Goal: Task Accomplishment & Management: Manage account settings

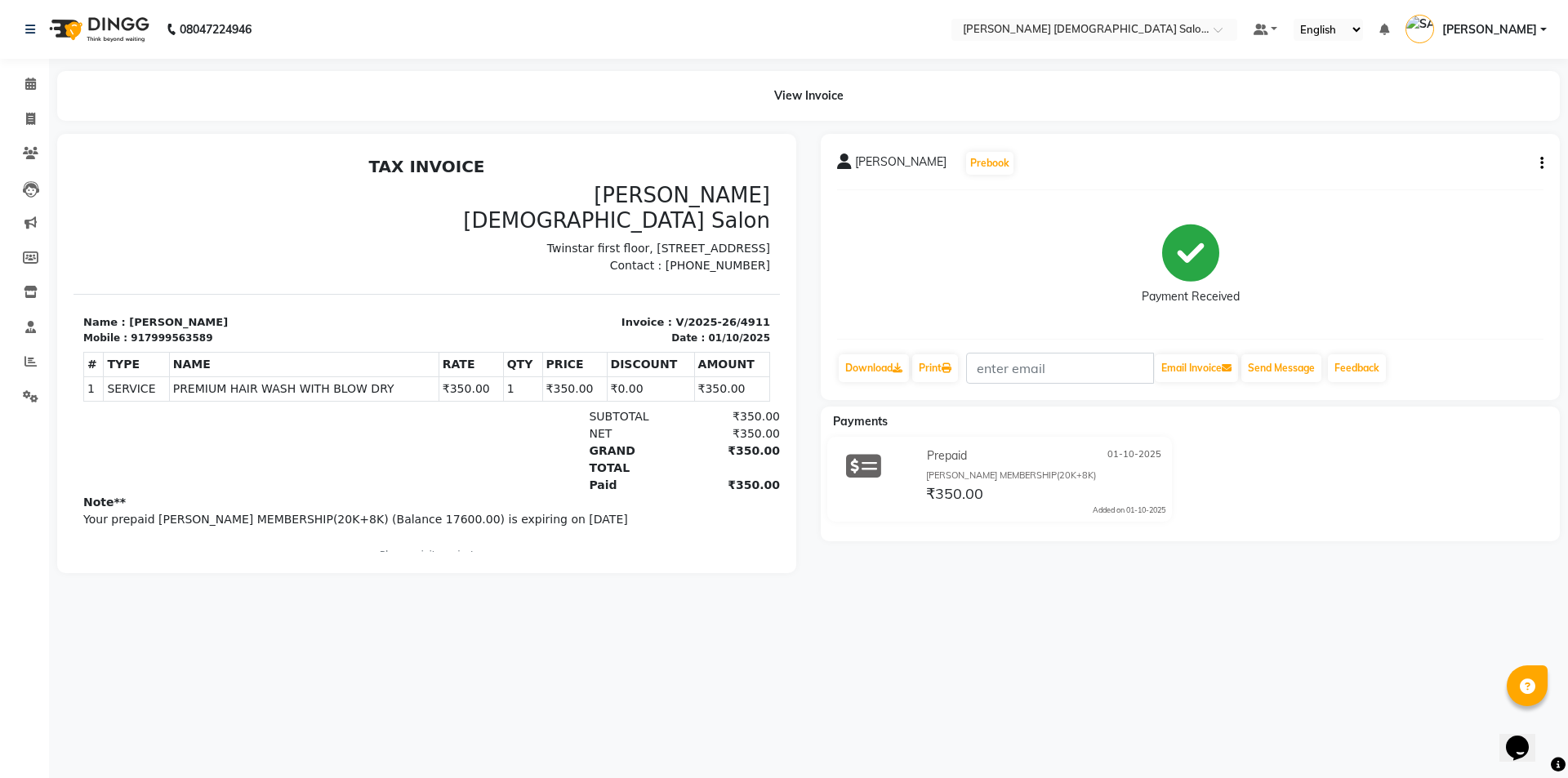
click at [1546, 161] on div "[PERSON_NAME] Prebook Payment Received Download Print Email Invoice Send Messag…" at bounding box center [1191, 266] width 739 height 266
click at [1541, 163] on icon "button" at bounding box center [1542, 163] width 3 height 1
click at [1474, 150] on div "Split Service Amount" at bounding box center [1461, 153] width 112 height 20
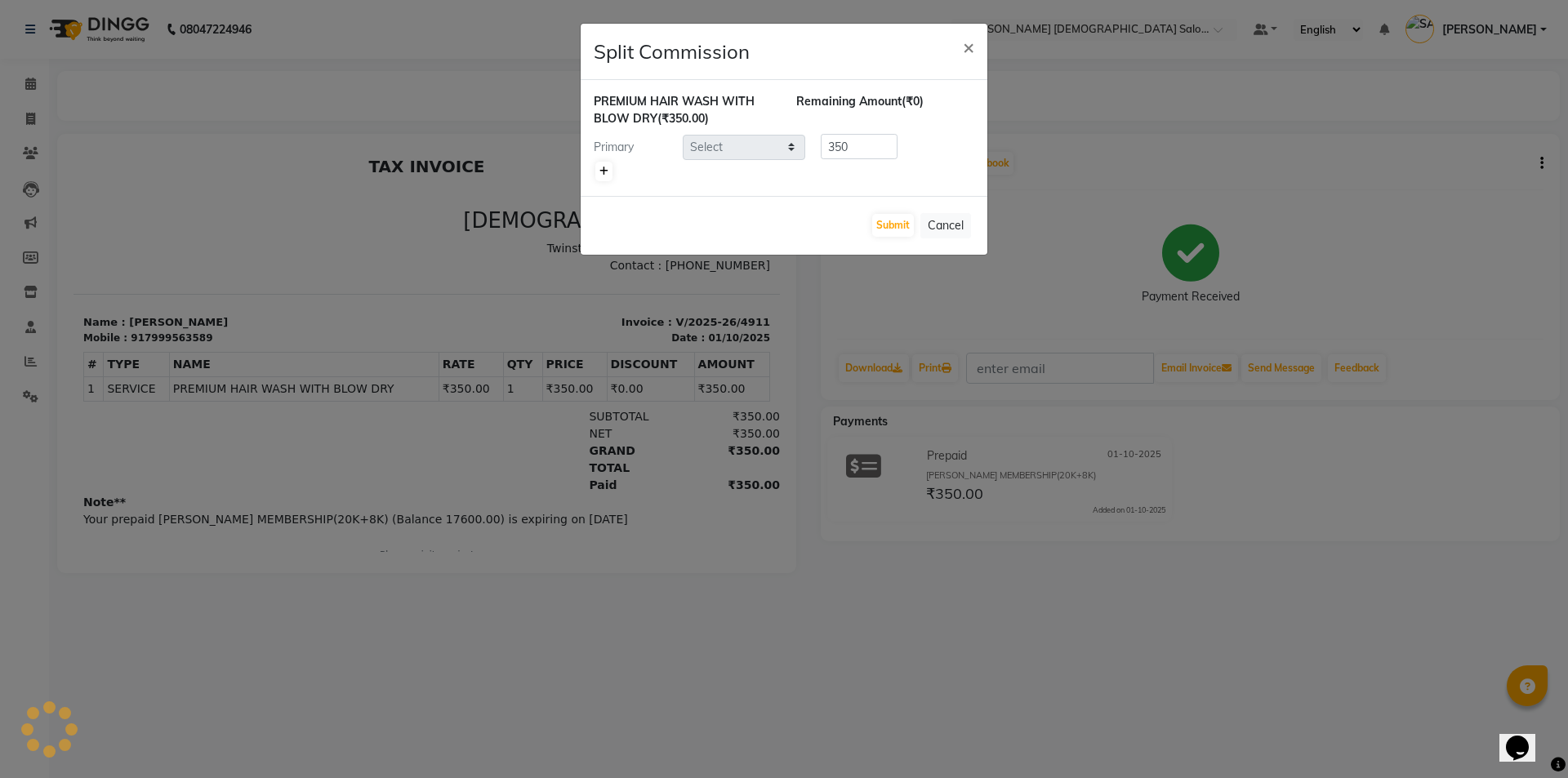
click at [605, 178] on link at bounding box center [604, 171] width 17 height 19
type input "175"
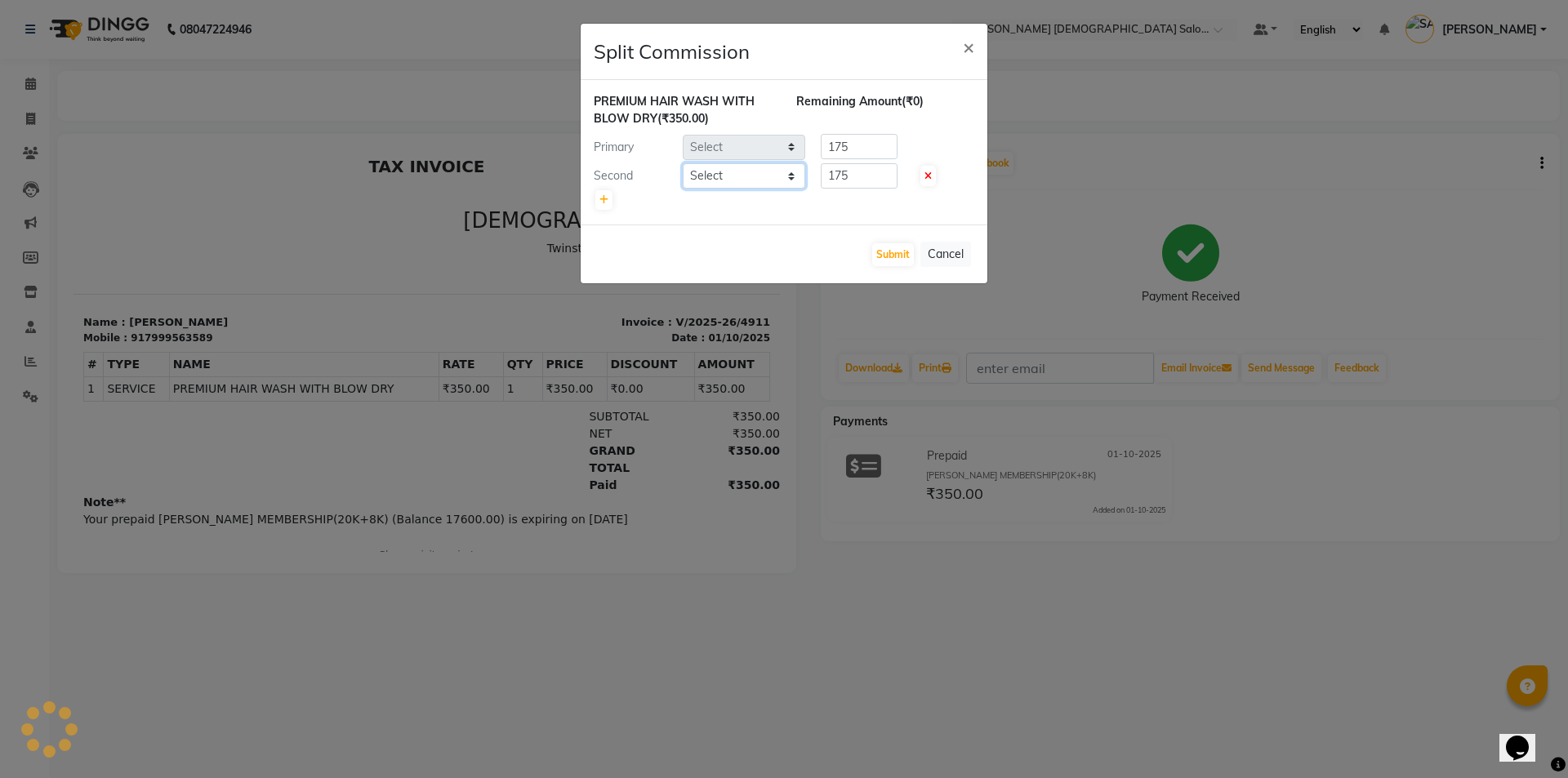
click at [771, 178] on select "Select" at bounding box center [744, 176] width 122 height 25
click at [765, 178] on select "Select" at bounding box center [744, 176] width 122 height 25
click at [966, 251] on button "Cancel" at bounding box center [946, 254] width 51 height 25
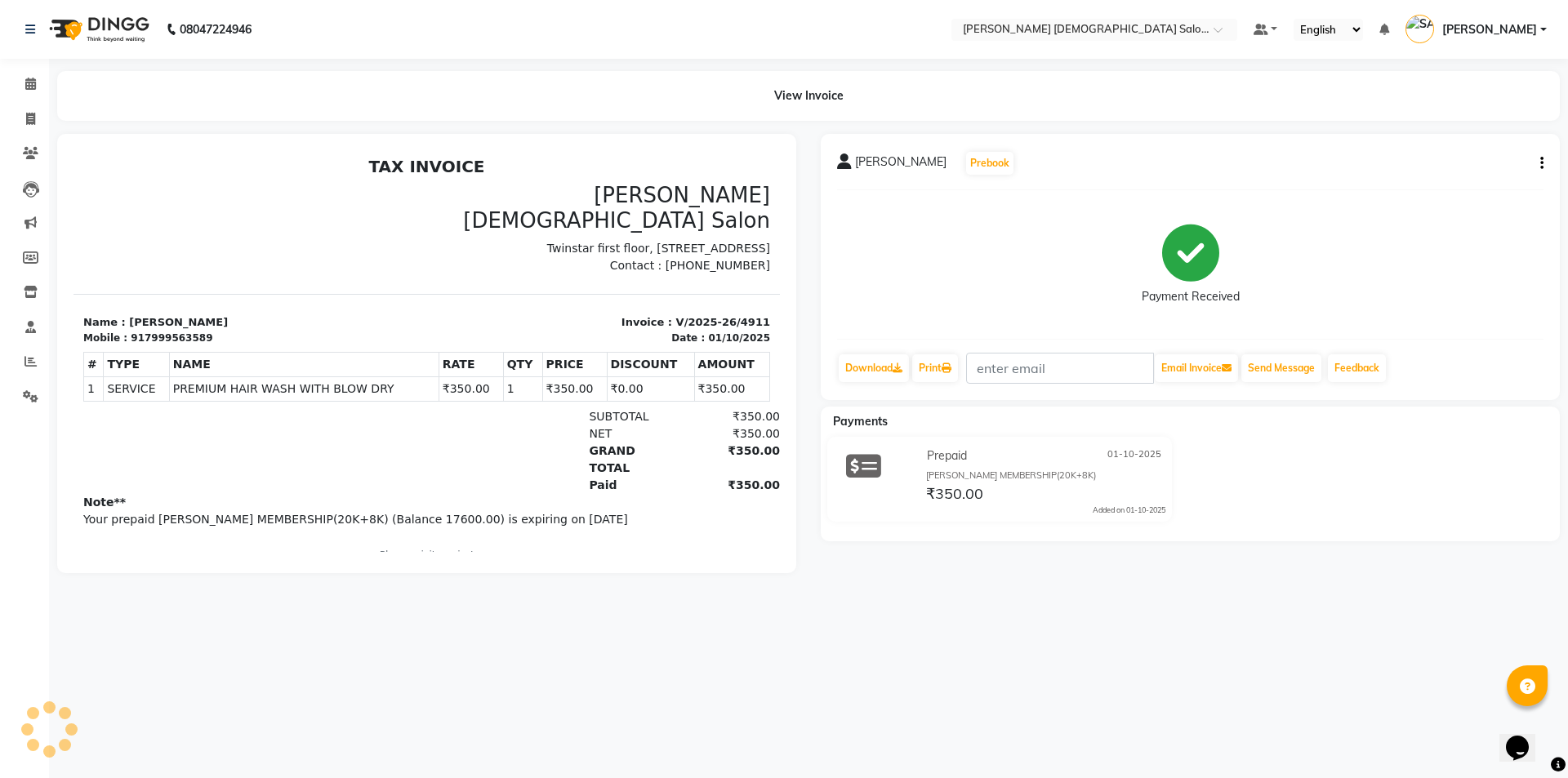
click at [1535, 156] on button "button" at bounding box center [1538, 164] width 10 height 17
click at [1497, 149] on div "Split Service Amount" at bounding box center [1461, 153] width 112 height 20
click at [1543, 163] on icon "button" at bounding box center [1542, 163] width 3 height 1
click at [1505, 160] on div "Split Service Amount" at bounding box center [1461, 153] width 112 height 20
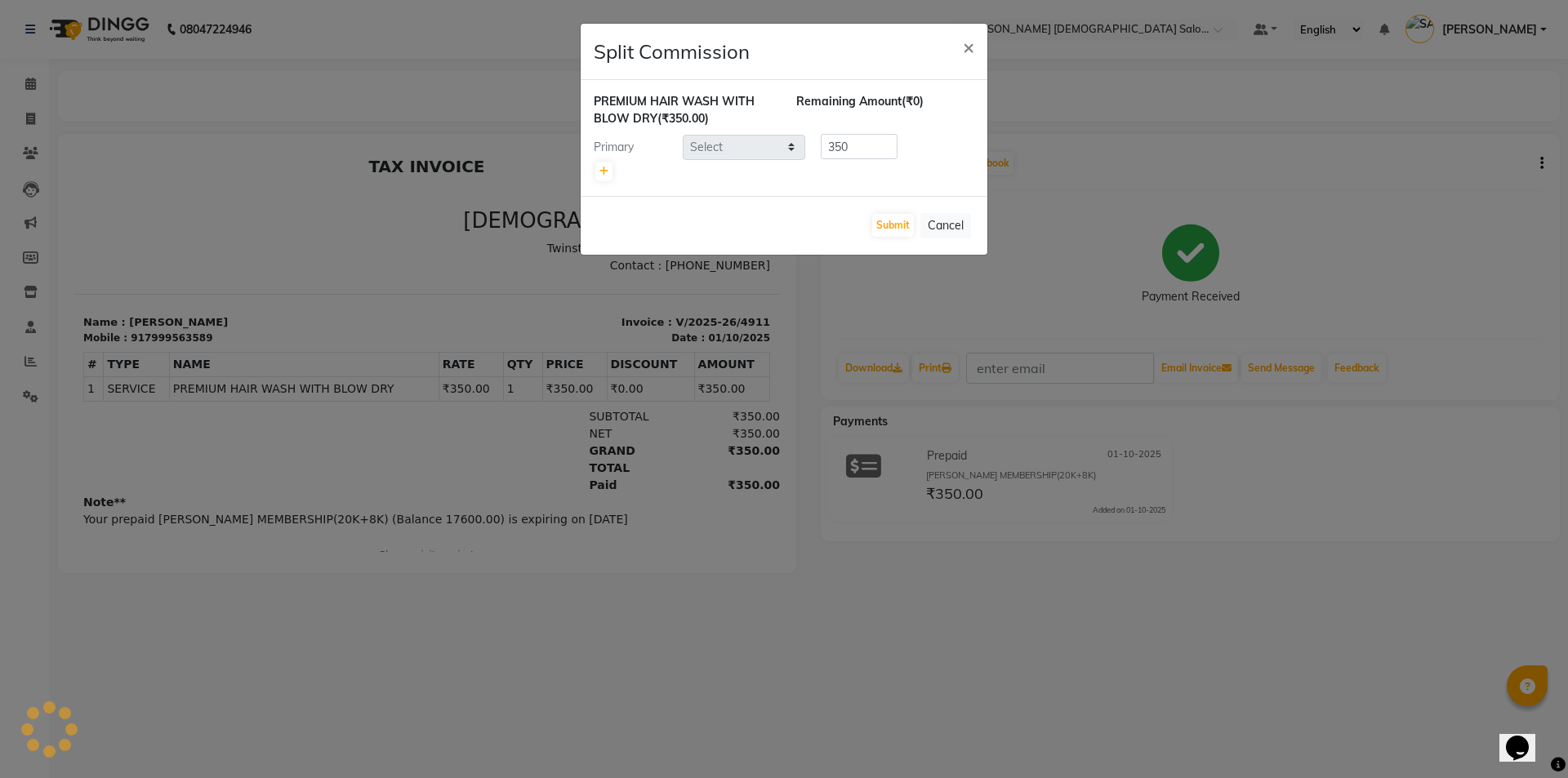
select select "83691"
click at [602, 177] on link at bounding box center [604, 171] width 17 height 19
type input "175"
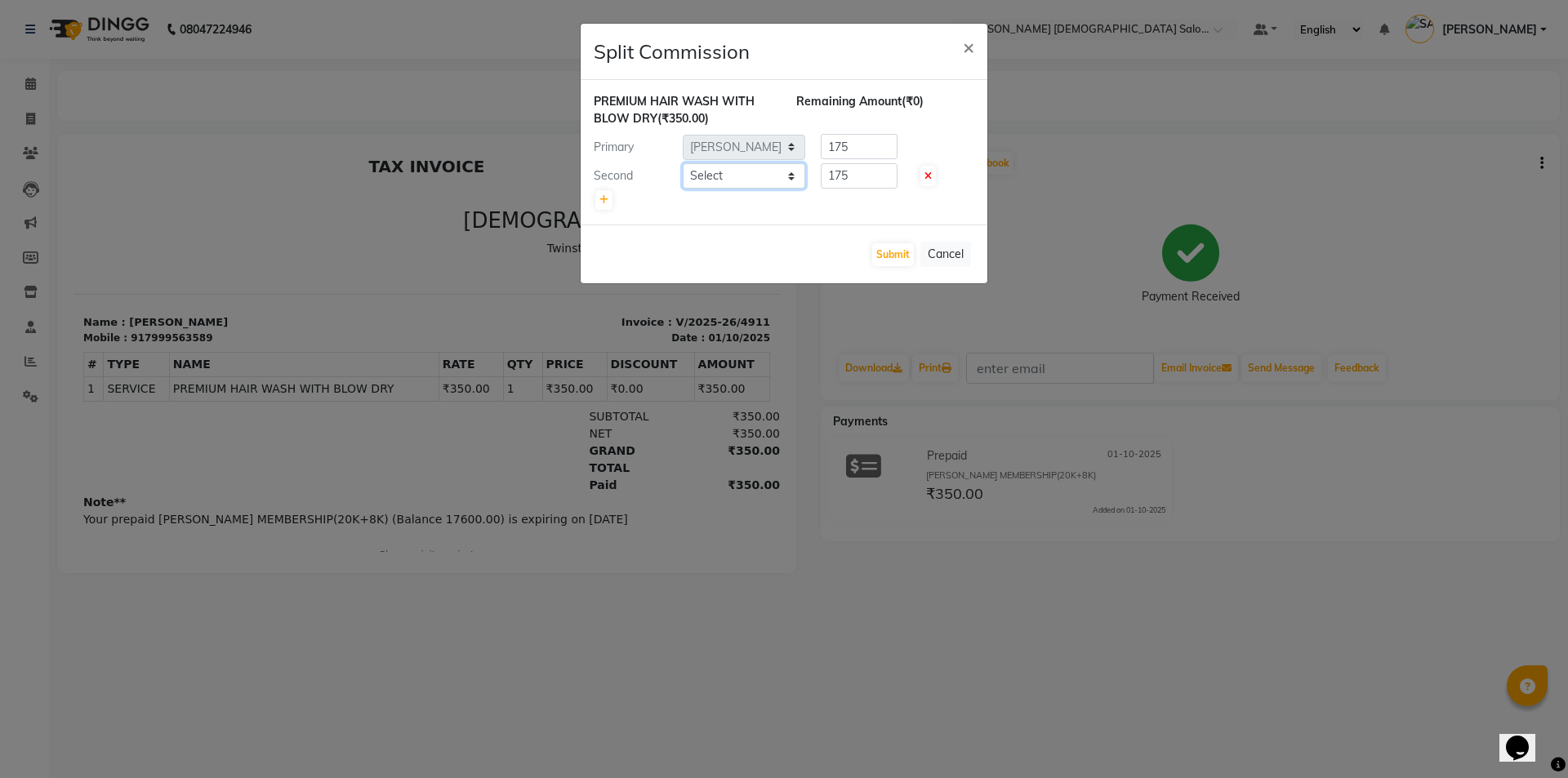
click at [717, 177] on select "Select [PERSON_NAME] BHAVTIK [PERSON_NAME] [PERSON_NAME] [PERSON_NAME] [PERSON_…" at bounding box center [744, 176] width 122 height 25
select select "67047"
click at [683, 163] on select "Select [PERSON_NAME] BHAVTIK [PERSON_NAME] [PERSON_NAME] [PERSON_NAME] [PERSON_…" at bounding box center [744, 176] width 122 height 25
click at [883, 257] on button "Submit" at bounding box center [893, 255] width 42 height 23
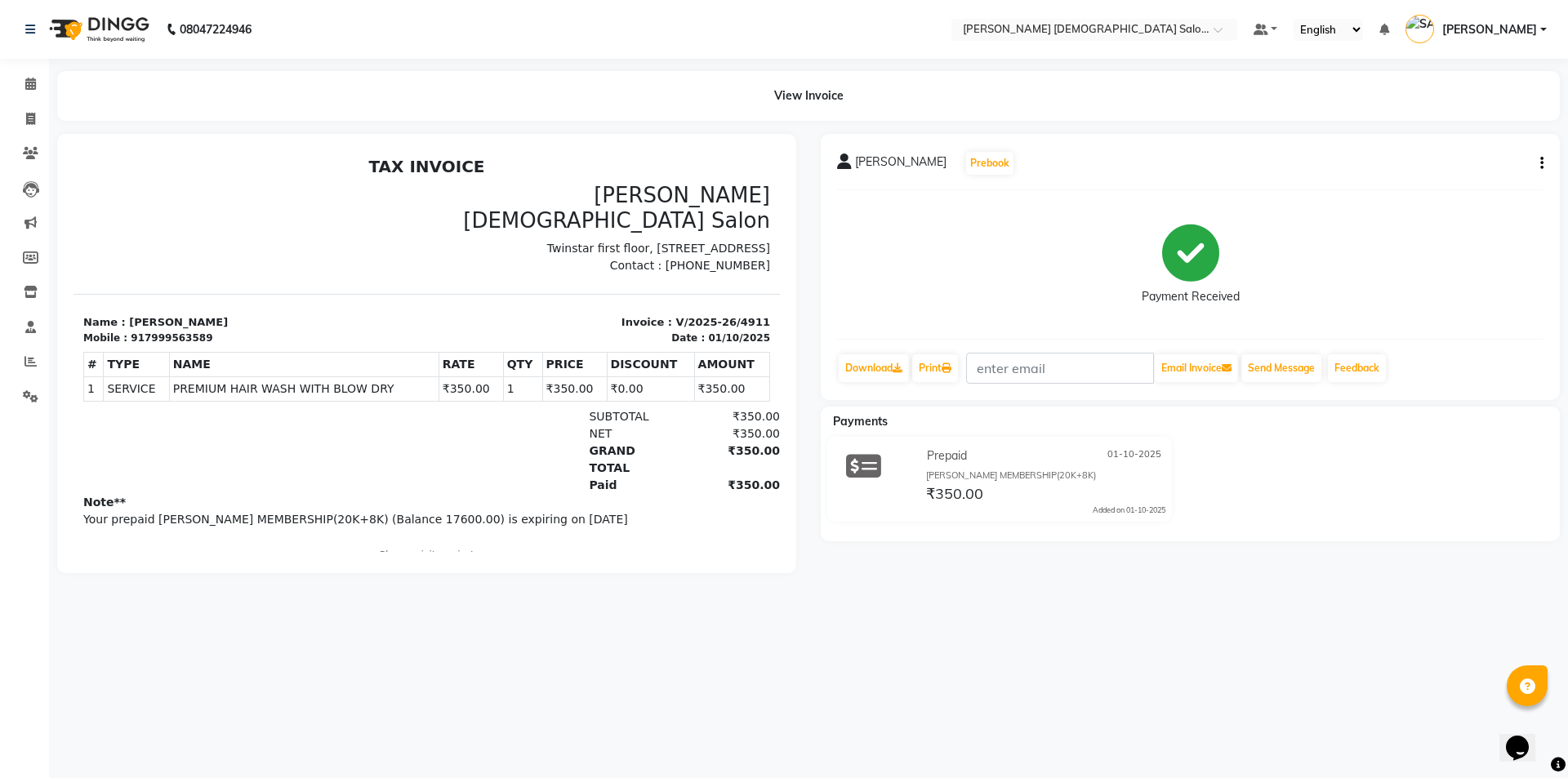
click at [450, 57] on nav "08047224946 Select Location × [PERSON_NAME] [DEMOGRAPHIC_DATA] Salon, Nr [PERSO…" at bounding box center [784, 29] width 1568 height 59
click at [0, 127] on app-home "08047224946 Select Location × [PERSON_NAME] [DEMOGRAPHIC_DATA] Salon, Nr [PERSO…" at bounding box center [784, 299] width 1568 height 597
click at [20, 288] on span at bounding box center [31, 293] width 29 height 19
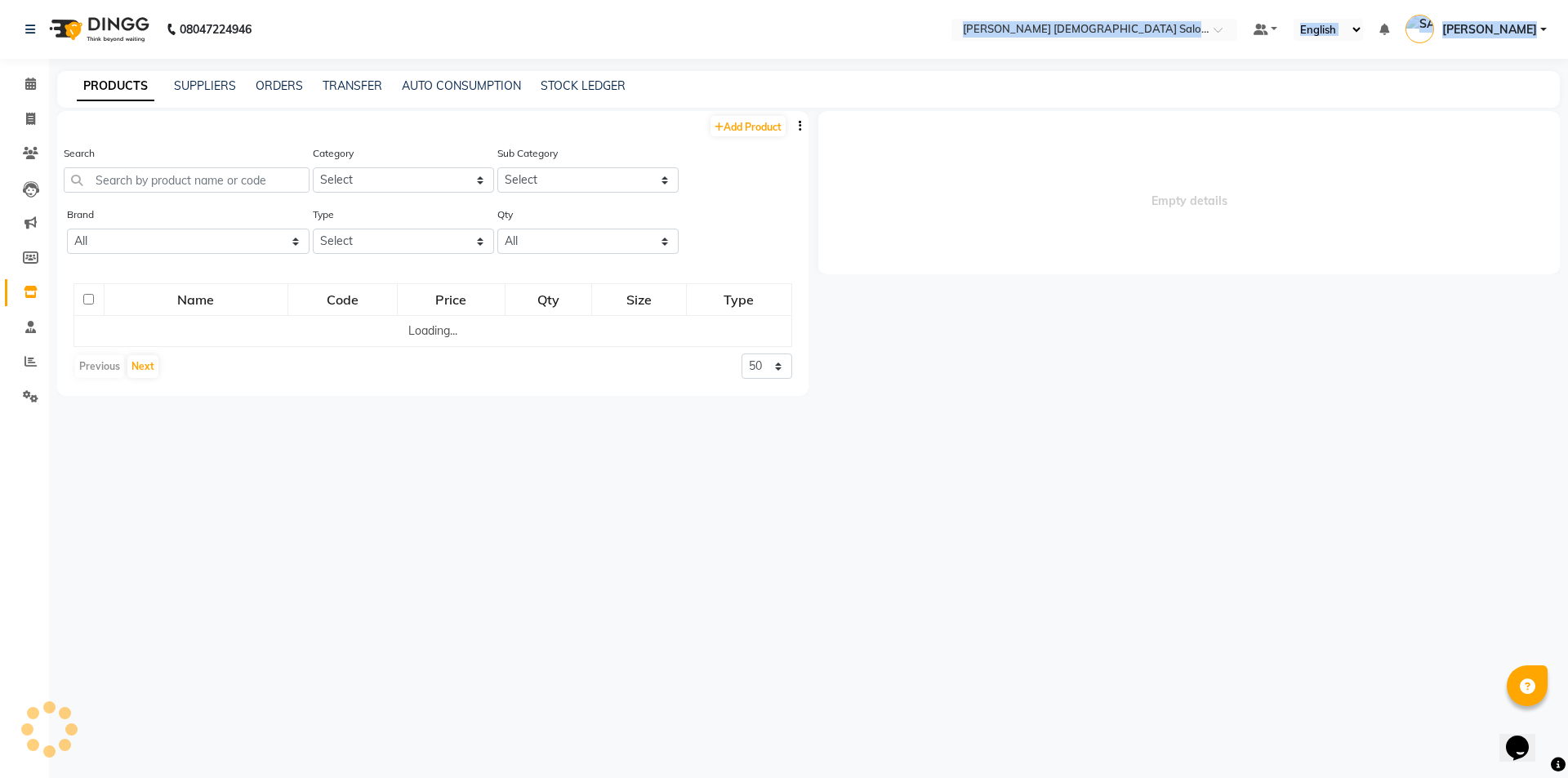
select select
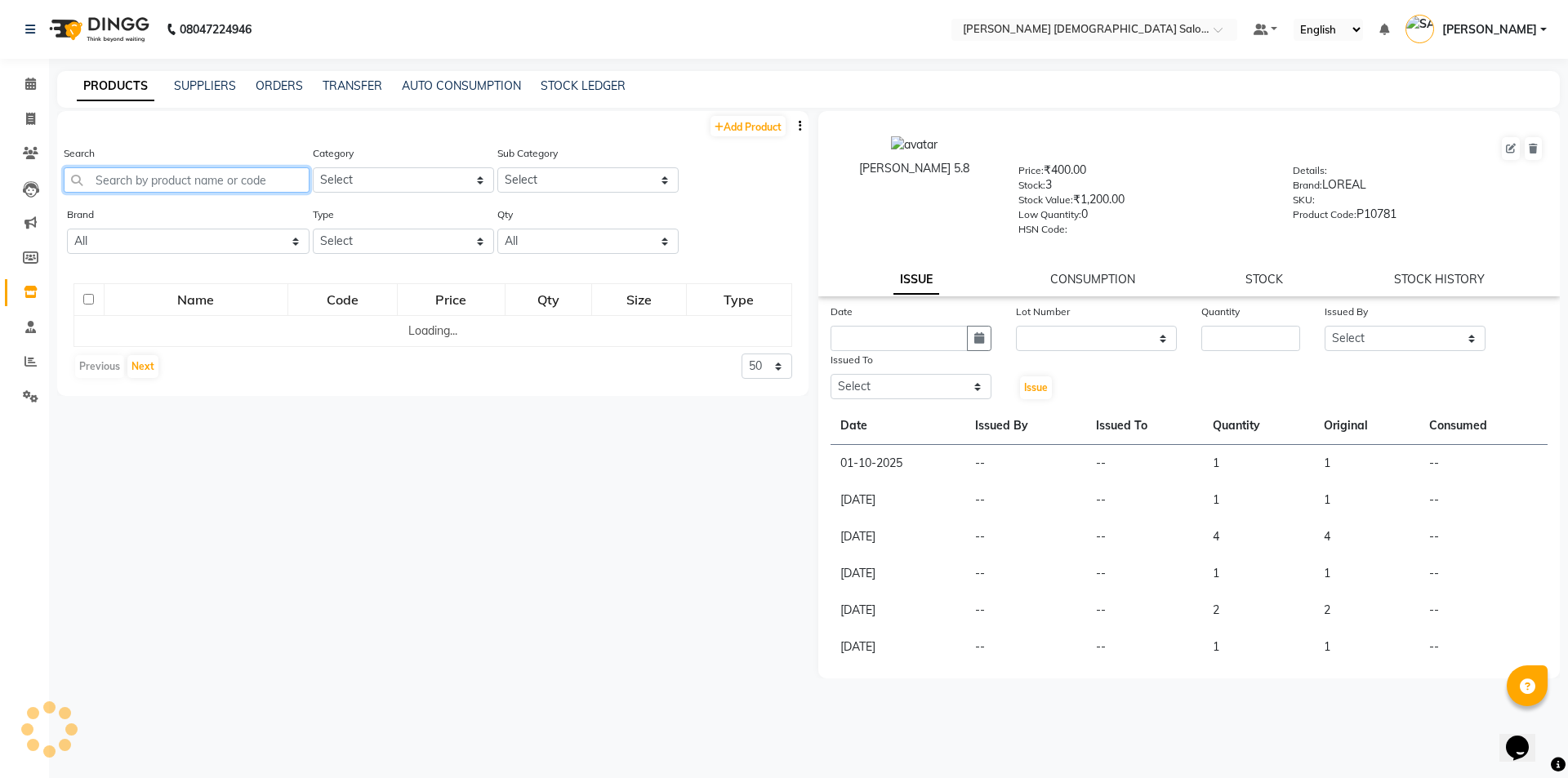
click at [213, 181] on input "text" at bounding box center [186, 180] width 245 height 25
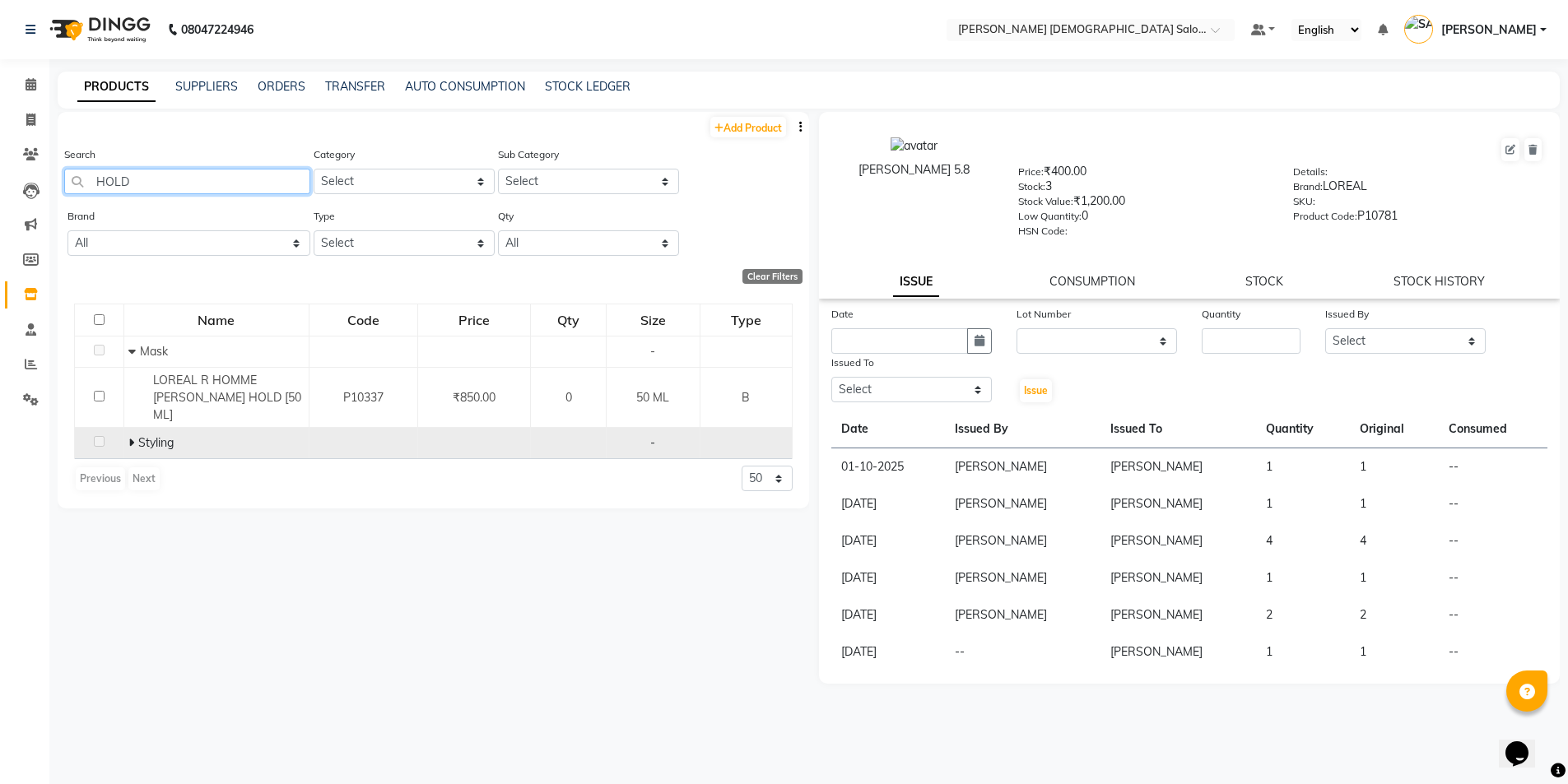
type input "HOLD"
click at [133, 436] on icon at bounding box center [131, 442] width 6 height 11
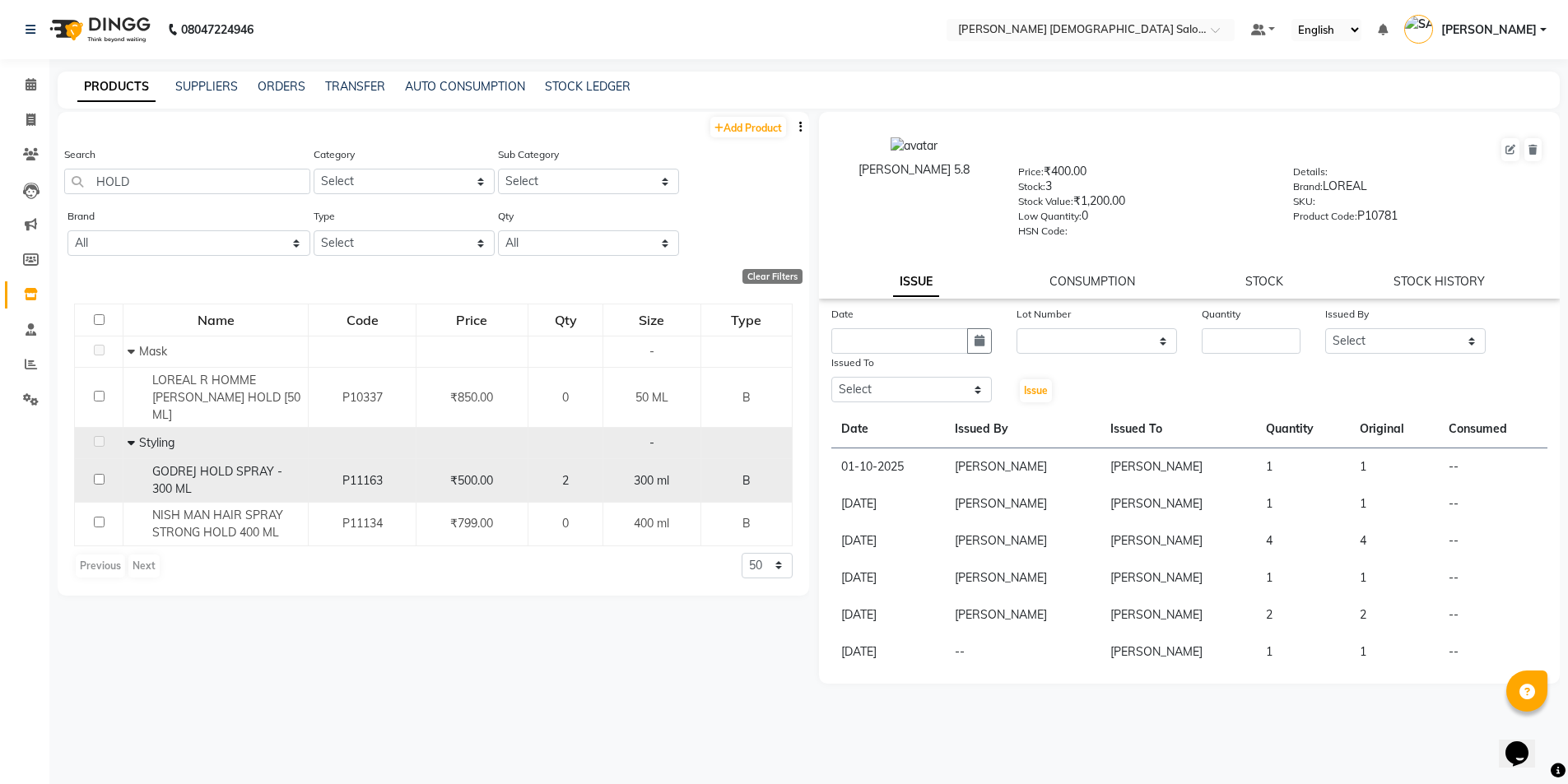
click at [157, 464] on span "GODREJ HOLD SPRAY - 300 ML" at bounding box center [217, 480] width 130 height 32
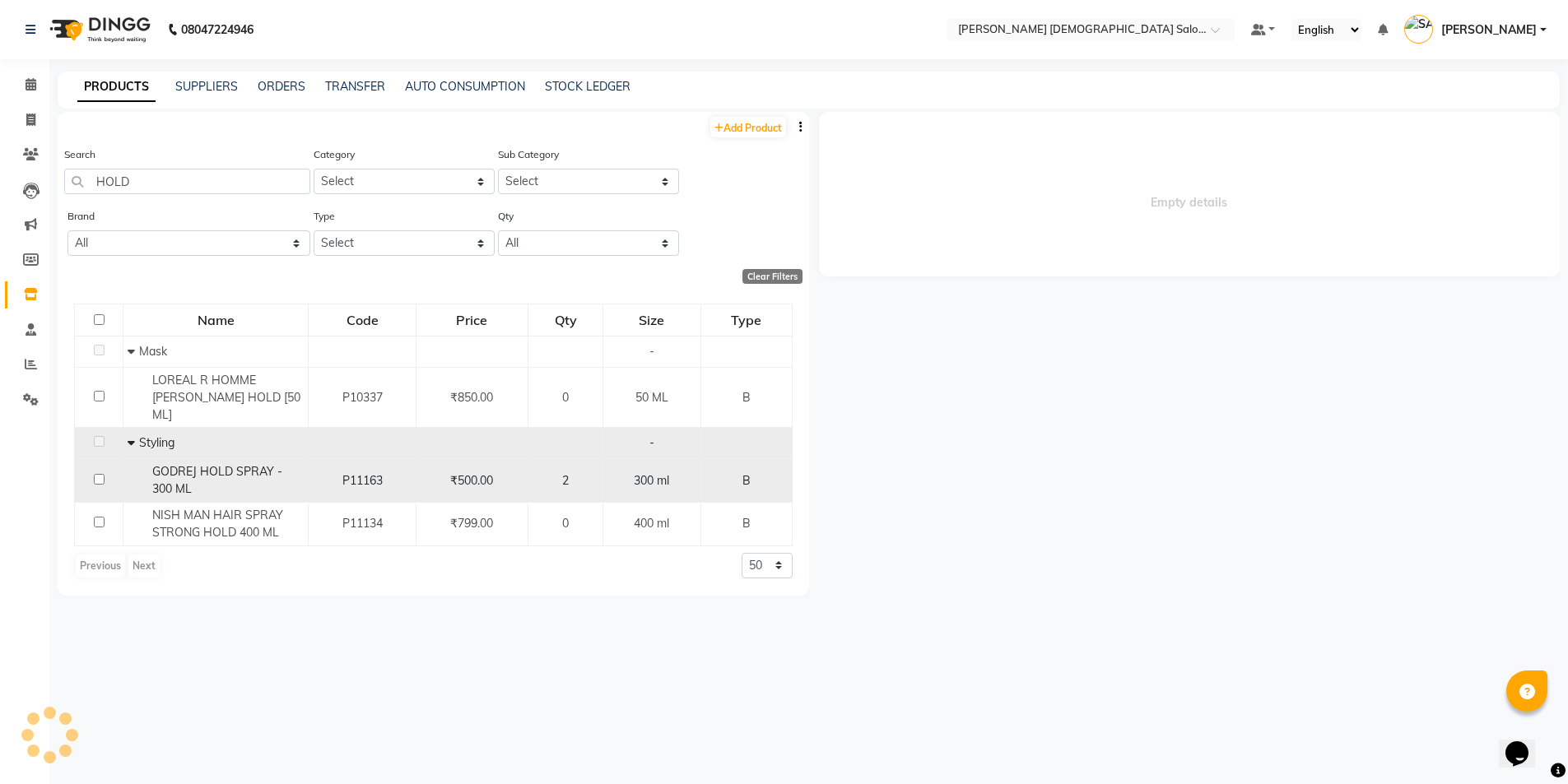
select select
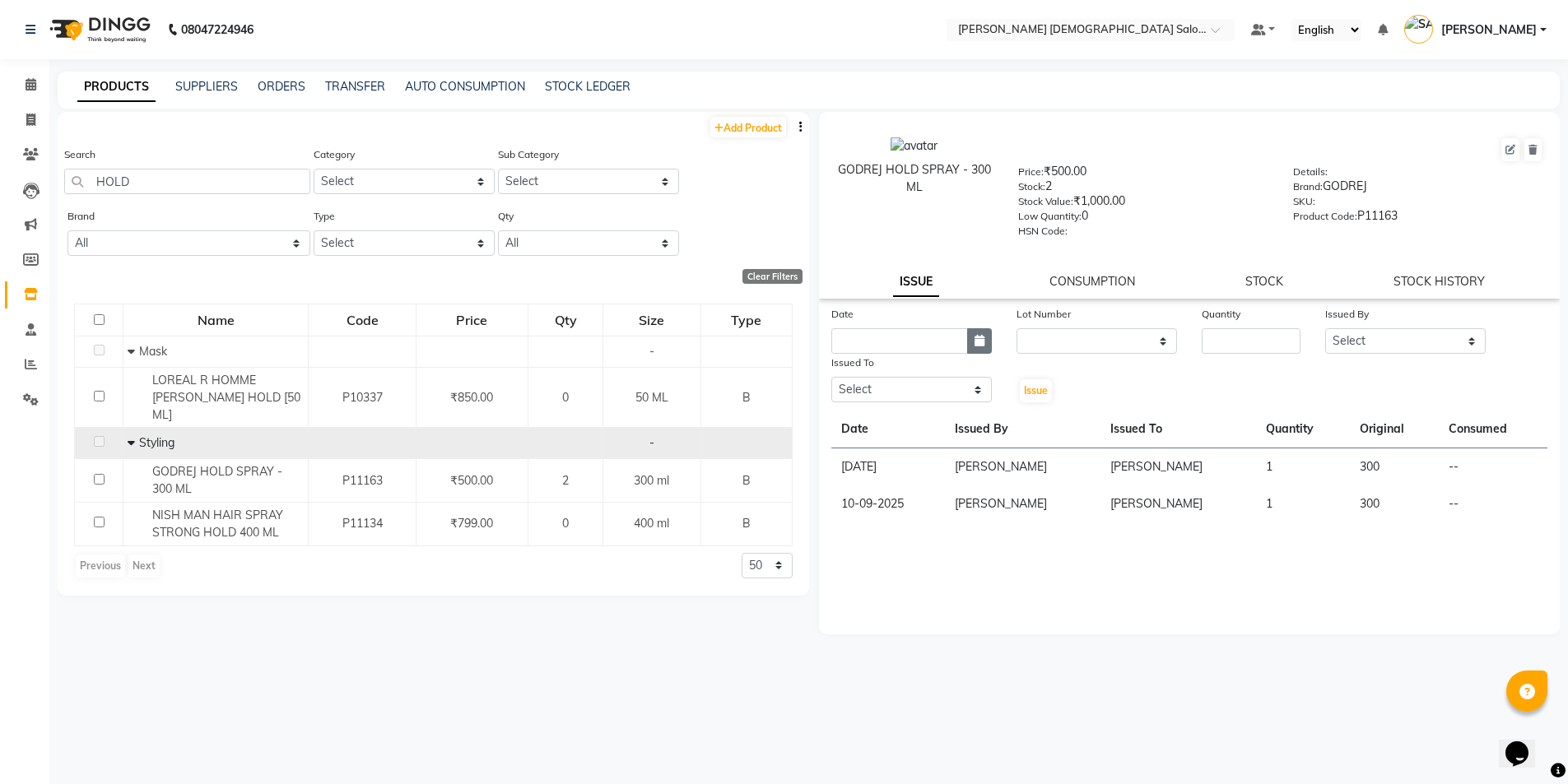
click at [974, 333] on button "button" at bounding box center [979, 341] width 25 height 26
select select "10"
select select "2025"
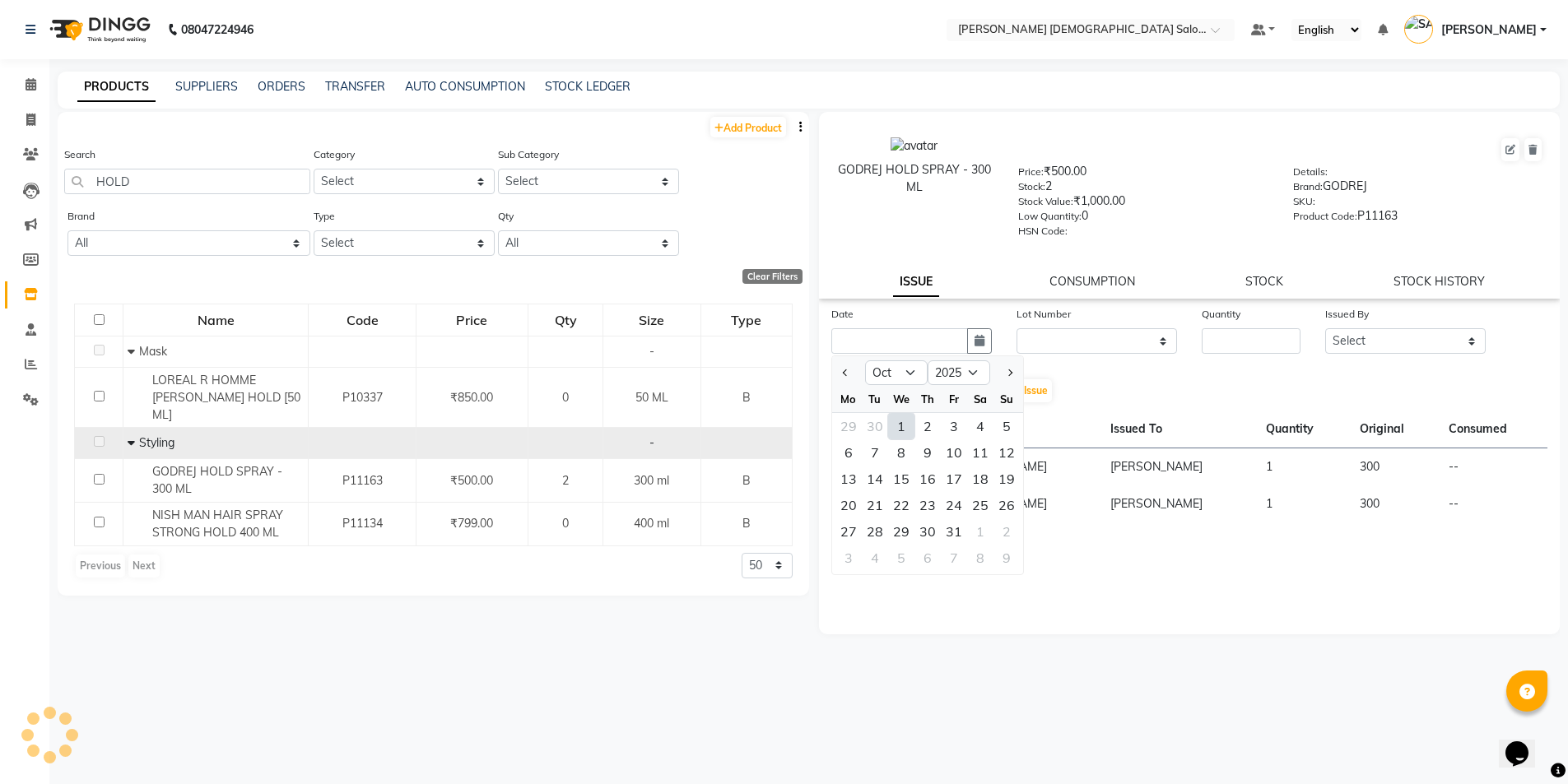
type input "01-10-2025"
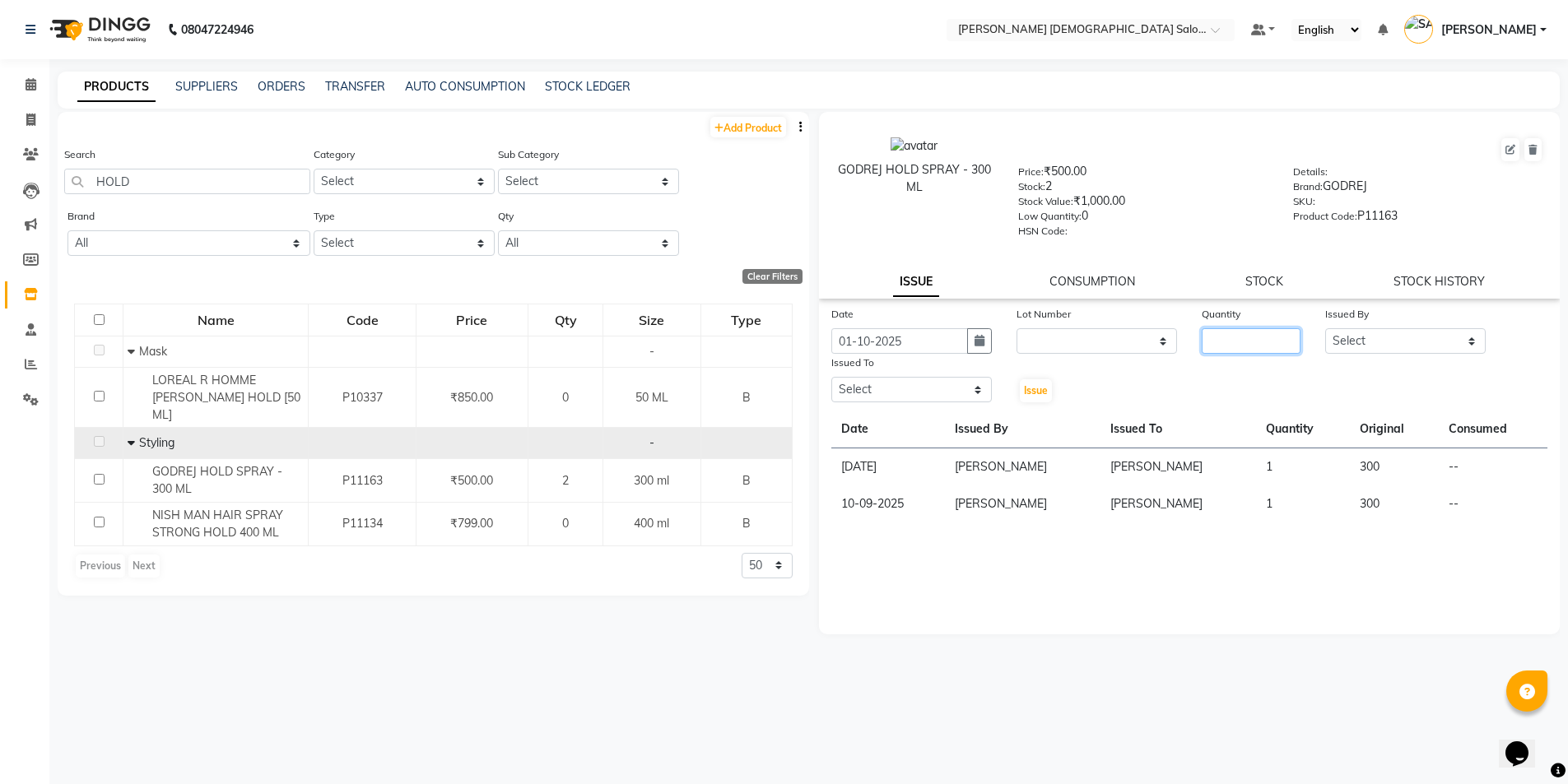
click at [1222, 335] on input "number" at bounding box center [1251, 341] width 99 height 26
type input "2"
click at [1353, 345] on select "Select [PERSON_NAME] BHAVTIK [PERSON_NAME] [PERSON_NAME] [PERSON_NAME] [PERSON_…" at bounding box center [1405, 341] width 160 height 26
select select "67036"
click at [1325, 328] on select "Select [PERSON_NAME] BHAVTIK [PERSON_NAME] [PERSON_NAME] [PERSON_NAME] [PERSON_…" at bounding box center [1405, 341] width 160 height 26
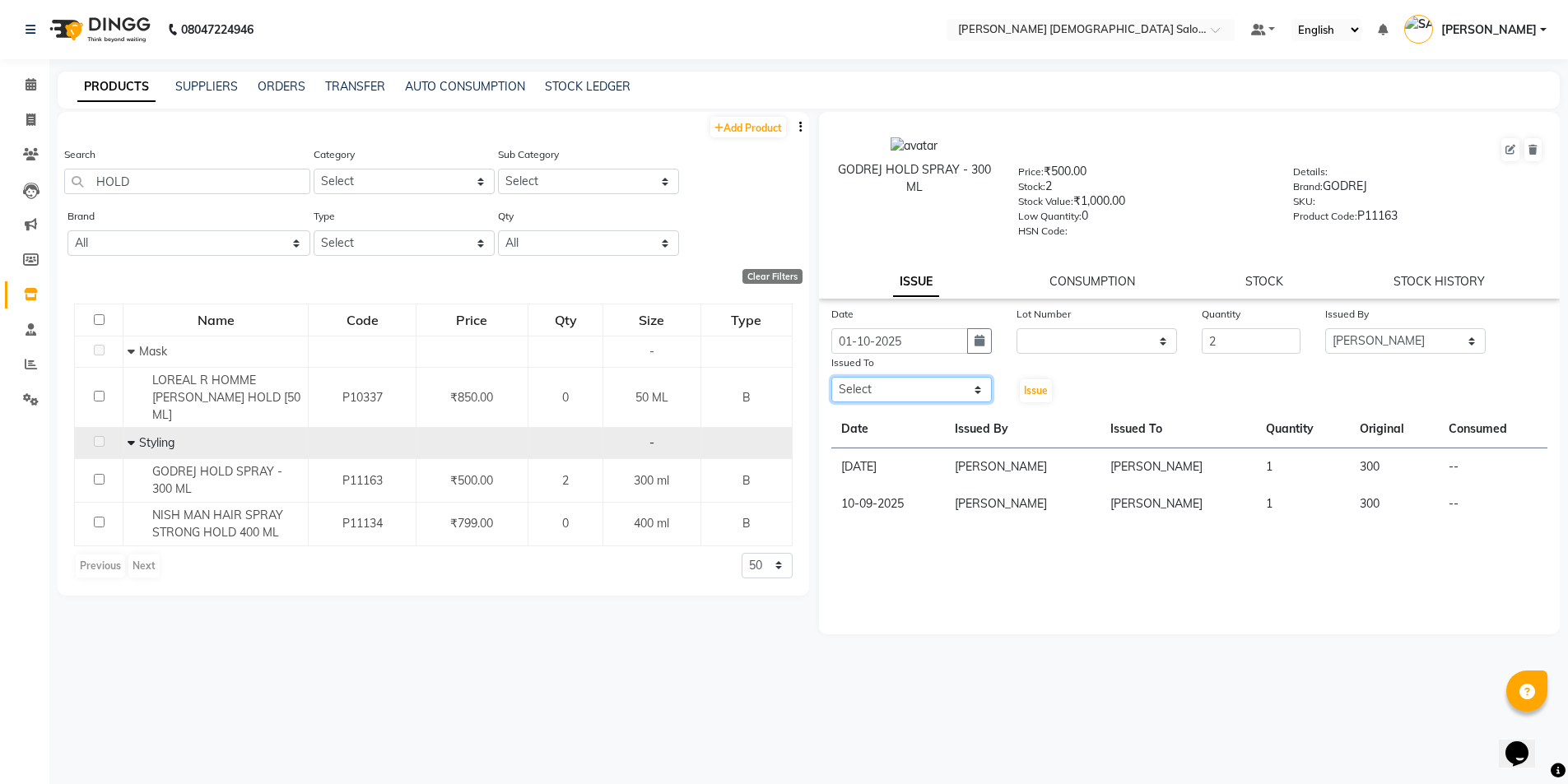
click at [940, 392] on select "Select [PERSON_NAME] BHAVTIK [PERSON_NAME] [PERSON_NAME] [PERSON_NAME] [PERSON_…" at bounding box center [911, 389] width 160 height 26
click at [831, 377] on select "Select [PERSON_NAME] BHAVTIK [PERSON_NAME] [PERSON_NAME] [PERSON_NAME] [PERSON_…" at bounding box center [911, 389] width 160 height 26
select select "68533"
click at [1043, 389] on span "Issue" at bounding box center [1035, 391] width 24 height 12
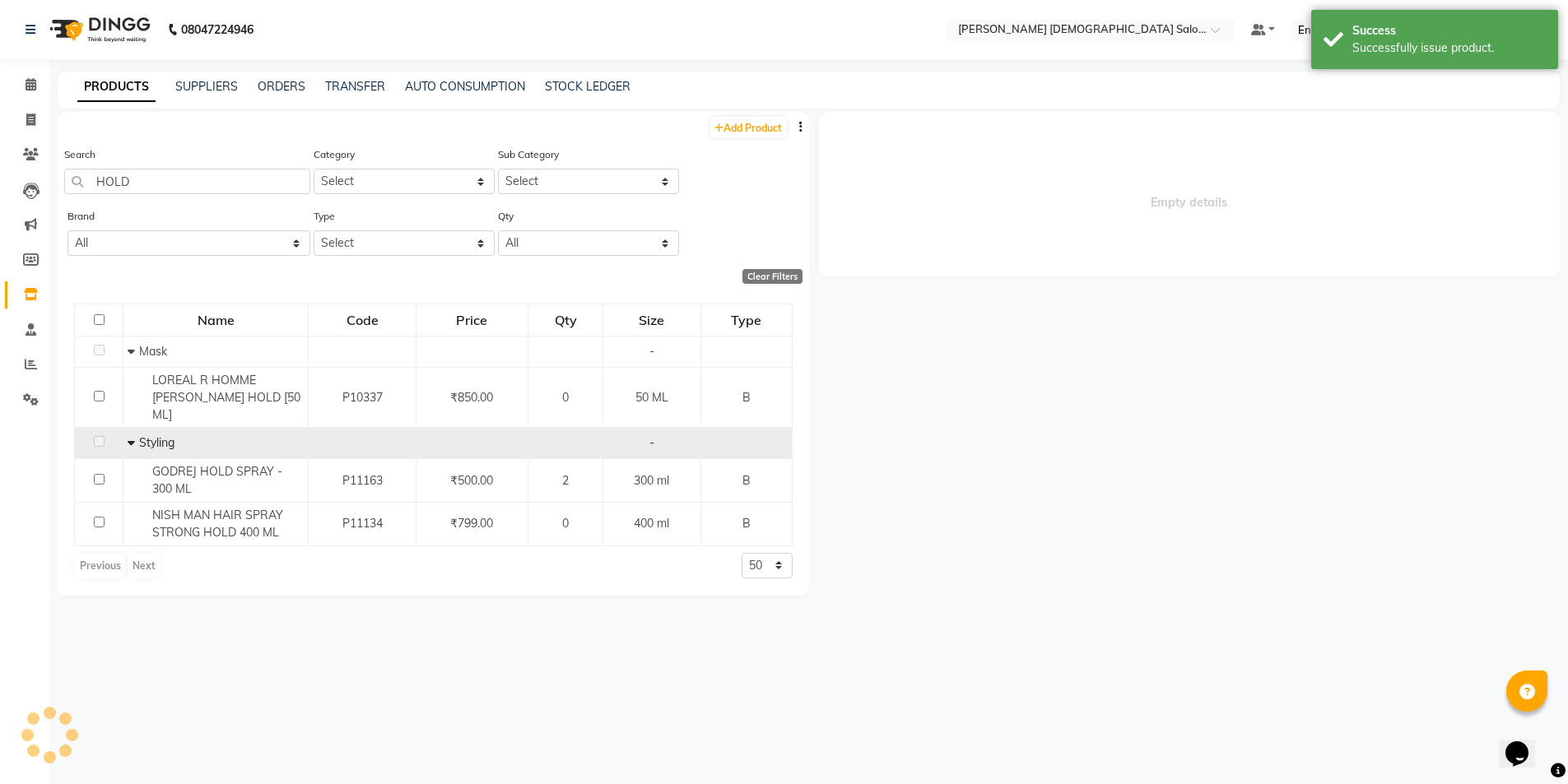
select select
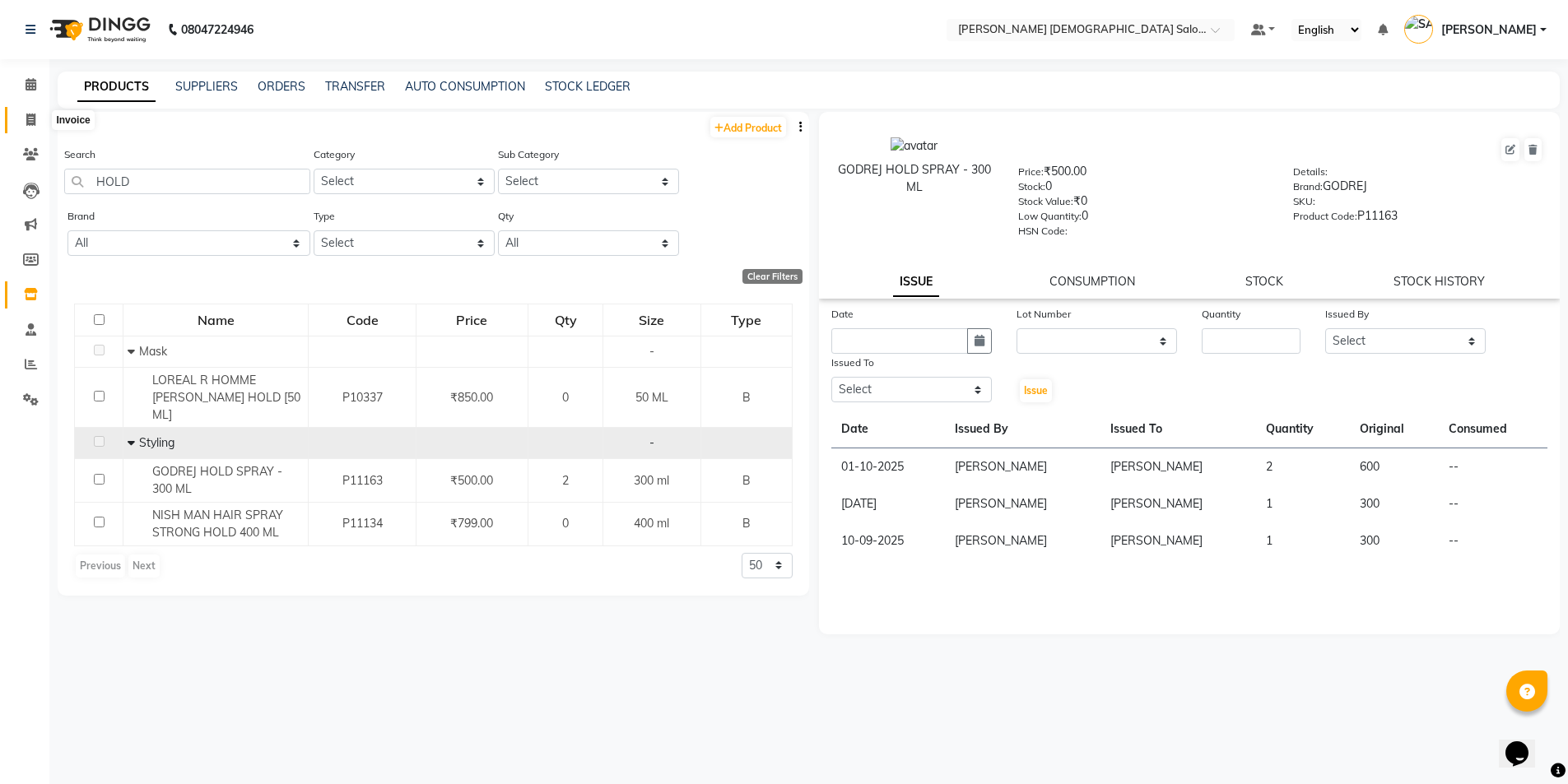
click at [41, 119] on span at bounding box center [31, 121] width 29 height 19
select select "service"
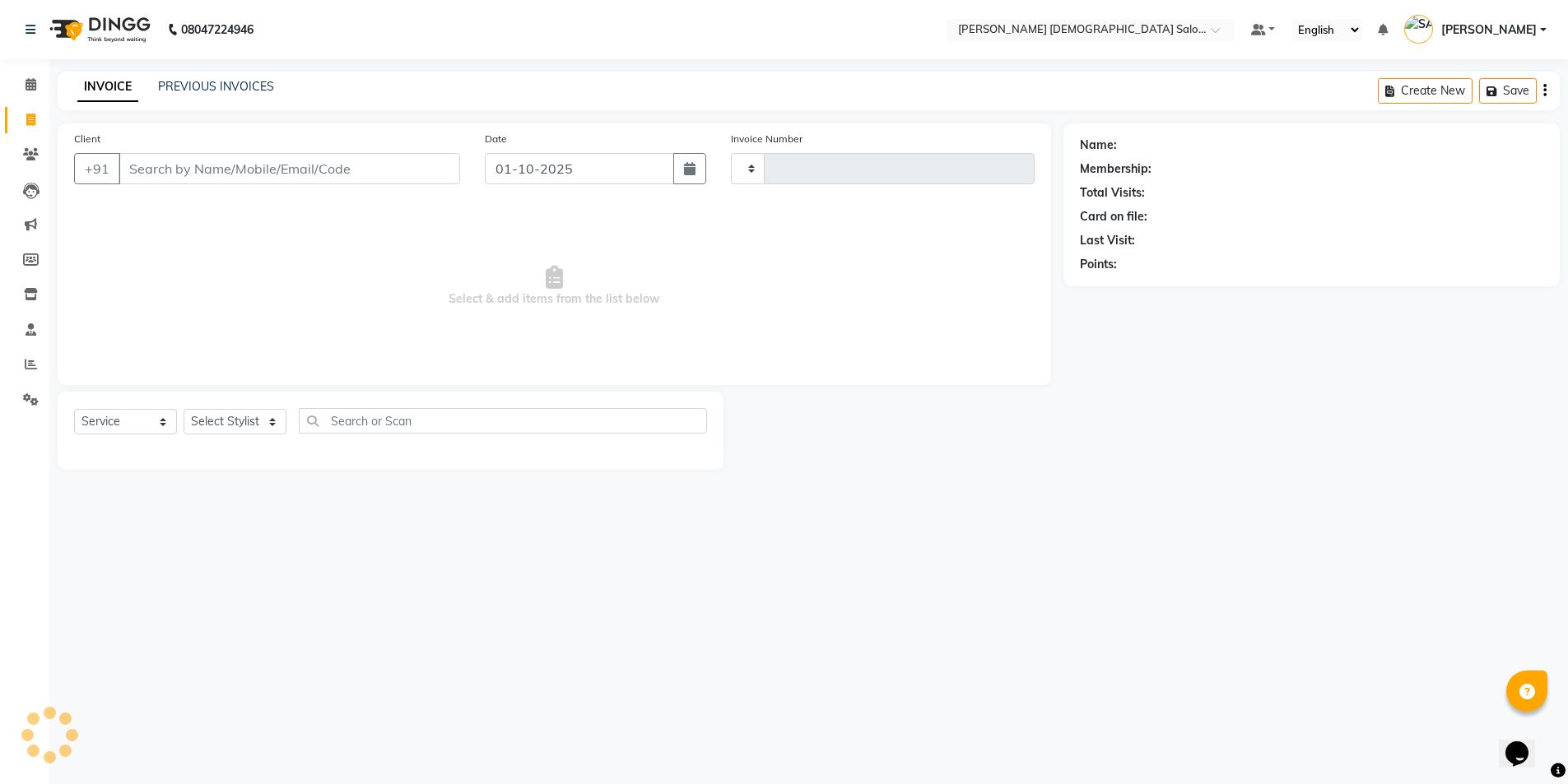
type input "4912"
select select "7542"
click at [254, 91] on link "PREVIOUS INVOICES" at bounding box center [216, 86] width 116 height 15
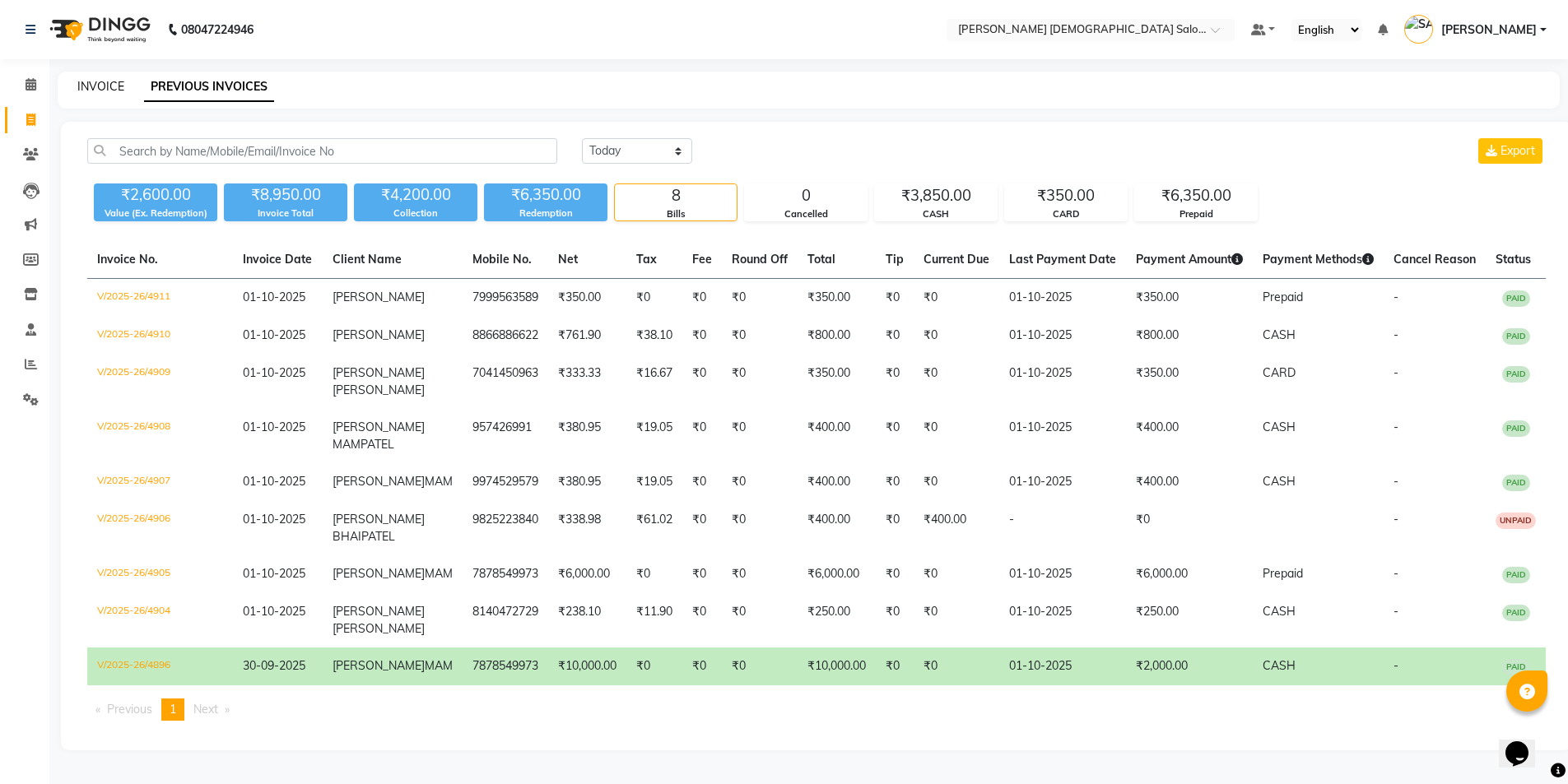
click at [102, 84] on link "INVOICE" at bounding box center [100, 86] width 47 height 15
select select "7542"
select select "service"
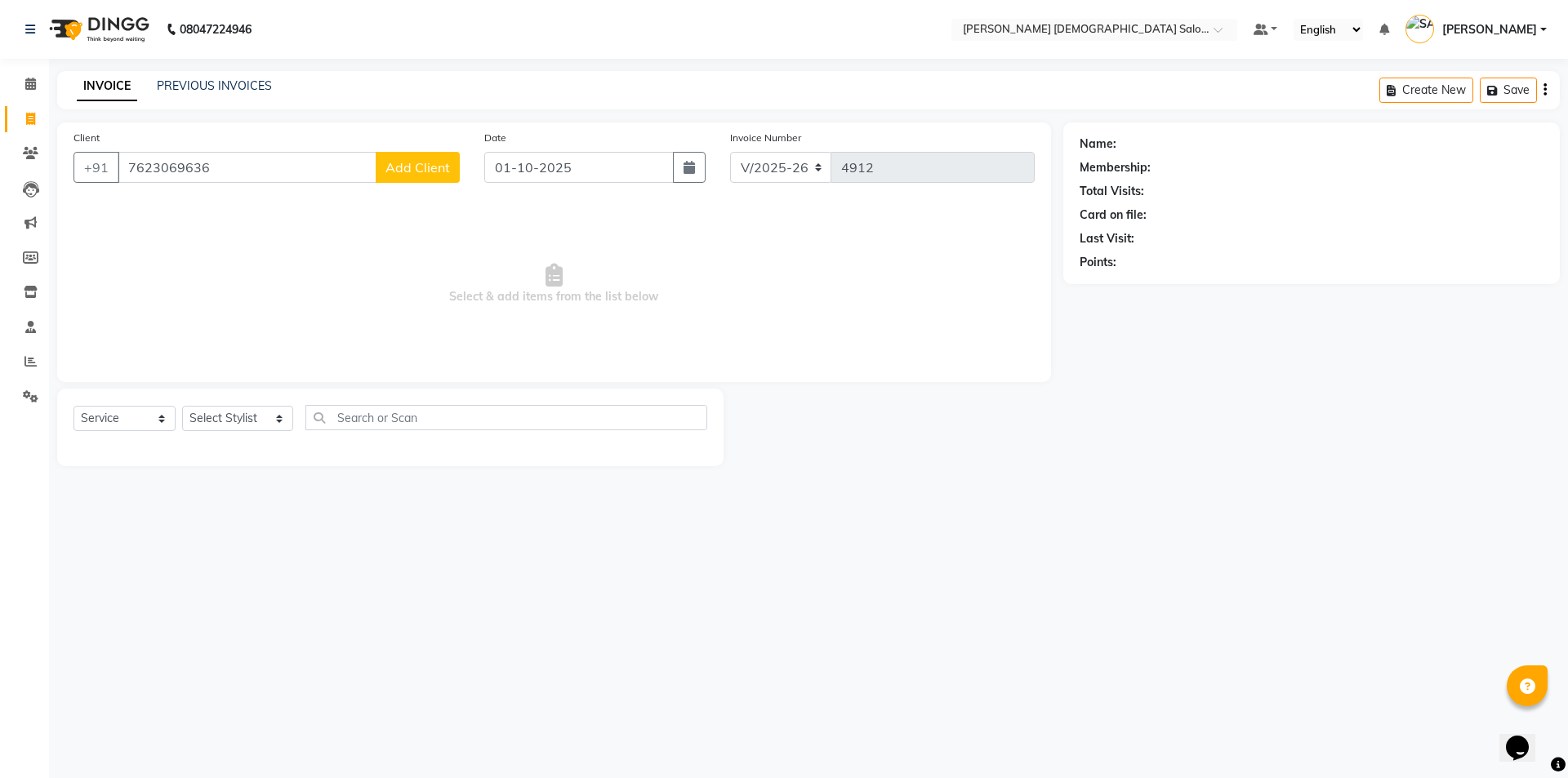
type input "7623069636"
click at [431, 175] on span "Add Client" at bounding box center [418, 167] width 65 height 17
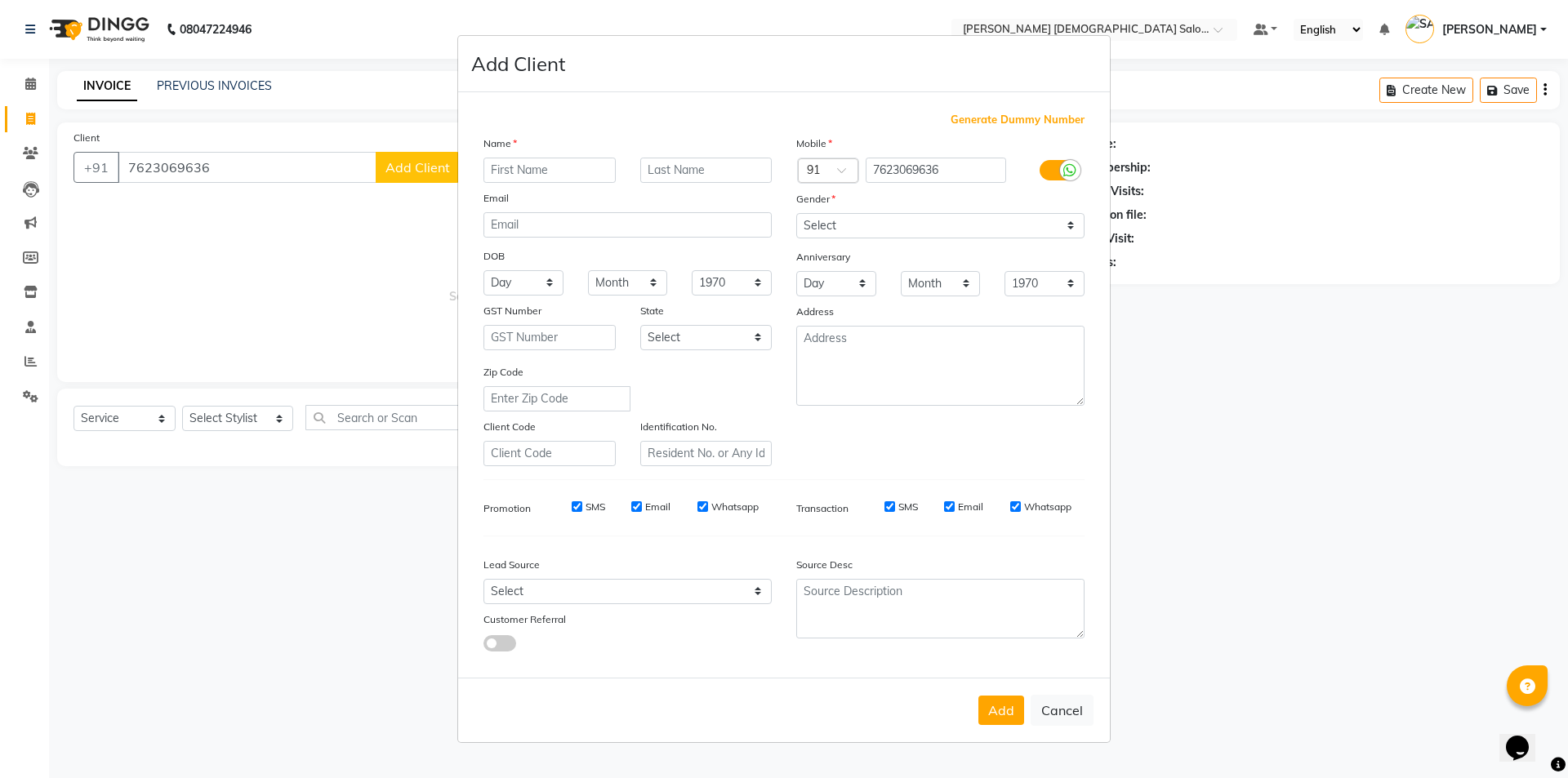
click at [543, 175] on input "text" at bounding box center [549, 169] width 132 height 25
type input "Z"
type input "PALAK"
type input "MAM"
click at [858, 197] on div "Gender" at bounding box center [940, 202] width 313 height 23
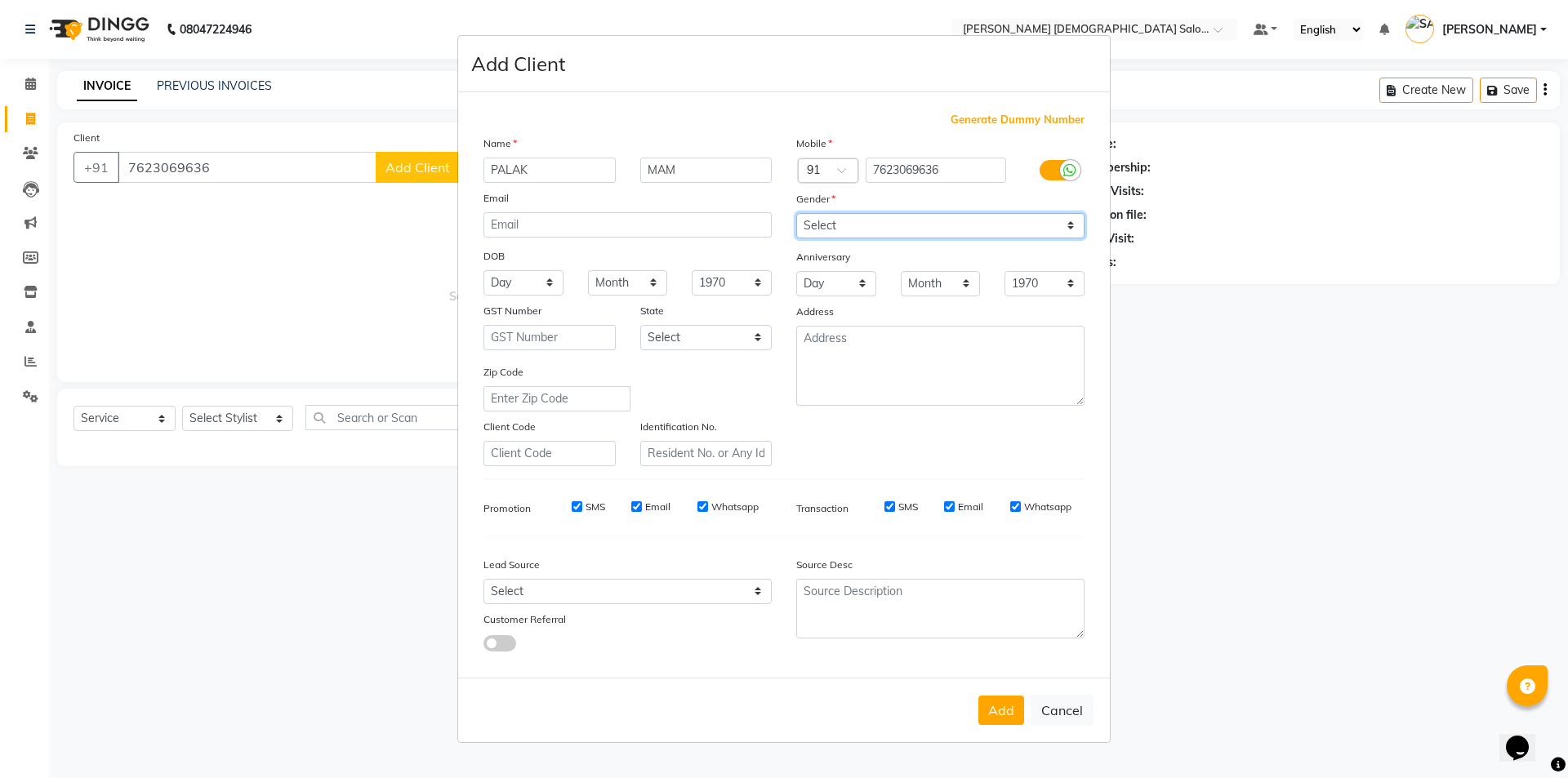
click at [856, 214] on select "Select [DEMOGRAPHIC_DATA] [DEMOGRAPHIC_DATA] Other Prefer Not To Say" at bounding box center [941, 225] width 288 height 25
select select "[DEMOGRAPHIC_DATA]"
click at [797, 213] on select "Select [DEMOGRAPHIC_DATA] [DEMOGRAPHIC_DATA] Other Prefer Not To Say" at bounding box center [941, 225] width 288 height 25
click at [1015, 717] on button "Add" at bounding box center [1001, 711] width 45 height 30
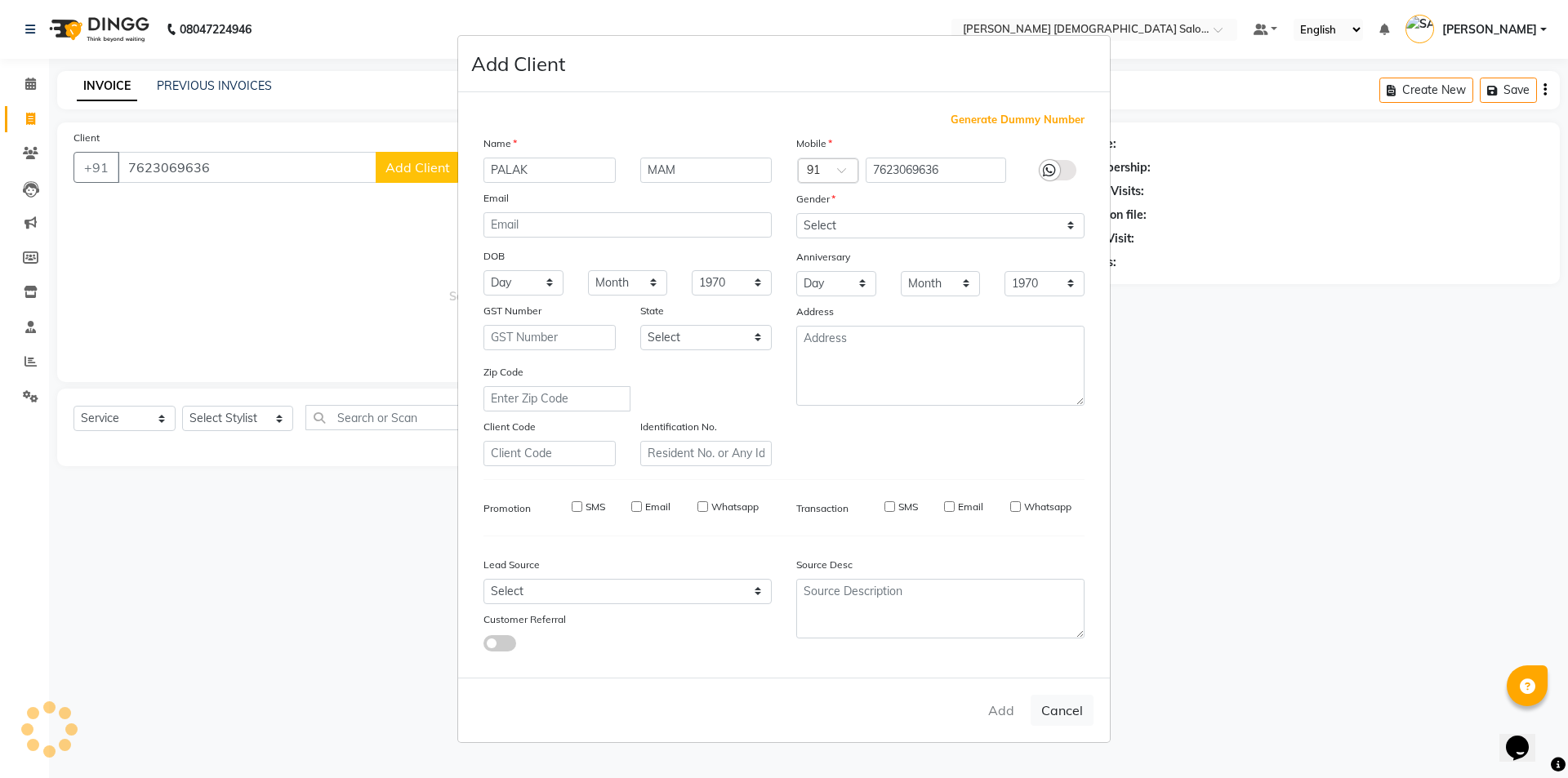
select select
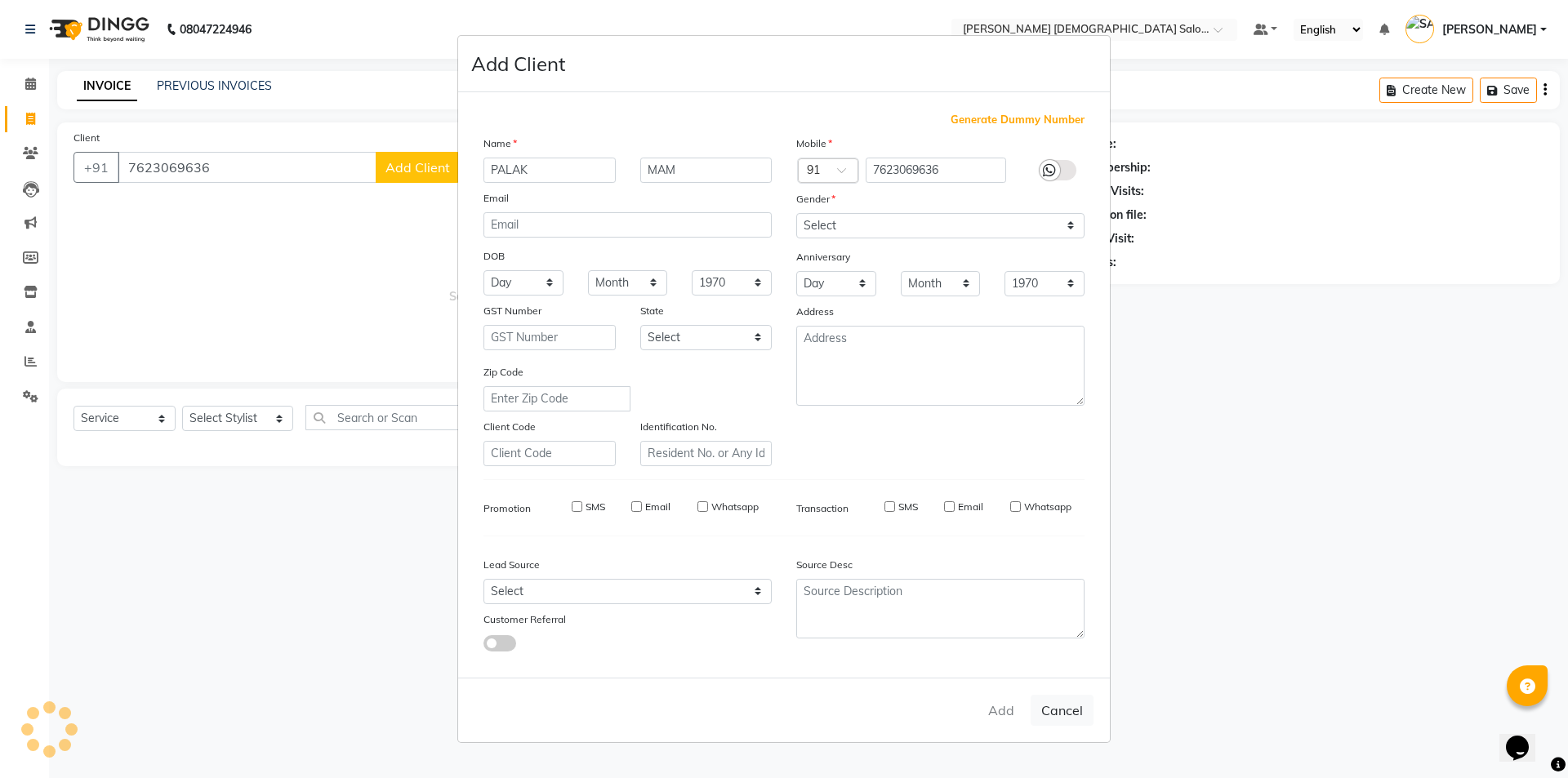
select select
checkbox input "false"
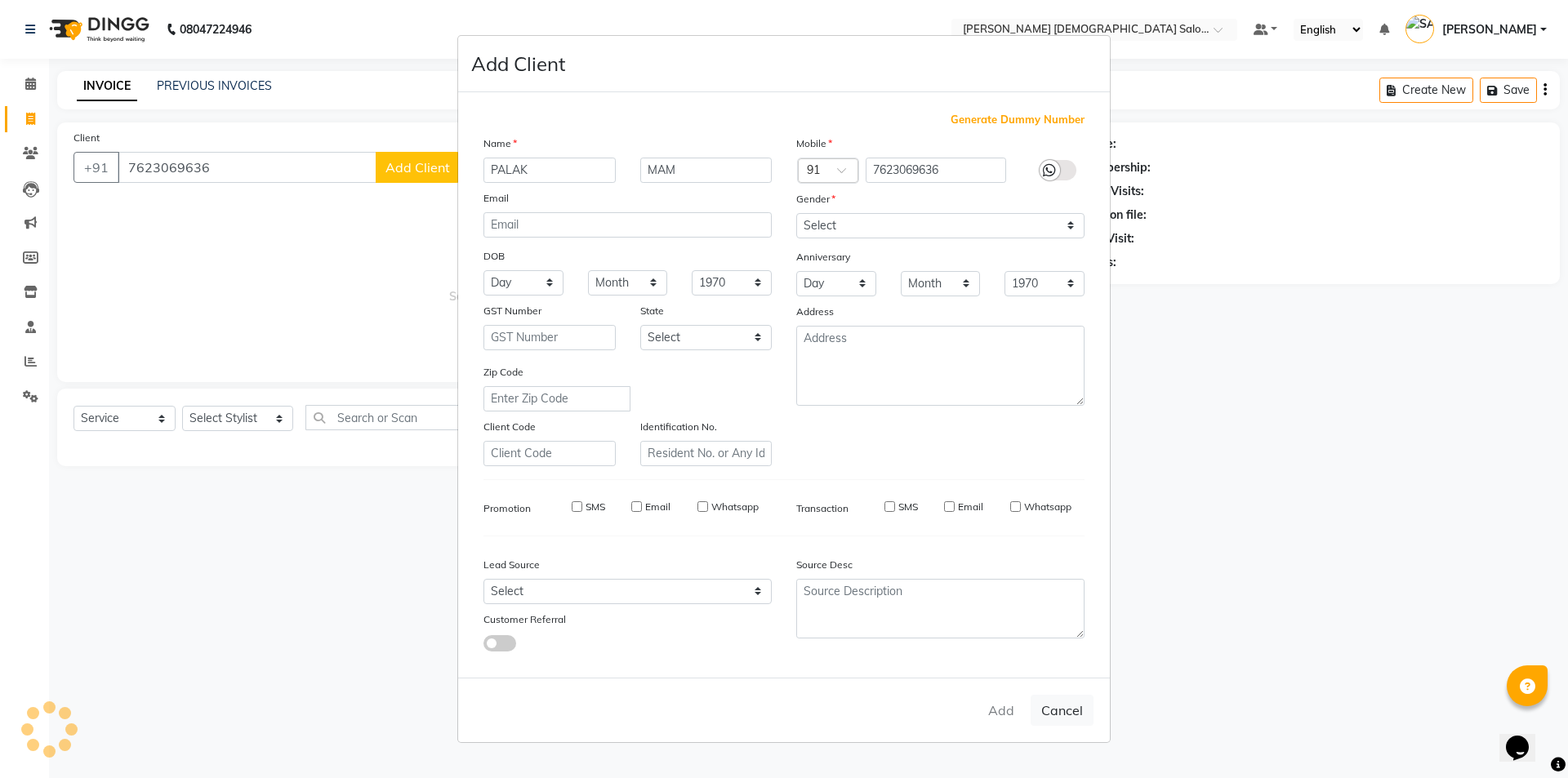
checkbox input "false"
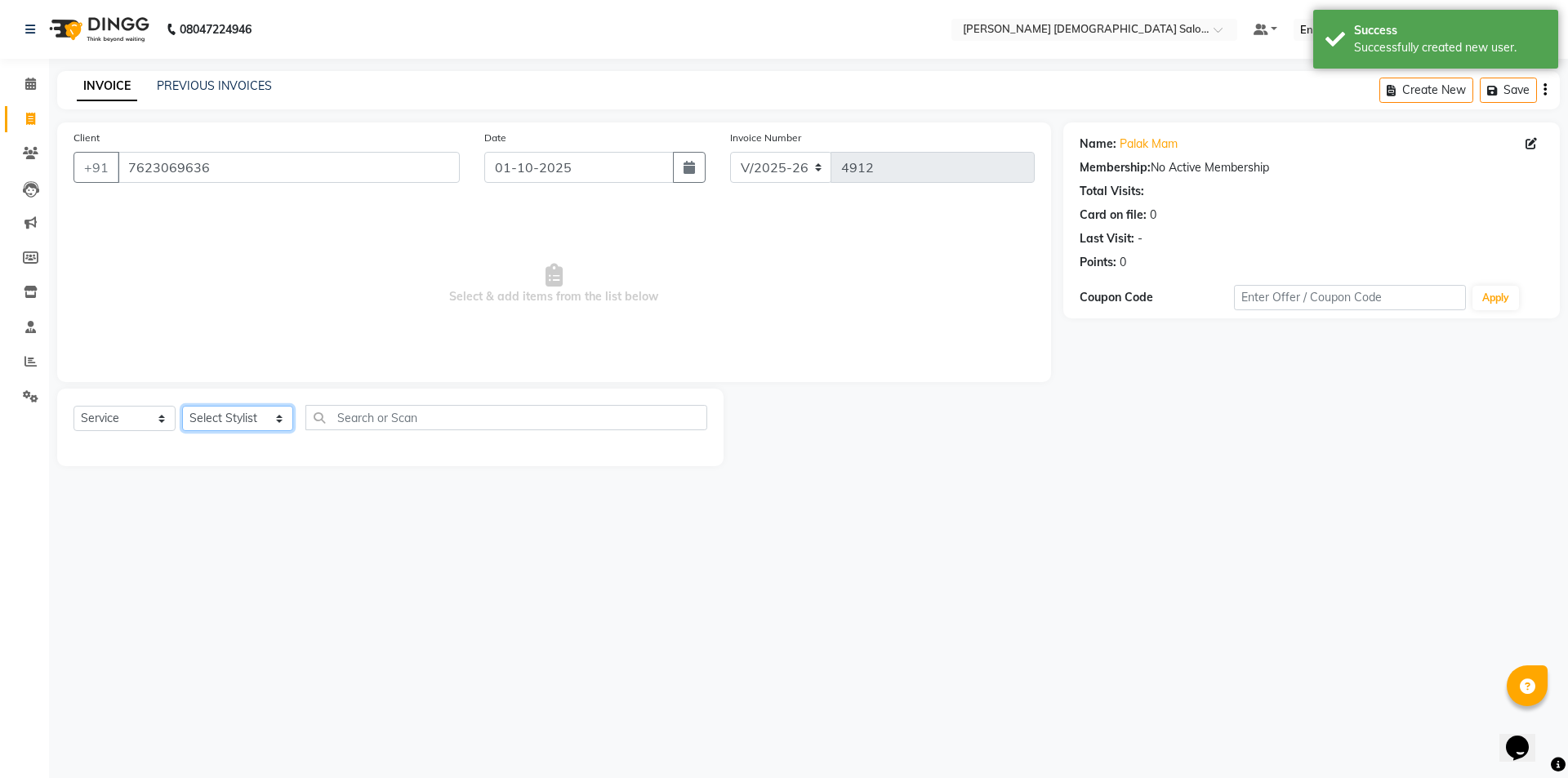
click at [202, 424] on select "Select Stylist [PERSON_NAME] BHAVTIK [PERSON_NAME] [PERSON_NAME] [PERSON_NAME] …" at bounding box center [237, 418] width 111 height 25
select select "67051"
click at [182, 406] on select "Select Stylist [PERSON_NAME] BHAVTIK [PERSON_NAME] [PERSON_NAME] [PERSON_NAME] …" at bounding box center [237, 418] width 111 height 25
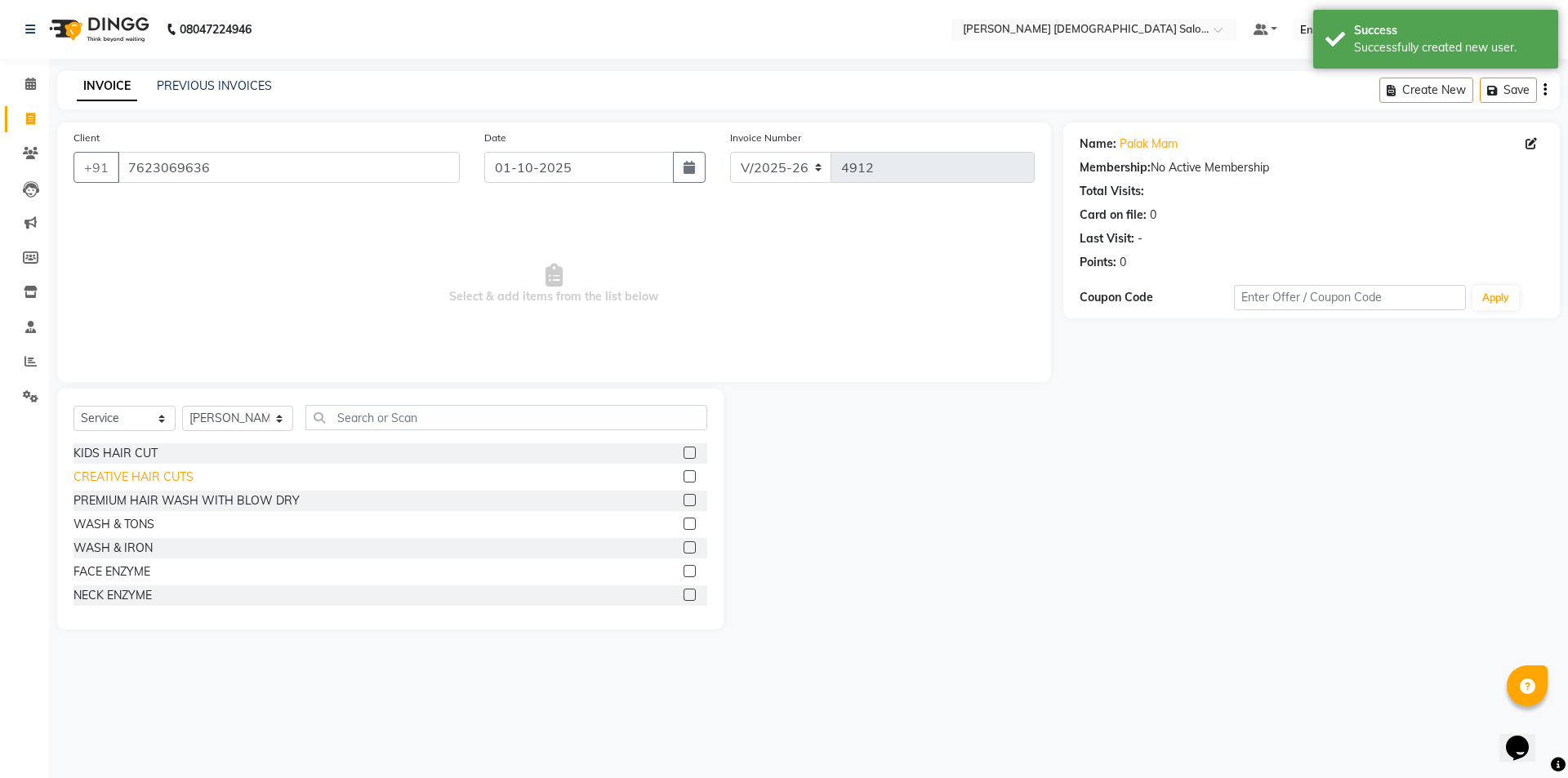
click at [153, 475] on div "CREATIVE HAIR CUTS" at bounding box center [133, 478] width 120 height 17
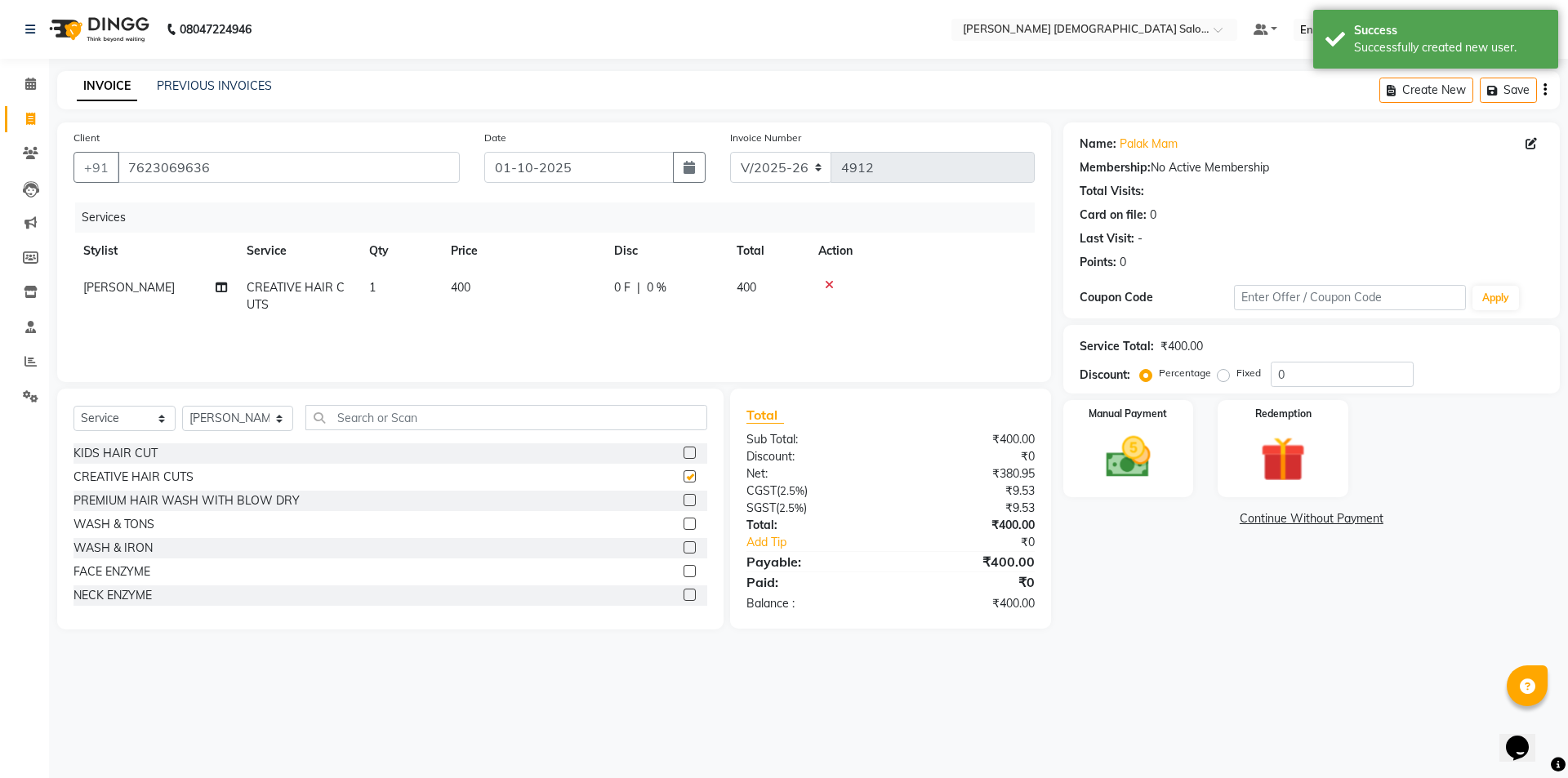
checkbox input "false"
click at [227, 287] on td "[PERSON_NAME]" at bounding box center [155, 297] width 163 height 54
select select "67051"
click at [224, 318] on icon at bounding box center [221, 313] width 11 height 11
select select "67051"
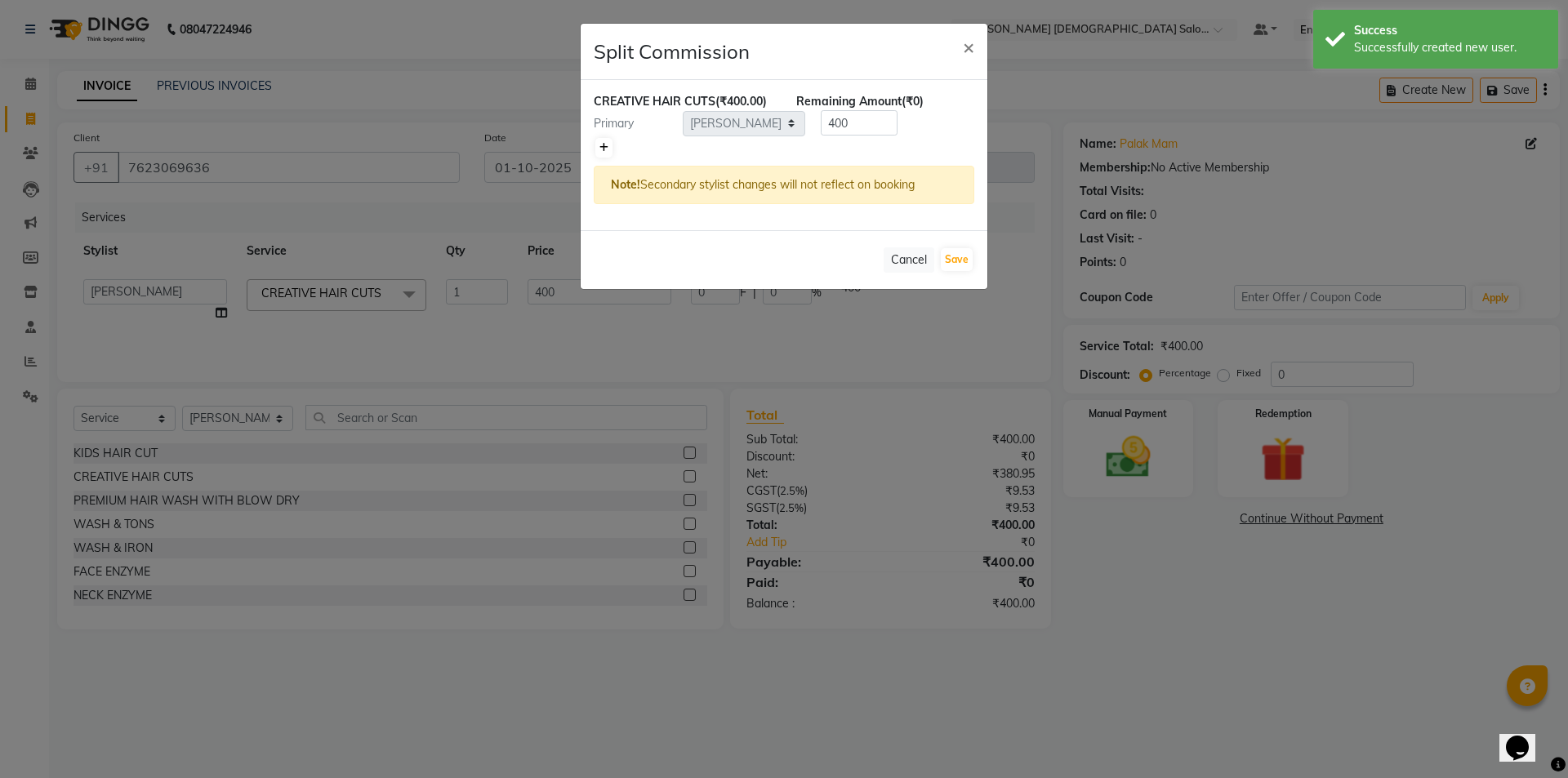
click at [604, 149] on icon at bounding box center [604, 148] width 9 height 10
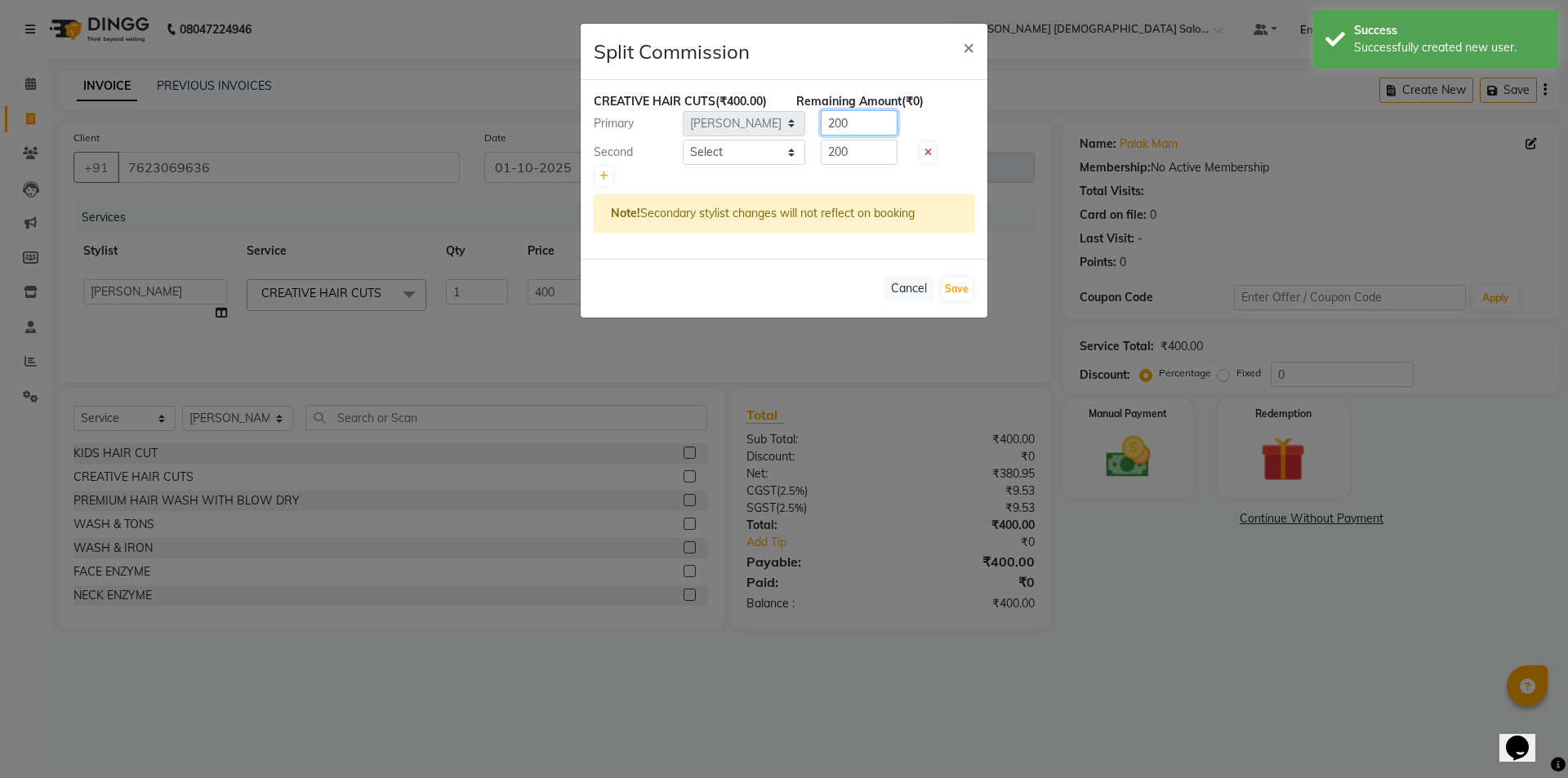
drag, startPoint x: 835, startPoint y: 123, endPoint x: 805, endPoint y: 121, distance: 30.1
click at [811, 121] on div "200" at bounding box center [856, 122] width 101 height 25
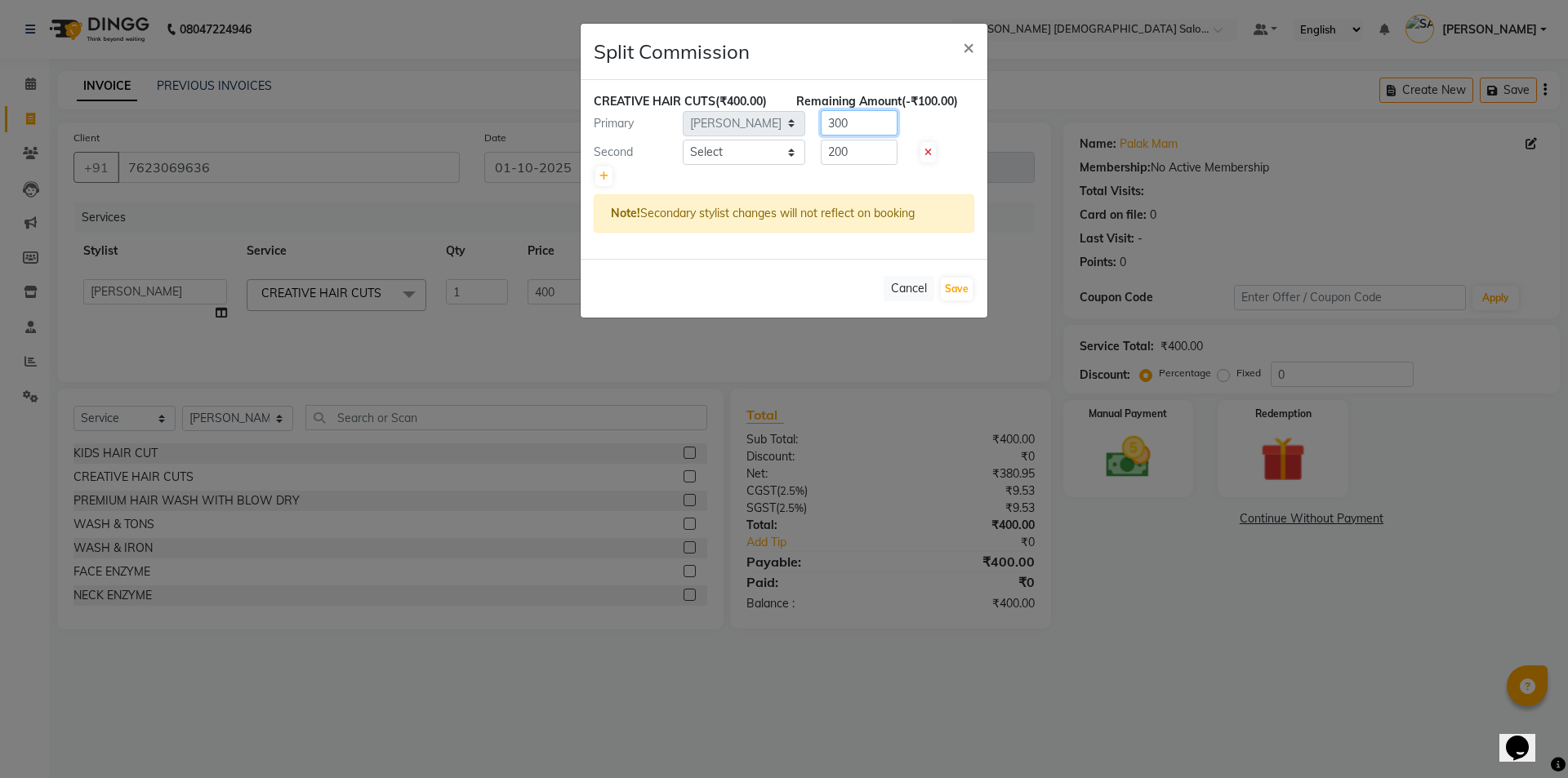
type input "300"
drag, startPoint x: 834, startPoint y: 152, endPoint x: 813, endPoint y: 153, distance: 21.0
click at [813, 153] on div "200" at bounding box center [856, 152] width 101 height 25
type input "100"
click at [724, 145] on select "Select [PERSON_NAME] BHAVTIK [PERSON_NAME] [PERSON_NAME] [PERSON_NAME] [PERSON_…" at bounding box center [744, 152] width 122 height 25
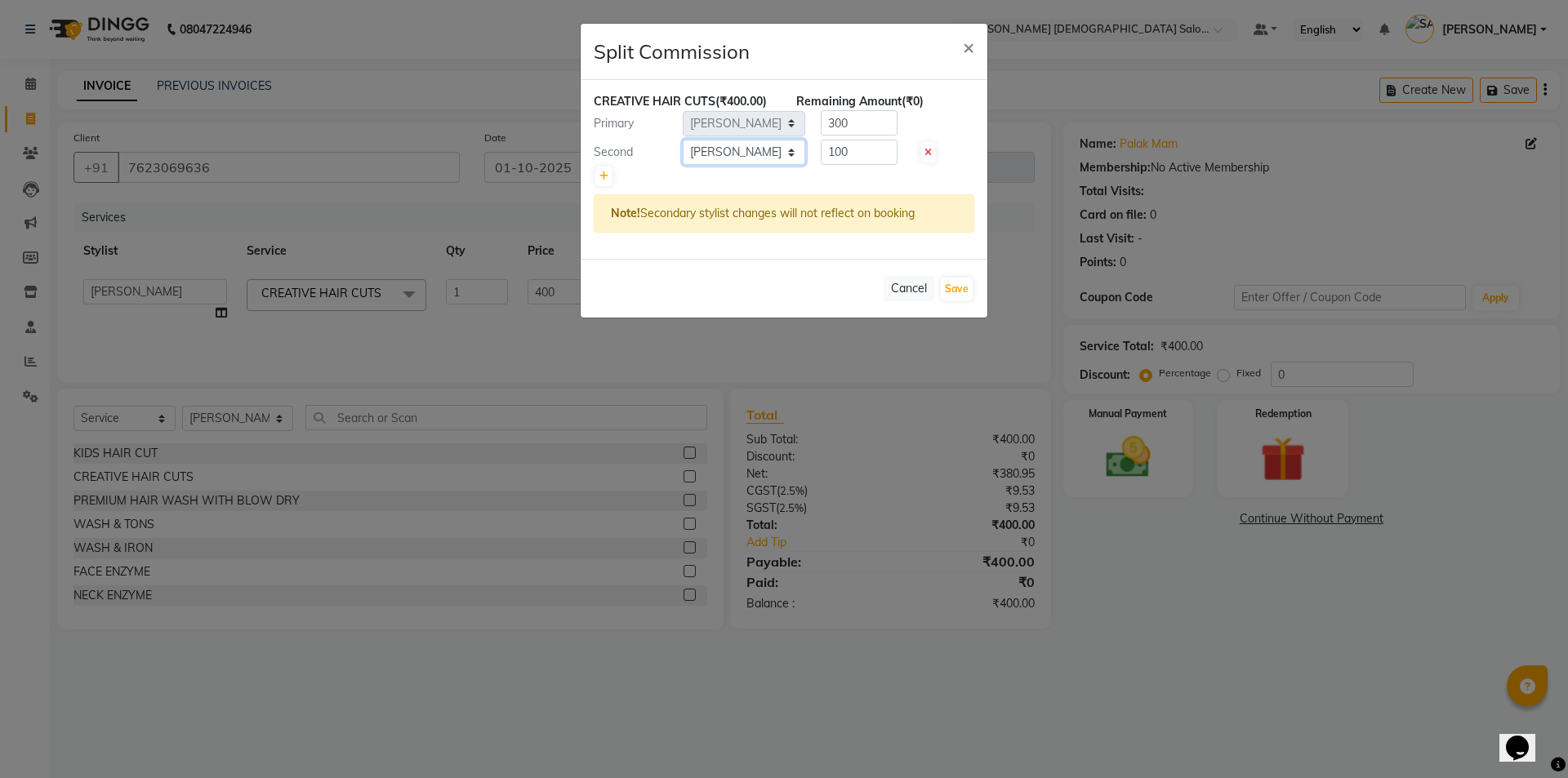
click at [683, 140] on select "Select [PERSON_NAME] BHAVTIK [PERSON_NAME] [PERSON_NAME] [PERSON_NAME] [PERSON_…" at bounding box center [744, 152] width 122 height 25
select select "67043"
click at [950, 291] on button "Save" at bounding box center [957, 289] width 31 height 23
select select "Select"
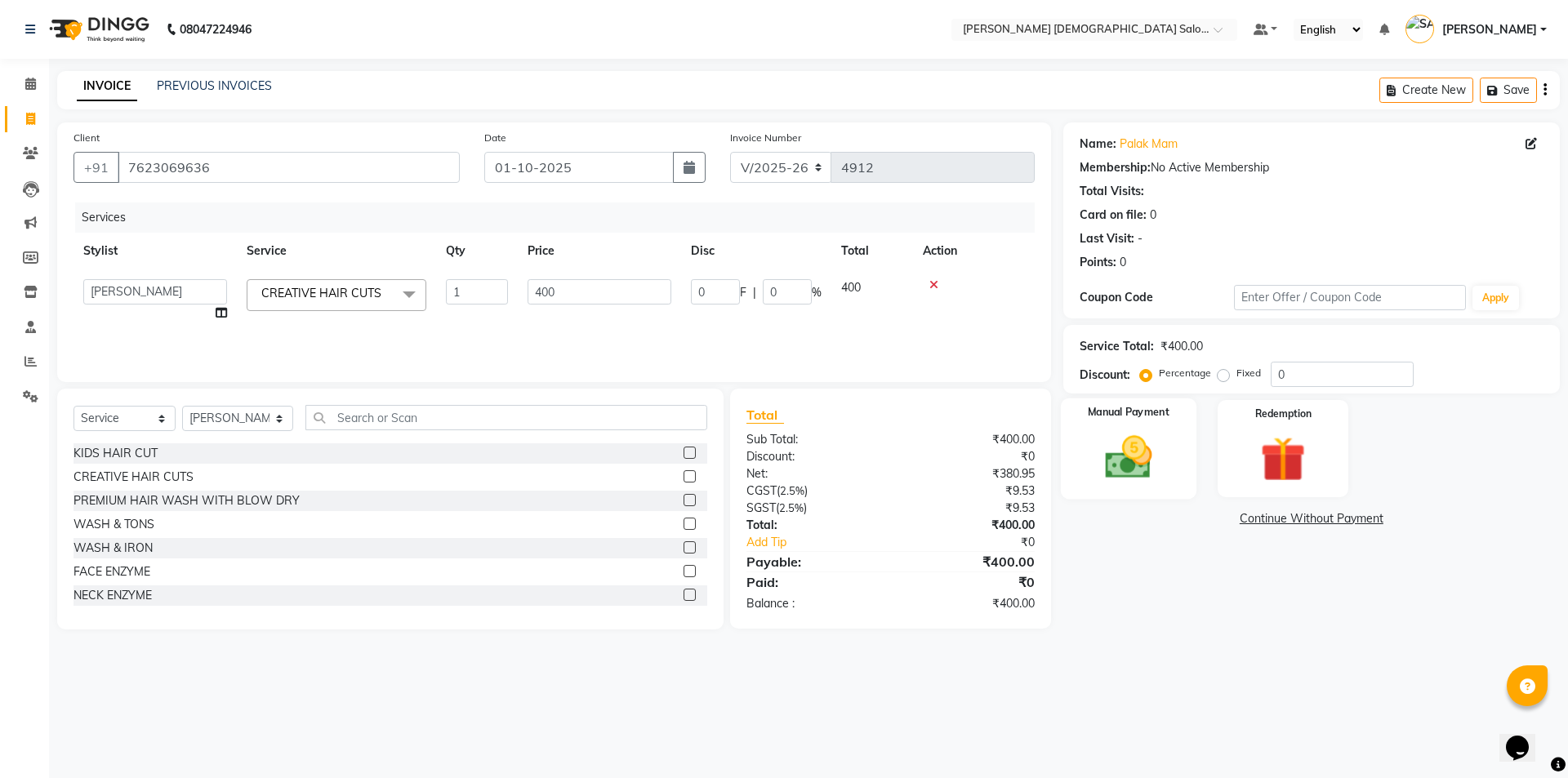
click at [1186, 469] on div "Manual Payment" at bounding box center [1127, 448] width 135 height 100
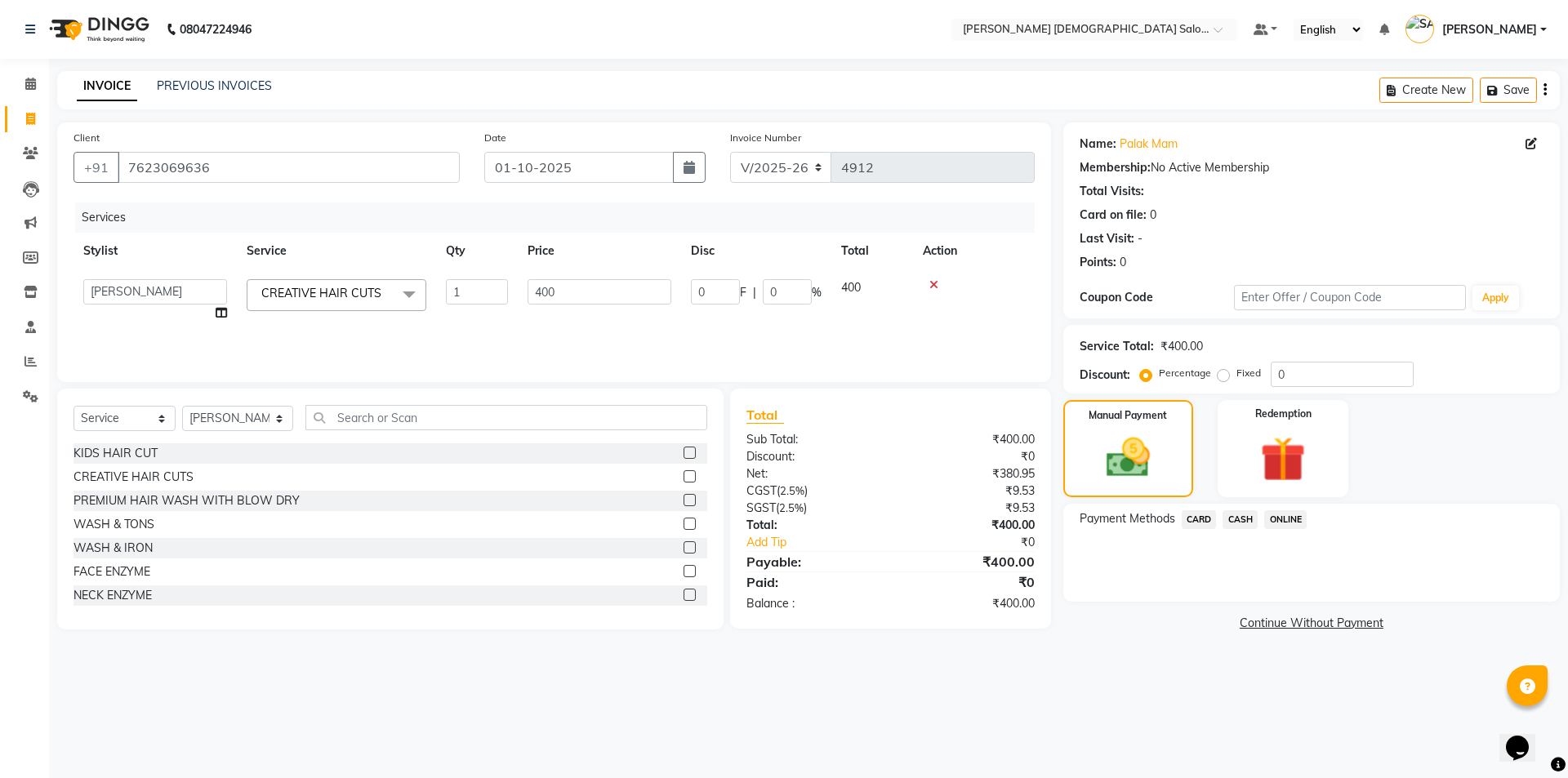
click at [1245, 522] on span "CASH" at bounding box center [1240, 520] width 35 height 19
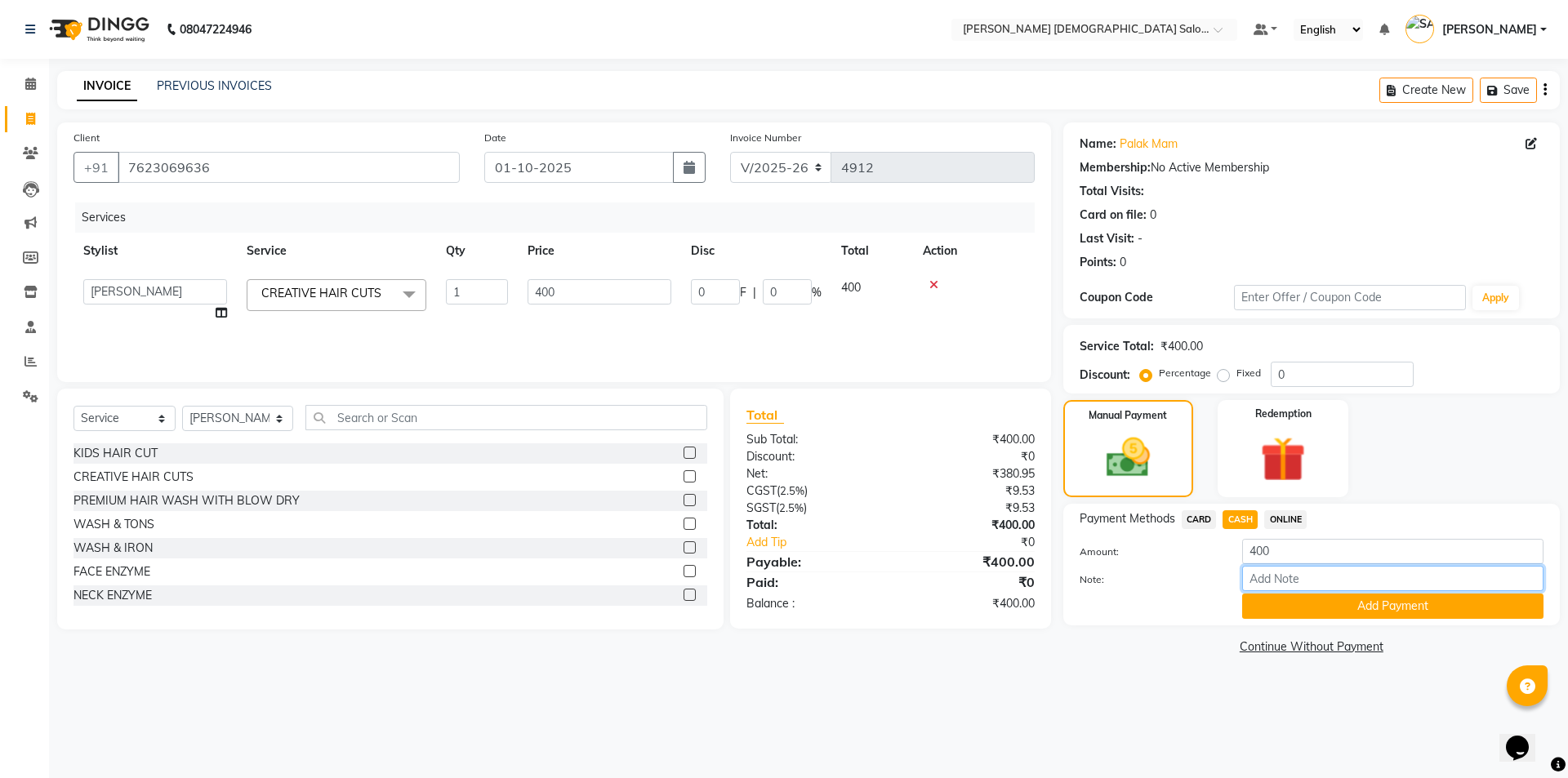
click at [1275, 589] on input "Note:" at bounding box center [1392, 578] width 301 height 25
click at [1275, 602] on button "Add Payment" at bounding box center [1392, 606] width 301 height 25
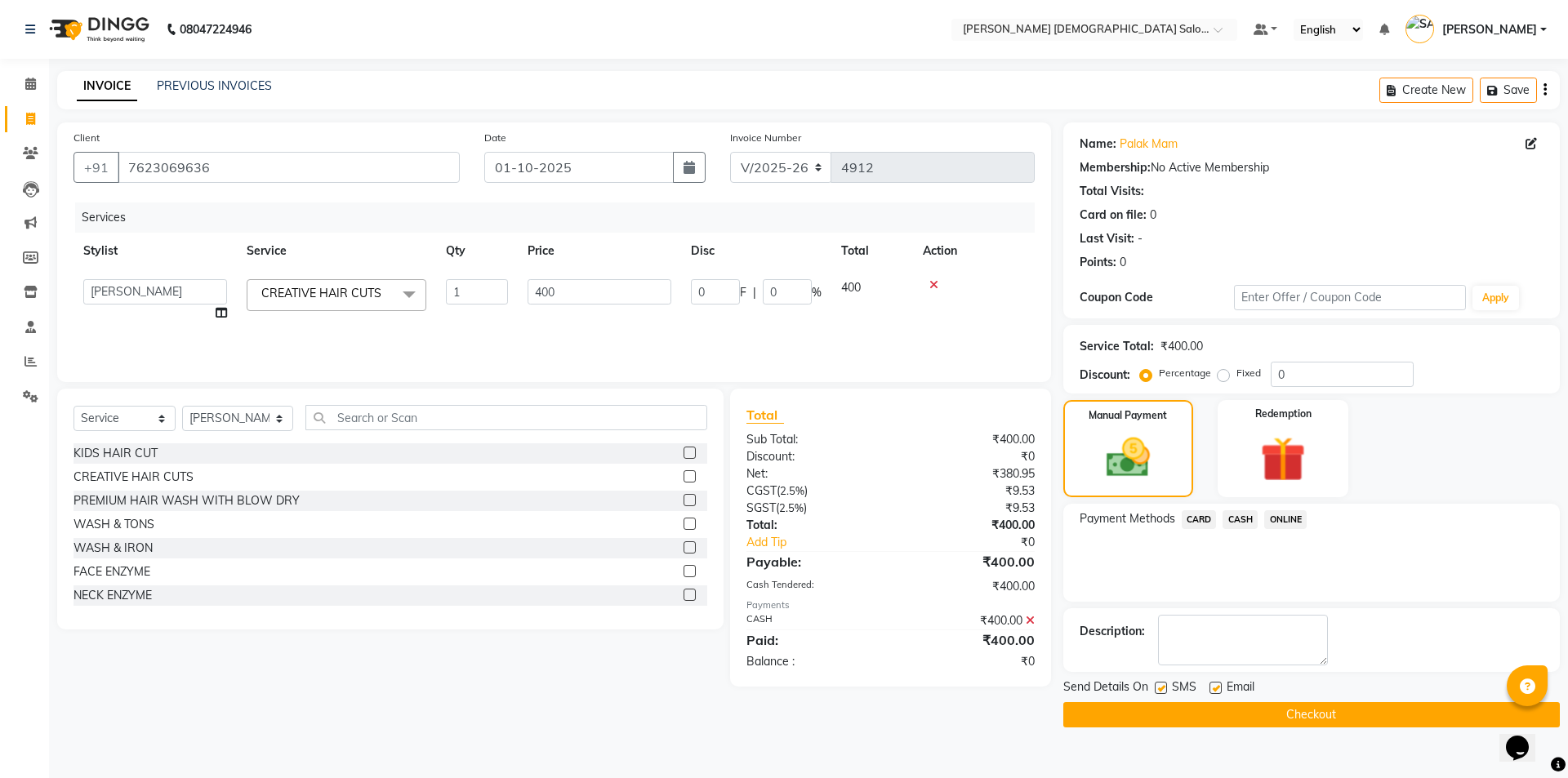
click at [1218, 683] on label at bounding box center [1216, 688] width 12 height 12
click at [1218, 683] on input "checkbox" at bounding box center [1215, 688] width 10 height 10
checkbox input "false"
click at [1164, 692] on label at bounding box center [1161, 688] width 12 height 12
click at [1164, 692] on input "checkbox" at bounding box center [1160, 688] width 10 height 10
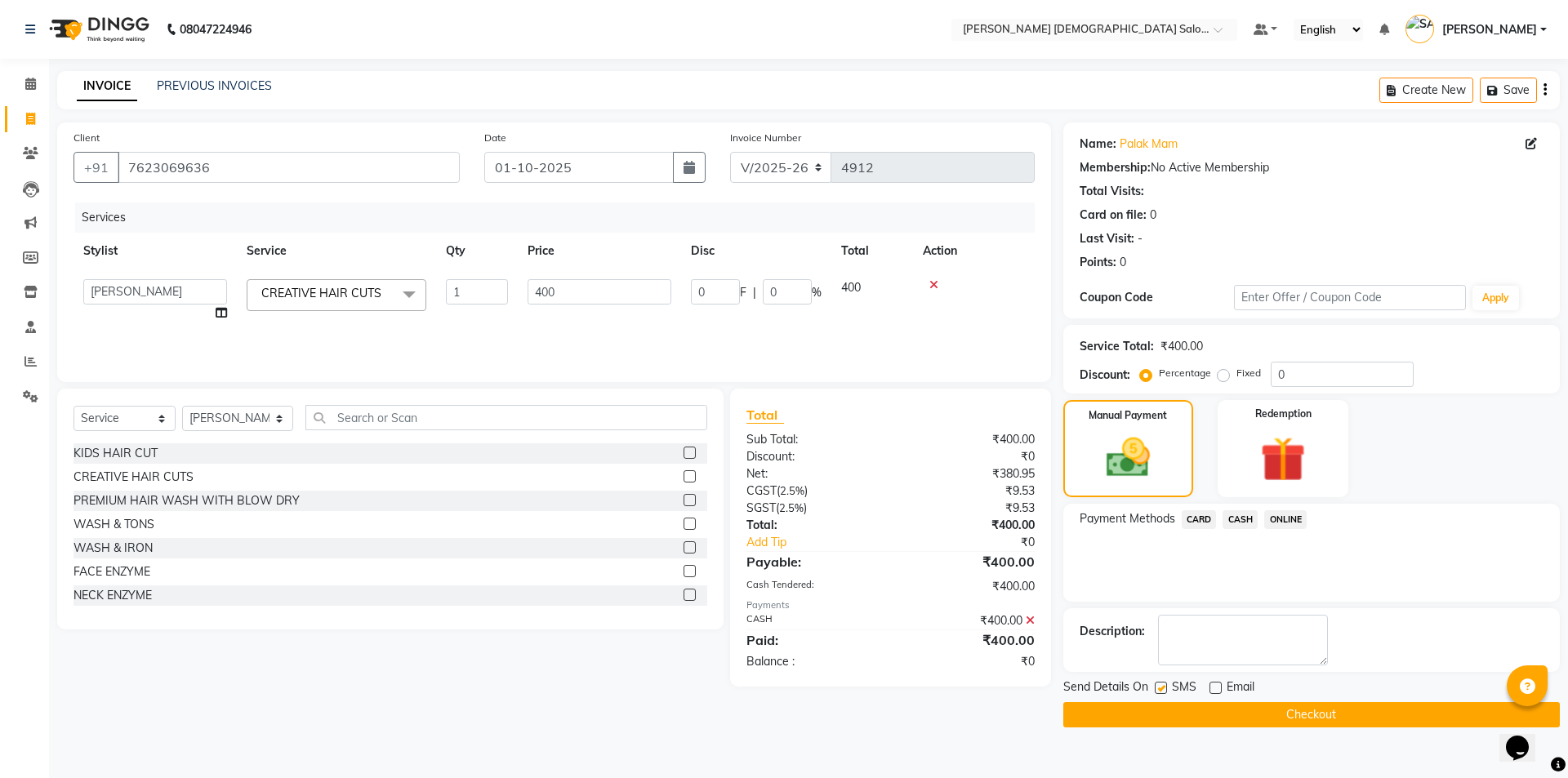
checkbox input "false"
click at [1165, 709] on button "Checkout" at bounding box center [1311, 714] width 496 height 25
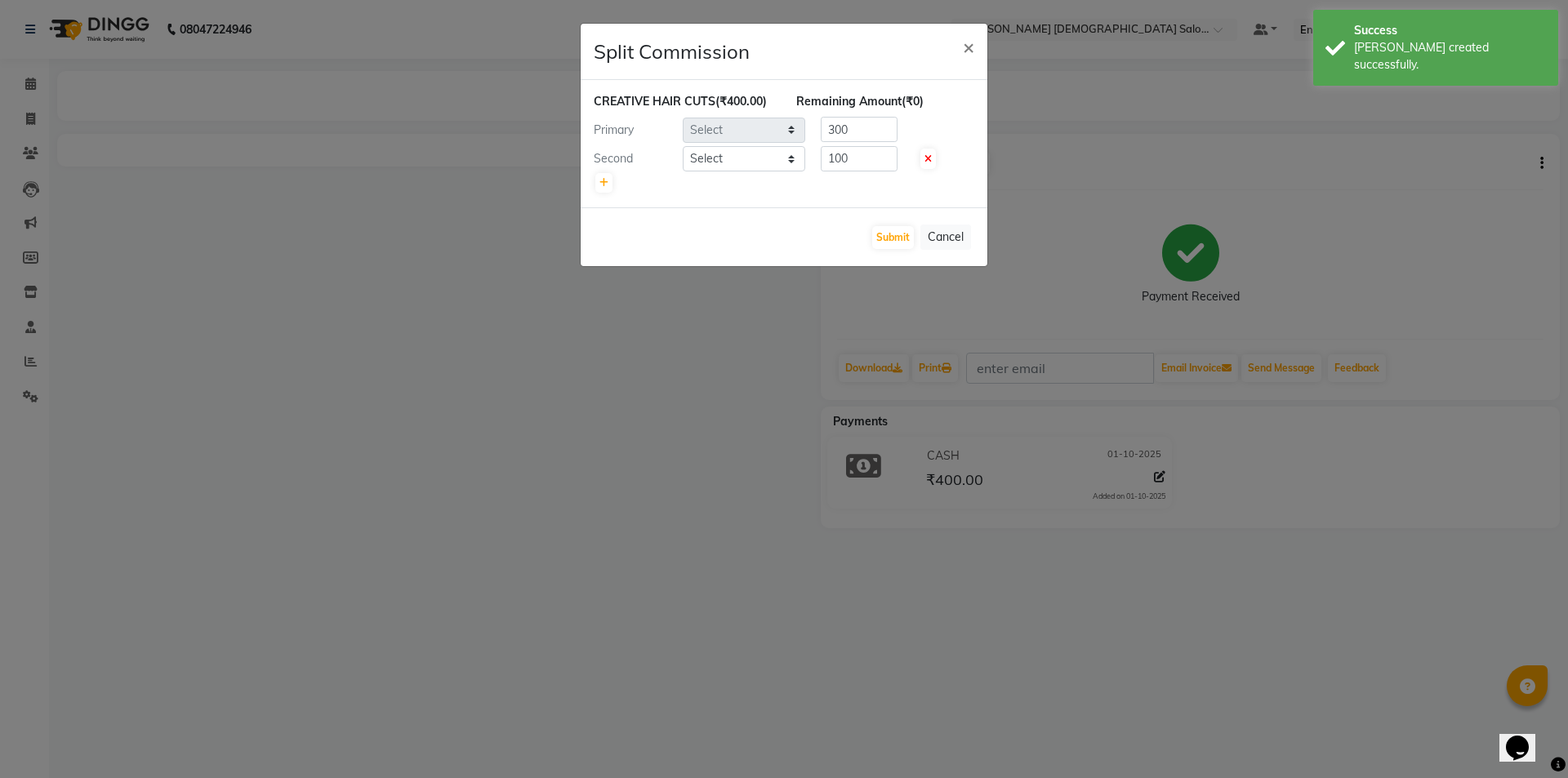
select select "67051"
select select "67043"
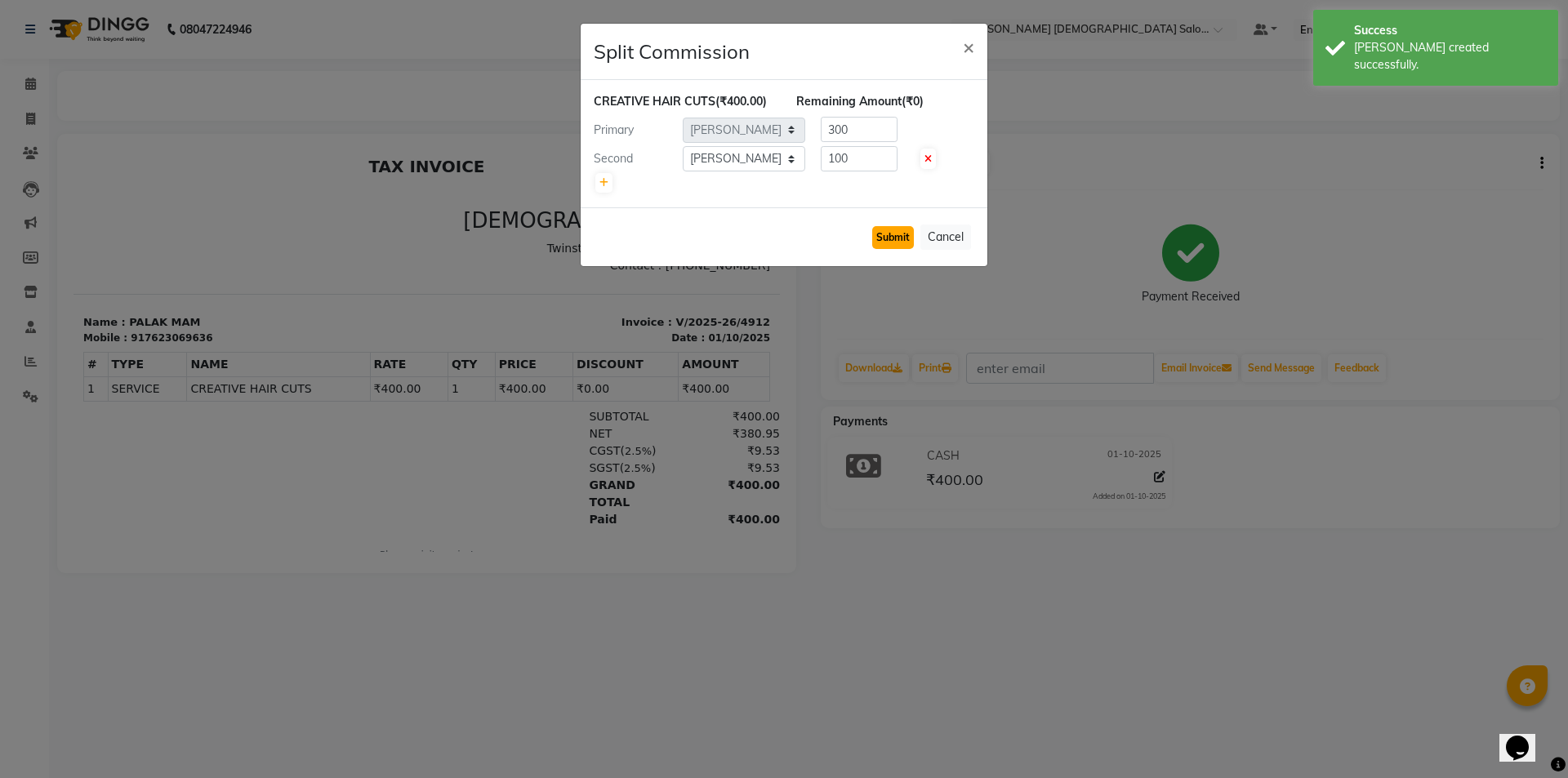
click at [888, 239] on button "Submit" at bounding box center [893, 238] width 42 height 23
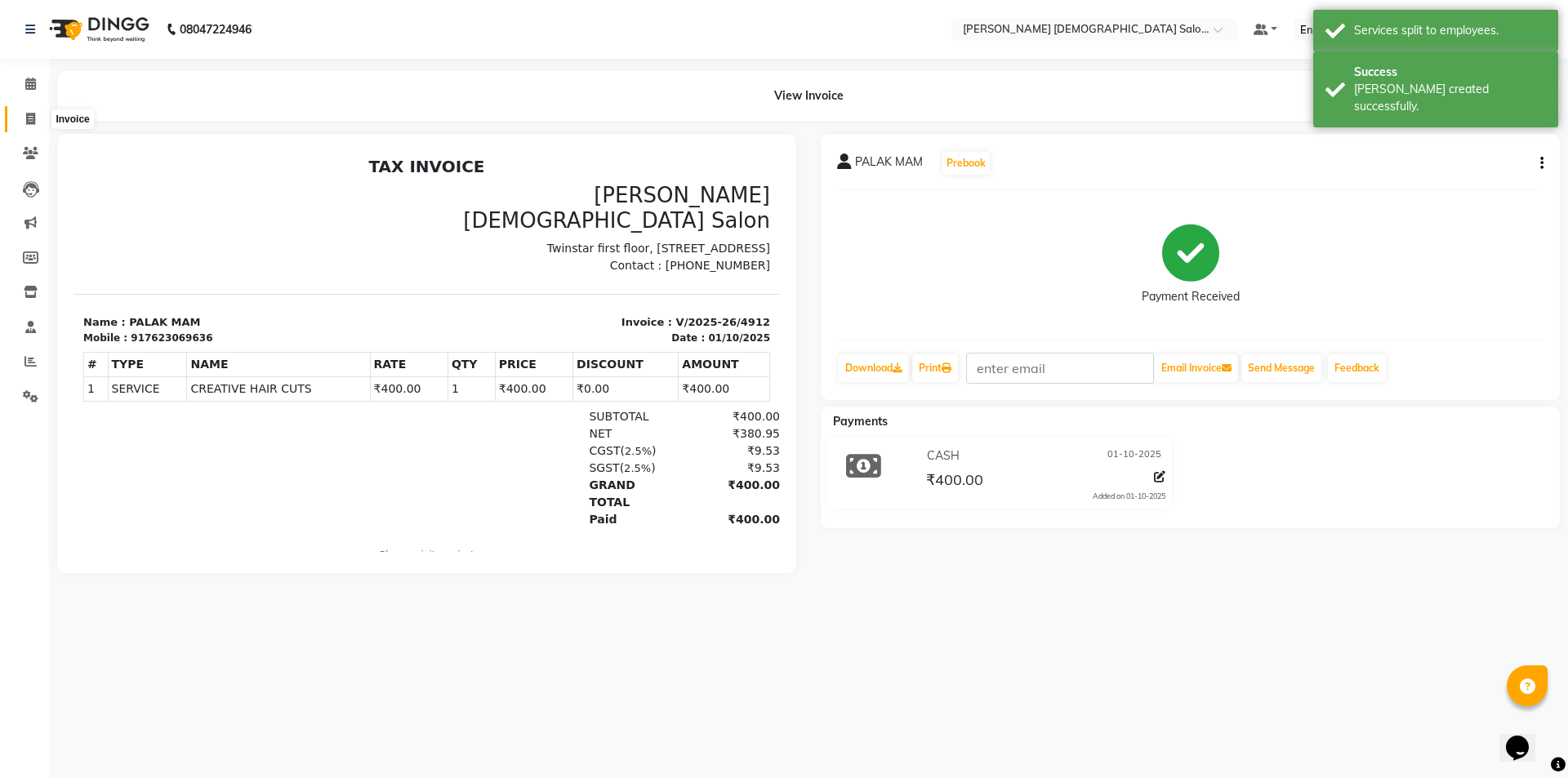
click at [26, 117] on icon at bounding box center [31, 119] width 9 height 12
select select "service"
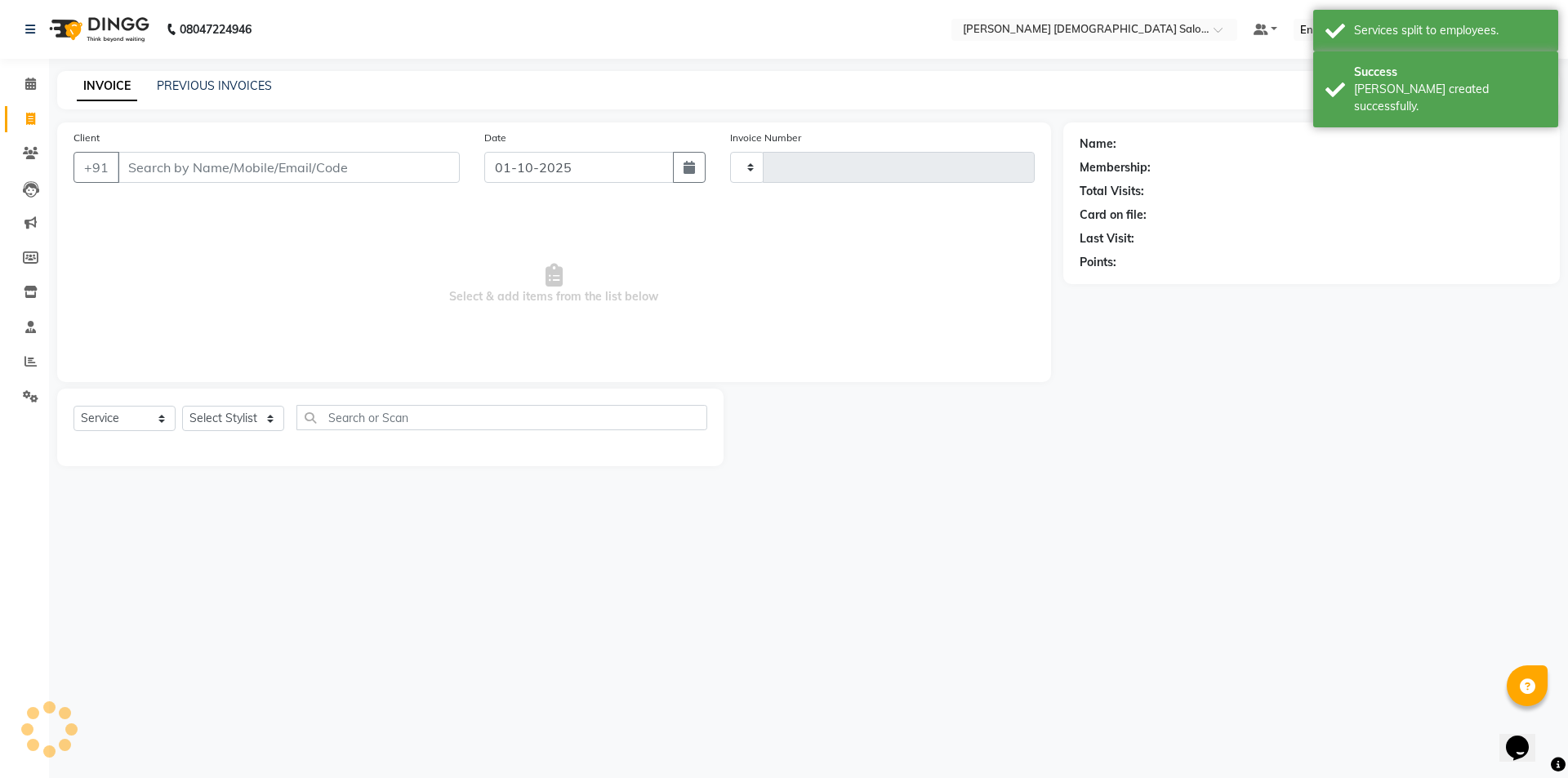
type input "4913"
select select "7542"
click at [176, 155] on input "Client" at bounding box center [289, 168] width 342 height 31
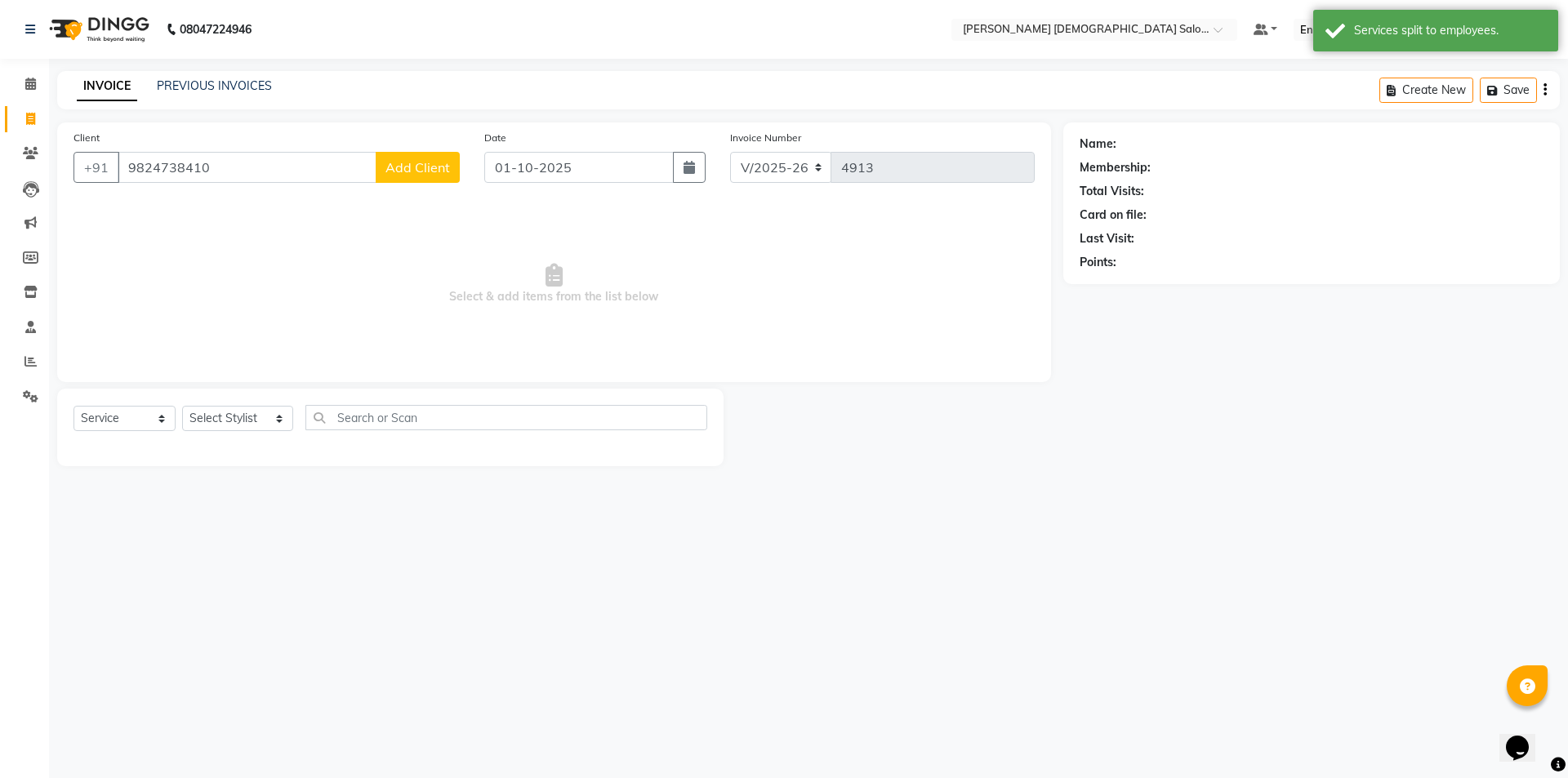
type input "9824738410"
click at [427, 177] on button "Add Client" at bounding box center [418, 168] width 84 height 31
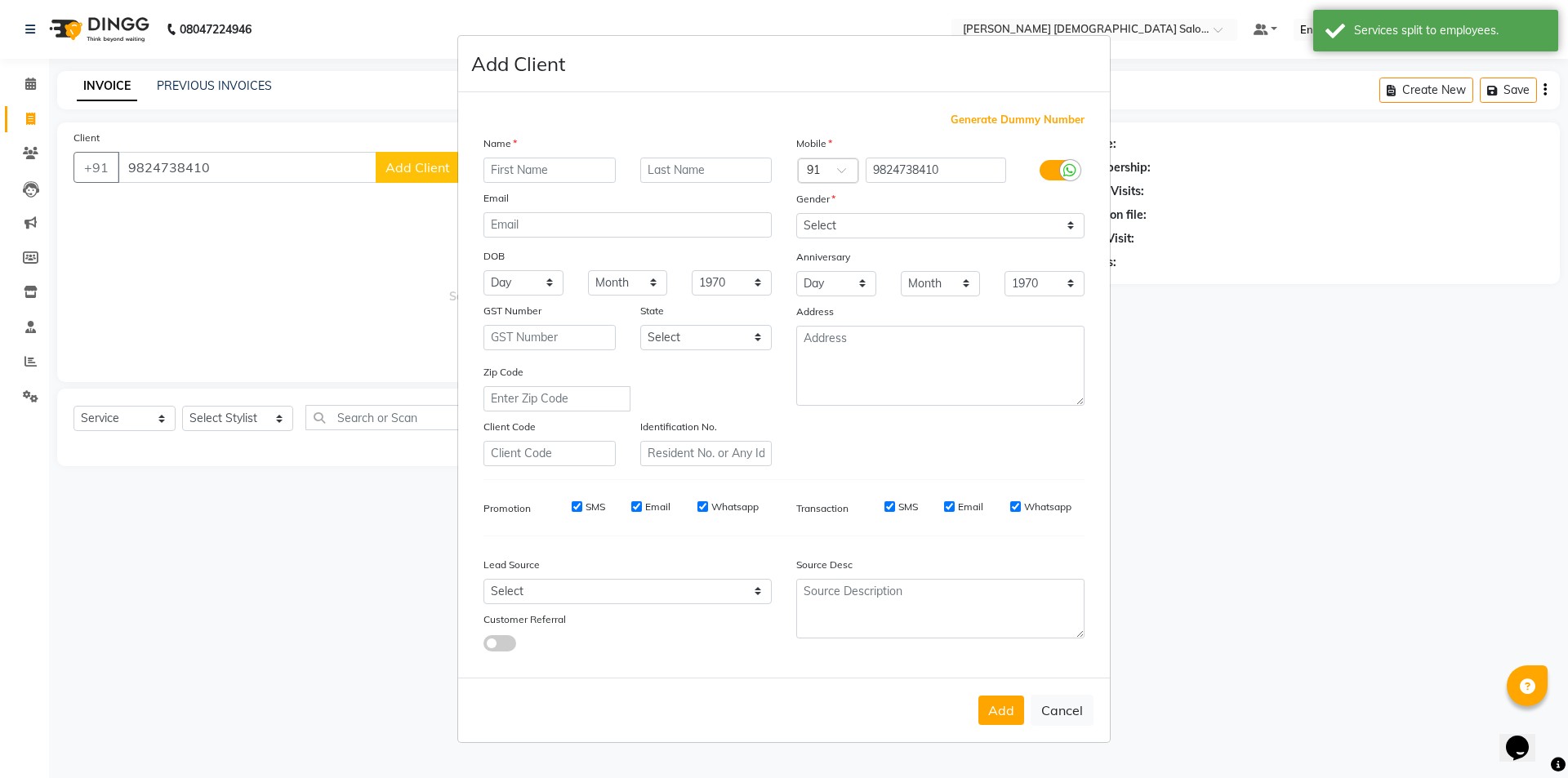
click at [531, 177] on input "text" at bounding box center [549, 169] width 132 height 25
type input "[PERSON_NAME]"
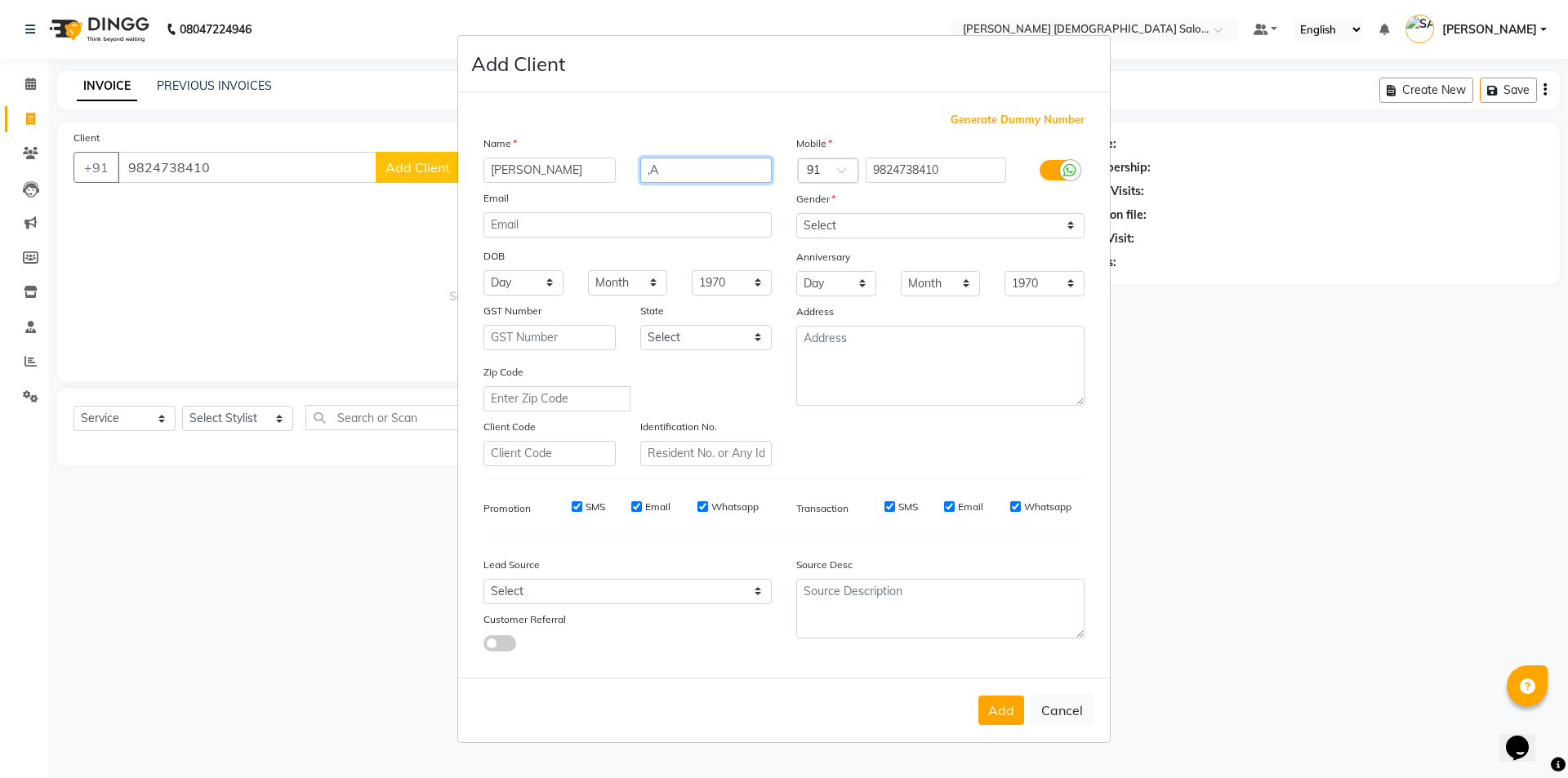
type input ","
type input "MAM"
click at [875, 213] on select "Select [DEMOGRAPHIC_DATA] [DEMOGRAPHIC_DATA] Other Prefer Not To Say" at bounding box center [941, 225] width 288 height 25
select select "[DEMOGRAPHIC_DATA]"
click at [797, 213] on select "Select [DEMOGRAPHIC_DATA] [DEMOGRAPHIC_DATA] Other Prefer Not To Say" at bounding box center [941, 225] width 288 height 25
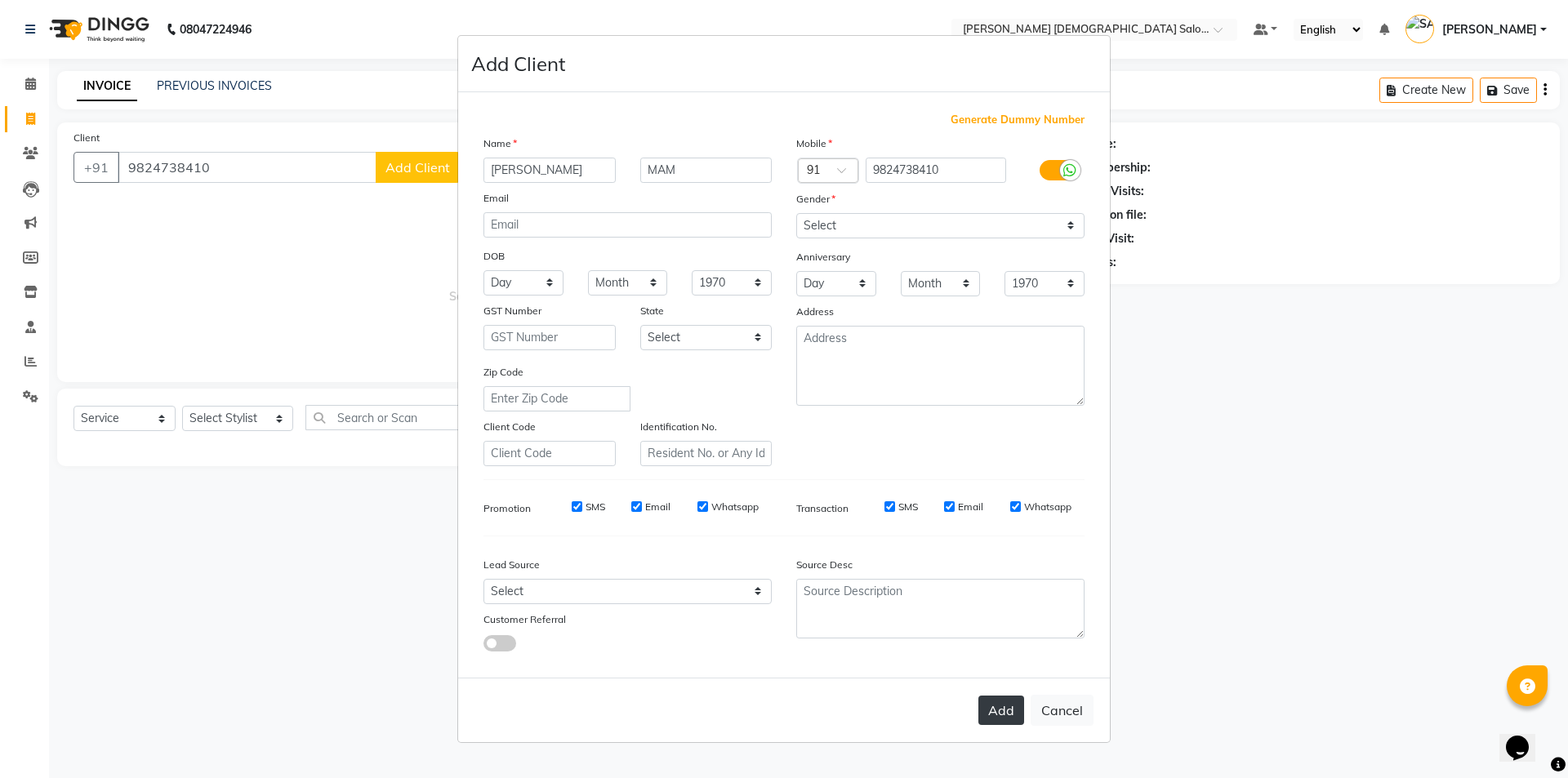
click at [997, 721] on button "Add" at bounding box center [1001, 711] width 45 height 30
select select
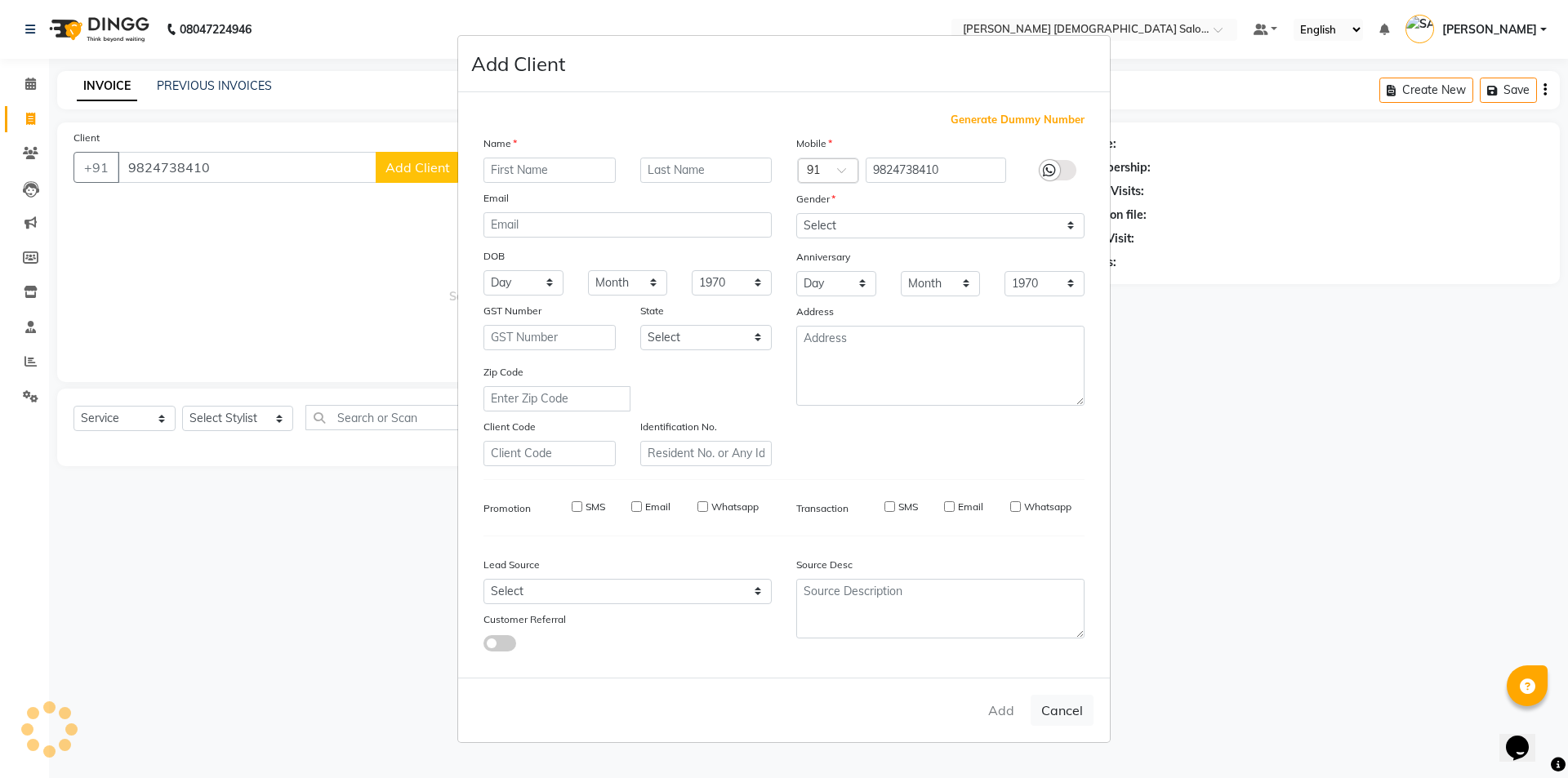
select select
checkbox input "false"
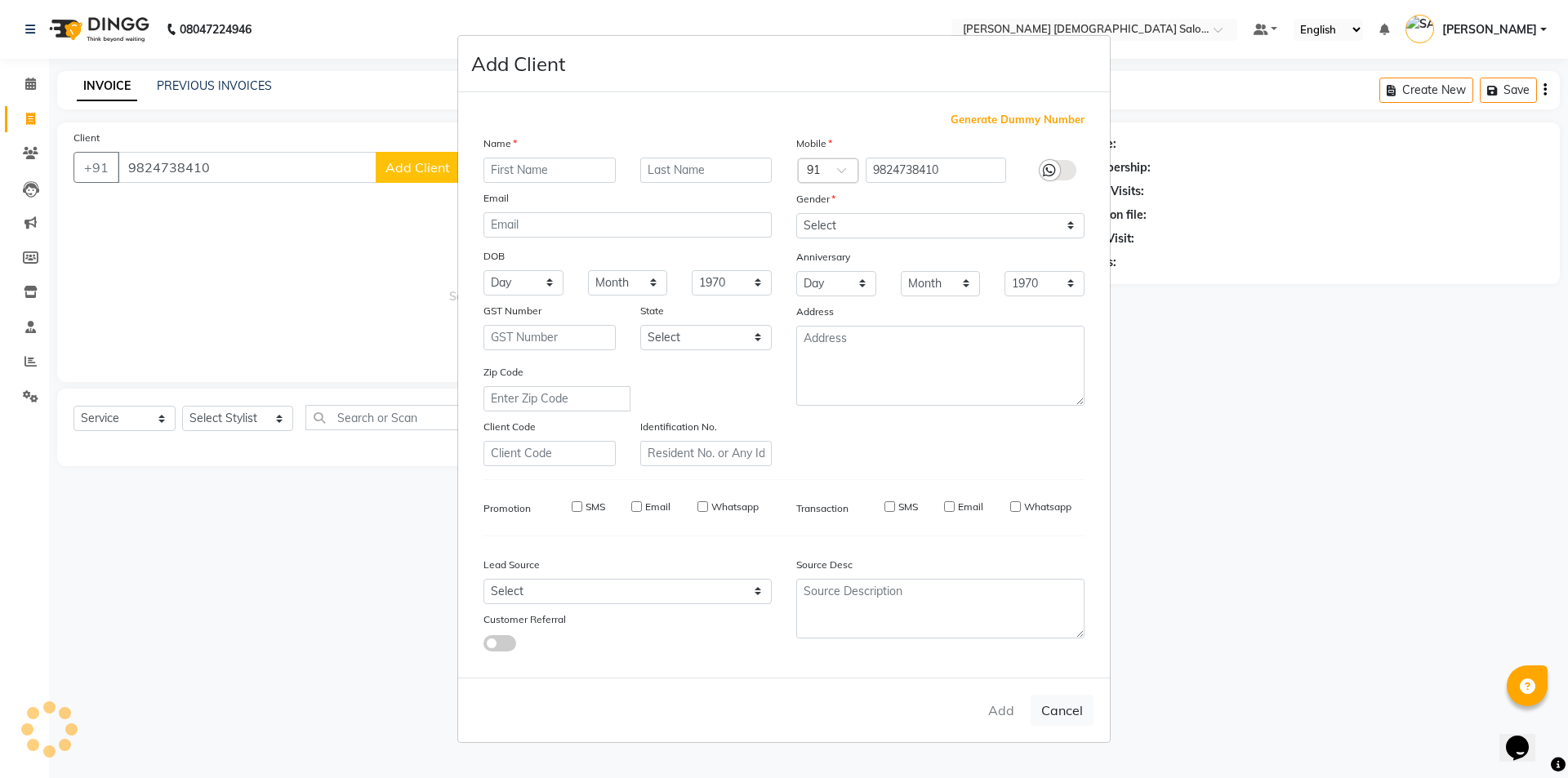
checkbox input "false"
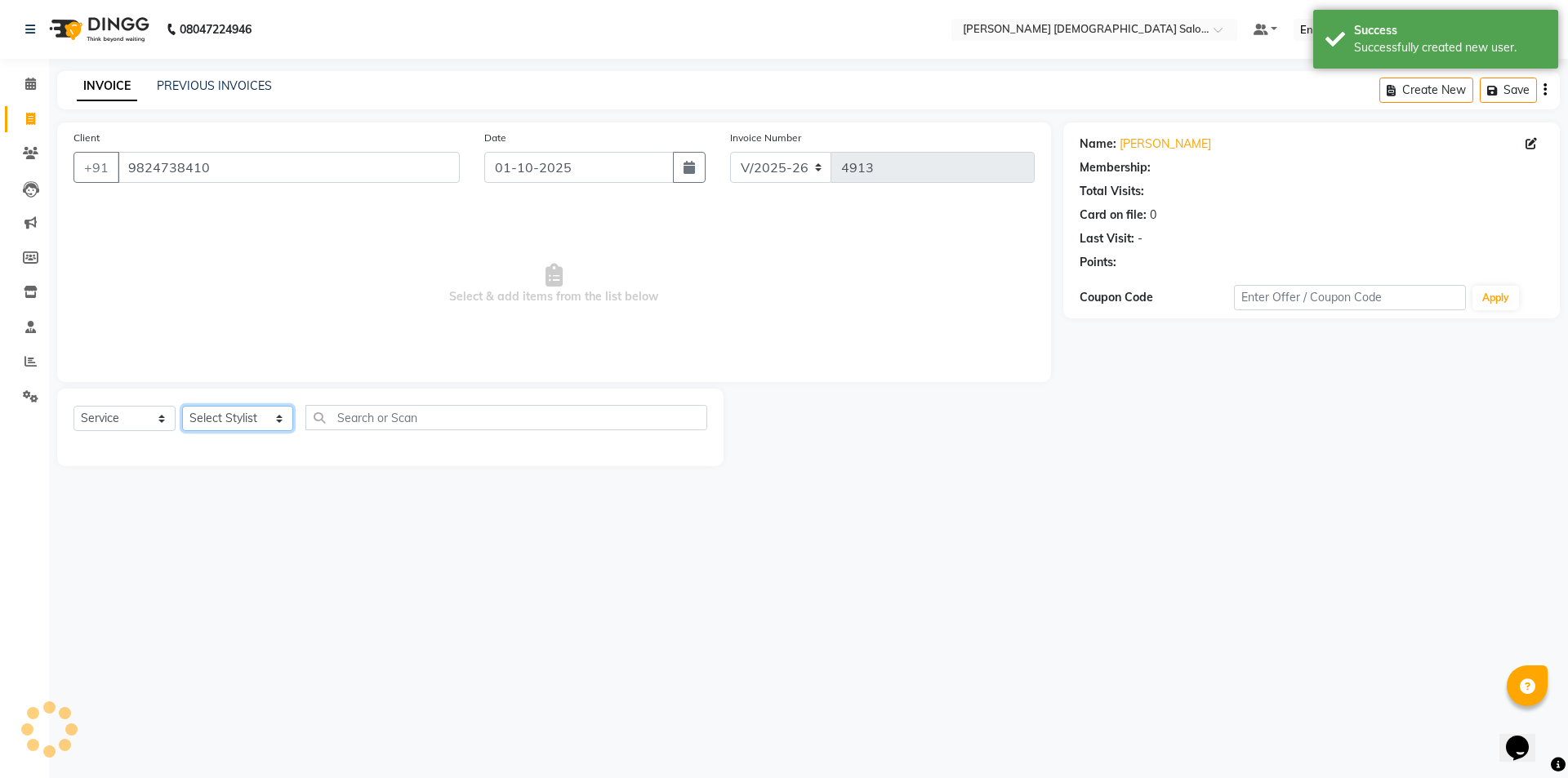
click at [245, 428] on select "Select Stylist [PERSON_NAME] BHAVTIK [PERSON_NAME] [PERSON_NAME] [PERSON_NAME] …" at bounding box center [237, 418] width 111 height 25
click at [182, 406] on select "Select Stylist [PERSON_NAME] BHAVTIK [PERSON_NAME] [PERSON_NAME] [PERSON_NAME] …" at bounding box center [237, 418] width 111 height 25
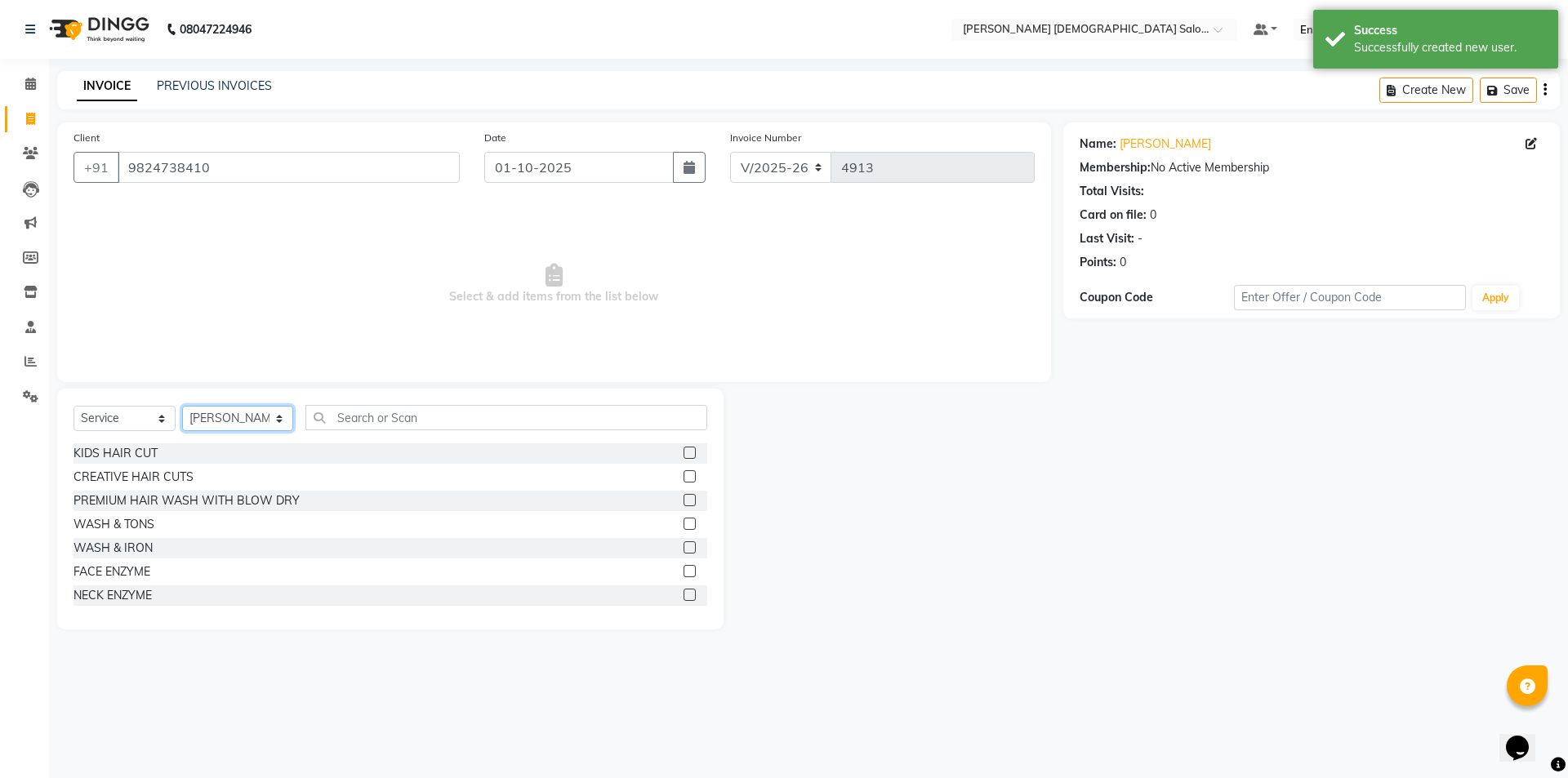
select select "86672"
click at [157, 482] on div "CREATIVE HAIR CUTS" at bounding box center [133, 478] width 120 height 17
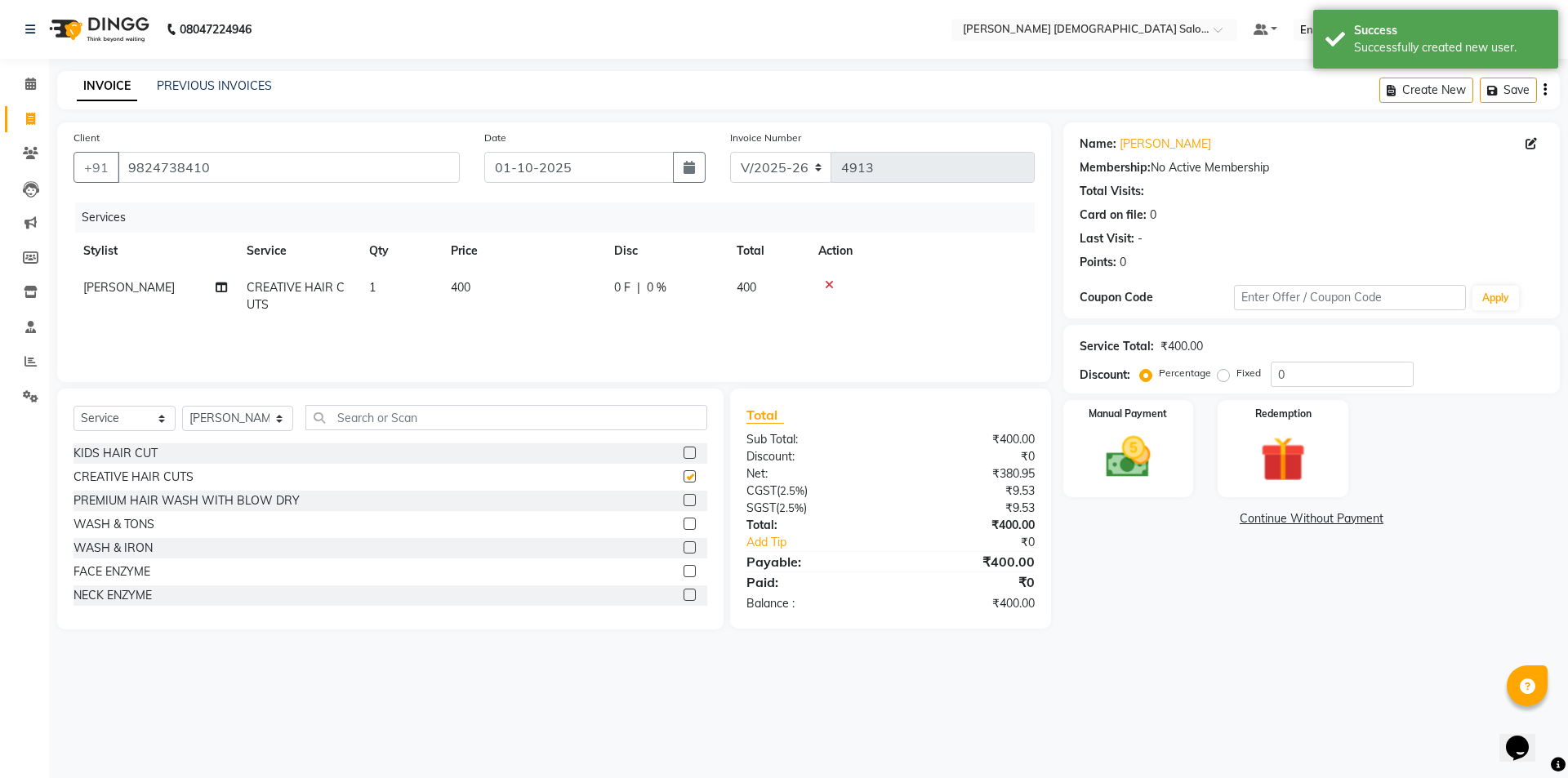
checkbox input "false"
click at [226, 288] on icon at bounding box center [221, 287] width 11 height 11
select select "86672"
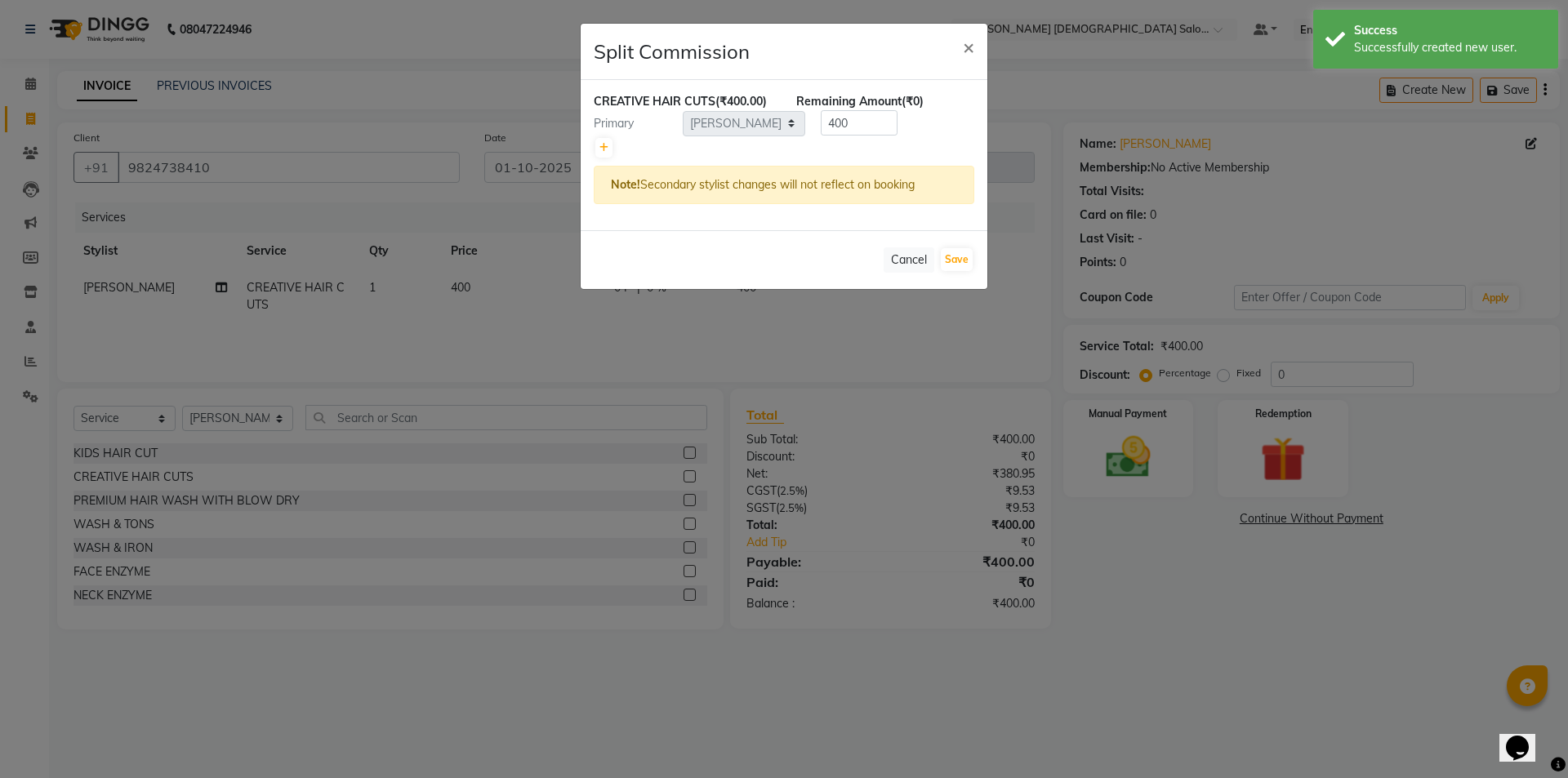
click at [613, 149] on div at bounding box center [784, 148] width 381 height 23
click at [602, 149] on icon at bounding box center [604, 148] width 9 height 10
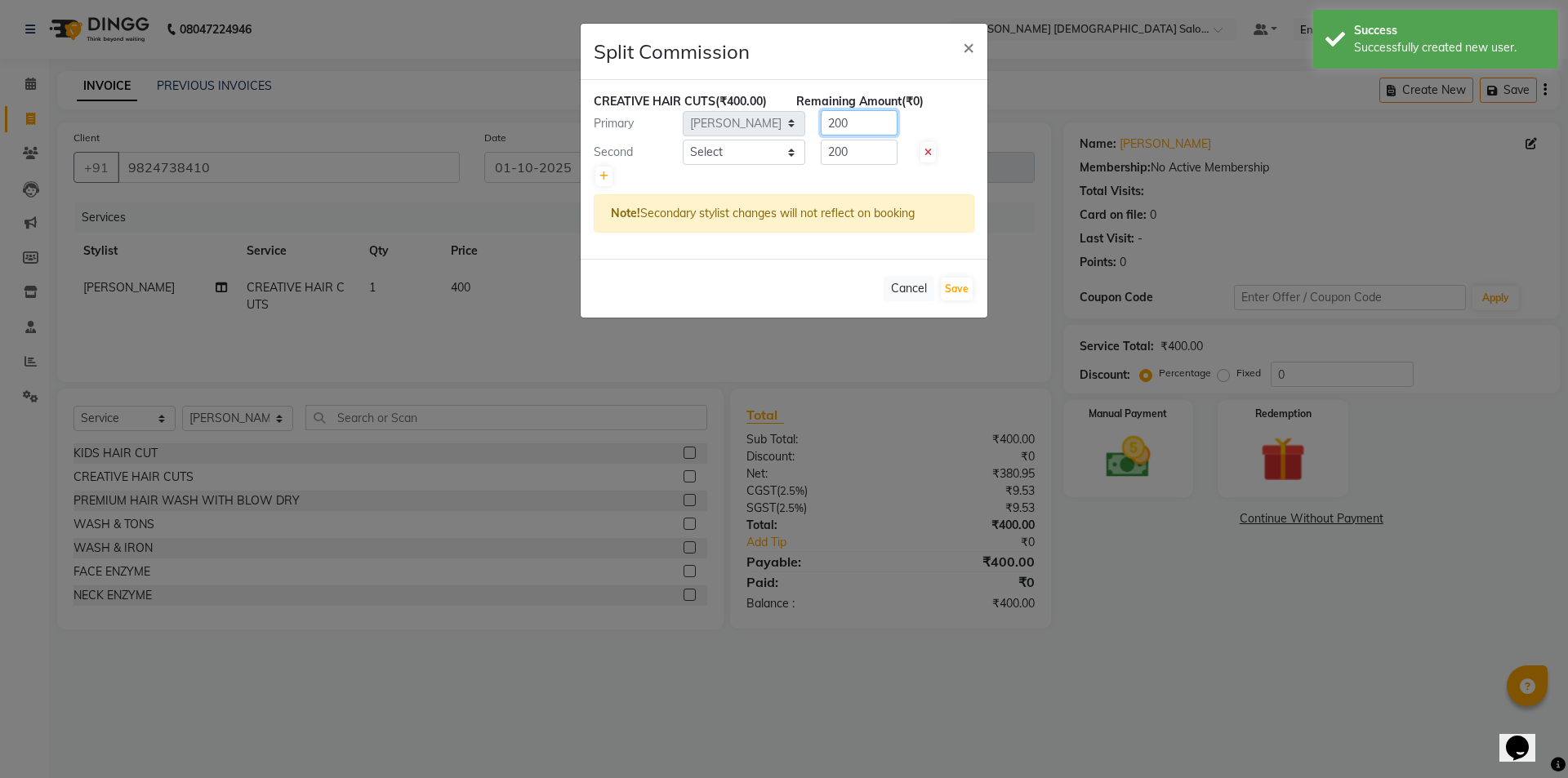
click at [821, 134] on input "200" at bounding box center [860, 122] width 77 height 25
drag, startPoint x: 840, startPoint y: 129, endPoint x: 825, endPoint y: 128, distance: 15.0
click at [825, 128] on input "200" at bounding box center [860, 122] width 77 height 25
type input "300"
drag, startPoint x: 835, startPoint y: 150, endPoint x: 815, endPoint y: 159, distance: 21.9
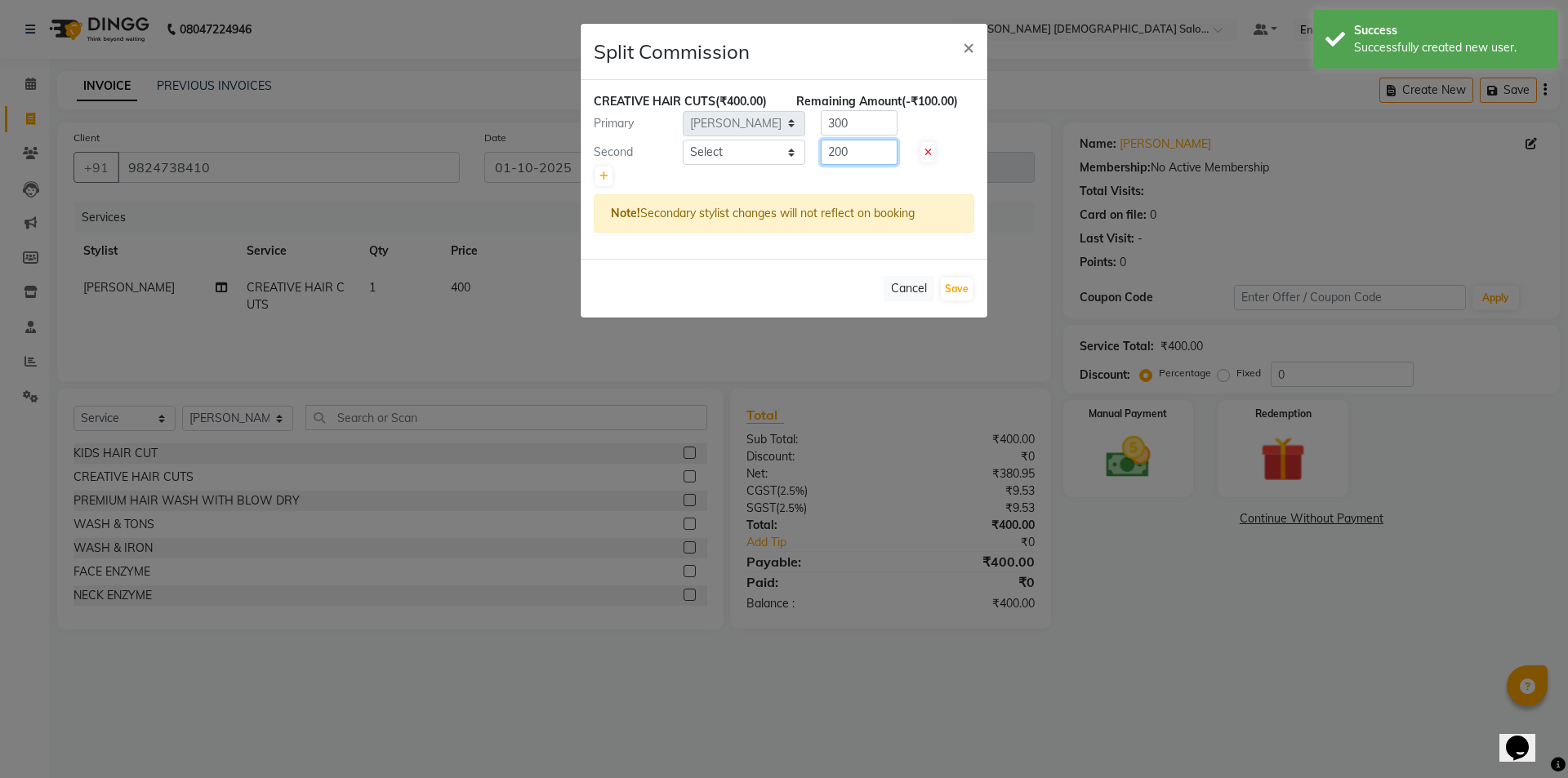
click at [815, 159] on div "200" at bounding box center [856, 152] width 101 height 25
type input "100"
click at [820, 160] on div "100" at bounding box center [856, 152] width 101 height 25
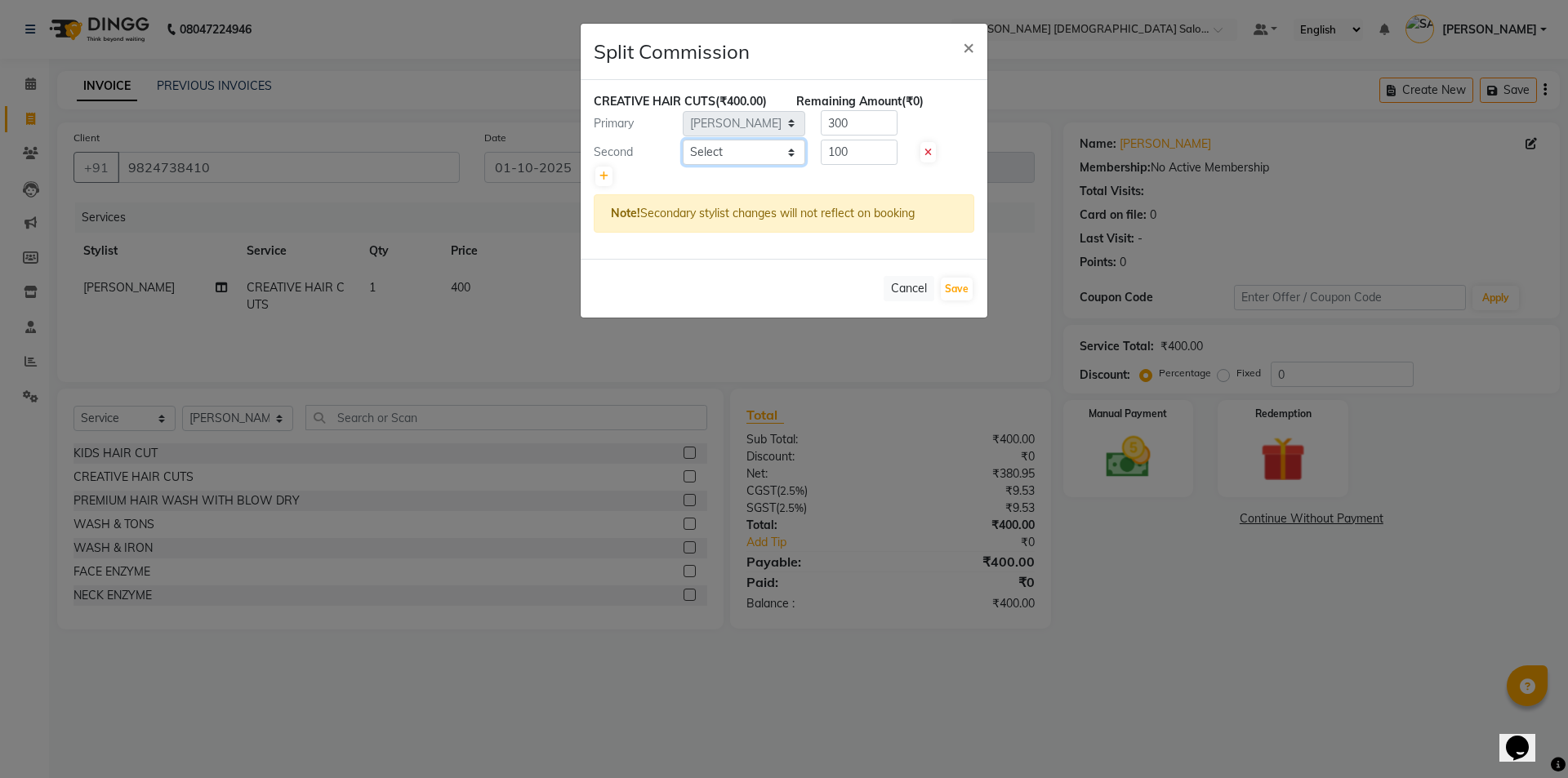
click at [757, 141] on select "Select [PERSON_NAME] BHAVTIK [PERSON_NAME] [PERSON_NAME] [PERSON_NAME] [PERSON_…" at bounding box center [744, 152] width 122 height 25
click at [683, 140] on select "Select [PERSON_NAME] BHAVTIK [PERSON_NAME] [PERSON_NAME] [PERSON_NAME] [PERSON_…" at bounding box center [744, 152] width 122 height 25
select select "68533"
click at [957, 292] on button "Save" at bounding box center [957, 289] width 31 height 23
select select "Select"
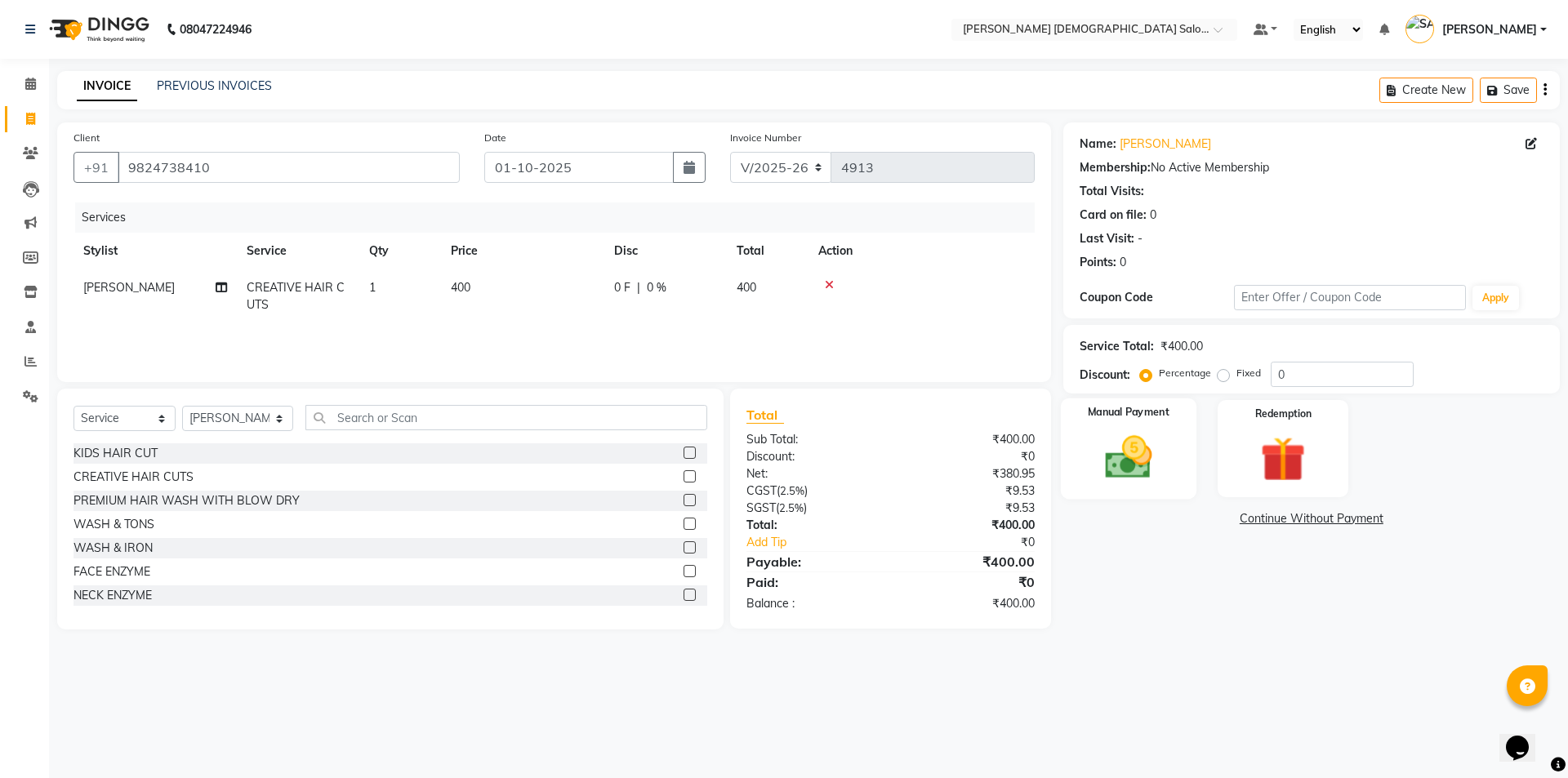
click at [1168, 434] on div "Manual Payment" at bounding box center [1127, 448] width 135 height 100
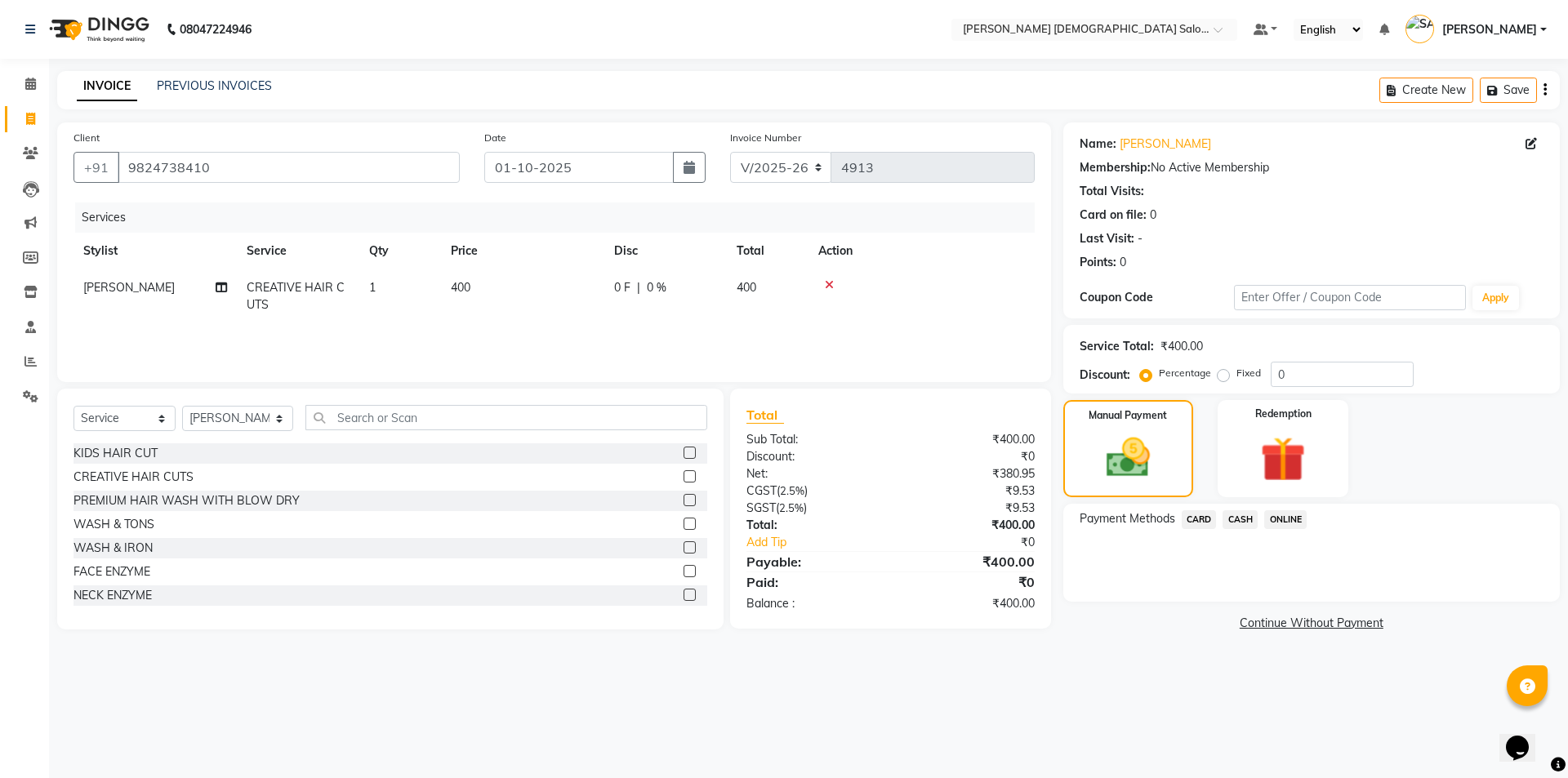
click at [1240, 525] on span "CASH" at bounding box center [1240, 520] width 35 height 19
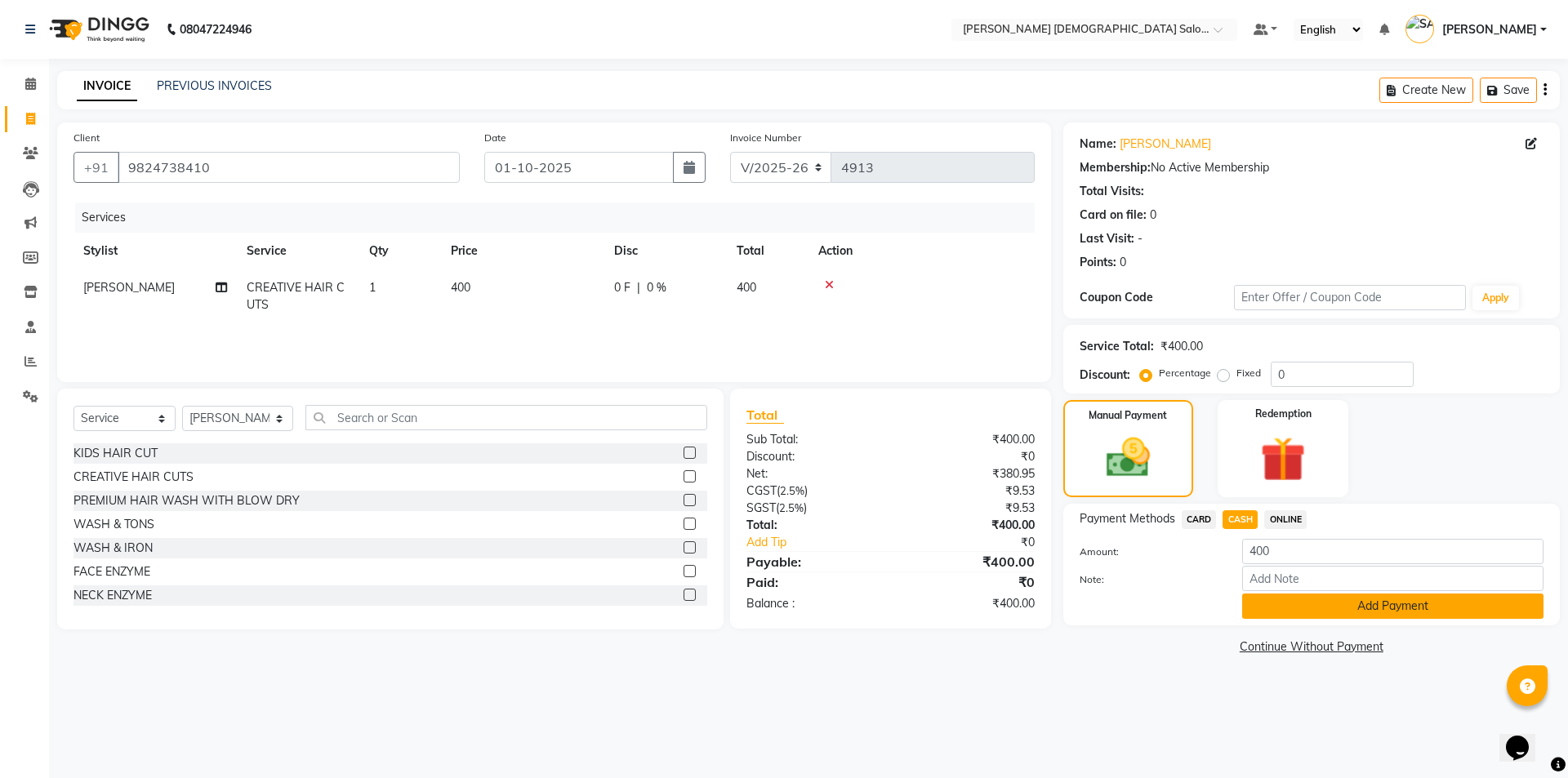
click at [1254, 605] on button "Add Payment" at bounding box center [1392, 606] width 301 height 25
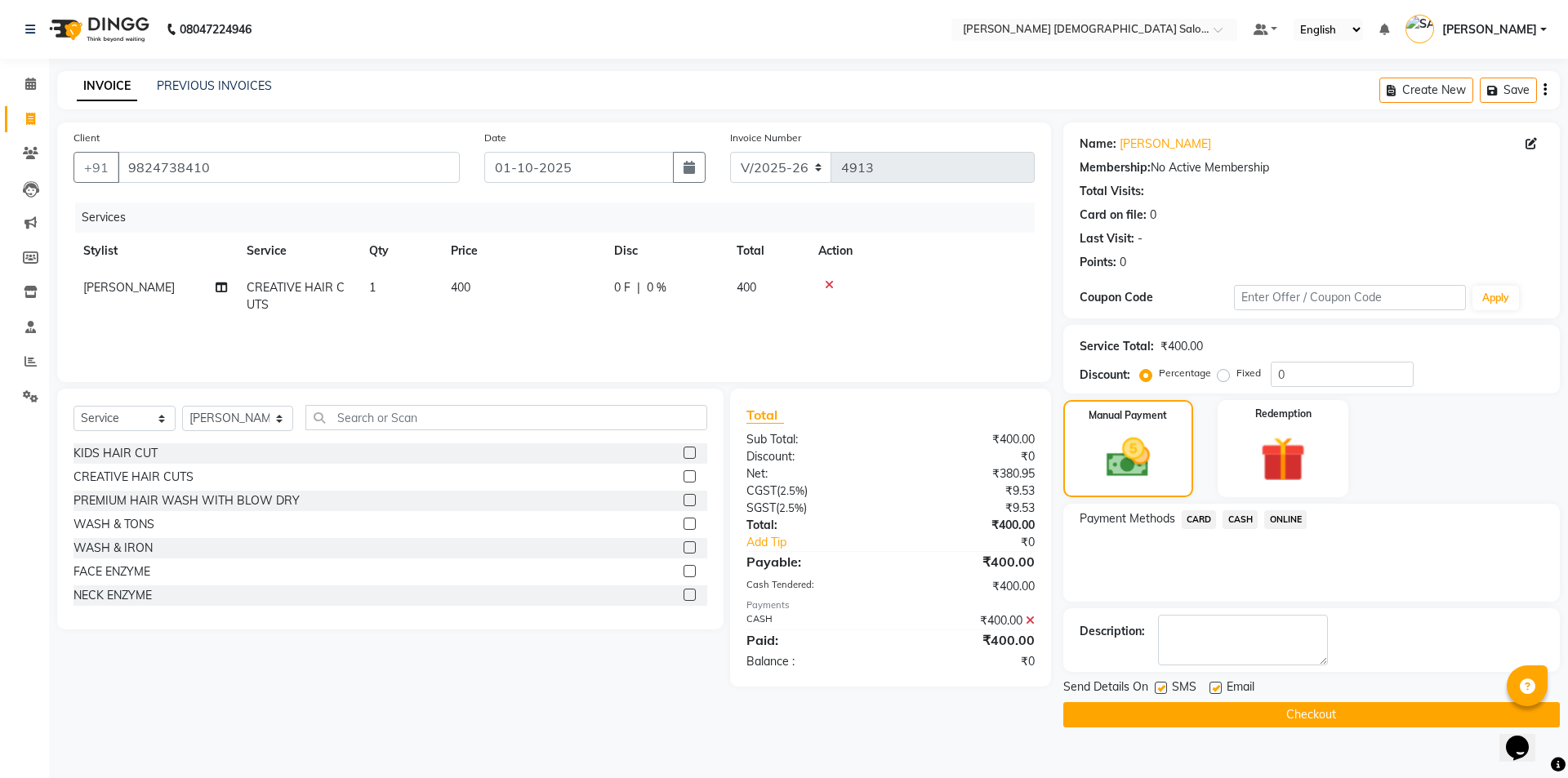
click at [1216, 685] on label at bounding box center [1216, 688] width 12 height 12
click at [1216, 685] on input "checkbox" at bounding box center [1215, 688] width 10 height 10
checkbox input "false"
click at [1161, 690] on label at bounding box center [1161, 688] width 12 height 12
click at [1161, 690] on input "checkbox" at bounding box center [1160, 688] width 10 height 10
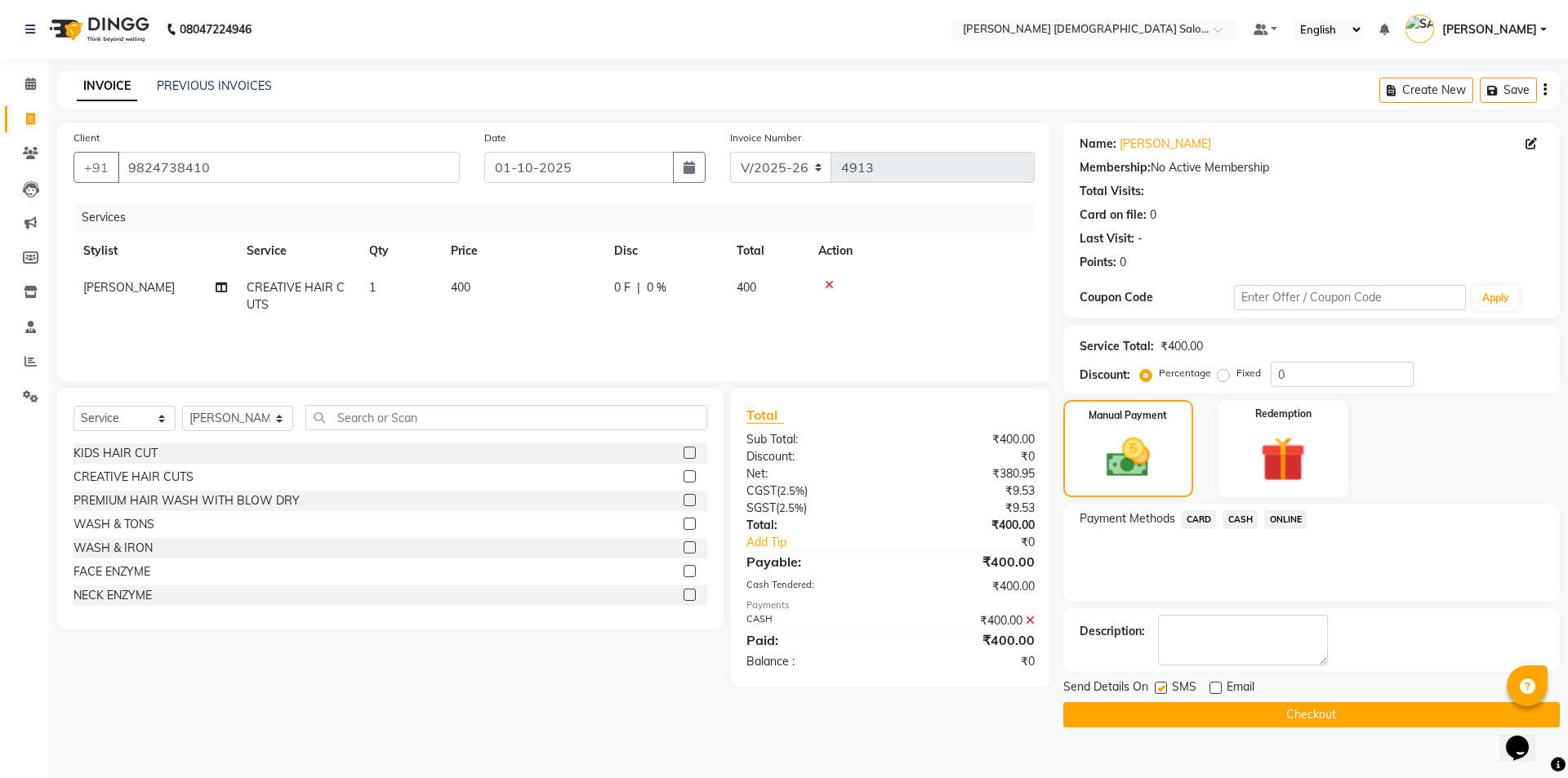
checkbox input "false"
click at [1162, 706] on button "Checkout" at bounding box center [1311, 714] width 496 height 25
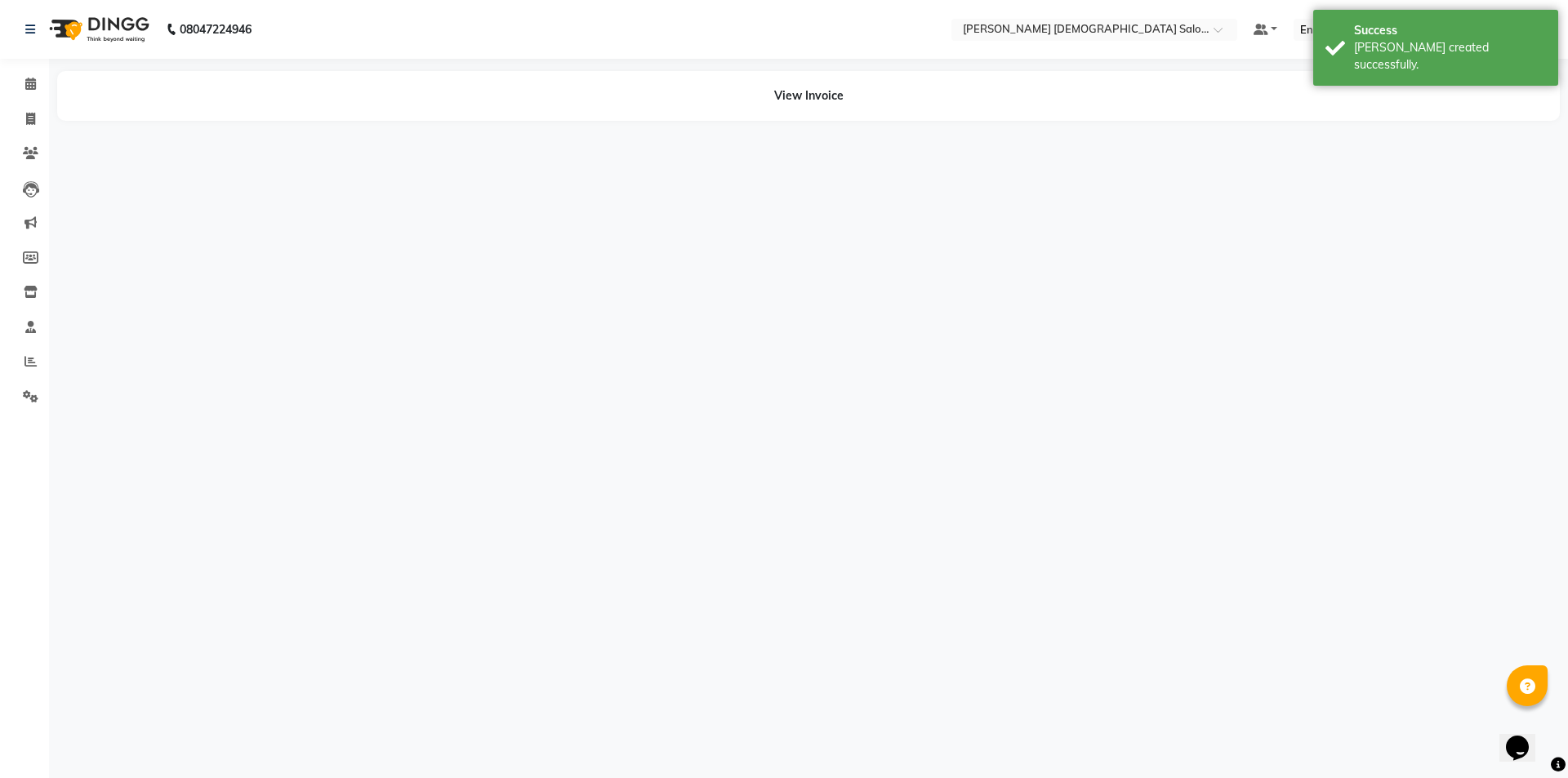
select select "86672"
select select "68533"
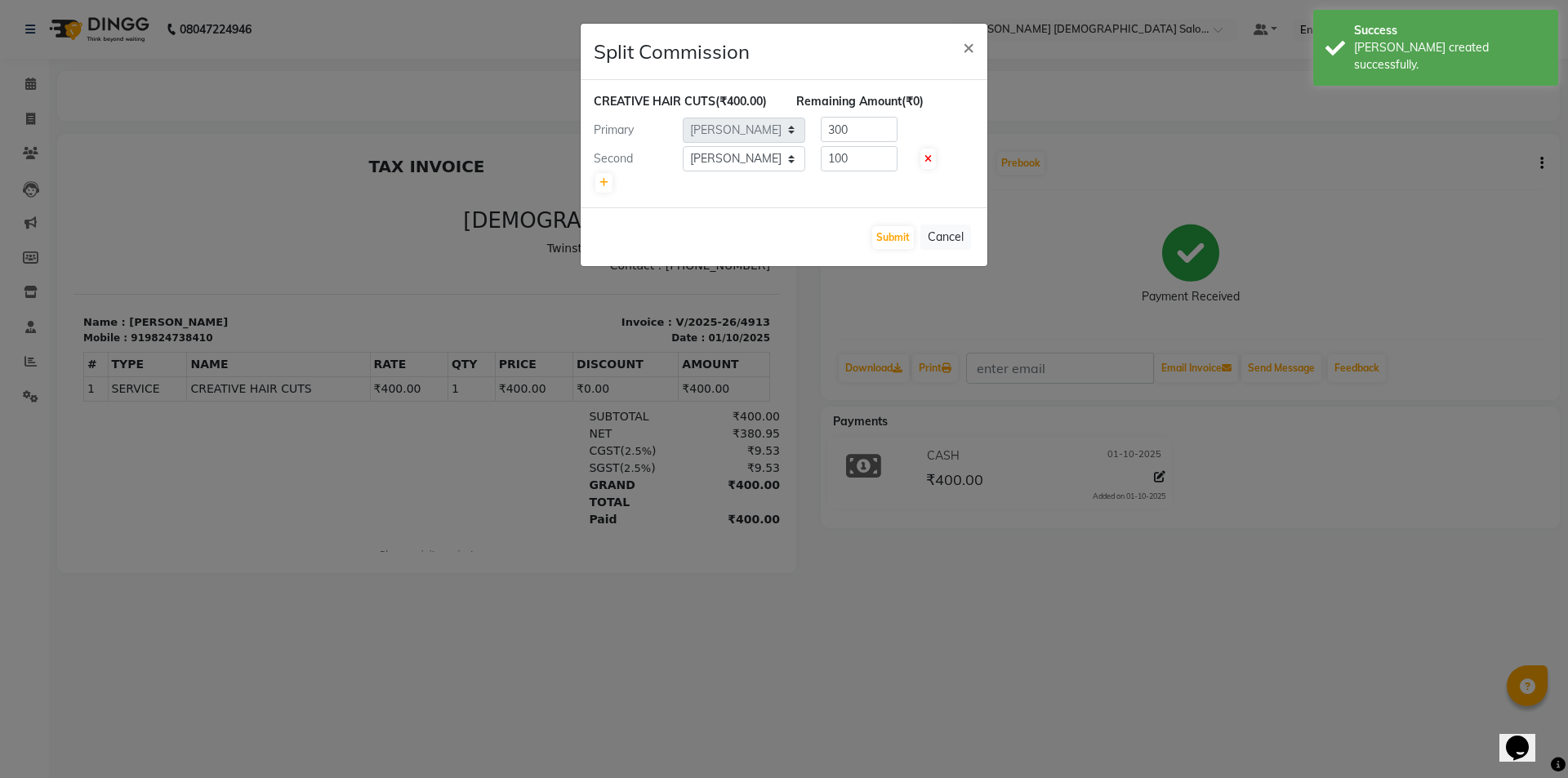
click at [881, 219] on div "Submit Cancel" at bounding box center [784, 236] width 407 height 59
click at [879, 236] on button "Submit" at bounding box center [893, 238] width 42 height 23
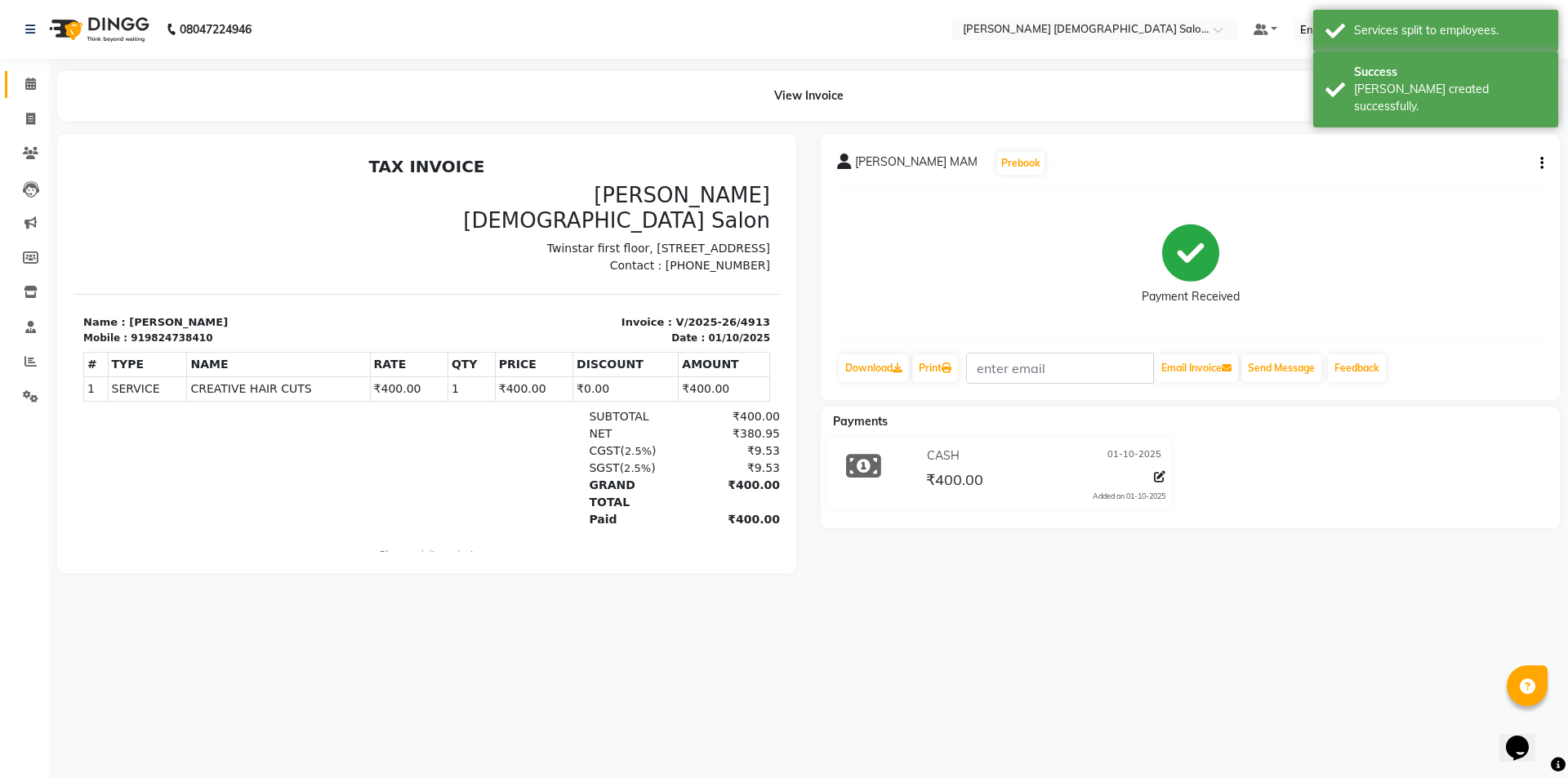
click at [30, 73] on link "Calendar" at bounding box center [24, 84] width 39 height 27
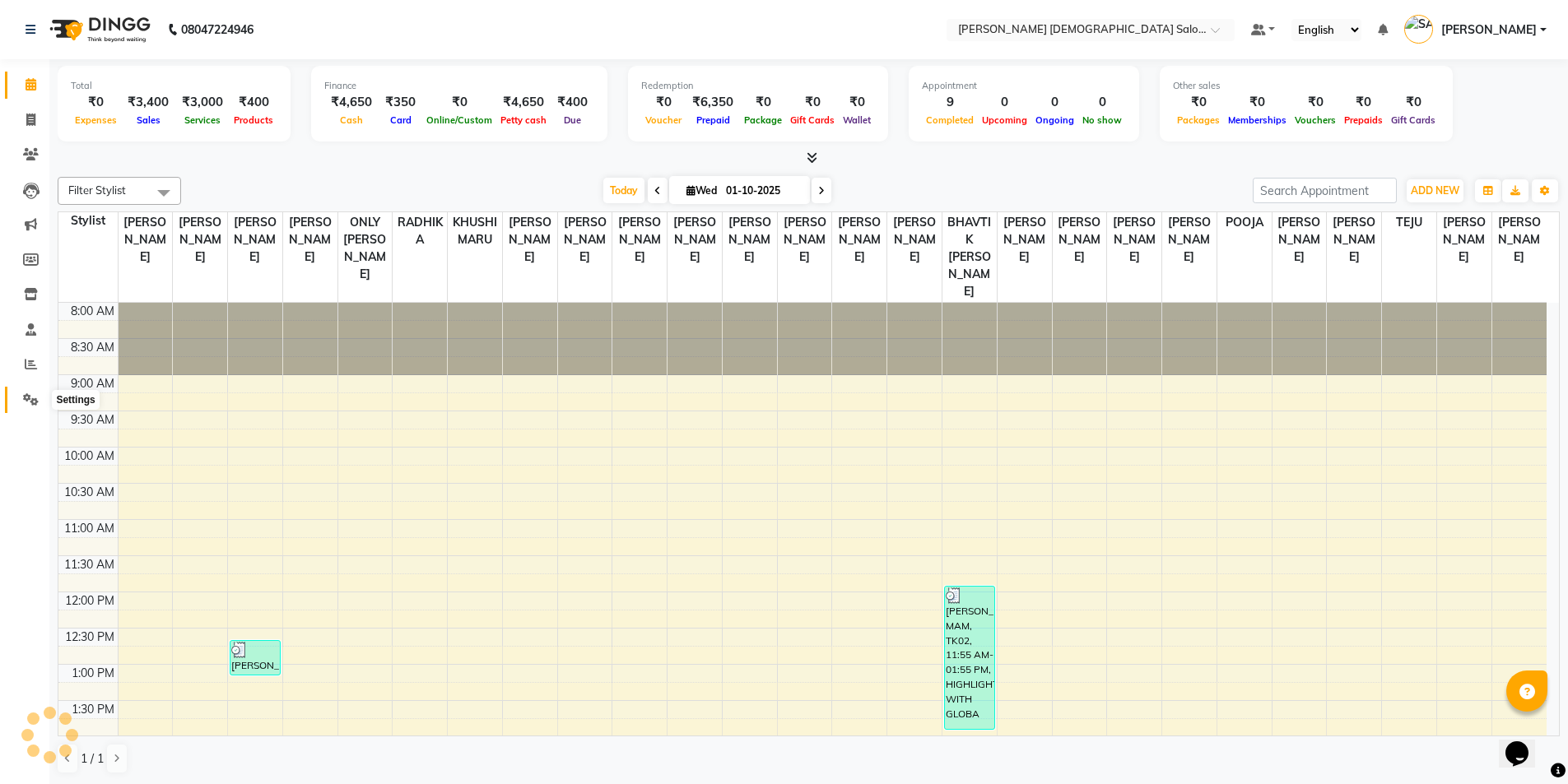
click at [28, 397] on icon at bounding box center [31, 399] width 16 height 12
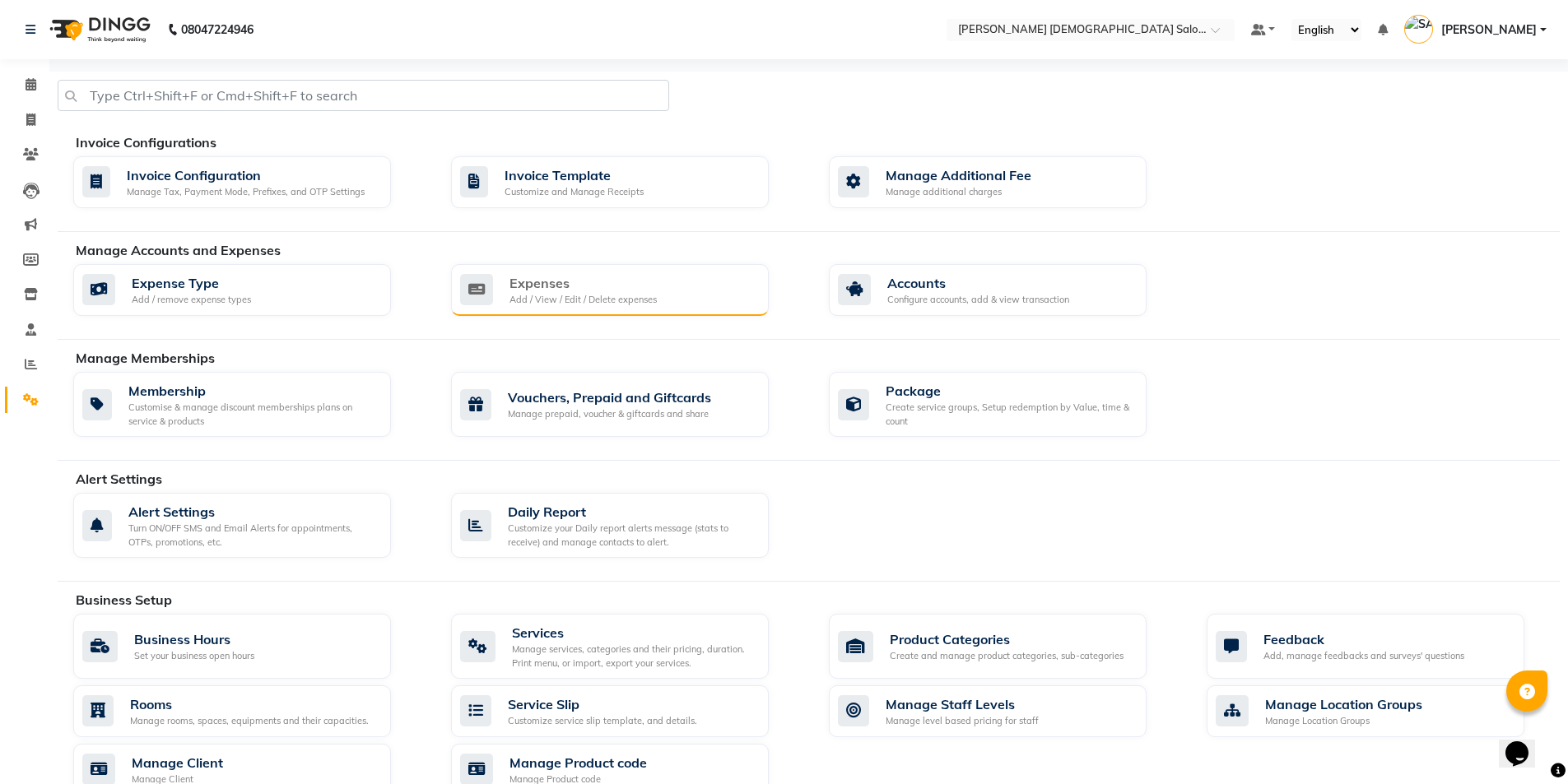
click at [487, 290] on icon at bounding box center [476, 289] width 33 height 32
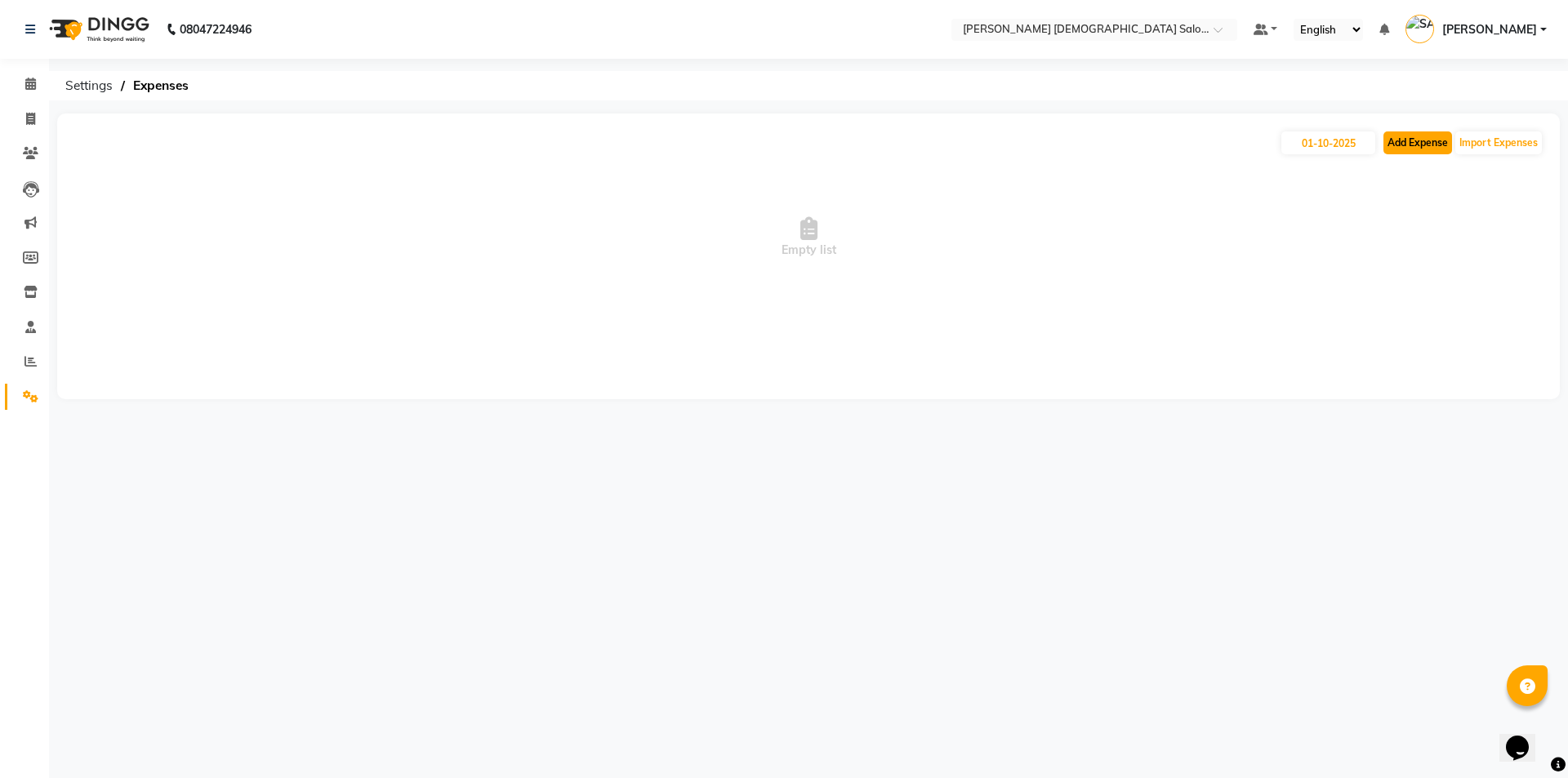
click at [1444, 144] on button "Add Expense" at bounding box center [1418, 143] width 69 height 23
select select "1"
select select "6665"
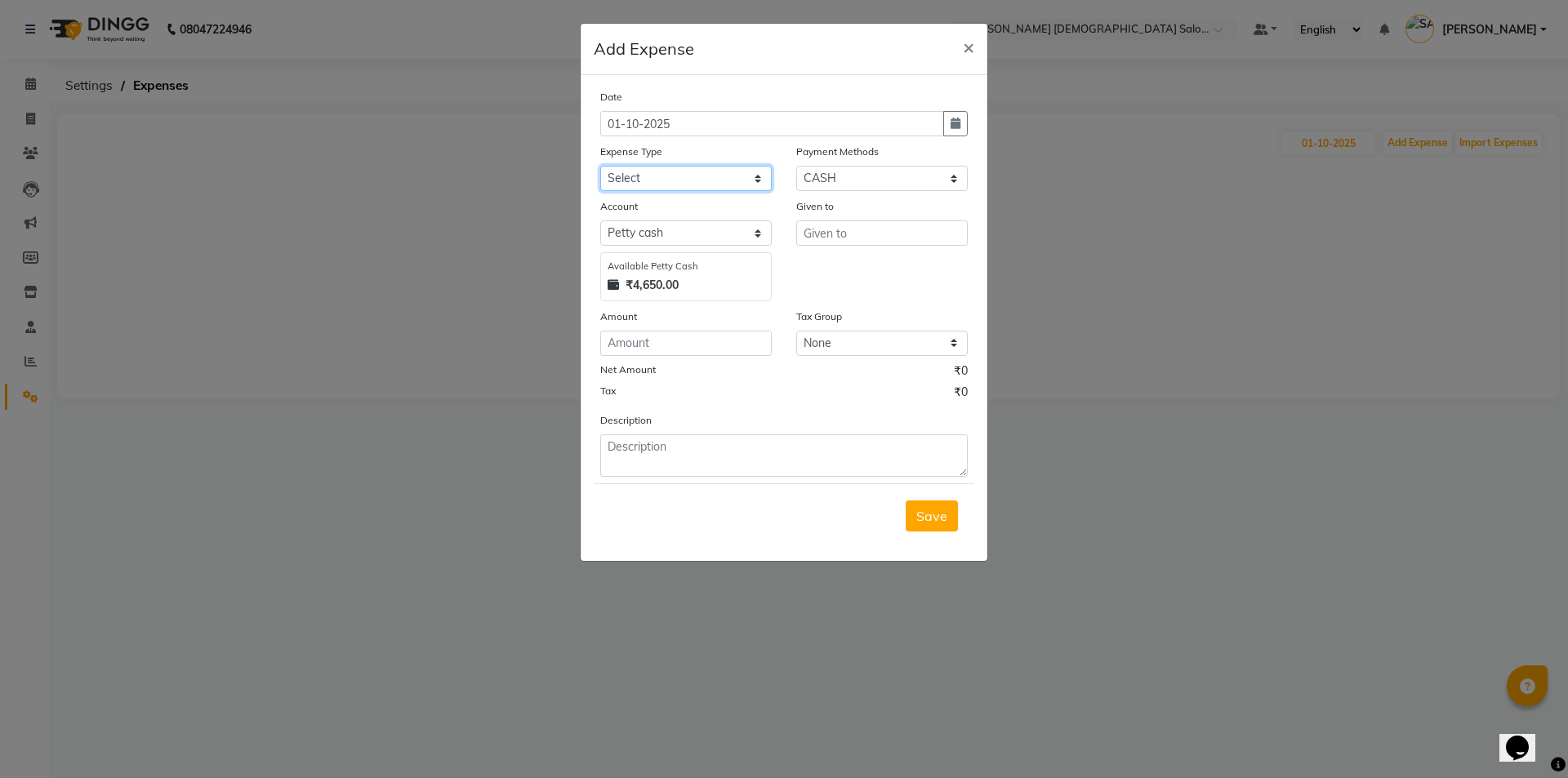
click at [676, 175] on select "Select ADVANCE RUPEES FOR STAFF CLEANING GROSSERY CLENING ITEM HOUSEKEEPIN clie…" at bounding box center [686, 178] width 171 height 25
select select "19507"
click at [600, 166] on select "Select ADVANCE RUPEES FOR STAFF CLEANING GROSSERY CLENING ITEM HOUSEKEEPIN clie…" at bounding box center [686, 178] width 171 height 25
click at [866, 244] on input "text" at bounding box center [882, 232] width 171 height 25
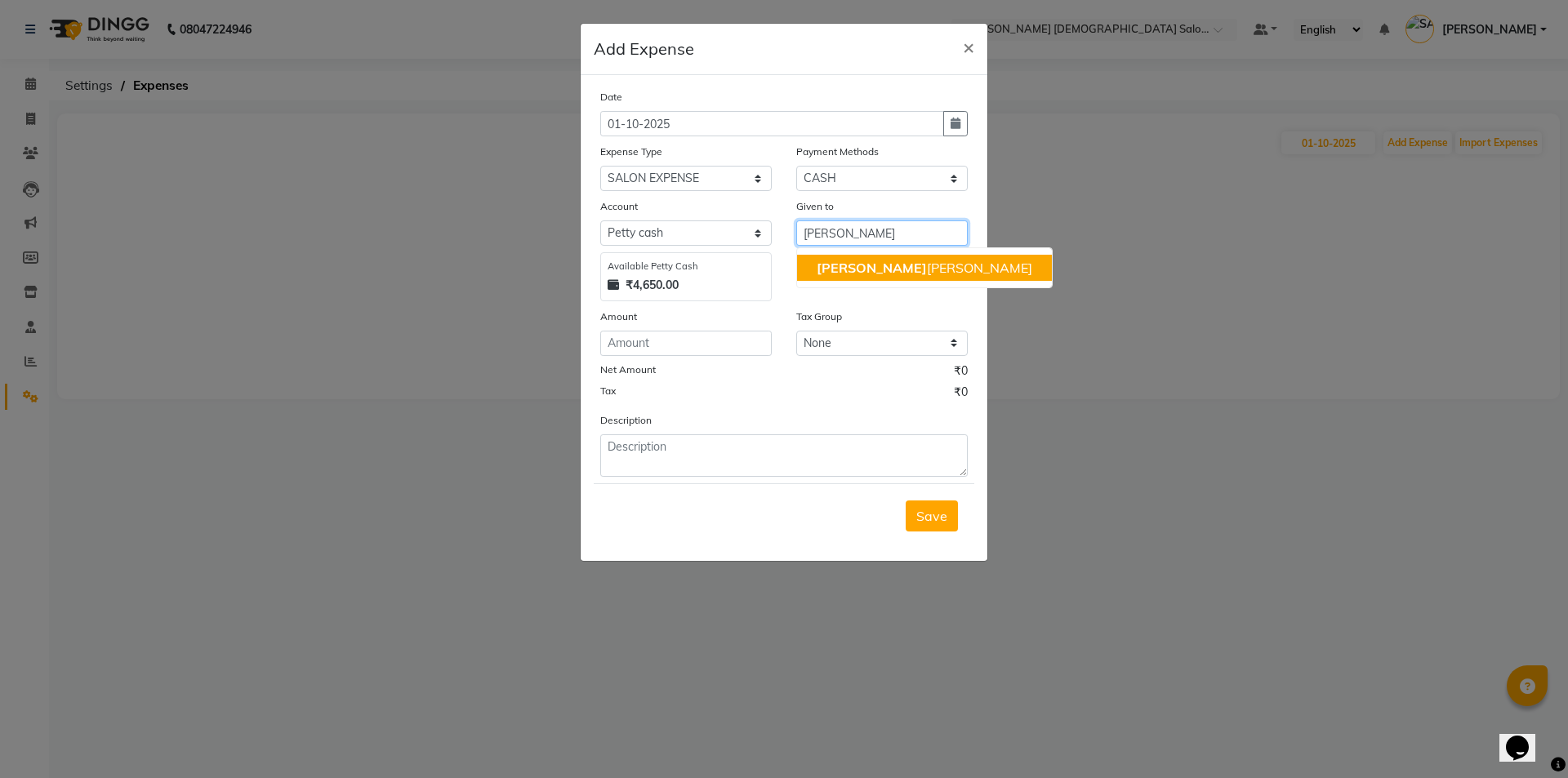
click at [867, 266] on span "[PERSON_NAME]" at bounding box center [872, 267] width 110 height 17
type input "[PERSON_NAME]"
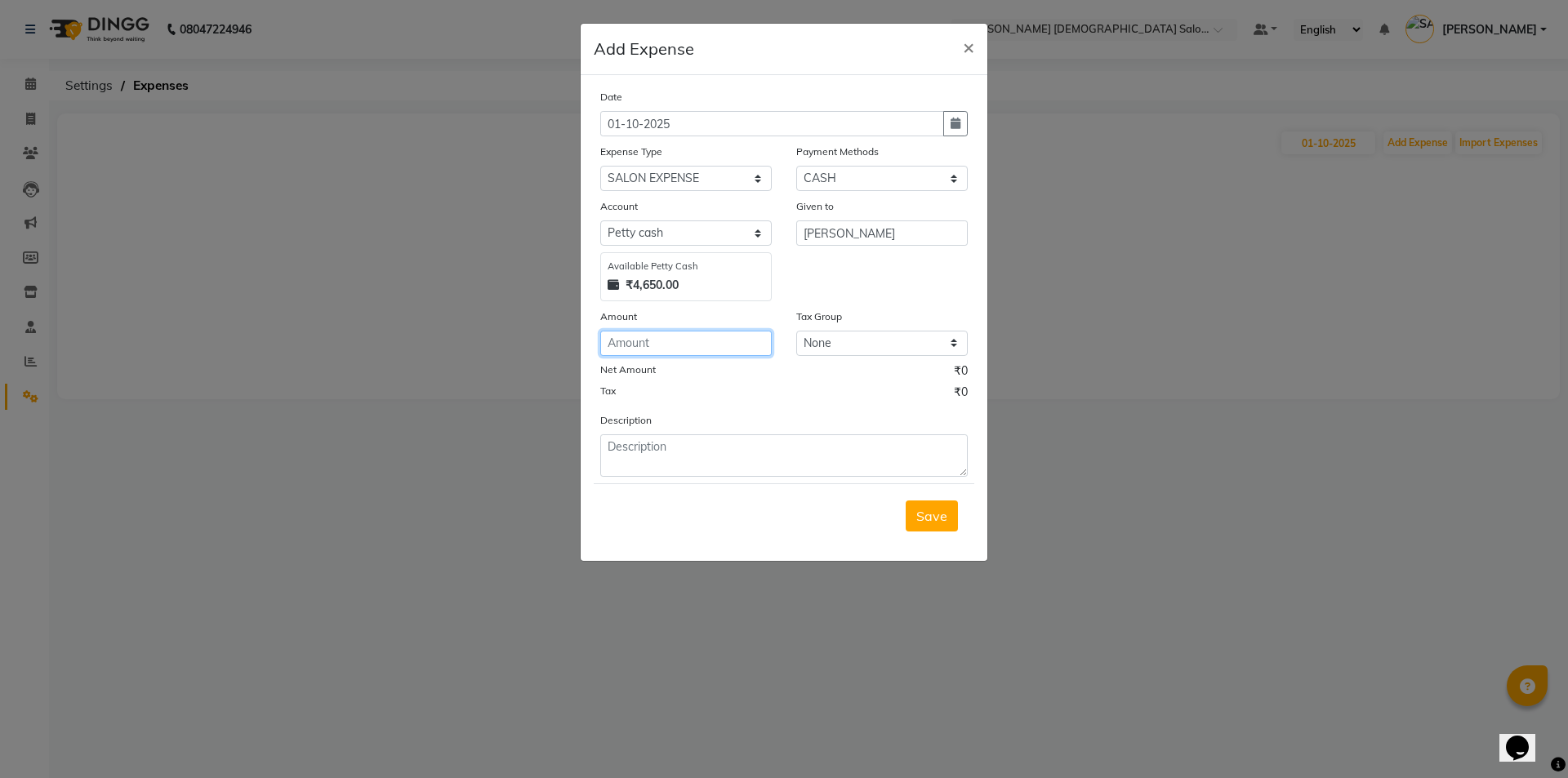
click at [700, 334] on input "number" at bounding box center [686, 343] width 171 height 25
type input "50"
click at [701, 455] on textarea at bounding box center [784, 455] width 368 height 43
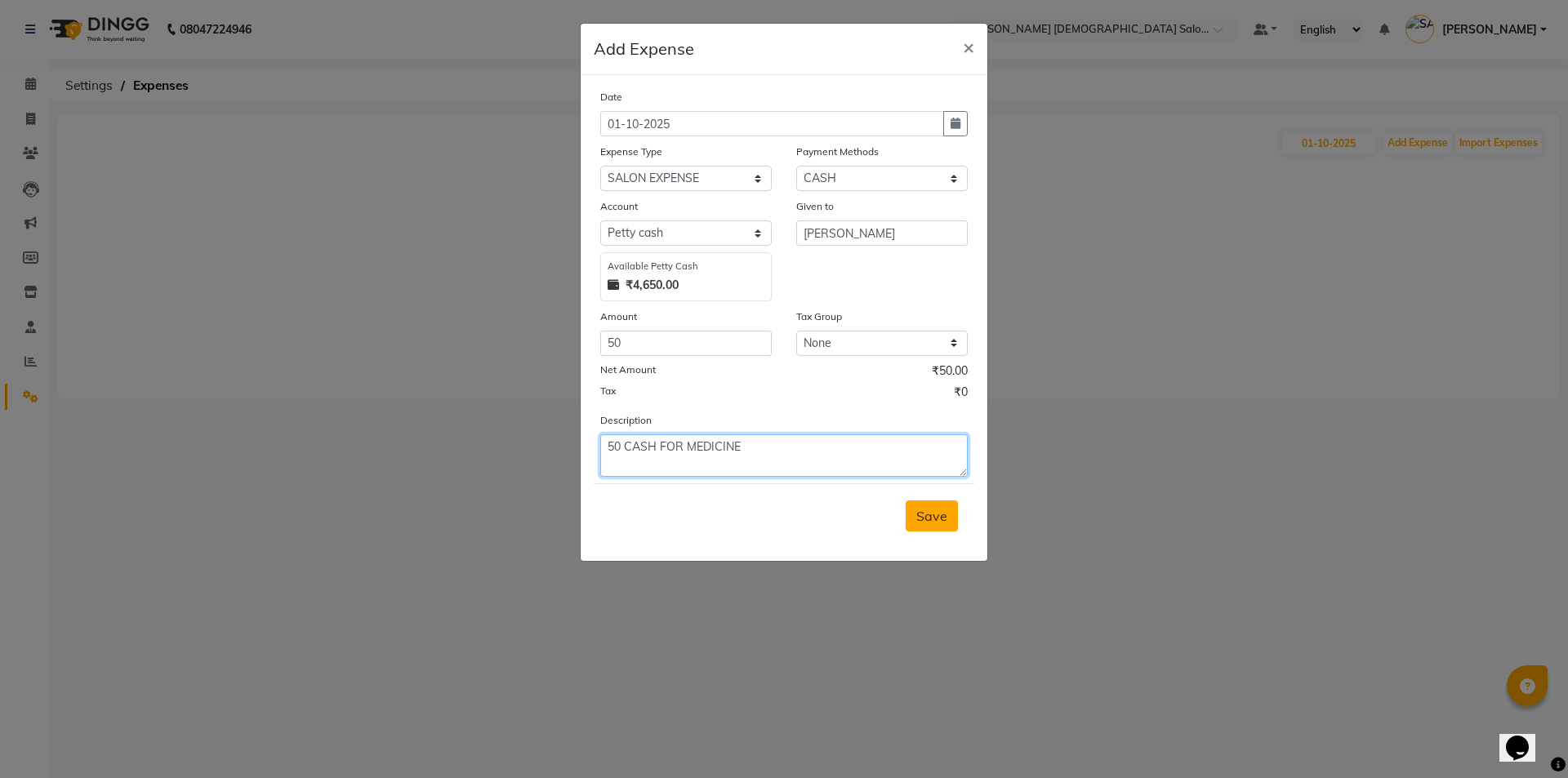
type textarea "50 CASH FOR MEDICINE"
click at [929, 515] on span "Save" at bounding box center [932, 515] width 31 height 17
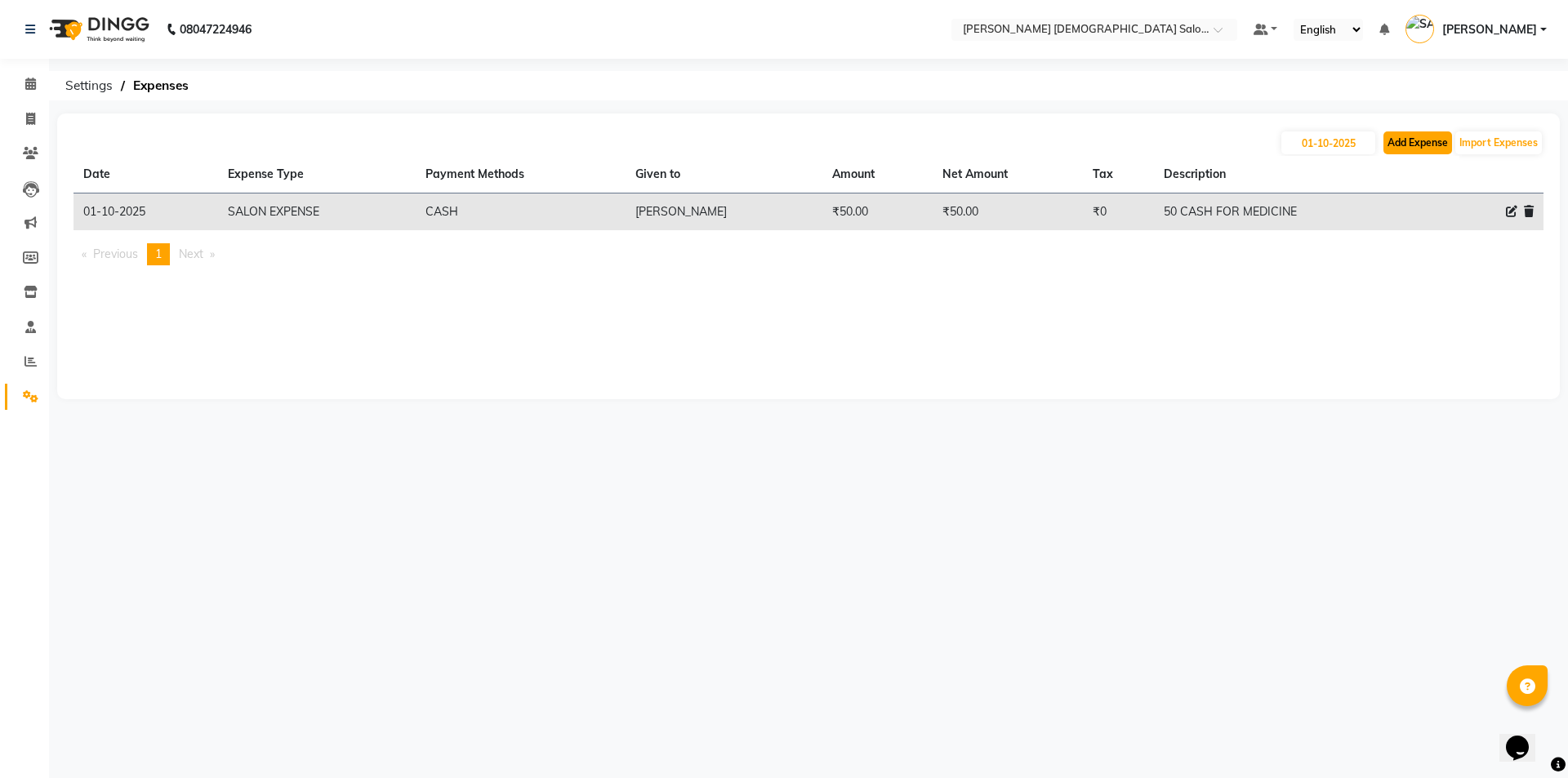
click at [1433, 148] on button "Add Expense" at bounding box center [1418, 143] width 69 height 23
select select "1"
select select "6665"
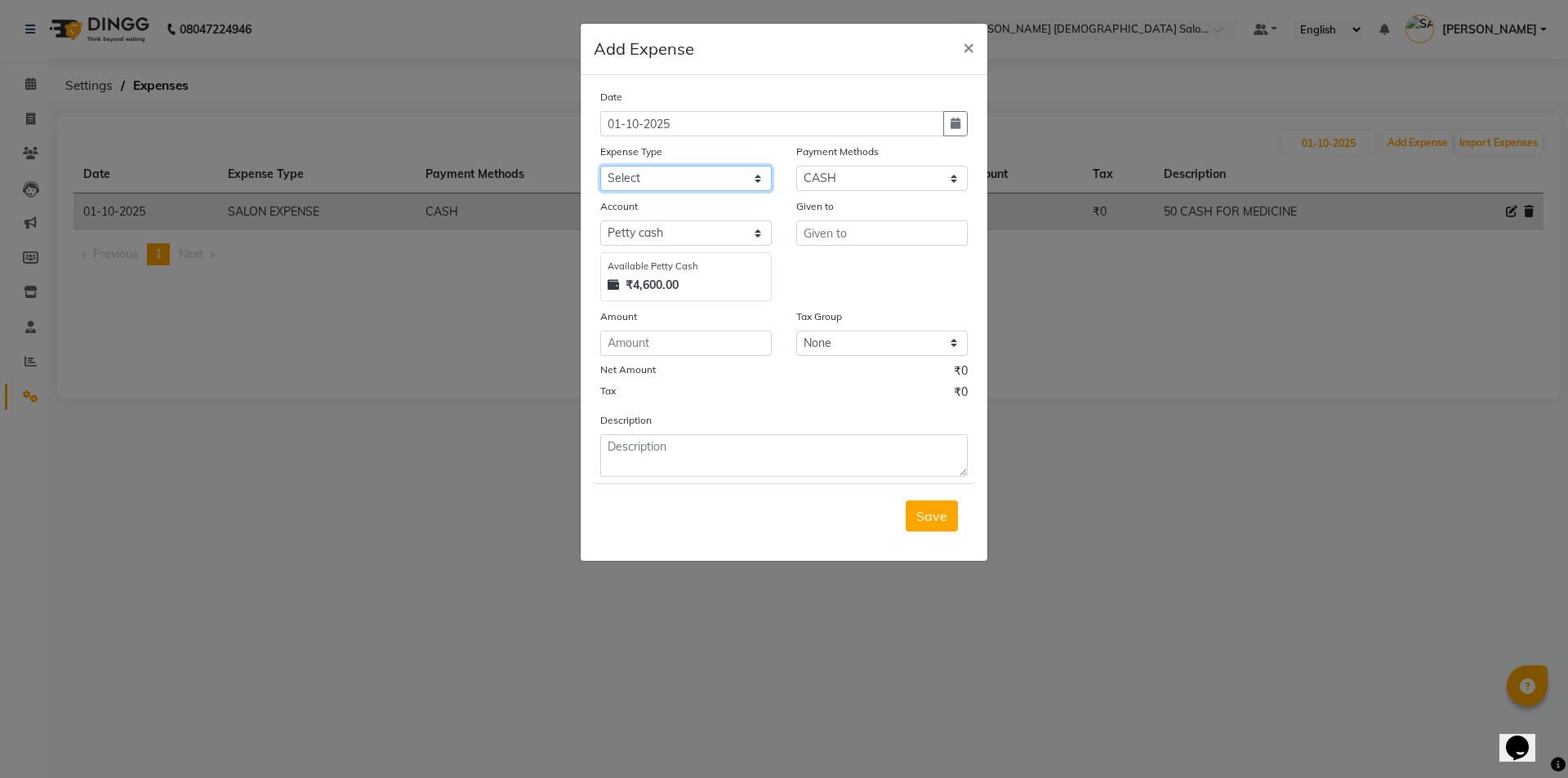
click at [676, 190] on select "Select ADVANCE RUPEES FOR STAFF CLEANING GROSSERY CLENING ITEM HOUSEKEEPIN clie…" at bounding box center [686, 178] width 171 height 25
click at [677, 186] on select "Select ADVANCE RUPEES FOR STAFF CLEANING GROSSERY CLENING ITEM HOUSEKEEPIN clie…" at bounding box center [686, 178] width 171 height 25
click at [680, 183] on select "Select ADVANCE RUPEES FOR STAFF CLEANING GROSSERY CLENING ITEM HOUSEKEEPIN clie…" at bounding box center [686, 178] width 171 height 25
click at [600, 166] on select "Select ADVANCE RUPEES FOR STAFF CLEANING GROSSERY CLENING ITEM HOUSEKEEPIN clie…" at bounding box center [686, 178] width 171 height 25
click at [683, 174] on select "Select ADVANCE RUPEES FOR STAFF CLEANING GROSSERY CLENING ITEM HOUSEKEEPIN clie…" at bounding box center [686, 178] width 171 height 25
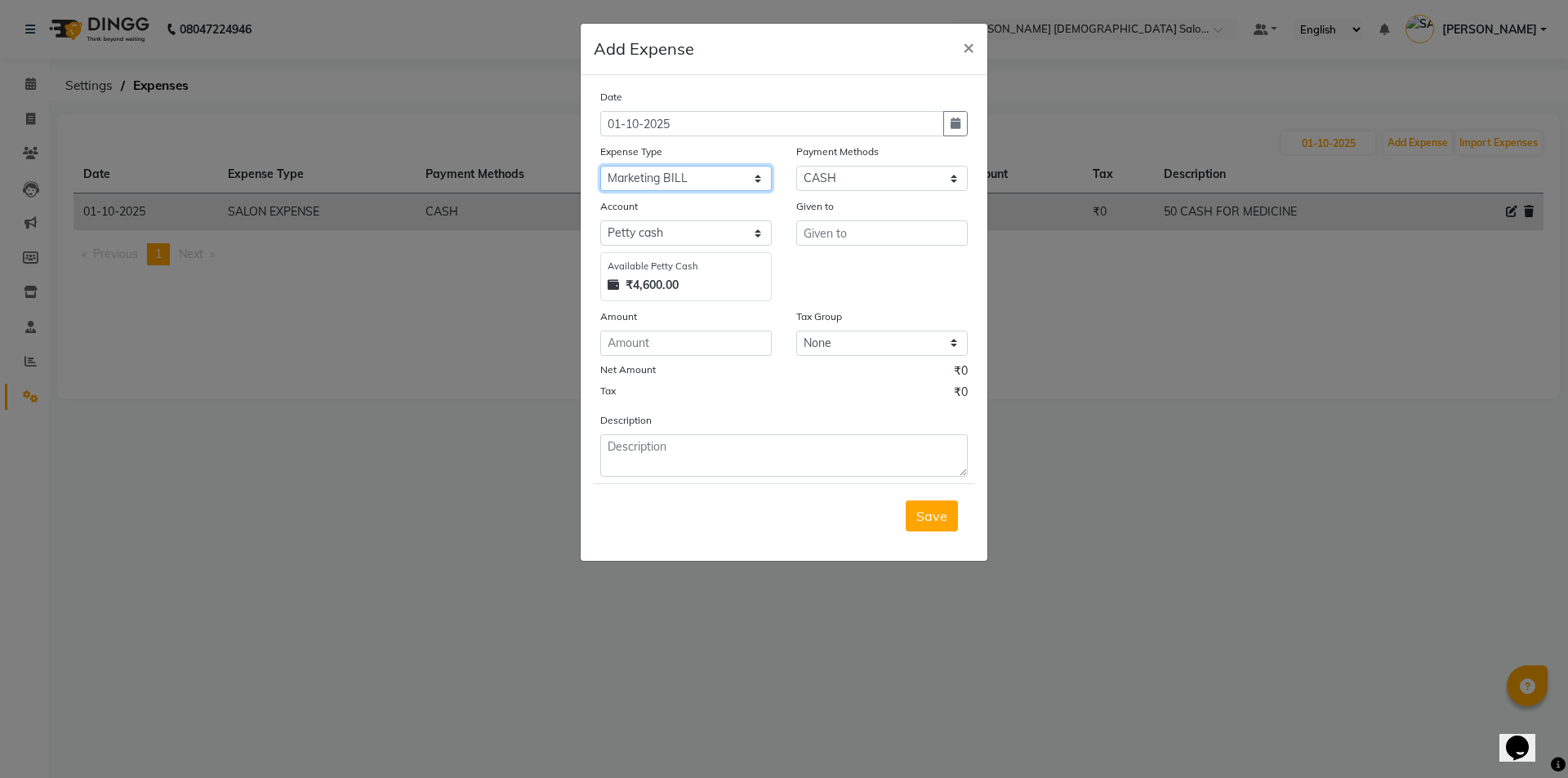
click at [600, 166] on select "Select ADVANCE RUPEES FOR STAFF CLEANING GROSSERY CLENING ITEM HOUSEKEEPIN clie…" at bounding box center [686, 178] width 171 height 25
select select "16154"
click at [819, 238] on input "text" at bounding box center [882, 232] width 171 height 25
type input "[PERSON_NAME]"
click at [712, 339] on input "number" at bounding box center [686, 343] width 171 height 25
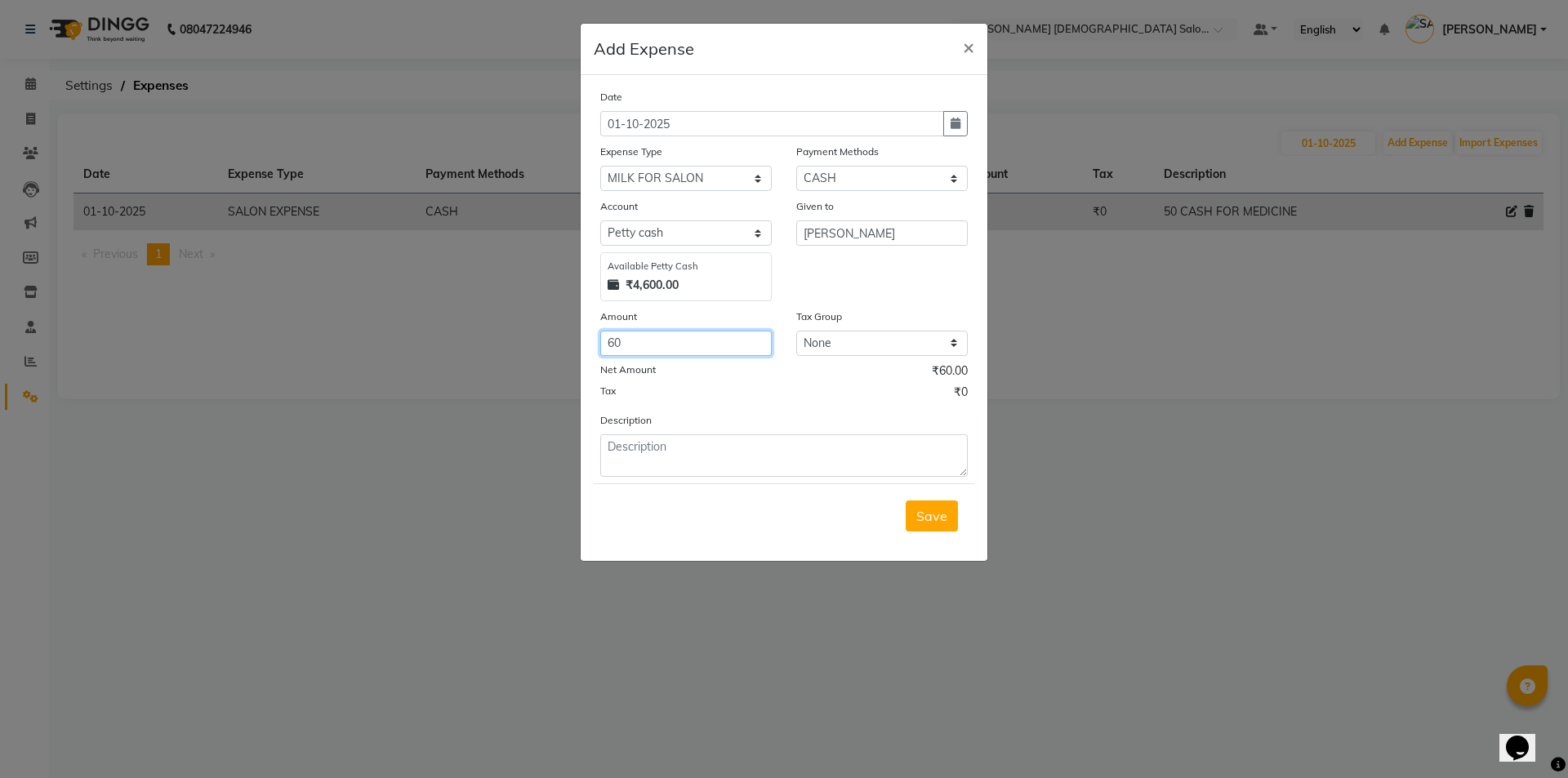
type input "6"
type input "130"
click at [687, 445] on textarea at bounding box center [784, 455] width 368 height 43
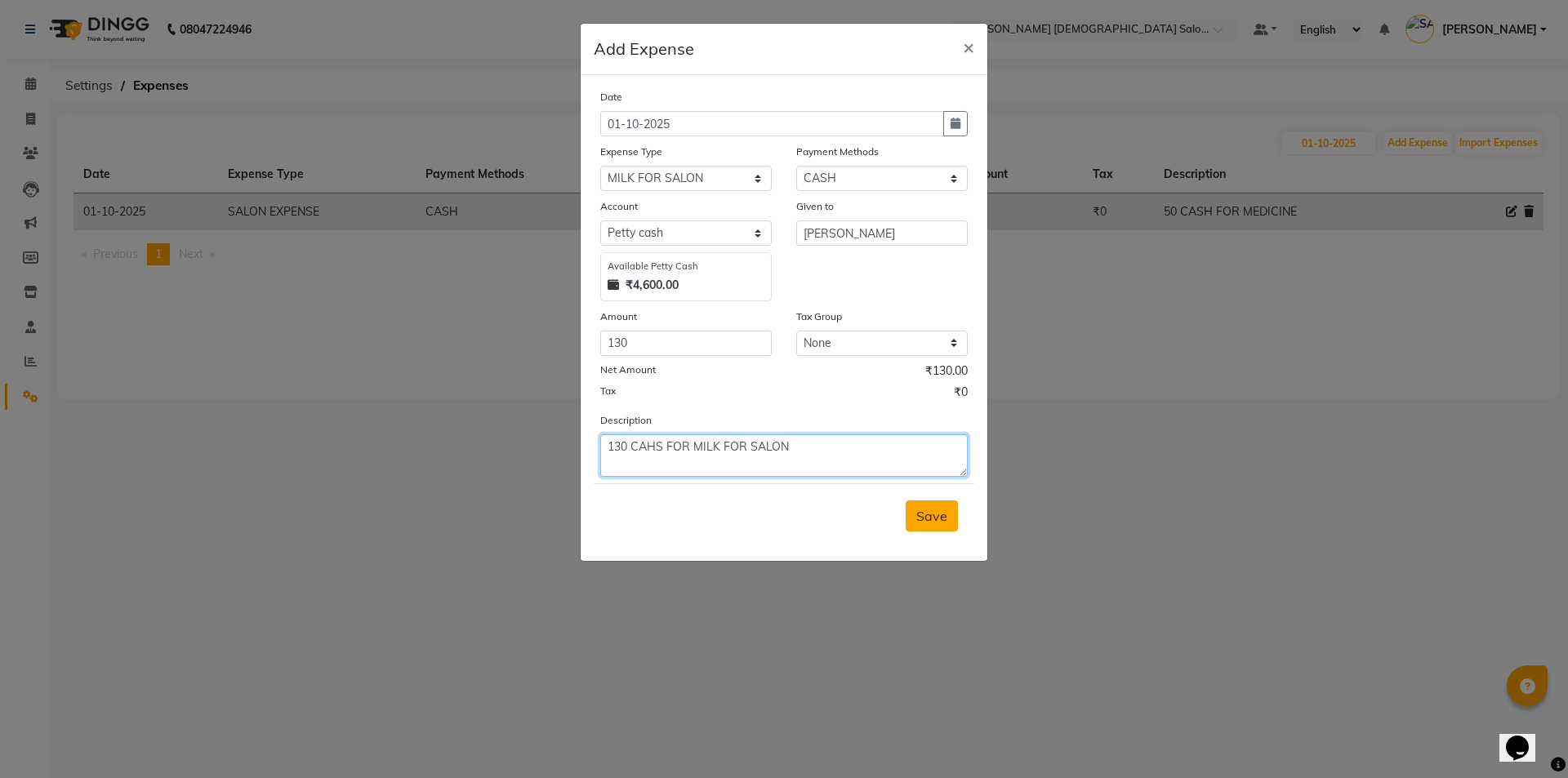
type textarea "130 CAHS FOR MILK FOR SALON"
click at [915, 513] on button "Save" at bounding box center [932, 516] width 52 height 31
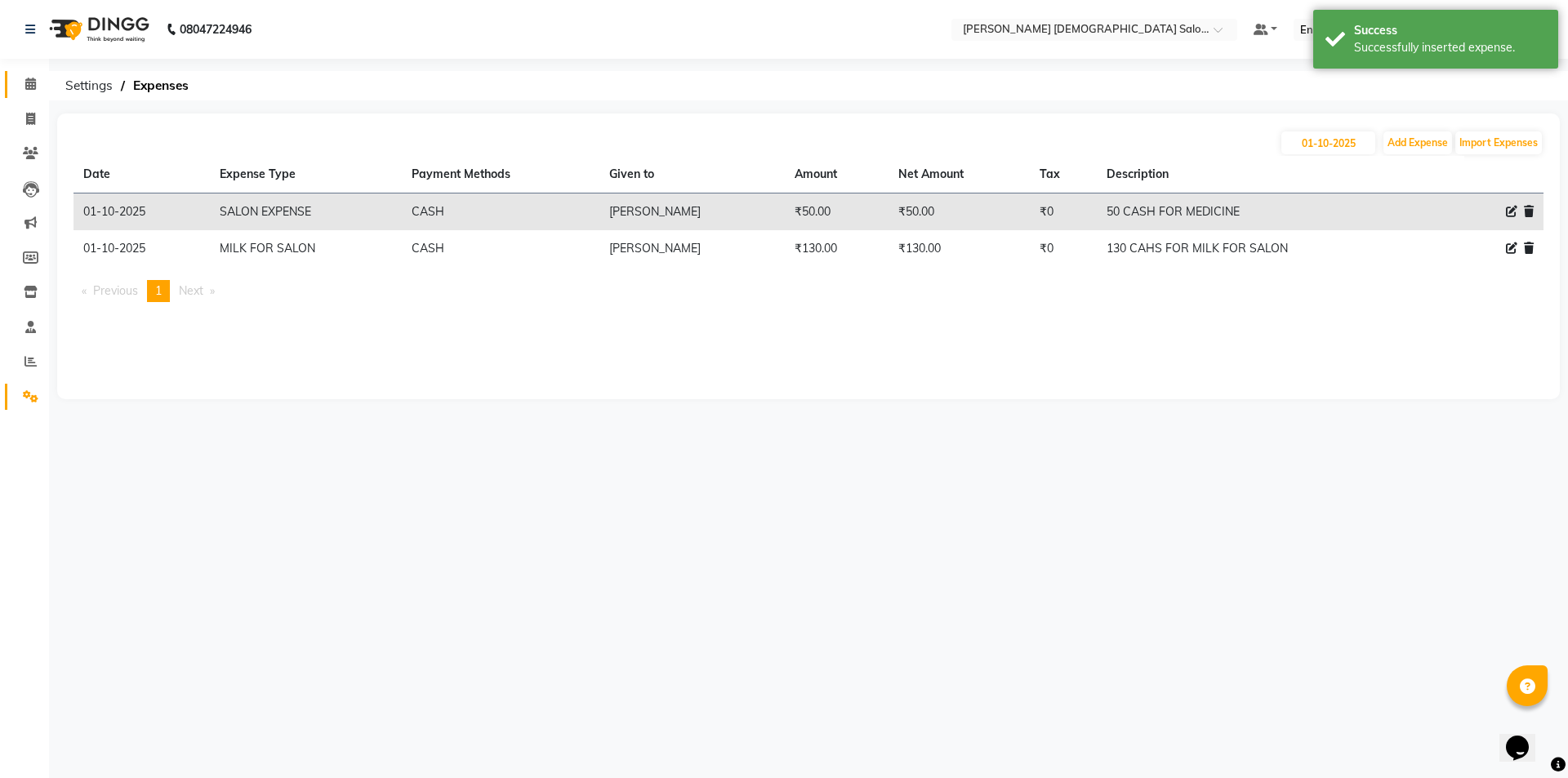
click at [25, 94] on link "Calendar" at bounding box center [24, 84] width 39 height 27
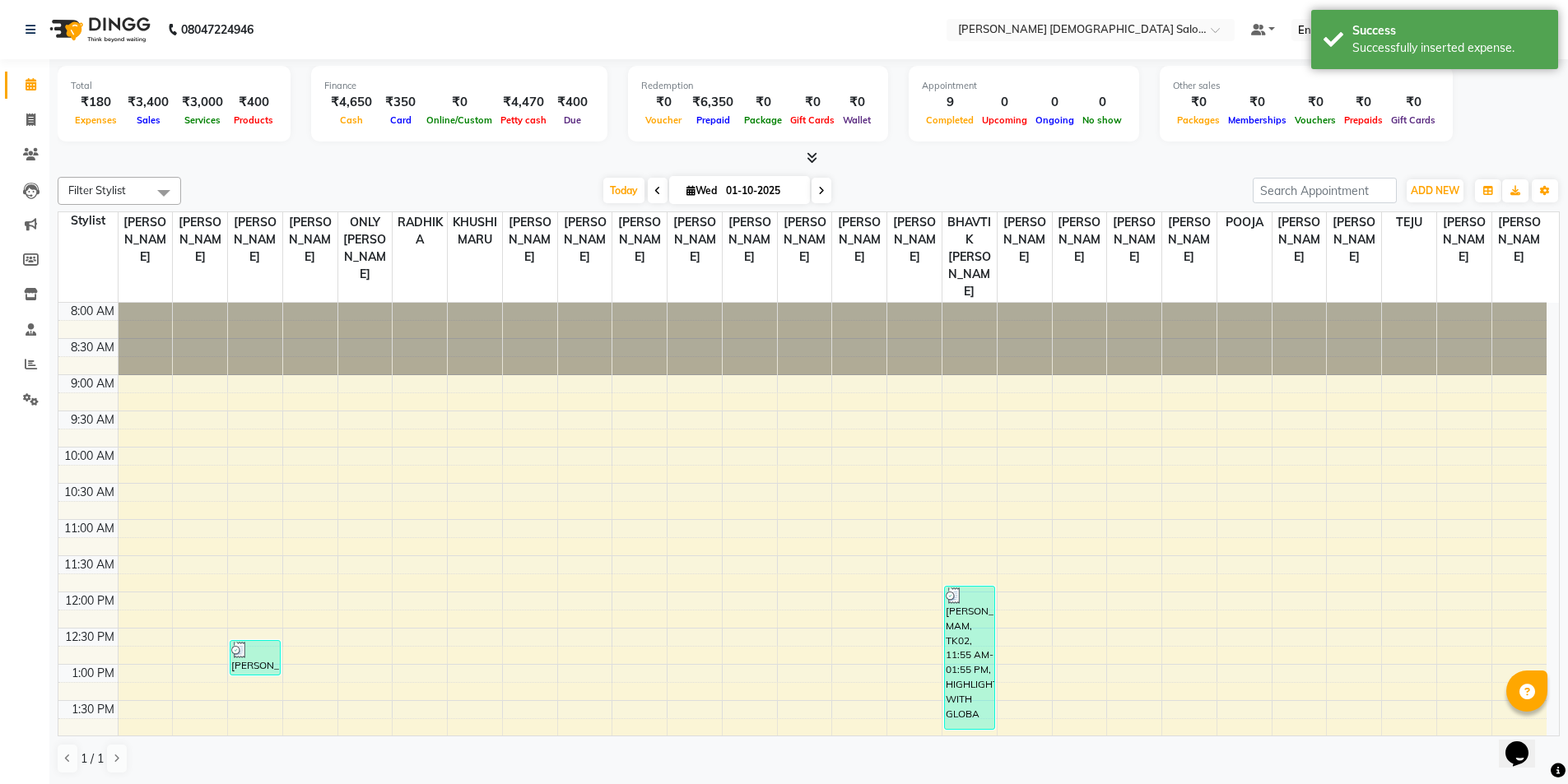
click at [265, 162] on div at bounding box center [808, 158] width 1502 height 18
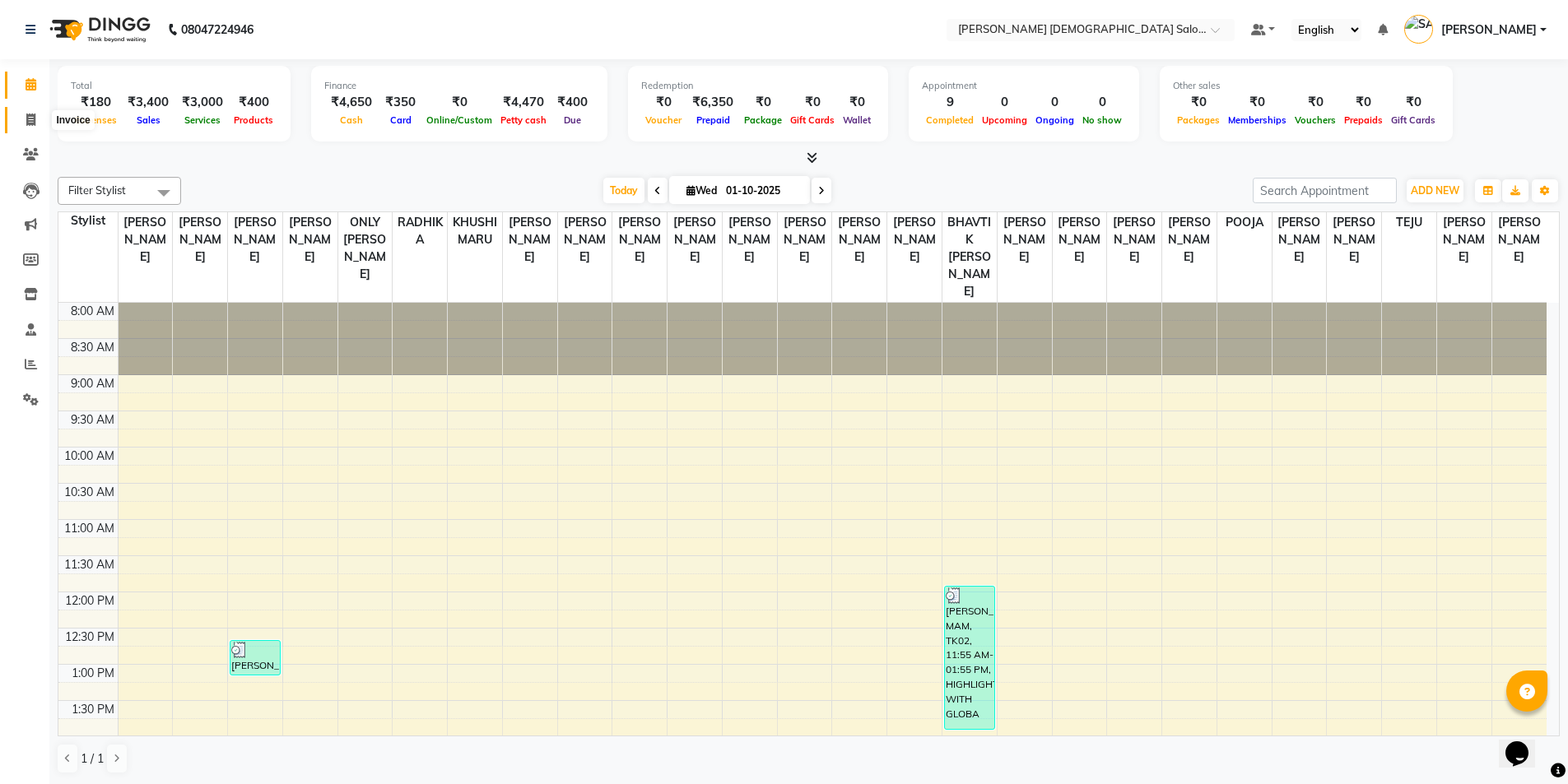
click at [36, 119] on span at bounding box center [31, 121] width 29 height 19
select select "service"
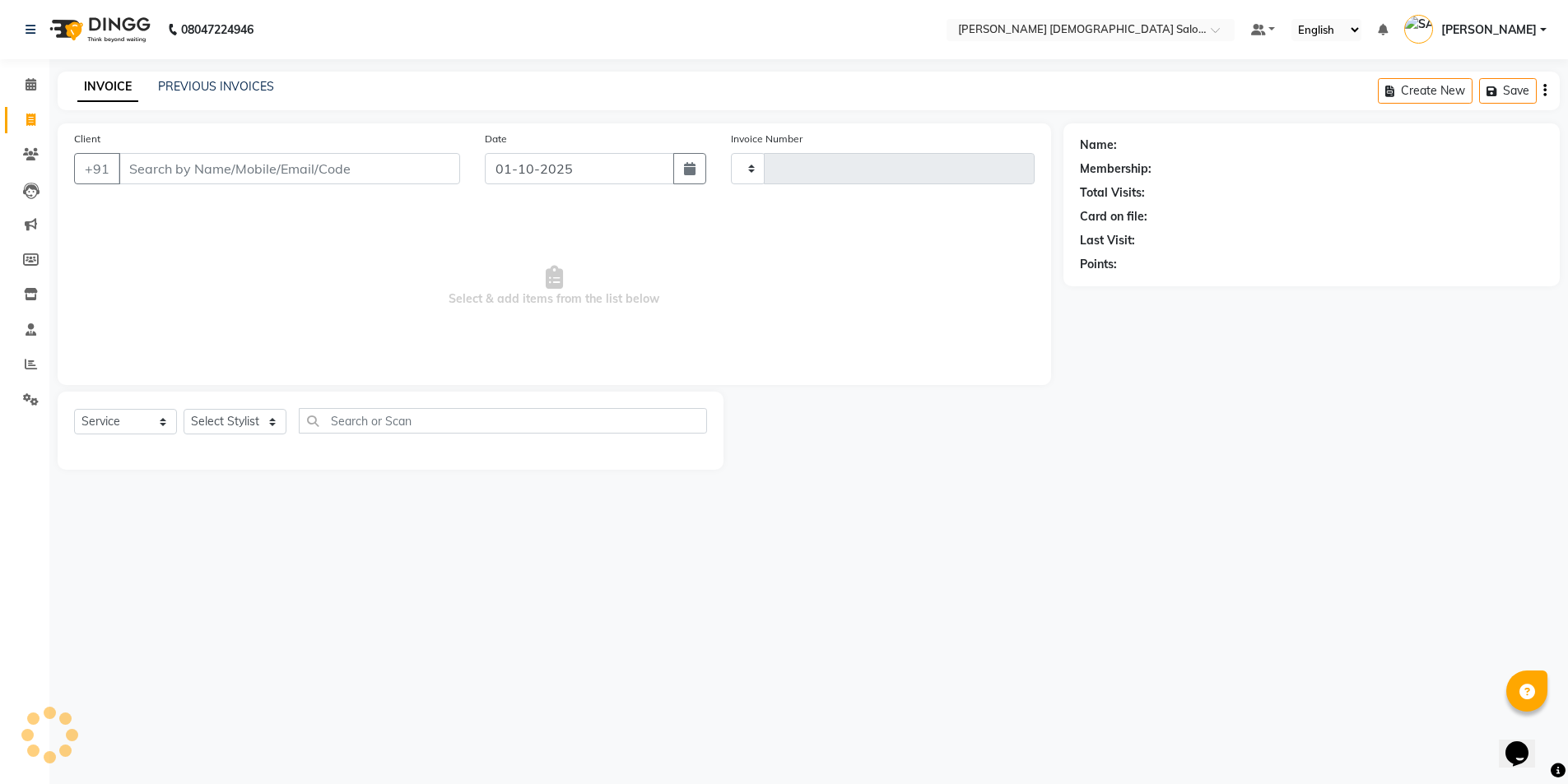
type input "4914"
select select "7542"
click at [221, 165] on input "Client" at bounding box center [291, 169] width 345 height 32
type input "WASH"
drag, startPoint x: 95, startPoint y: 172, endPoint x: 0, endPoint y: 178, distance: 95.2
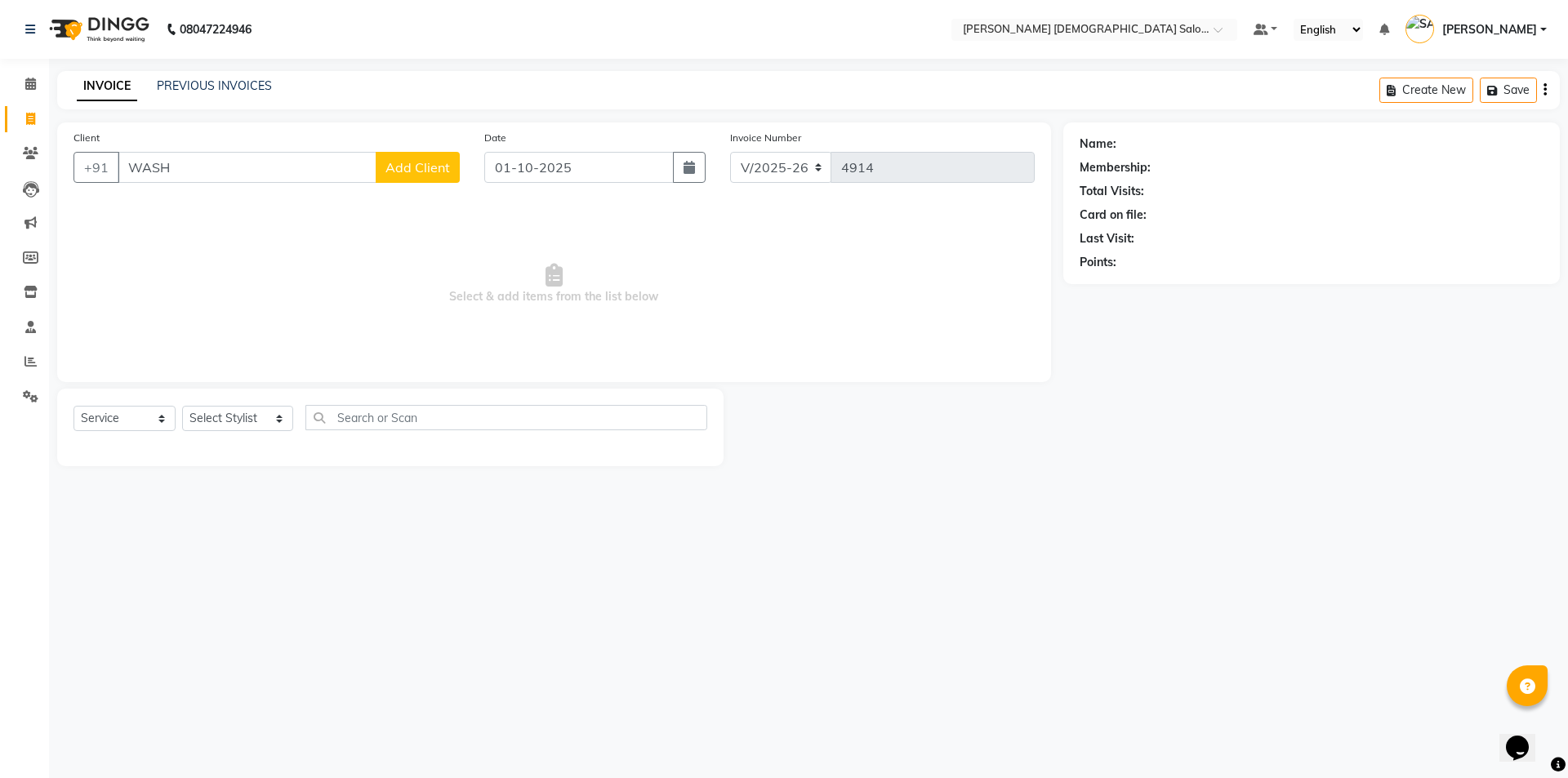
click at [34, 182] on app-home "08047224946 Select Location × Elaine Ladies Salon, Nr Balaji Hall Default Panel…" at bounding box center [784, 245] width 1568 height 491
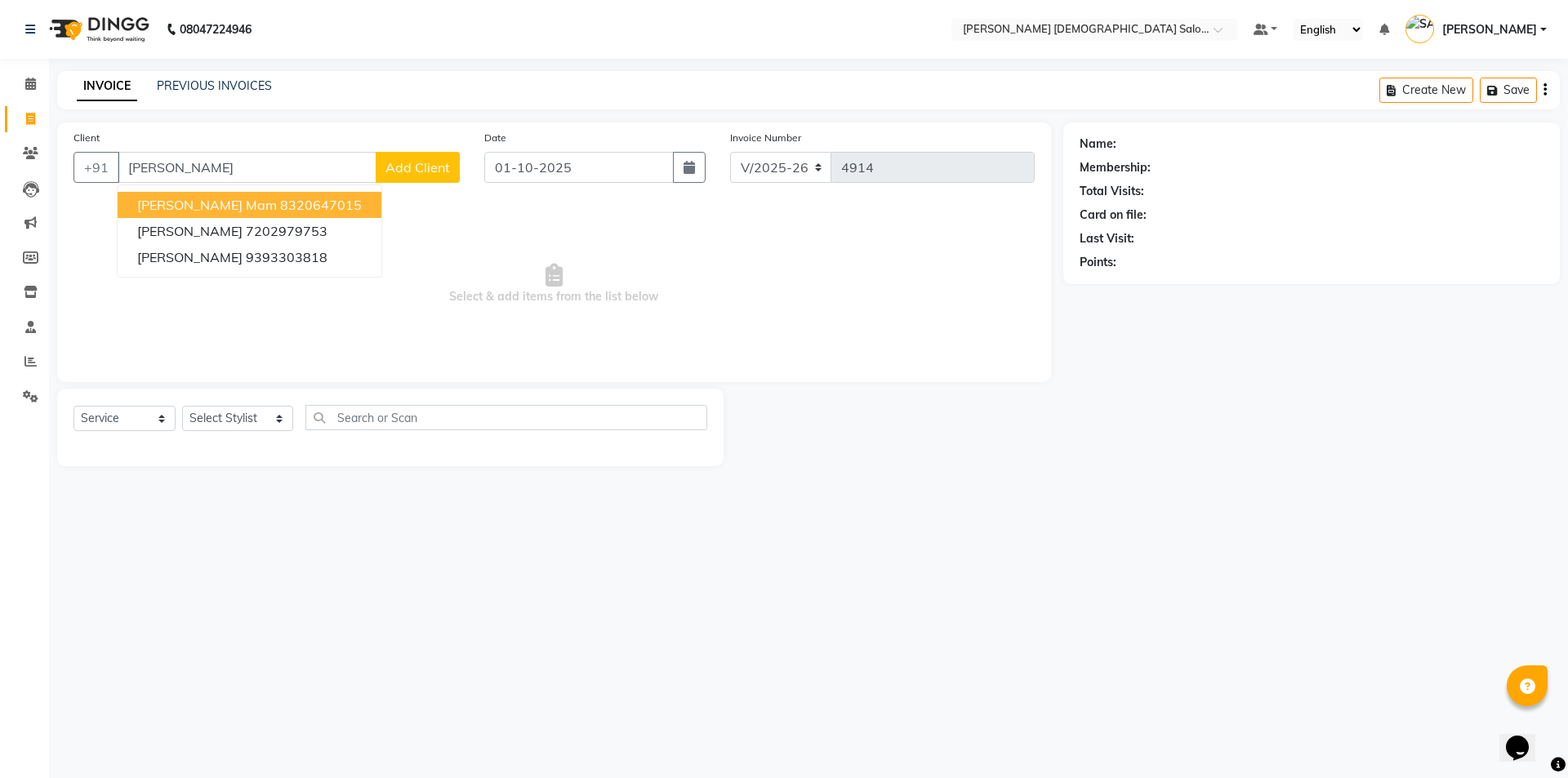
click at [280, 204] on ngb-highlight "8320647015" at bounding box center [321, 204] width 81 height 17
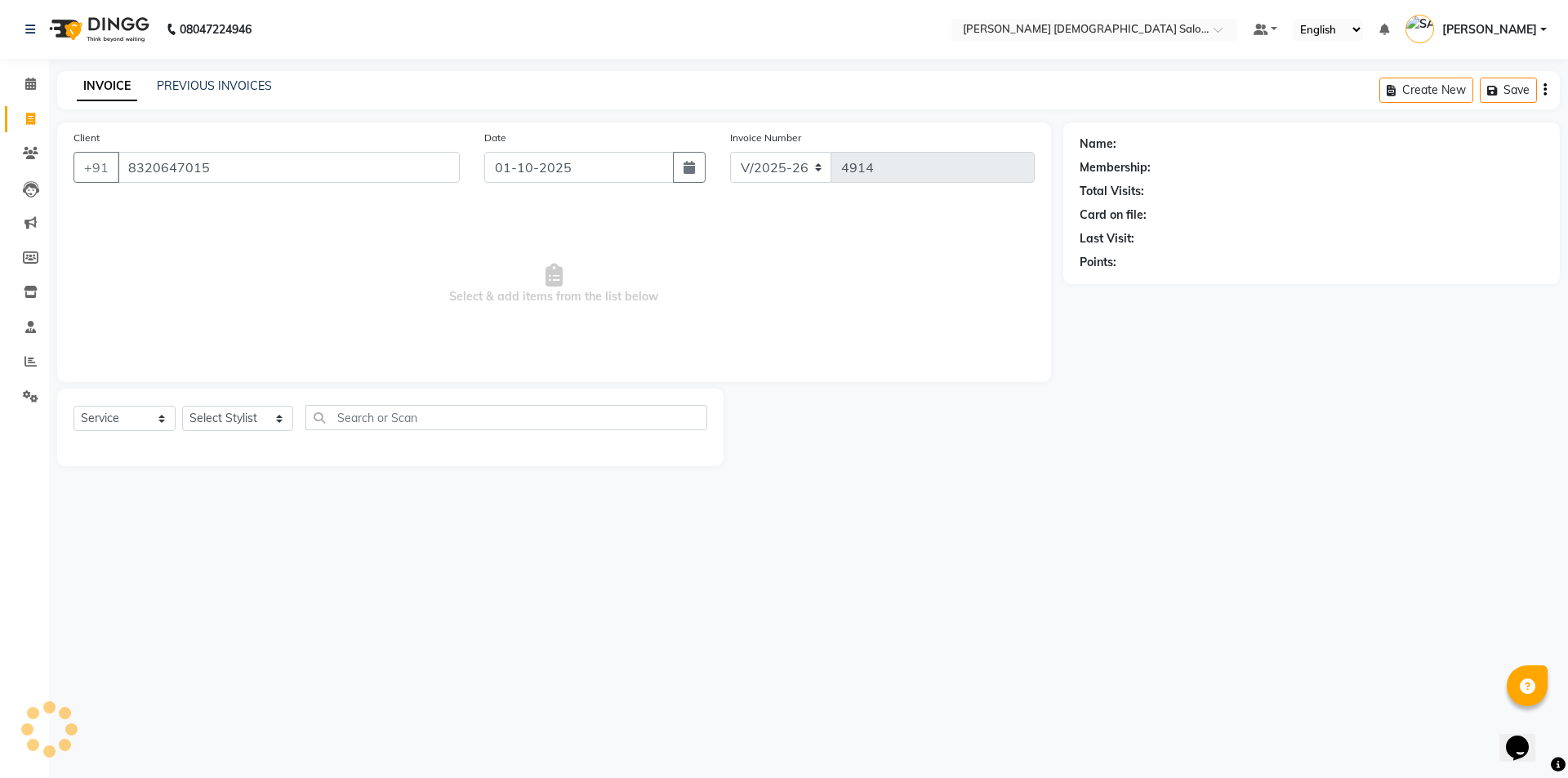
type input "8320647015"
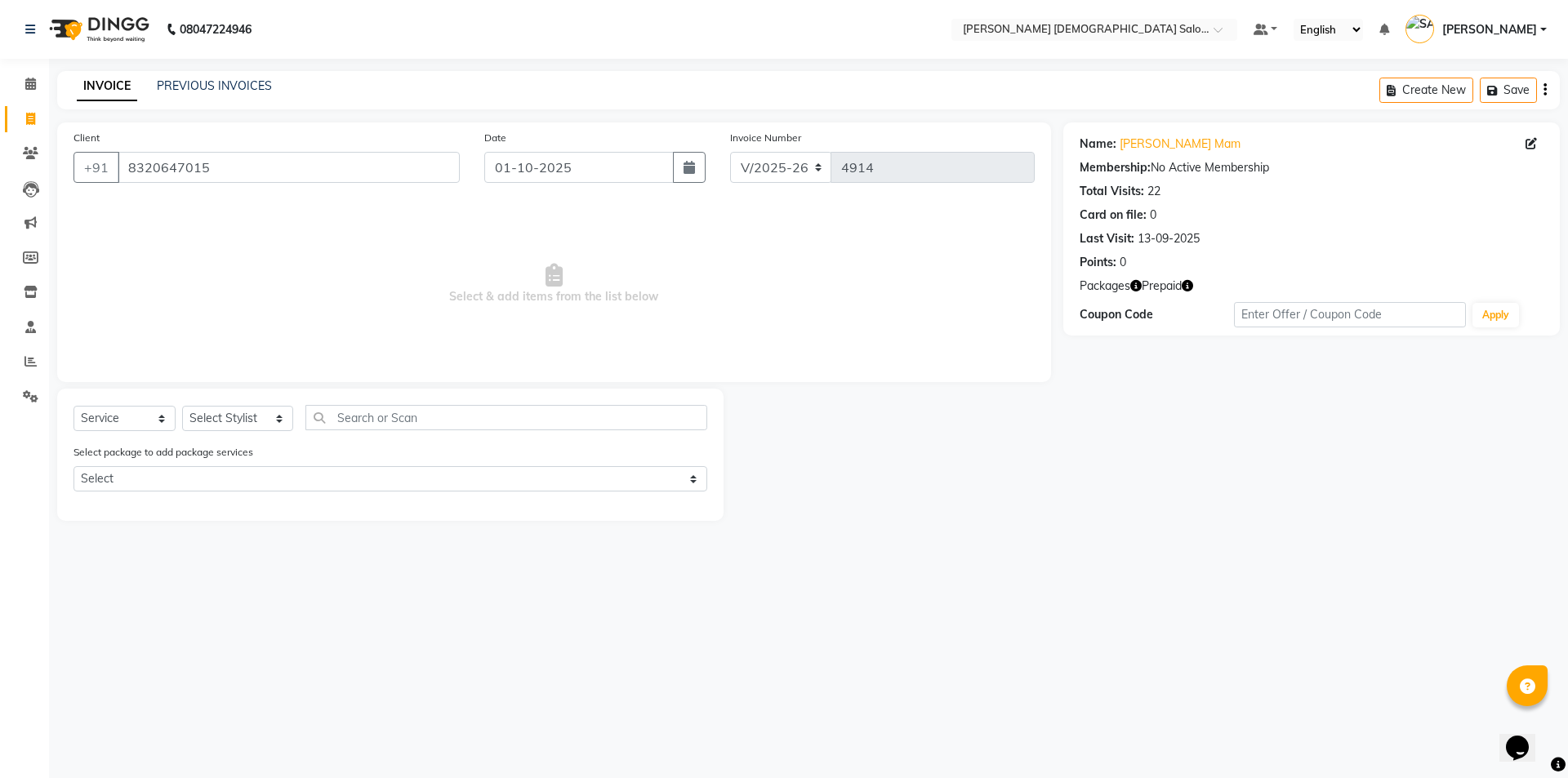
click at [1141, 288] on icon "button" at bounding box center [1136, 286] width 11 height 11
click at [1190, 289] on icon "button" at bounding box center [1187, 286] width 11 height 11
click at [232, 410] on select "Select Stylist [PERSON_NAME] BHAVTIK [PERSON_NAME] [PERSON_NAME] [PERSON_NAME] …" at bounding box center [237, 418] width 111 height 25
select select "67031"
click at [182, 406] on select "Select Stylist [PERSON_NAME] BHAVTIK [PERSON_NAME] [PERSON_NAME] [PERSON_NAME] …" at bounding box center [237, 418] width 111 height 25
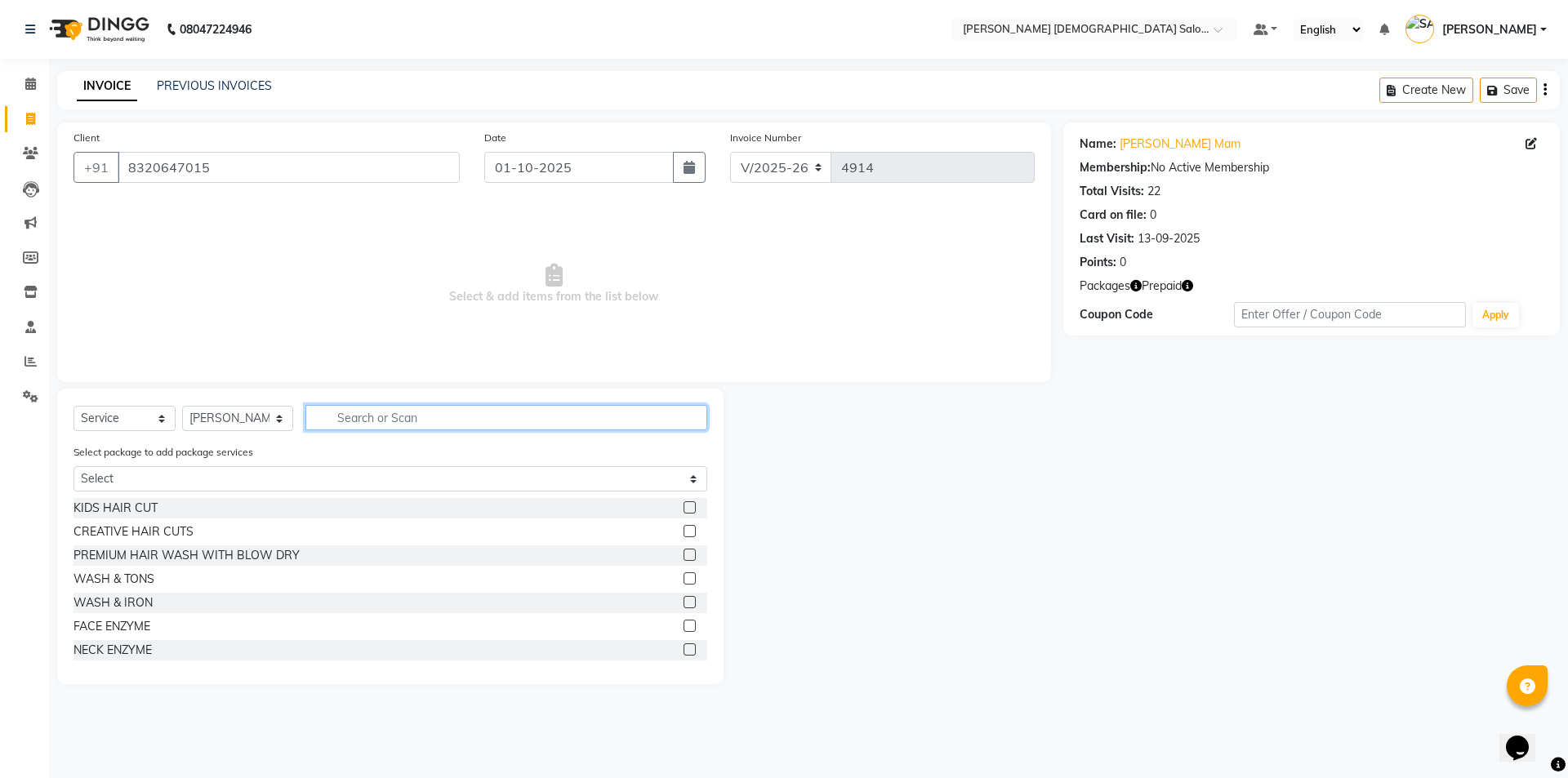
click at [395, 430] on input "text" at bounding box center [507, 417] width 402 height 25
type input "WAS"
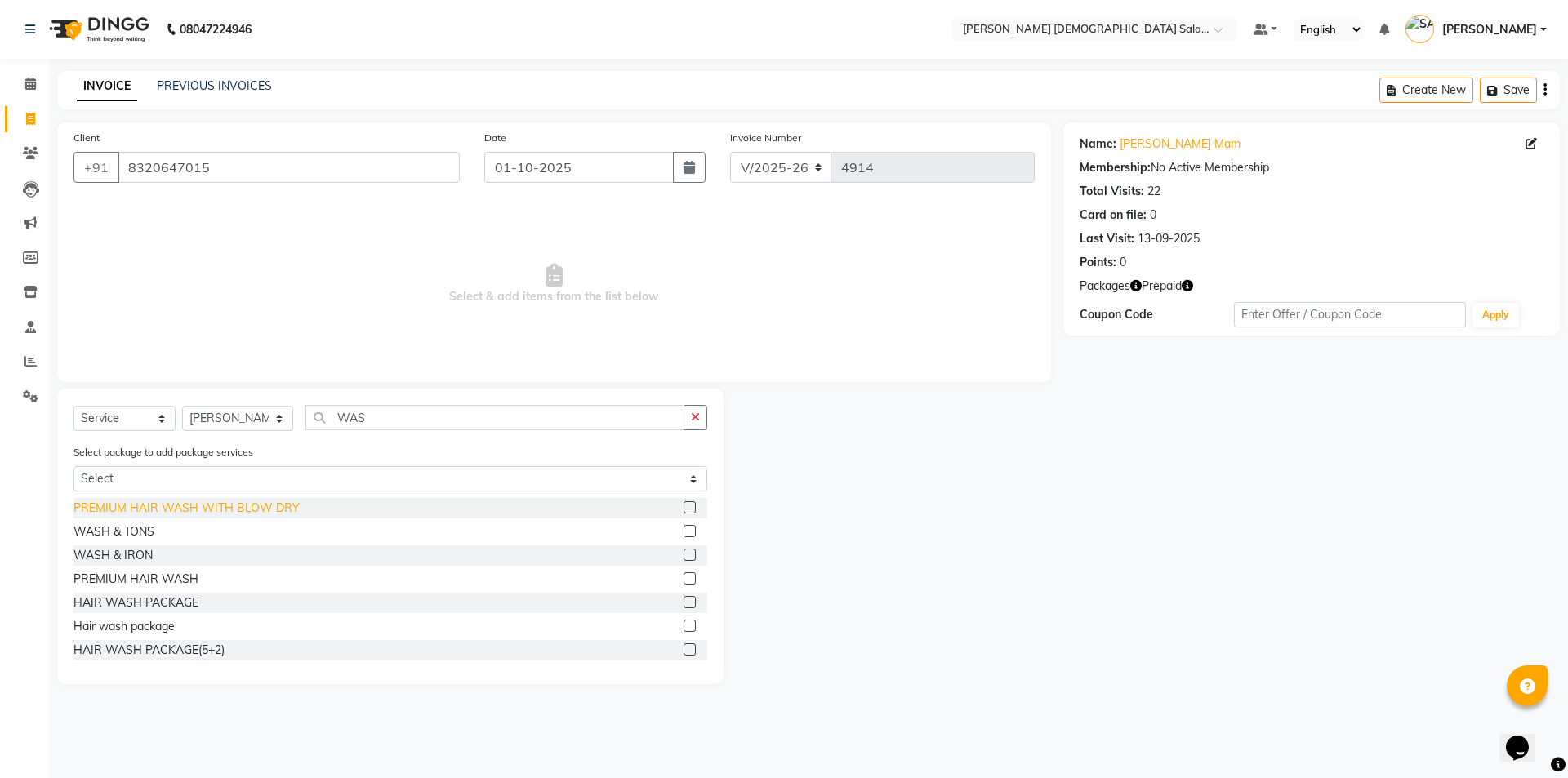
click at [129, 505] on div "PREMIUM HAIR WASH WITH BLOW DRY" at bounding box center [186, 508] width 226 height 17
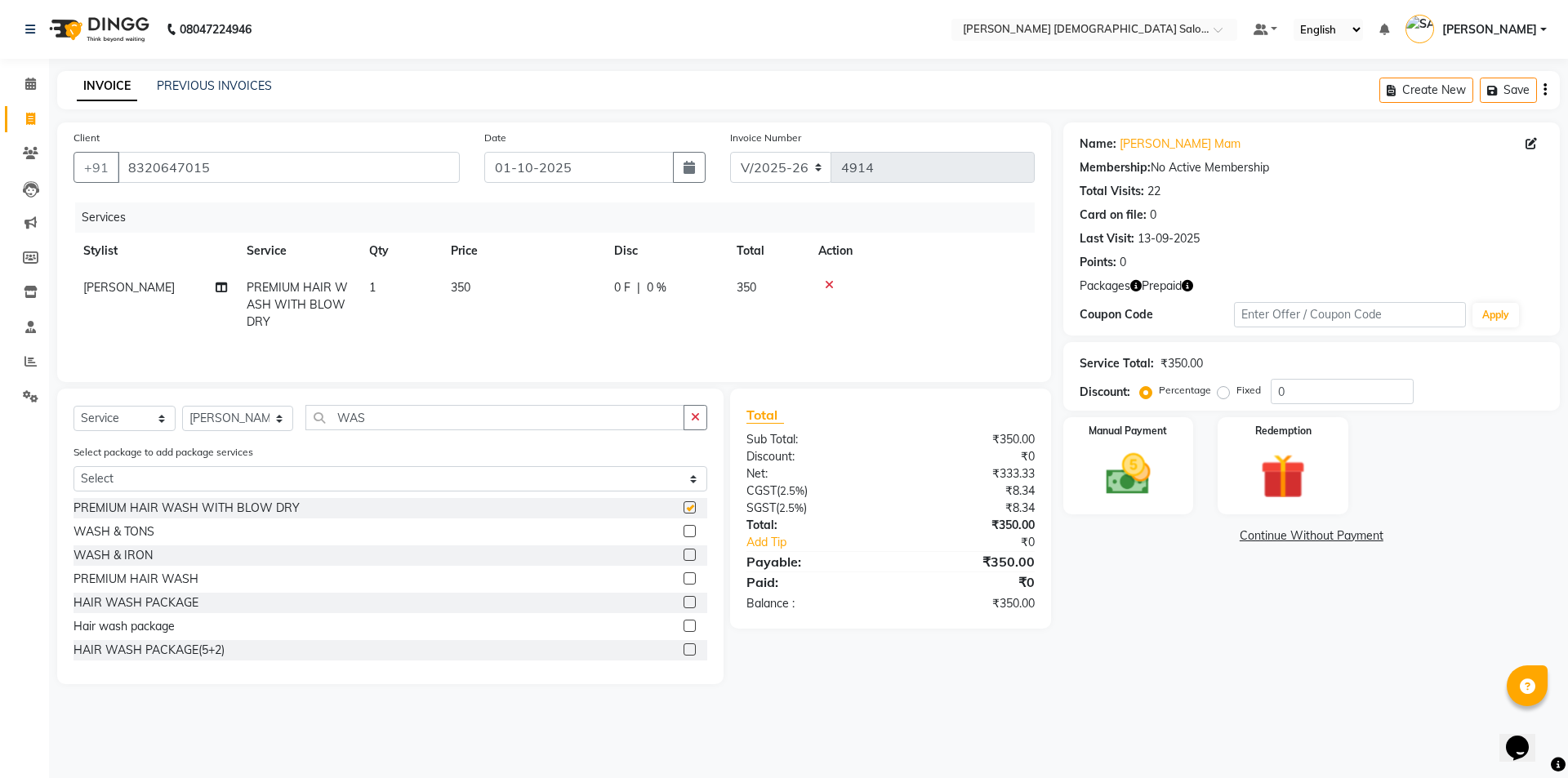
checkbox input "false"
click at [215, 285] on td "MITAL PANDIYA Split Commission" at bounding box center [155, 305] width 163 height 71
select select "67031"
click at [216, 315] on icon at bounding box center [221, 313] width 11 height 11
select select "67031"
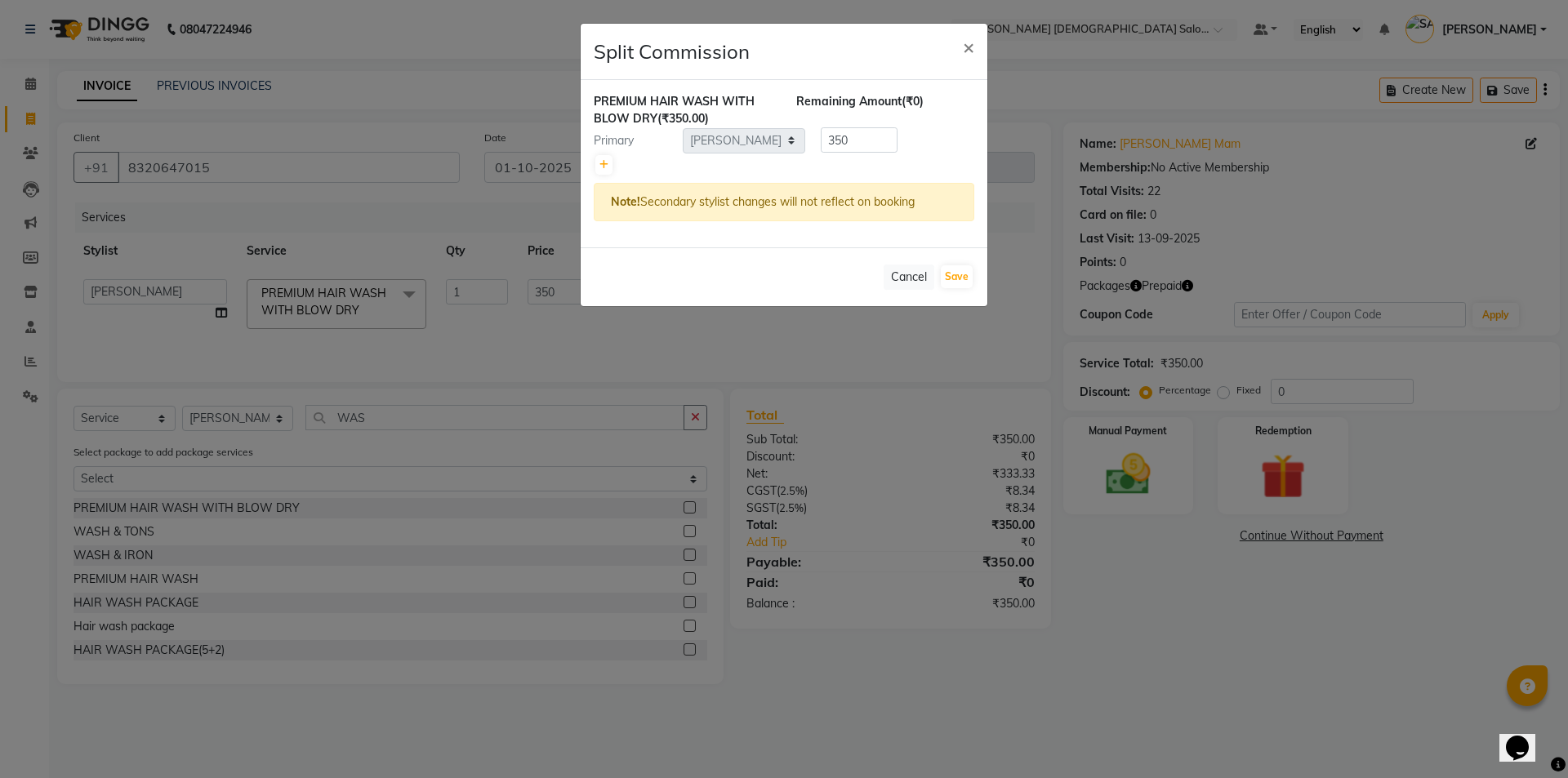
click at [595, 169] on div at bounding box center [784, 165] width 381 height 23
click at [608, 160] on icon at bounding box center [604, 164] width 9 height 10
type input "175"
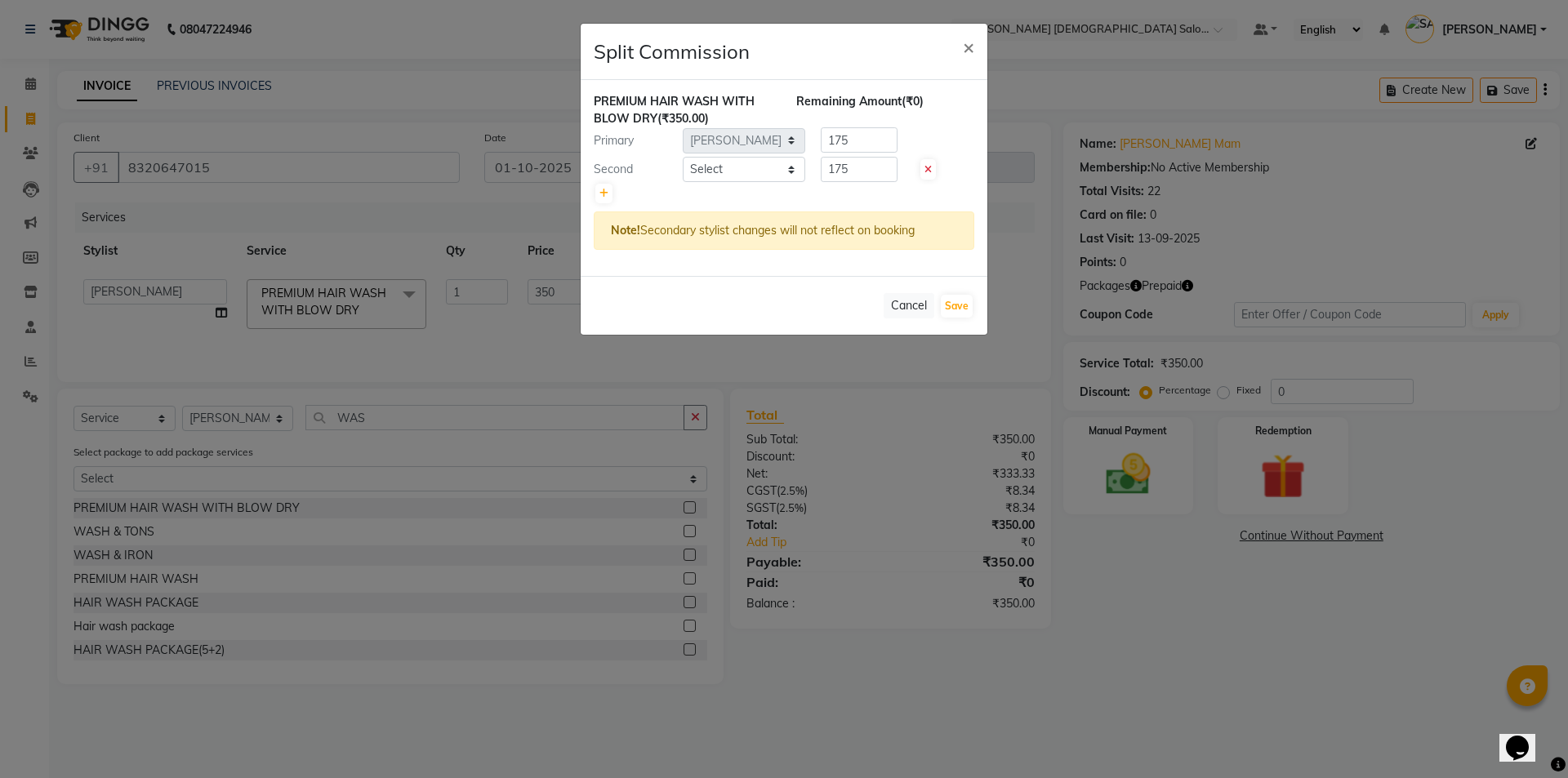
click at [722, 172] on select "Select [PERSON_NAME] BHAVTIK [PERSON_NAME] [PERSON_NAME] [PERSON_NAME] [PERSON_…" at bounding box center [744, 169] width 122 height 25
select select "67047"
click at [683, 156] on select "Select [PERSON_NAME] BHAVTIK [PERSON_NAME] [PERSON_NAME] [PERSON_NAME] [PERSON_…" at bounding box center [744, 169] width 122 height 25
click at [949, 309] on button "Save" at bounding box center [957, 306] width 31 height 23
select select "Select"
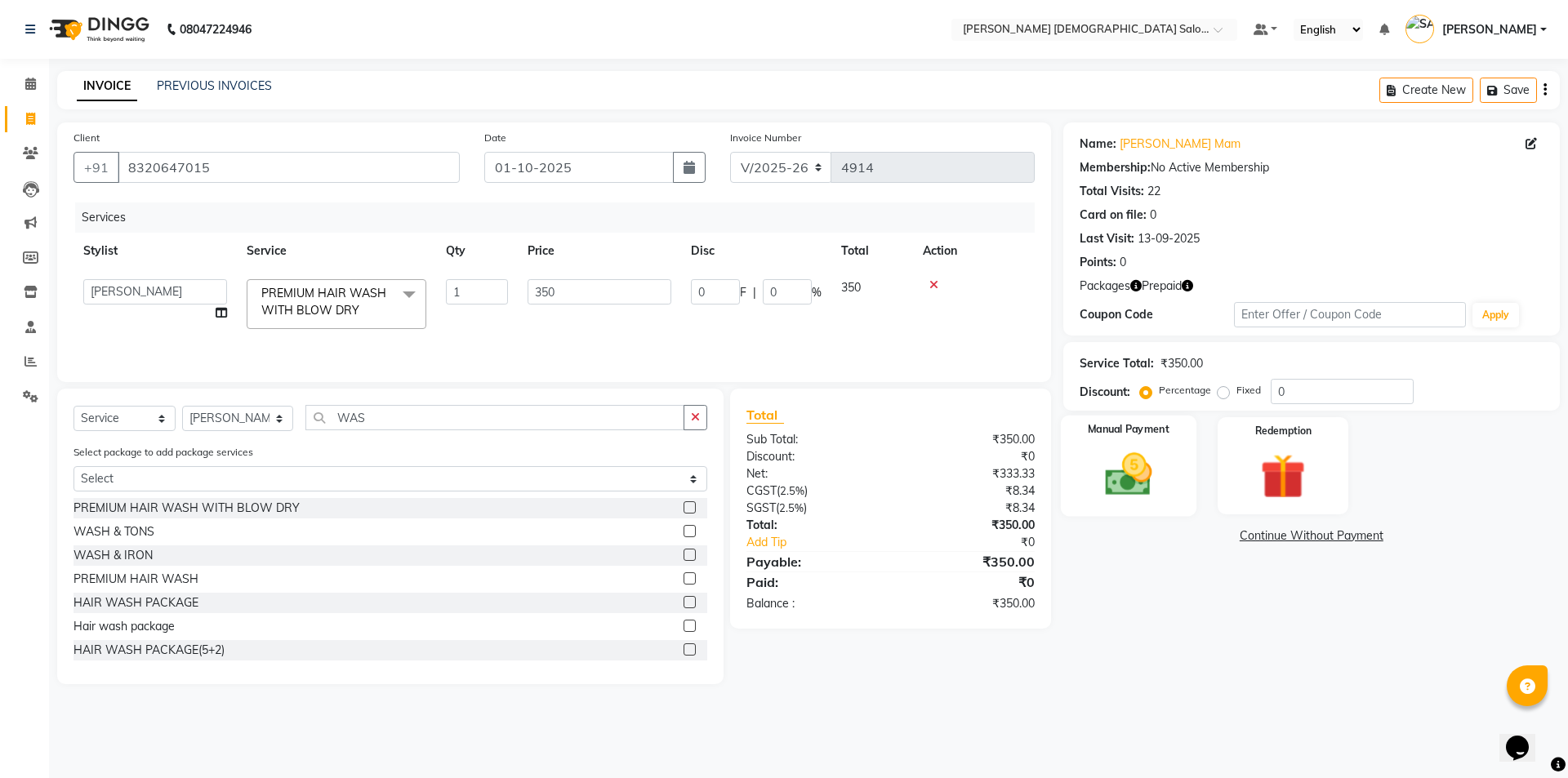
click at [1150, 470] on img at bounding box center [1128, 474] width 76 height 54
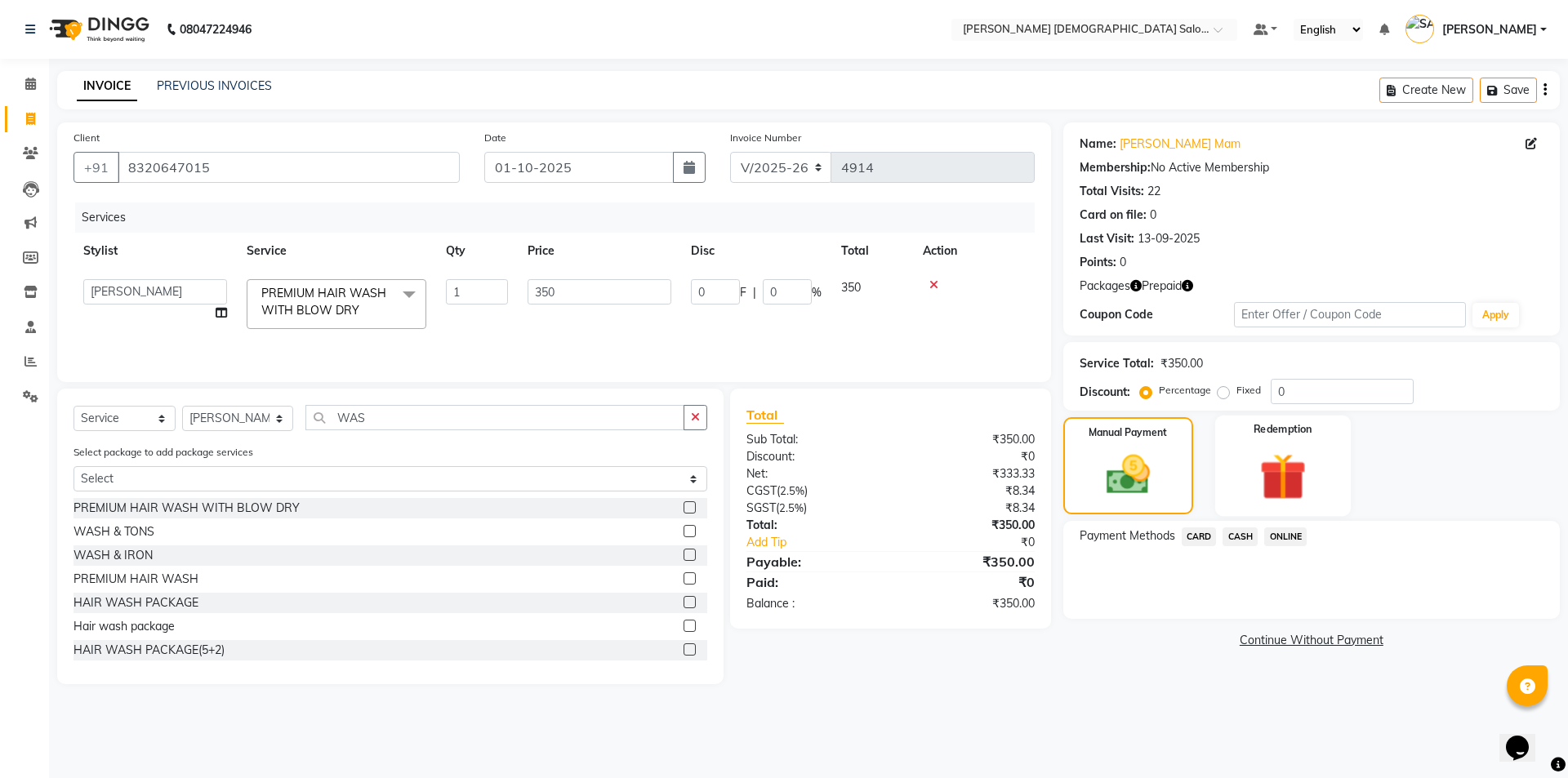
click at [1268, 482] on img at bounding box center [1282, 476] width 76 height 58
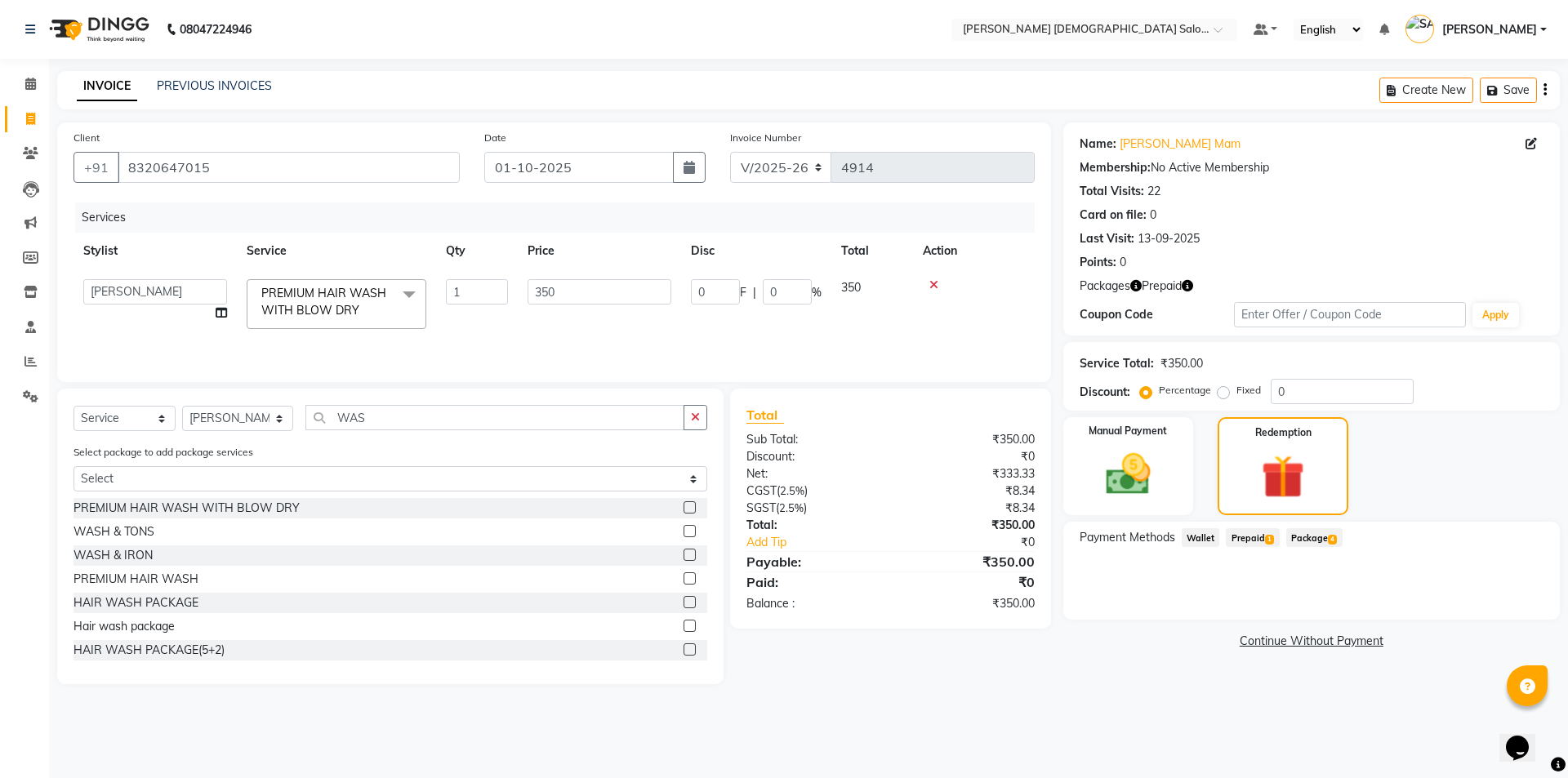
click at [1247, 539] on span "Prepaid 1" at bounding box center [1252, 538] width 53 height 19
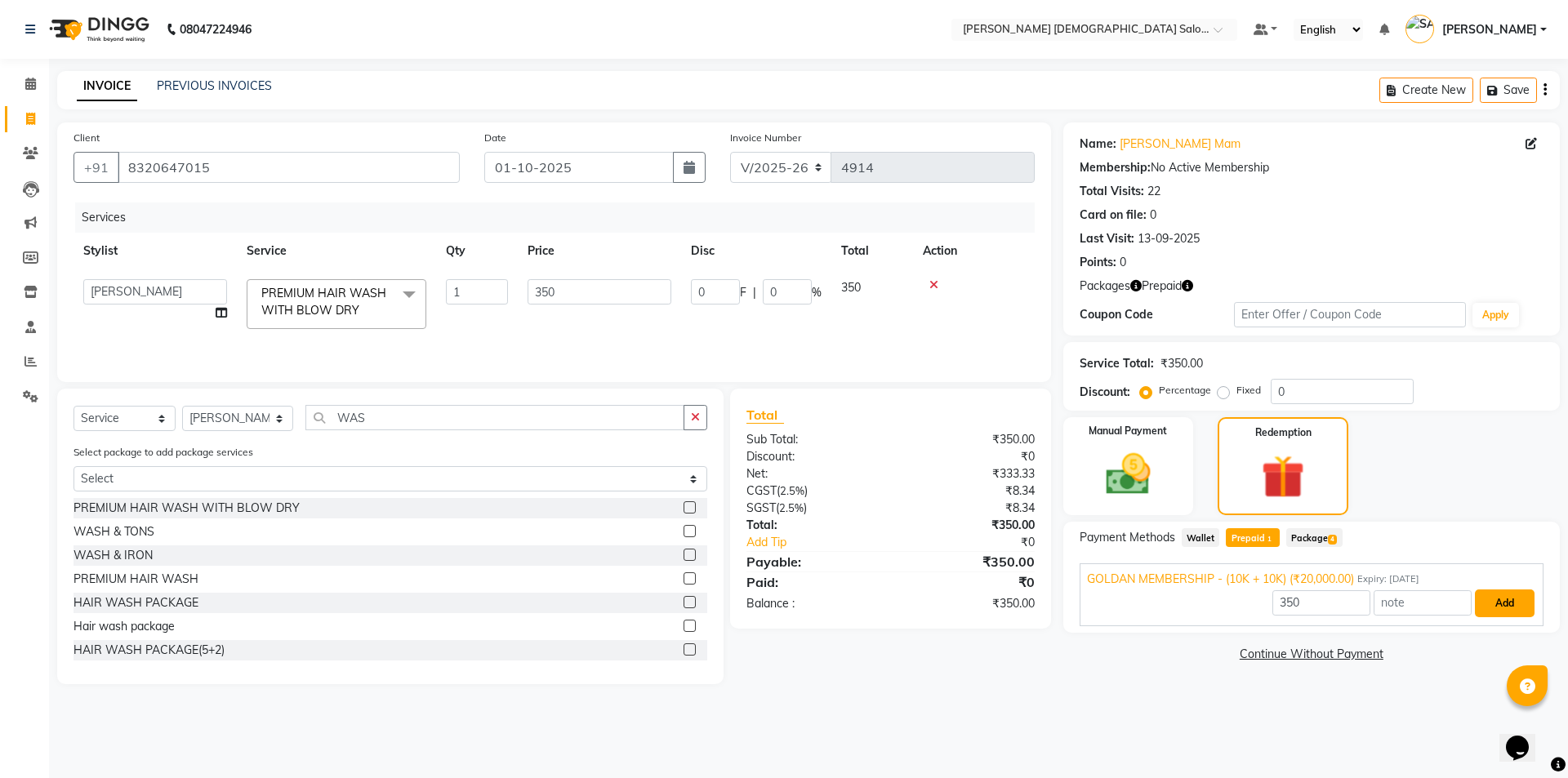
click at [1498, 599] on button "Add" at bounding box center [1504, 603] width 59 height 28
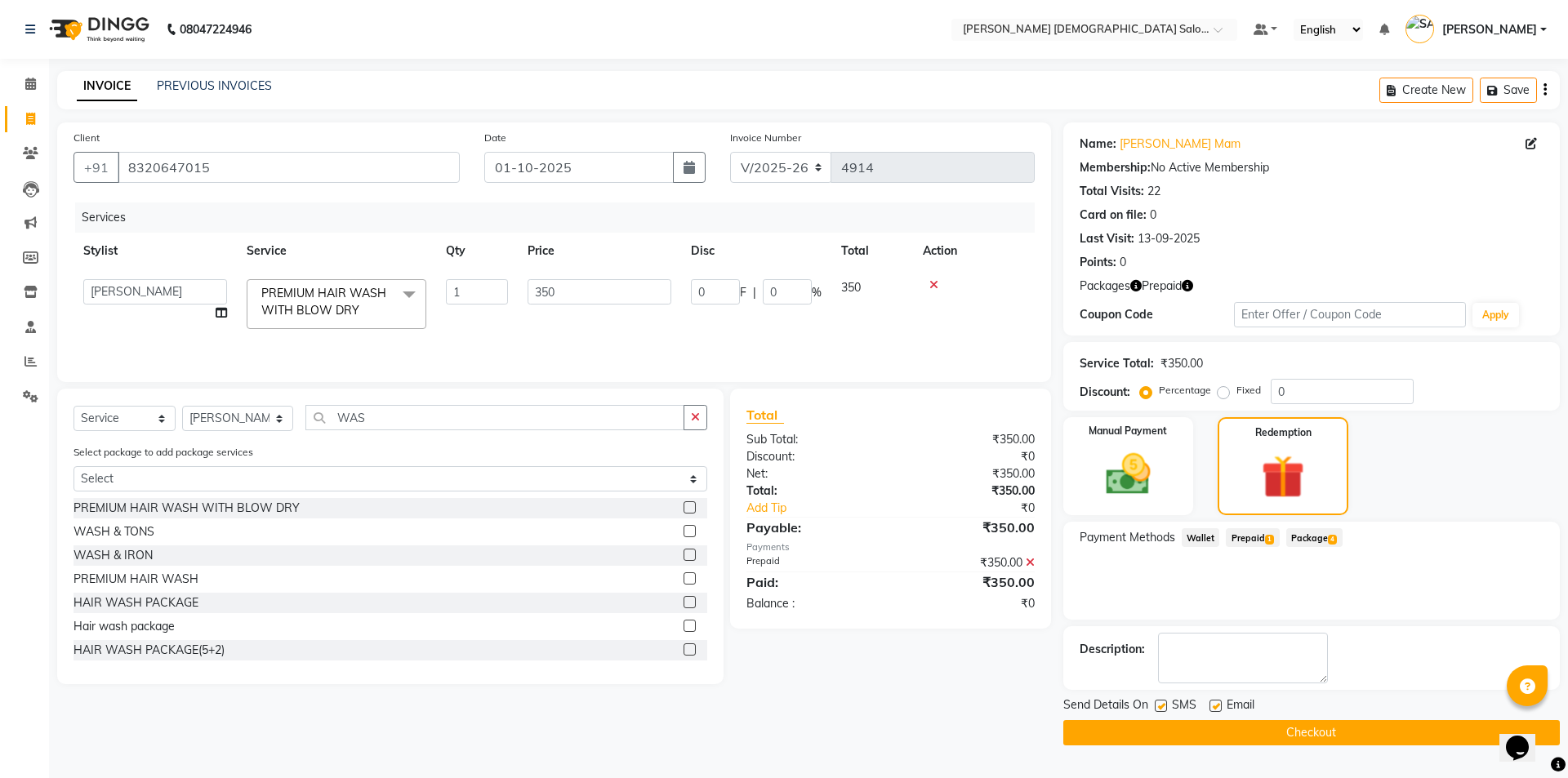
click at [1328, 545] on span "Package 4" at bounding box center [1314, 538] width 57 height 19
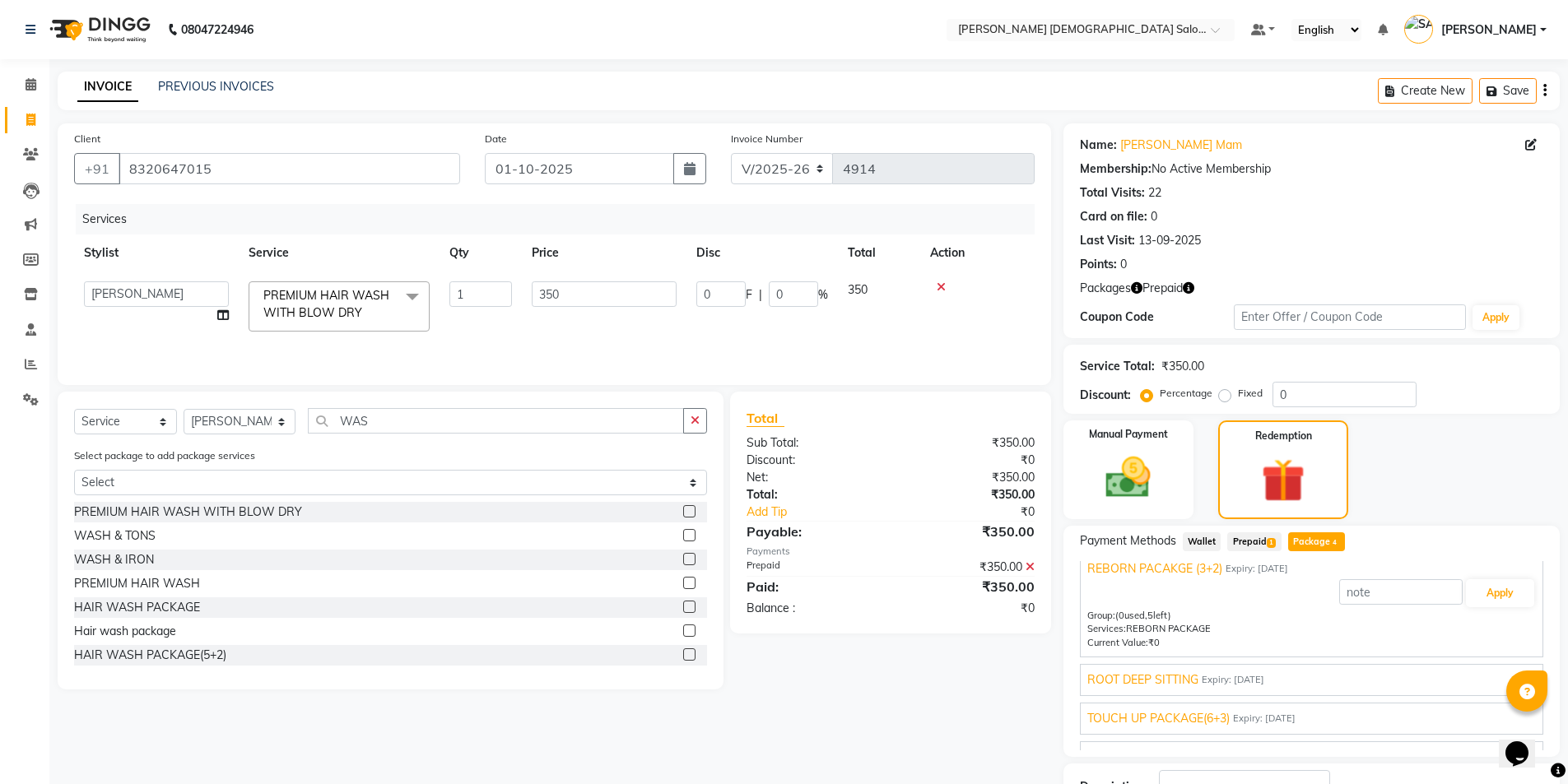
scroll to position [38, 0]
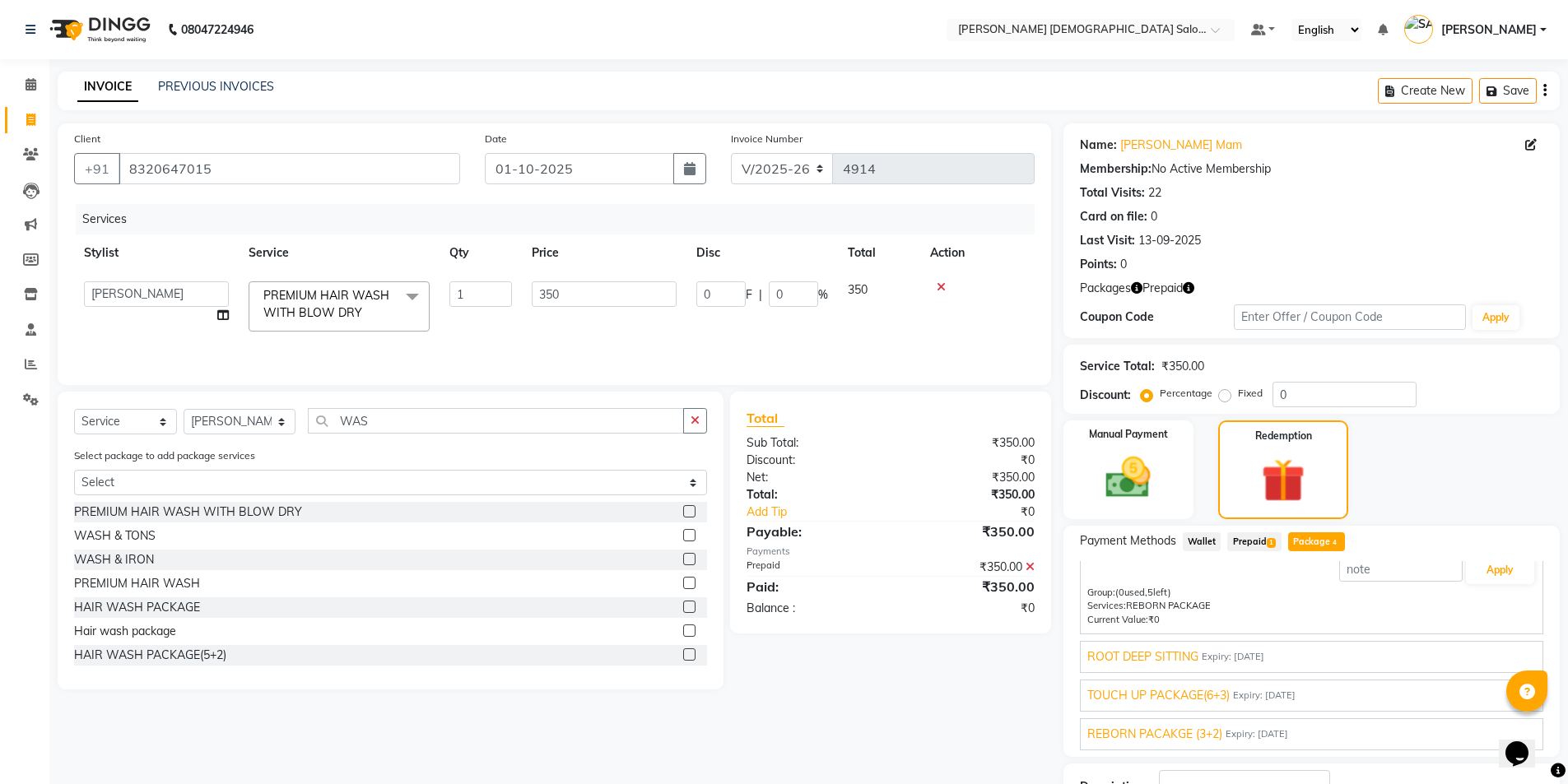
click at [1182, 660] on span "ROOT DEEP SITTING" at bounding box center [1143, 657] width 111 height 18
click at [1195, 694] on span "TOUCH UP PACKAGE(6+3)" at bounding box center [1159, 696] width 143 height 18
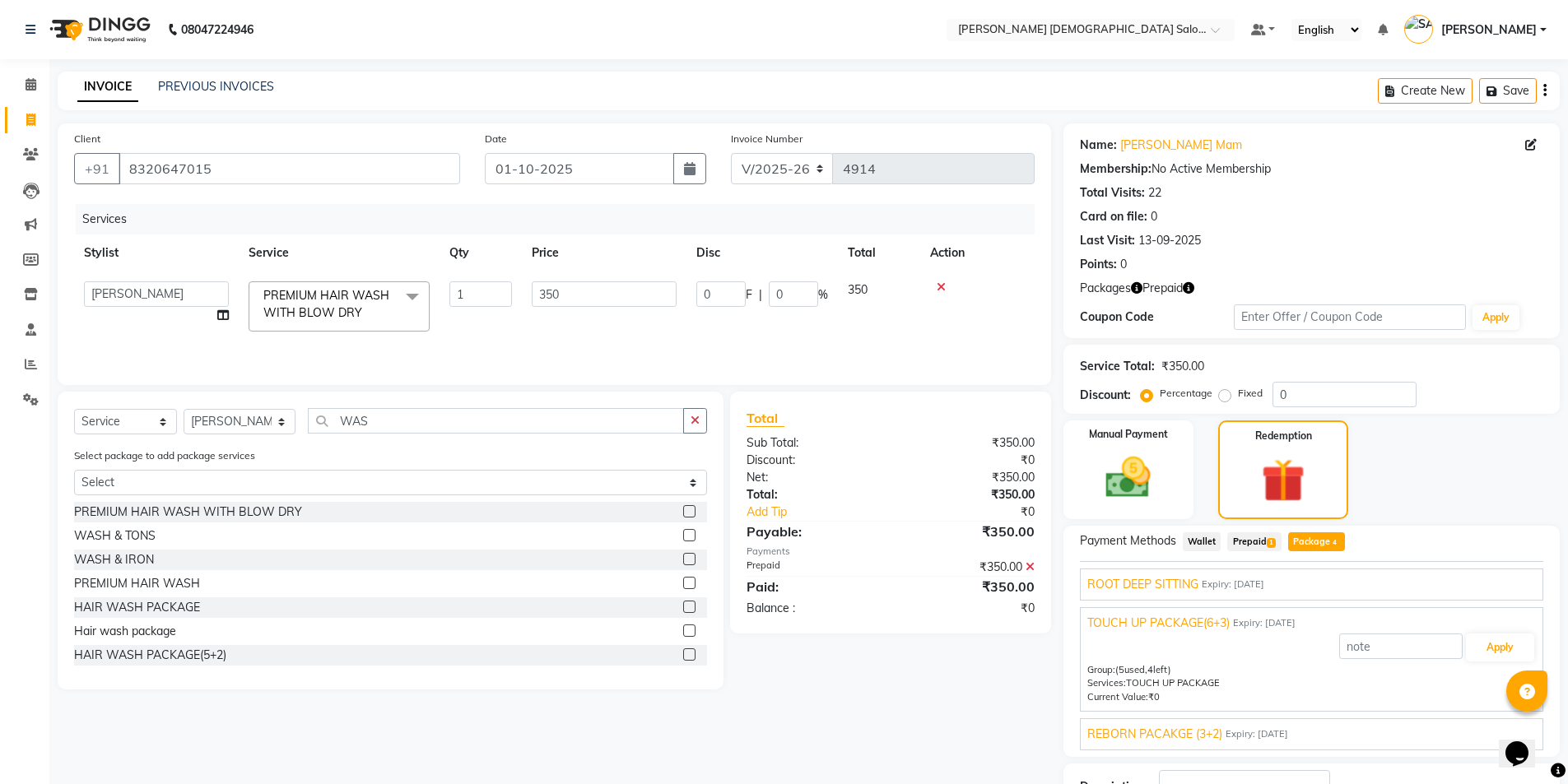
click at [1195, 734] on span "REBORN PACAKGE (3+2)" at bounding box center [1154, 735] width 135 height 18
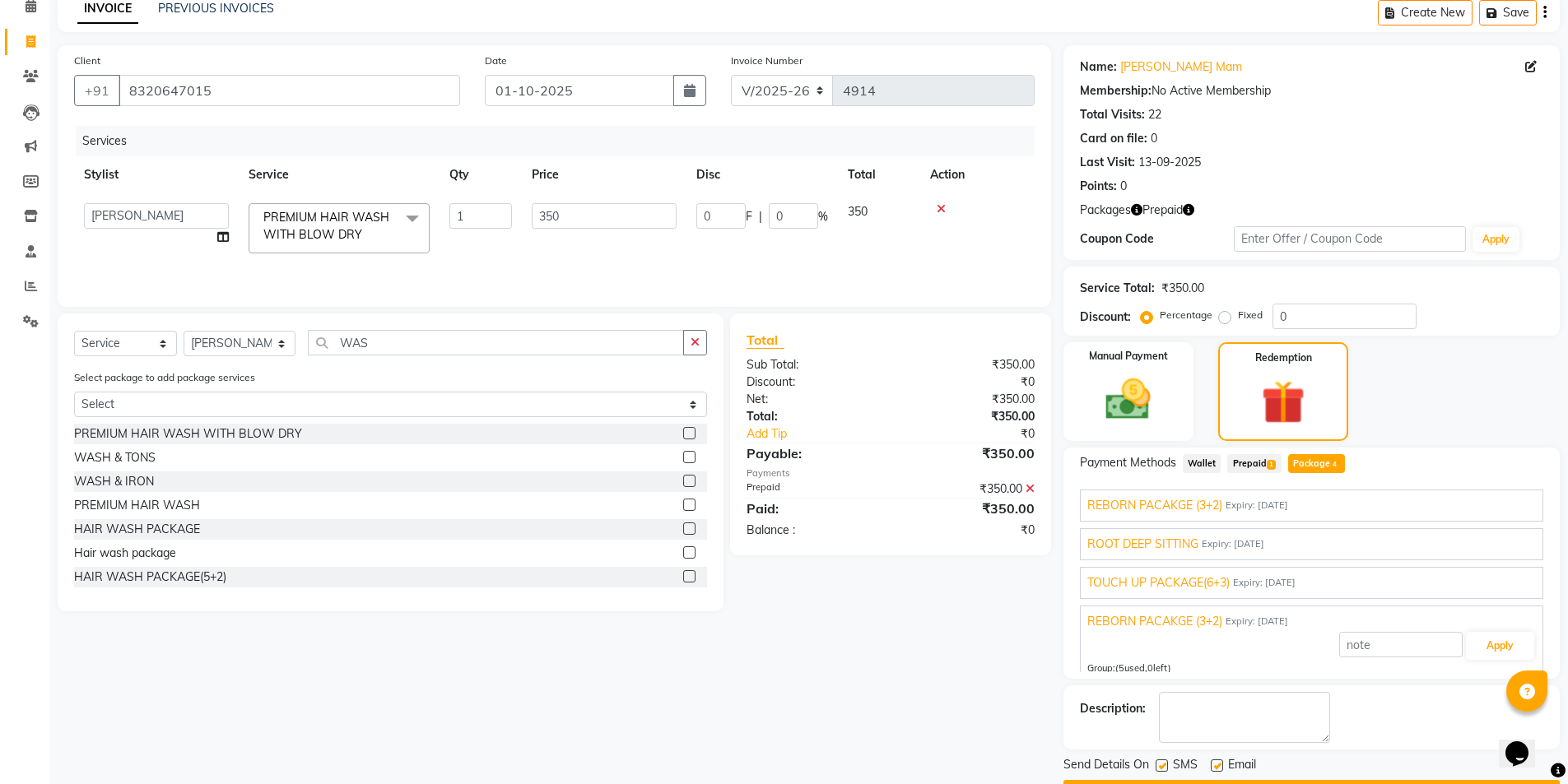
scroll to position [0, 0]
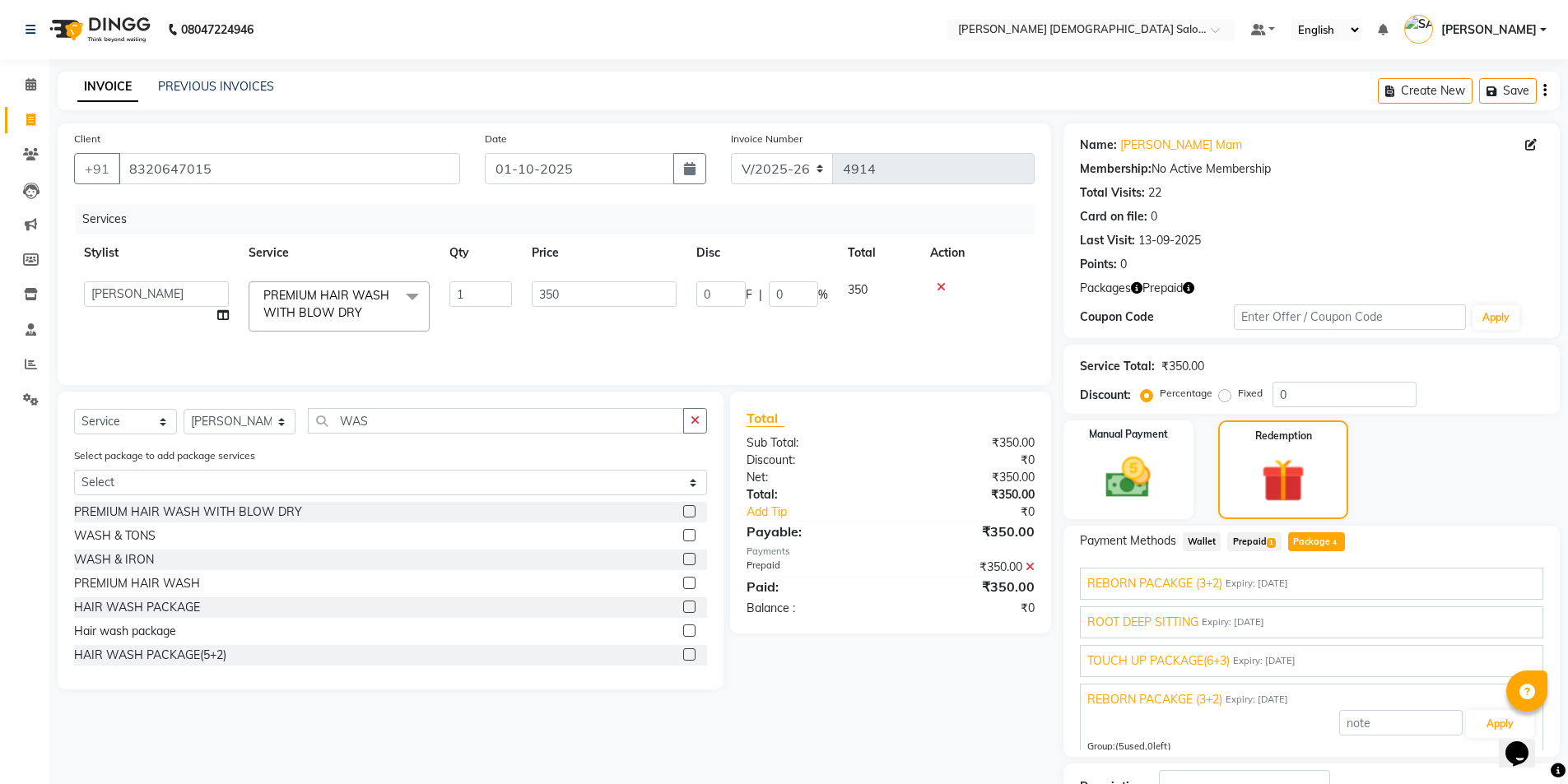
click at [1195, 575] on span "REBORN PACAKGE (3+2)" at bounding box center [1154, 583] width 135 height 18
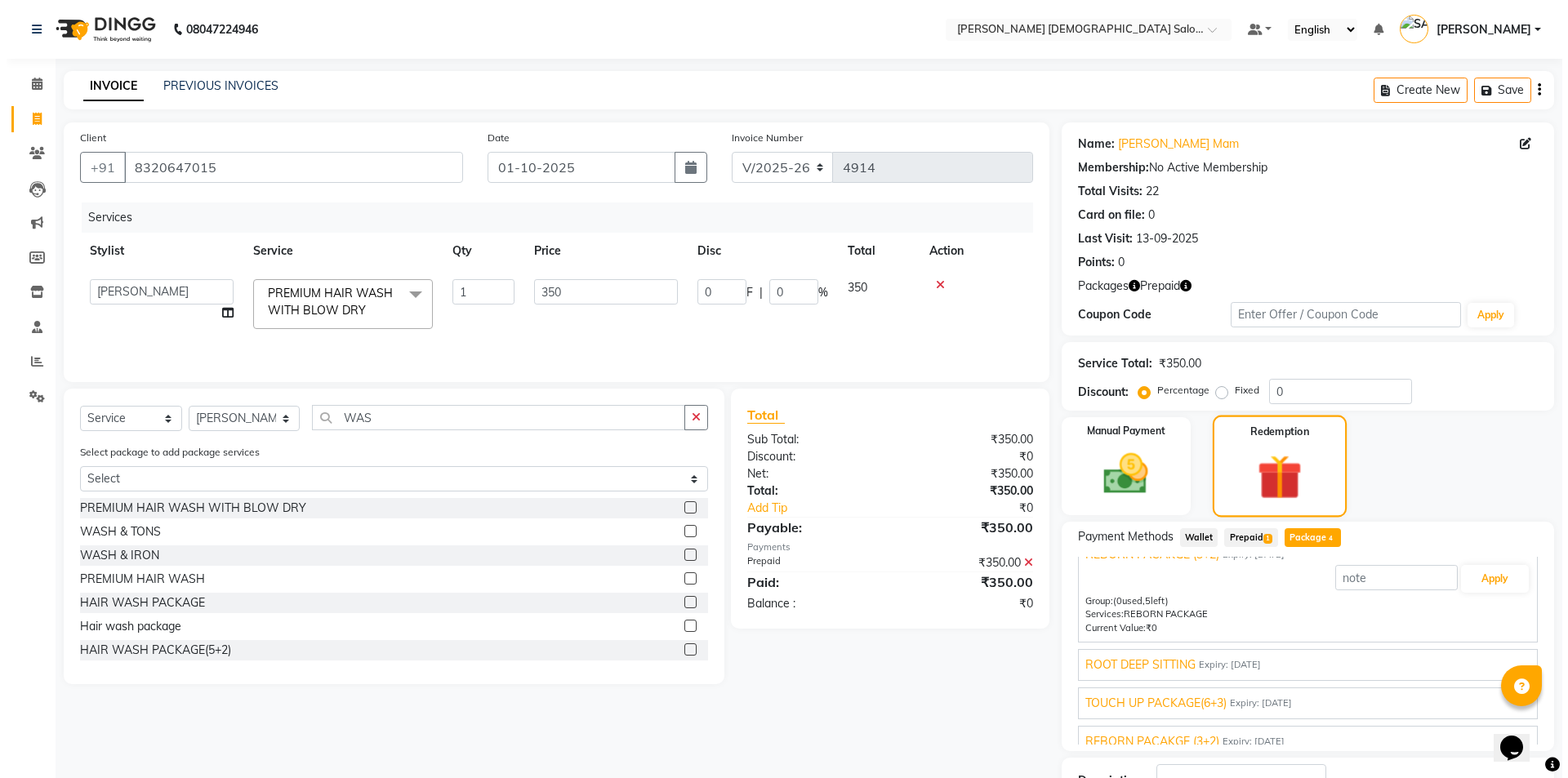
scroll to position [38, 0]
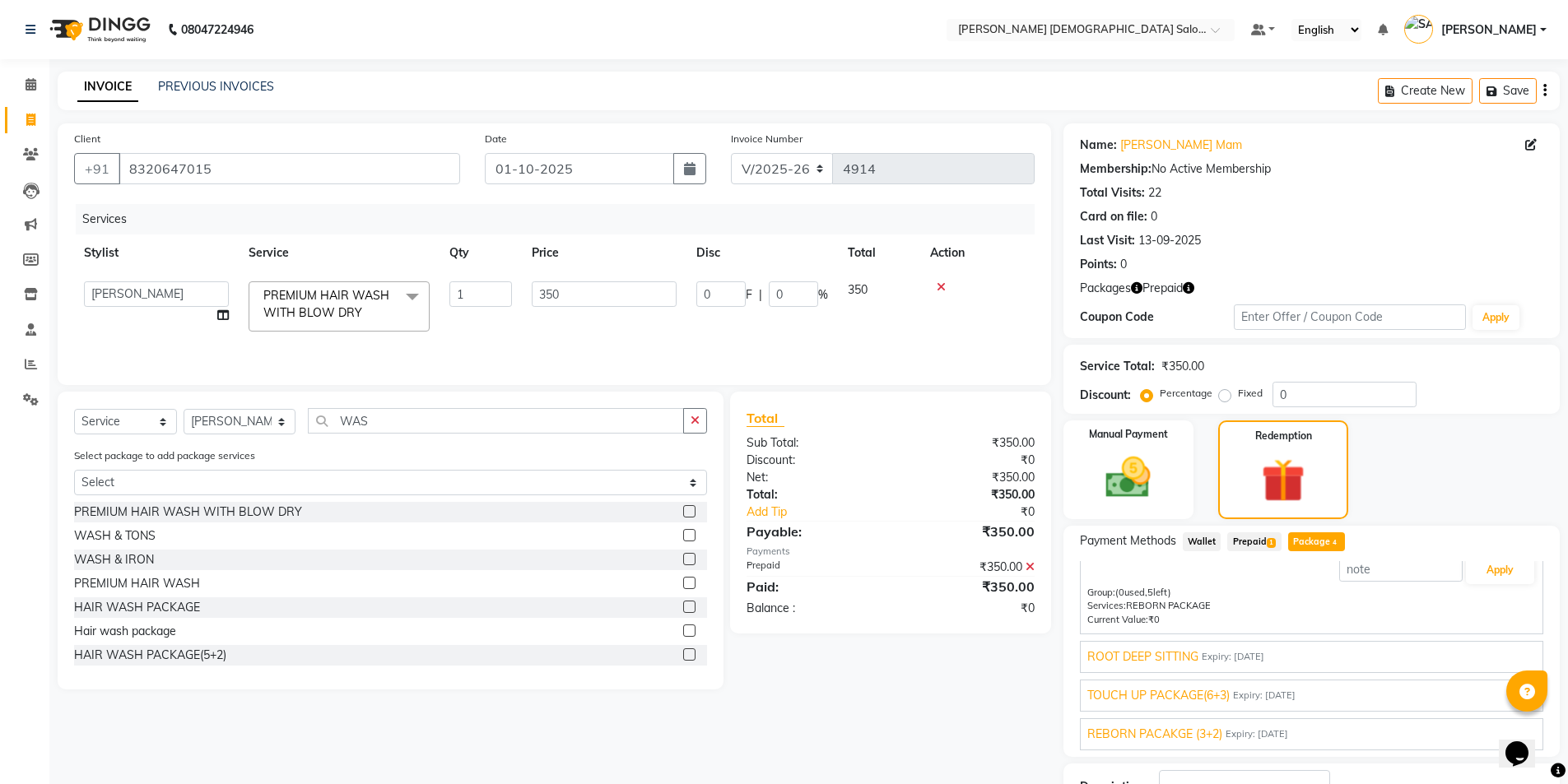
click at [1255, 536] on span "Prepaid 1" at bounding box center [1254, 542] width 54 height 19
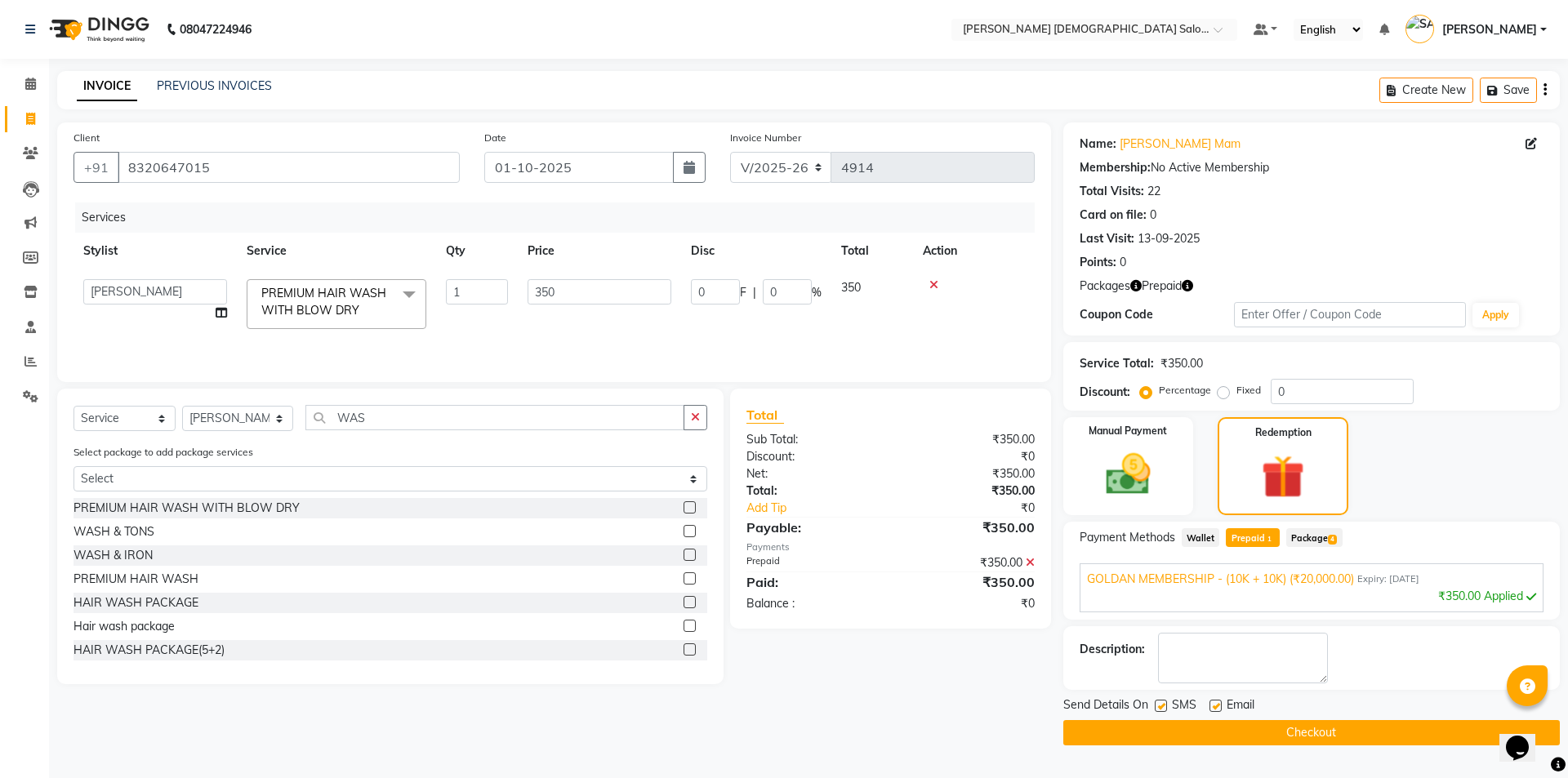
click at [1210, 703] on label at bounding box center [1216, 706] width 12 height 12
click at [1210, 703] on input "checkbox" at bounding box center [1215, 706] width 10 height 10
checkbox input "false"
click at [1163, 720] on button "Checkout" at bounding box center [1311, 733] width 496 height 25
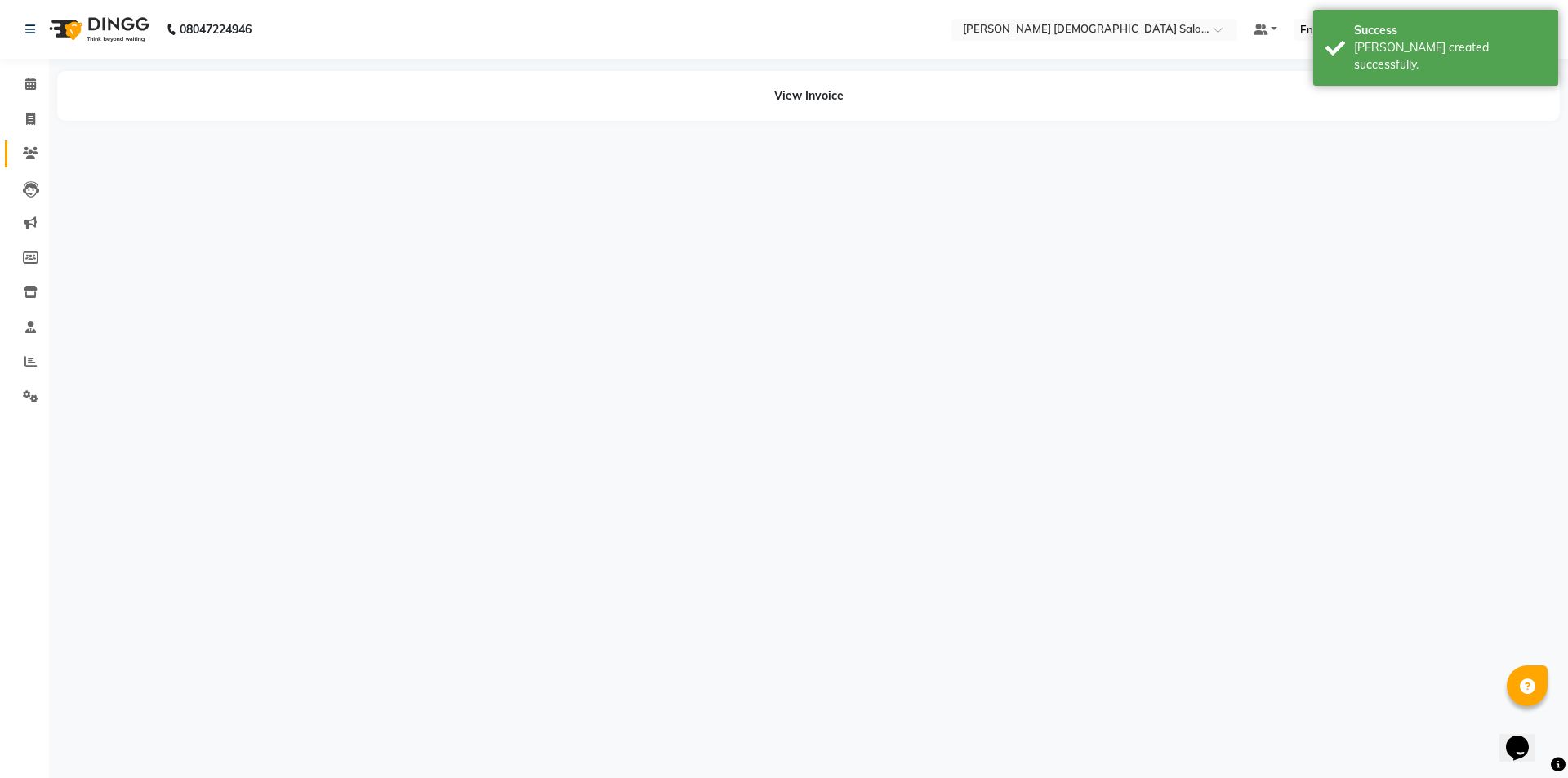
select select "67031"
select select "67047"
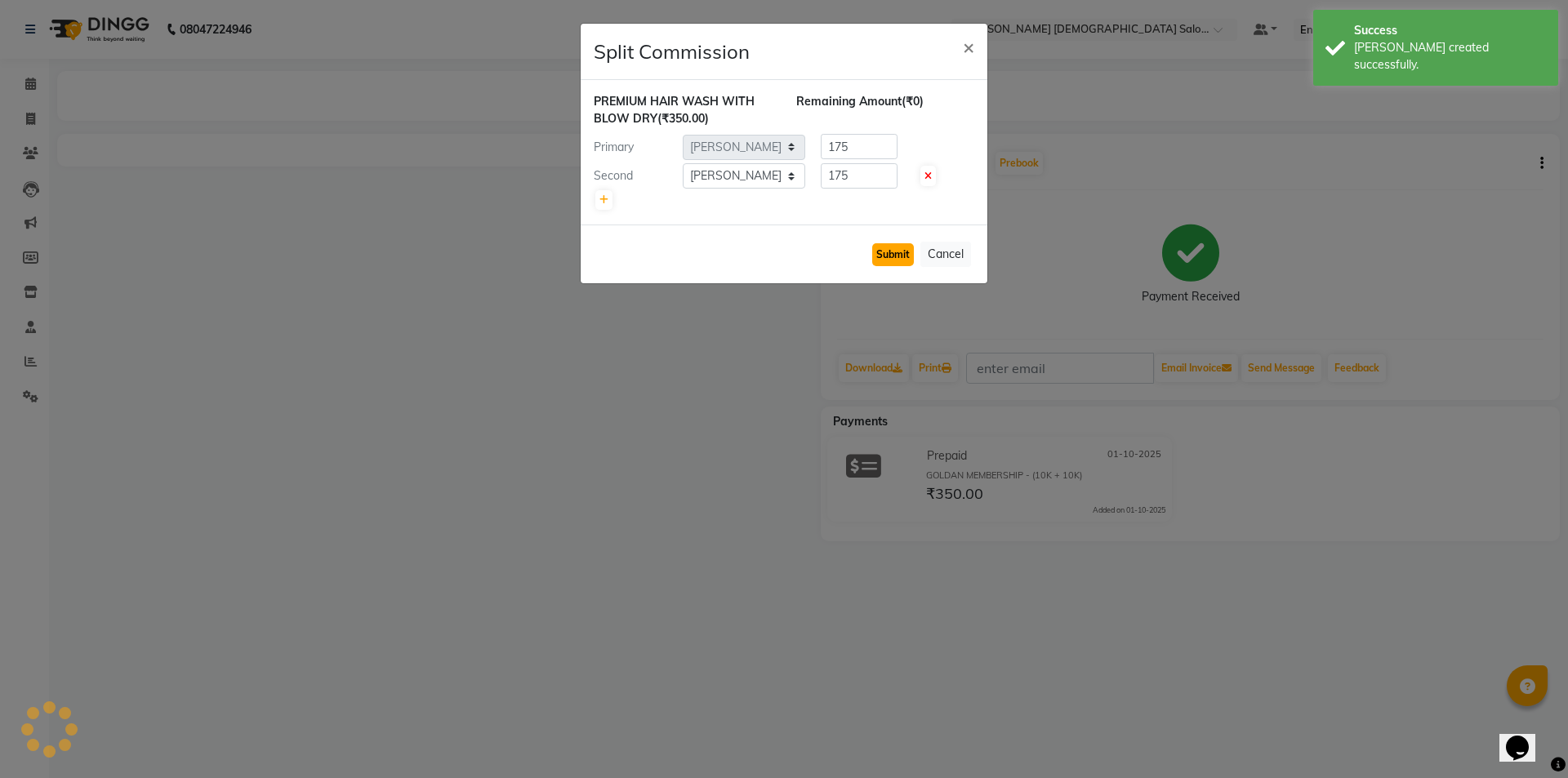
click at [898, 265] on button "Submit" at bounding box center [893, 255] width 42 height 23
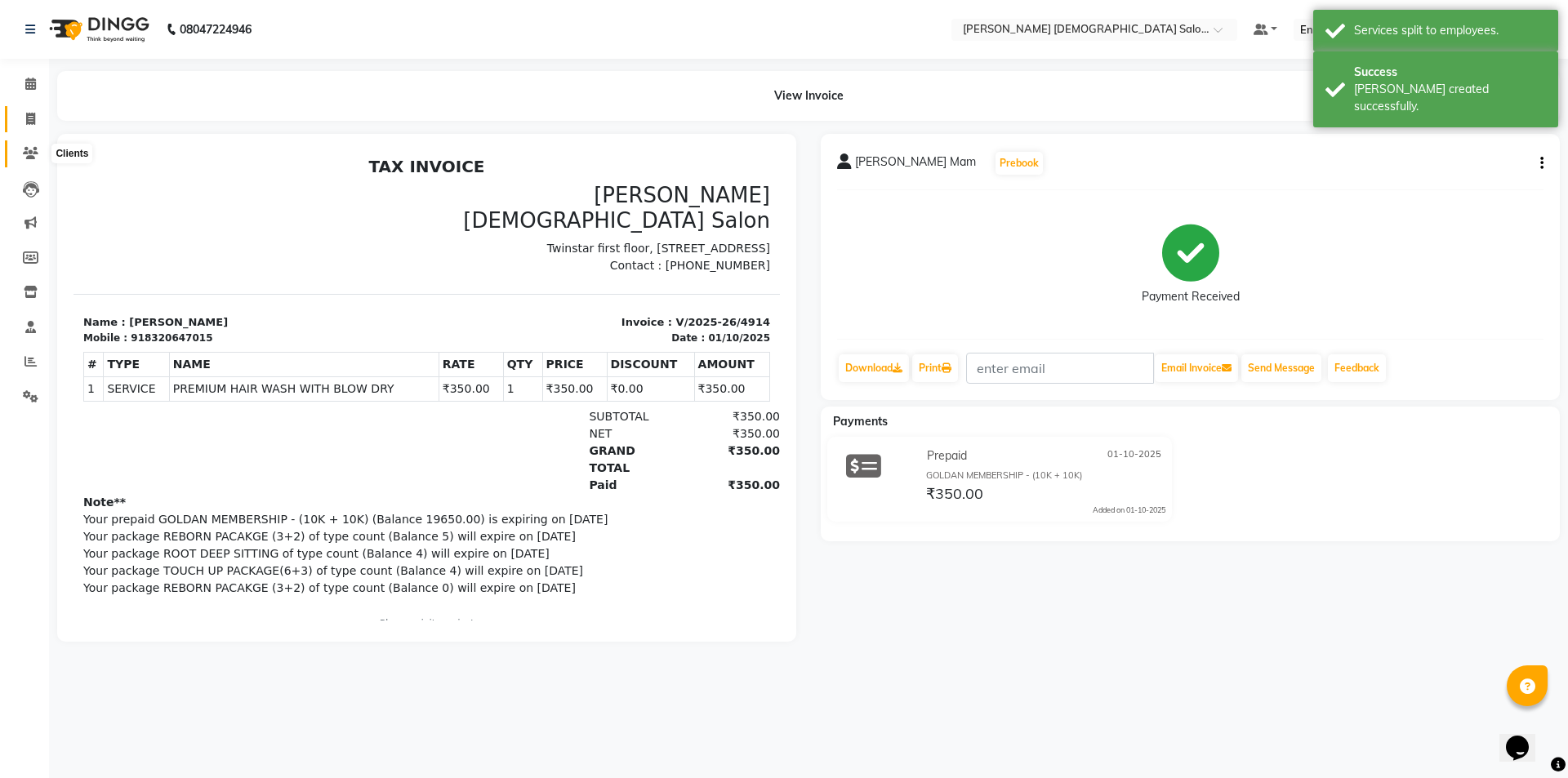
drag, startPoint x: 19, startPoint y: 144, endPoint x: 24, endPoint y: 130, distance: 14.9
click at [17, 142] on link "Clients" at bounding box center [24, 154] width 39 height 27
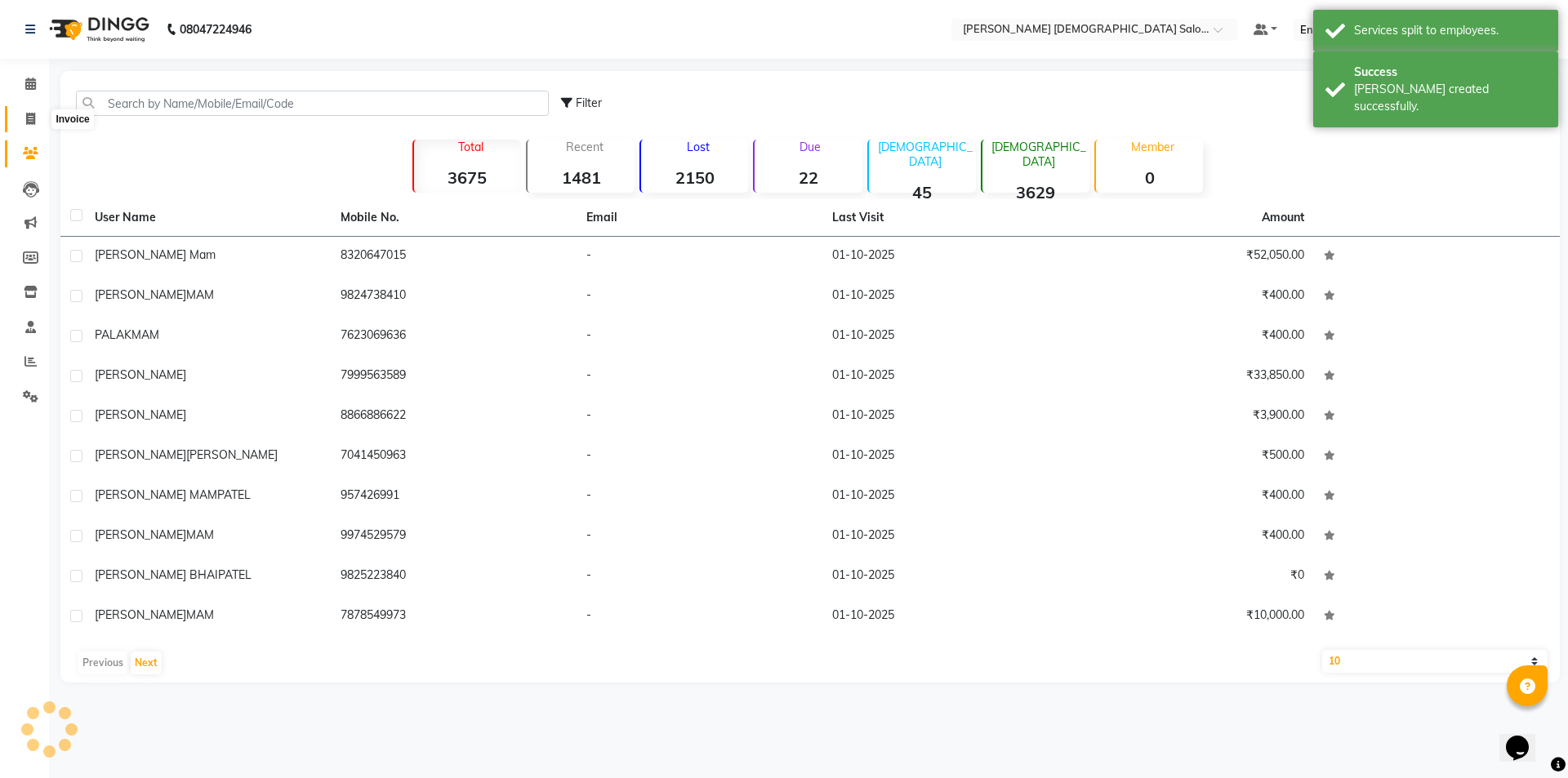
click at [26, 126] on span at bounding box center [31, 120] width 29 height 19
select select "7542"
select select "service"
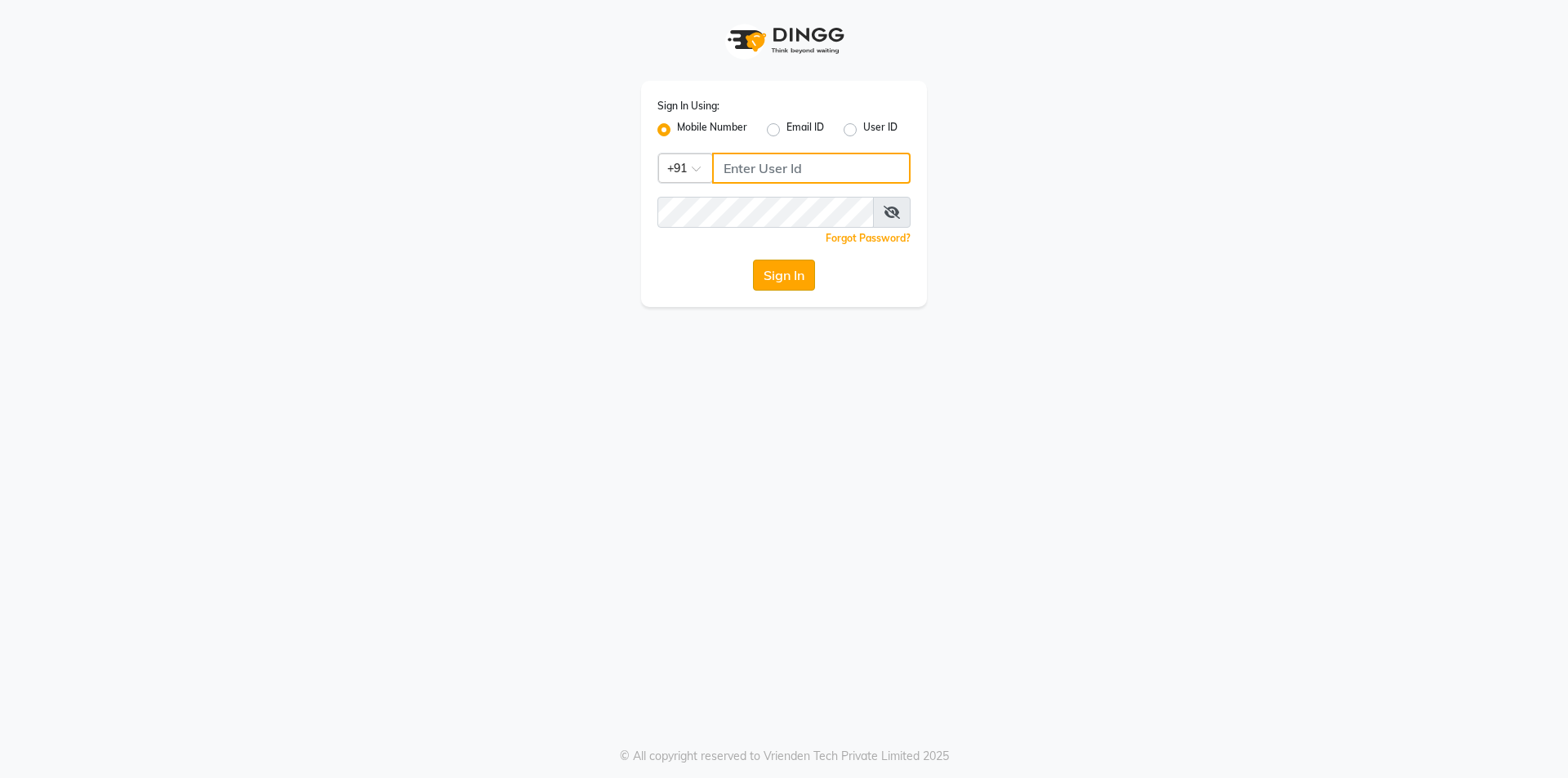
type input "7203090146"
click at [790, 270] on button "Sign In" at bounding box center [784, 275] width 62 height 31
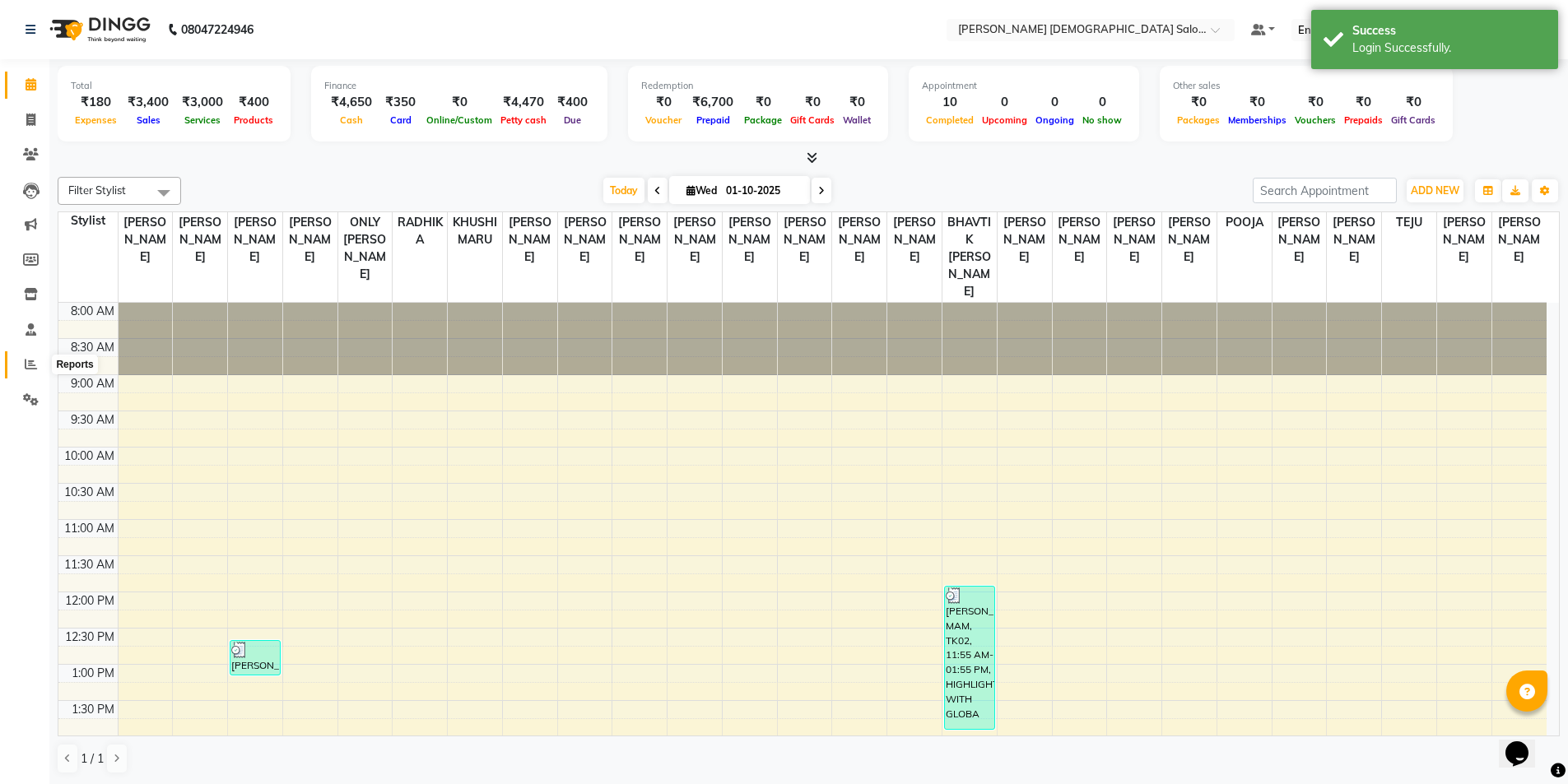
click at [31, 363] on icon at bounding box center [31, 364] width 12 height 12
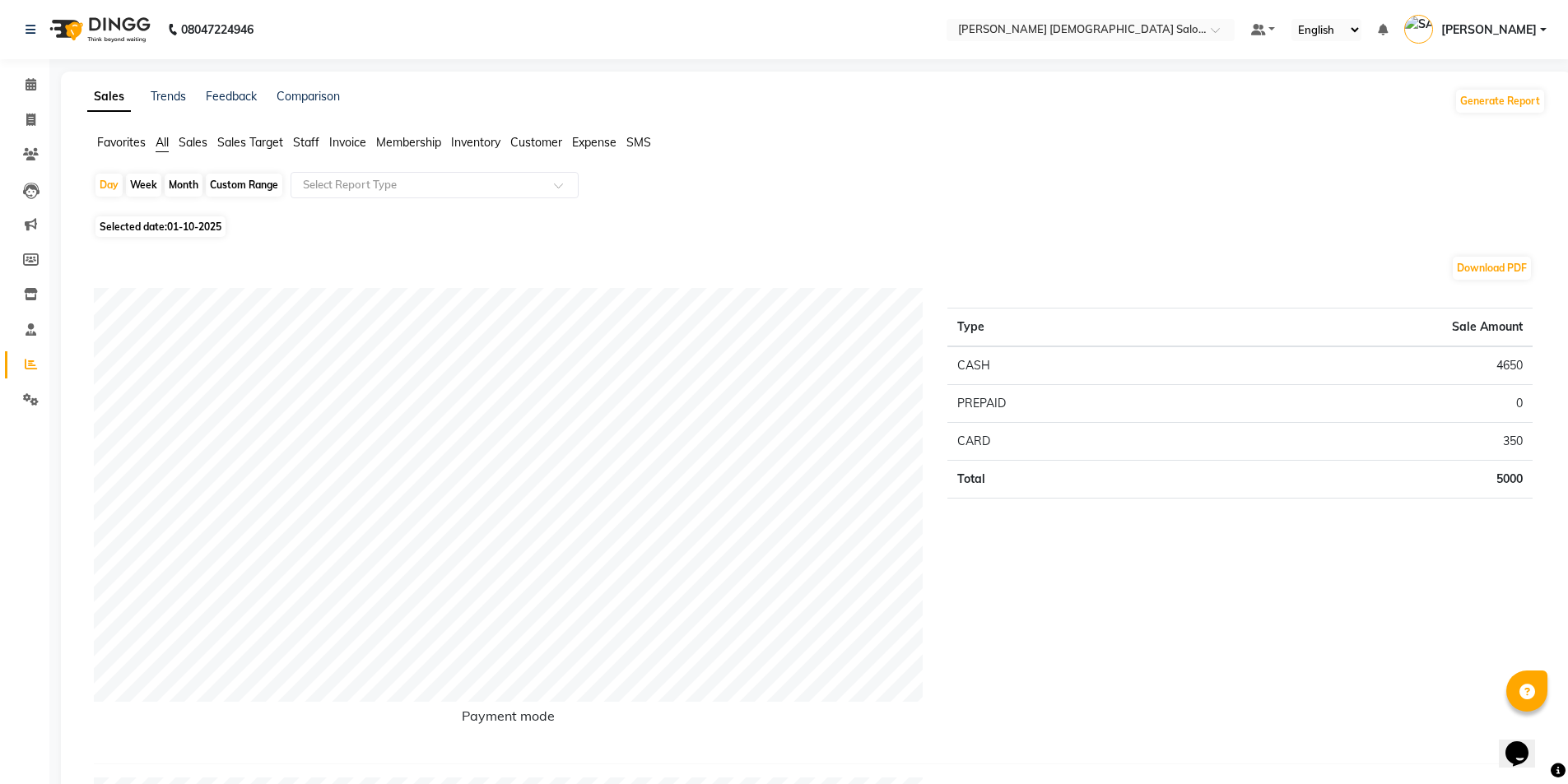
click at [298, 143] on span "Staff" at bounding box center [306, 142] width 26 height 15
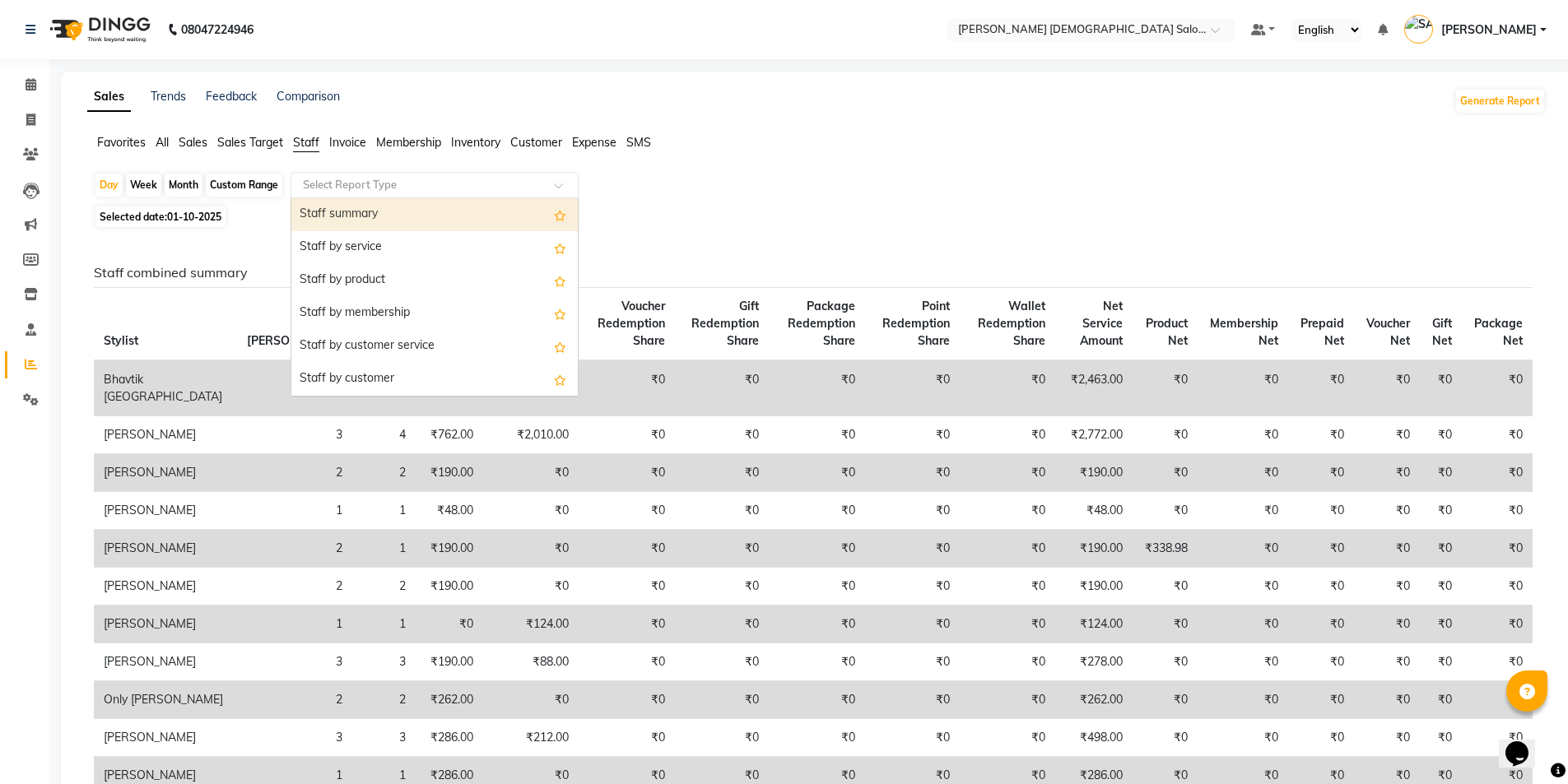
click at [309, 188] on input "text" at bounding box center [417, 185] width 237 height 17
click at [328, 211] on div "Staff summary" at bounding box center [434, 214] width 286 height 33
select select "full_report"
select select "csv"
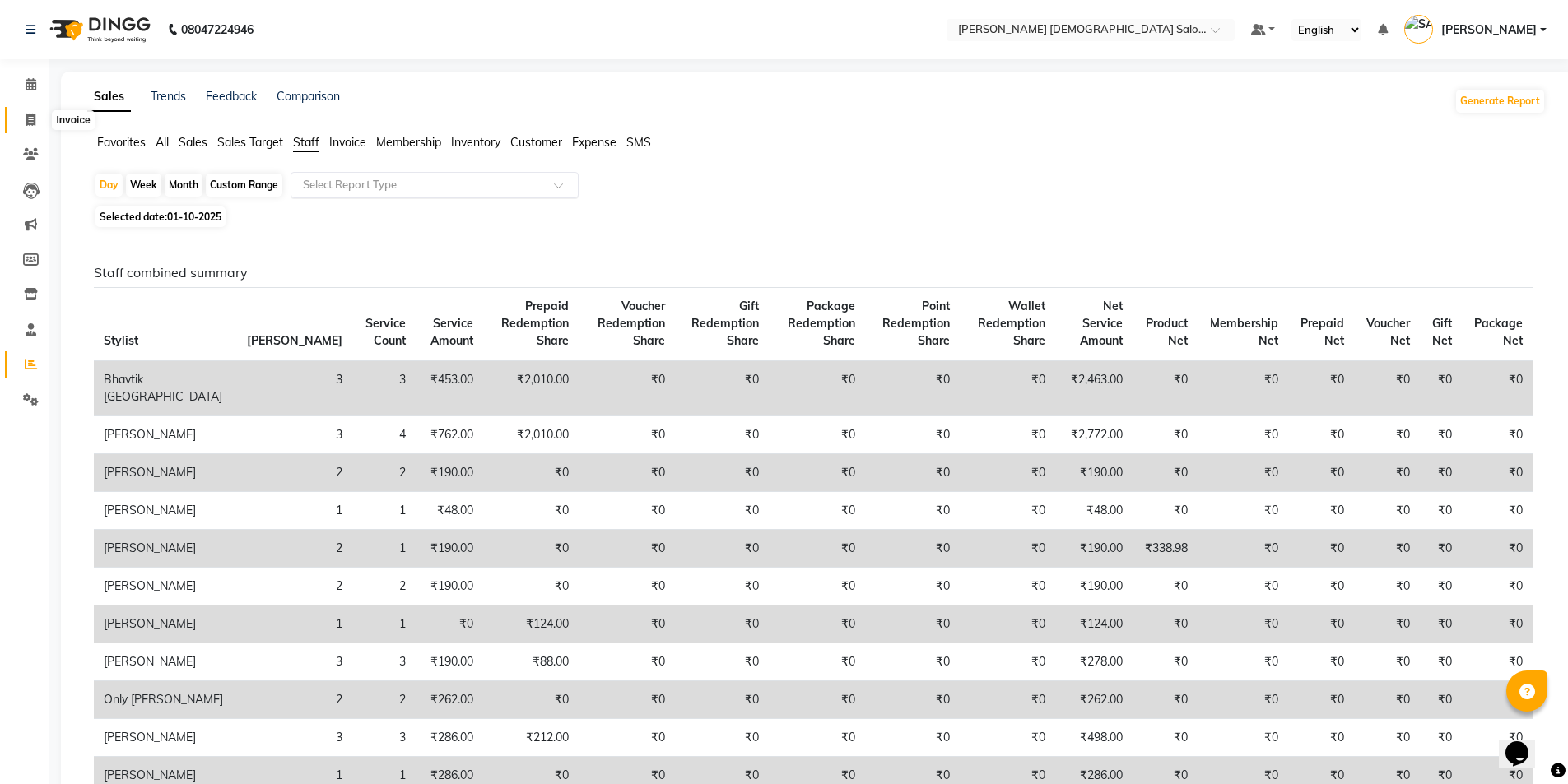
click at [41, 128] on span at bounding box center [31, 121] width 29 height 19
select select "service"
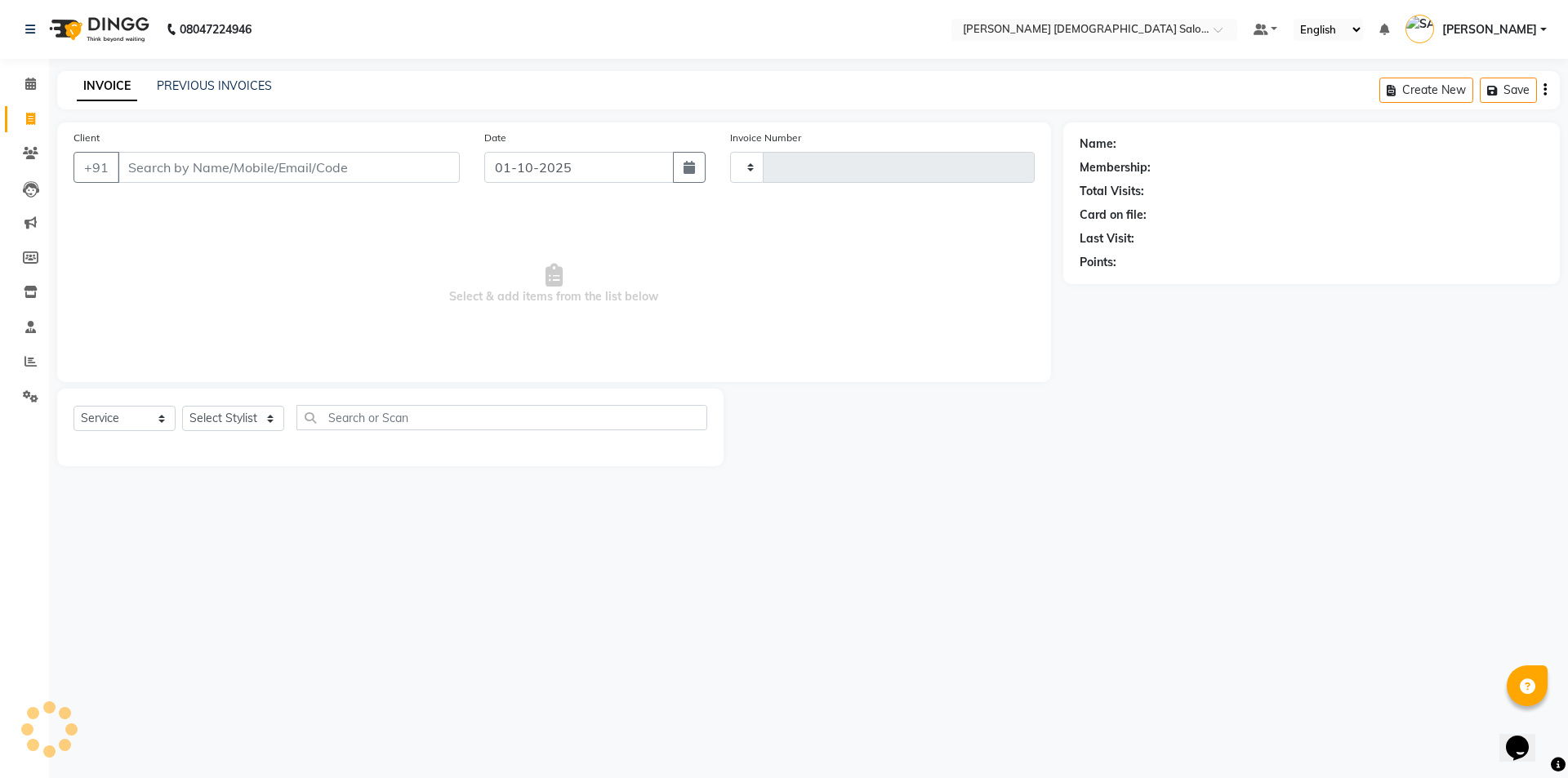
type input "4915"
select select "7542"
drag, startPoint x: 462, startPoint y: 3, endPoint x: 425, endPoint y: 269, distance: 268.6
click at [425, 269] on span "Select & add items from the list below" at bounding box center [554, 284] width 961 height 163
click at [282, 142] on div "Client +91 X" at bounding box center [266, 162] width 411 height 67
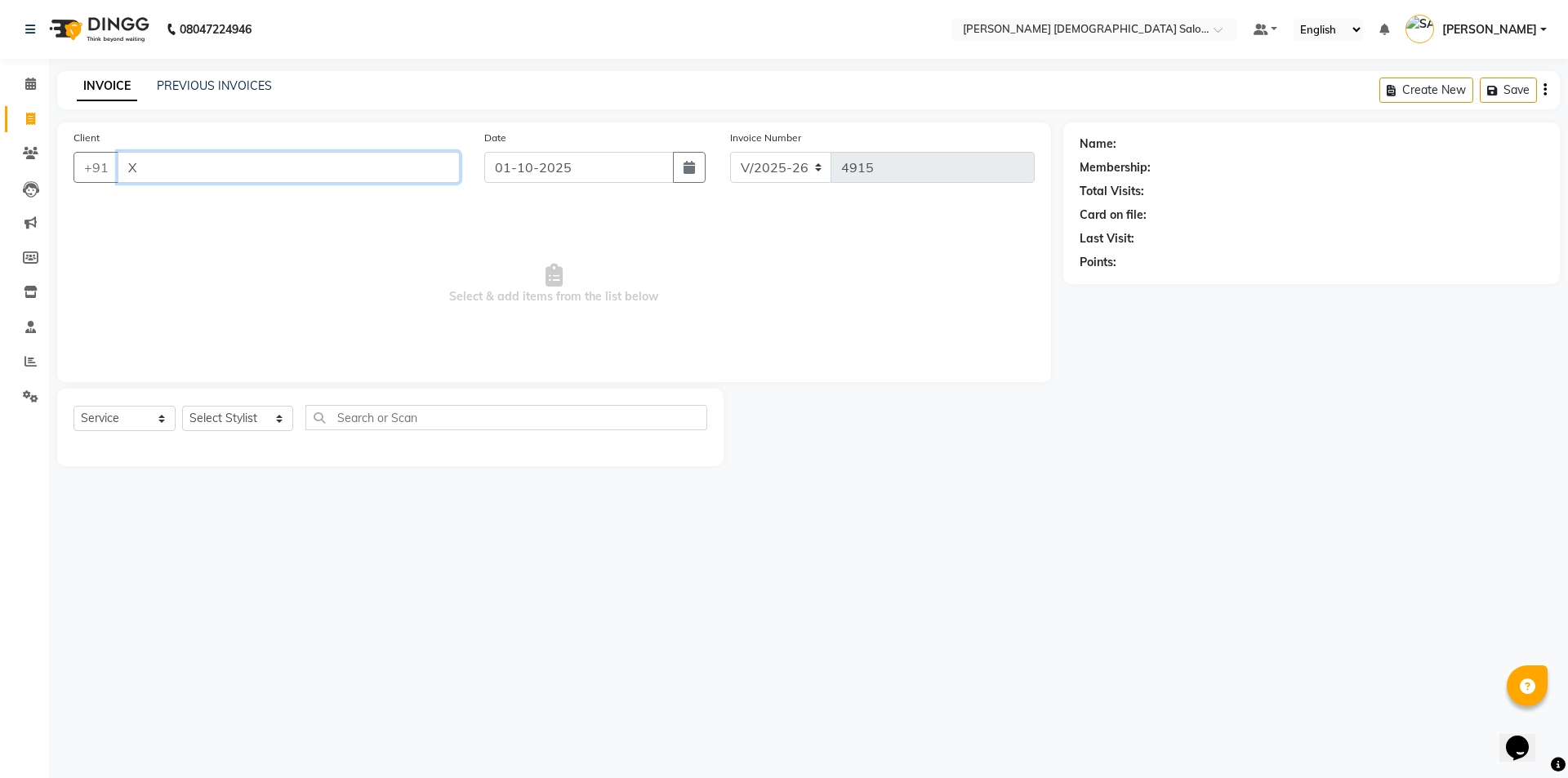
click at [259, 164] on input "X" at bounding box center [289, 168] width 342 height 31
type input "8200088986"
click at [456, 165] on button "Add Client" at bounding box center [418, 168] width 84 height 31
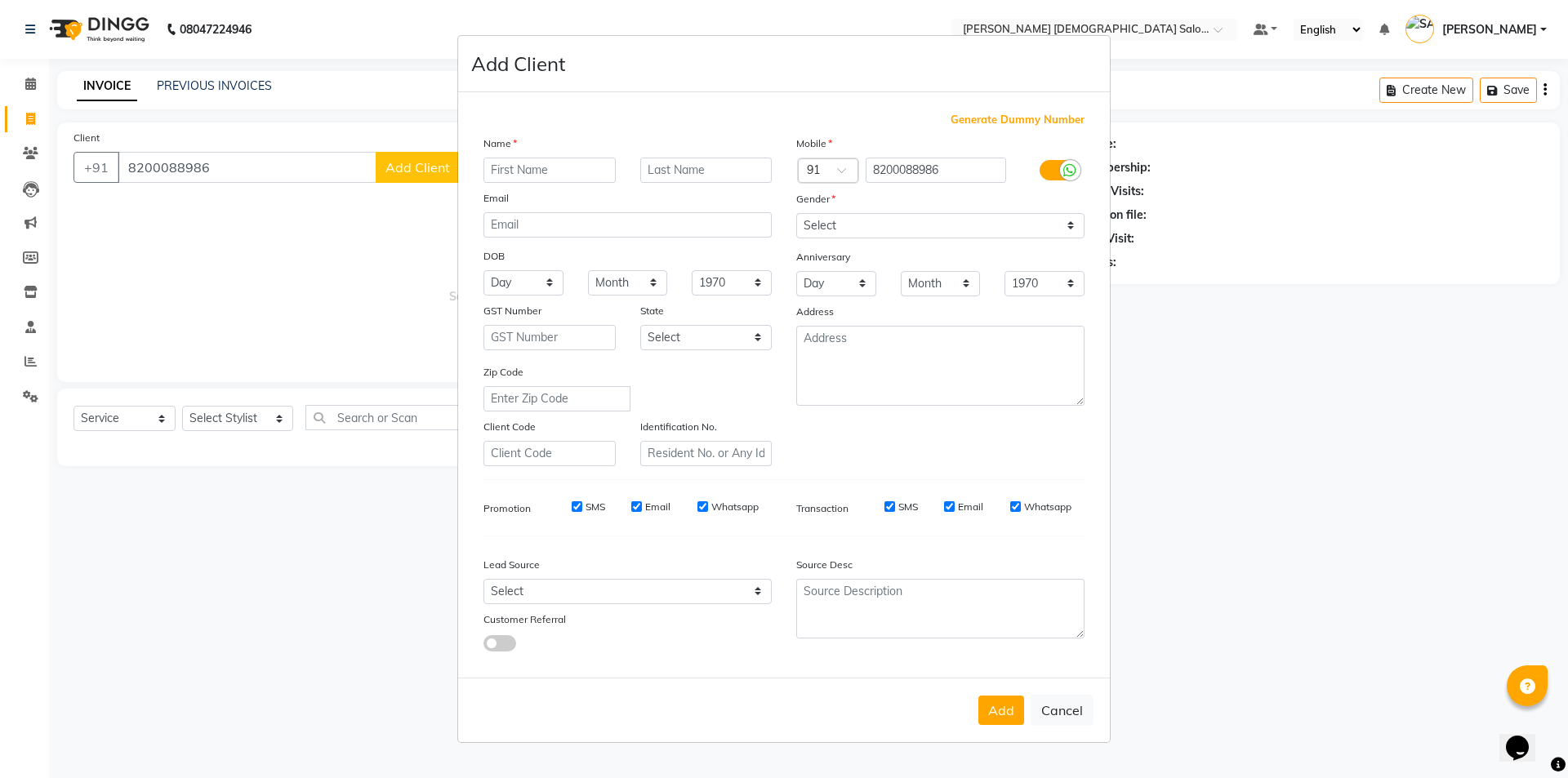
click at [556, 180] on input "text" at bounding box center [549, 169] width 132 height 25
type input "MUSKAN"
type input "MAM"
click at [853, 222] on select "Select [DEMOGRAPHIC_DATA] [DEMOGRAPHIC_DATA] Other Prefer Not To Say" at bounding box center [941, 225] width 288 height 25
select select "[DEMOGRAPHIC_DATA]"
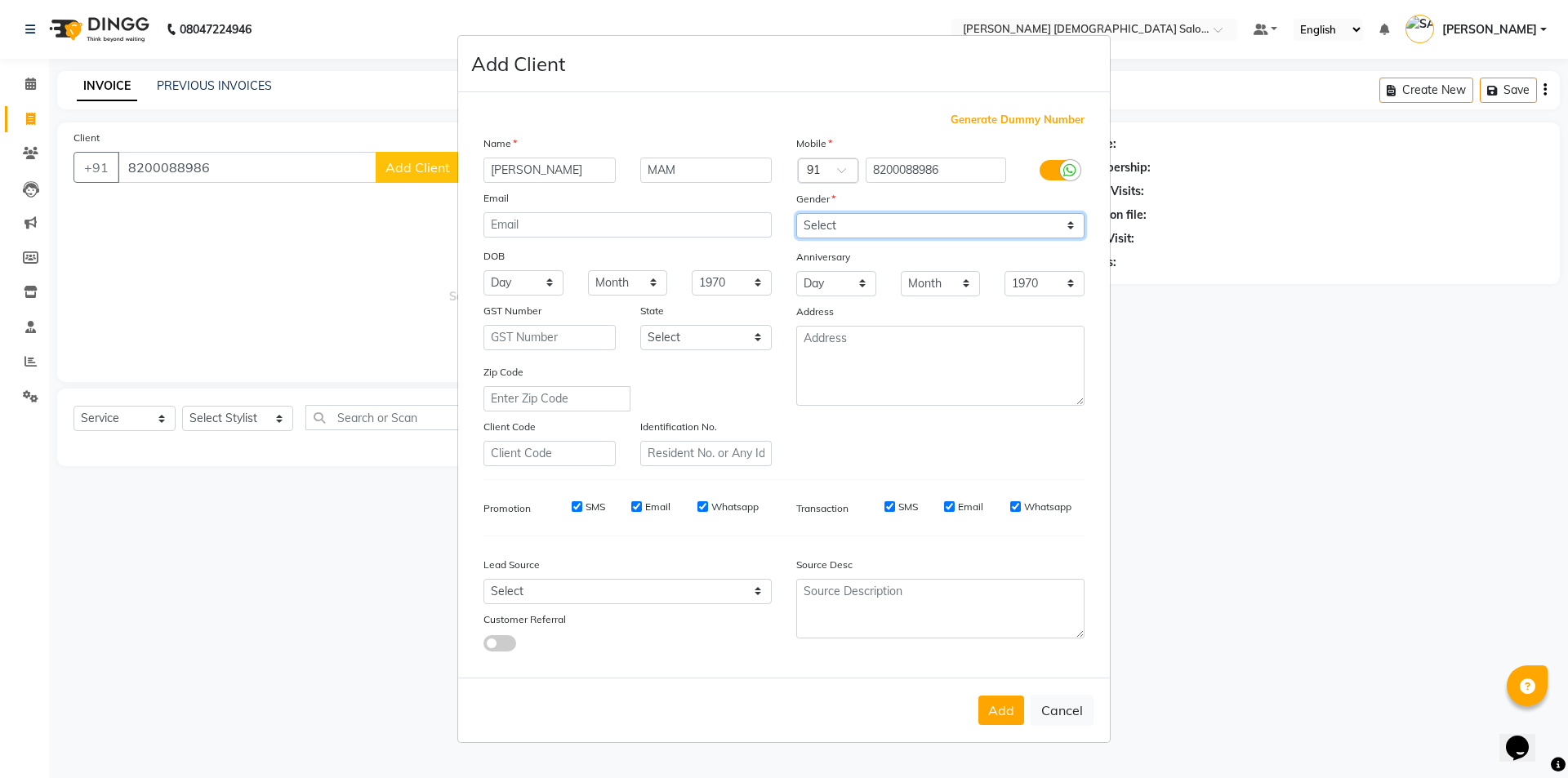
click at [797, 213] on select "Select [DEMOGRAPHIC_DATA] [DEMOGRAPHIC_DATA] Other Prefer Not To Say" at bounding box center [941, 225] width 288 height 25
click at [1012, 713] on button "Add" at bounding box center [1001, 711] width 45 height 30
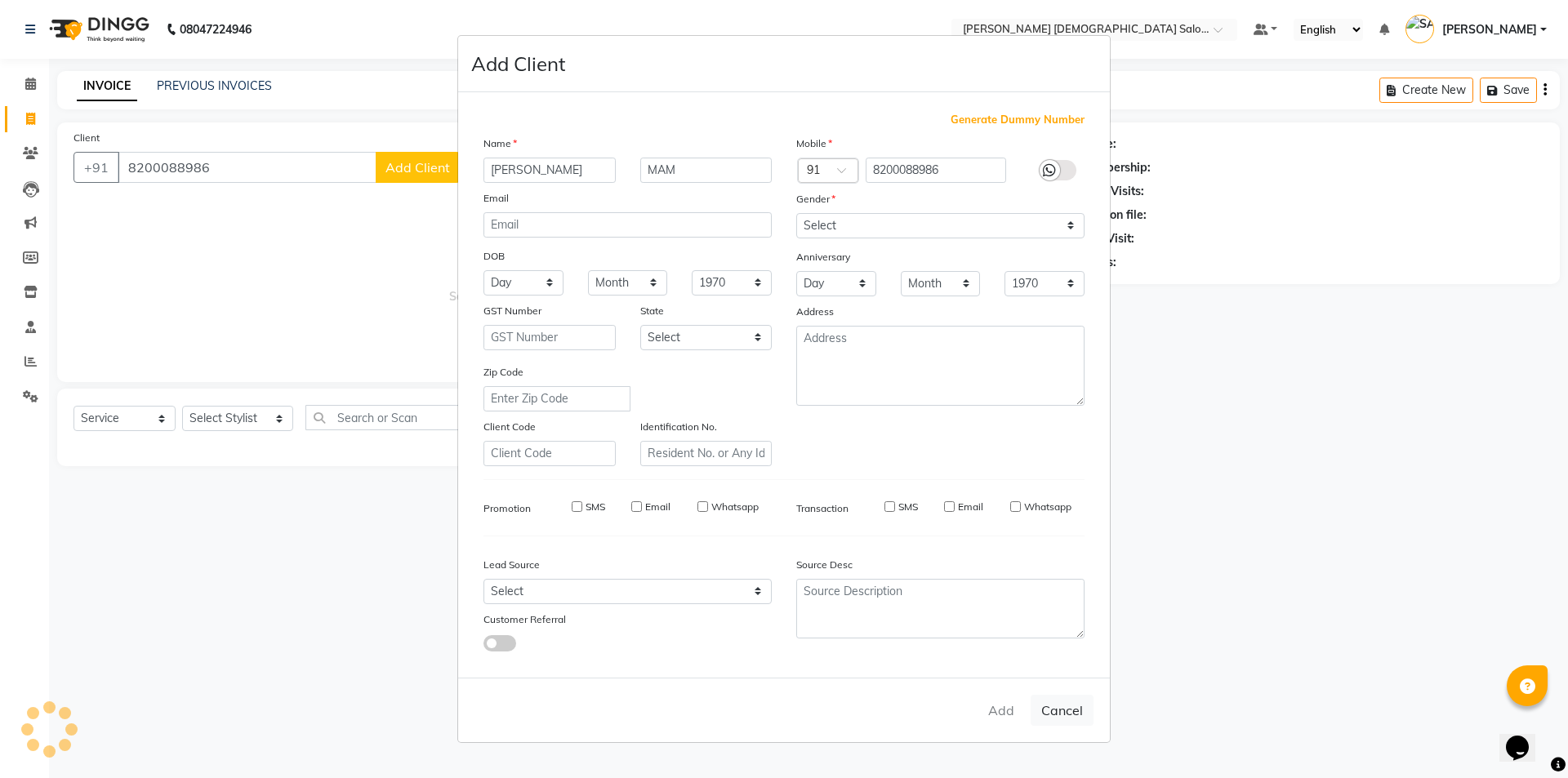
select select
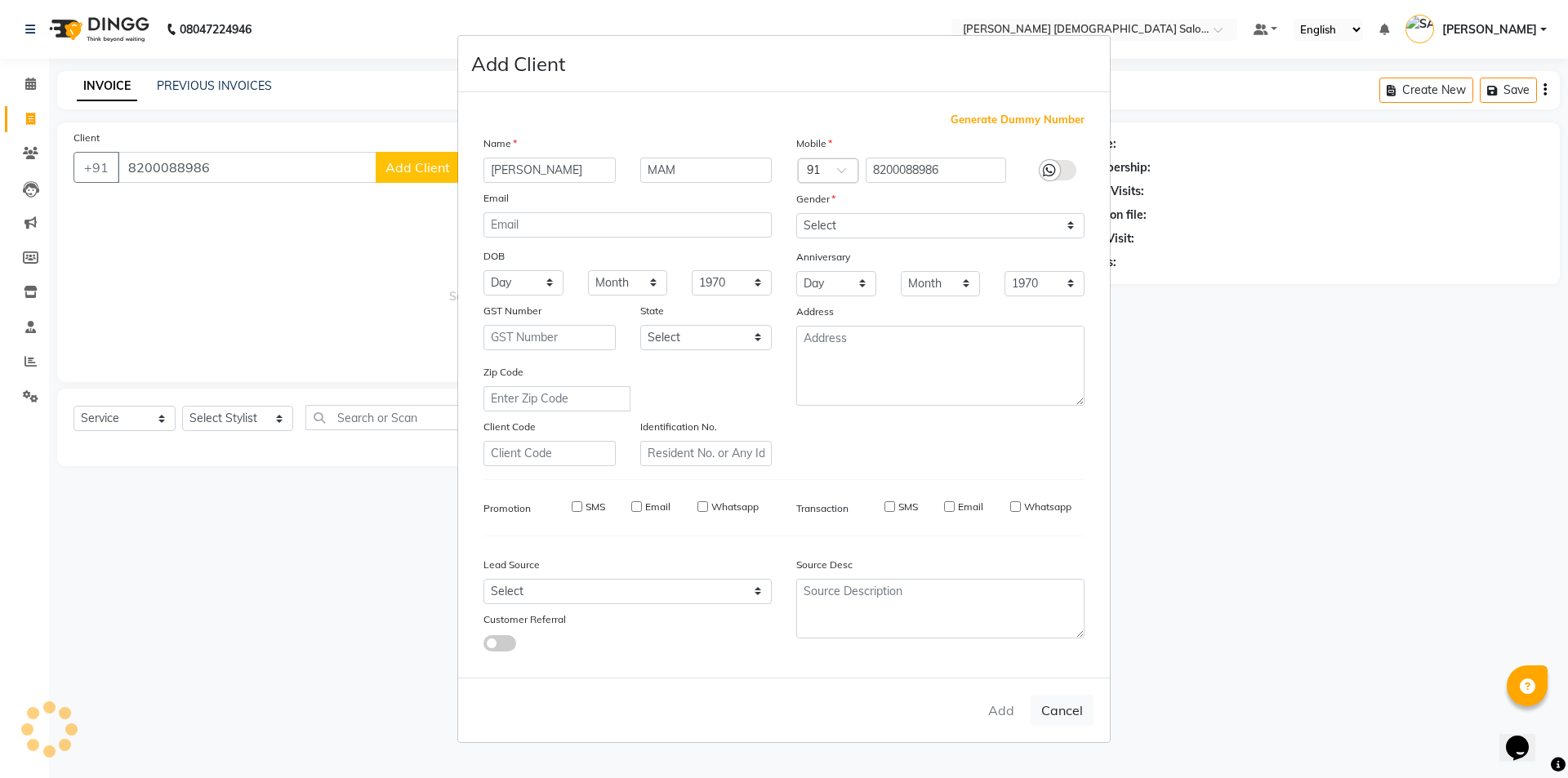
select select
checkbox input "false"
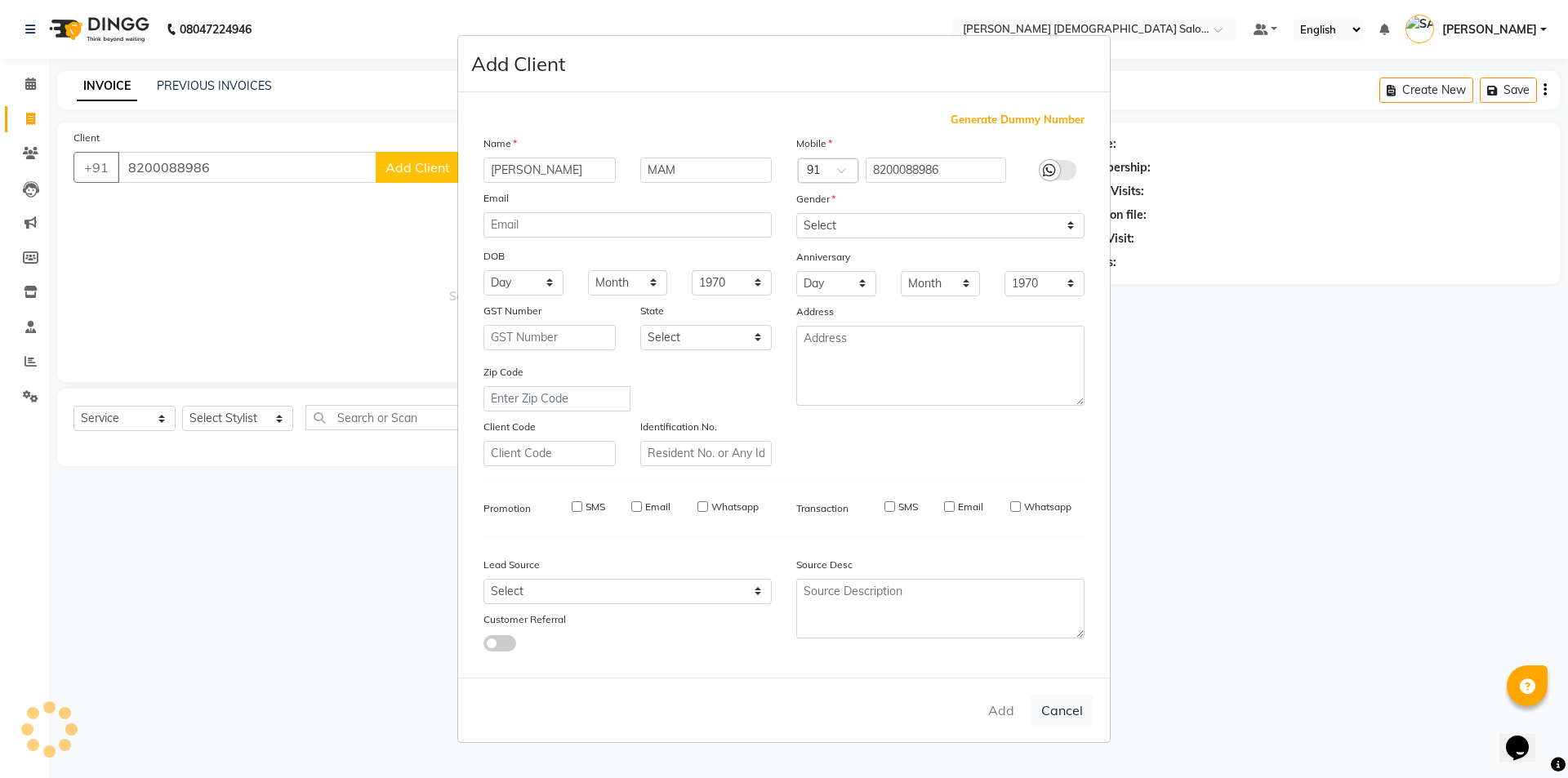
checkbox input "false"
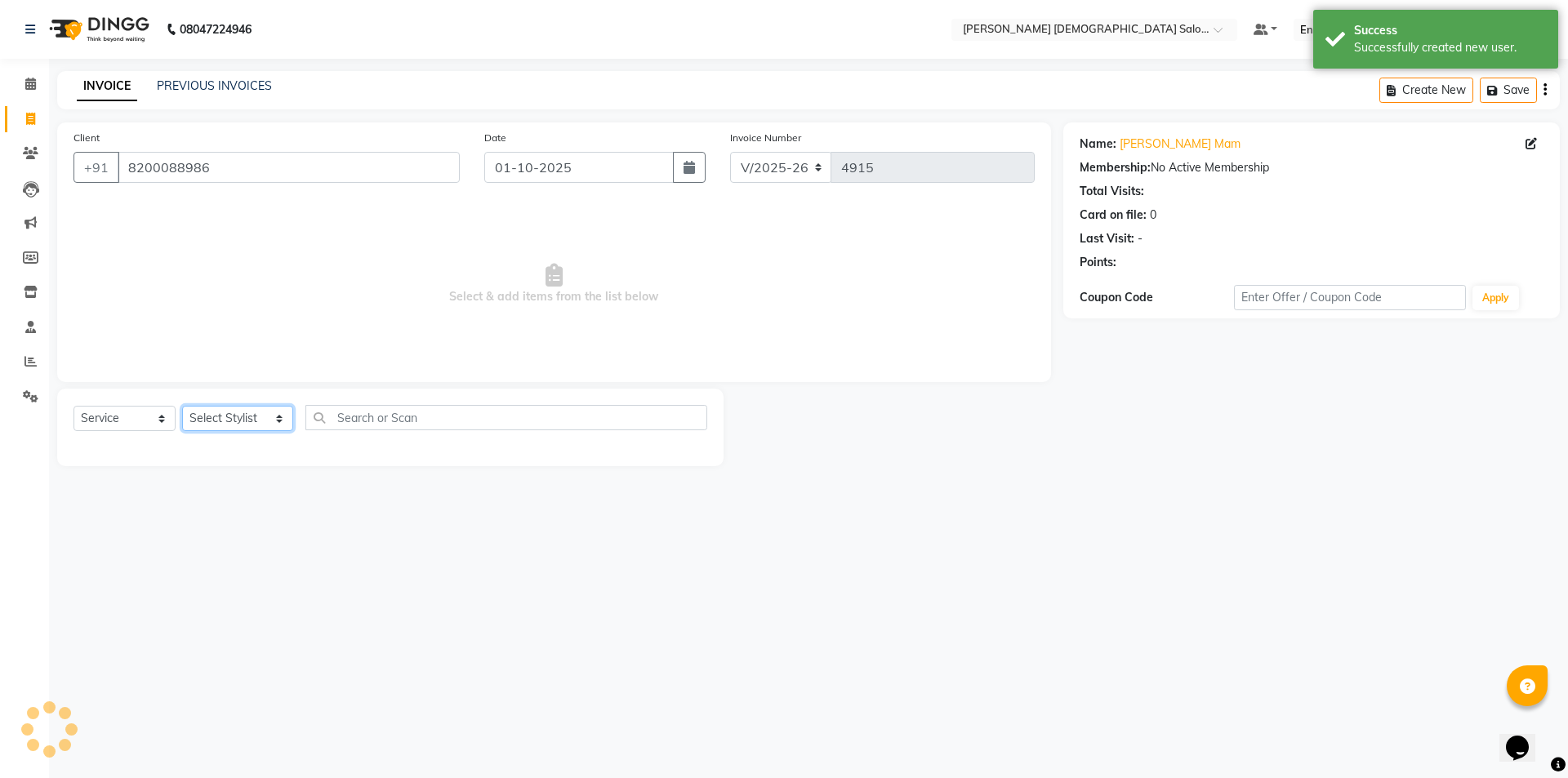
drag, startPoint x: 209, startPoint y: 418, endPoint x: 191, endPoint y: 420, distance: 18.1
click at [210, 418] on select "Select Stylist [PERSON_NAME] BHAVTIK [PERSON_NAME] [PERSON_NAME] [PERSON_NAME] …" at bounding box center [237, 418] width 111 height 25
click at [182, 406] on select "Select Stylist [PERSON_NAME] BHAVTIK [PERSON_NAME] [PERSON_NAME] [PERSON_NAME] …" at bounding box center [237, 418] width 111 height 25
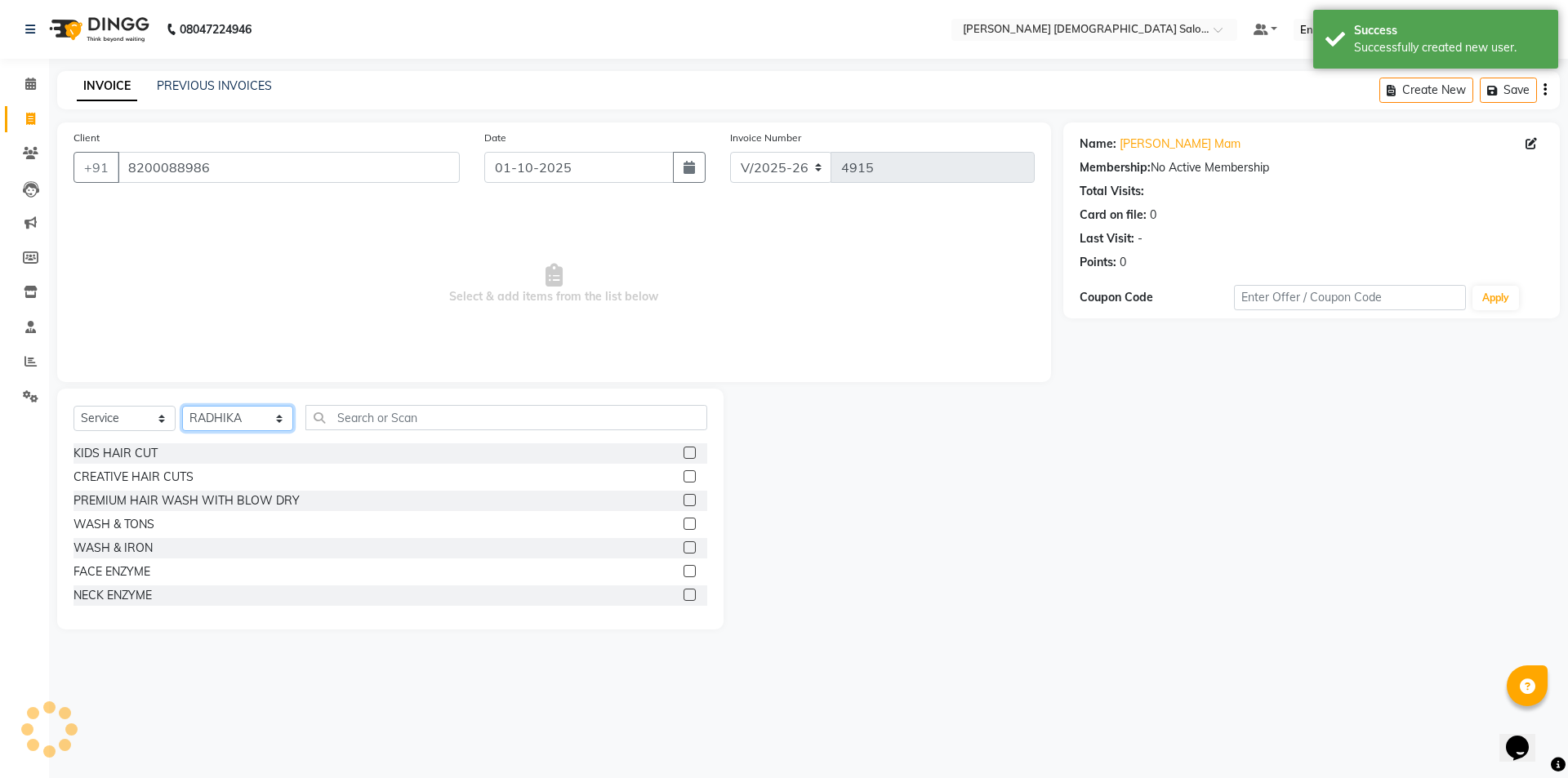
select select "67047"
click at [155, 491] on div "PREMIUM HAIR WASH WITH BLOW DRY" at bounding box center [390, 500] width 633 height 20
click at [153, 483] on div "CREATIVE HAIR CUTS" at bounding box center [133, 478] width 120 height 17
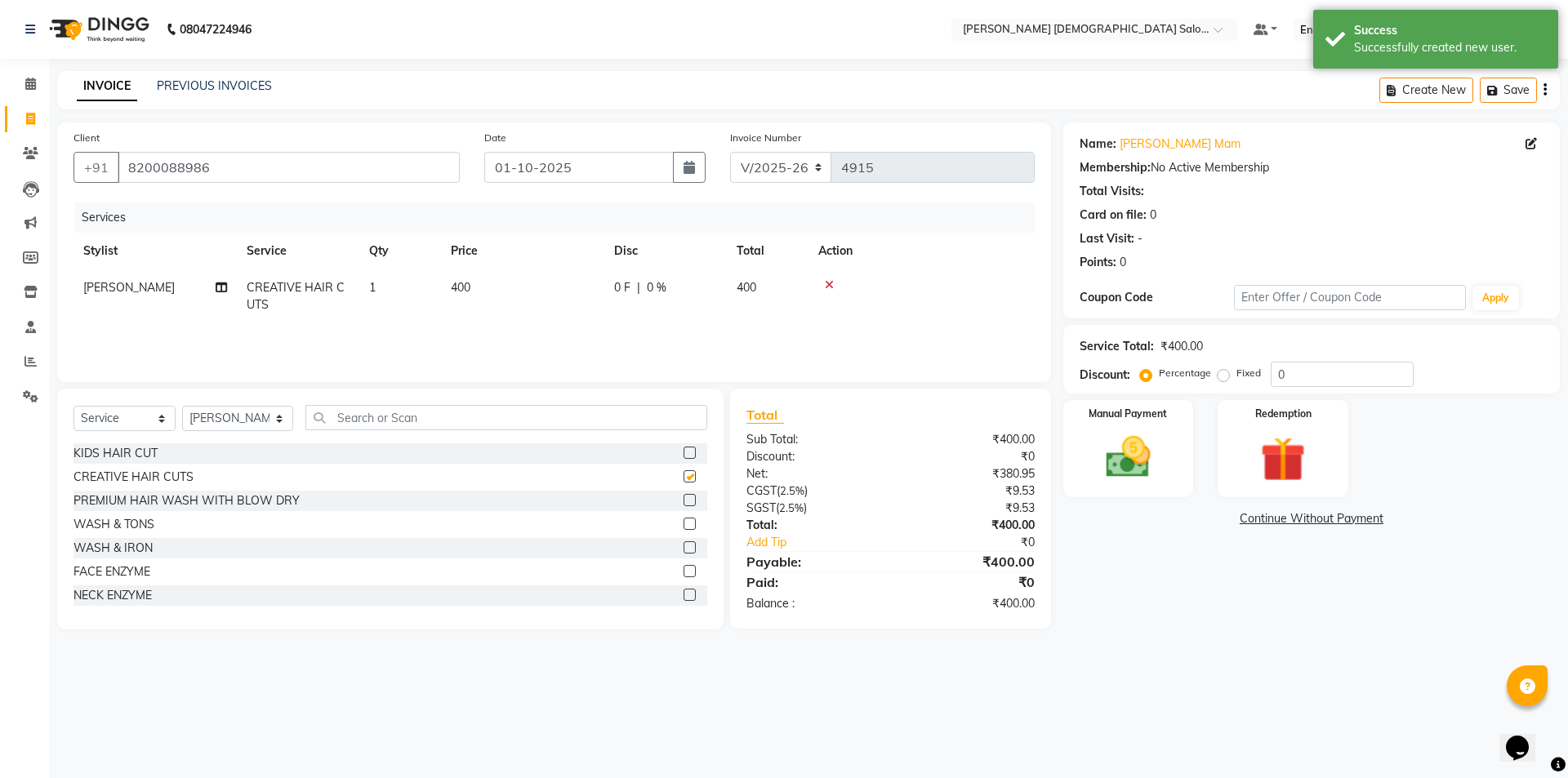
checkbox input "false"
click at [218, 289] on icon at bounding box center [221, 287] width 11 height 11
select select "67047"
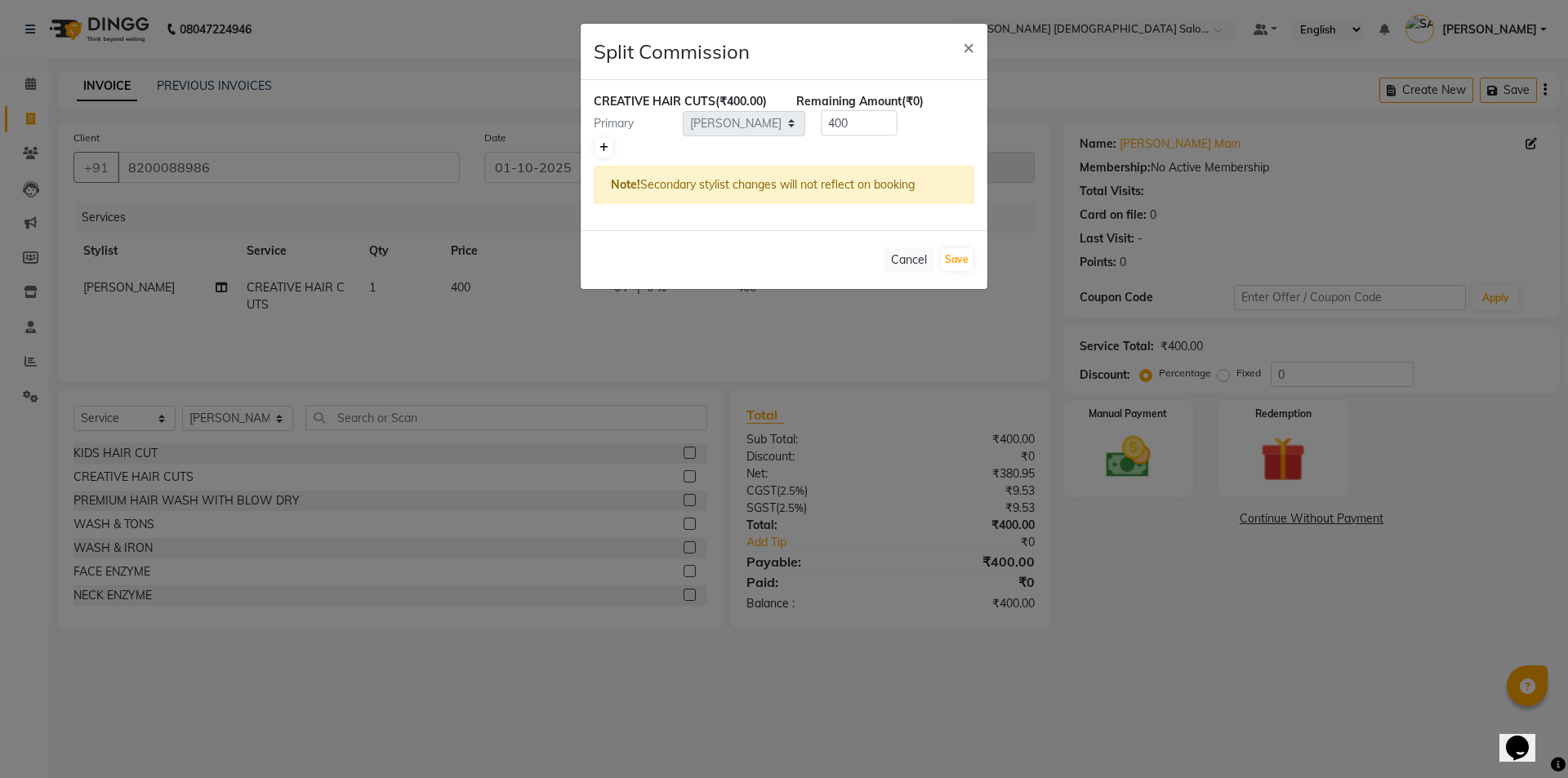
click at [606, 147] on icon at bounding box center [604, 148] width 9 height 10
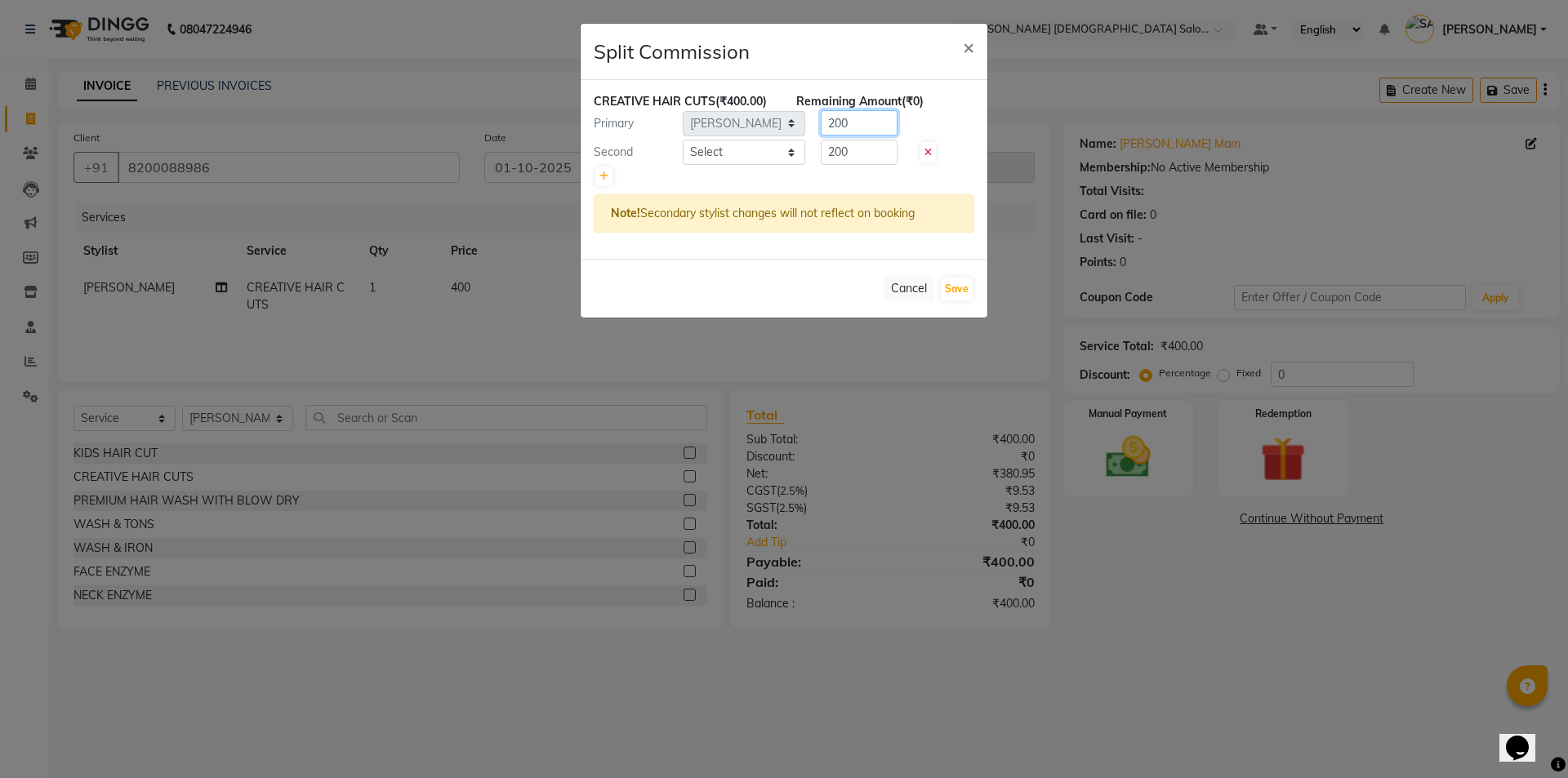
drag, startPoint x: 834, startPoint y: 124, endPoint x: 812, endPoint y: 128, distance: 22.4
click at [812, 128] on div "200" at bounding box center [856, 122] width 101 height 25
type input "300"
click at [830, 157] on input "200" at bounding box center [860, 152] width 77 height 25
drag, startPoint x: 834, startPoint y: 155, endPoint x: 821, endPoint y: 156, distance: 13.0
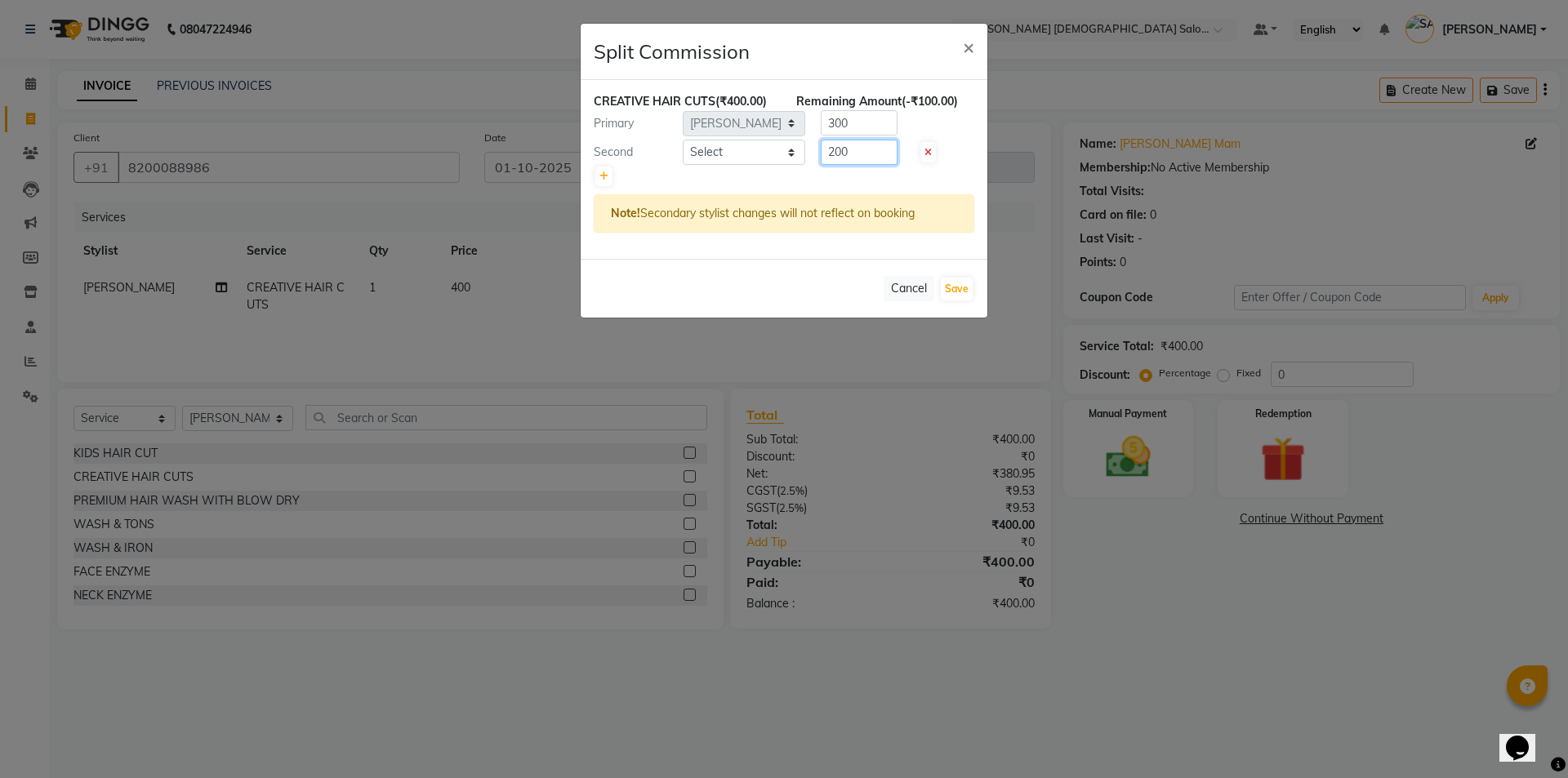
click at [821, 156] on input "200" at bounding box center [860, 152] width 77 height 25
type input "100"
click at [736, 149] on select "Select [PERSON_NAME] BHAVTIK [PERSON_NAME] [PERSON_NAME] [PERSON_NAME] [PERSON_…" at bounding box center [744, 152] width 122 height 25
click at [683, 140] on select "Select [PERSON_NAME] BHAVTIK [PERSON_NAME] [PERSON_NAME] [PERSON_NAME] [PERSON_…" at bounding box center [744, 152] width 122 height 25
select select "67043"
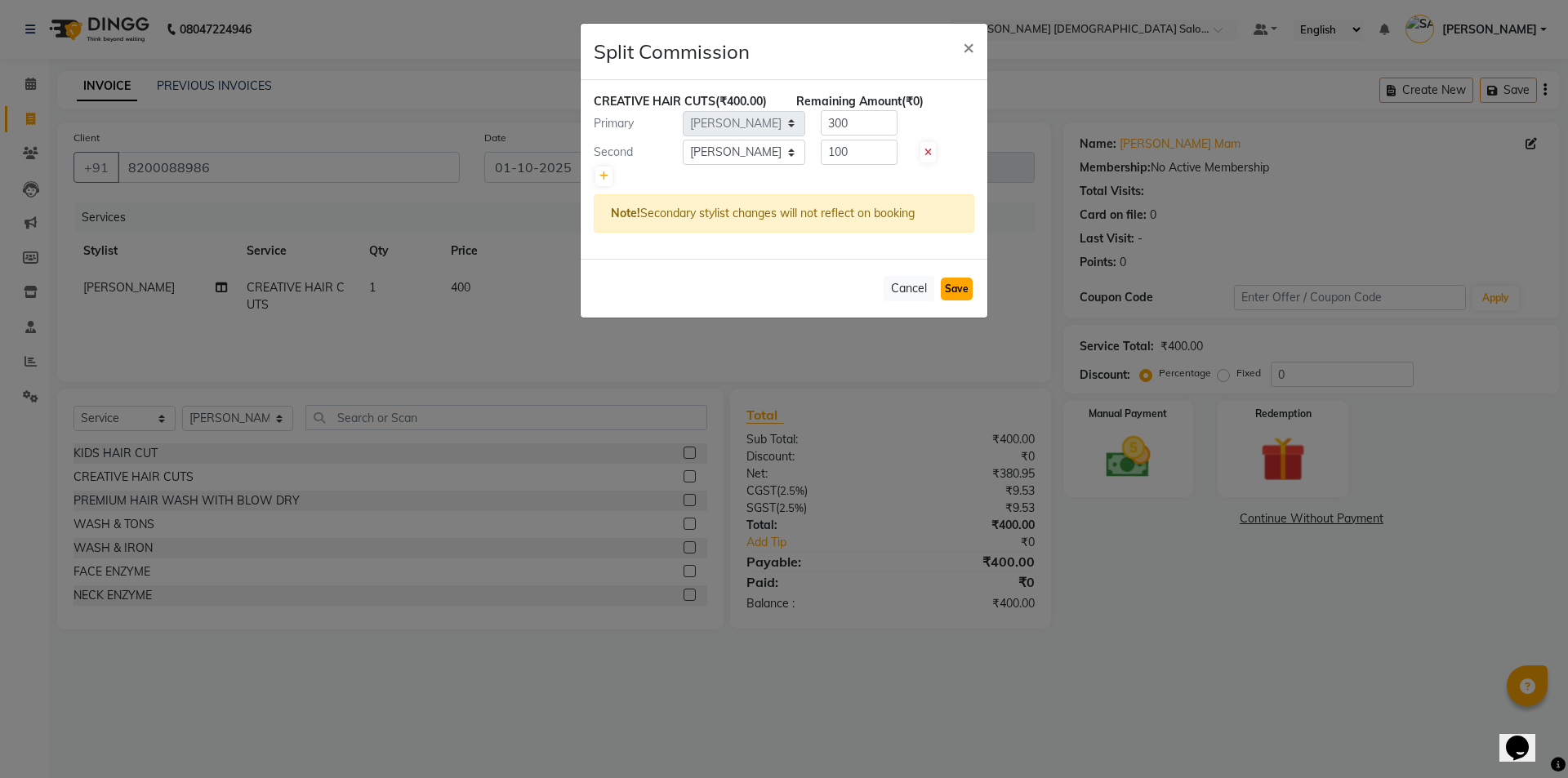
click at [949, 285] on button "Save" at bounding box center [957, 289] width 31 height 23
select select "Select"
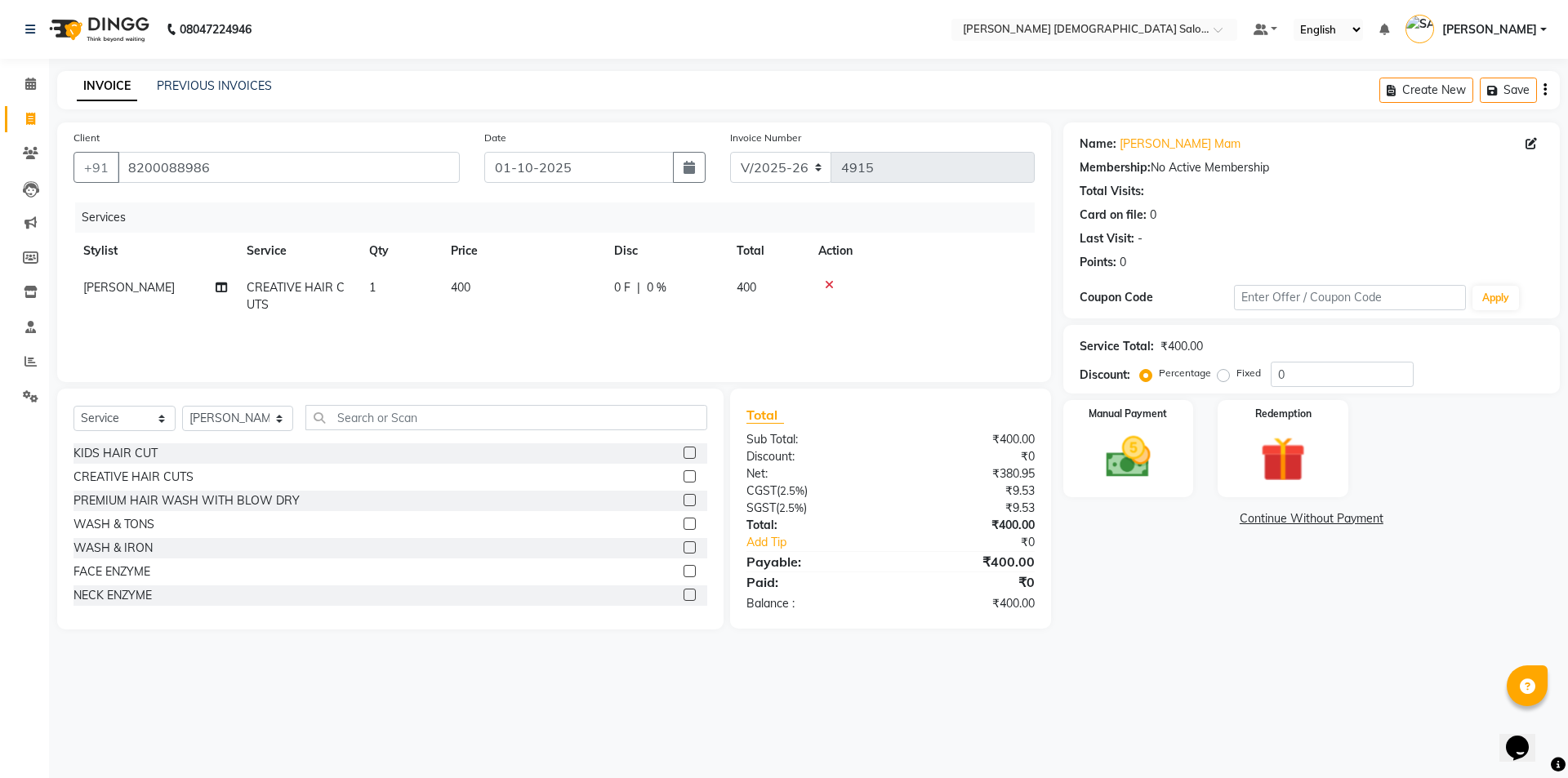
click at [1164, 485] on div "Manual Payment" at bounding box center [1129, 448] width 131 height 97
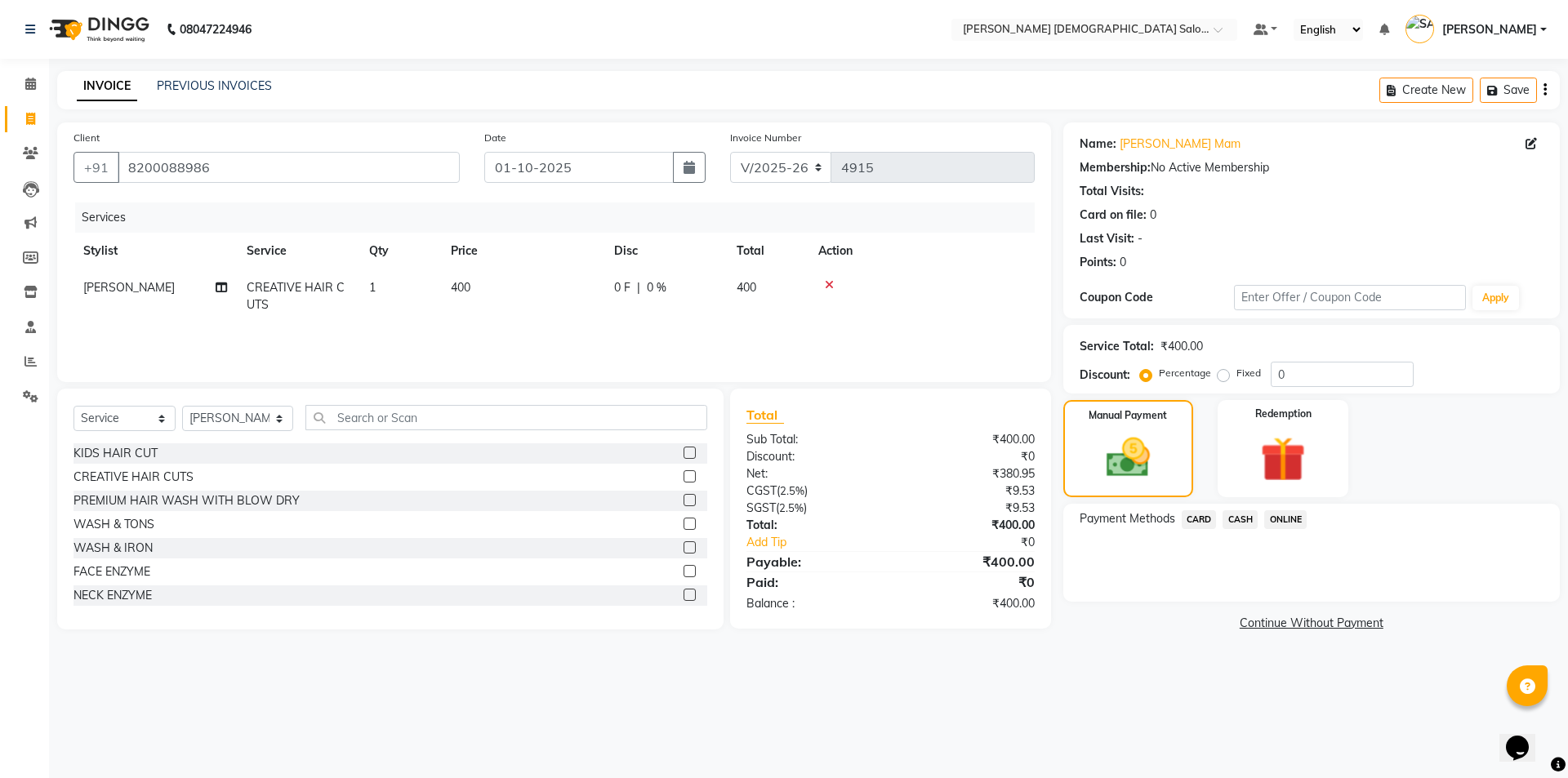
click at [1230, 521] on span "CASH" at bounding box center [1240, 520] width 35 height 19
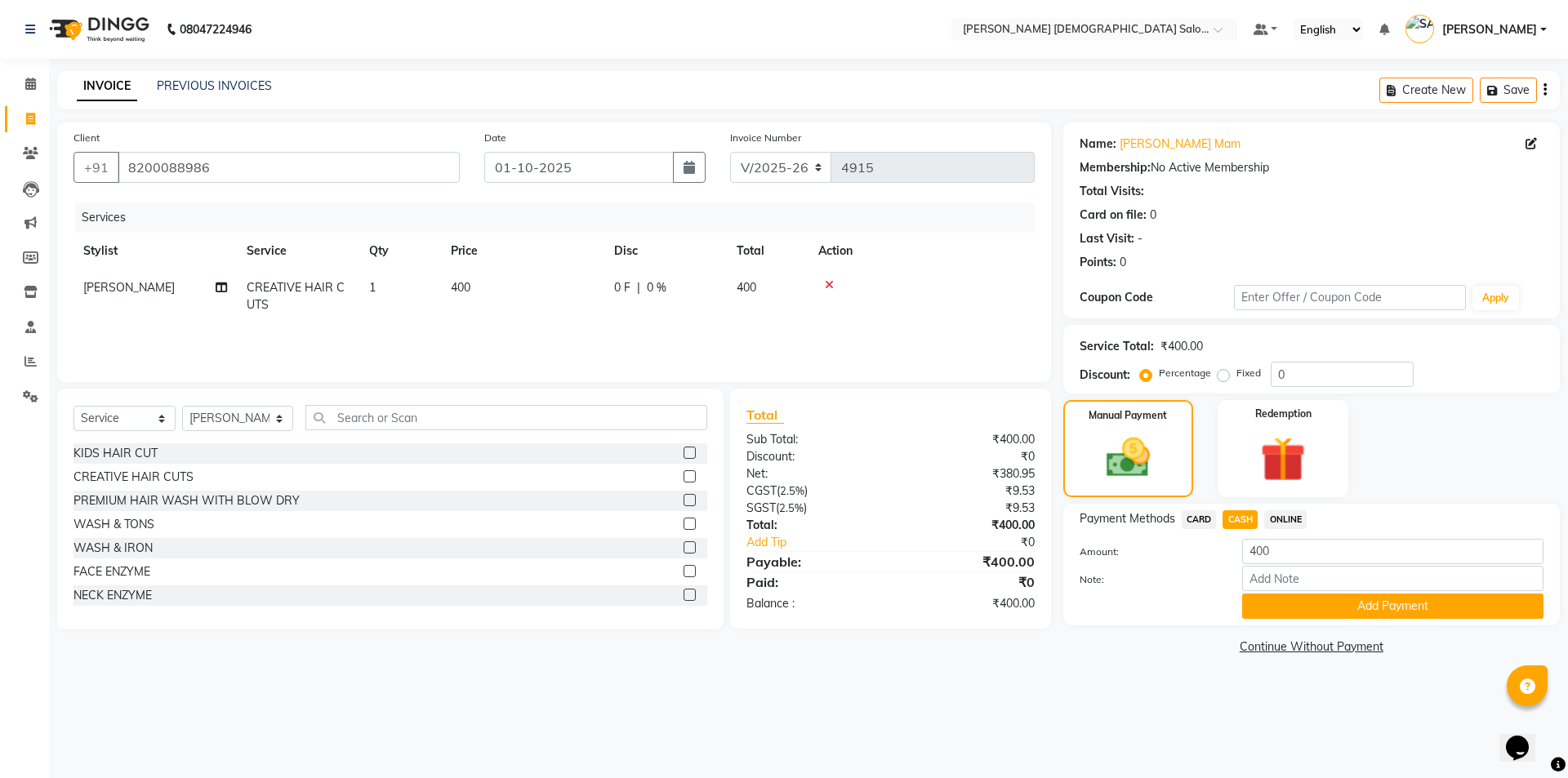
click at [1268, 606] on button "Add Payment" at bounding box center [1392, 606] width 301 height 25
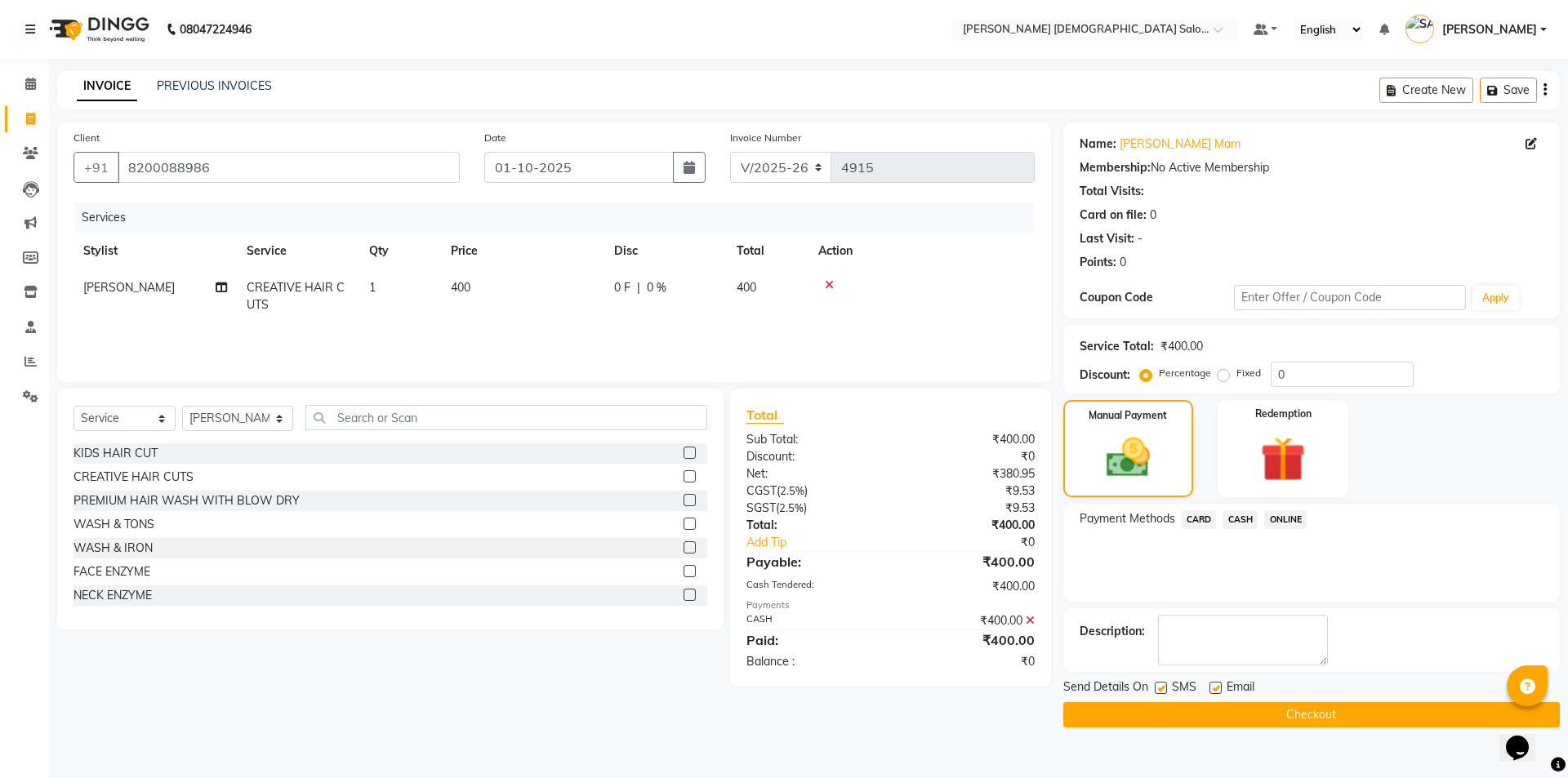
click at [1213, 687] on label at bounding box center [1216, 688] width 12 height 12
click at [1213, 687] on input "checkbox" at bounding box center [1215, 688] width 10 height 10
checkbox input "false"
click at [1165, 684] on label at bounding box center [1161, 688] width 12 height 12
click at [1165, 684] on input "checkbox" at bounding box center [1160, 688] width 10 height 10
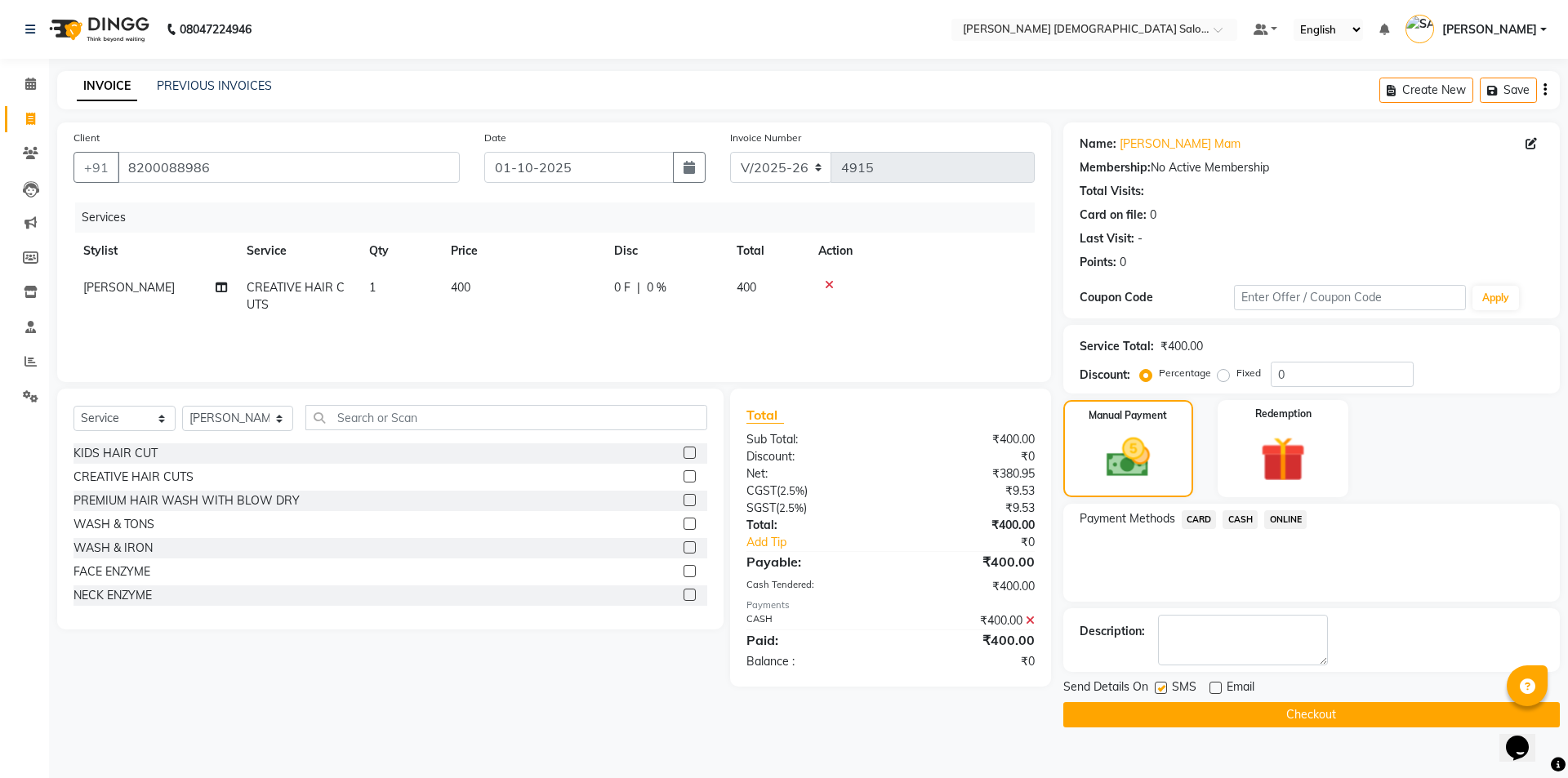
checkbox input "false"
click at [1165, 702] on button "Checkout" at bounding box center [1311, 714] width 496 height 25
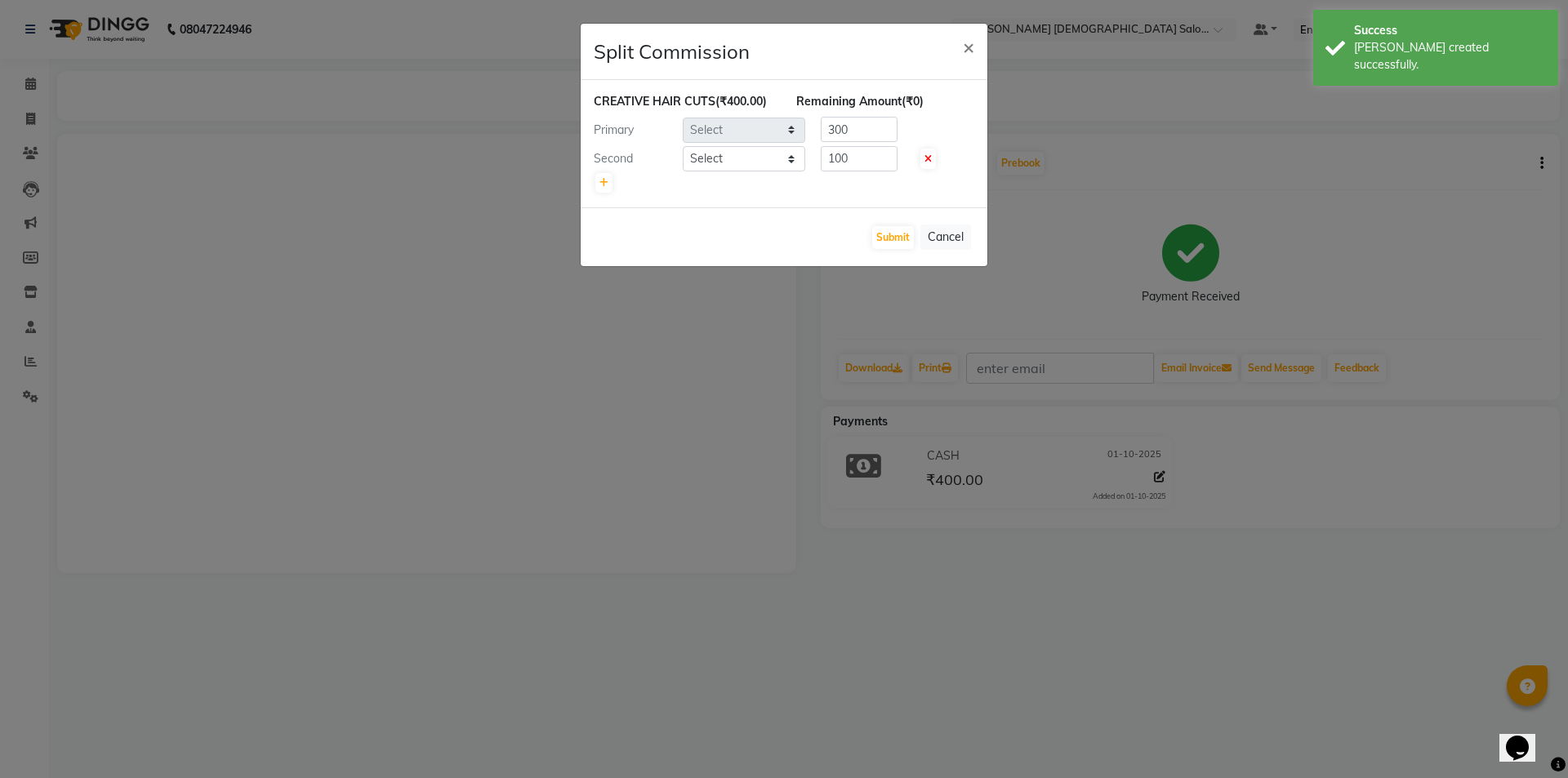
select select "67047"
select select "67043"
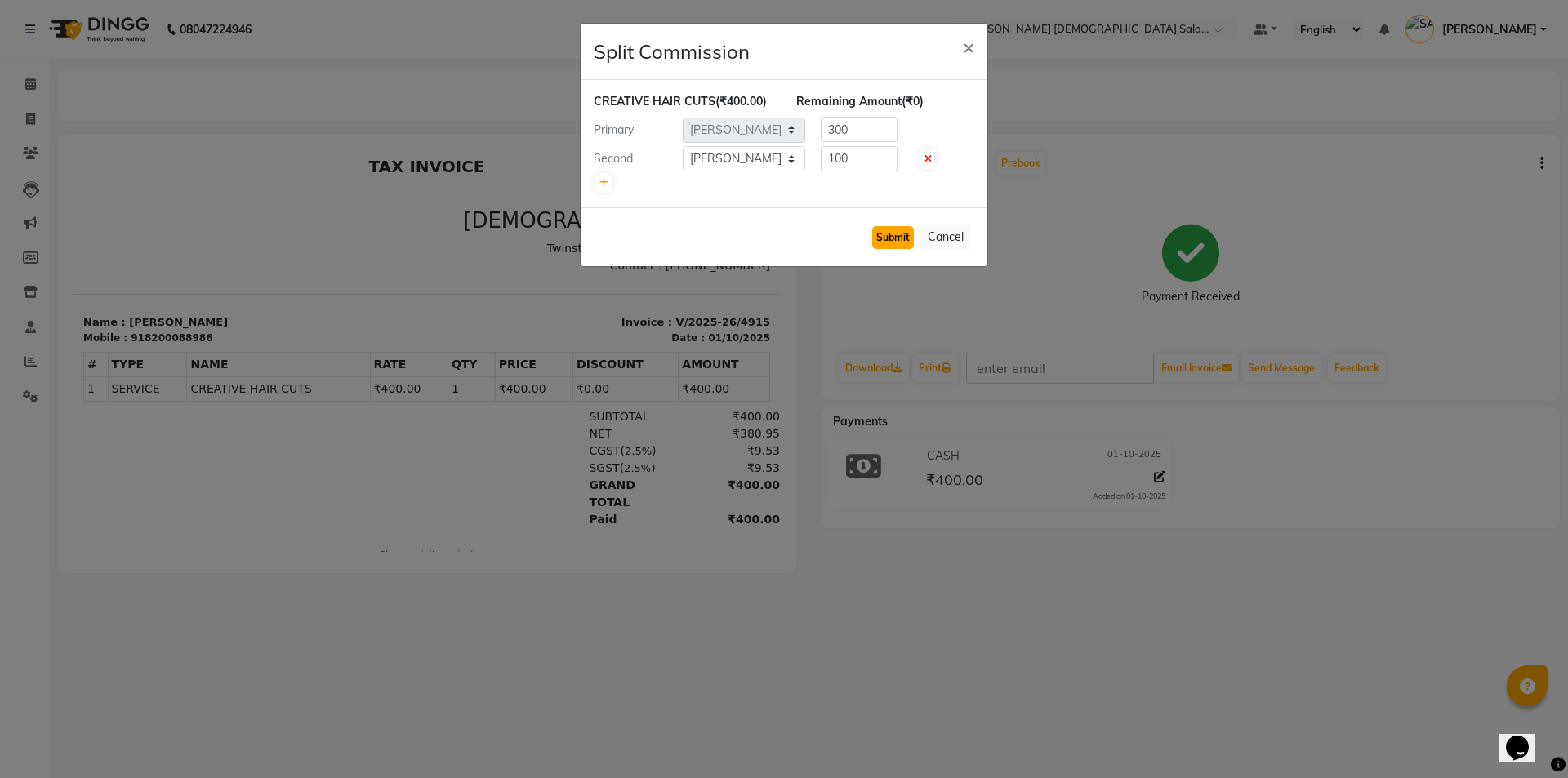
click at [911, 232] on button "Submit" at bounding box center [893, 238] width 42 height 23
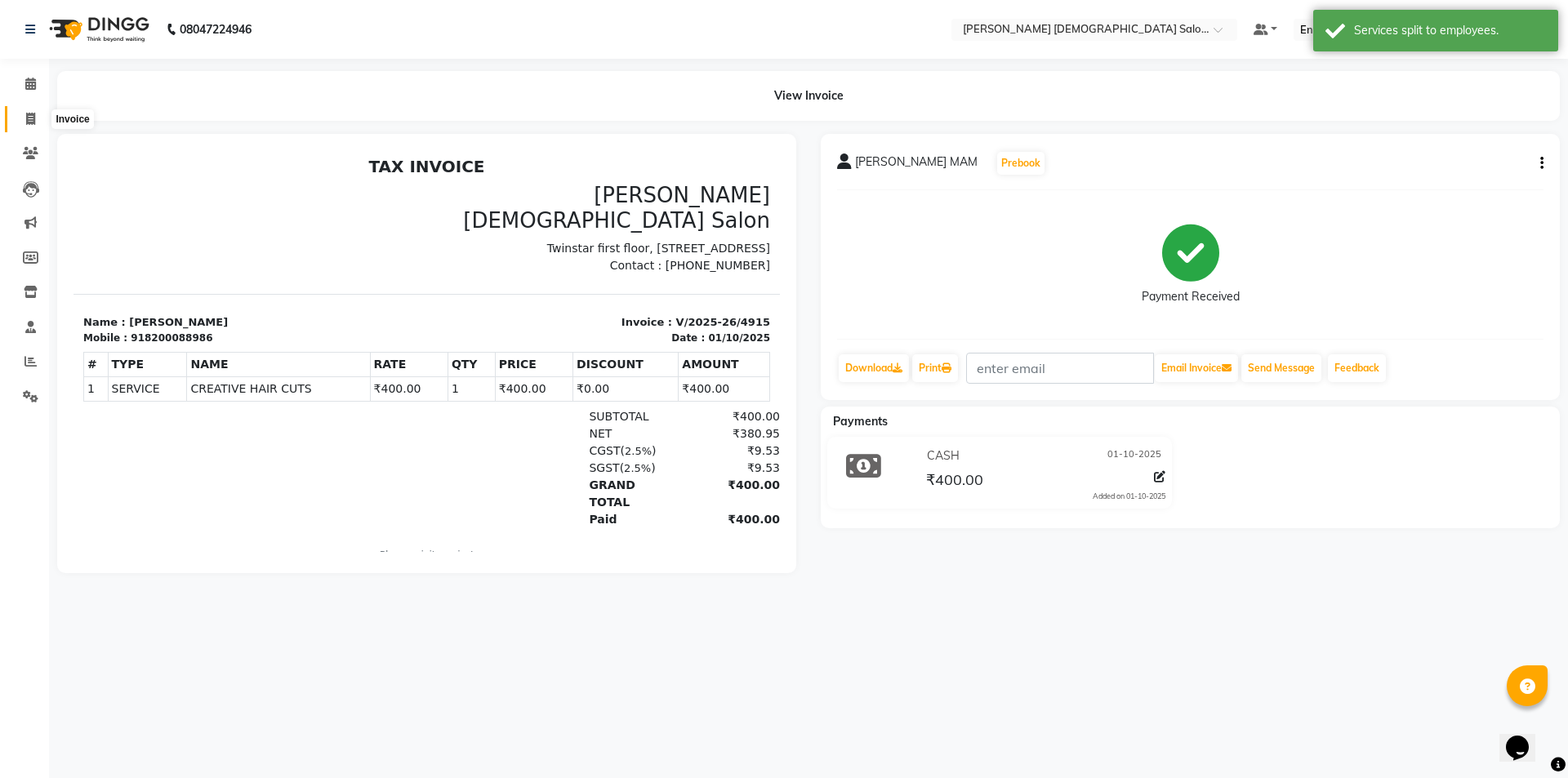
click at [24, 114] on span at bounding box center [31, 120] width 29 height 19
select select "7542"
select select "service"
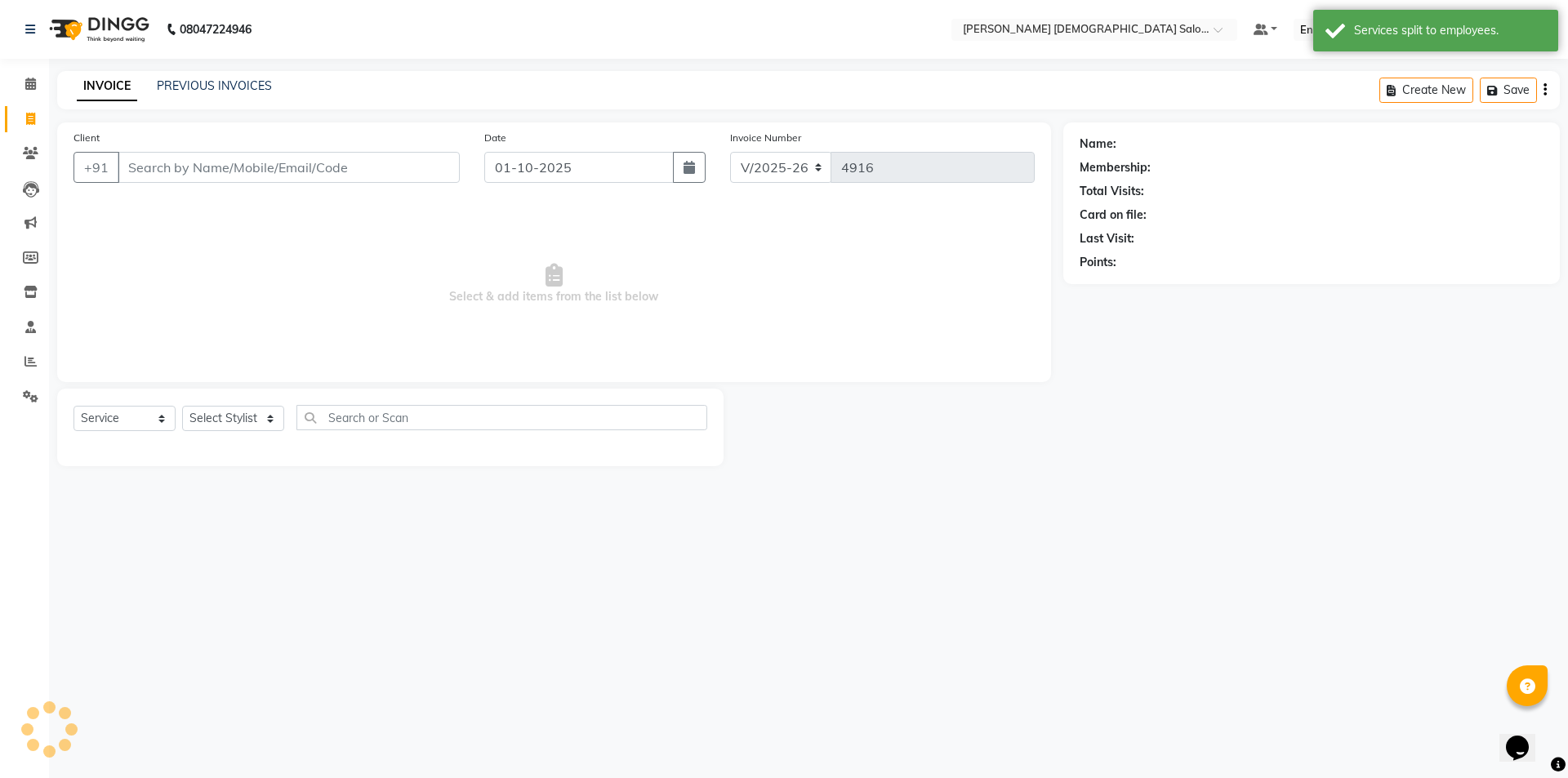
click at [231, 156] on input "Client" at bounding box center [289, 168] width 342 height 31
type input "9510573105"
click at [363, 190] on div "Client +91 9510573105" at bounding box center [266, 162] width 411 height 67
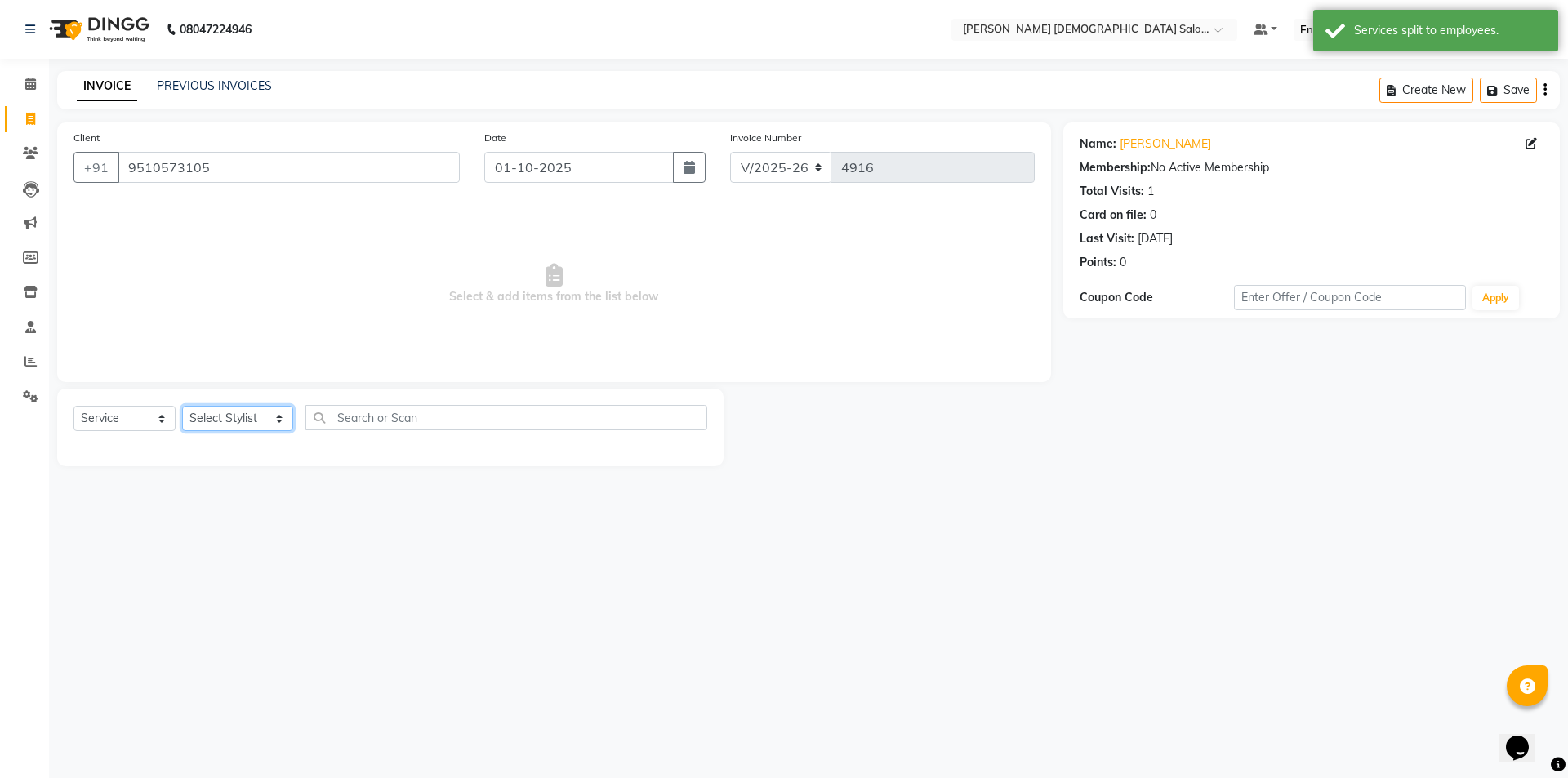
click at [227, 414] on select "Select Stylist [PERSON_NAME] BHAVTIK [PERSON_NAME] [PERSON_NAME] [PERSON_NAME] …" at bounding box center [237, 418] width 111 height 25
select select "83691"
click at [182, 406] on select "Select Stylist [PERSON_NAME] BHAVTIK [PERSON_NAME] [PERSON_NAME] [PERSON_NAME] …" at bounding box center [237, 418] width 111 height 25
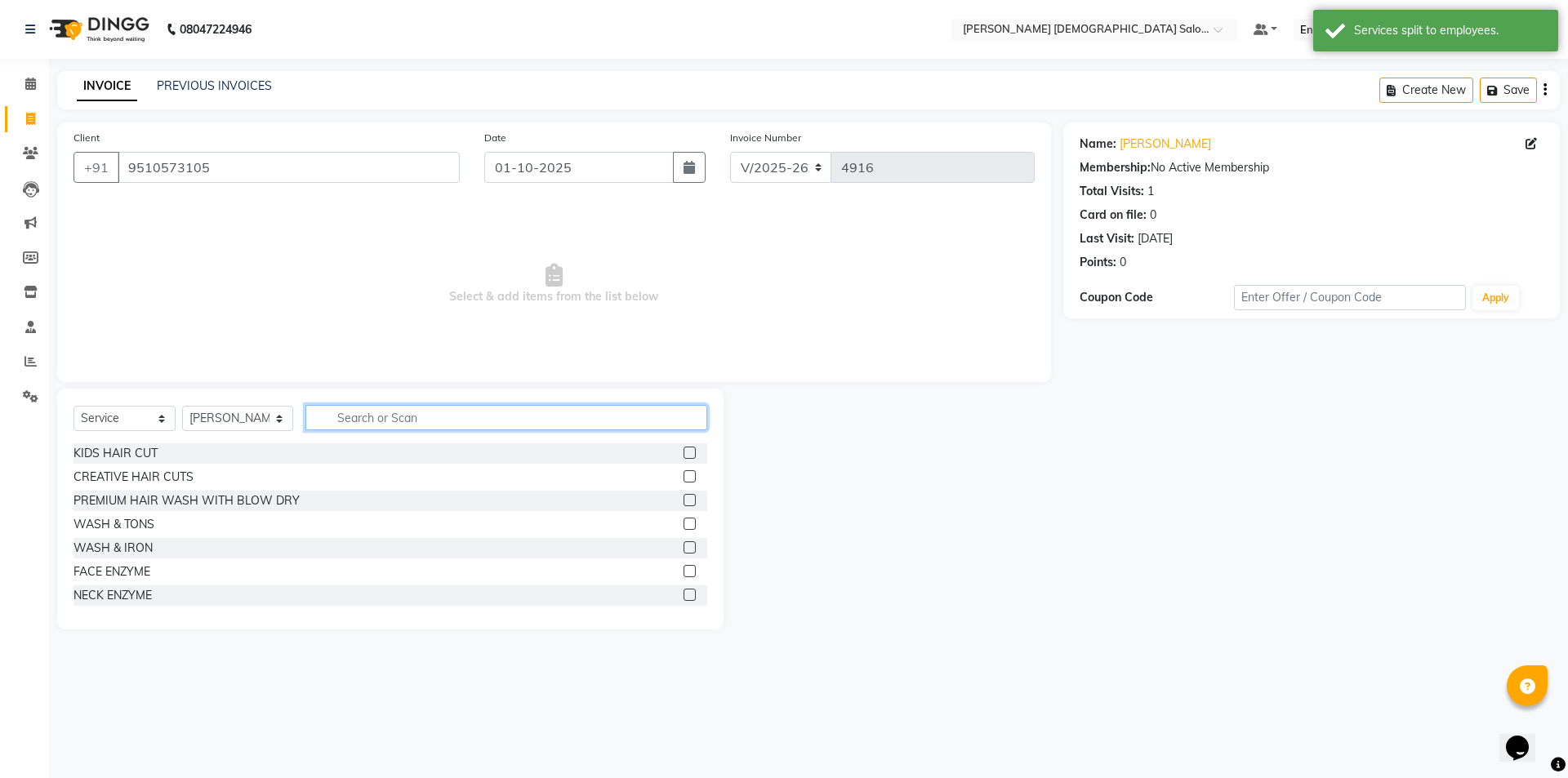
click at [365, 424] on input "text" at bounding box center [507, 417] width 402 height 25
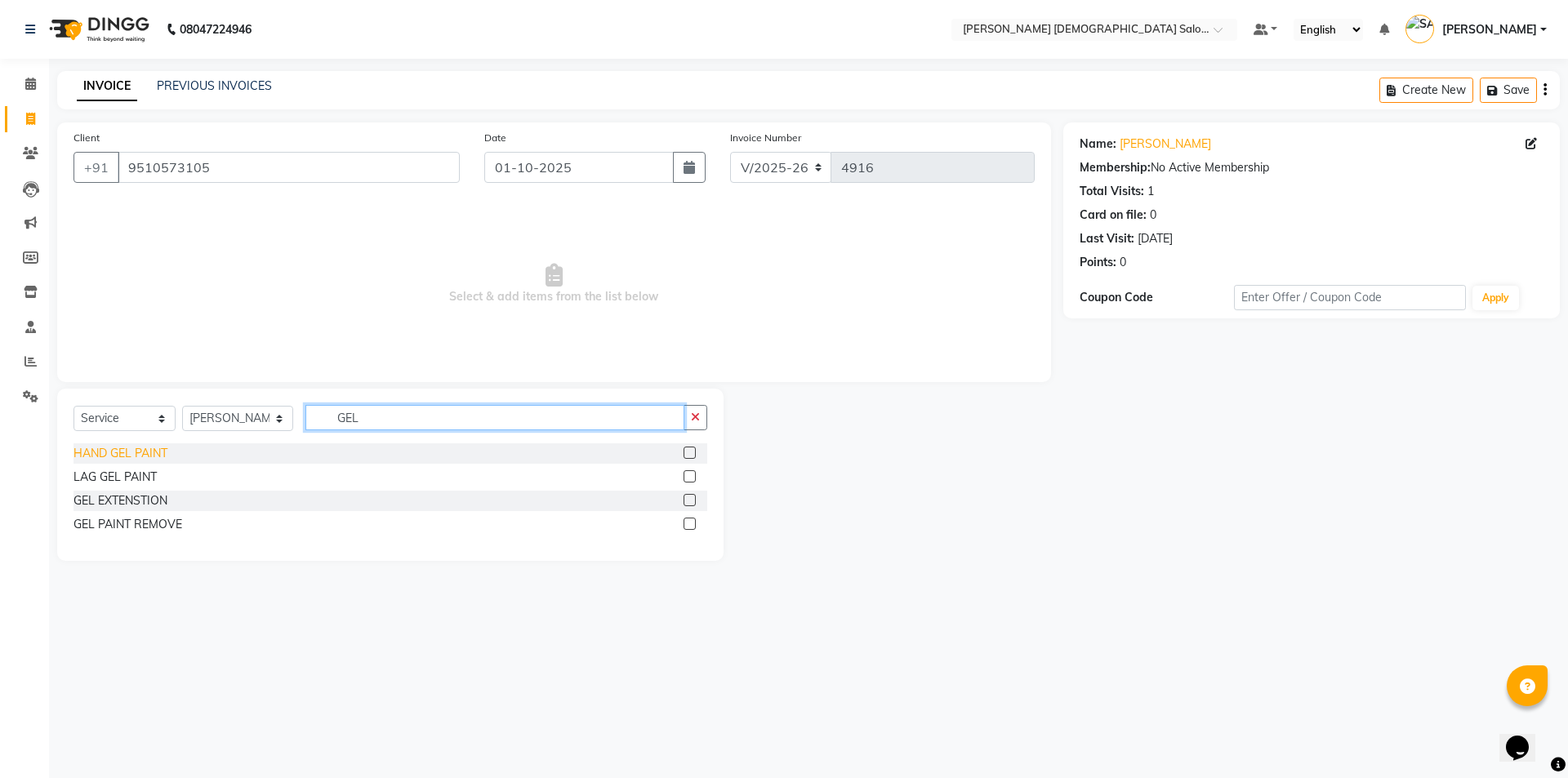
type input "GEL"
click at [165, 445] on div "HAND GEL PAINT" at bounding box center [121, 454] width 94 height 17
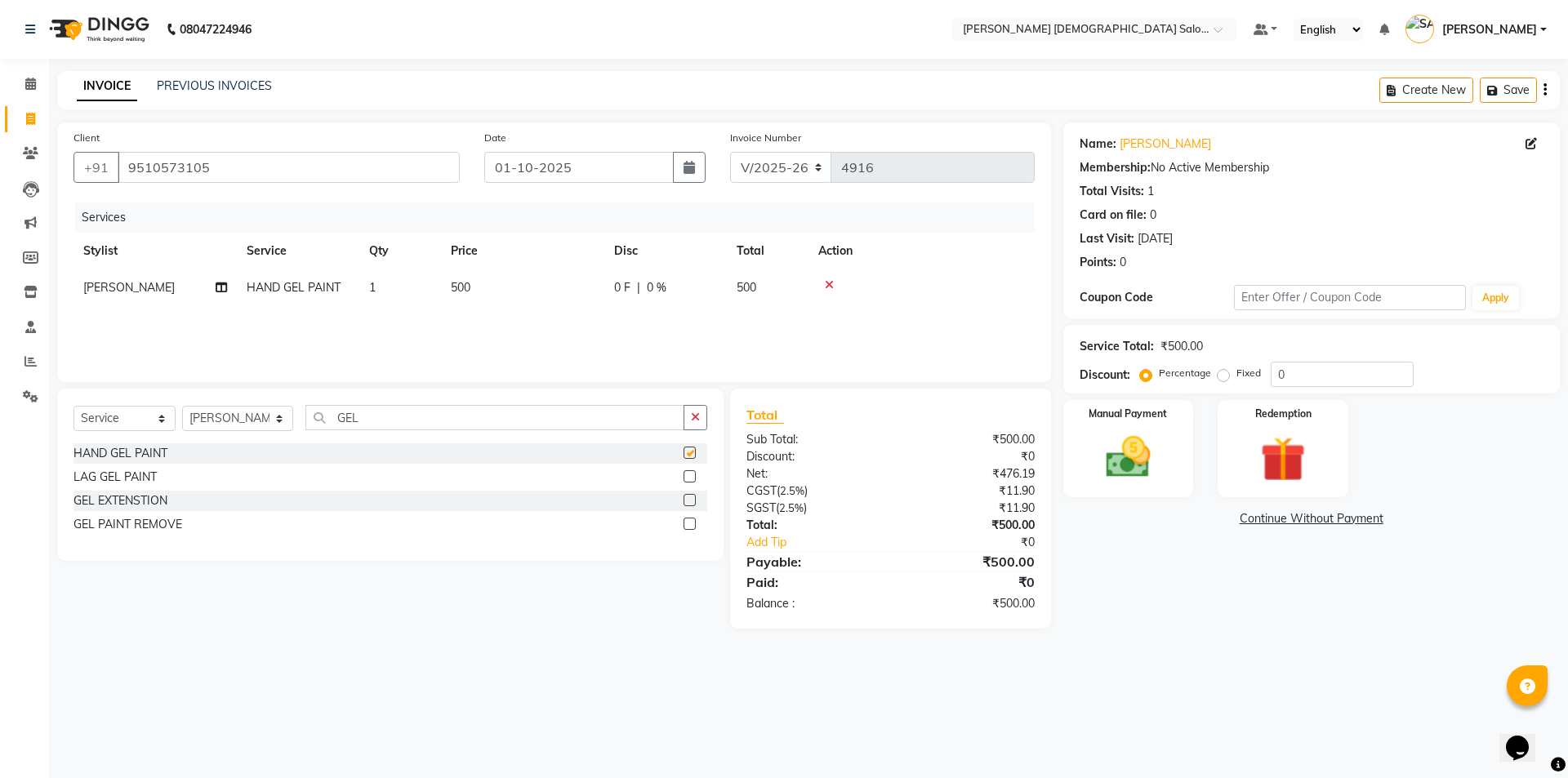
checkbox input "false"
click at [505, 292] on td "500" at bounding box center [522, 288] width 163 height 37
select select "83691"
drag, startPoint x: 541, startPoint y: 293, endPoint x: 527, endPoint y: 294, distance: 14.0
click at [528, 294] on input "500" at bounding box center [599, 292] width 144 height 25
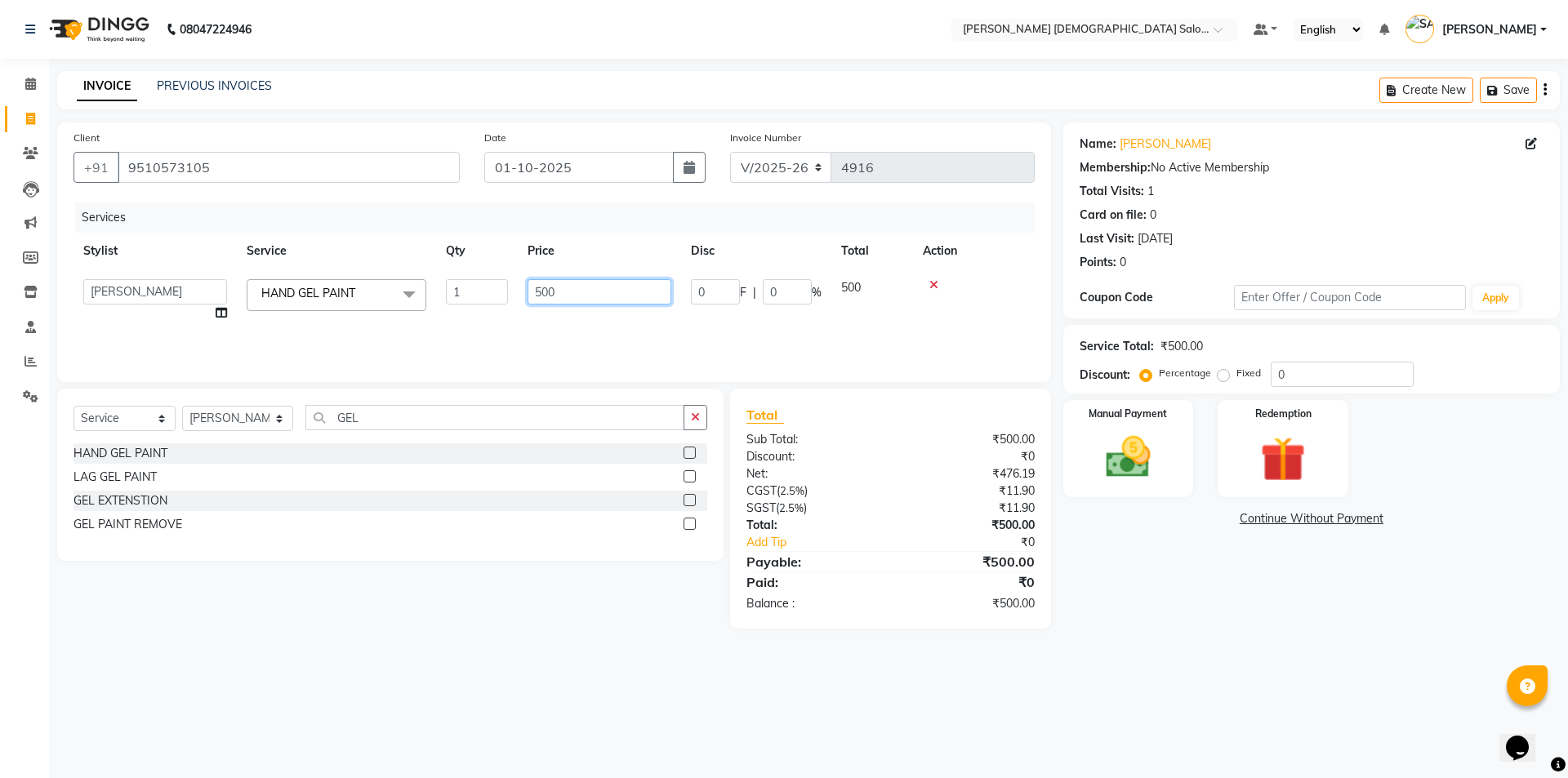
type input "200"
click at [501, 327] on div "Services Stylist Service Qty Price Disc Total Action AANAND BAVALIYA BHAVTIK GO…" at bounding box center [554, 284] width 961 height 163
click at [1104, 455] on img at bounding box center [1128, 458] width 76 height 54
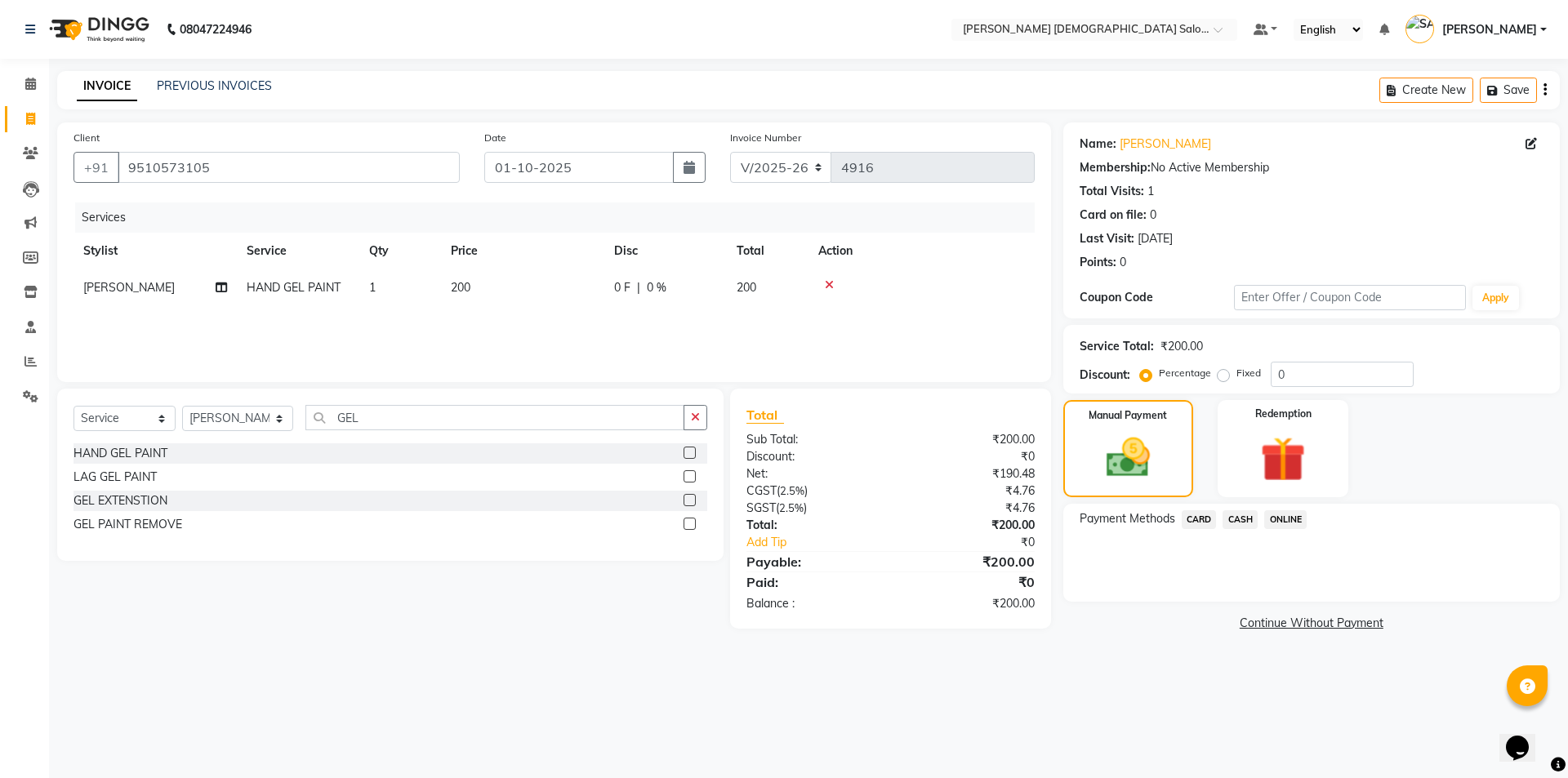
click at [1255, 520] on span "CASH" at bounding box center [1240, 520] width 35 height 19
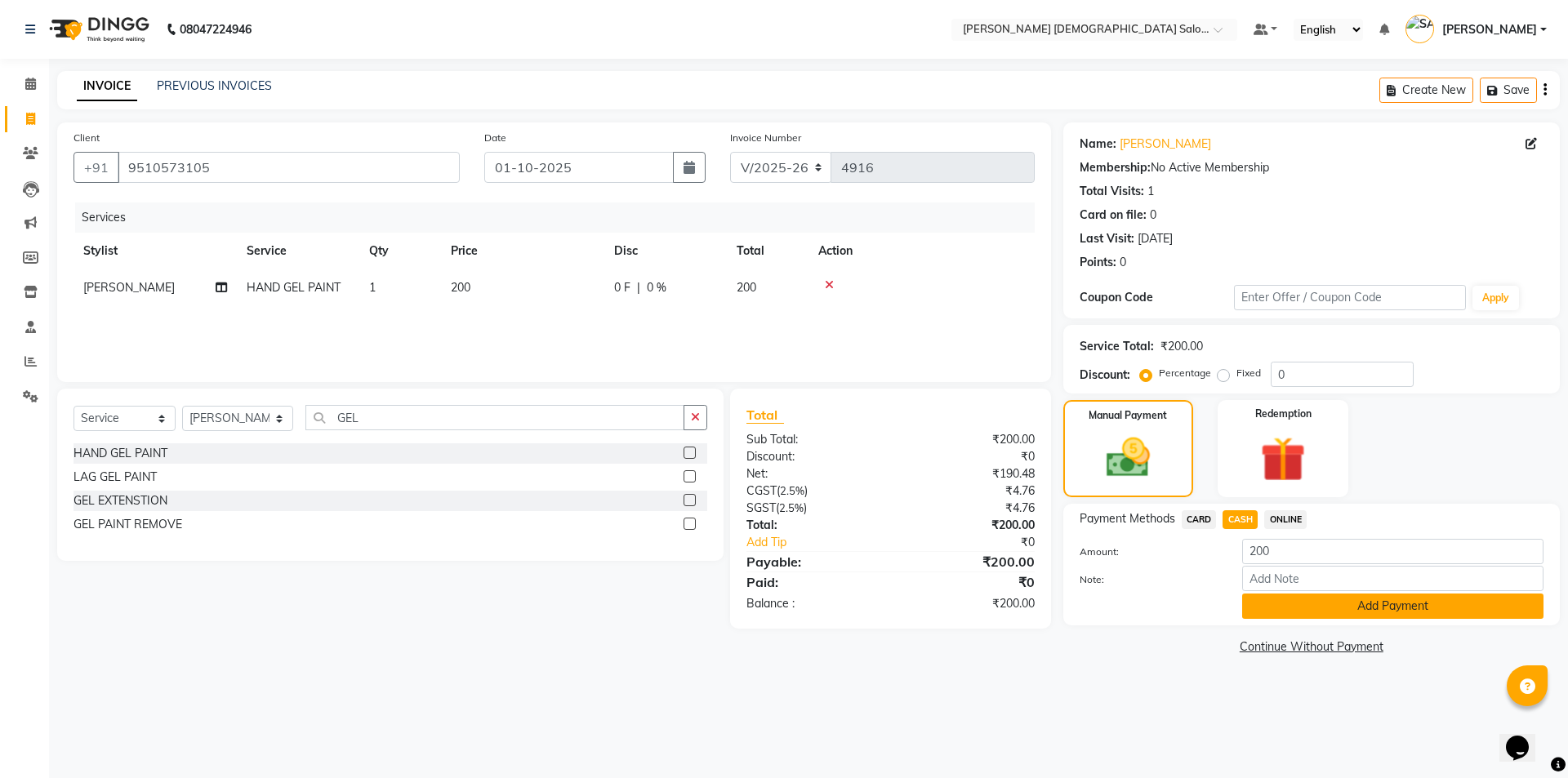
click at [1274, 607] on button "Add Payment" at bounding box center [1392, 606] width 301 height 25
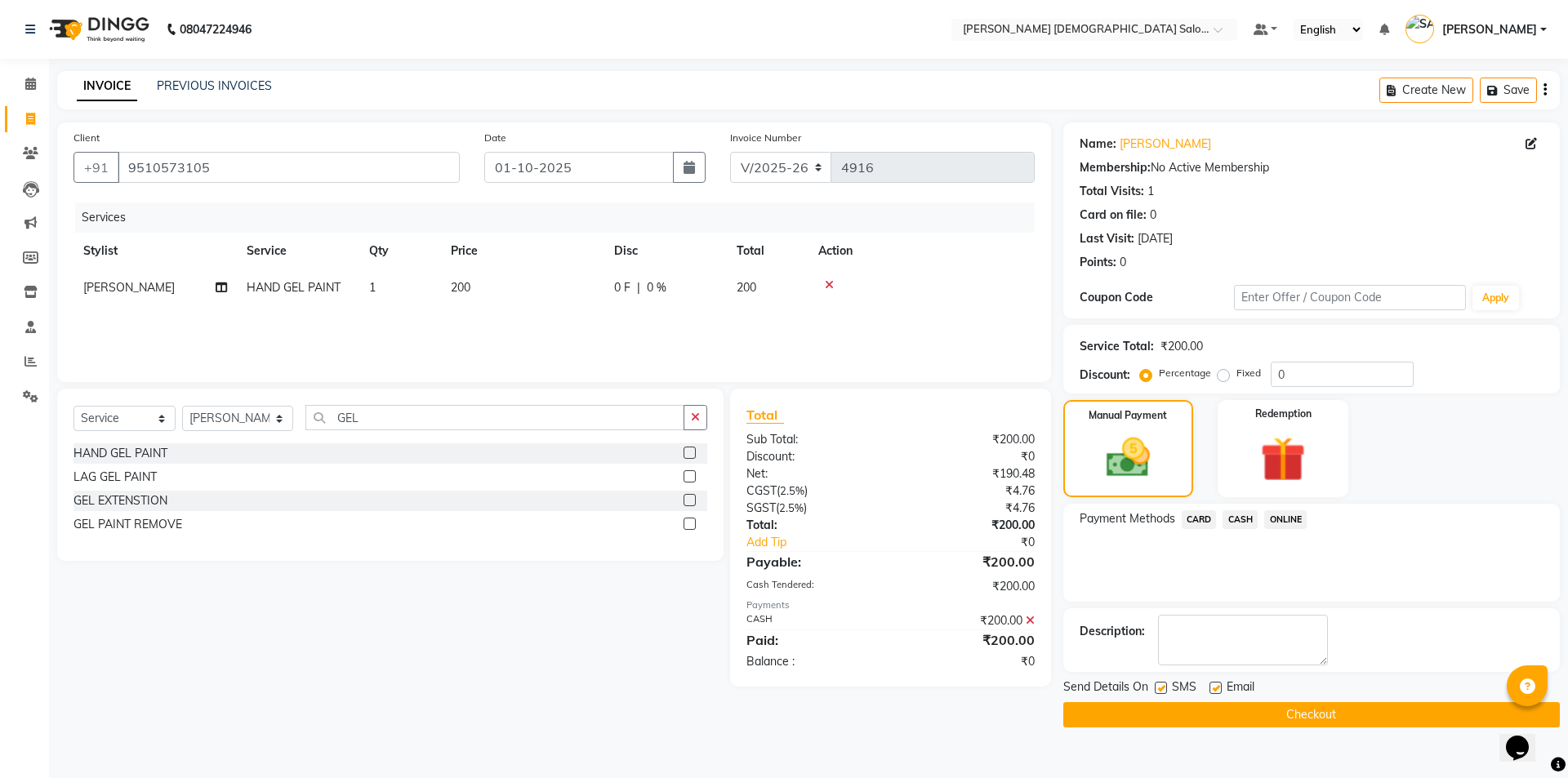
click at [1210, 692] on label at bounding box center [1216, 688] width 12 height 12
click at [1210, 692] on input "checkbox" at bounding box center [1215, 688] width 10 height 10
checkbox input "false"
click at [1161, 693] on label at bounding box center [1161, 688] width 12 height 12
click at [1161, 693] on input "checkbox" at bounding box center [1160, 688] width 10 height 10
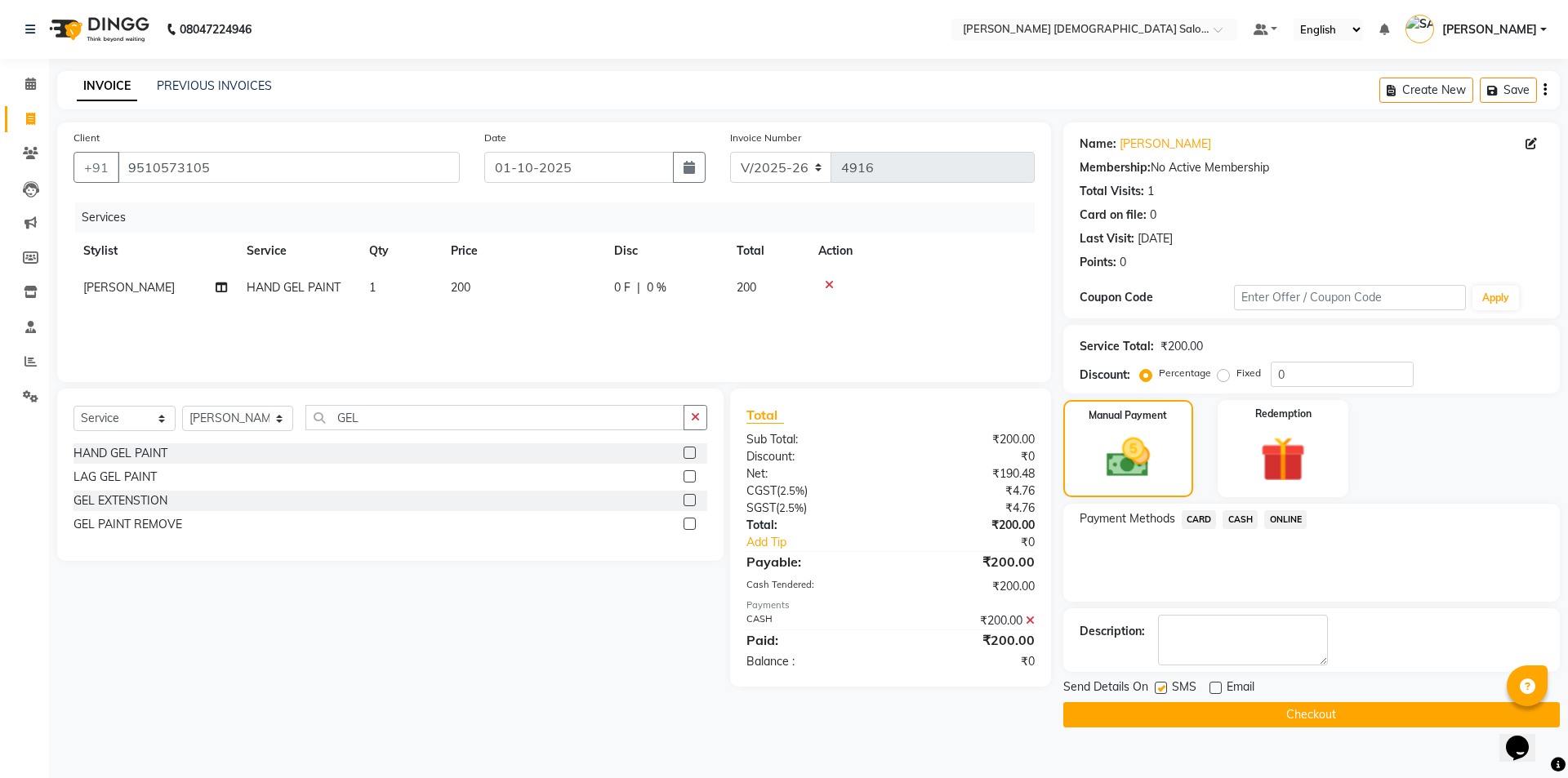
checkbox input "false"
click at [1187, 722] on button "Checkout" at bounding box center [1311, 714] width 496 height 25
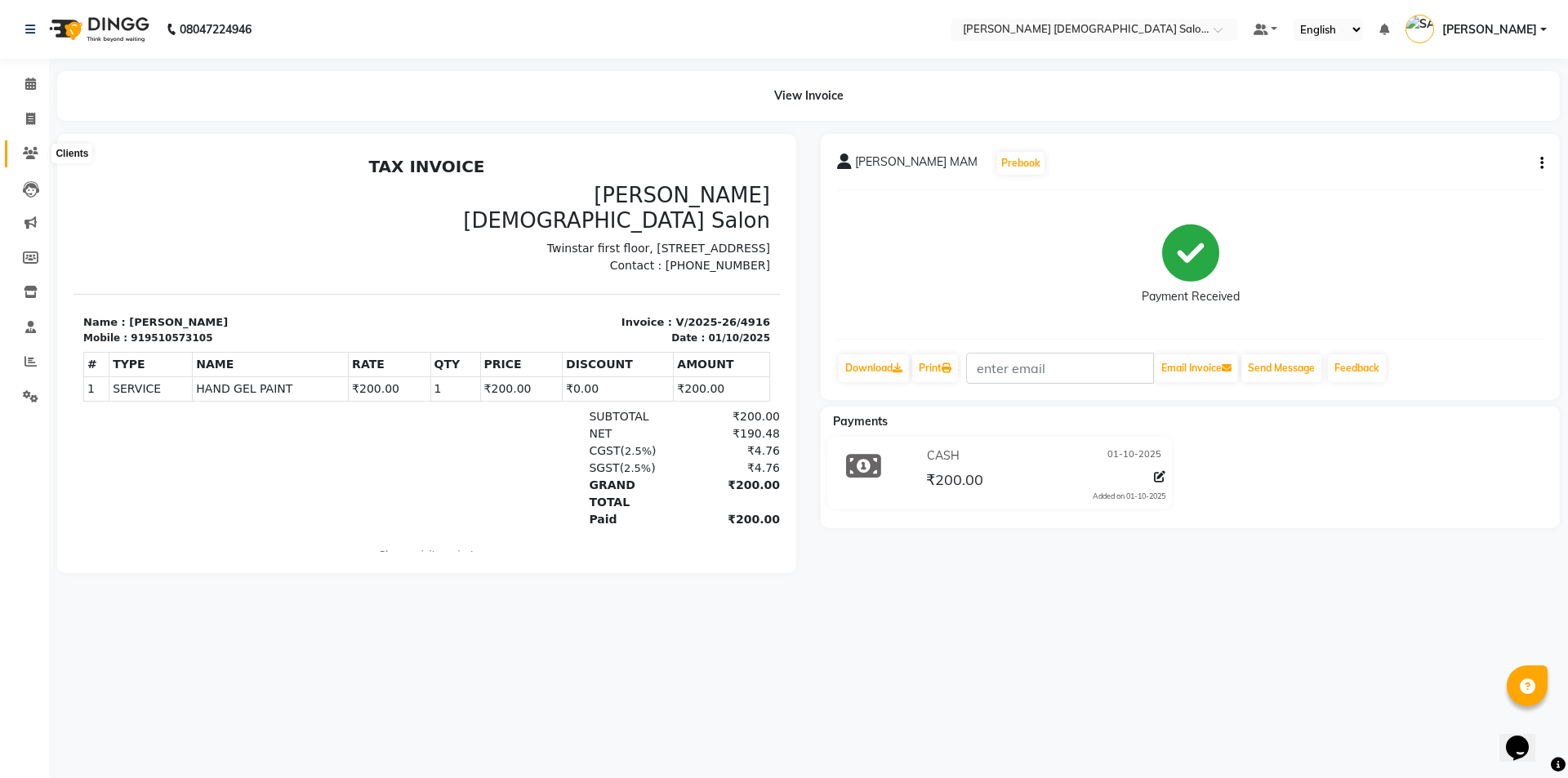
click at [38, 152] on span at bounding box center [31, 154] width 29 height 19
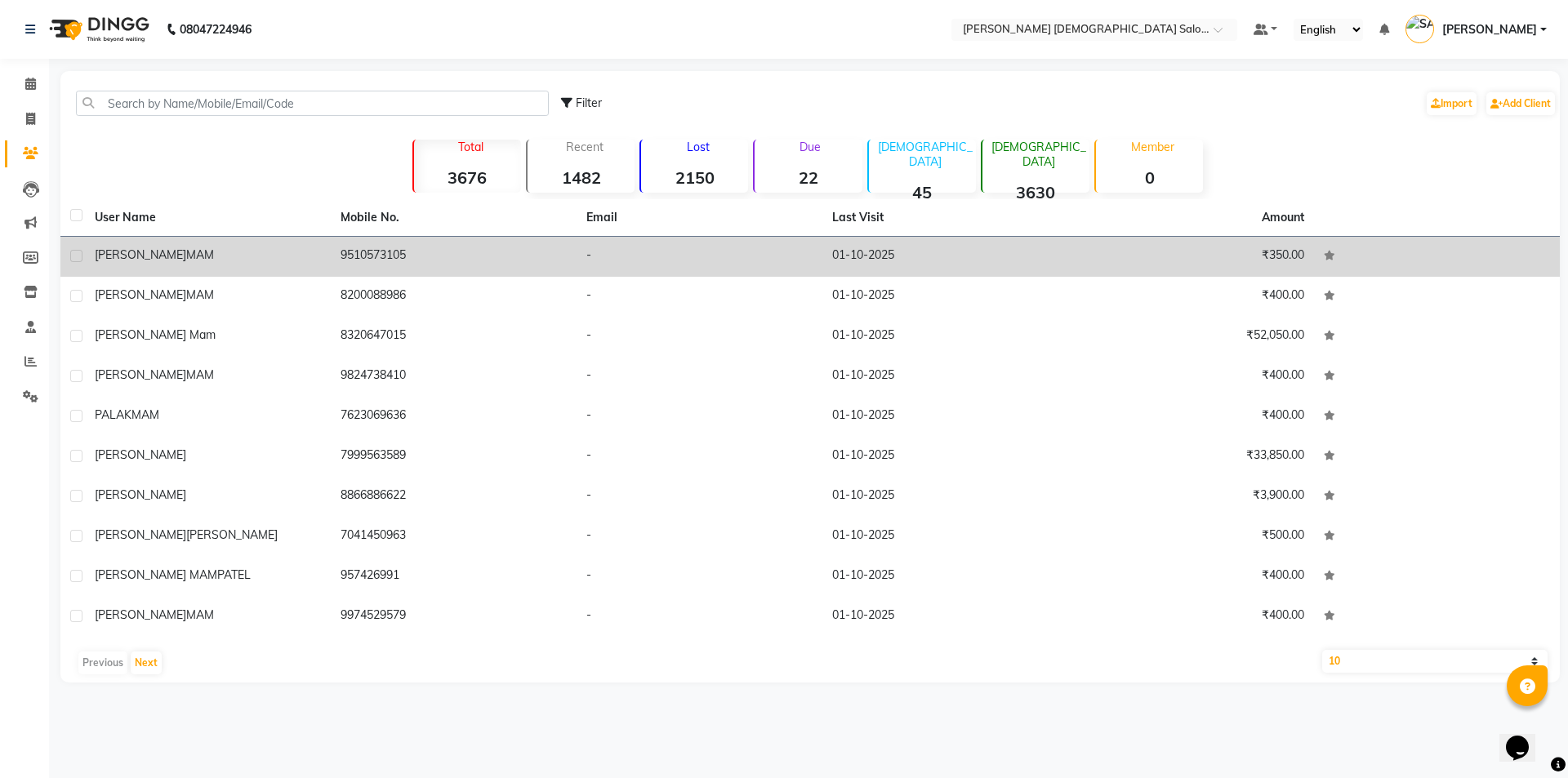
click at [553, 259] on td "9510573105" at bounding box center [453, 257] width 245 height 40
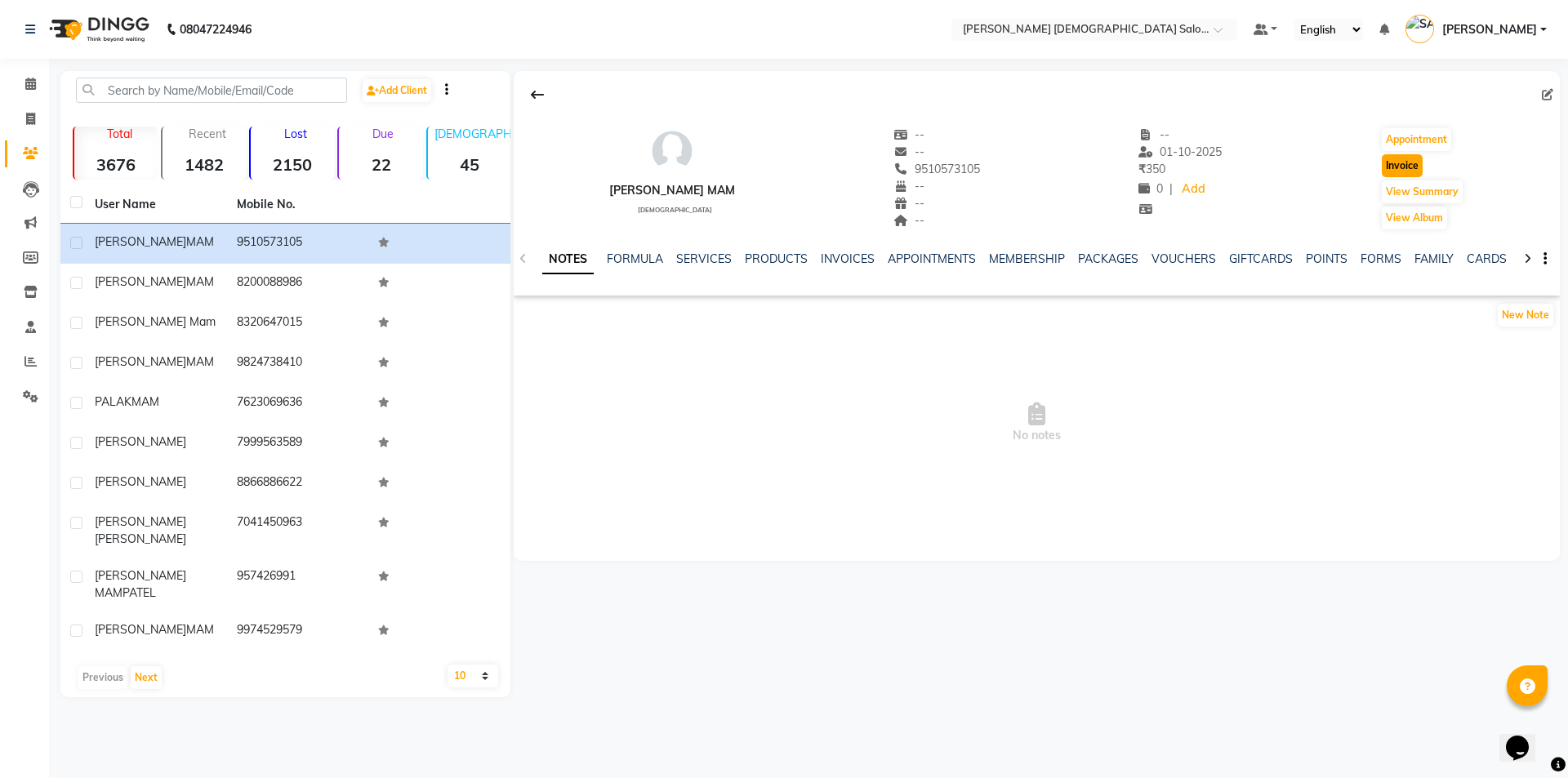
click at [1404, 168] on button "Invoice" at bounding box center [1402, 166] width 41 height 23
select select "service"
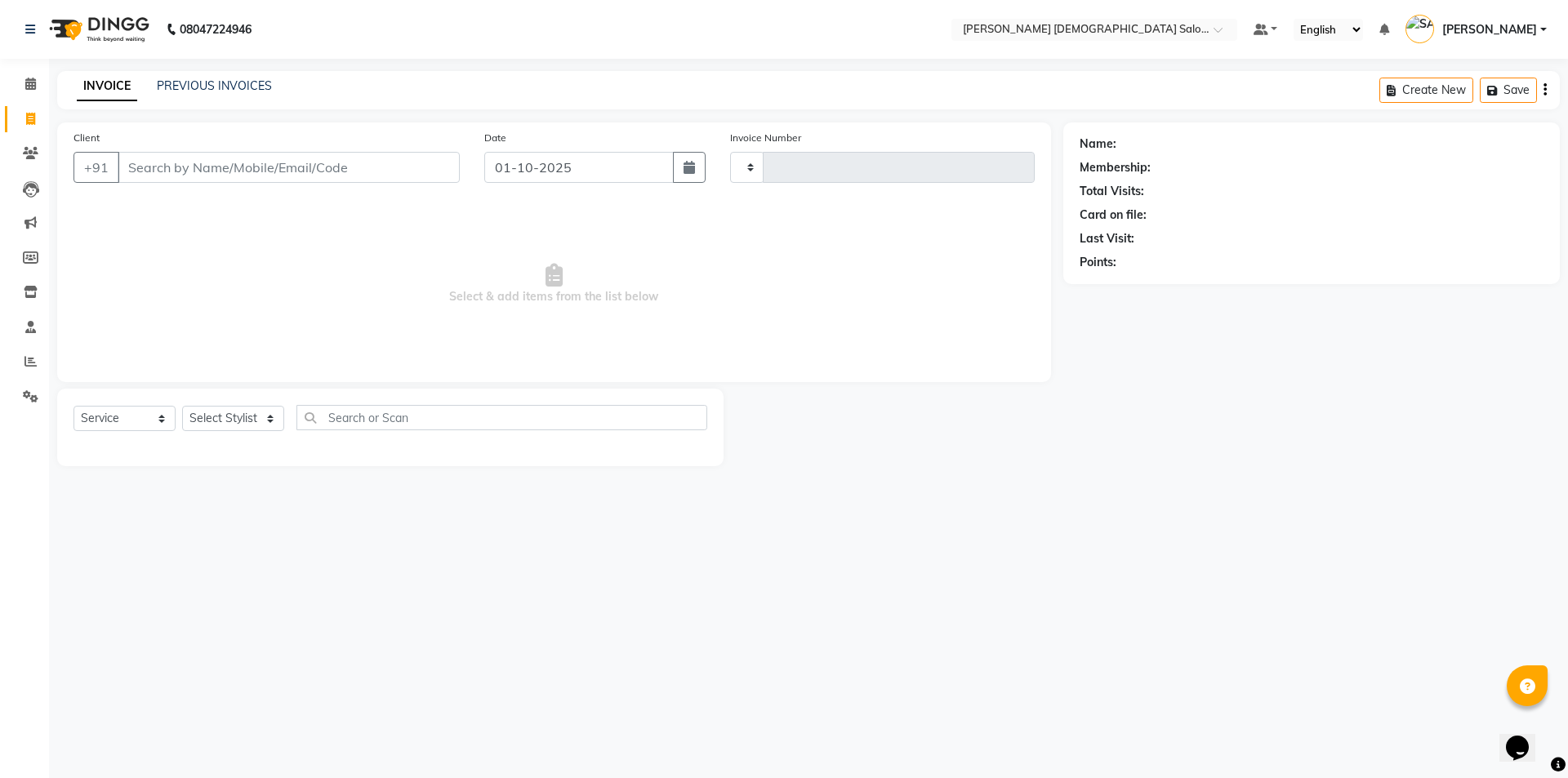
type input "4917"
select select "7542"
click at [257, 154] on input "Client" at bounding box center [289, 168] width 342 height 31
type input "9510573105"
click at [238, 412] on select "Select Stylist [PERSON_NAME] BHAVTIK [PERSON_NAME] [PERSON_NAME] [PERSON_NAME] …" at bounding box center [237, 418] width 111 height 25
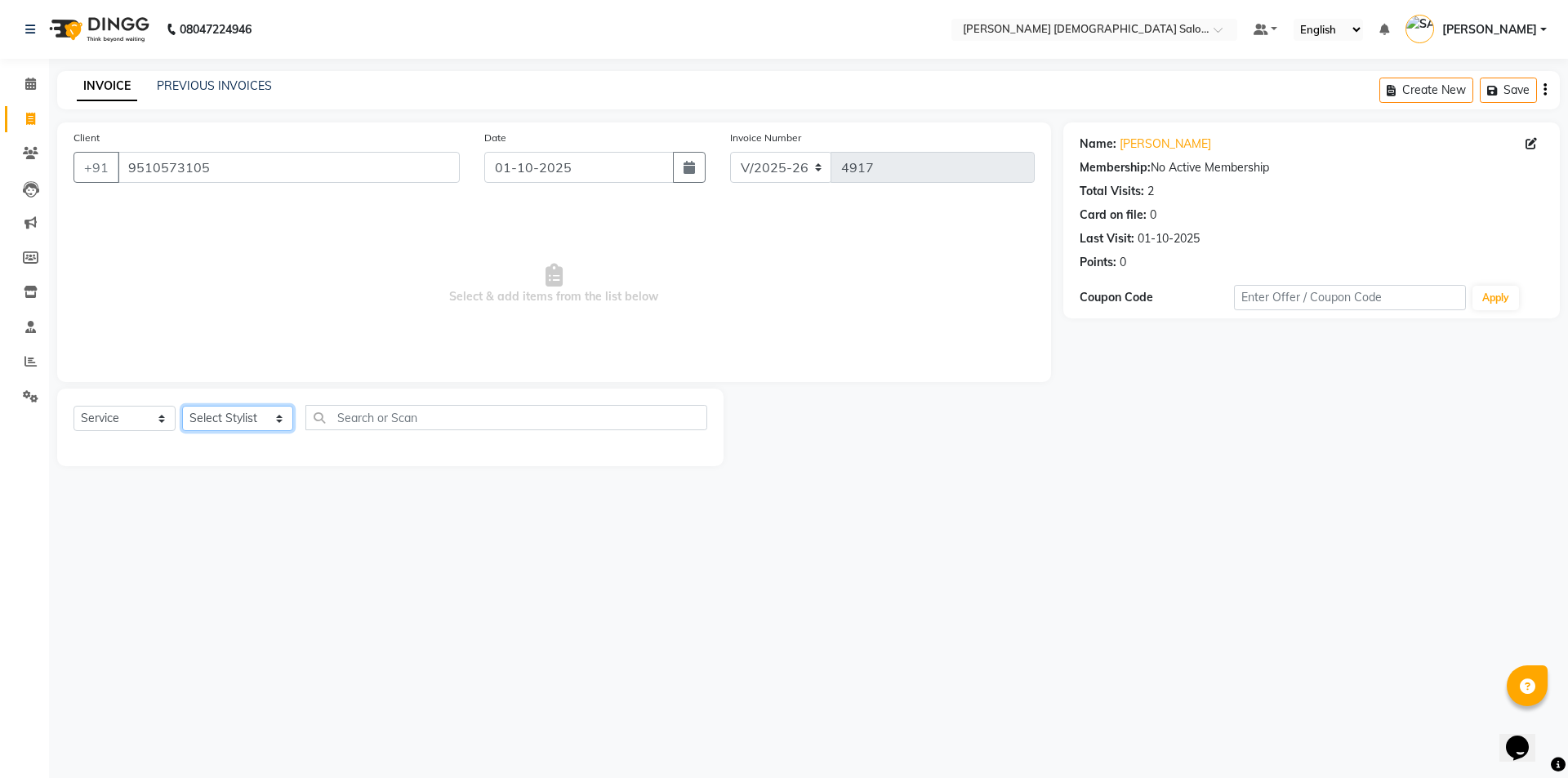
select select "83691"
click at [182, 406] on select "Select Stylist [PERSON_NAME] BHAVTIK [PERSON_NAME] [PERSON_NAME] [PERSON_NAME] …" at bounding box center [237, 418] width 111 height 25
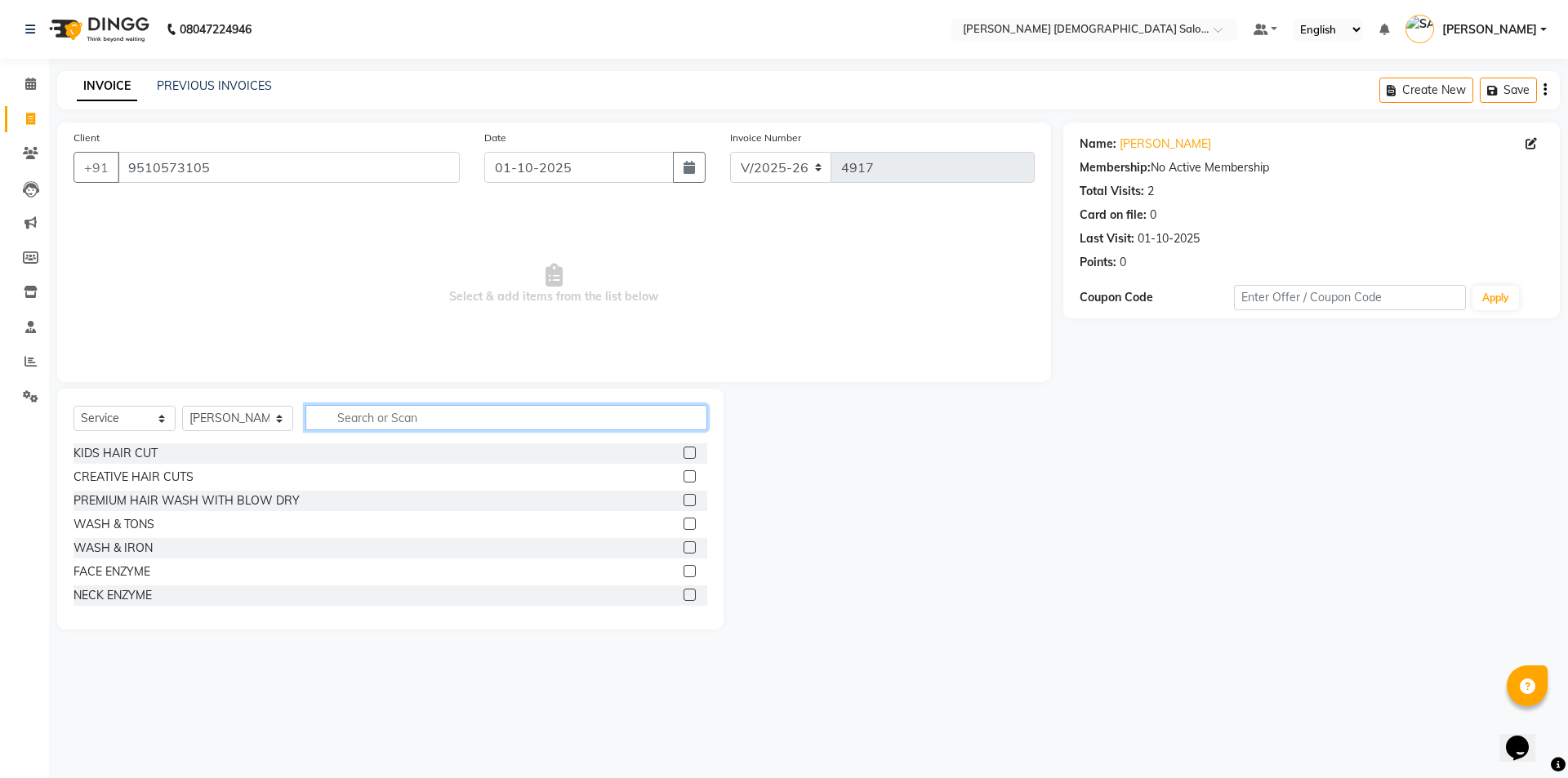
click at [361, 425] on input "text" at bounding box center [507, 417] width 402 height 25
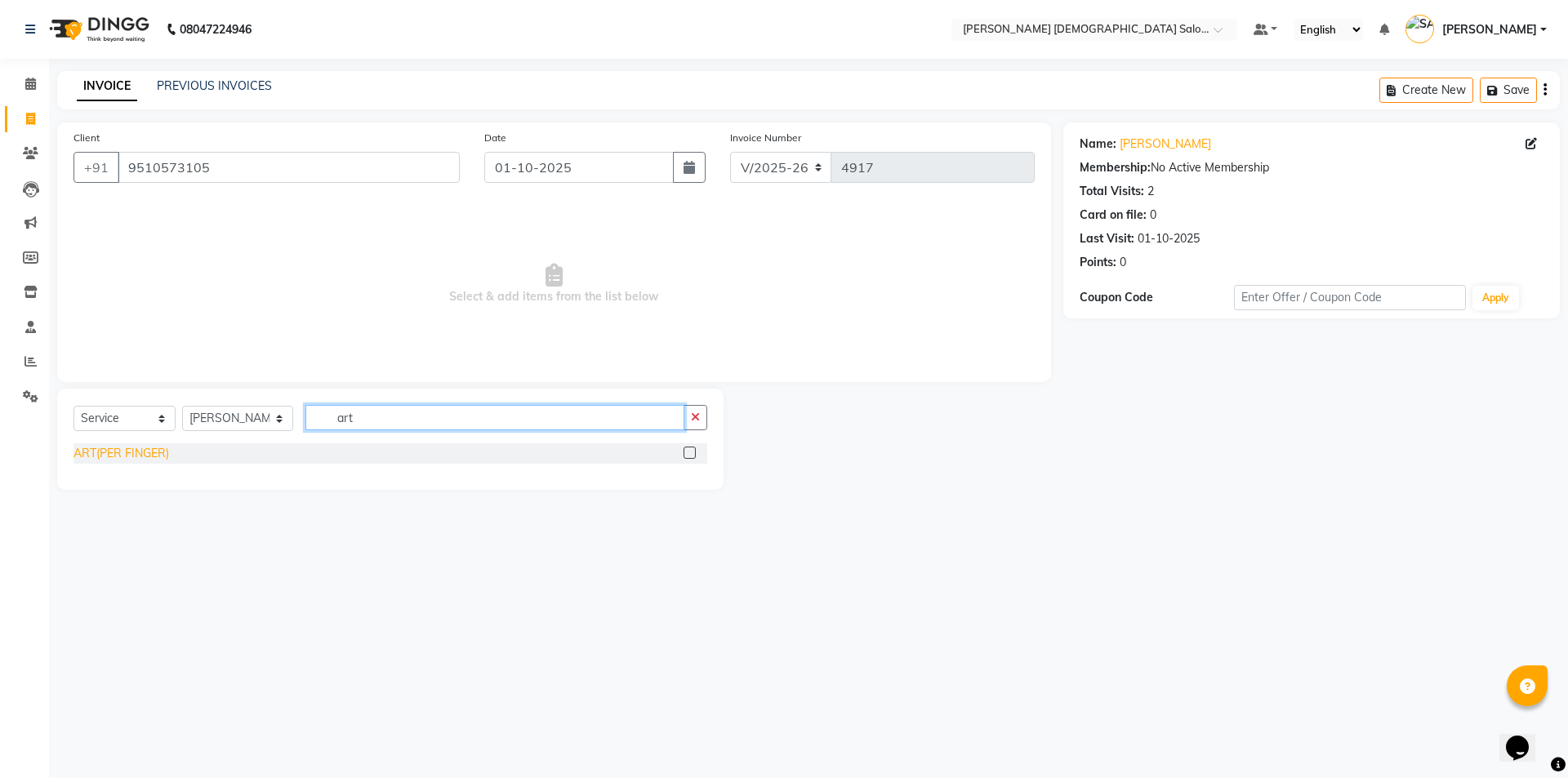
type input "art"
click at [138, 457] on div "ART(PER FINGER)" at bounding box center [121, 454] width 95 height 17
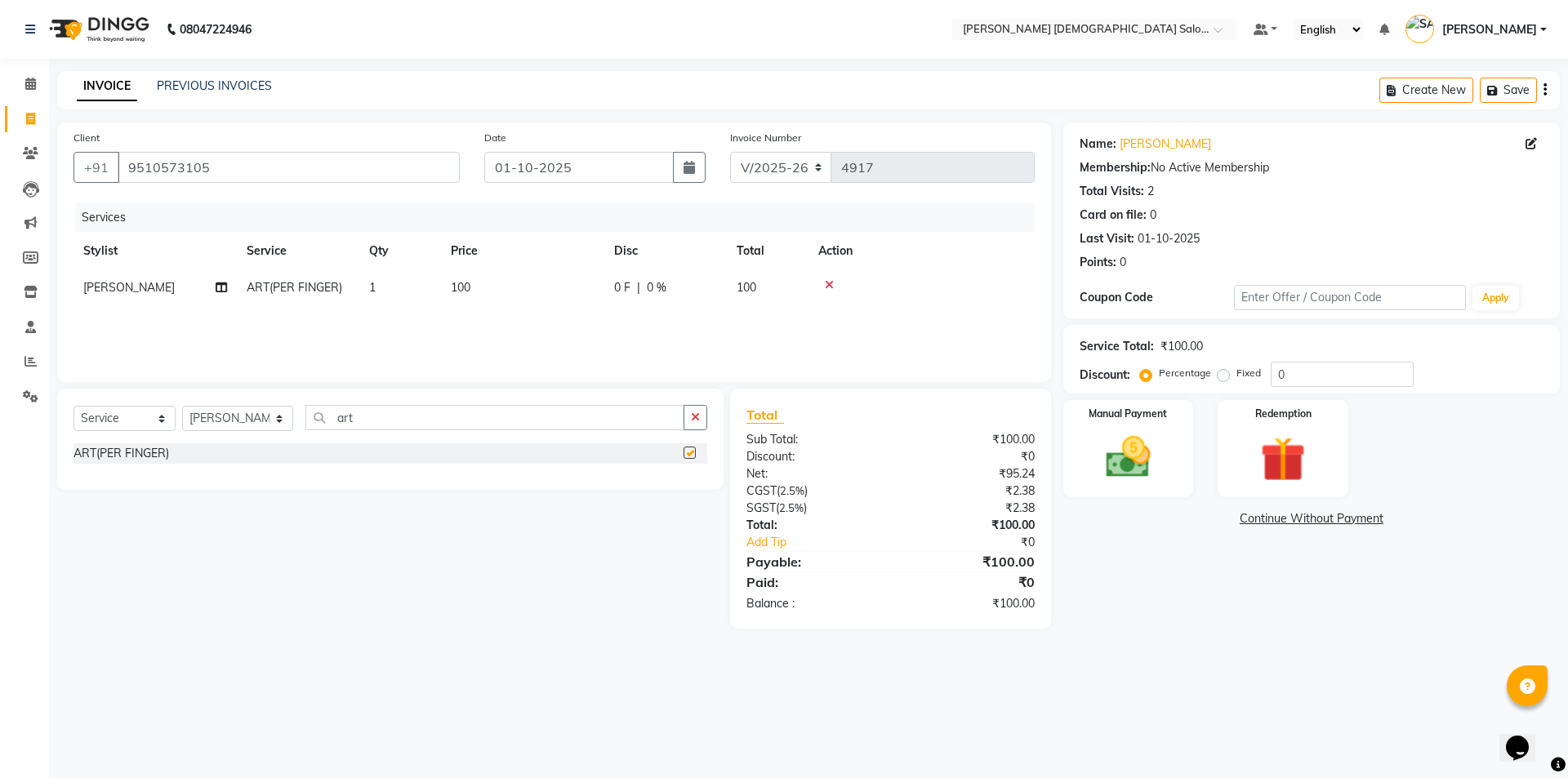
checkbox input "false"
click at [1132, 464] on img at bounding box center [1128, 458] width 76 height 54
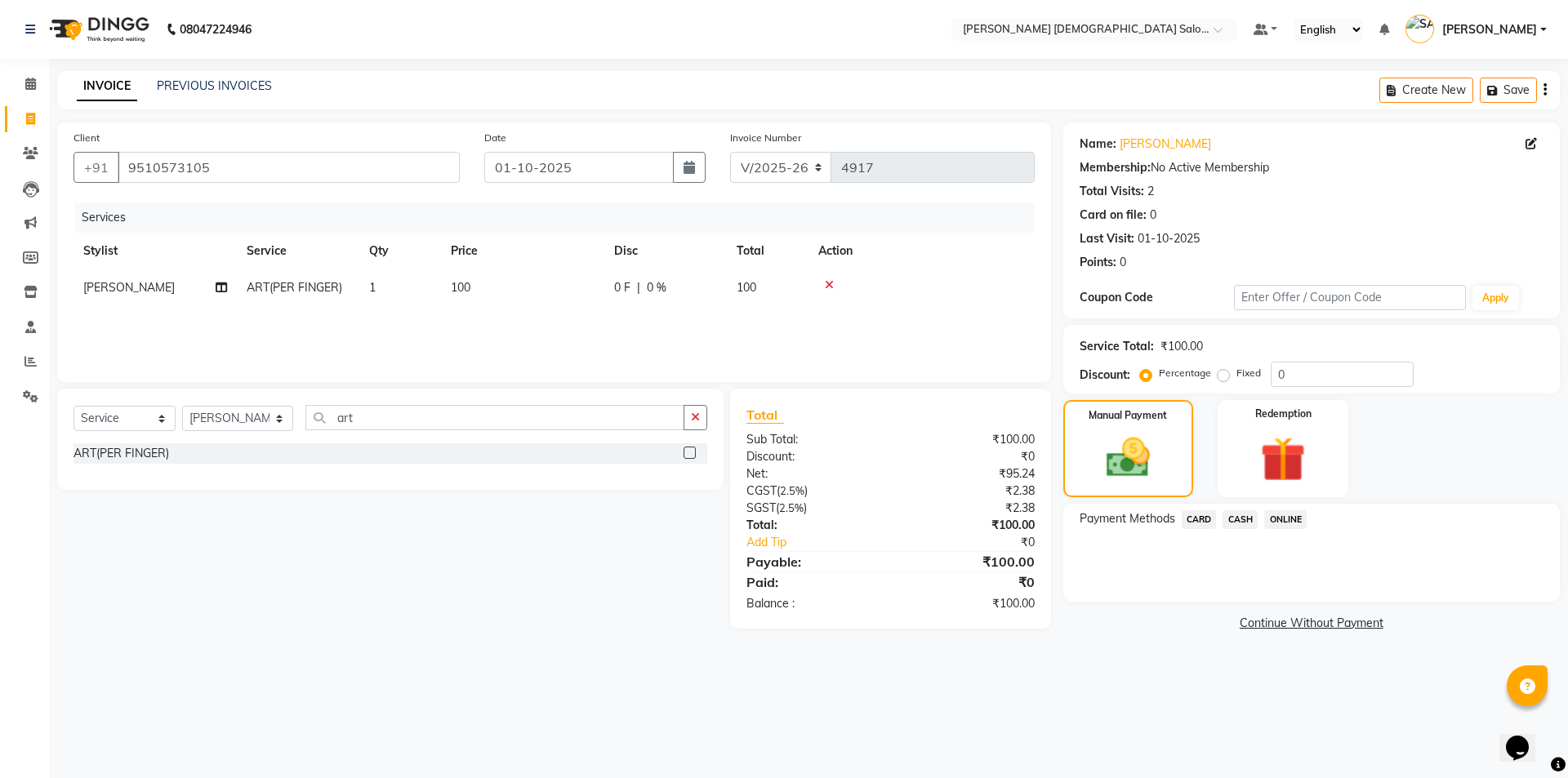
click at [1240, 520] on span "CASH" at bounding box center [1240, 520] width 35 height 19
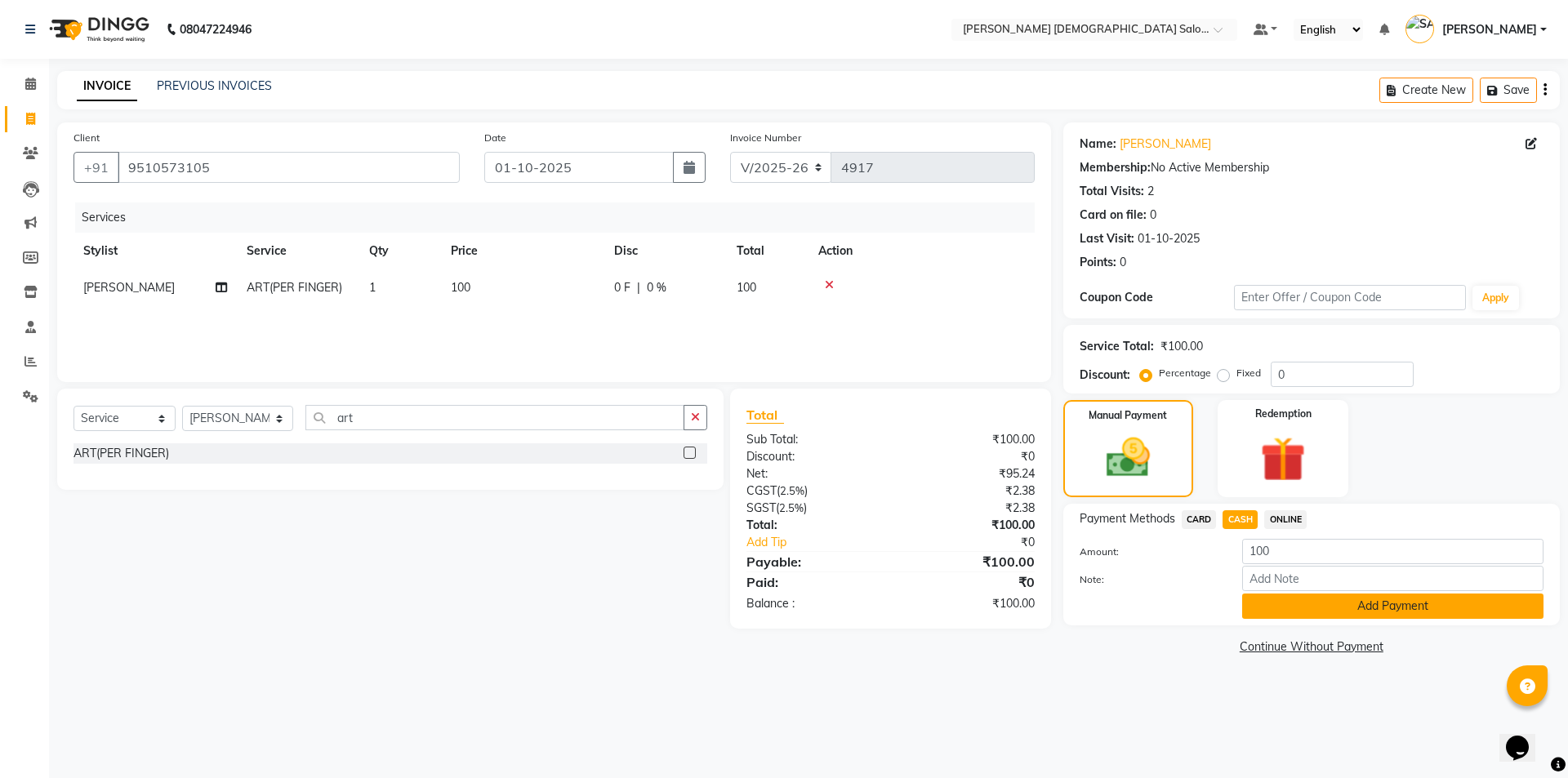
click at [1265, 607] on button "Add Payment" at bounding box center [1392, 606] width 301 height 25
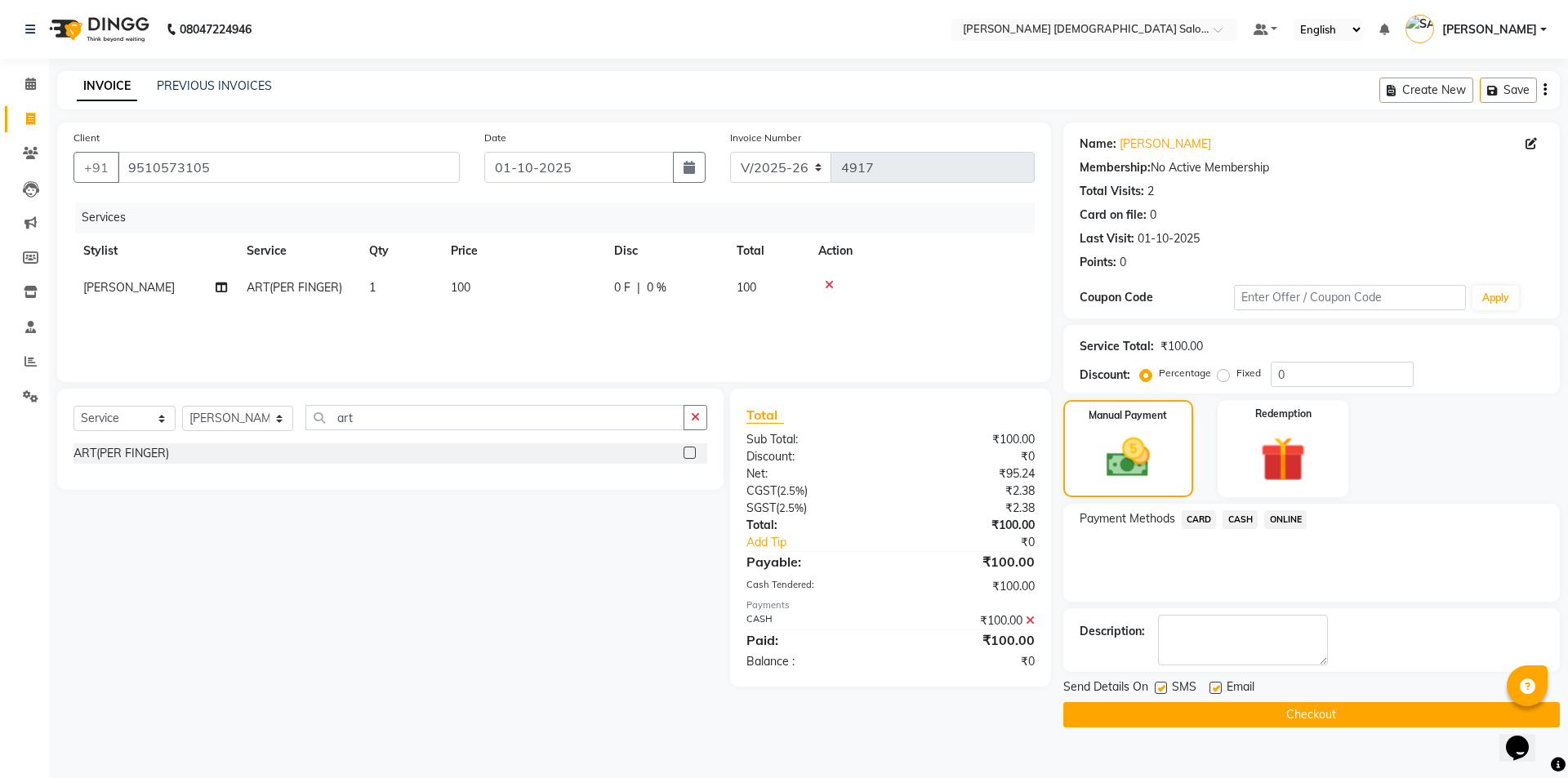
click at [1214, 682] on label at bounding box center [1216, 688] width 12 height 12
click at [1214, 683] on input "checkbox" at bounding box center [1215, 688] width 10 height 10
checkbox input "false"
click at [1156, 685] on label at bounding box center [1161, 688] width 12 height 12
click at [1156, 685] on input "checkbox" at bounding box center [1160, 688] width 10 height 10
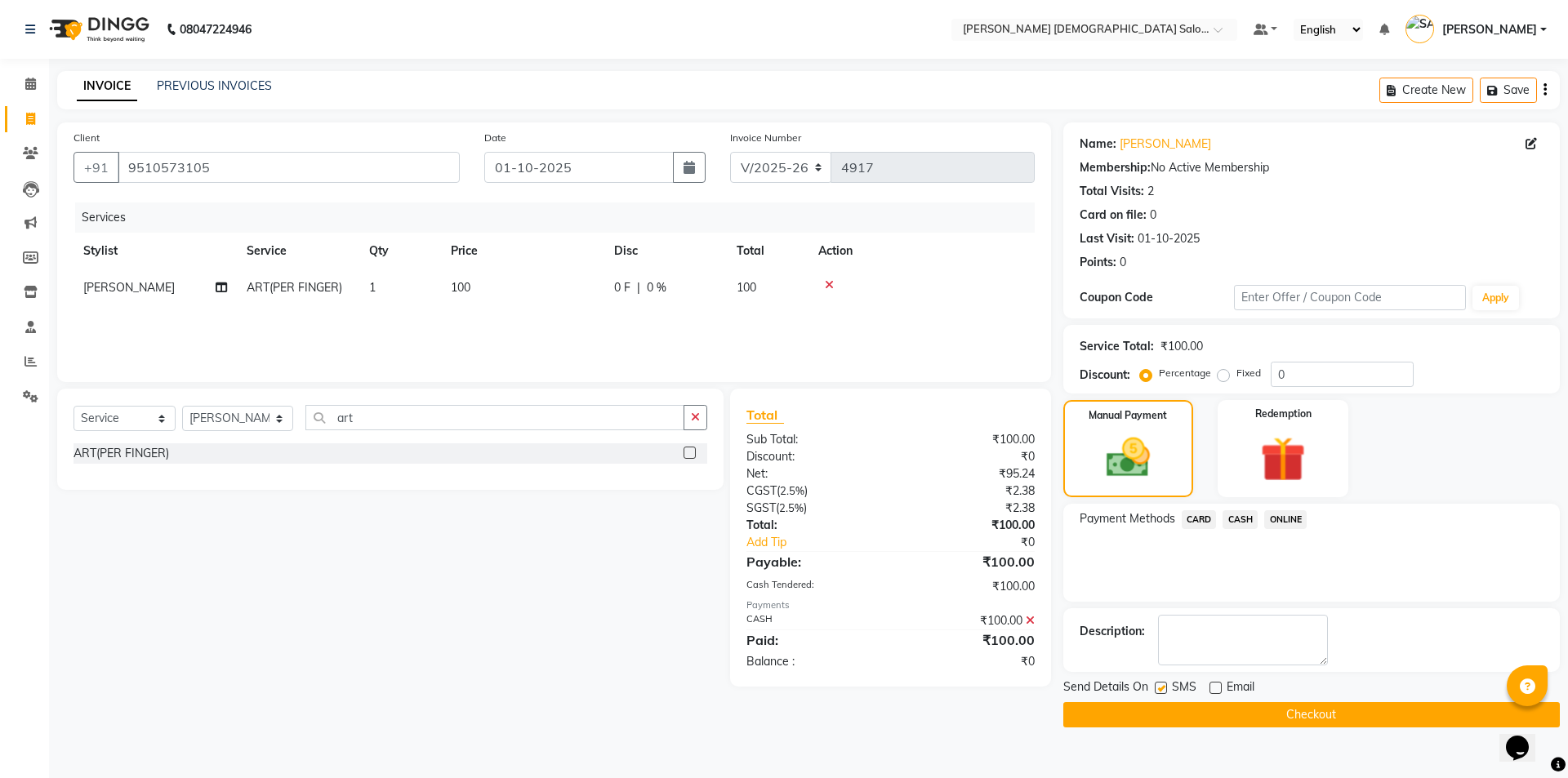
checkbox input "false"
click at [1172, 706] on button "Checkout" at bounding box center [1311, 714] width 496 height 25
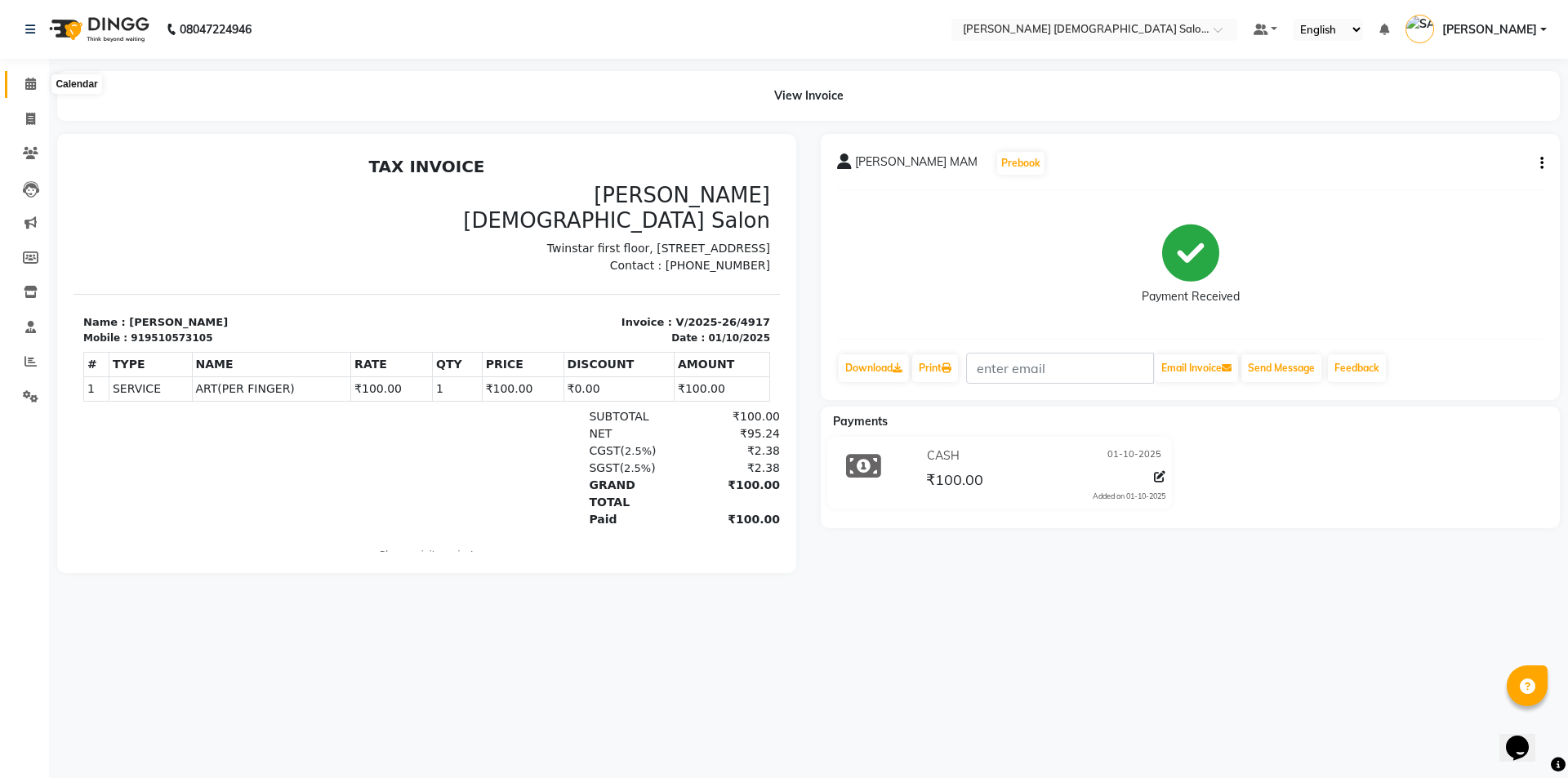
click at [39, 87] on span at bounding box center [31, 85] width 29 height 19
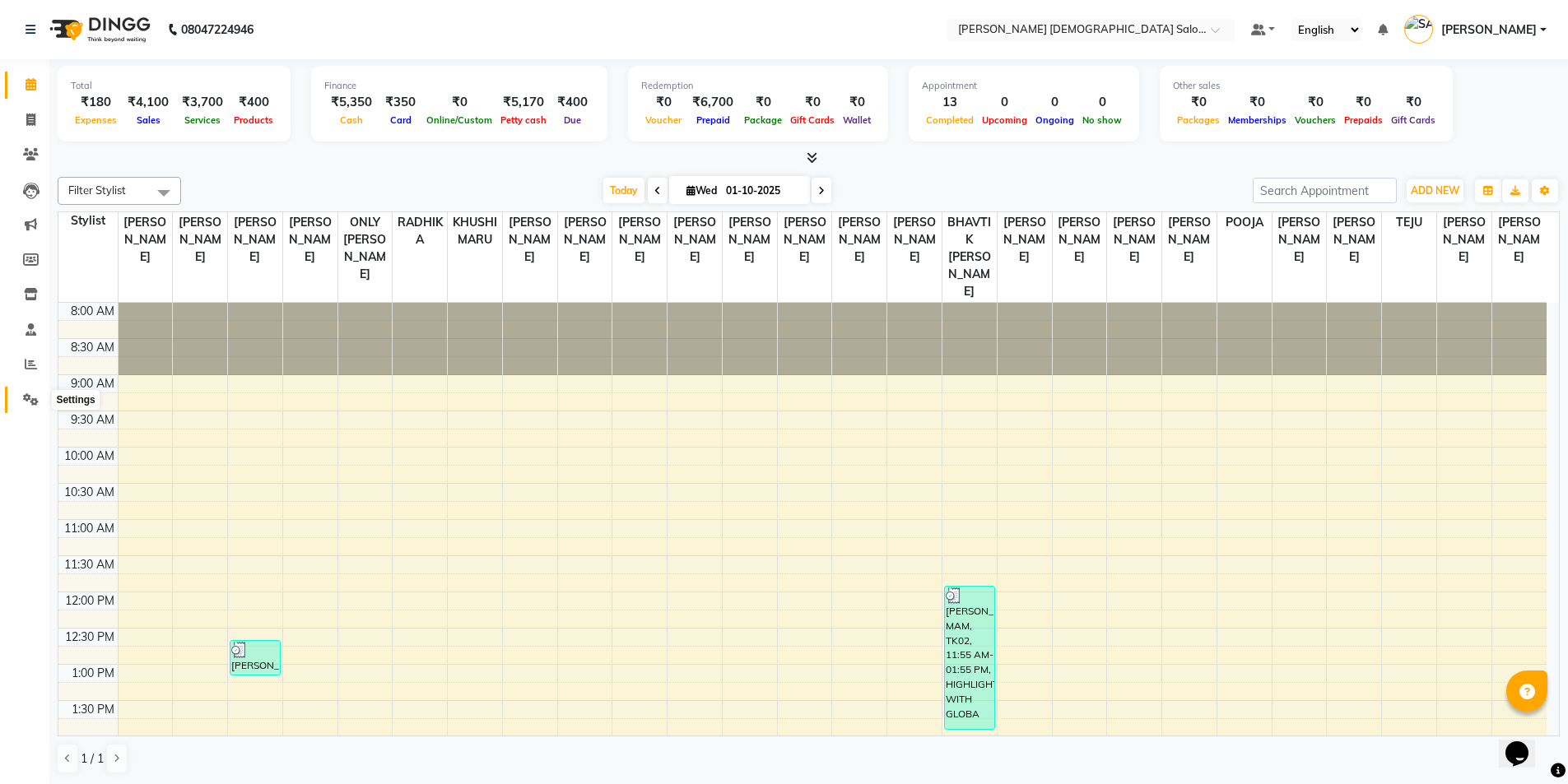
click at [33, 398] on icon at bounding box center [31, 399] width 16 height 12
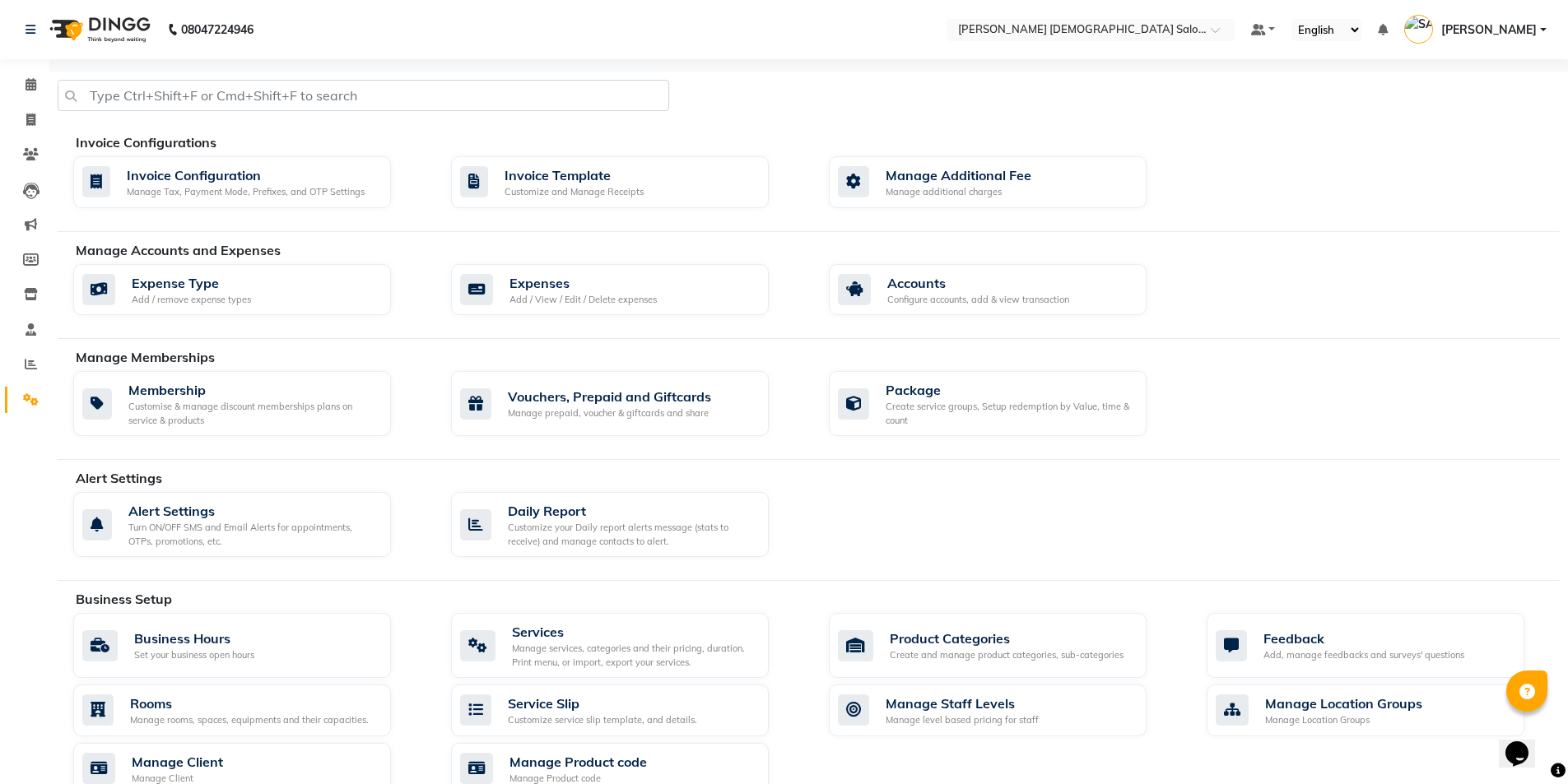
drag, startPoint x: 548, startPoint y: 341, endPoint x: 558, endPoint y: 324, distance: 19.7
click at [549, 341] on div "Invoice Configurations Invoice Configuration Manage Tax, Payment Mode, Prefixes…" at bounding box center [808, 639] width 1502 height 1136
click at [581, 285] on div "Expenses" at bounding box center [583, 282] width 147 height 19
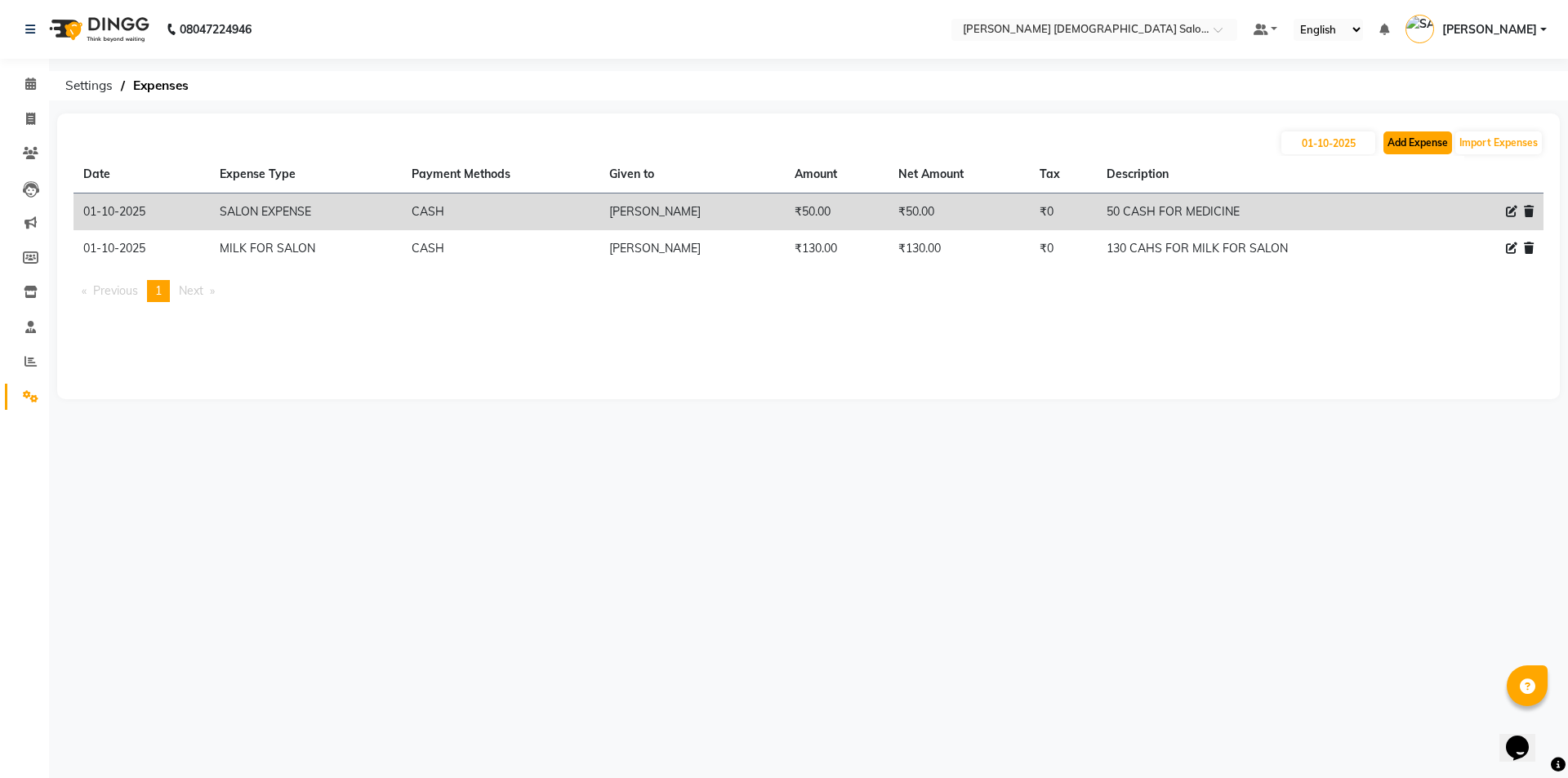
click at [1403, 141] on button "Add Expense" at bounding box center [1418, 143] width 69 height 23
select select "1"
select select "6665"
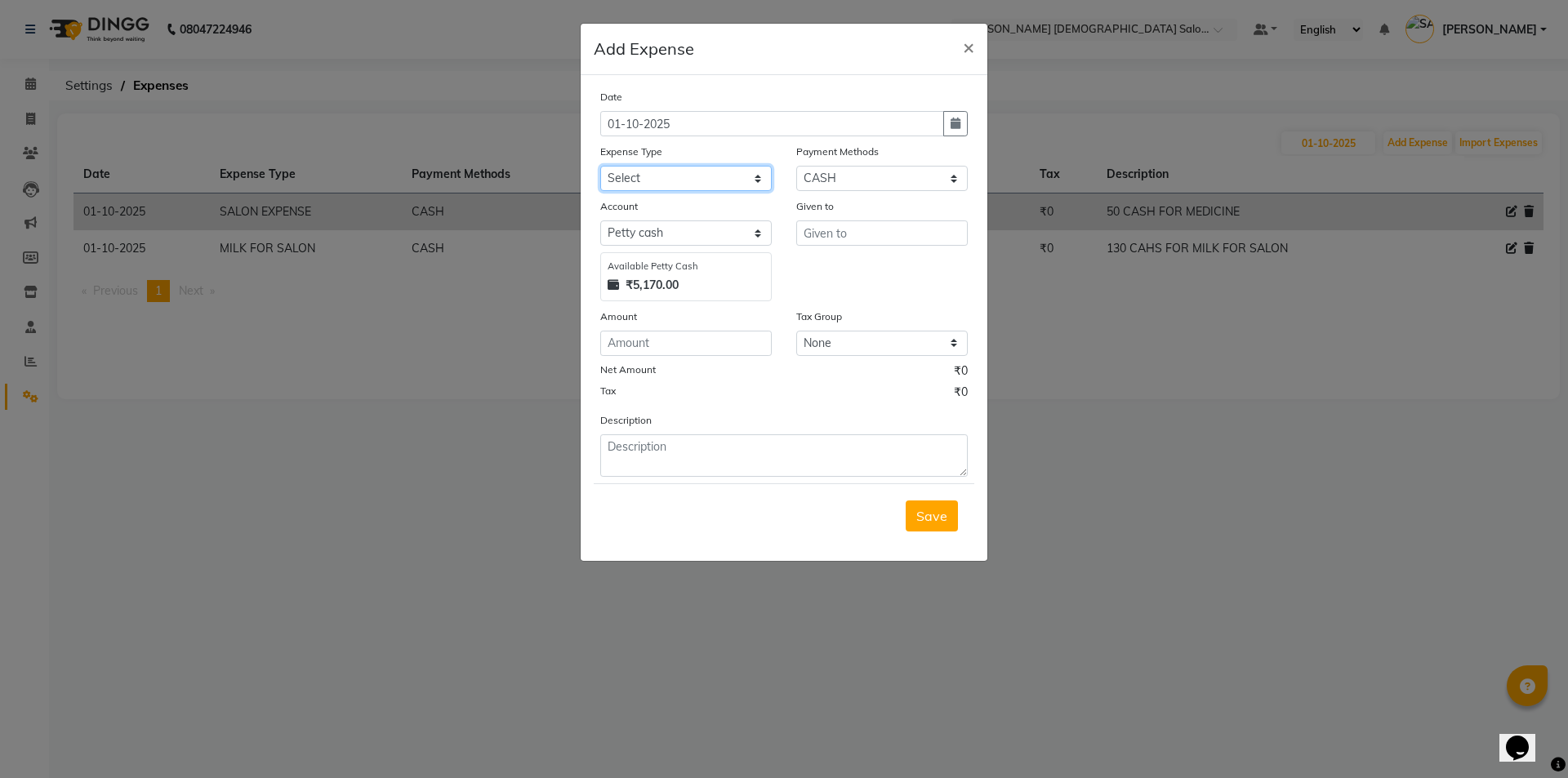
click at [735, 170] on select "Select ADVANCE RUPEES FOR STAFF CLEANING GROSSERY CLENING ITEM HOUSEKEEPIN clie…" at bounding box center [686, 178] width 171 height 25
click at [600, 166] on select "Select ADVANCE RUPEES FOR STAFF CLEANING GROSSERY CLENING ITEM HOUSEKEEPIN clie…" at bounding box center [686, 178] width 171 height 25
select select "19507"
click at [811, 224] on input "text" at bounding box center [882, 232] width 171 height 25
type input "sandip bhai"
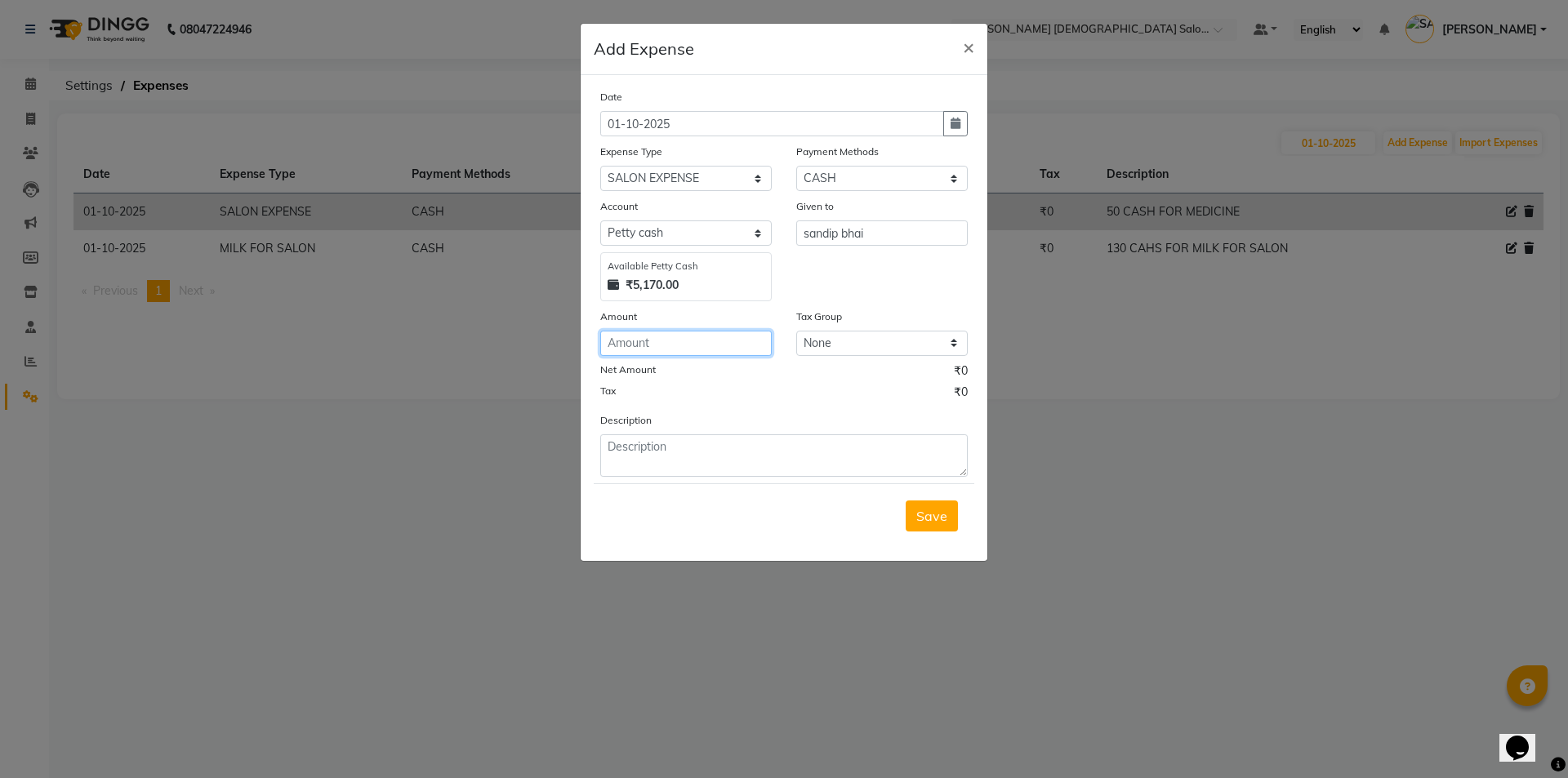
click at [732, 342] on input "number" at bounding box center [686, 343] width 171 height 25
type input "200"
click at [699, 421] on div "Description" at bounding box center [784, 444] width 392 height 65
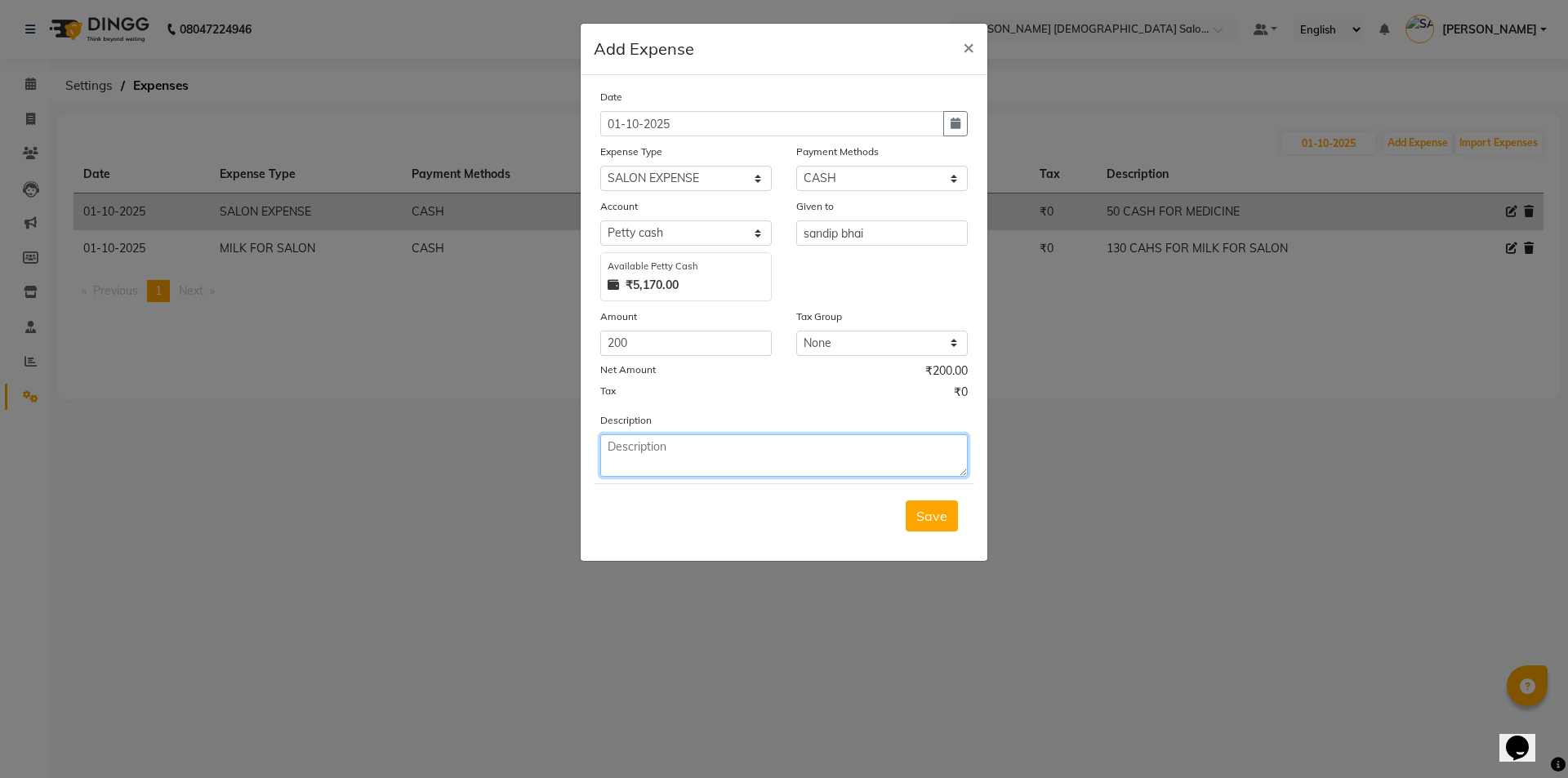
click at [708, 437] on textarea at bounding box center [784, 455] width 368 height 43
type textarea "200 cash for sandip bhai shake"
click at [952, 517] on button "Save" at bounding box center [932, 516] width 52 height 31
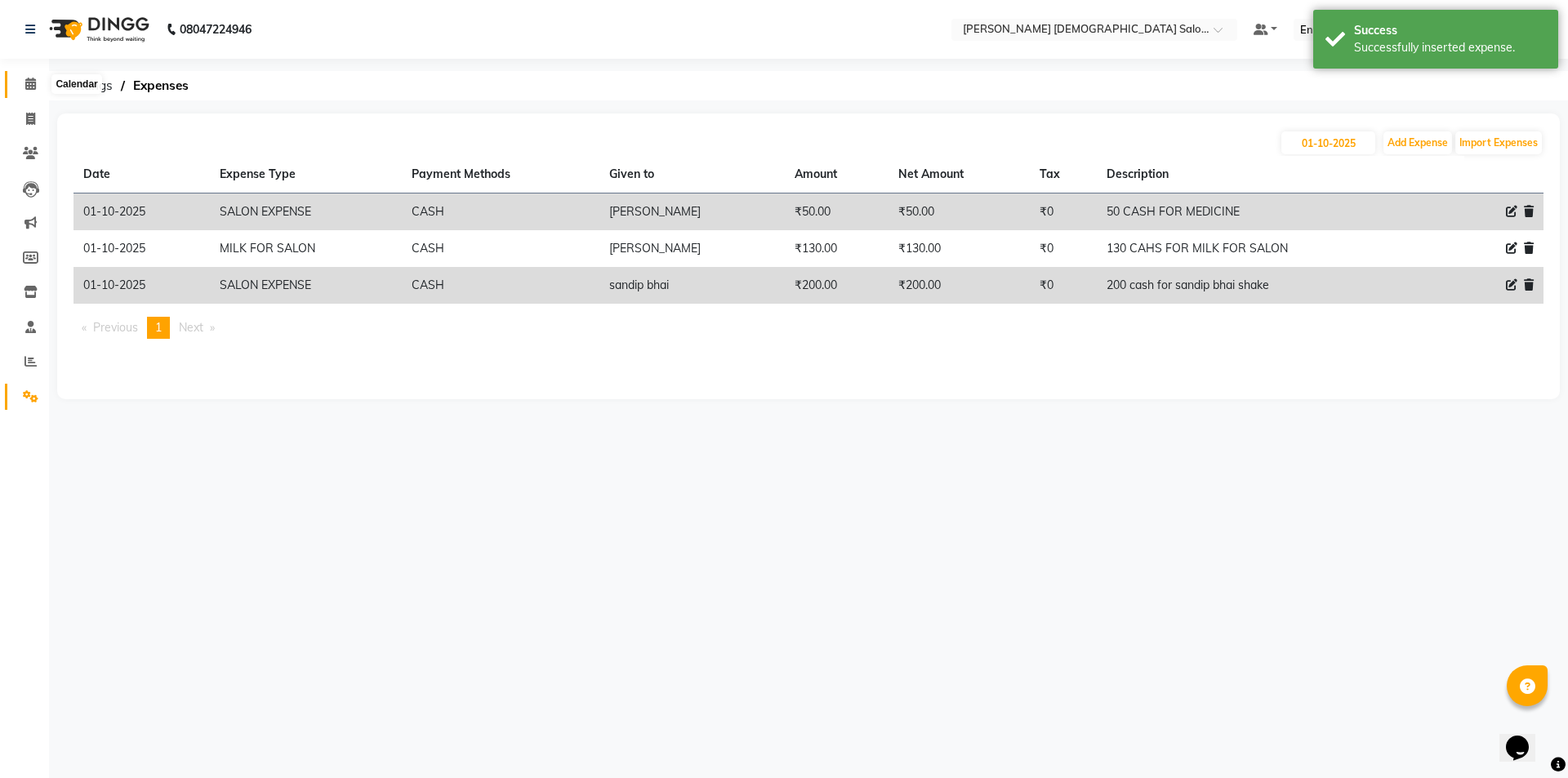
click at [26, 91] on span at bounding box center [31, 85] width 29 height 19
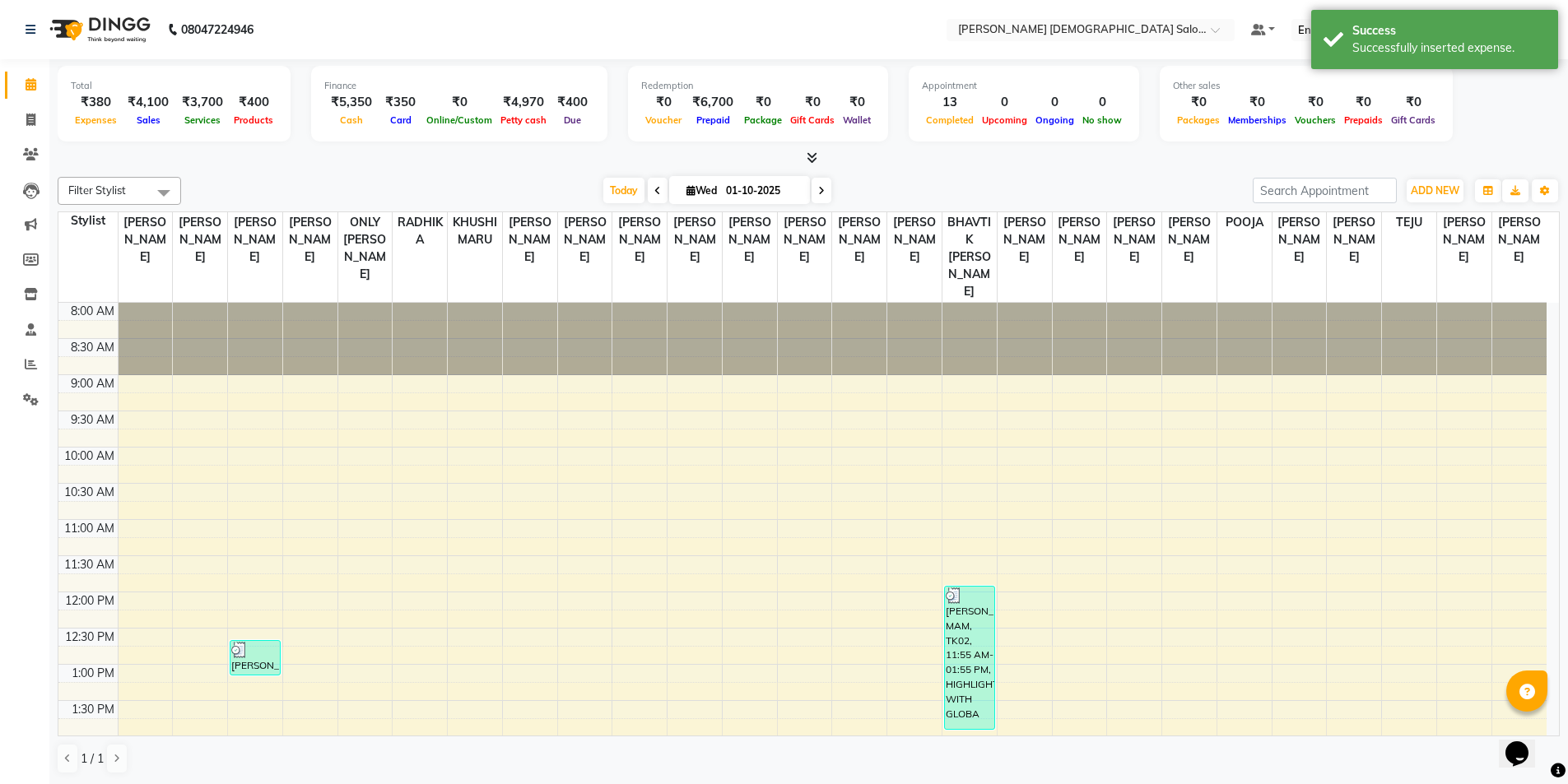
drag, startPoint x: 339, startPoint y: 180, endPoint x: 293, endPoint y: 147, distance: 56.6
click at [298, 150] on div at bounding box center [808, 158] width 1502 height 18
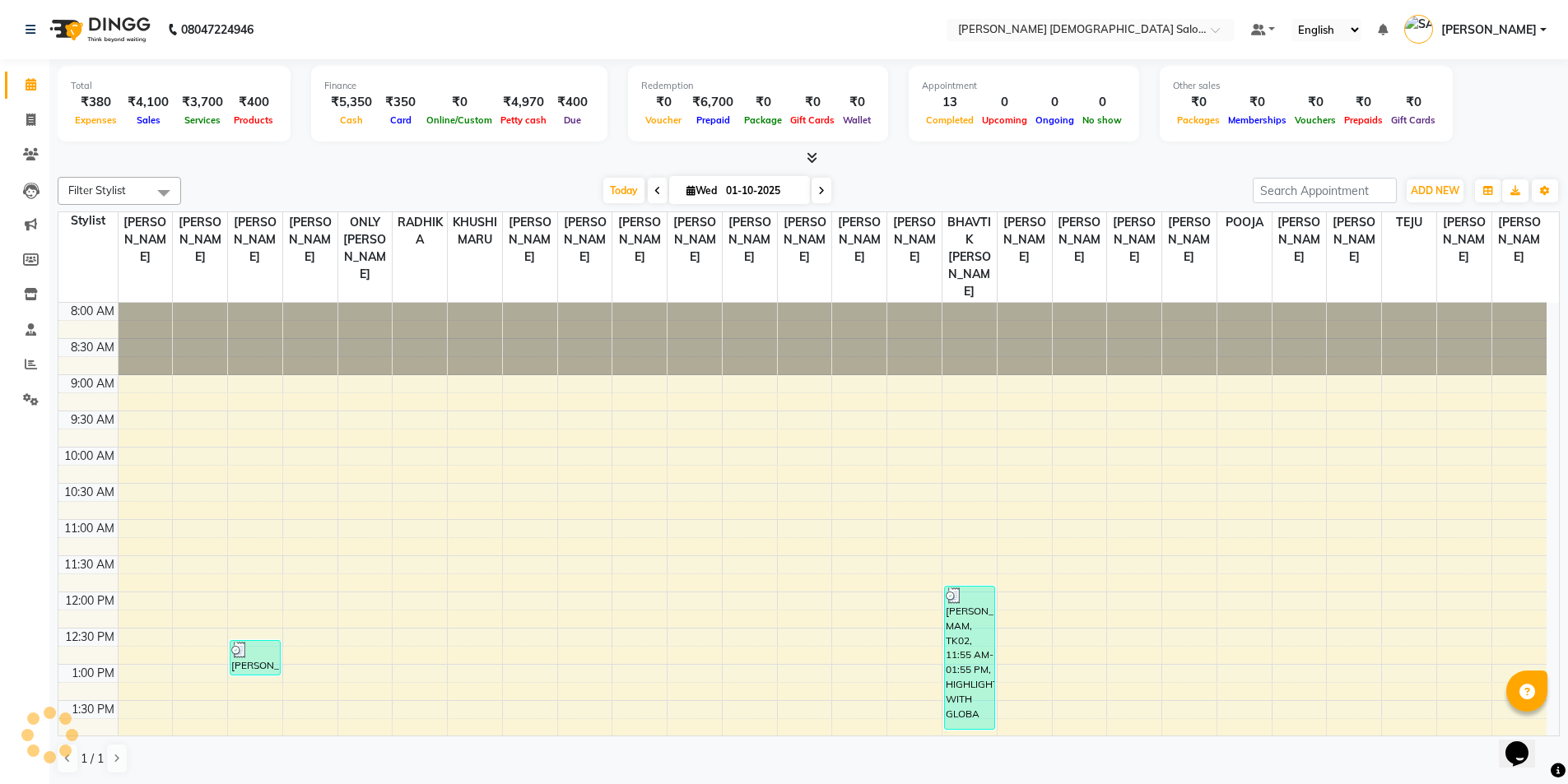
click at [453, 150] on div at bounding box center [808, 158] width 1502 height 18
drag, startPoint x: 455, startPoint y: 150, endPoint x: 36, endPoint y: 128, distance: 419.6
click at [36, 128] on span at bounding box center [31, 121] width 29 height 19
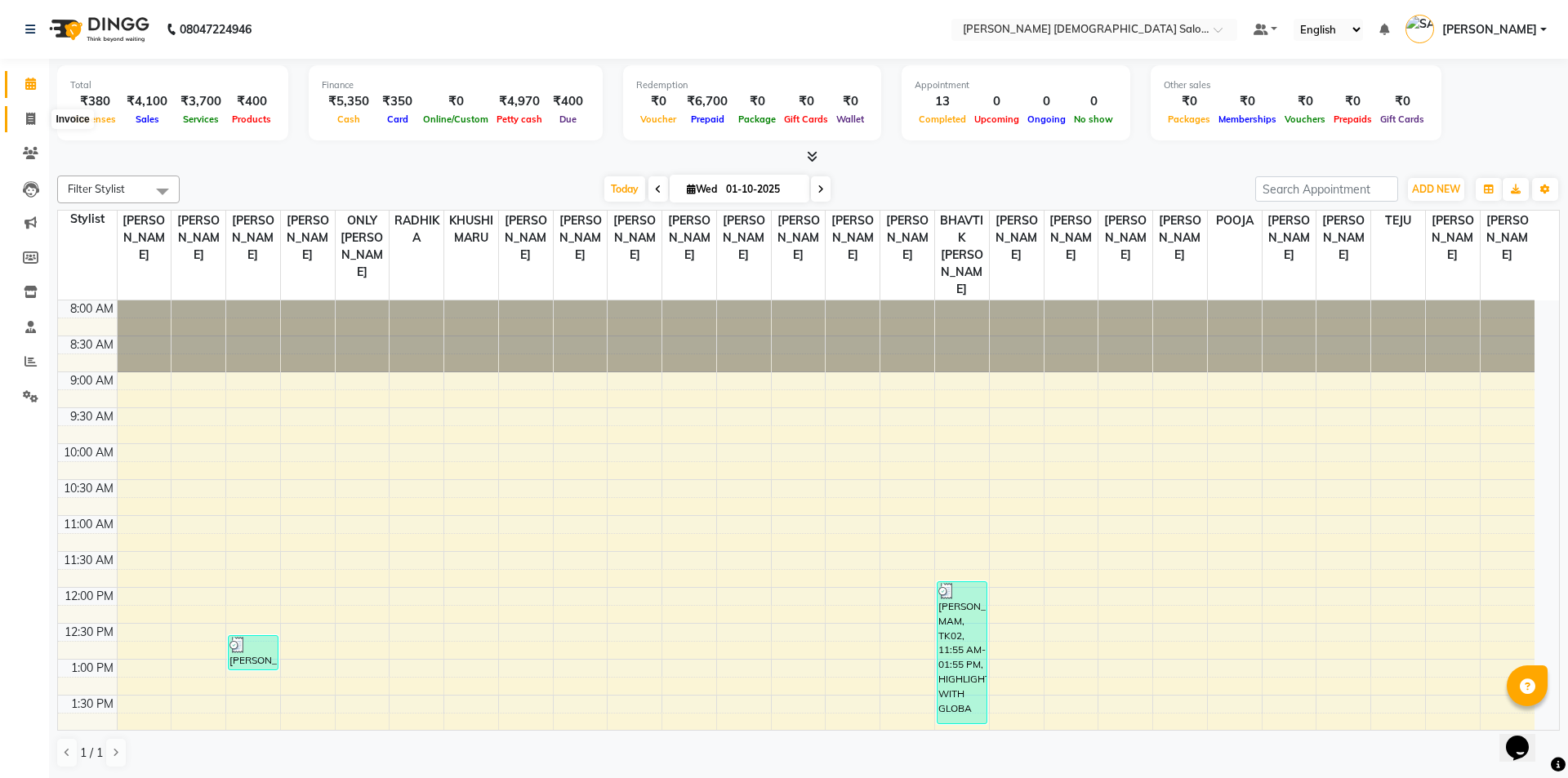
select select "service"
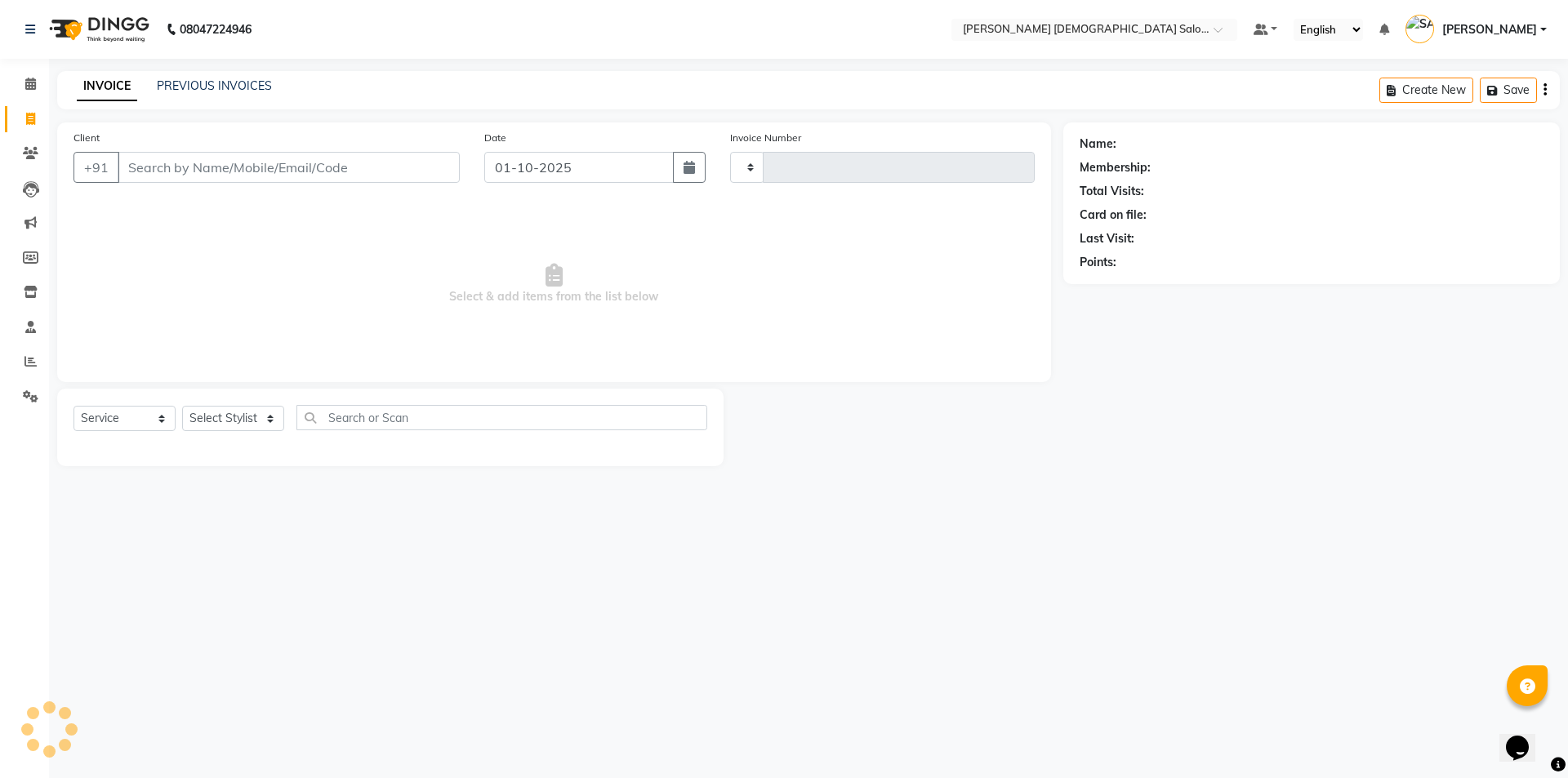
type input "4918"
select select "7542"
click at [228, 176] on input "Client" at bounding box center [289, 168] width 342 height 31
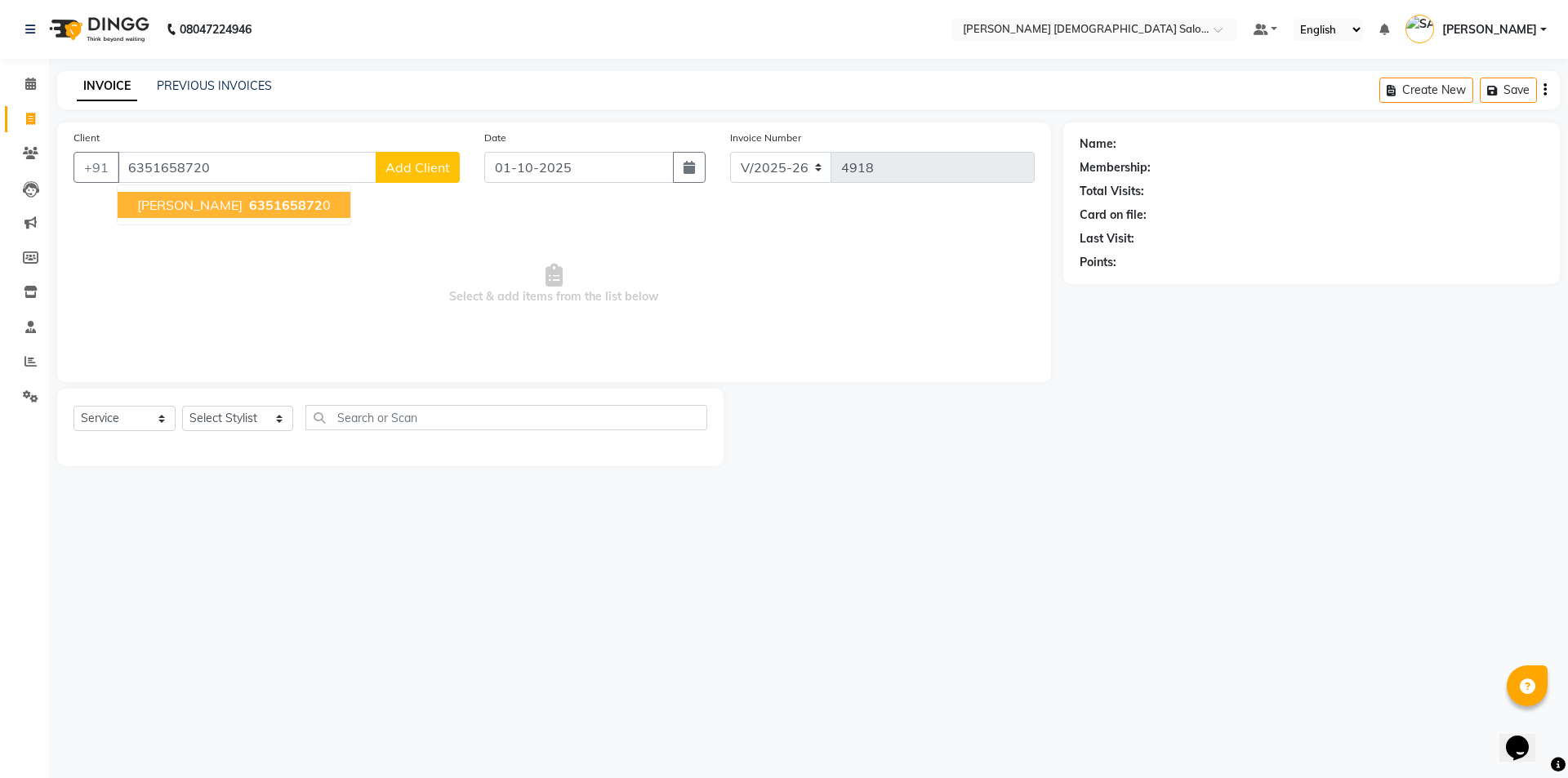
type input "6351658720"
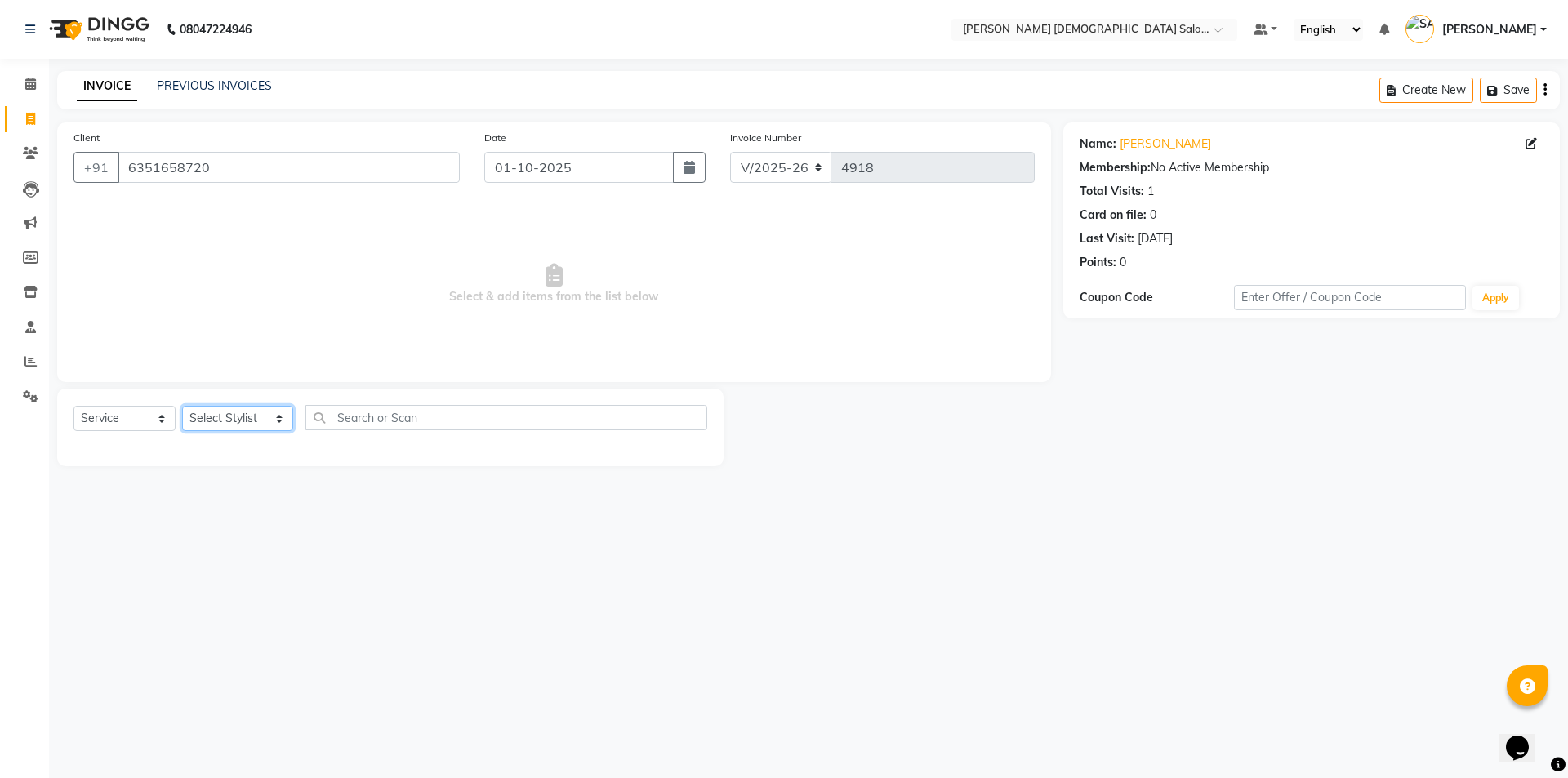
click at [254, 427] on select "Select Stylist [PERSON_NAME] BHAVTIK [PERSON_NAME] [PERSON_NAME] [PERSON_NAME] …" at bounding box center [237, 418] width 111 height 25
click at [182, 406] on select "Select Stylist [PERSON_NAME] BHAVTIK [PERSON_NAME] [PERSON_NAME] [PERSON_NAME] …" at bounding box center [237, 418] width 111 height 25
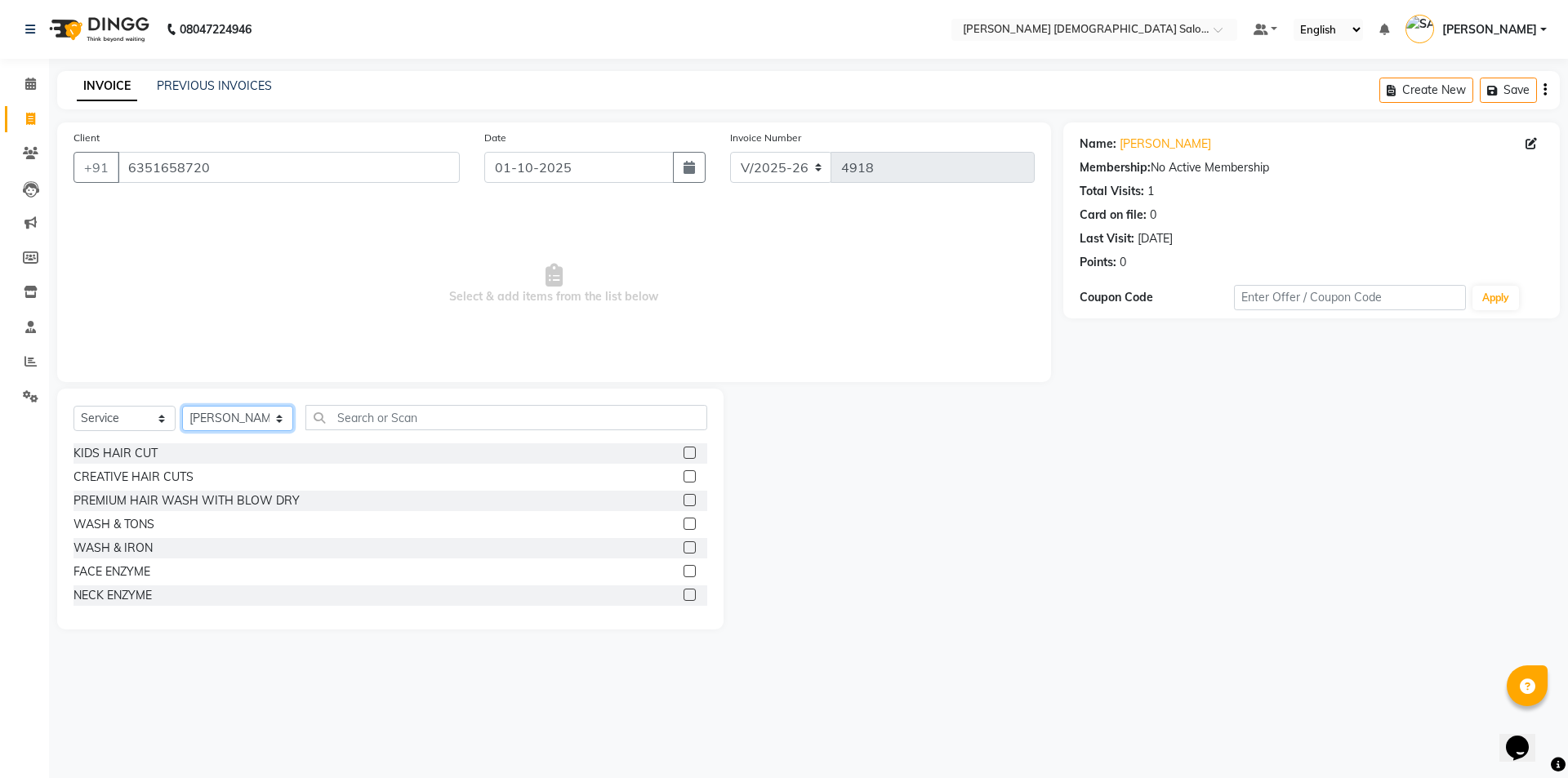
select select "67028"
click at [334, 415] on input "text" at bounding box center [507, 417] width 402 height 25
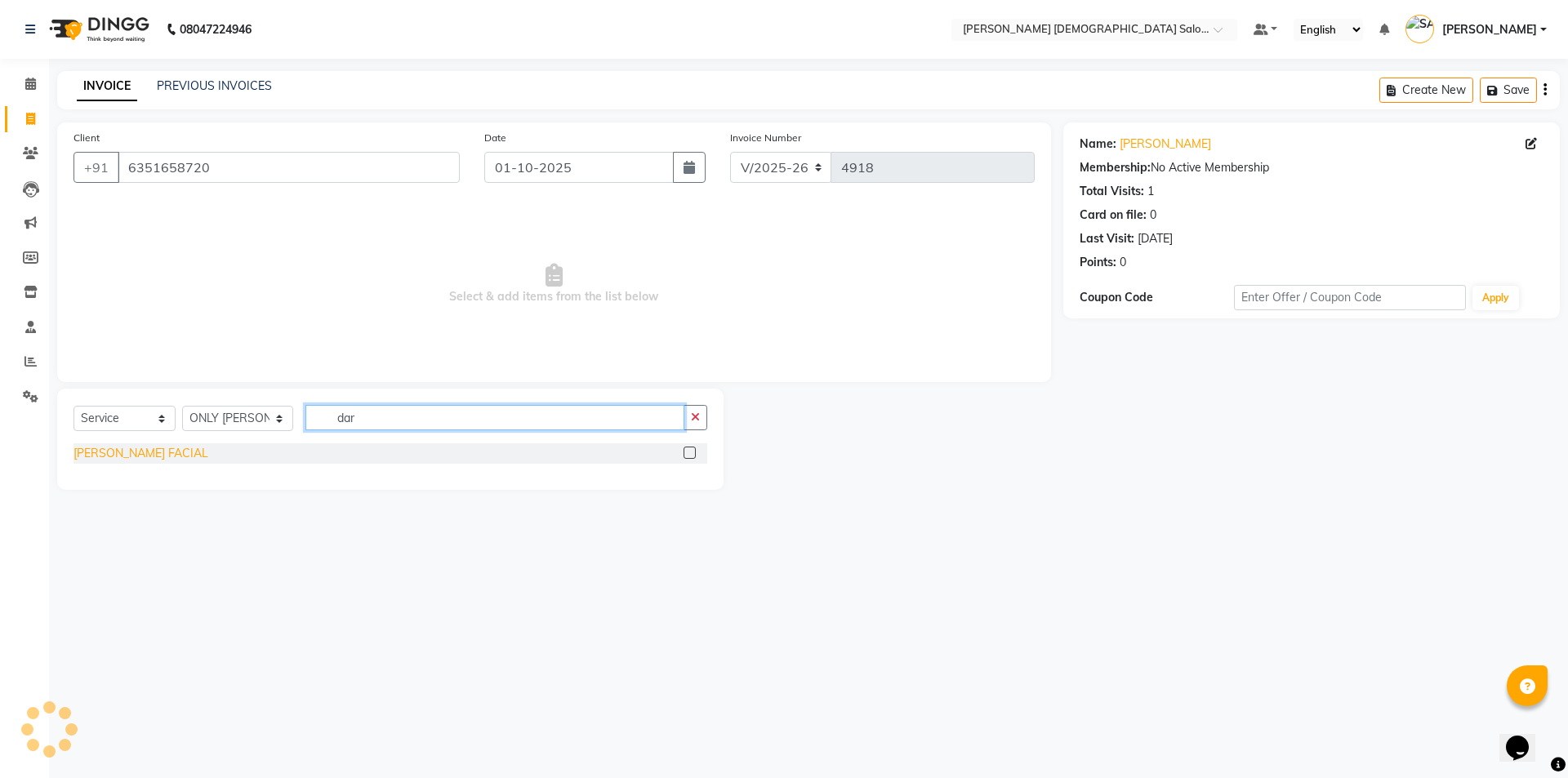
type input "dar"
click at [174, 445] on div "[PERSON_NAME] FACIAL" at bounding box center [141, 454] width 135 height 17
checkbox input "false"
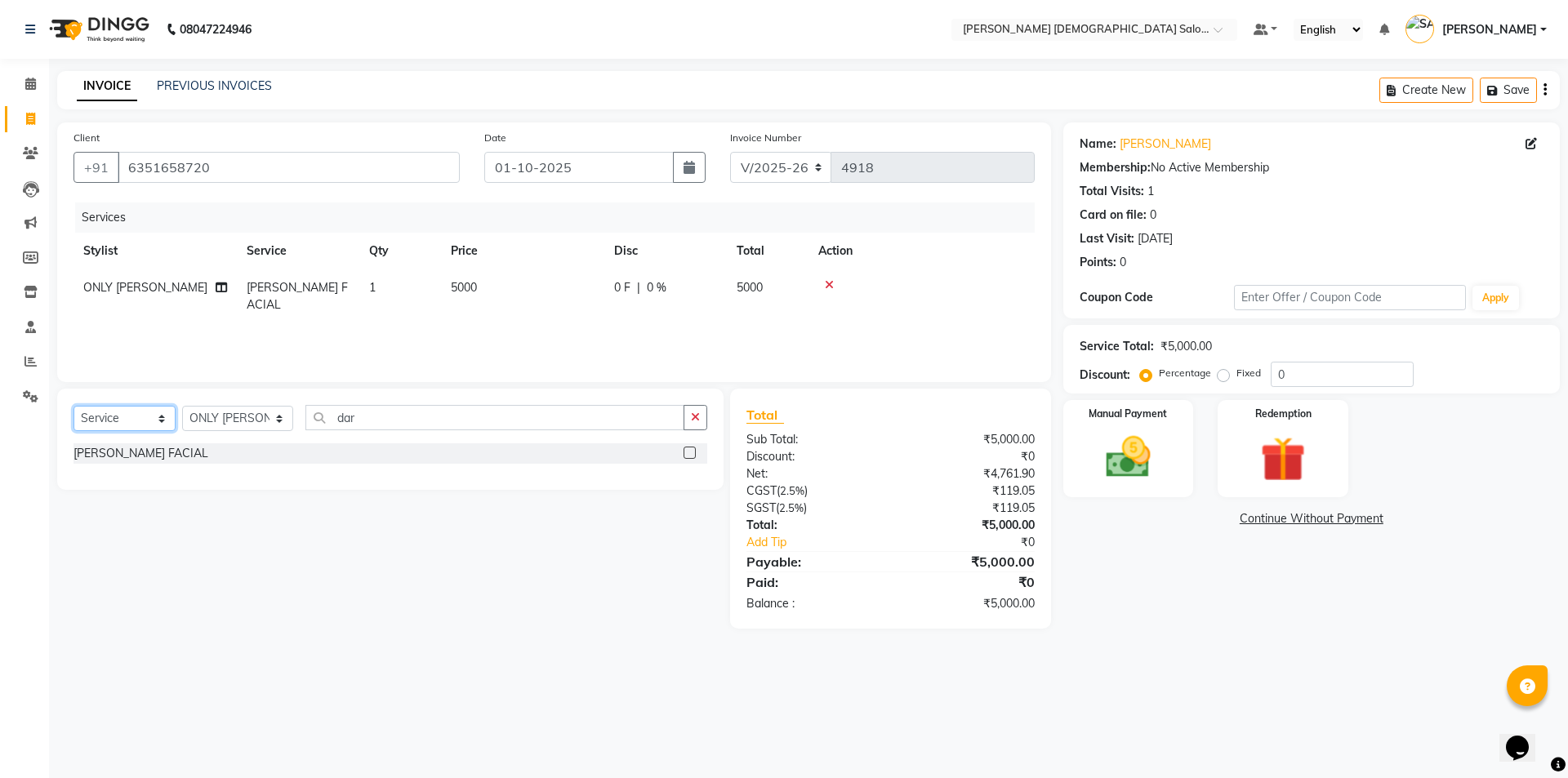
drag, startPoint x: 166, startPoint y: 410, endPoint x: 158, endPoint y: 430, distance: 21.5
click at [166, 410] on select "Select Service Product Membership Package Voucher Prepaid Gift Card" at bounding box center [124, 418] width 102 height 25
select select "product"
click at [73, 406] on select "Select Service Product Membership Package Voucher Prepaid Gift Card" at bounding box center [124, 418] width 102 height 25
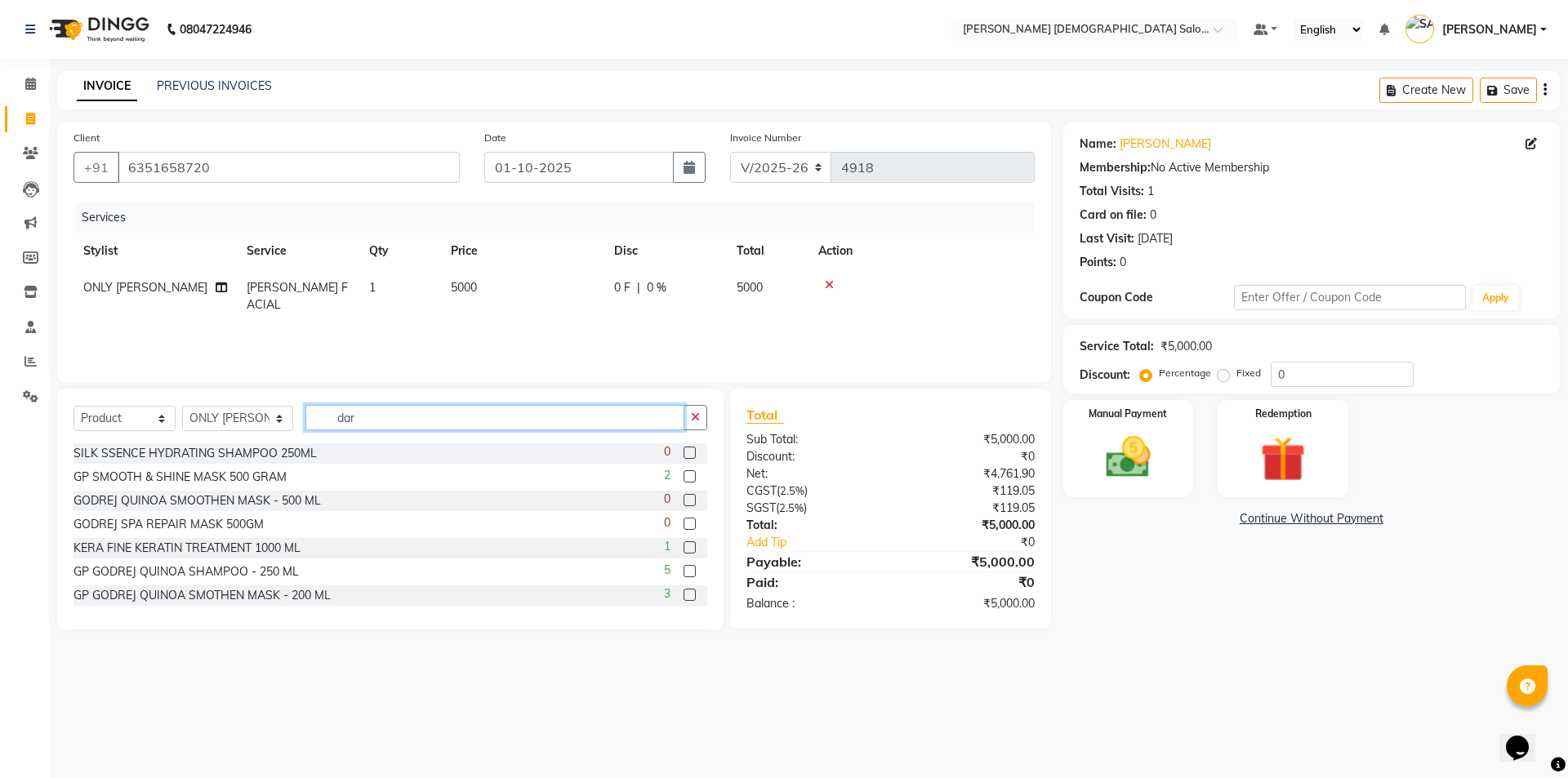
drag, startPoint x: 352, startPoint y: 416, endPoint x: 224, endPoint y: 437, distance: 129.7
click at [248, 437] on div "Select Service Product Membership Package Voucher Prepaid Gift Card Select Styl…" at bounding box center [390, 424] width 633 height 38
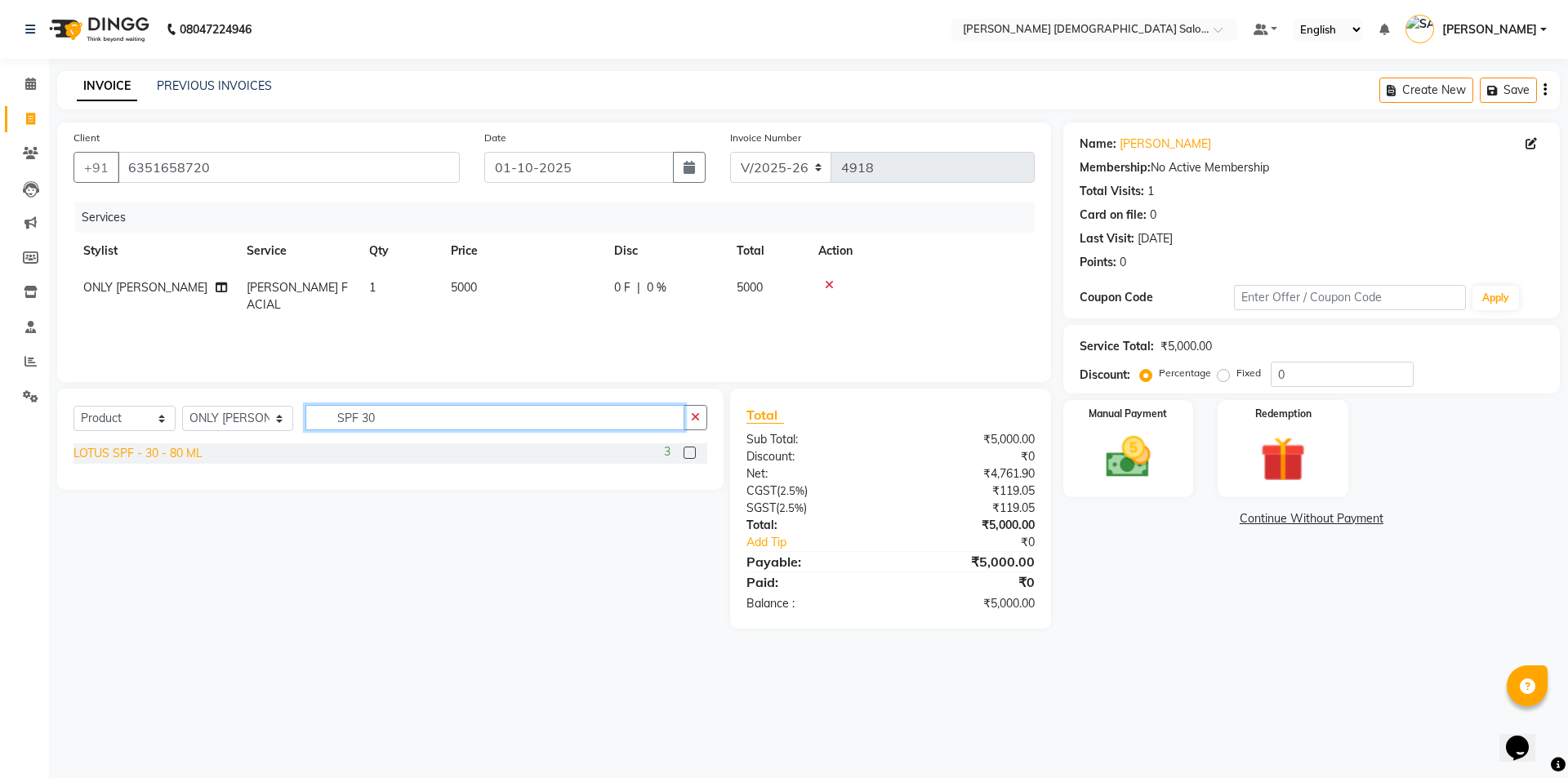
type input "SPF 30"
click at [176, 445] on div "LOTUS SPF - 30 - 80 ML" at bounding box center [138, 454] width 129 height 17
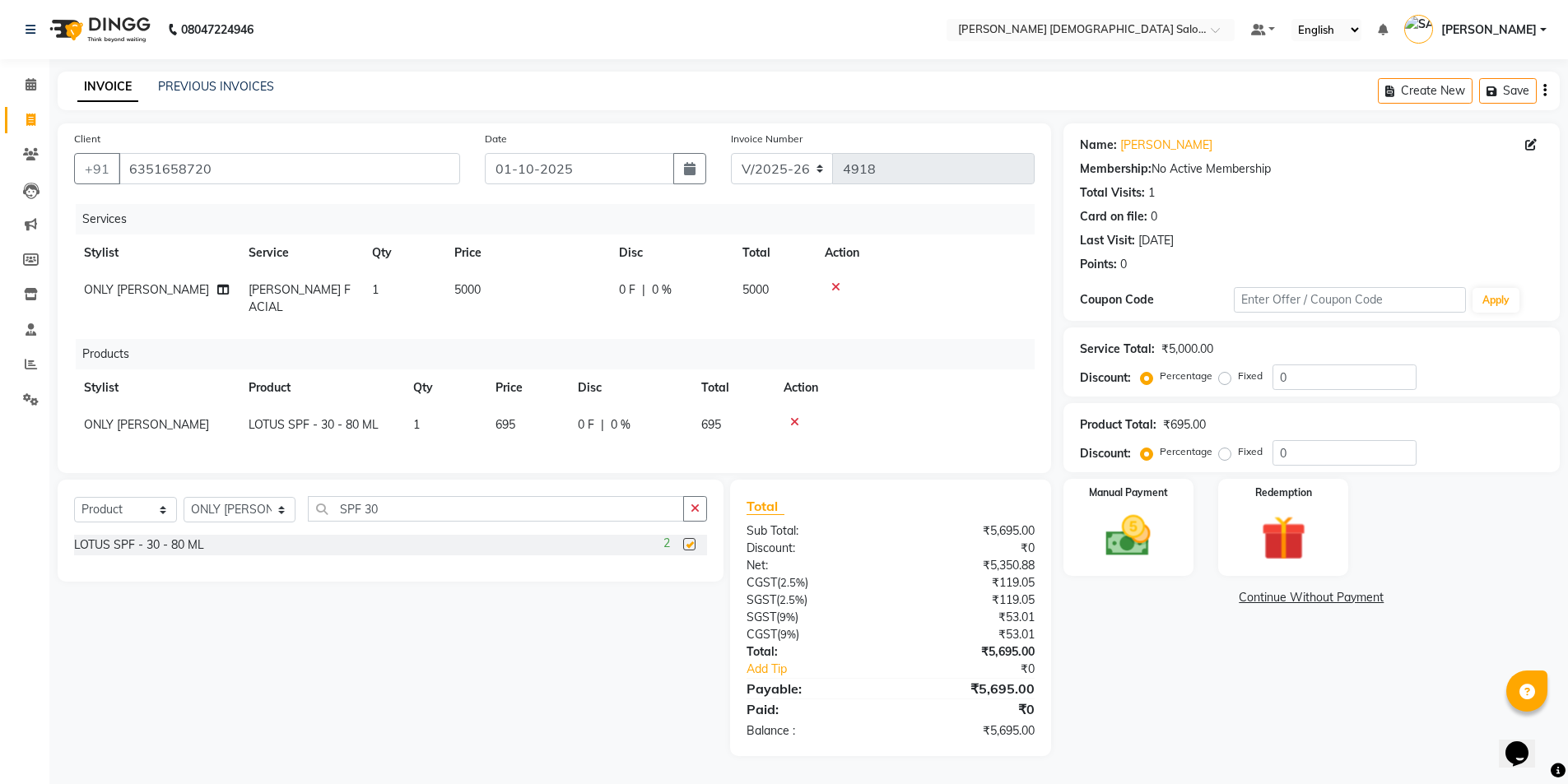
checkbox input "false"
click at [1109, 524] on img at bounding box center [1129, 536] width 76 height 54
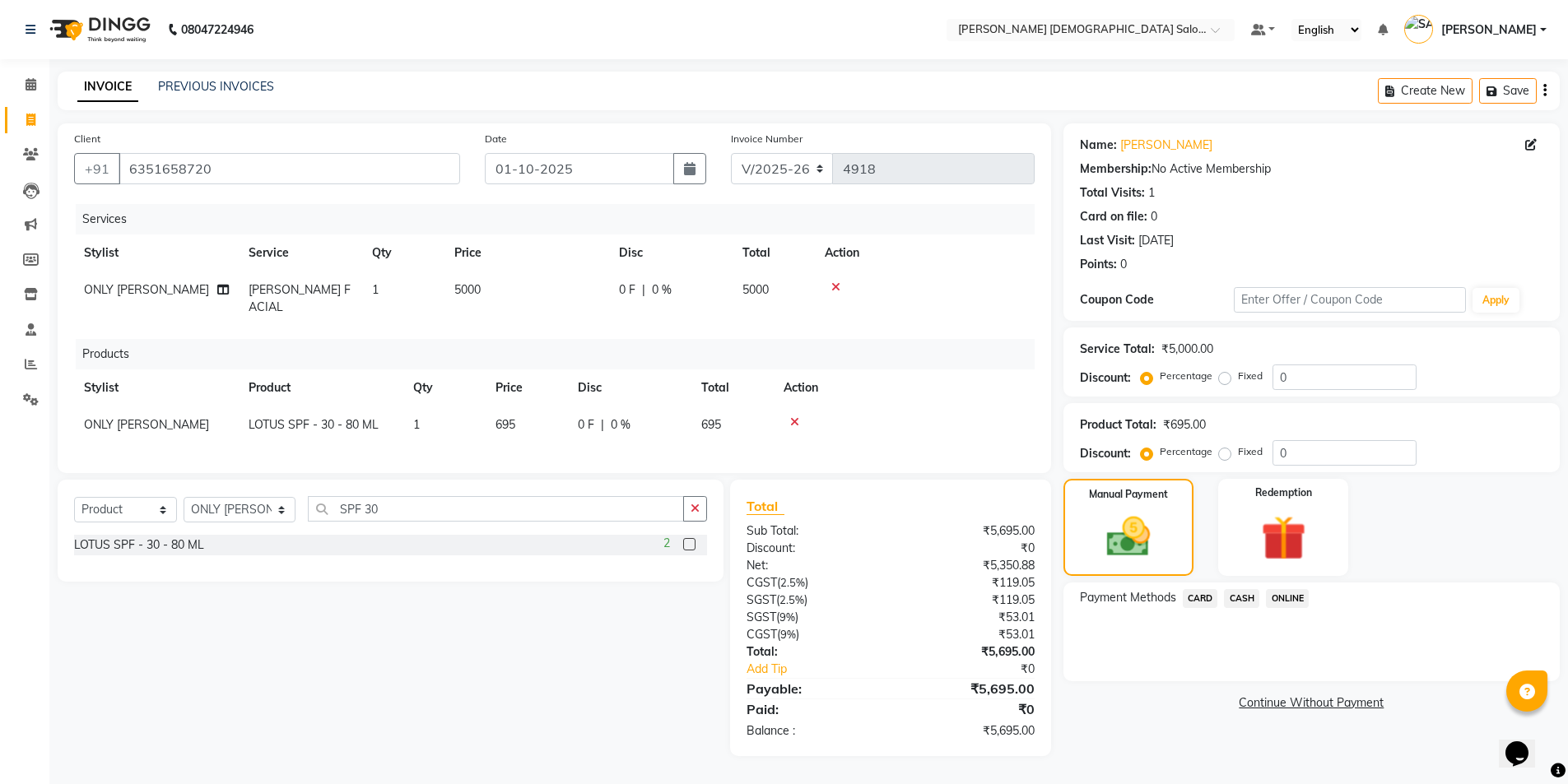
click at [1207, 592] on span "CARD" at bounding box center [1200, 598] width 35 height 19
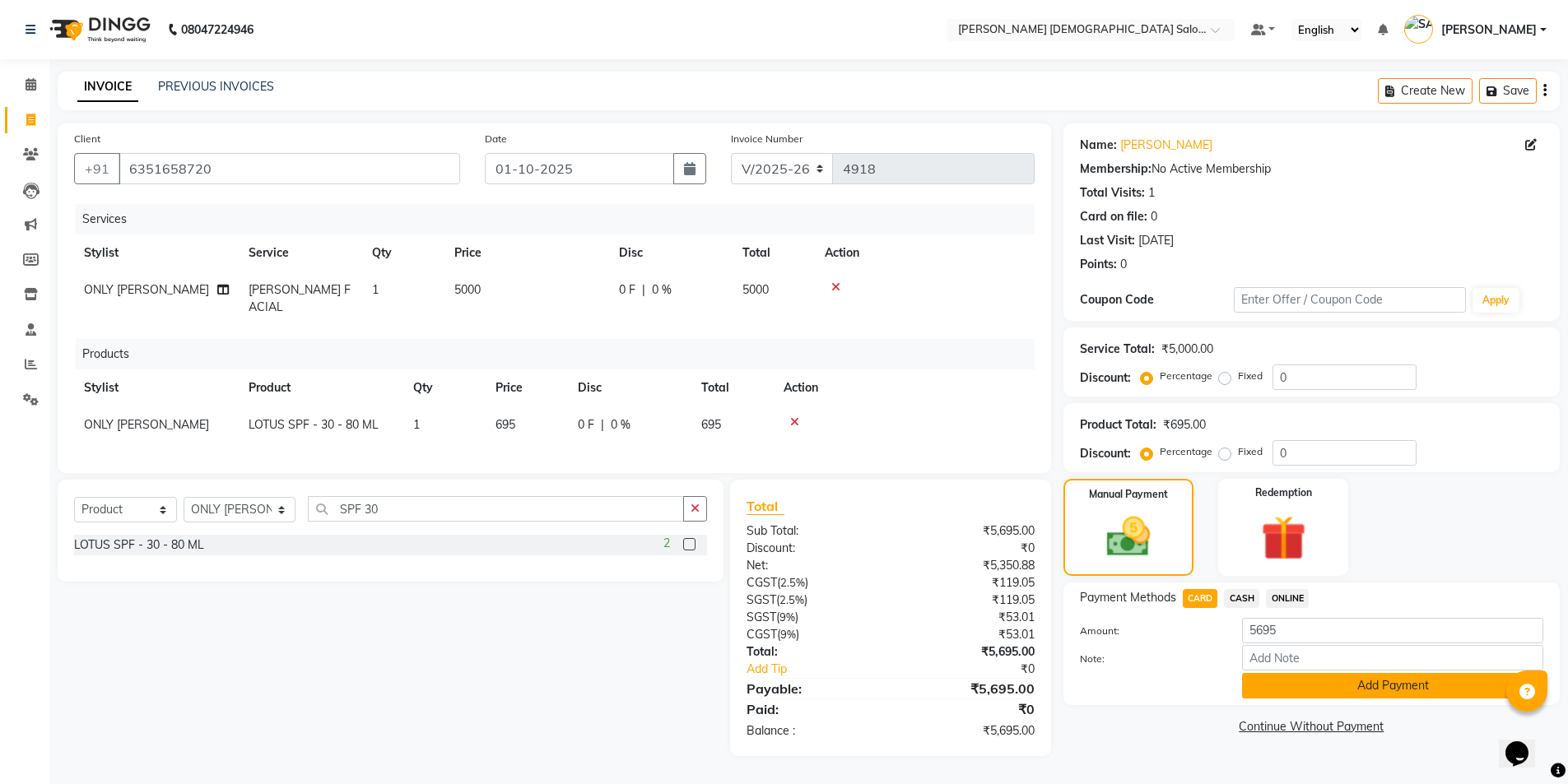
click at [1289, 688] on button "Add Payment" at bounding box center [1393, 685] width 301 height 26
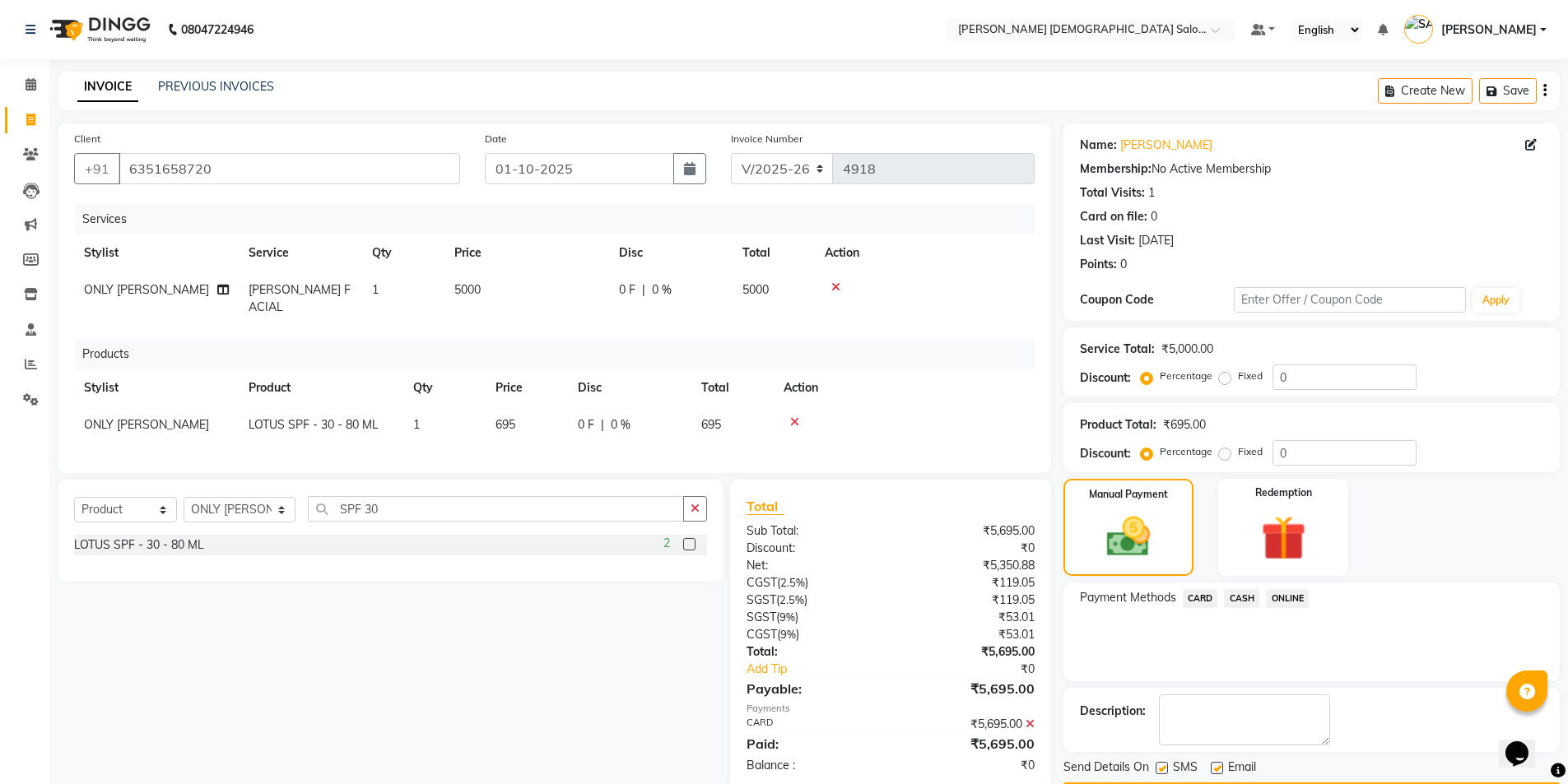
click at [1220, 762] on label at bounding box center [1217, 768] width 12 height 12
click at [1220, 764] on input "checkbox" at bounding box center [1216, 769] width 11 height 11
checkbox input "false"
click at [1165, 772] on label at bounding box center [1162, 768] width 12 height 12
click at [1165, 772] on input "checkbox" at bounding box center [1161, 769] width 11 height 11
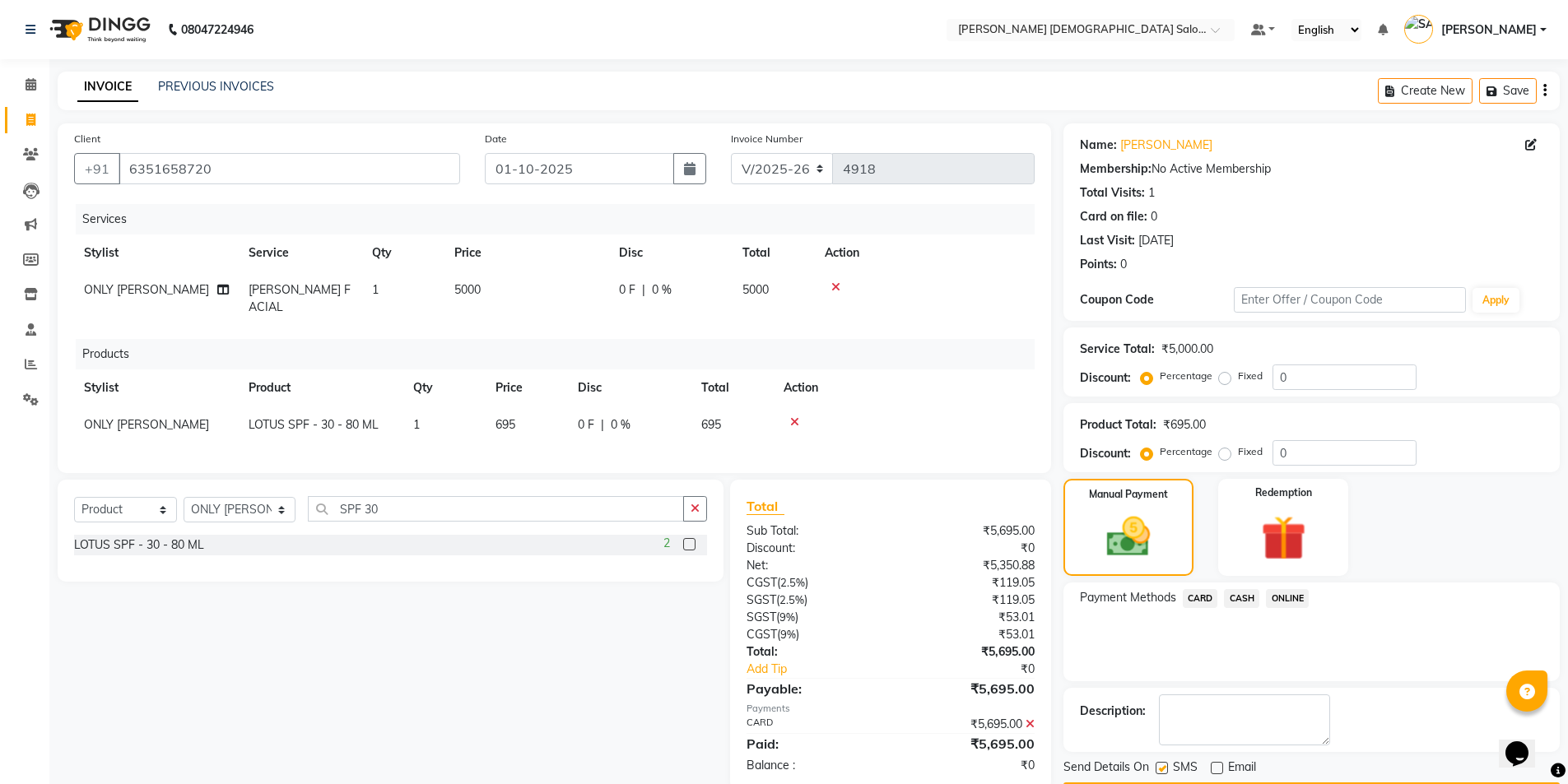
checkbox input "false"
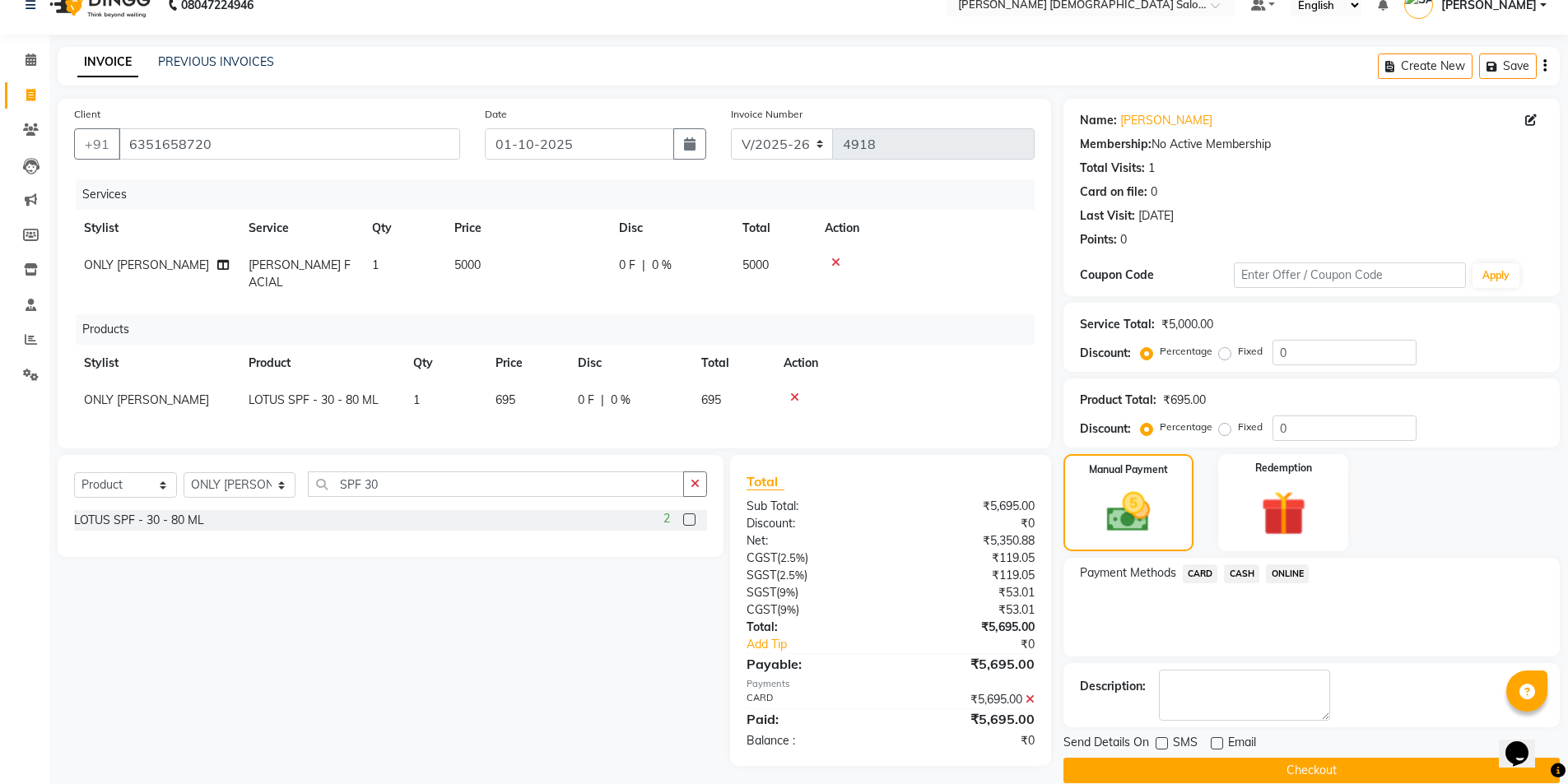
scroll to position [48, 0]
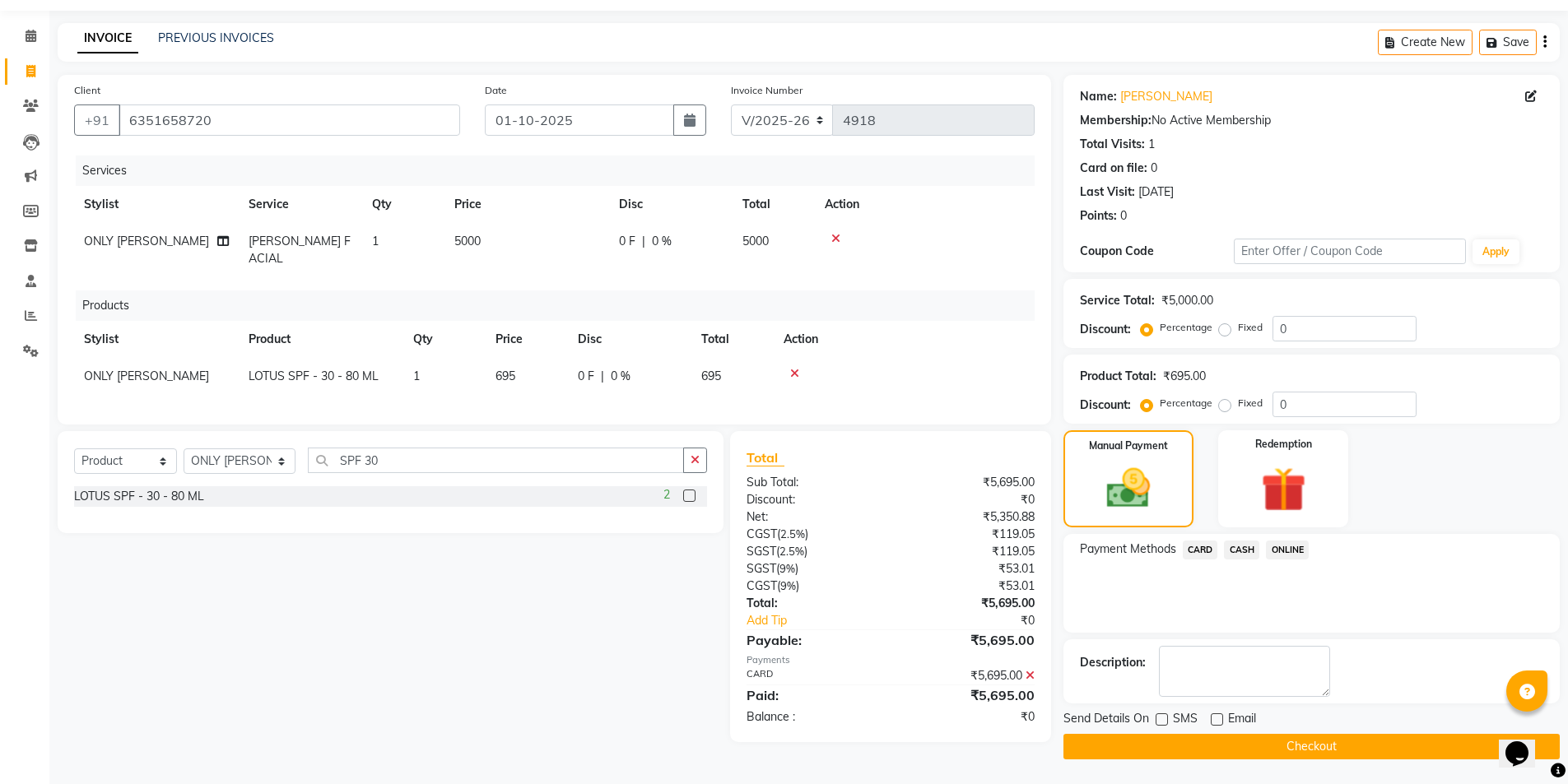
click at [1140, 744] on button "Checkout" at bounding box center [1312, 746] width 497 height 26
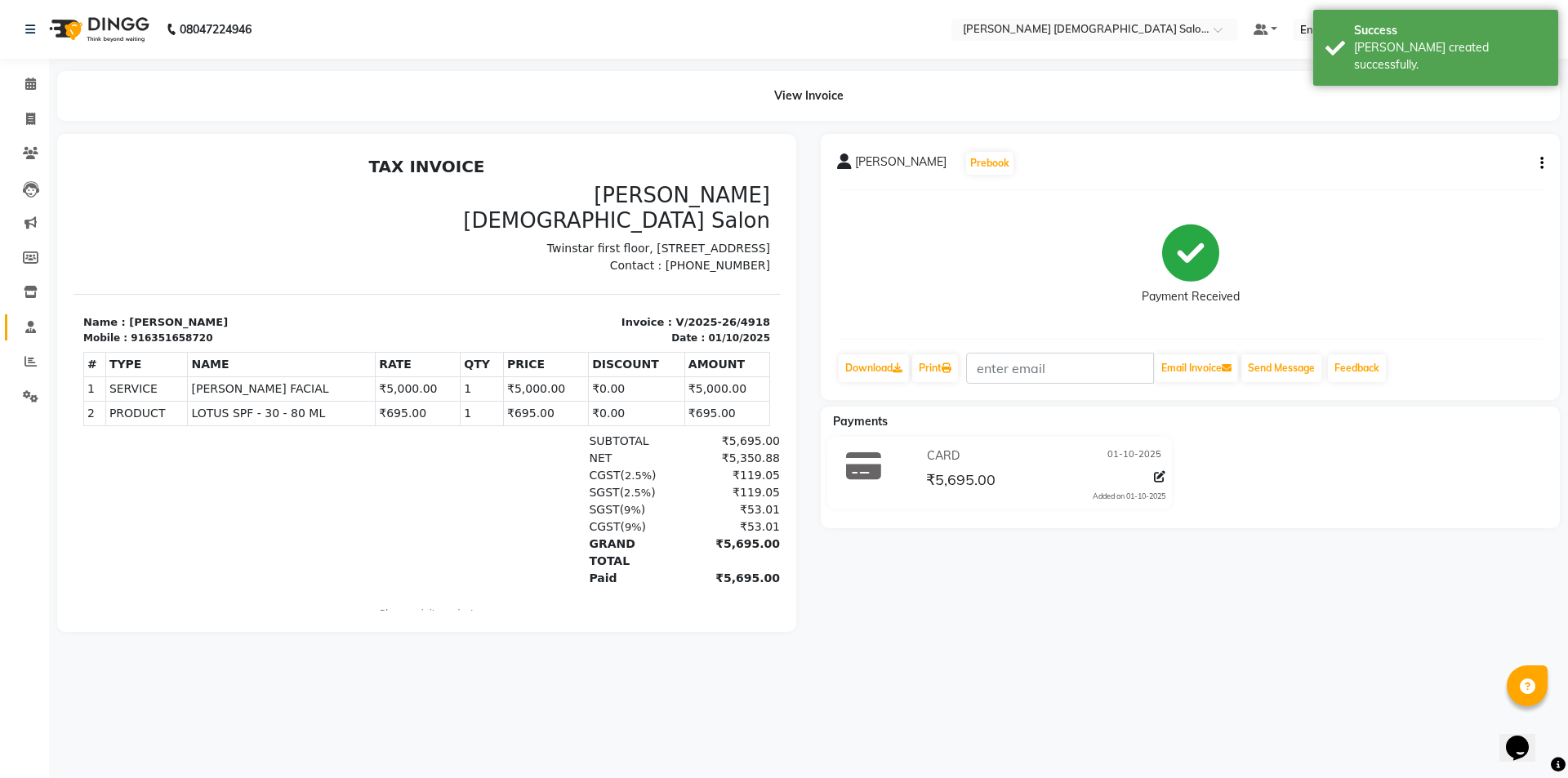
click at [34, 327] on icon at bounding box center [31, 327] width 10 height 12
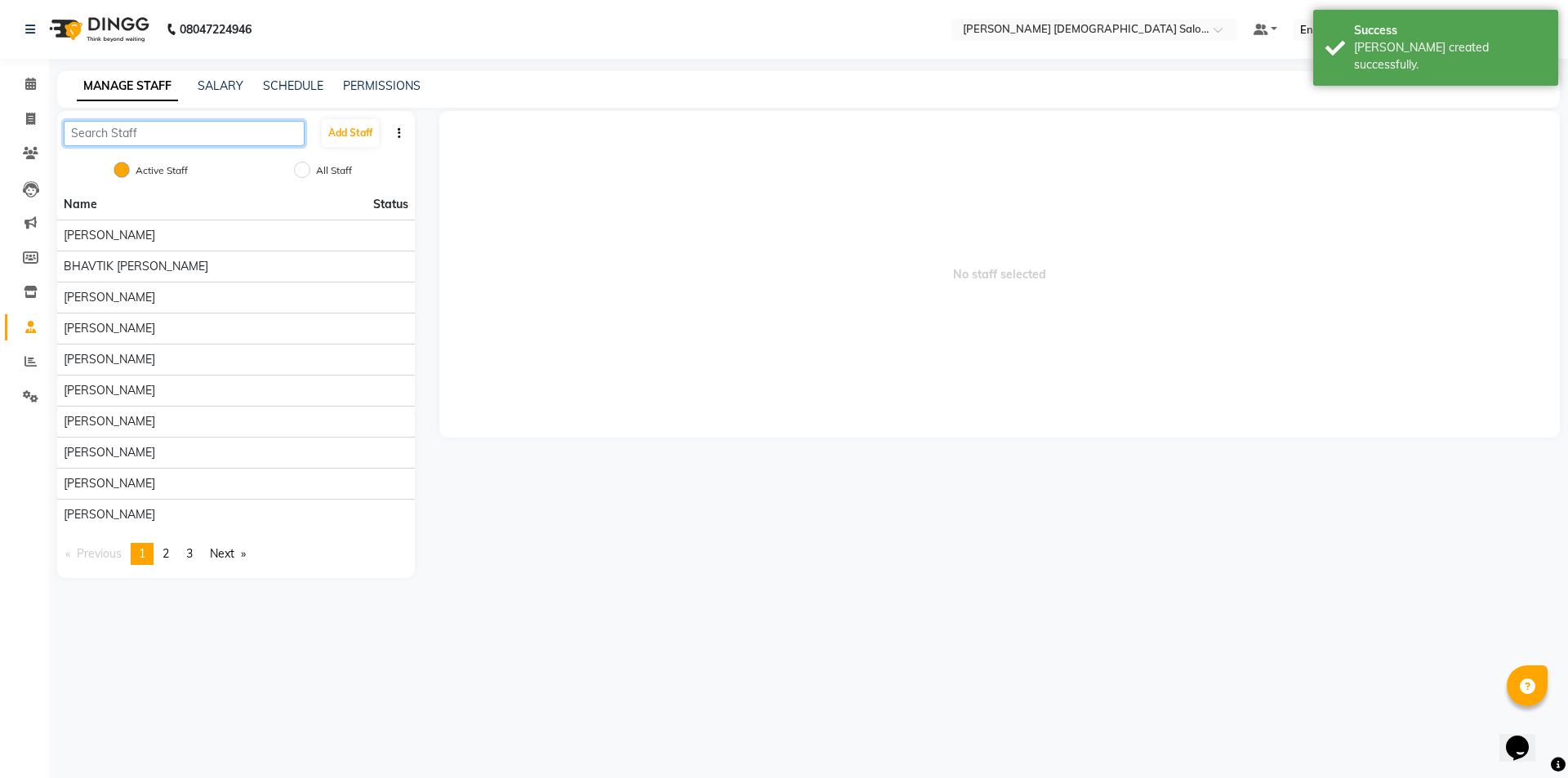
click at [201, 145] on input "text" at bounding box center [184, 133] width 241 height 25
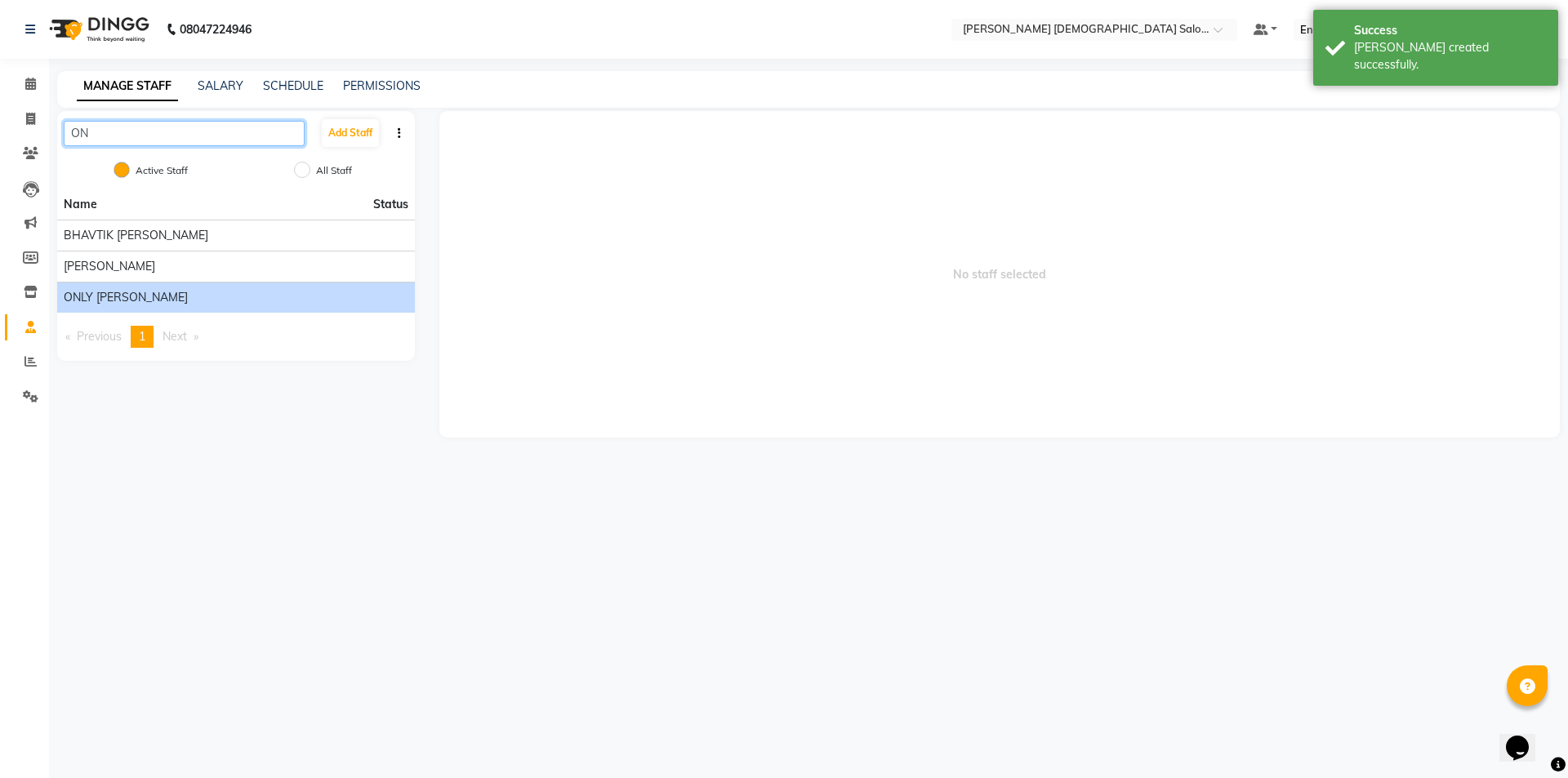
type input "ON"
click at [195, 301] on div "ONLY [PERSON_NAME]" at bounding box center [236, 298] width 345 height 17
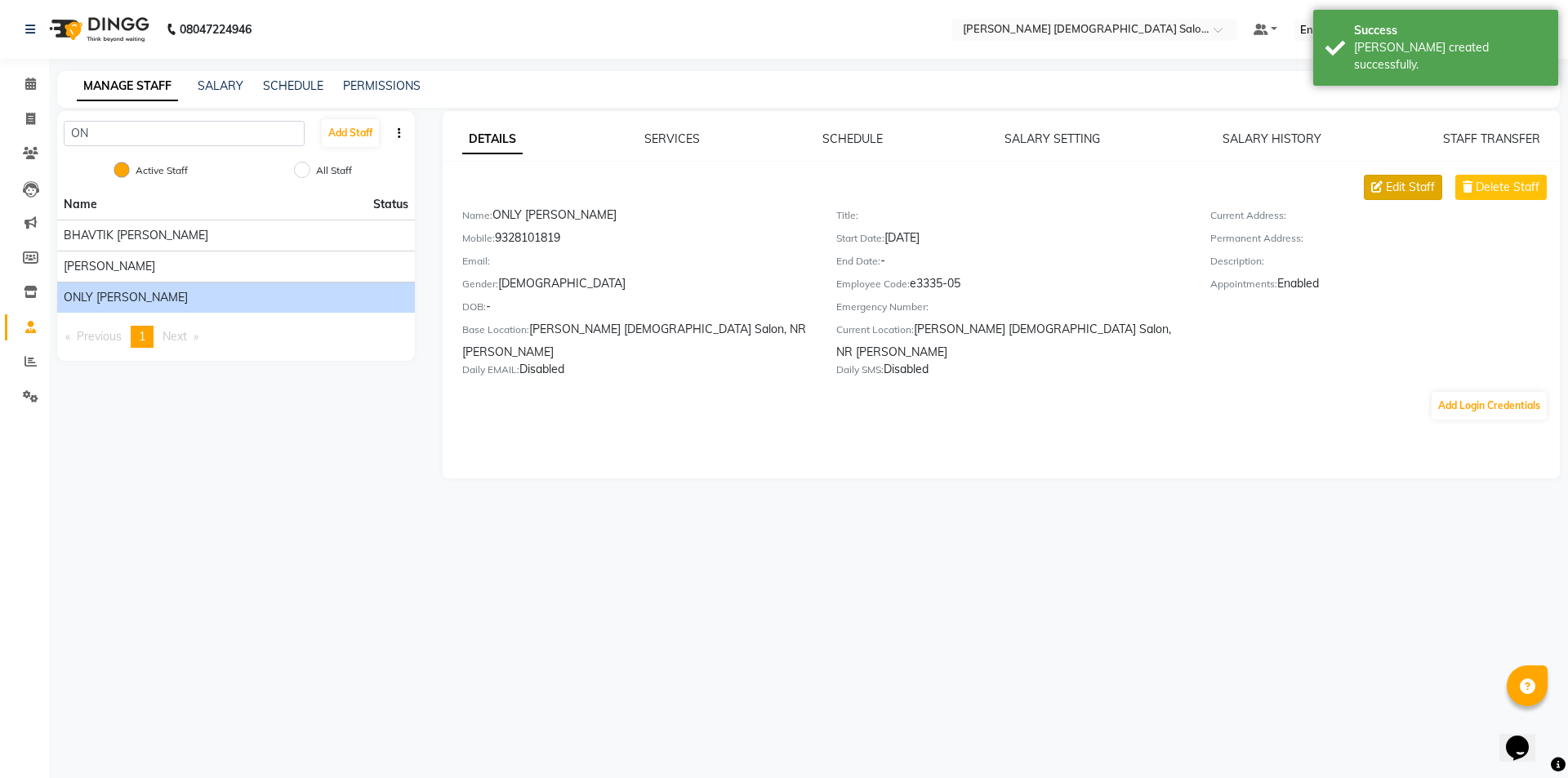
click at [1404, 192] on span "Edit Staff" at bounding box center [1410, 188] width 49 height 17
select select "[DEMOGRAPHIC_DATA]"
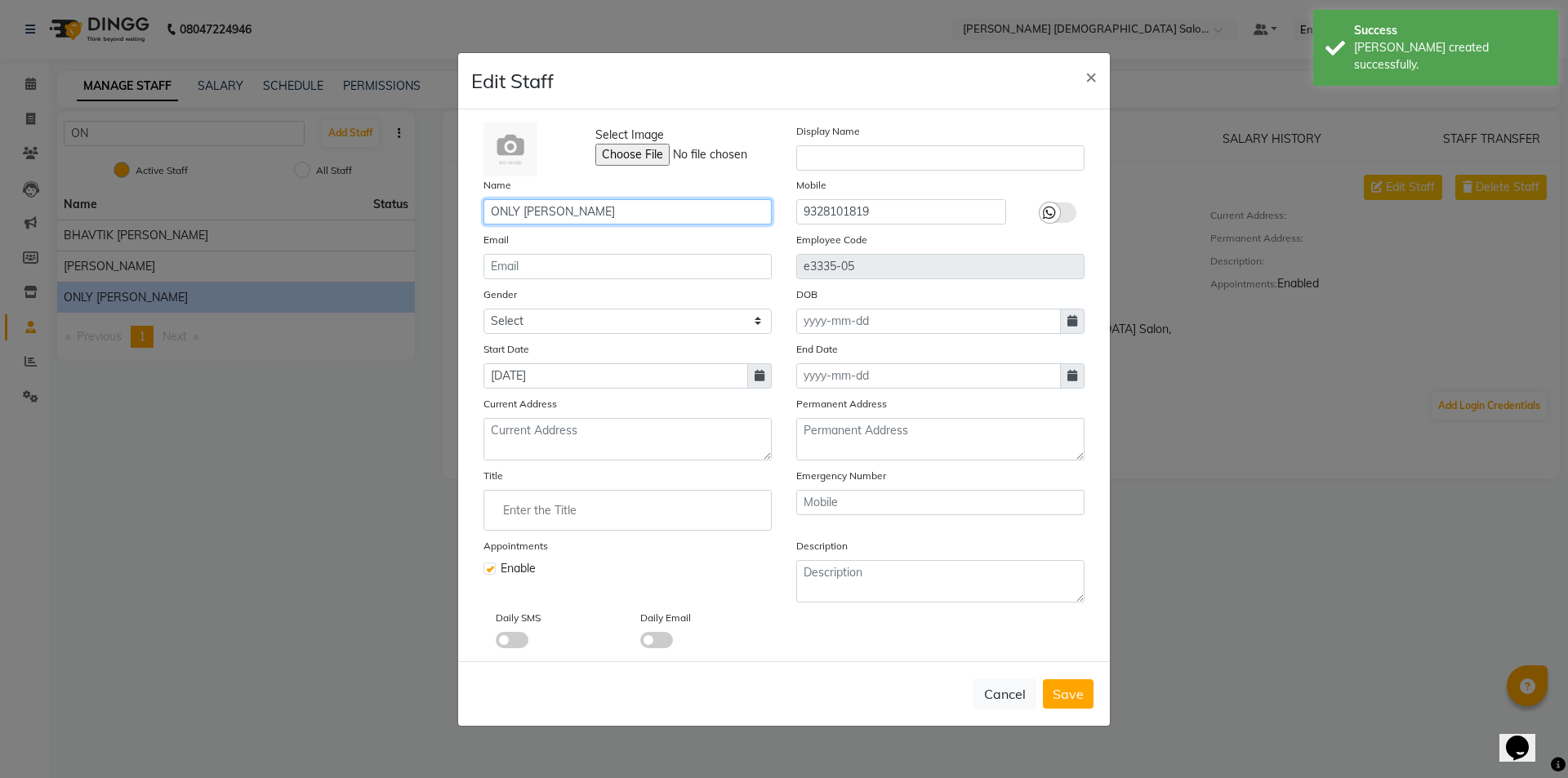
drag, startPoint x: 521, startPoint y: 217, endPoint x: 432, endPoint y: 238, distance: 91.4
click at [433, 238] on ngb-modal-window "Edit Staff × Select Image Display Name Name ONLY VIDHI Mobile 9328101819 Email …" at bounding box center [784, 389] width 1568 height 778
type input "VIDHI"
click at [1076, 684] on button "Save" at bounding box center [1068, 694] width 51 height 30
select select
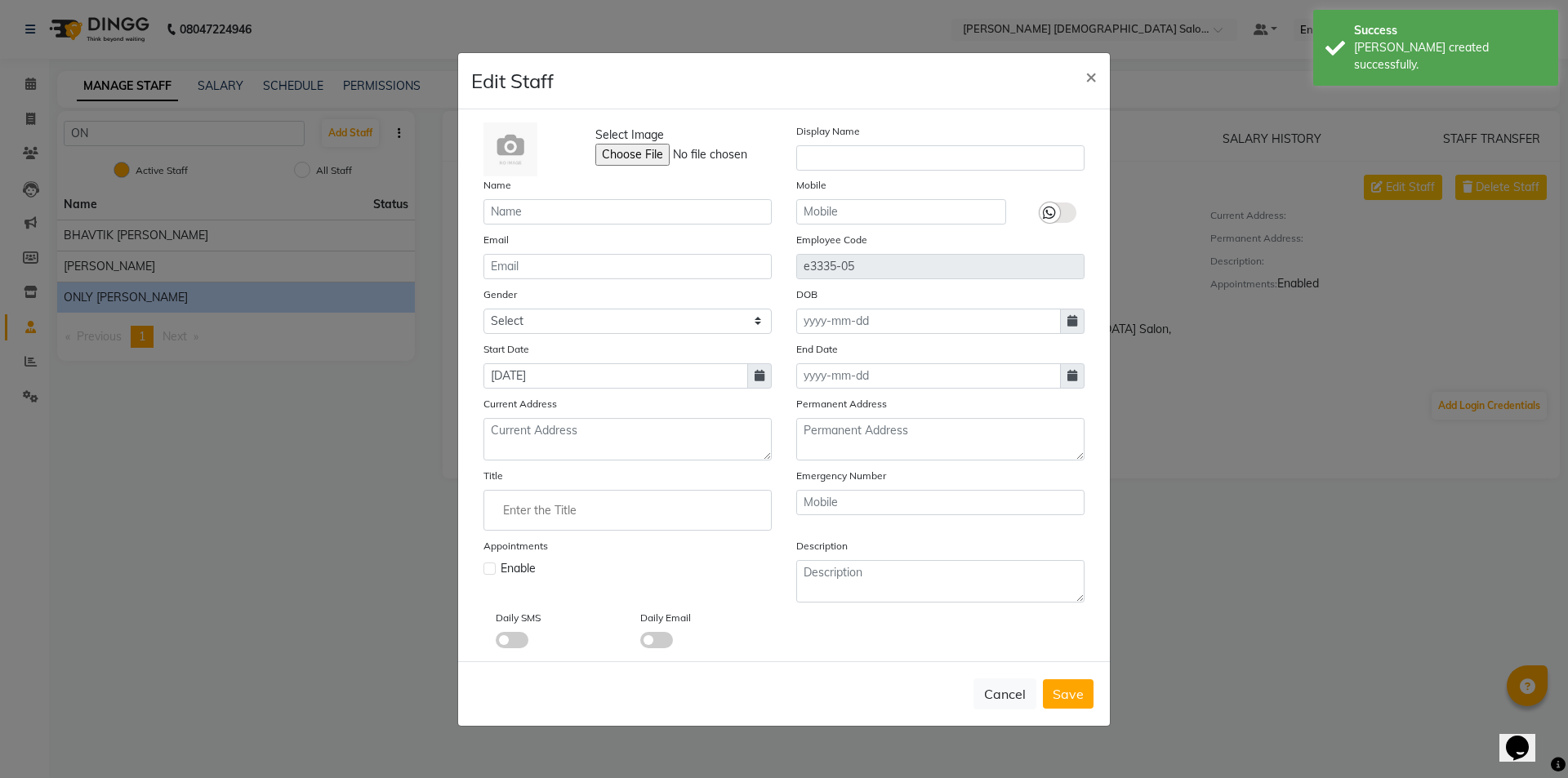
checkbox input "false"
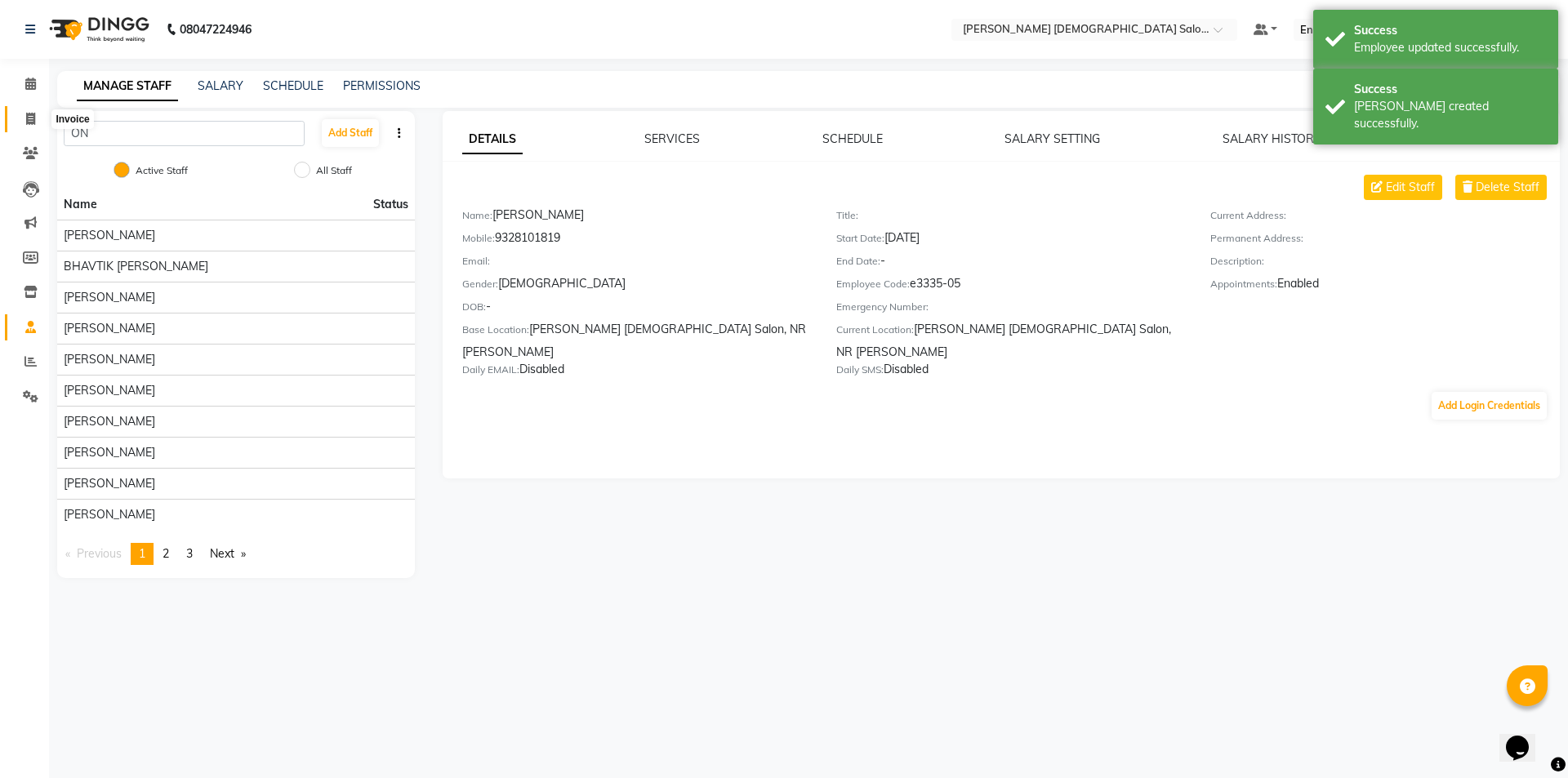
click at [26, 114] on icon at bounding box center [31, 119] width 9 height 12
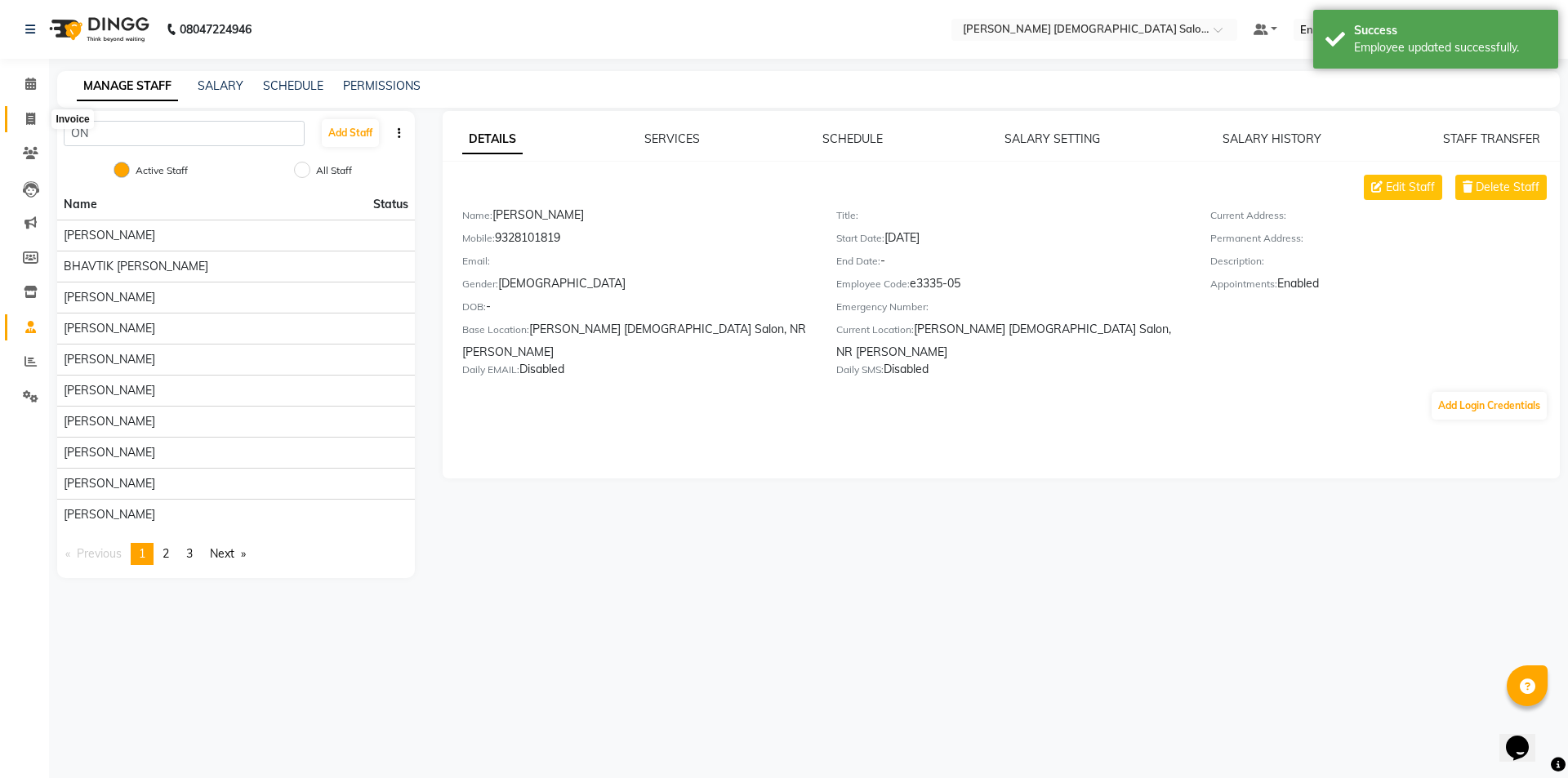
select select "7542"
select select "service"
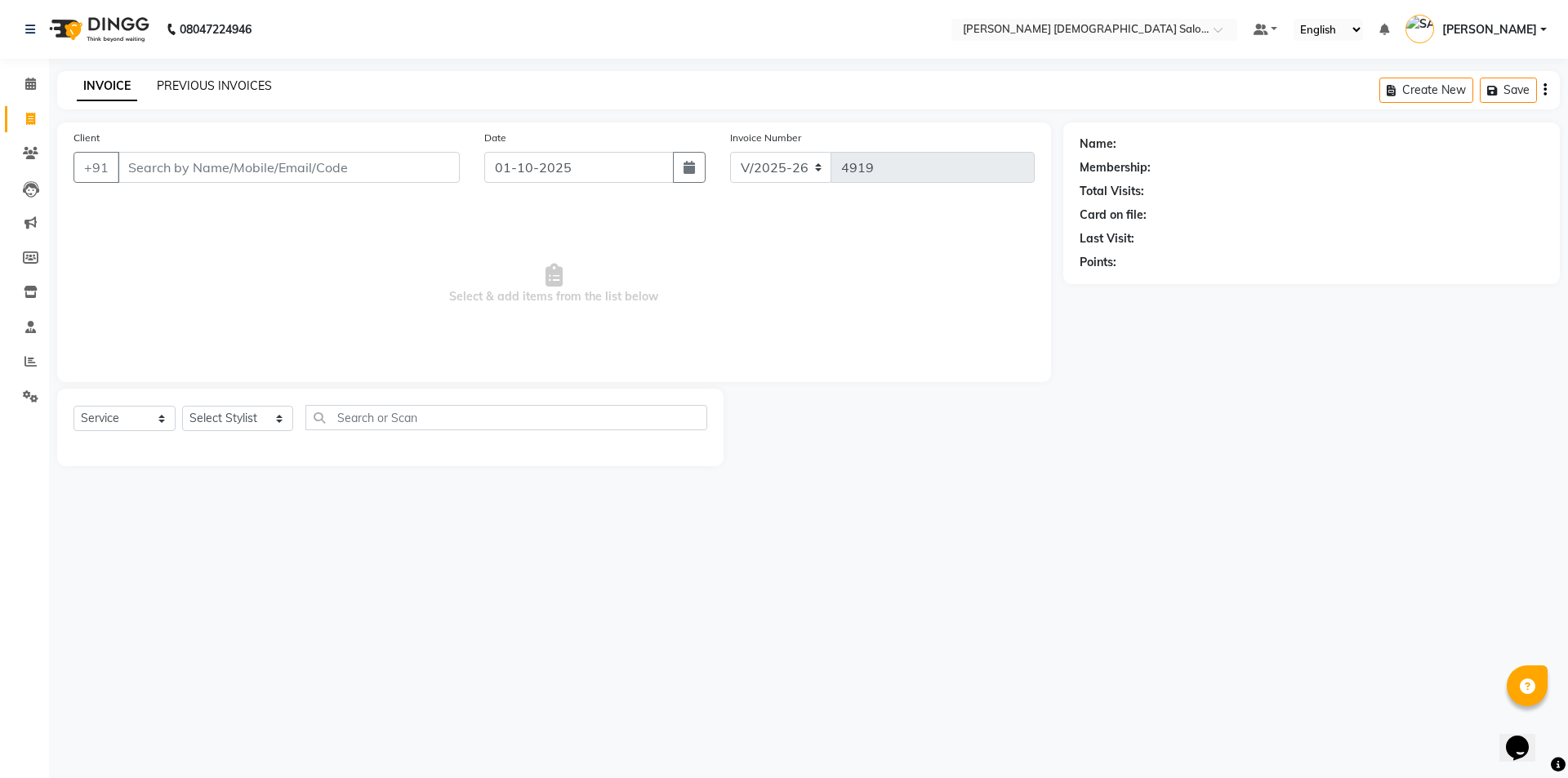
click at [209, 87] on link "PREVIOUS INVOICES" at bounding box center [214, 86] width 115 height 15
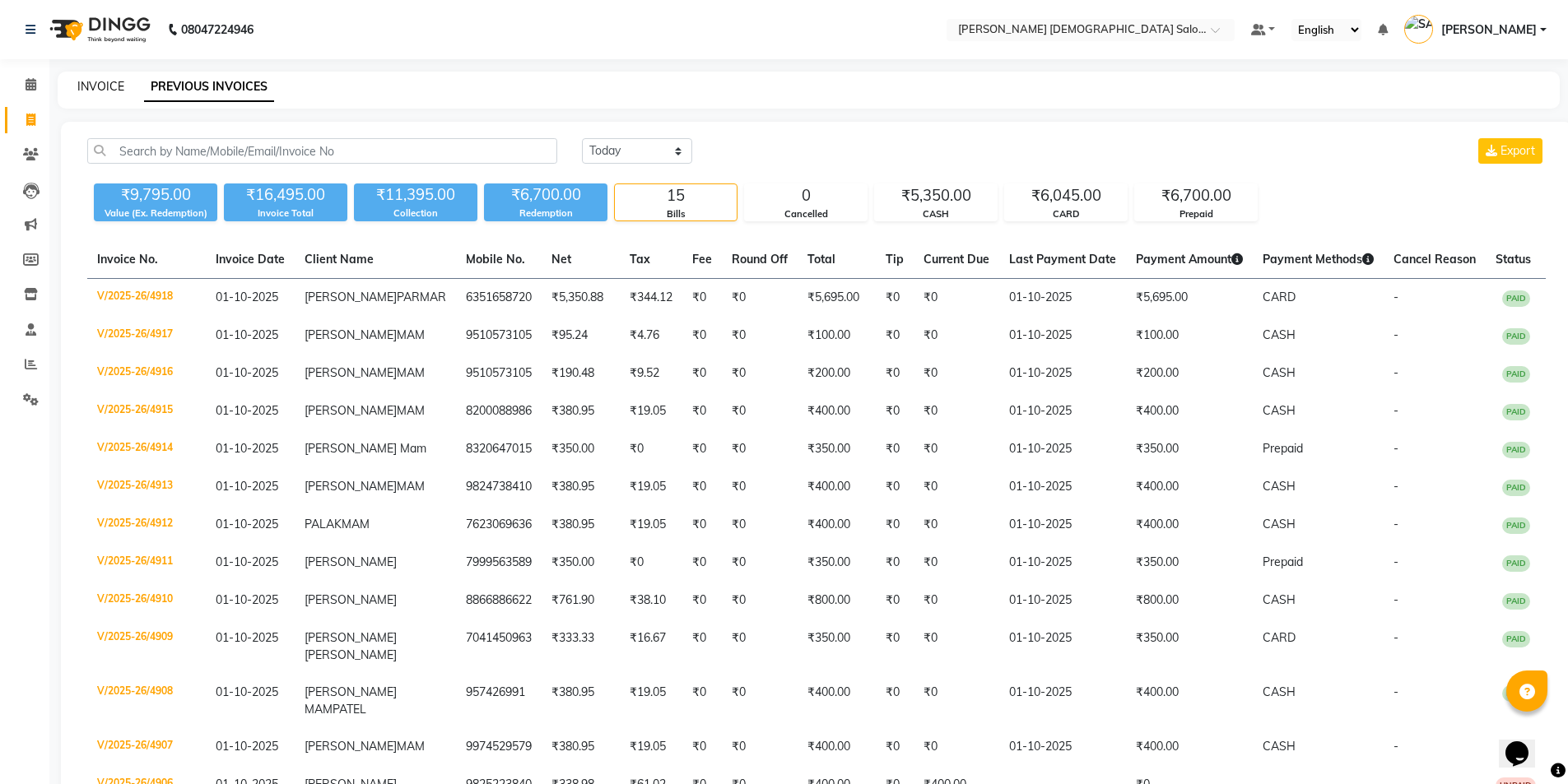
click at [83, 86] on link "INVOICE" at bounding box center [100, 86] width 47 height 15
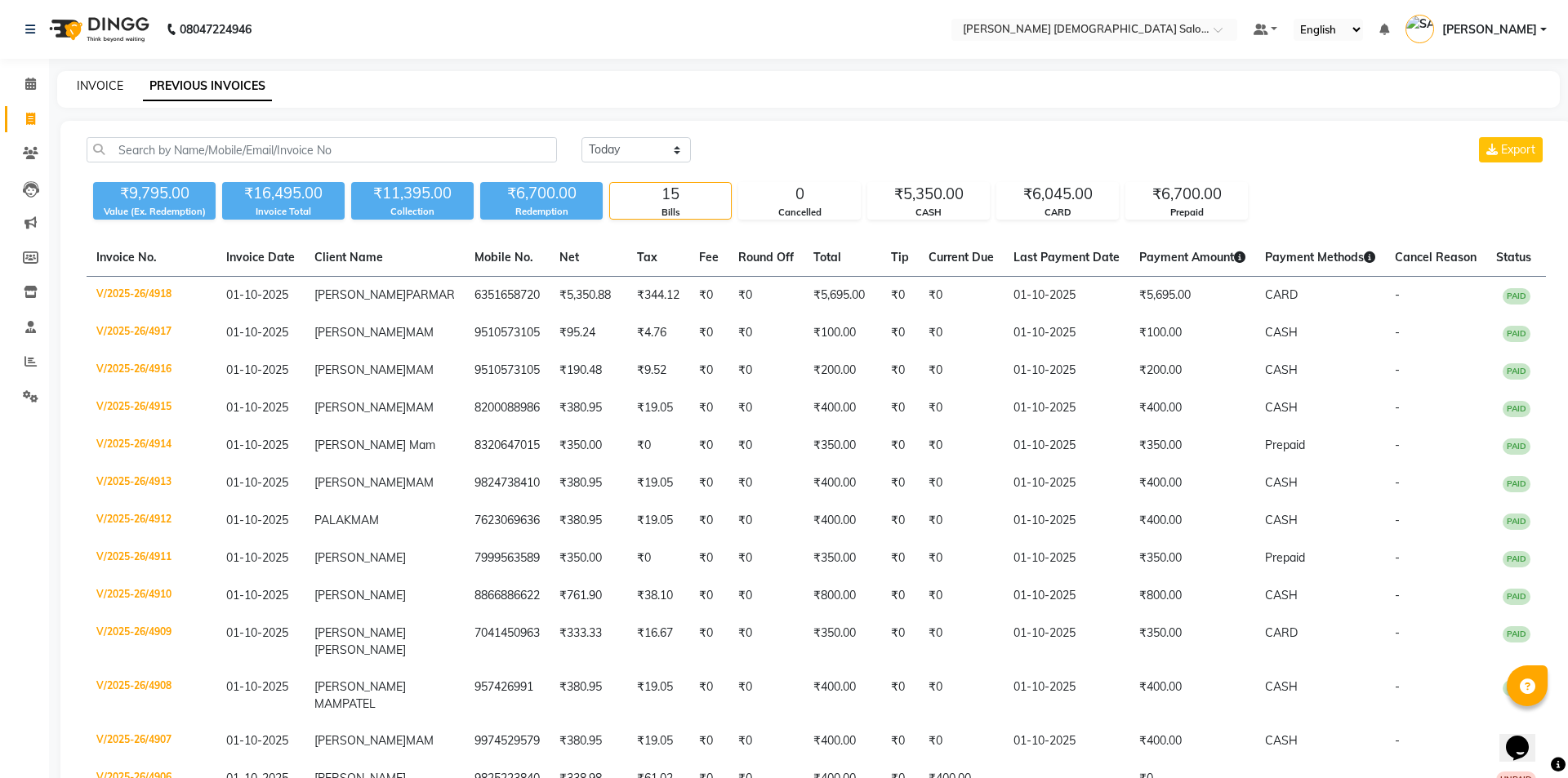
select select "service"
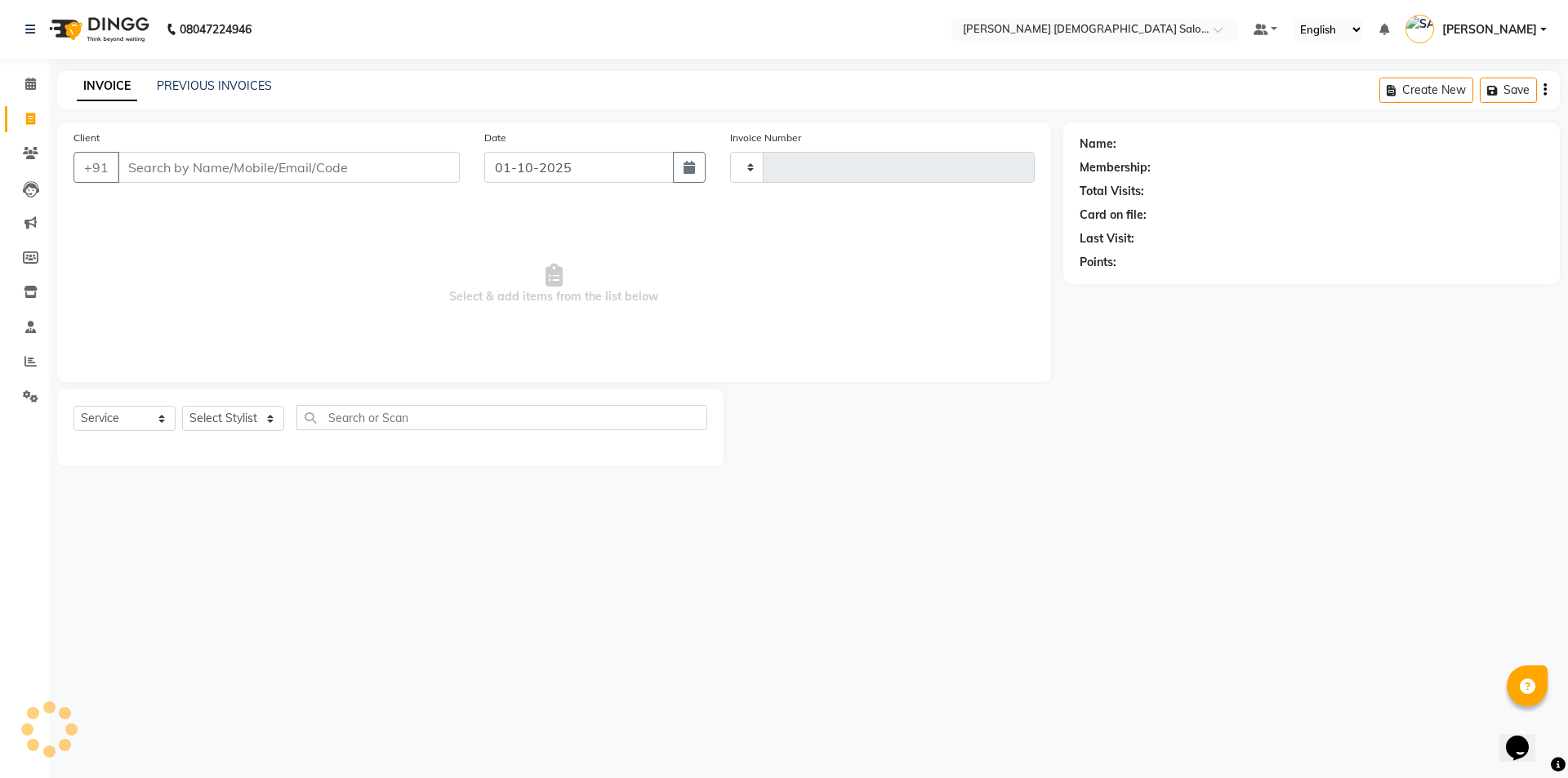
type input "4919"
click at [273, 174] on input "Client" at bounding box center [289, 168] width 342 height 31
select select "7542"
type input "9723082298"
click at [444, 176] on button "Add Client" at bounding box center [418, 168] width 84 height 31
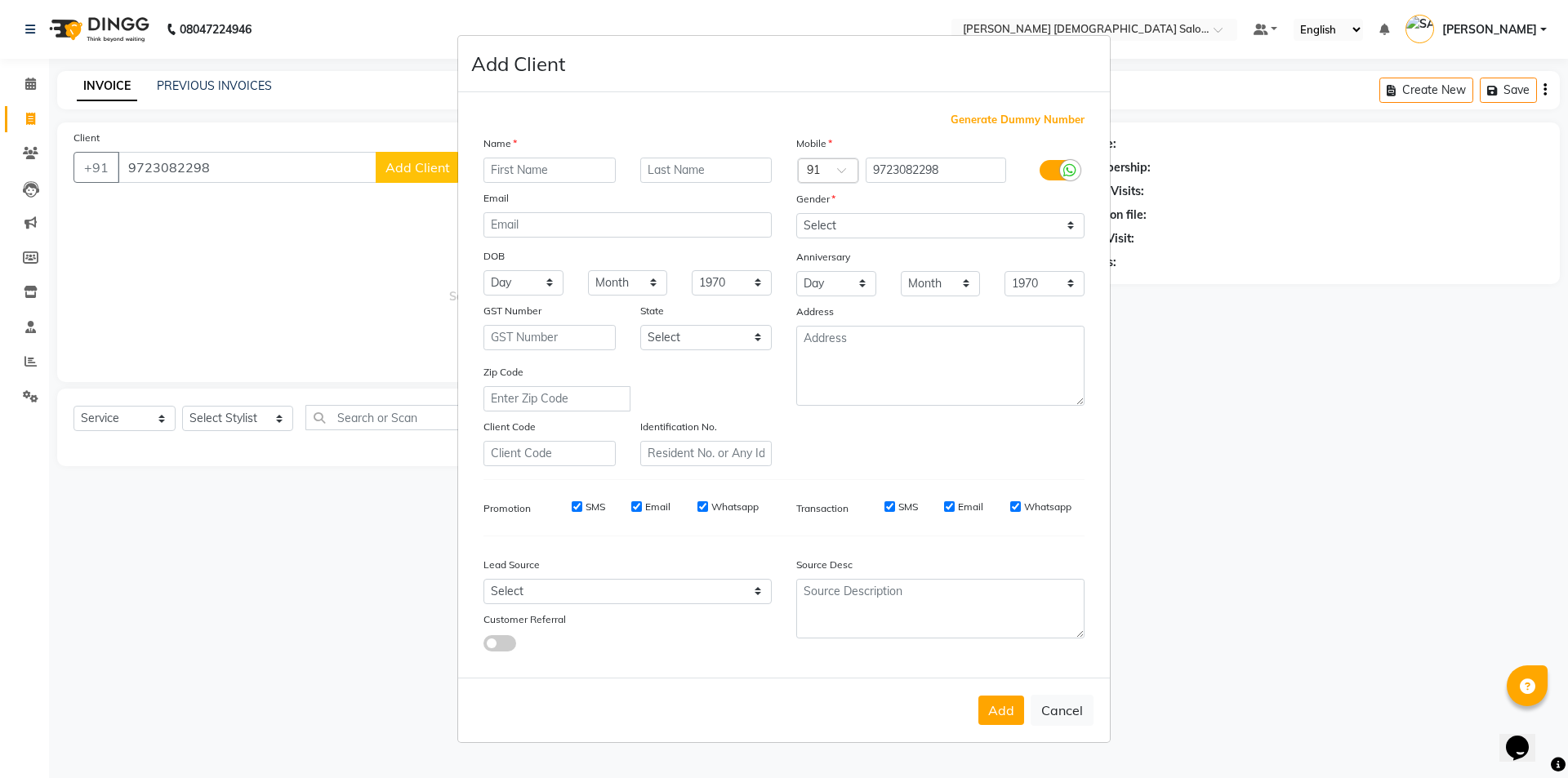
click at [519, 166] on input "text" at bounding box center [549, 169] width 132 height 25
type input "HETSVI"
click at [672, 171] on input "MAAM" at bounding box center [706, 169] width 132 height 25
click at [664, 169] on input "MAAM" at bounding box center [706, 169] width 132 height 25
type input "MA'AM"
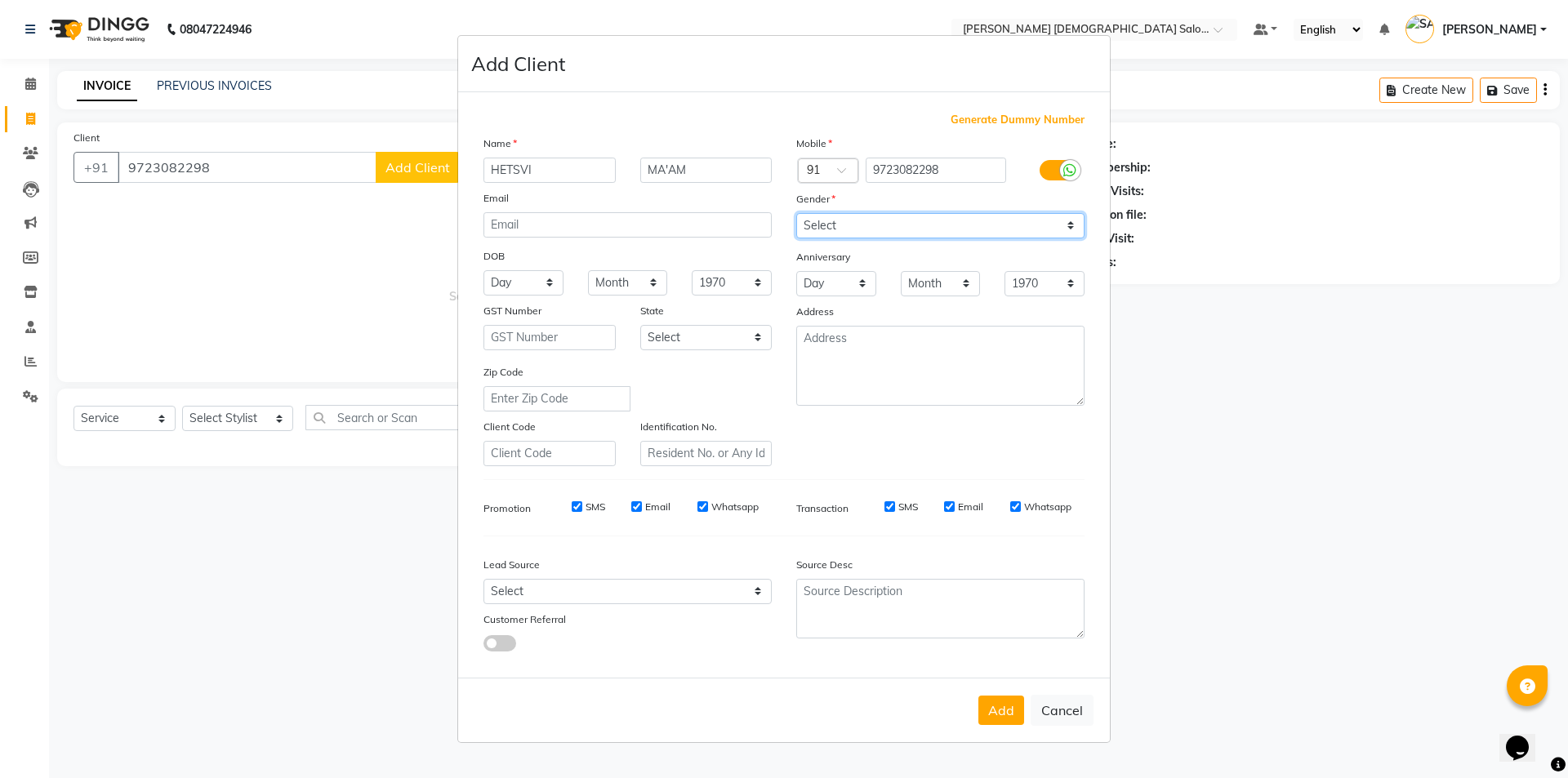
click at [881, 228] on select "Select [DEMOGRAPHIC_DATA] [DEMOGRAPHIC_DATA] Other Prefer Not To Say" at bounding box center [941, 225] width 288 height 25
select select "[DEMOGRAPHIC_DATA]"
click at [797, 213] on select "Select [DEMOGRAPHIC_DATA] [DEMOGRAPHIC_DATA] Other Prefer Not To Say" at bounding box center [941, 225] width 288 height 25
click at [1002, 705] on button "Add" at bounding box center [1001, 711] width 45 height 30
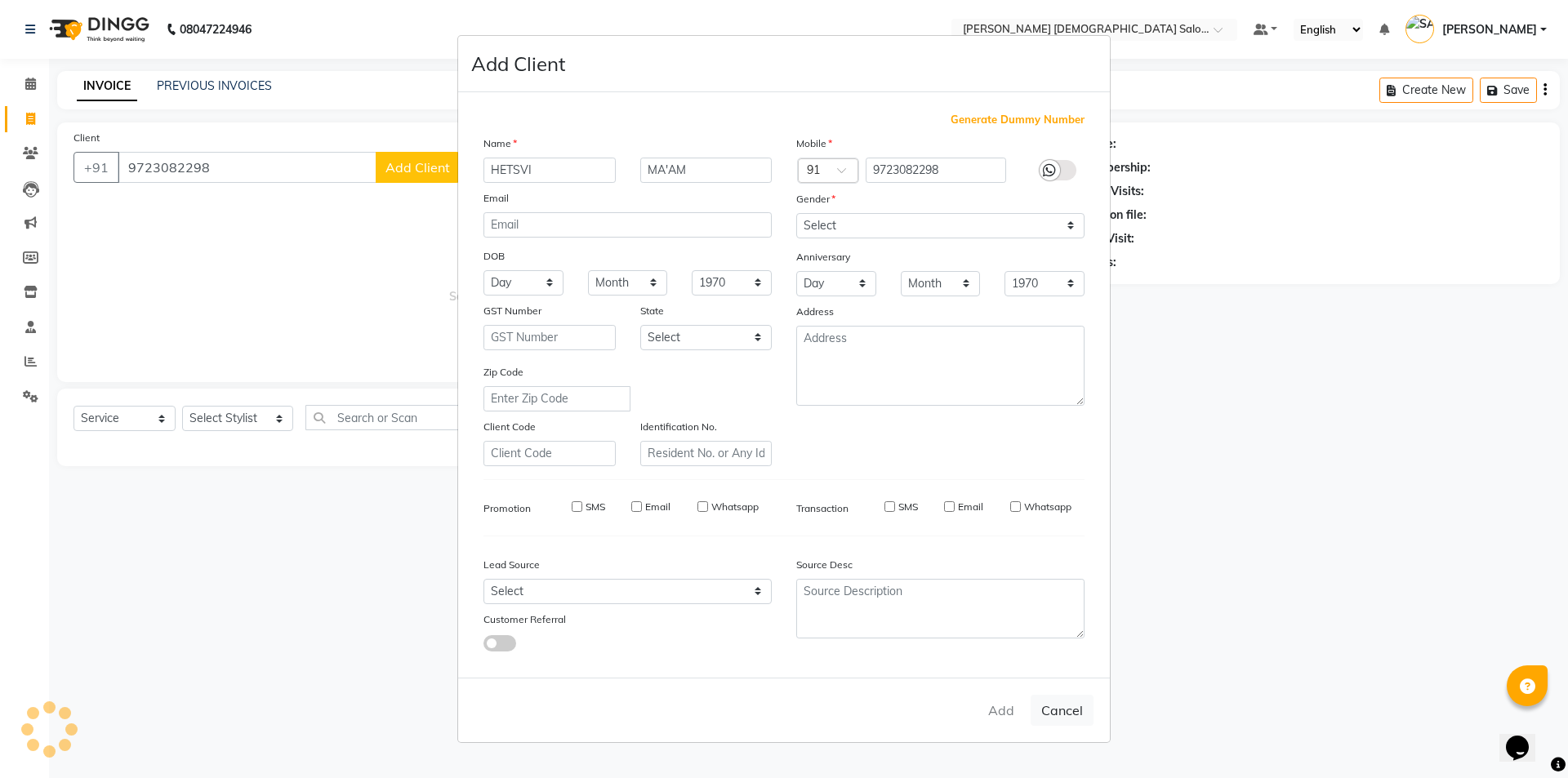
select select
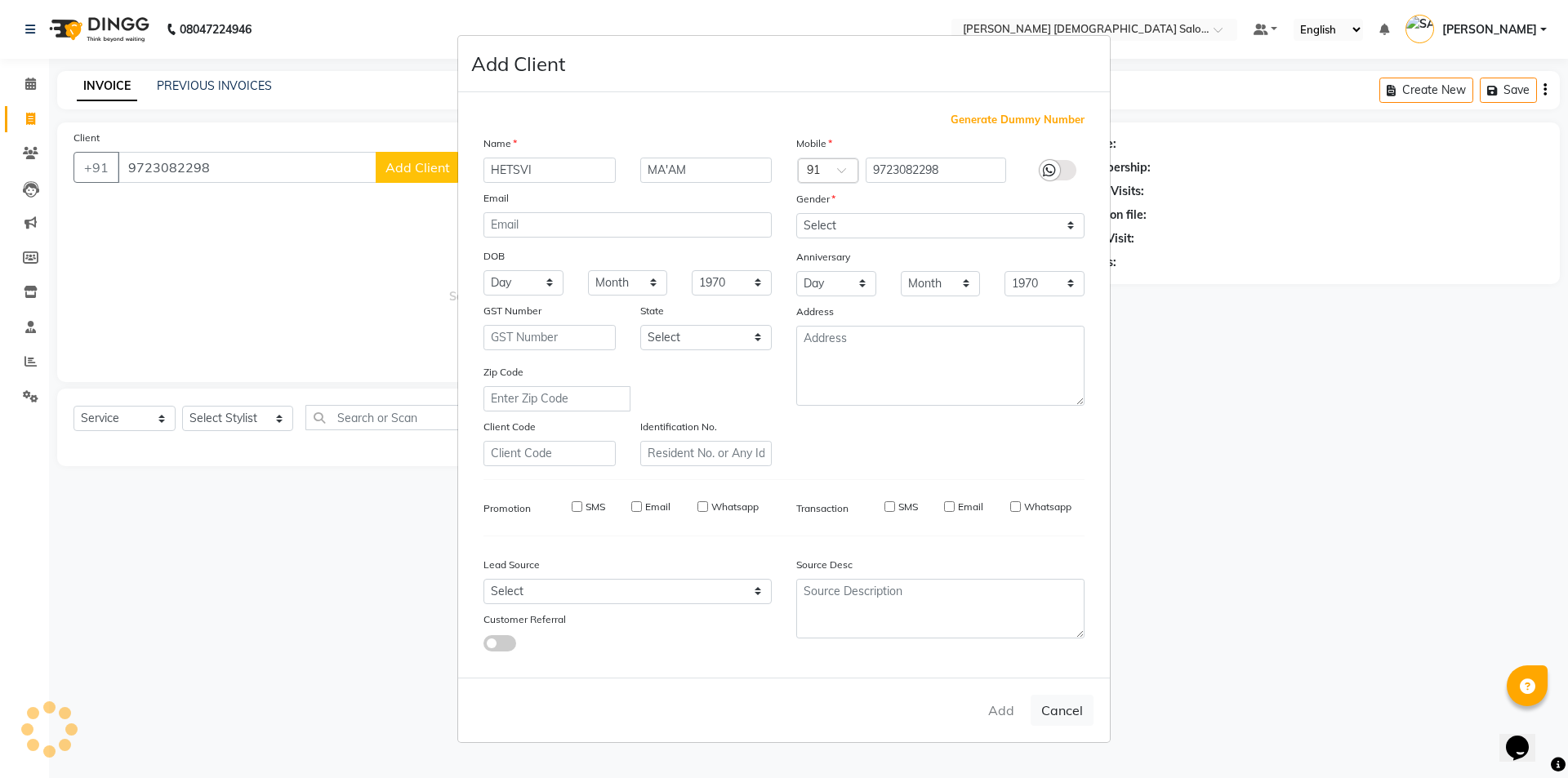
select select
checkbox input "false"
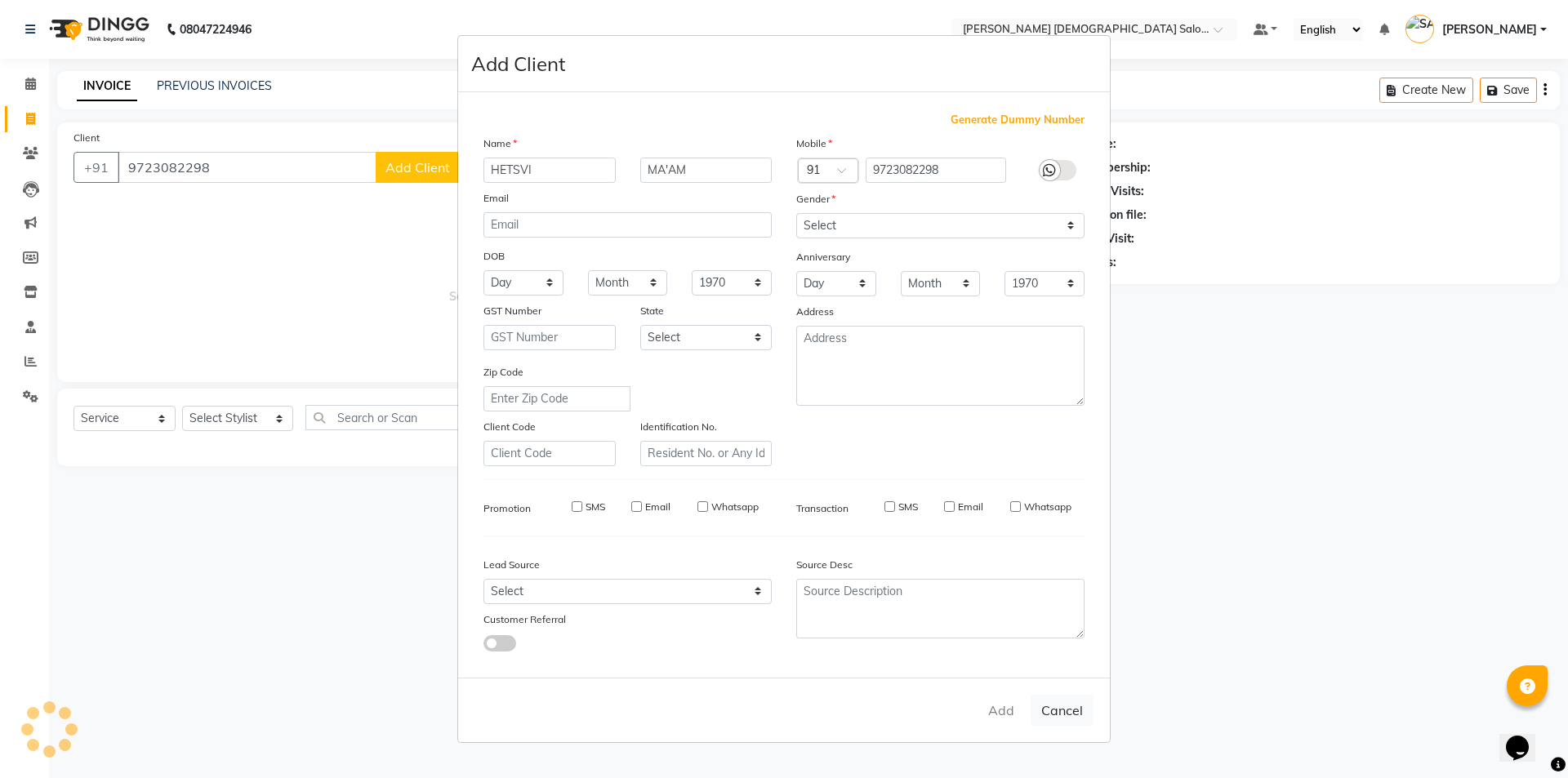
checkbox input "false"
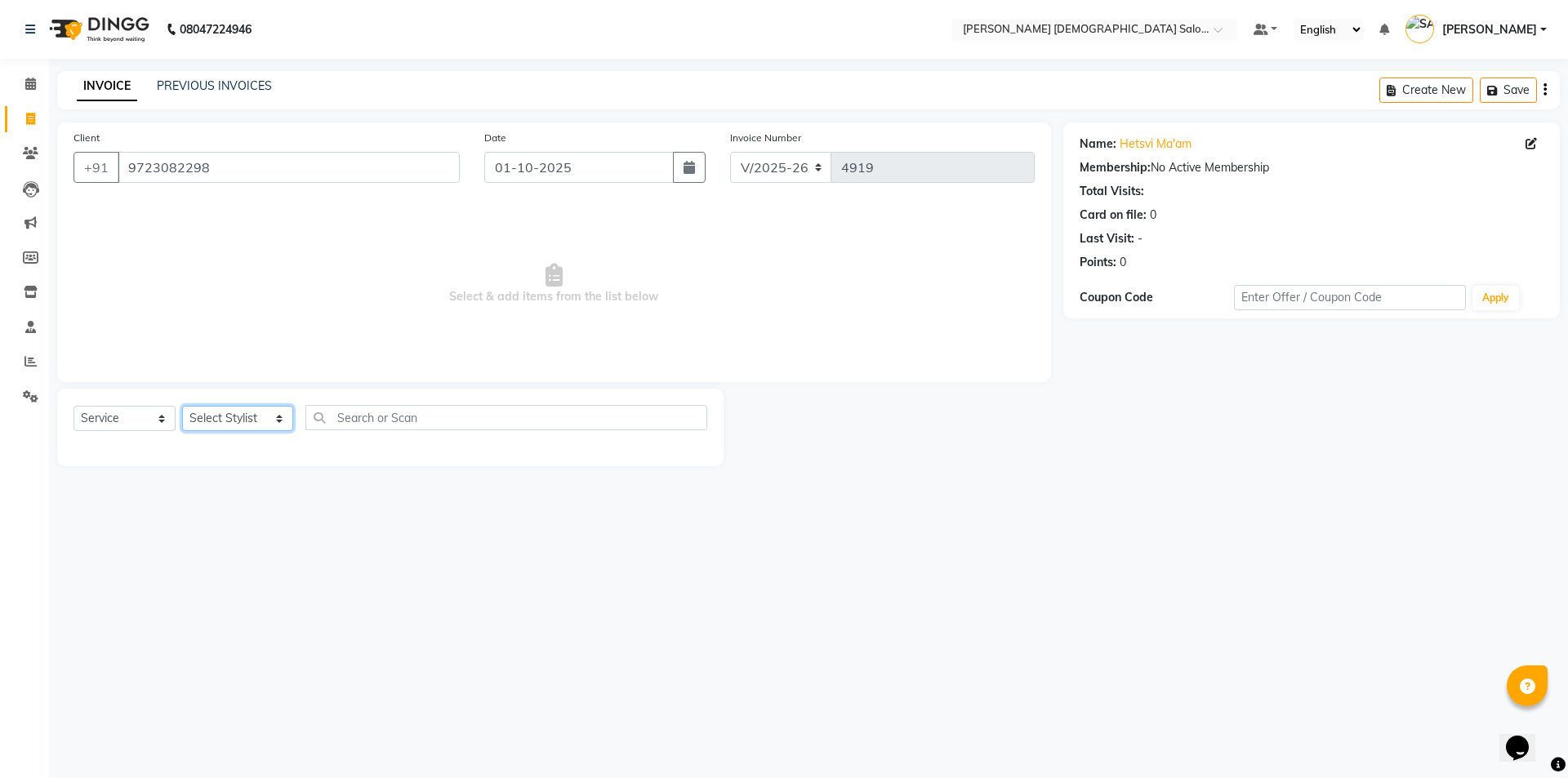
click at [262, 427] on select "Select Stylist AANAND BAVALIYA BHAVTIK GONDALIYA DHARMIK RAVRANI DIKSHA DIMPAL …" at bounding box center [237, 418] width 111 height 25
click at [182, 406] on select "Select Stylist AANAND BAVALIYA BHAVTIK GONDALIYA DHARMIK RAVRANI DIKSHA DIMPAL …" at bounding box center [237, 418] width 111 height 25
select select "67025"
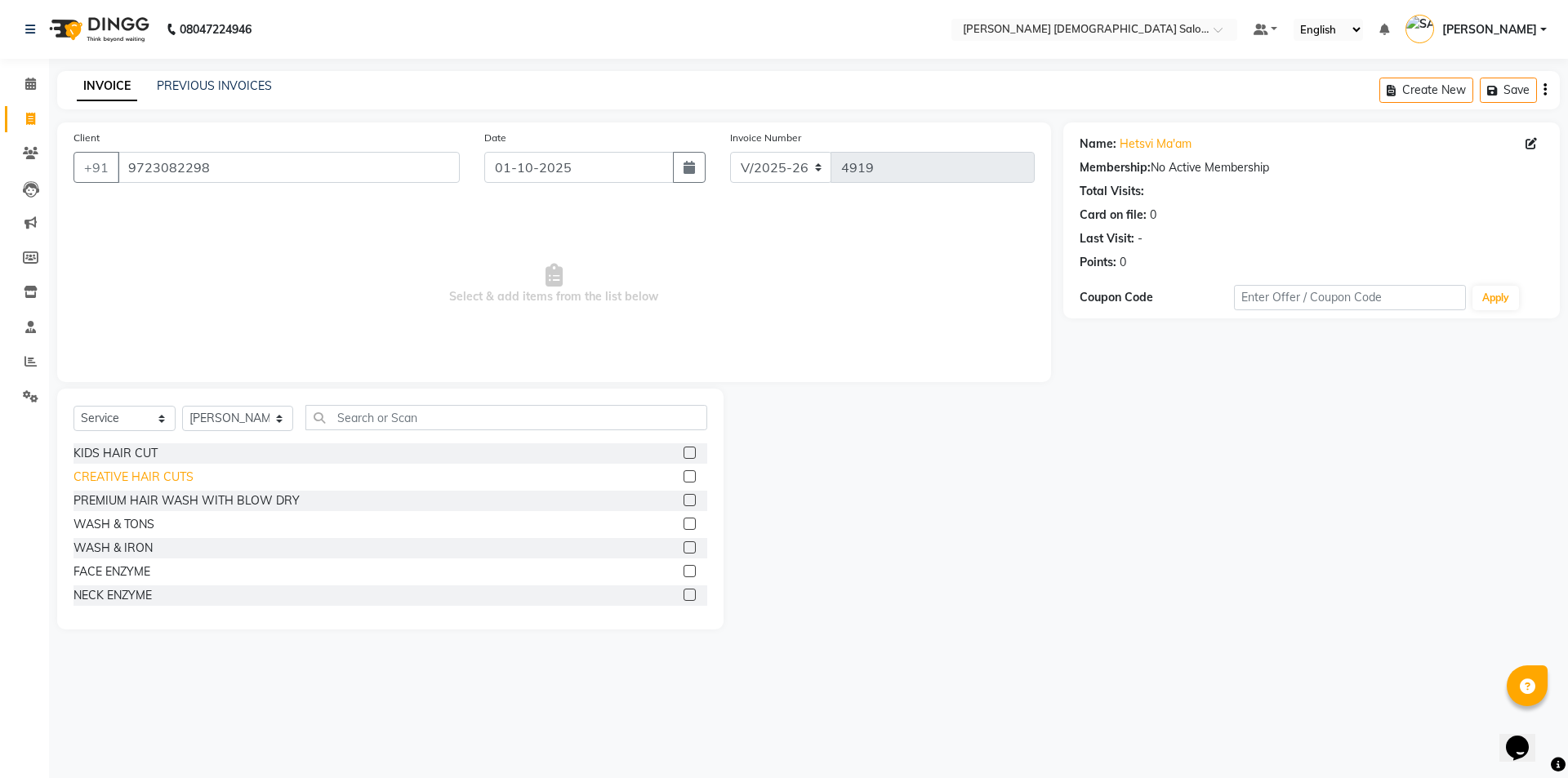
click at [166, 469] on div "CREATIVE HAIR CUTS" at bounding box center [133, 478] width 120 height 17
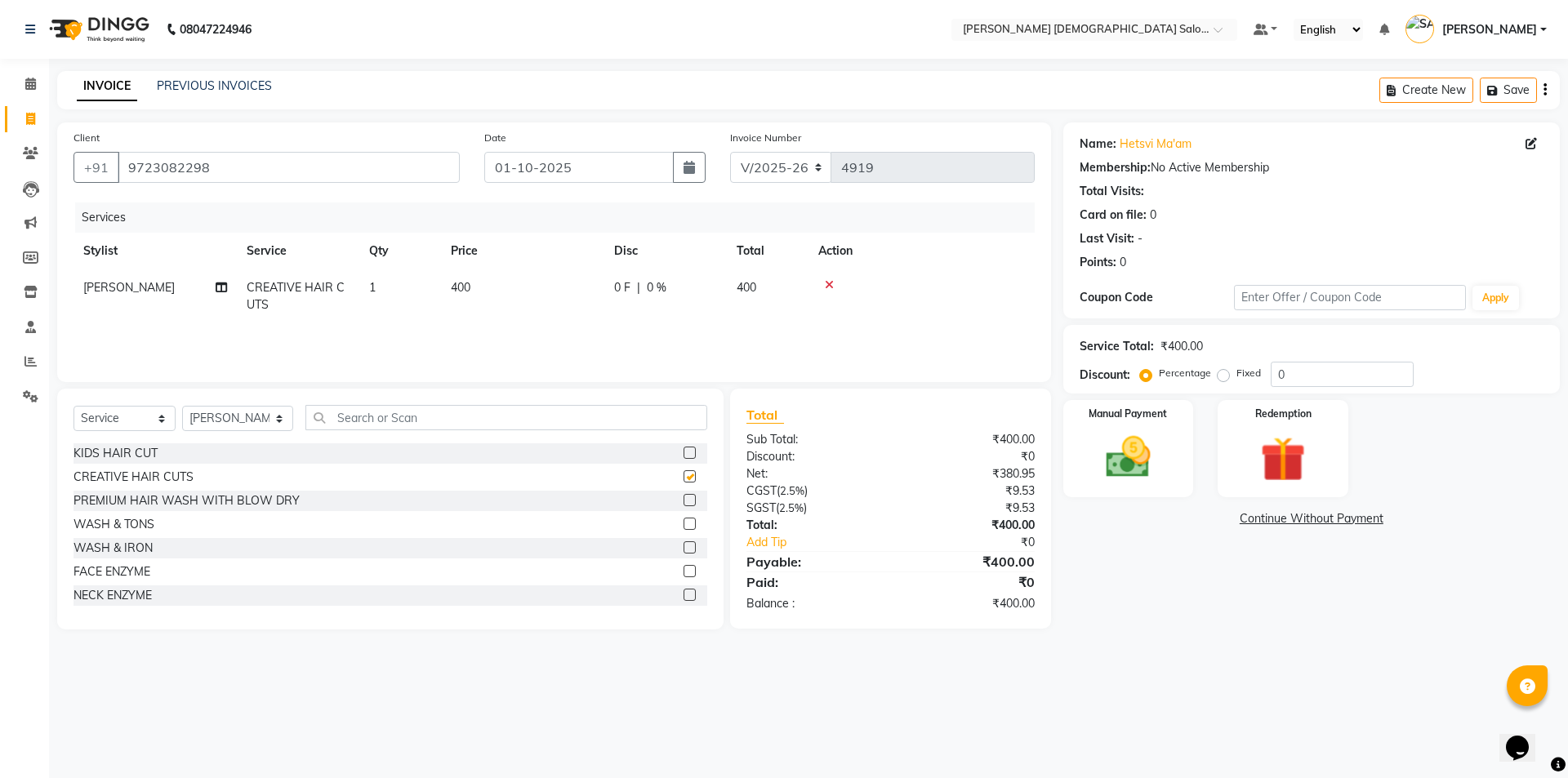
checkbox input "false"
click at [221, 285] on icon at bounding box center [221, 287] width 11 height 11
select select "67025"
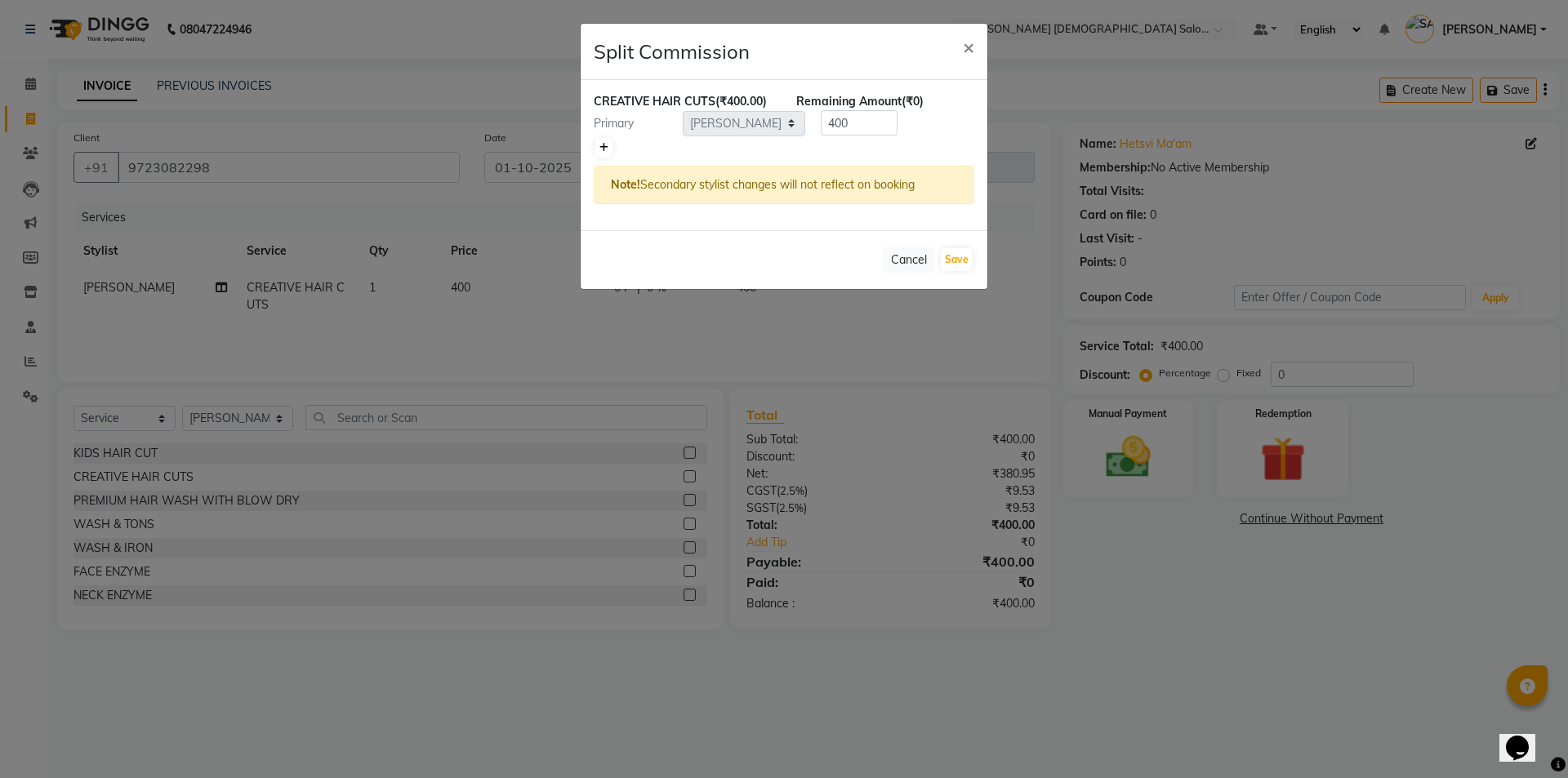
click at [604, 152] on icon at bounding box center [604, 148] width 9 height 10
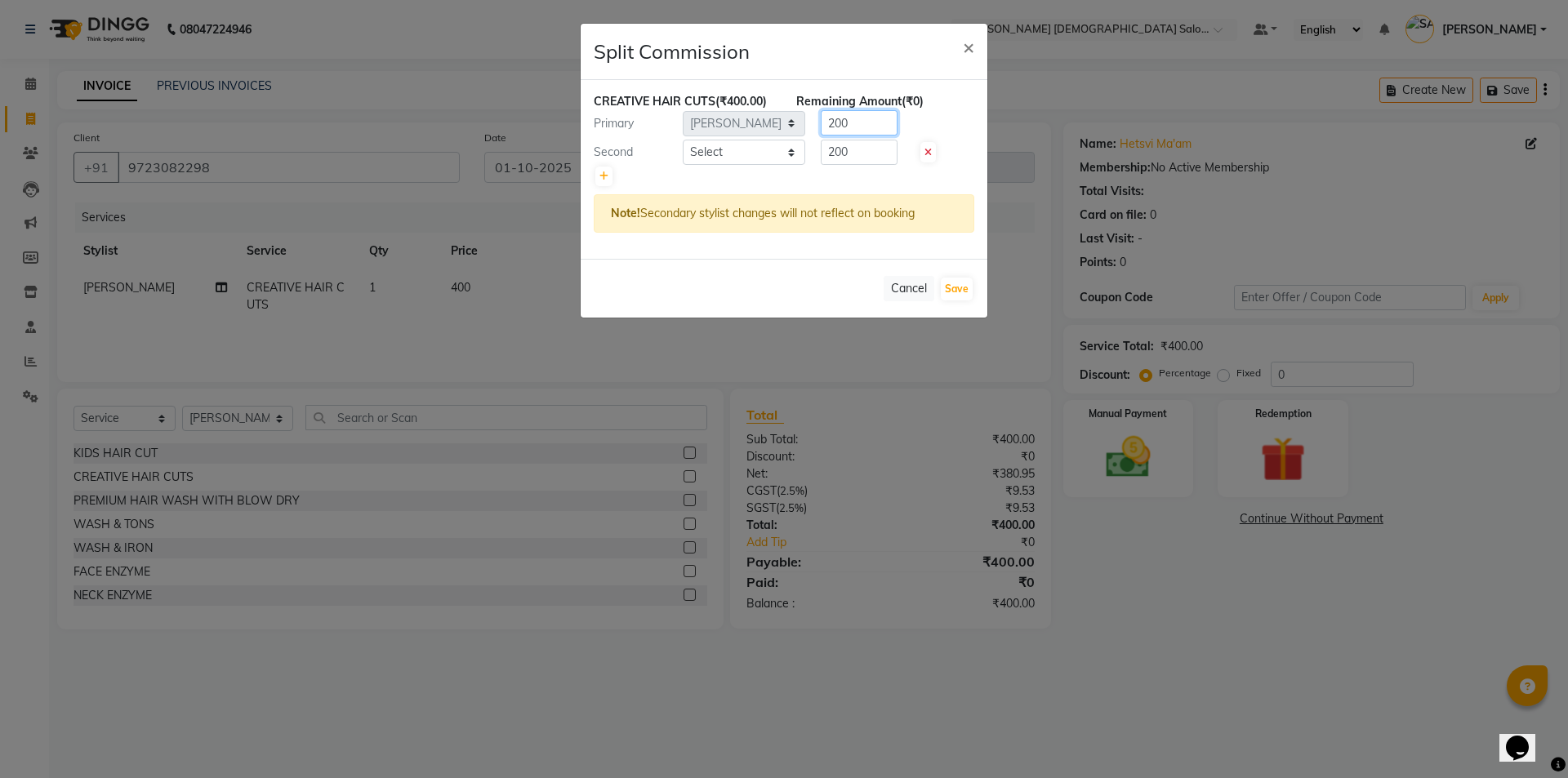
drag, startPoint x: 842, startPoint y: 127, endPoint x: 830, endPoint y: 124, distance: 12.4
click at [832, 126] on input "200" at bounding box center [860, 122] width 77 height 25
click at [825, 121] on input "200" at bounding box center [860, 122] width 77 height 25
click at [825, 121] on input "200" at bounding box center [860, 122] width 77 height 25
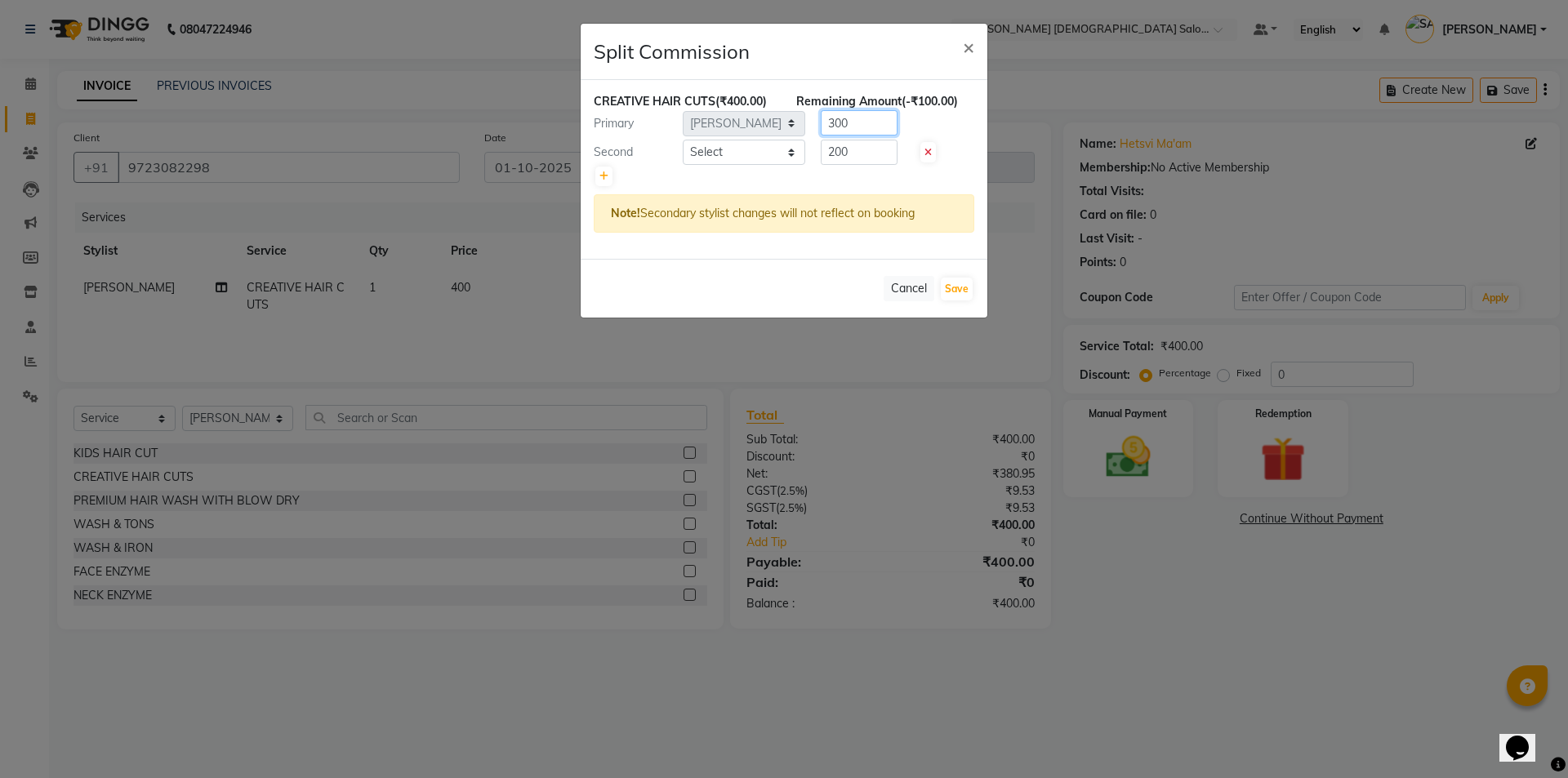
type input "300"
drag, startPoint x: 833, startPoint y: 156, endPoint x: 807, endPoint y: 157, distance: 26.0
click at [806, 157] on div "200" at bounding box center [856, 152] width 101 height 25
type input "100"
click at [785, 155] on select "Select AANAND BAVALIYA BHAVTIK GONDALIYA DHARMIK RAVRANI DIKSHA DIMPAL SEN GOPI…" at bounding box center [744, 152] width 122 height 25
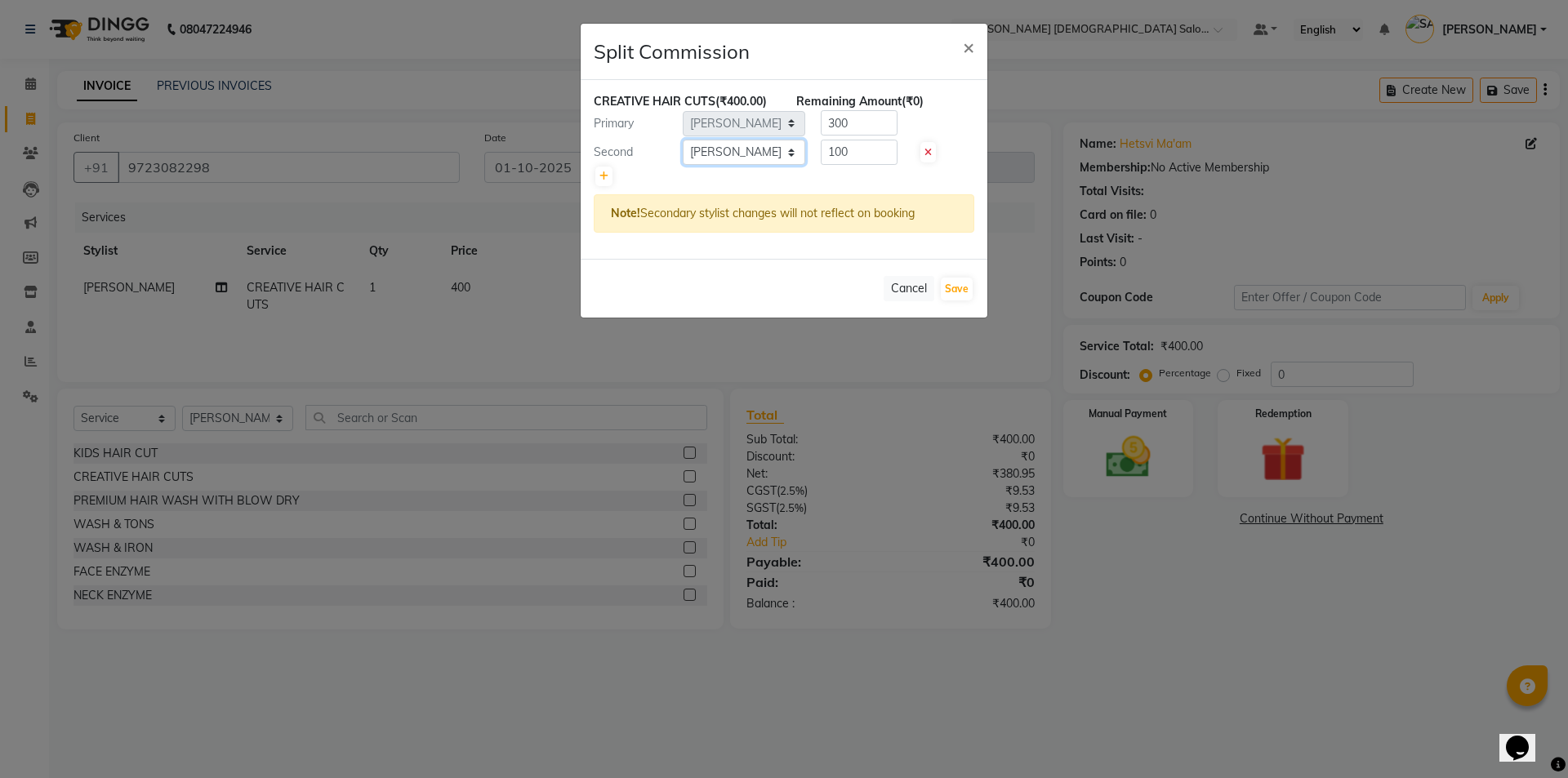
click at [683, 140] on select "Select AANAND BAVALIYA BHAVTIK GONDALIYA DHARMIK RAVRANI DIKSHA DIMPAL SEN GOPI…" at bounding box center [744, 152] width 122 height 25
click at [782, 153] on select "Select AANAND BAVALIYA BHAVTIK GONDALIYA DHARMIK RAVRANI DIKSHA DIMPAL SEN GOPI…" at bounding box center [744, 152] width 122 height 25
click at [683, 140] on select "Select AANAND BAVALIYA BHAVTIK GONDALIYA DHARMIK RAVRANI DIKSHA DIMPAL SEN GOPI…" at bounding box center [744, 152] width 122 height 25
select select "83691"
click at [961, 288] on button "Save" at bounding box center [957, 289] width 31 height 23
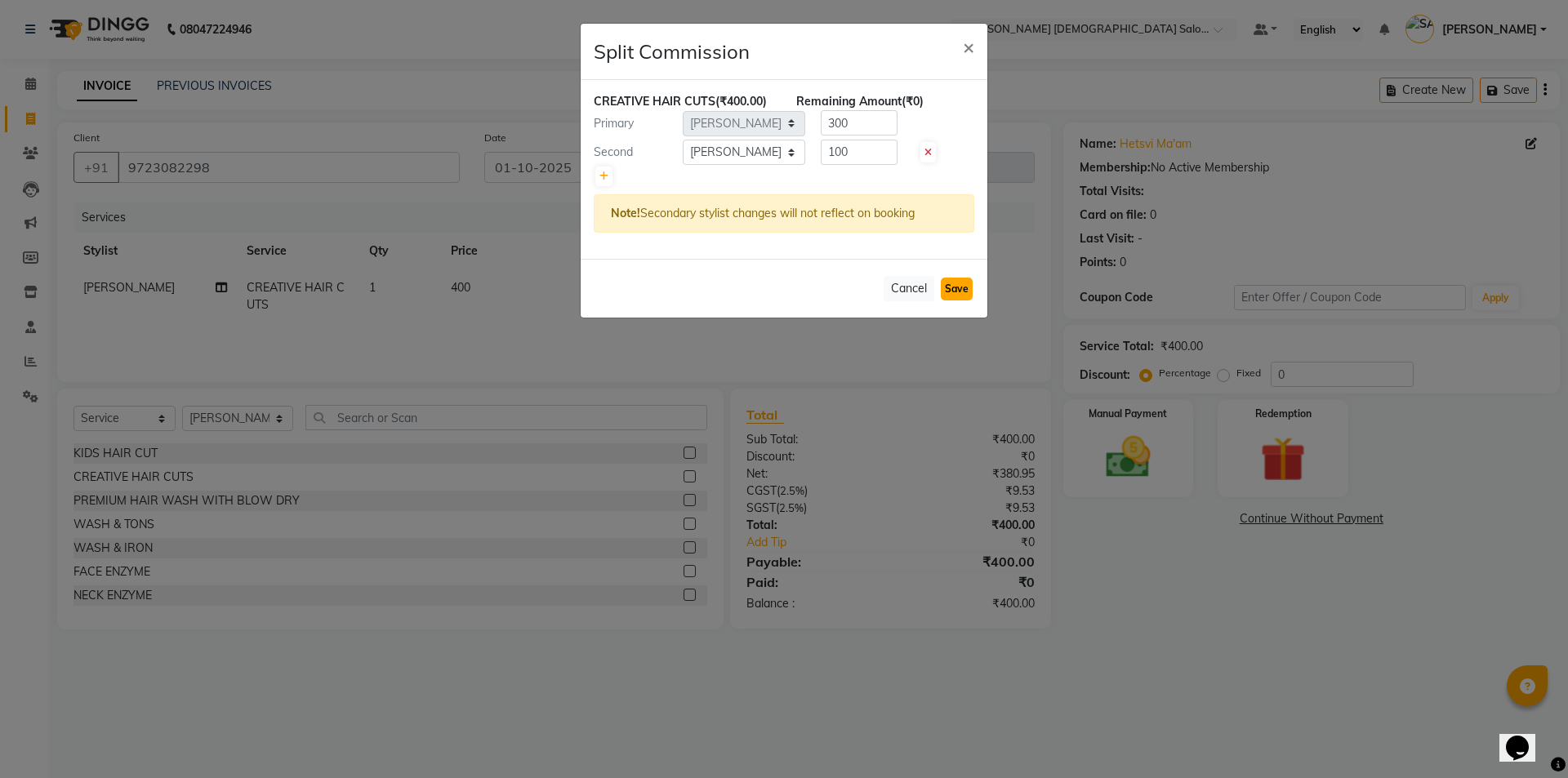
select select "Select"
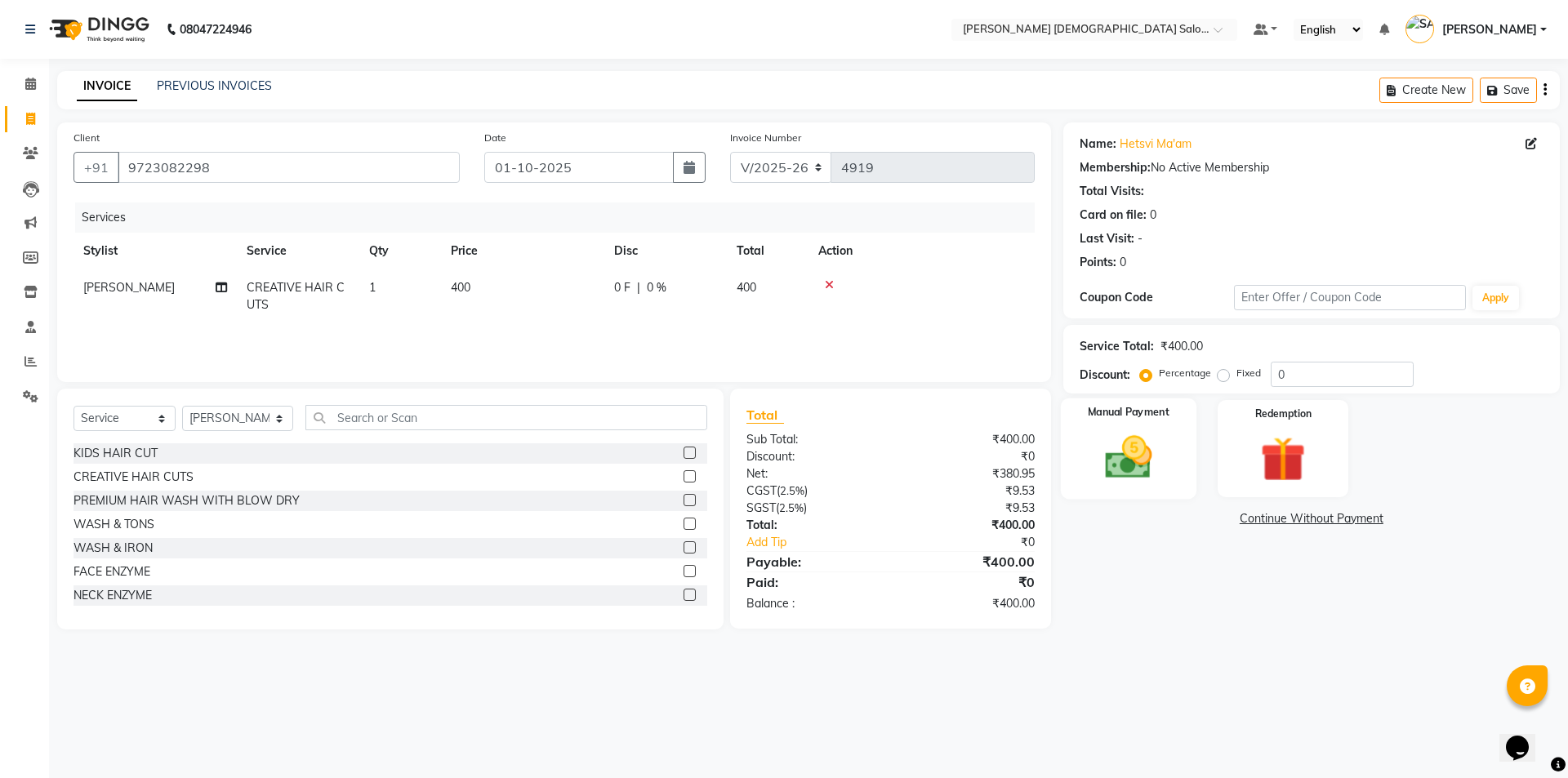
click at [1118, 457] on img at bounding box center [1128, 458] width 76 height 54
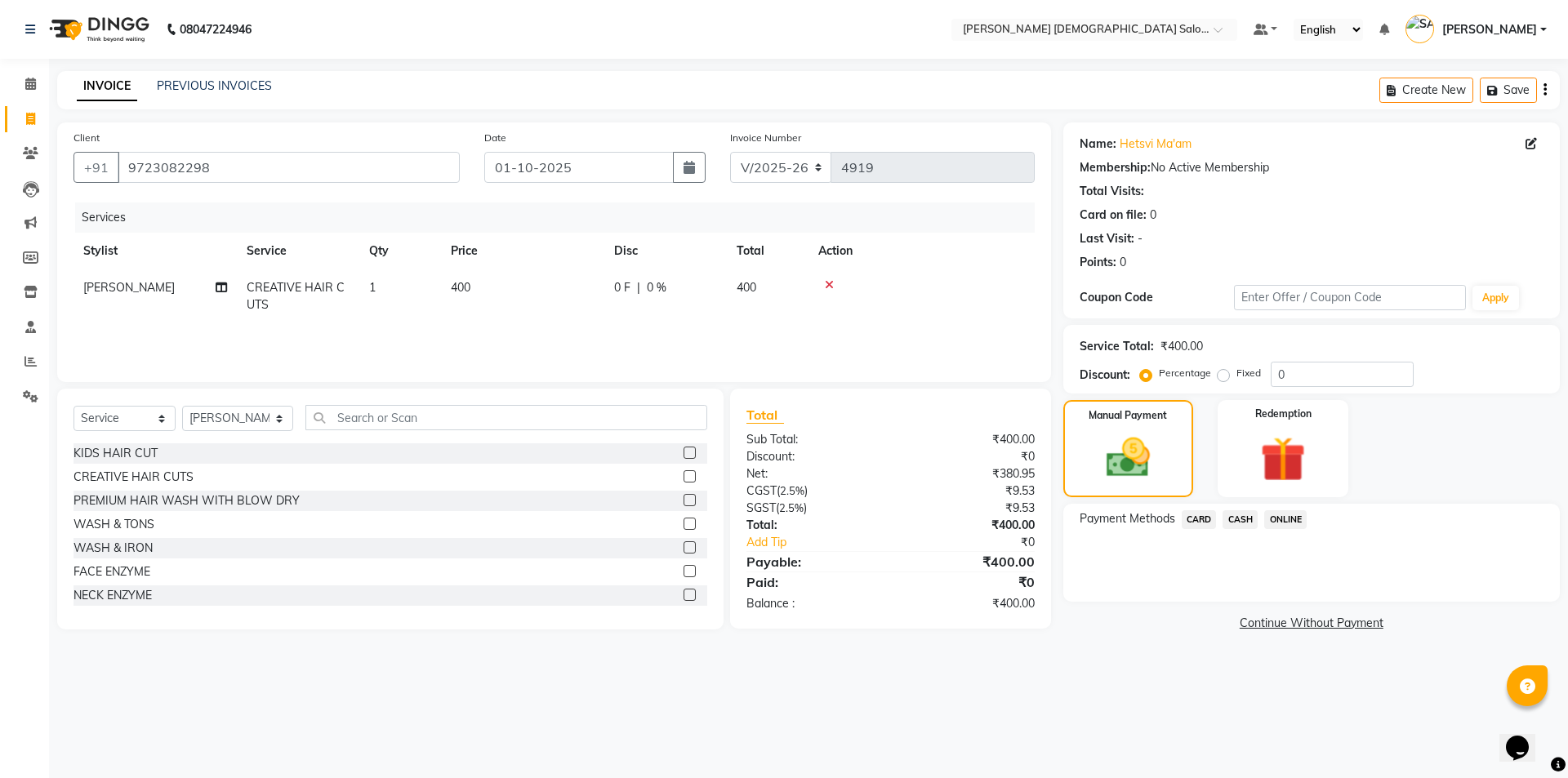
click at [1205, 527] on span "CARD" at bounding box center [1199, 520] width 35 height 19
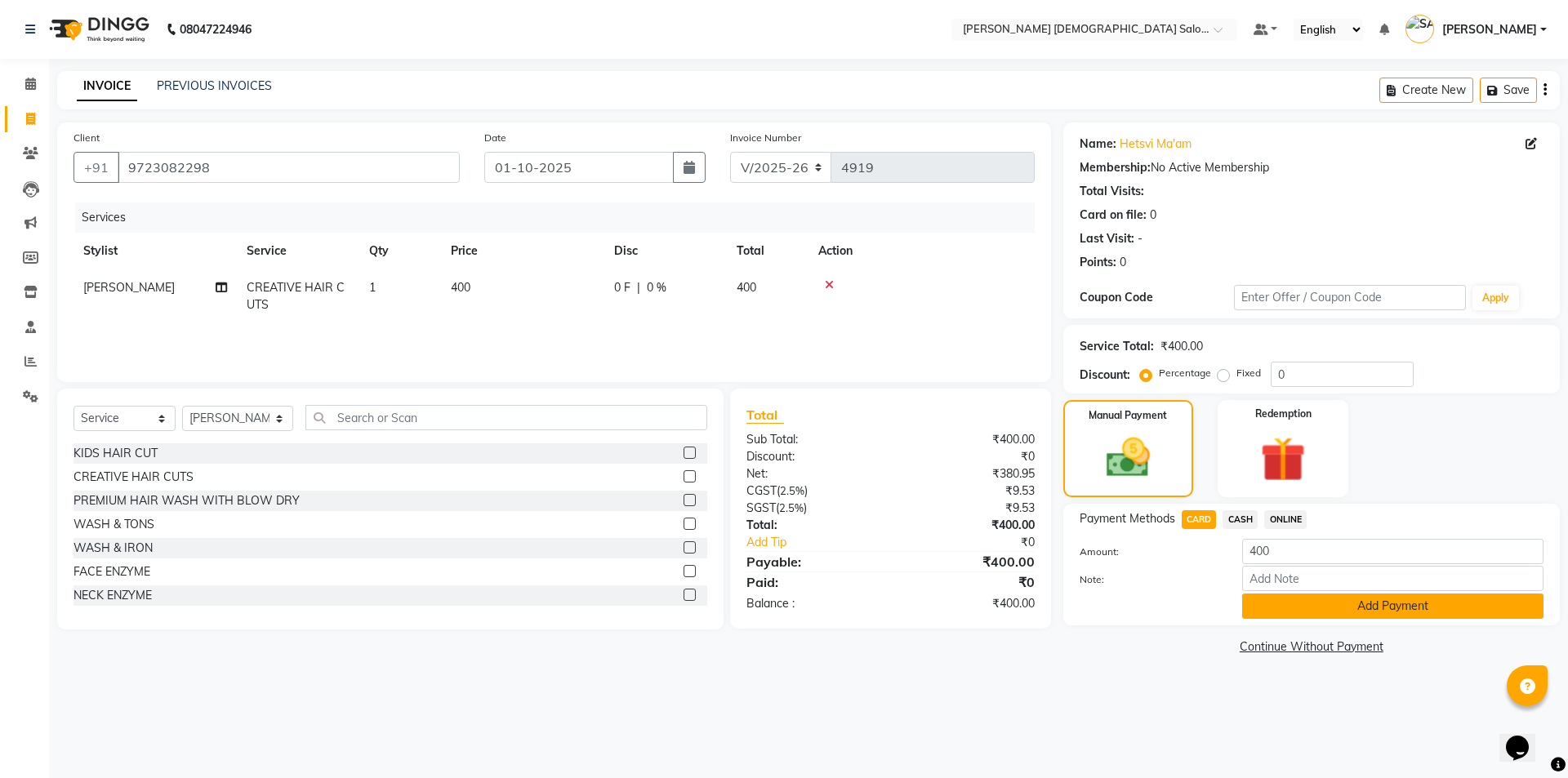
click at [1274, 596] on button "Add Payment" at bounding box center [1392, 606] width 301 height 25
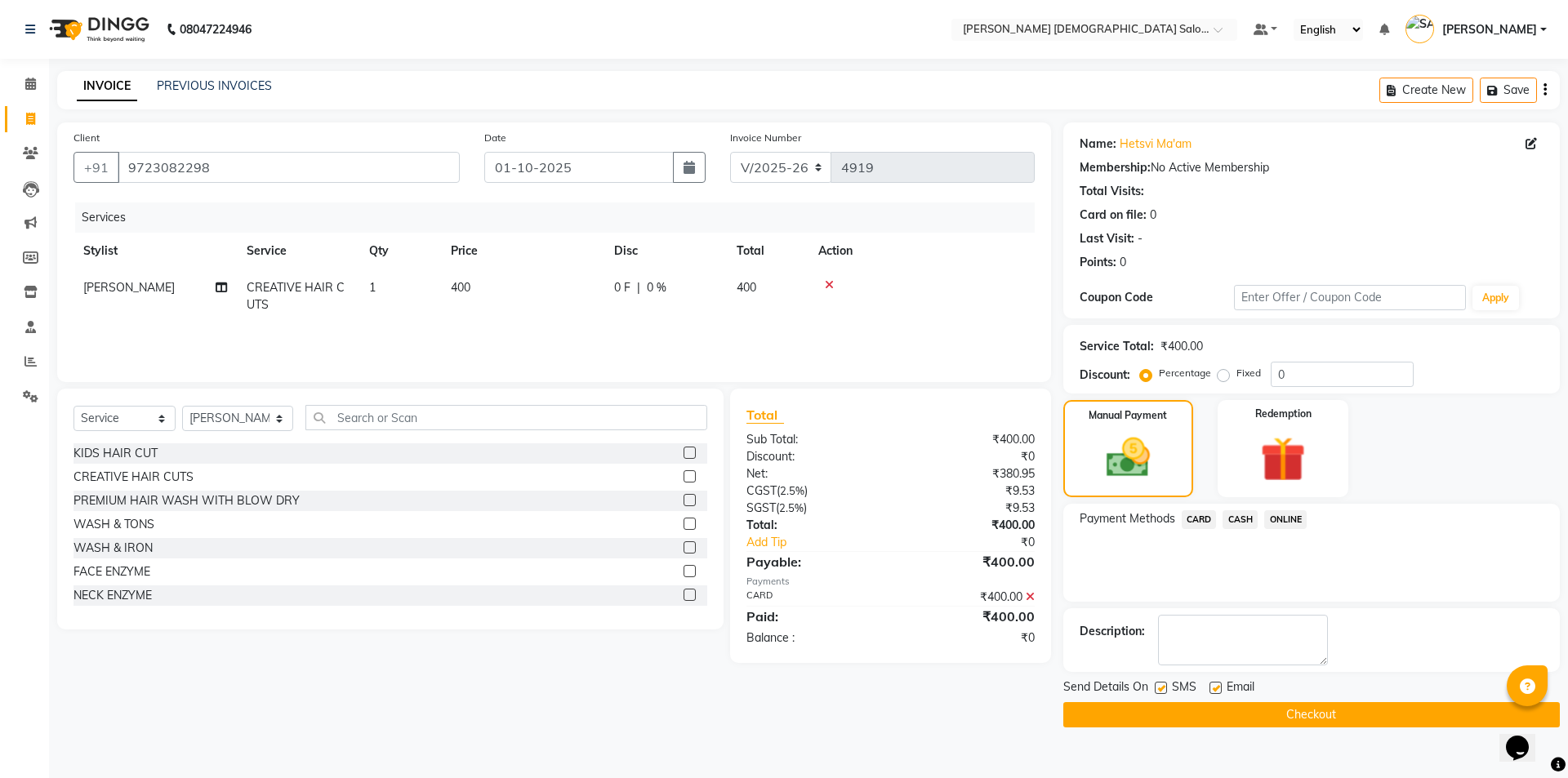
click at [1212, 687] on label at bounding box center [1216, 688] width 12 height 12
click at [1212, 687] on input "checkbox" at bounding box center [1215, 688] width 10 height 10
checkbox input "false"
click at [1161, 685] on label at bounding box center [1161, 688] width 12 height 12
click at [1161, 685] on input "checkbox" at bounding box center [1160, 688] width 10 height 10
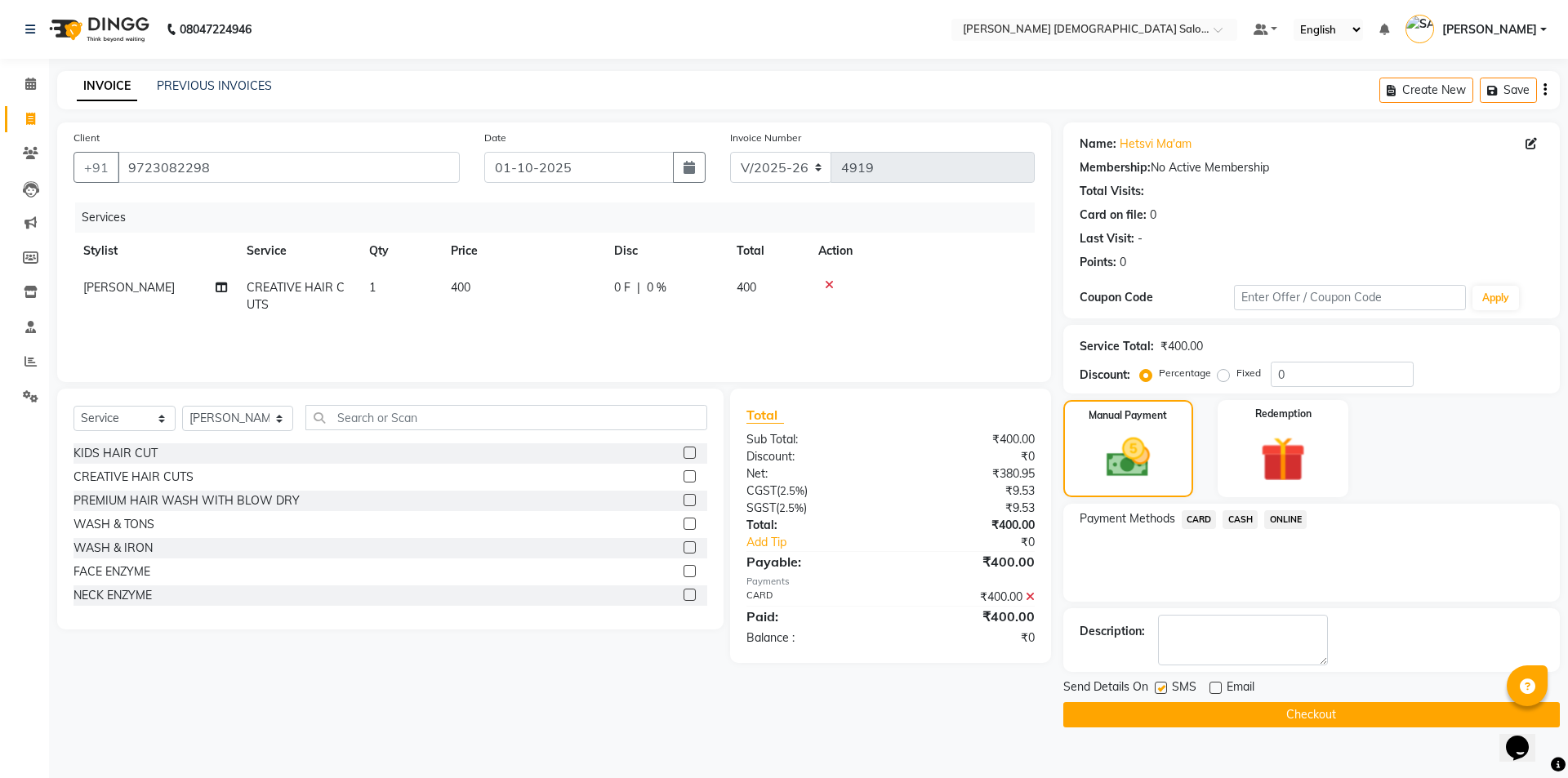
checkbox input "false"
click at [1166, 716] on button "Checkout" at bounding box center [1311, 714] width 496 height 25
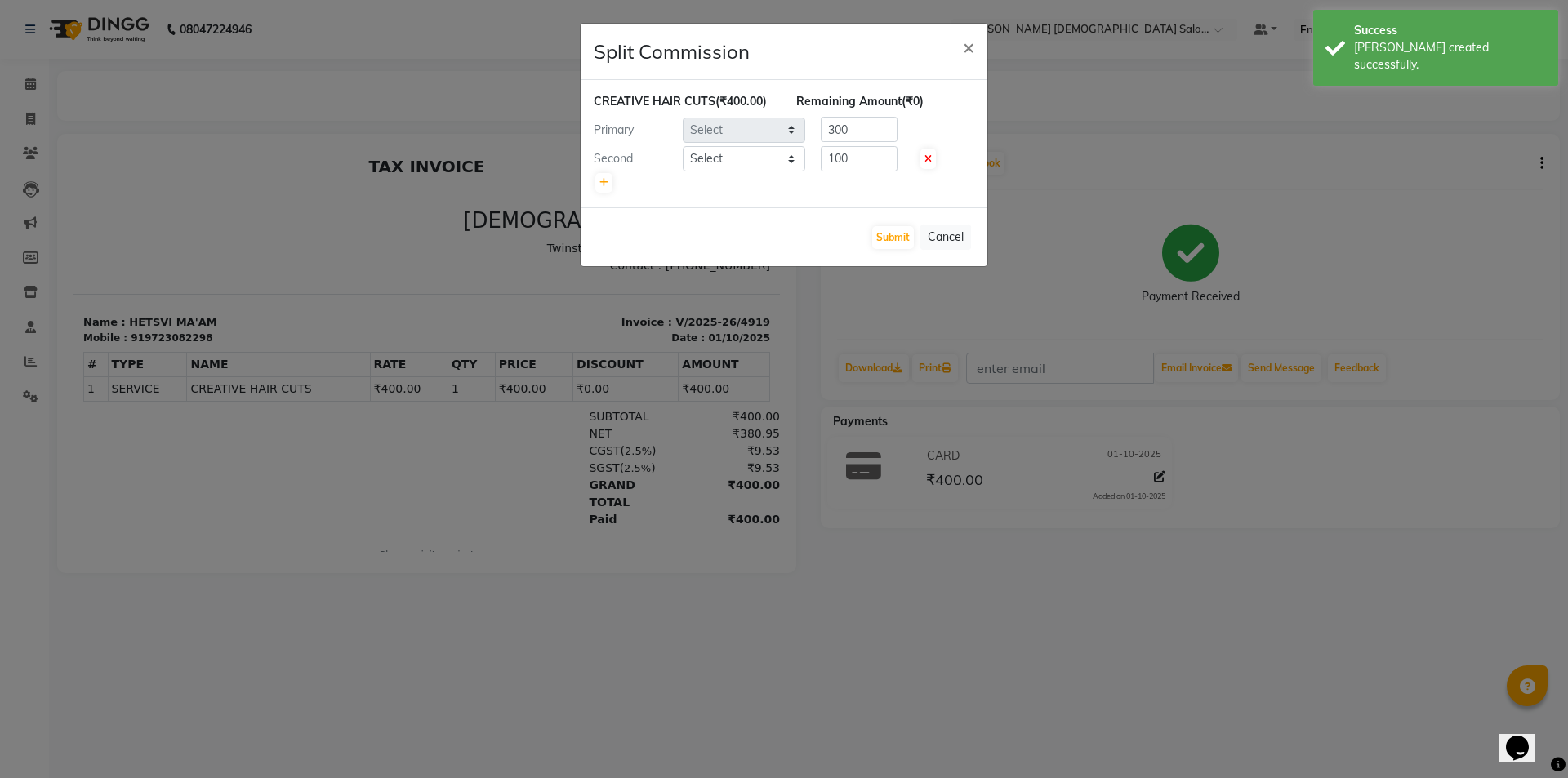
select select "67025"
select select "83691"
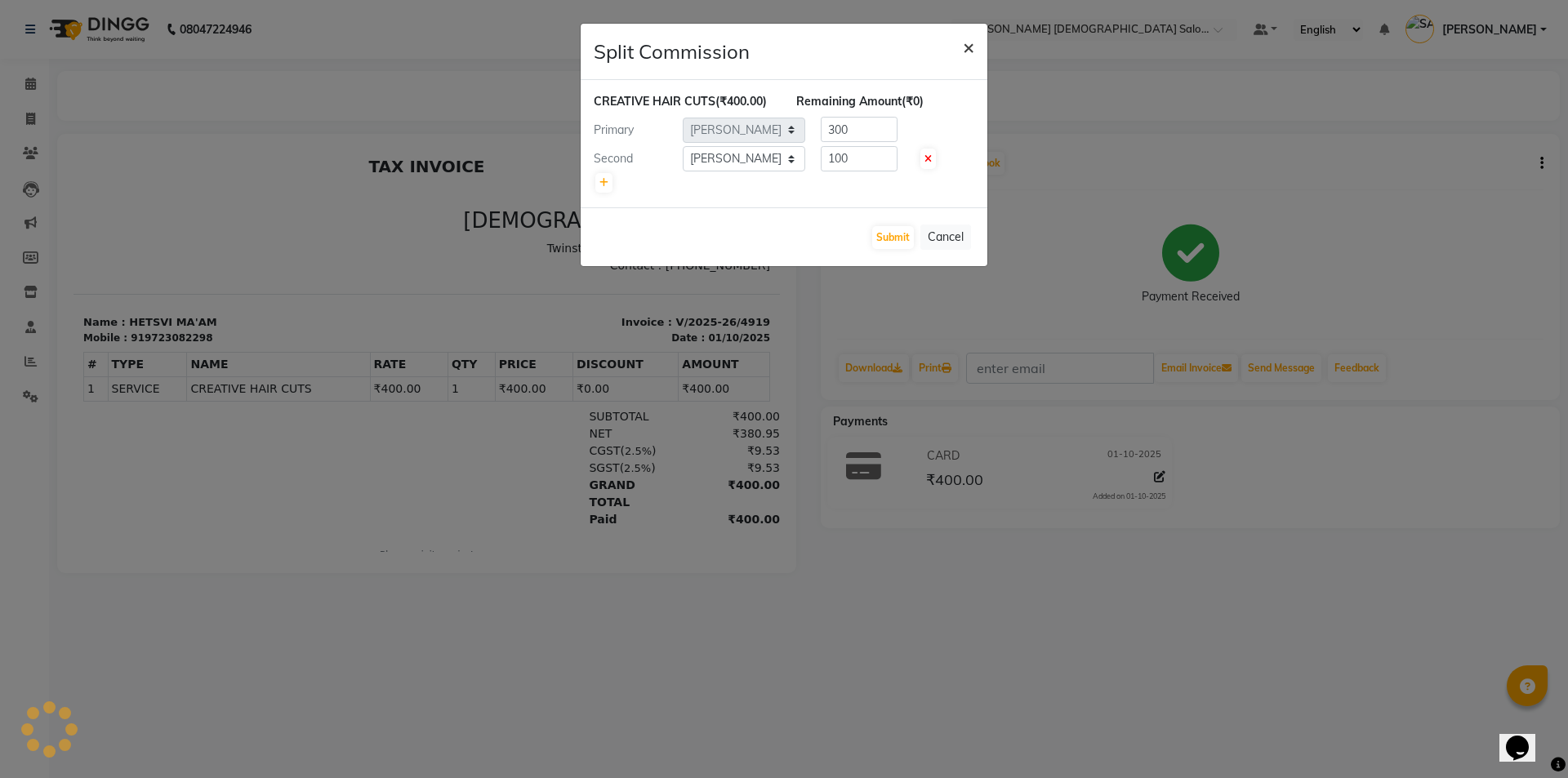
click at [967, 41] on span "×" at bounding box center [968, 46] width 11 height 24
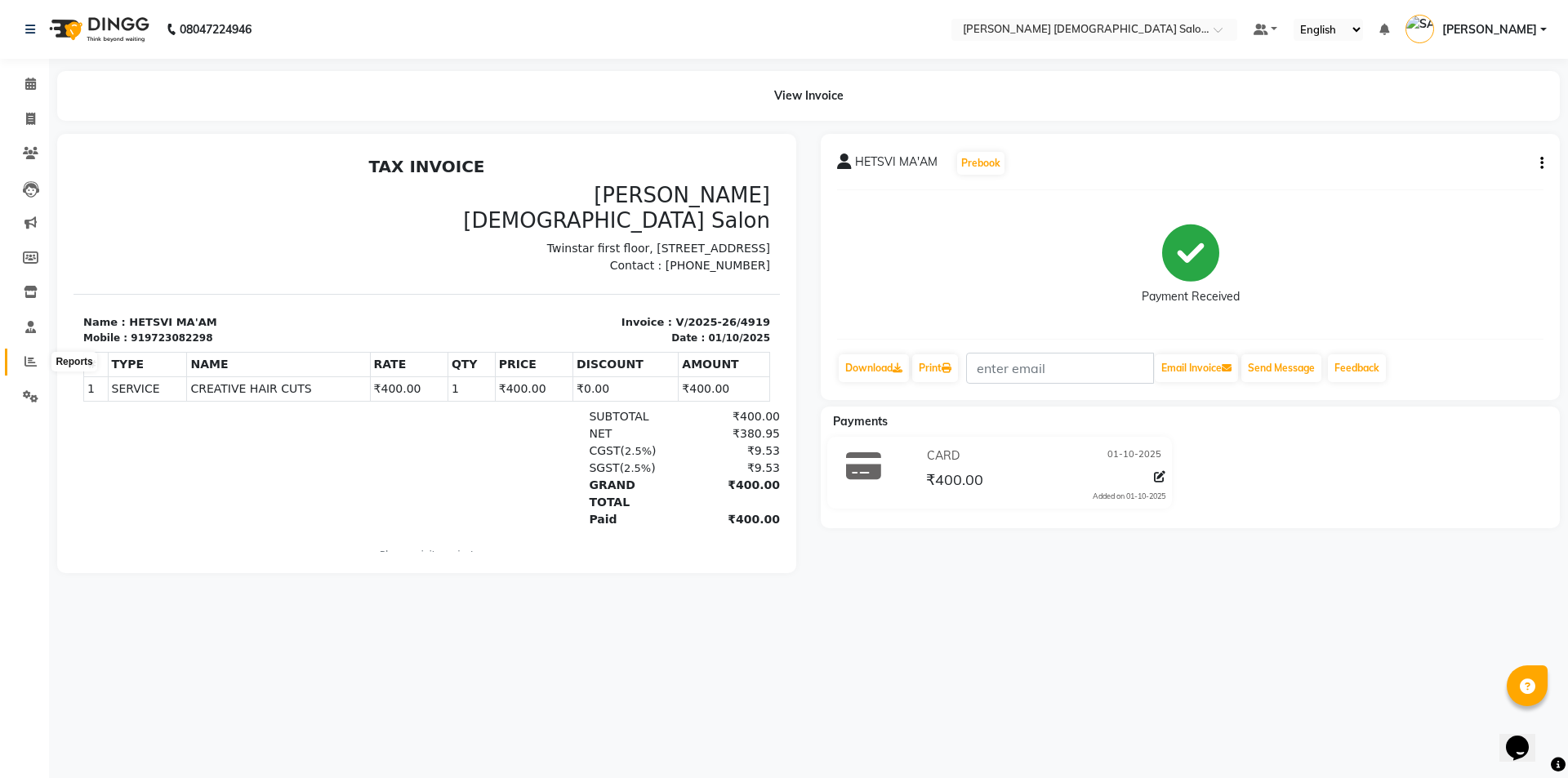
click at [33, 361] on icon at bounding box center [31, 361] width 12 height 12
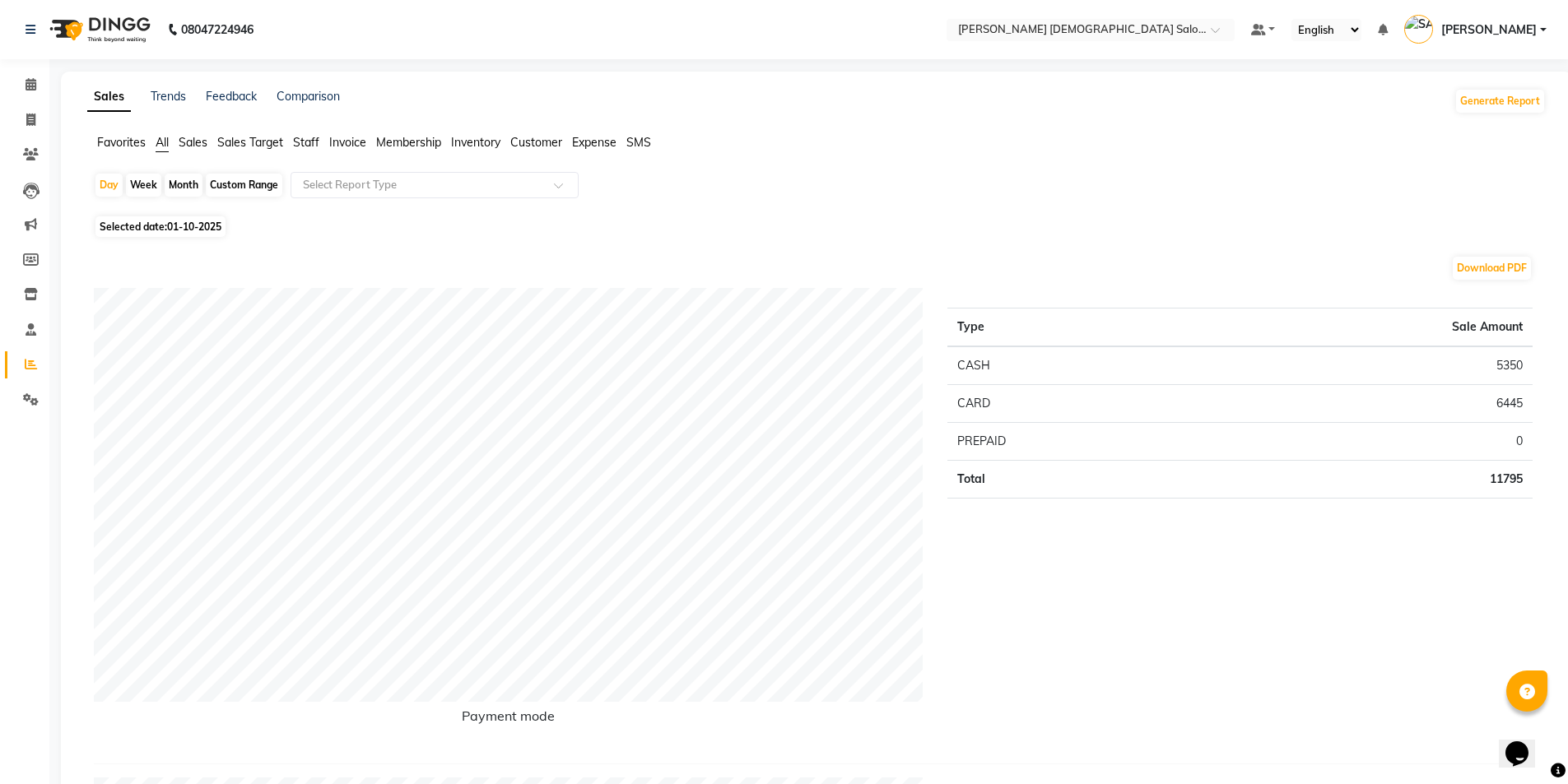
click at [306, 143] on span "Staff" at bounding box center [306, 142] width 26 height 15
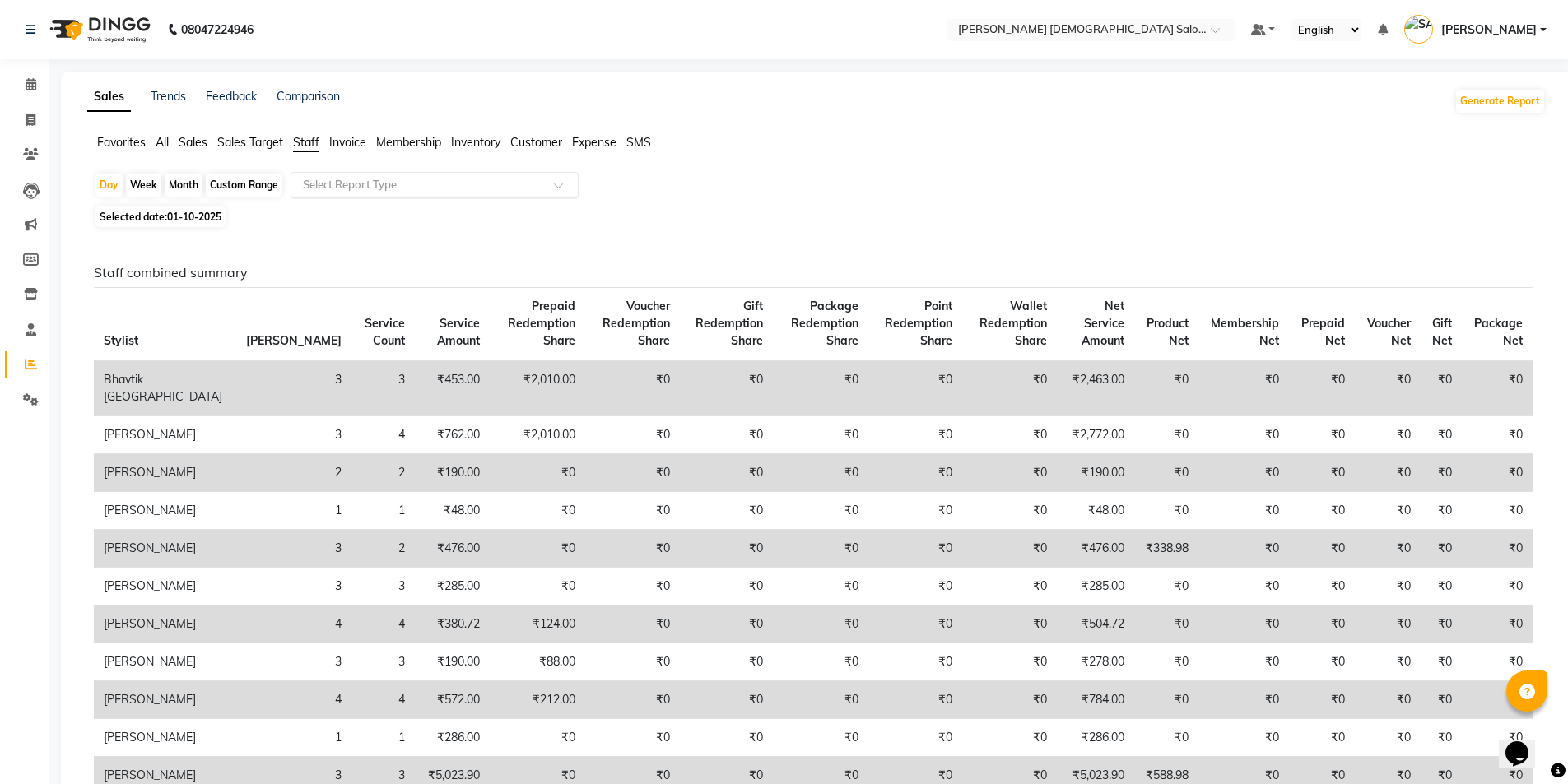
click at [346, 191] on input "text" at bounding box center [417, 185] width 237 height 17
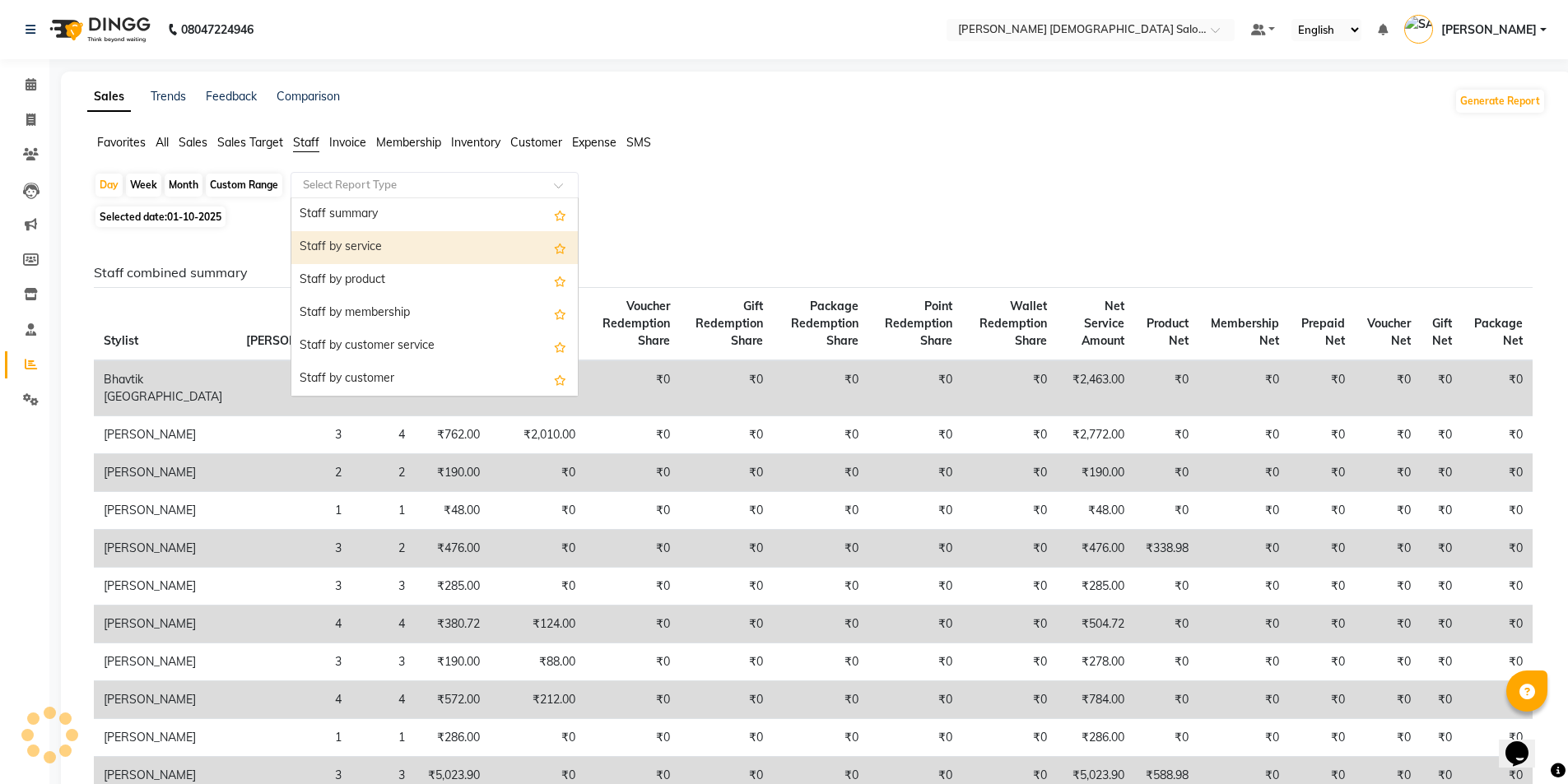
click at [365, 247] on div "Staff by service" at bounding box center [434, 247] width 286 height 33
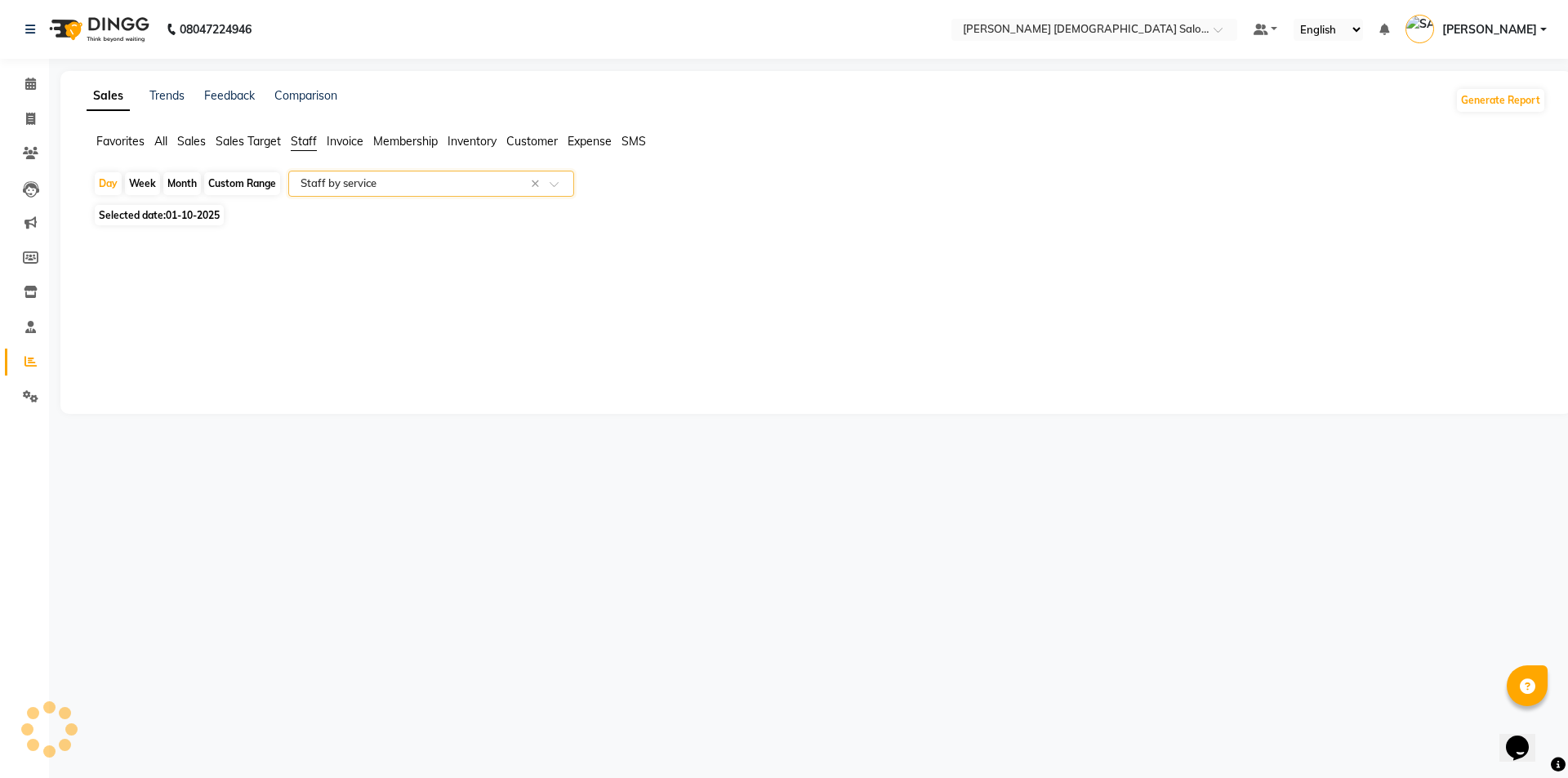
select select "full_report"
select select "csv"
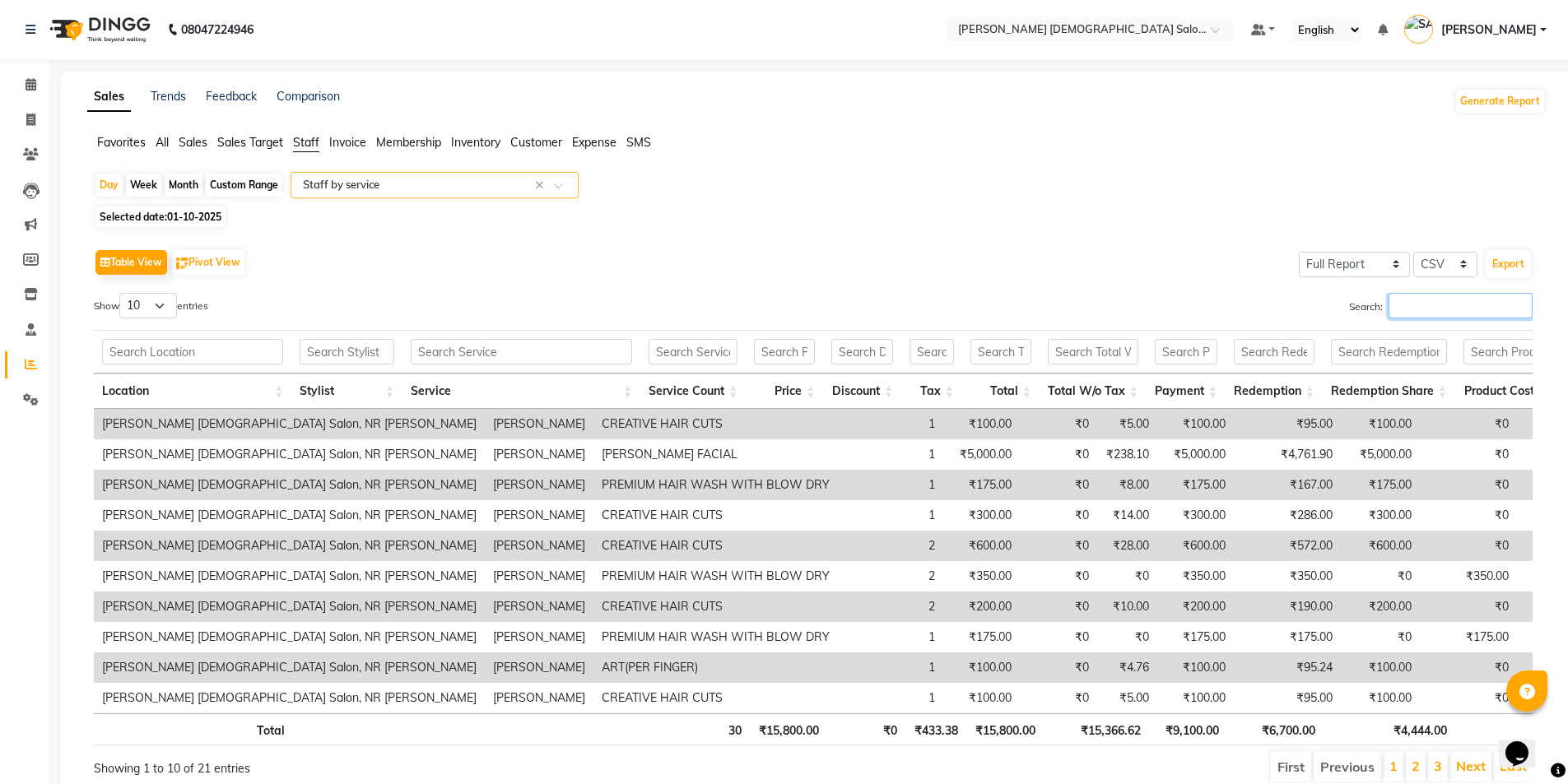
click at [1434, 310] on input "Search:" at bounding box center [1461, 305] width 144 height 26
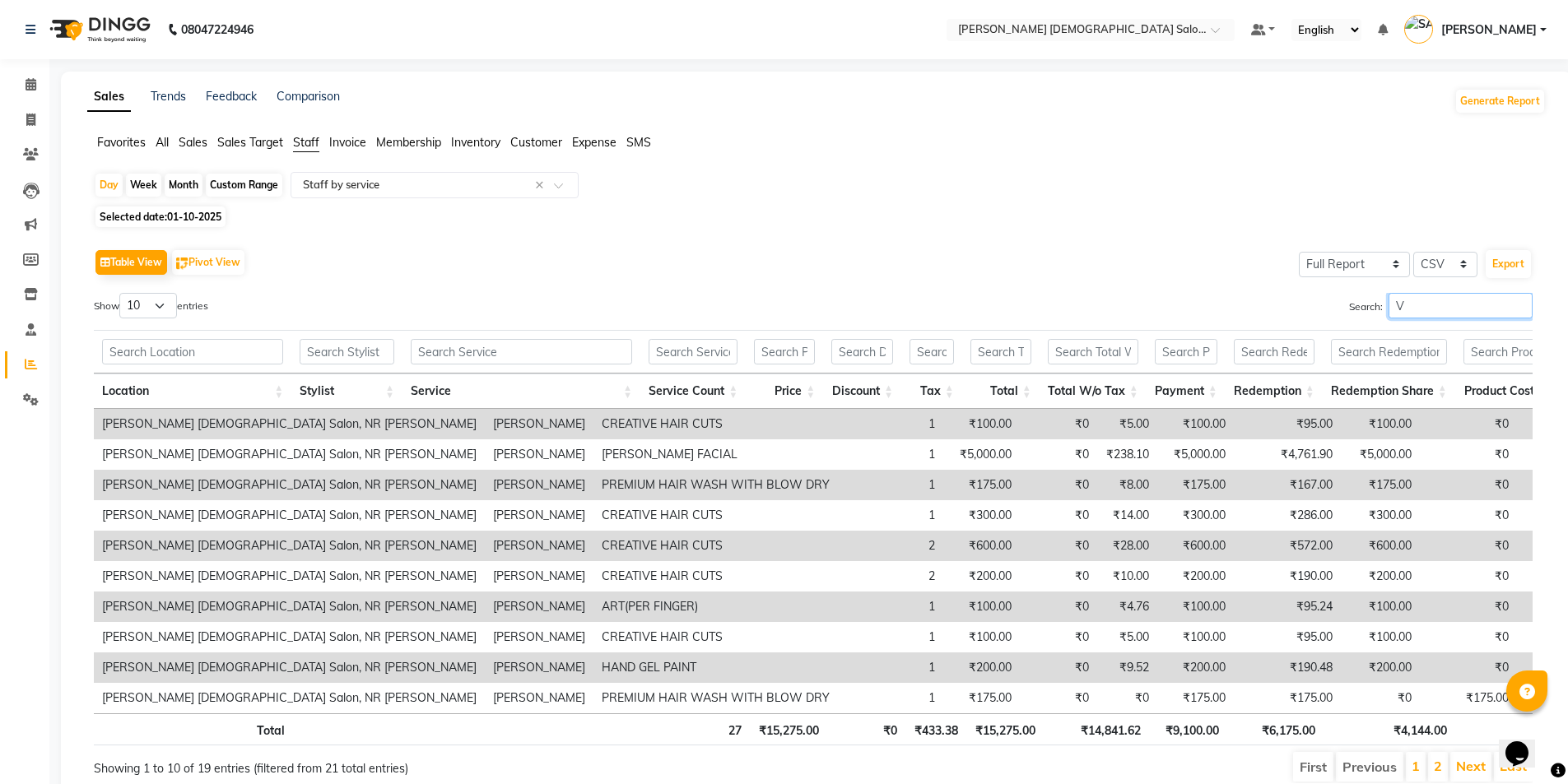
type input "VI"
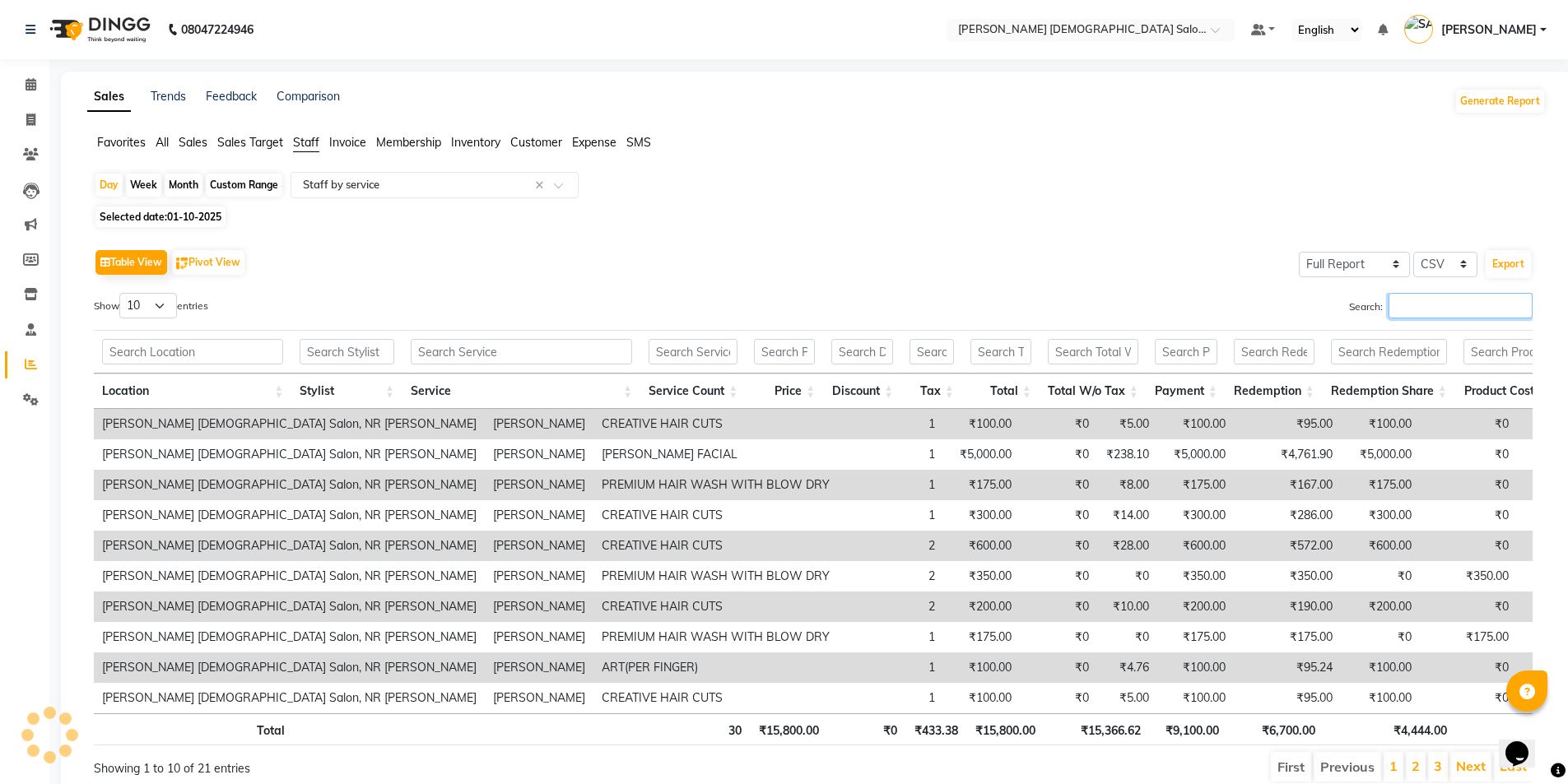
click at [1434, 310] on input "Search:" at bounding box center [1461, 305] width 144 height 26
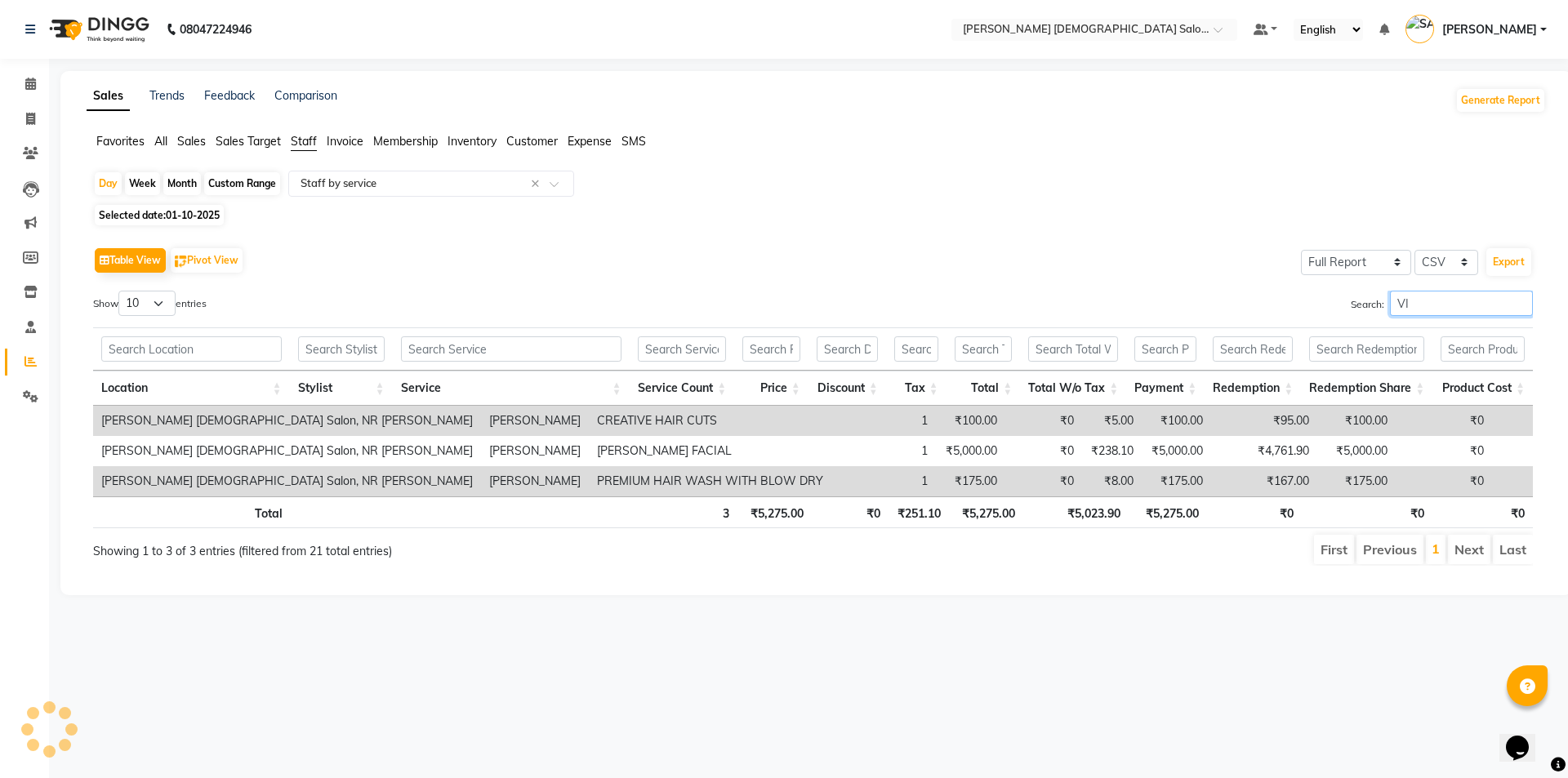
type input "VID"
click at [1519, 304] on input "VID" at bounding box center [1461, 303] width 143 height 25
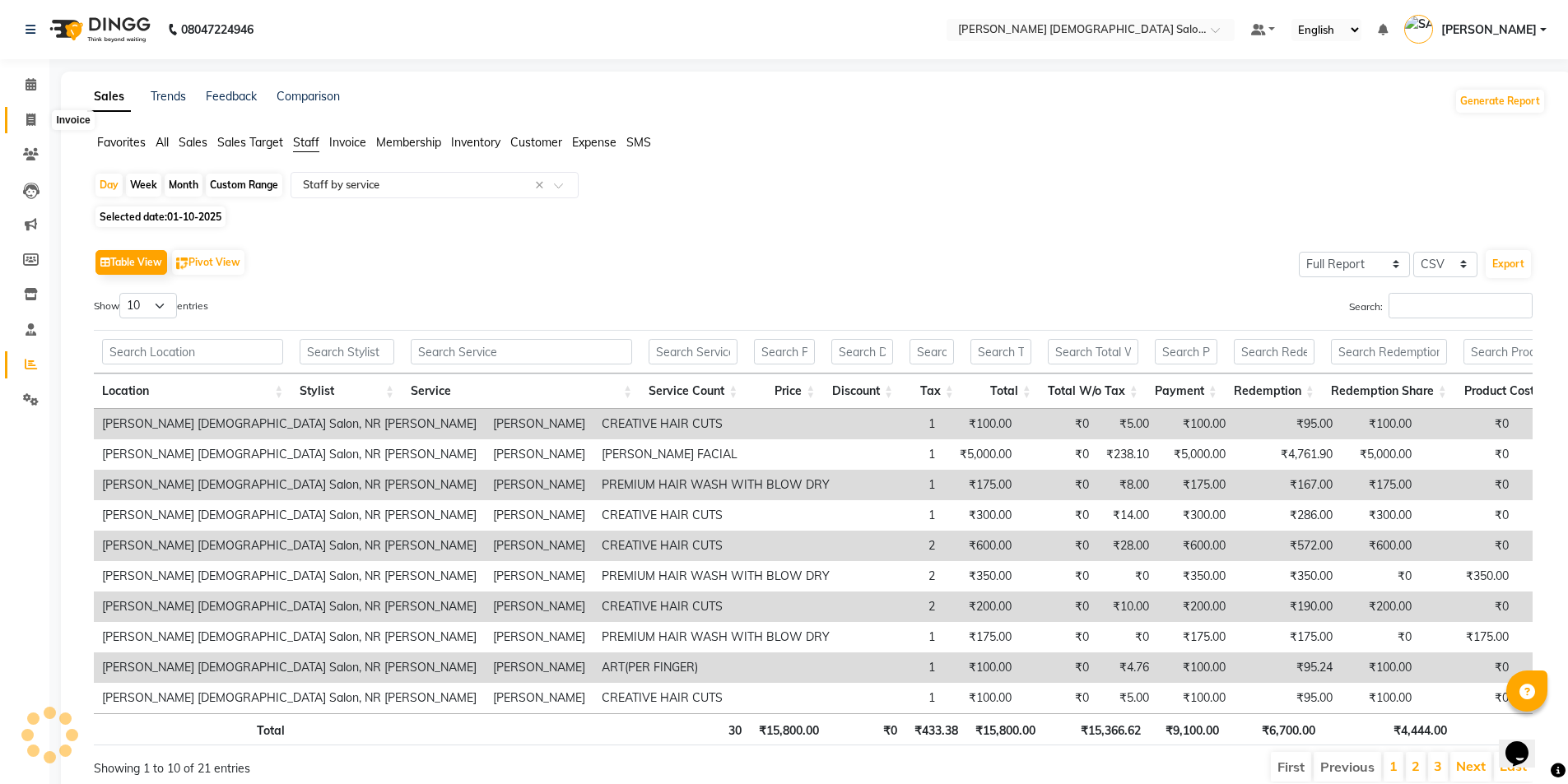
click at [27, 122] on icon at bounding box center [31, 120] width 9 height 12
select select "service"
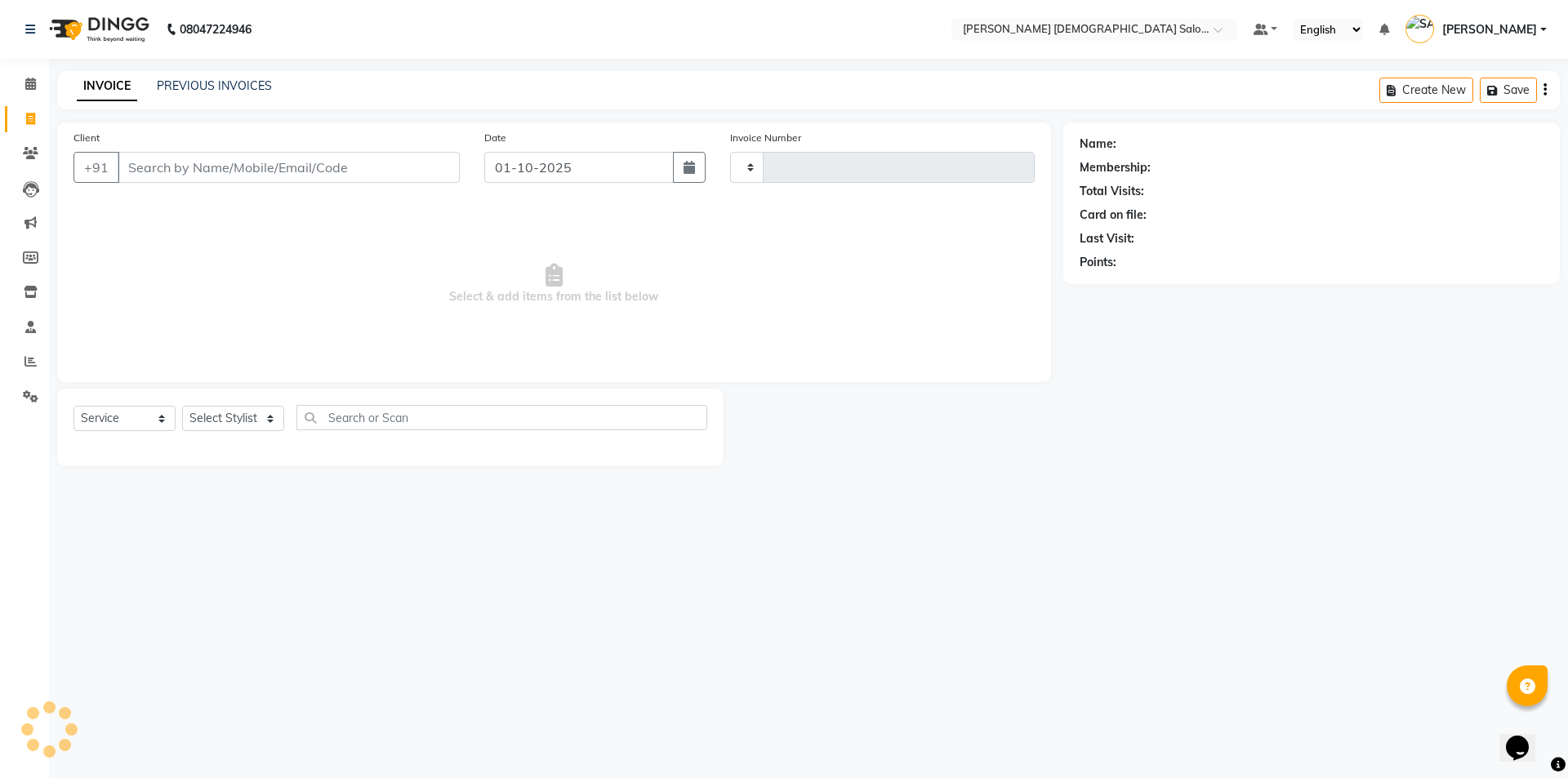
type input "4920"
select select "7542"
click at [38, 390] on span at bounding box center [31, 397] width 29 height 19
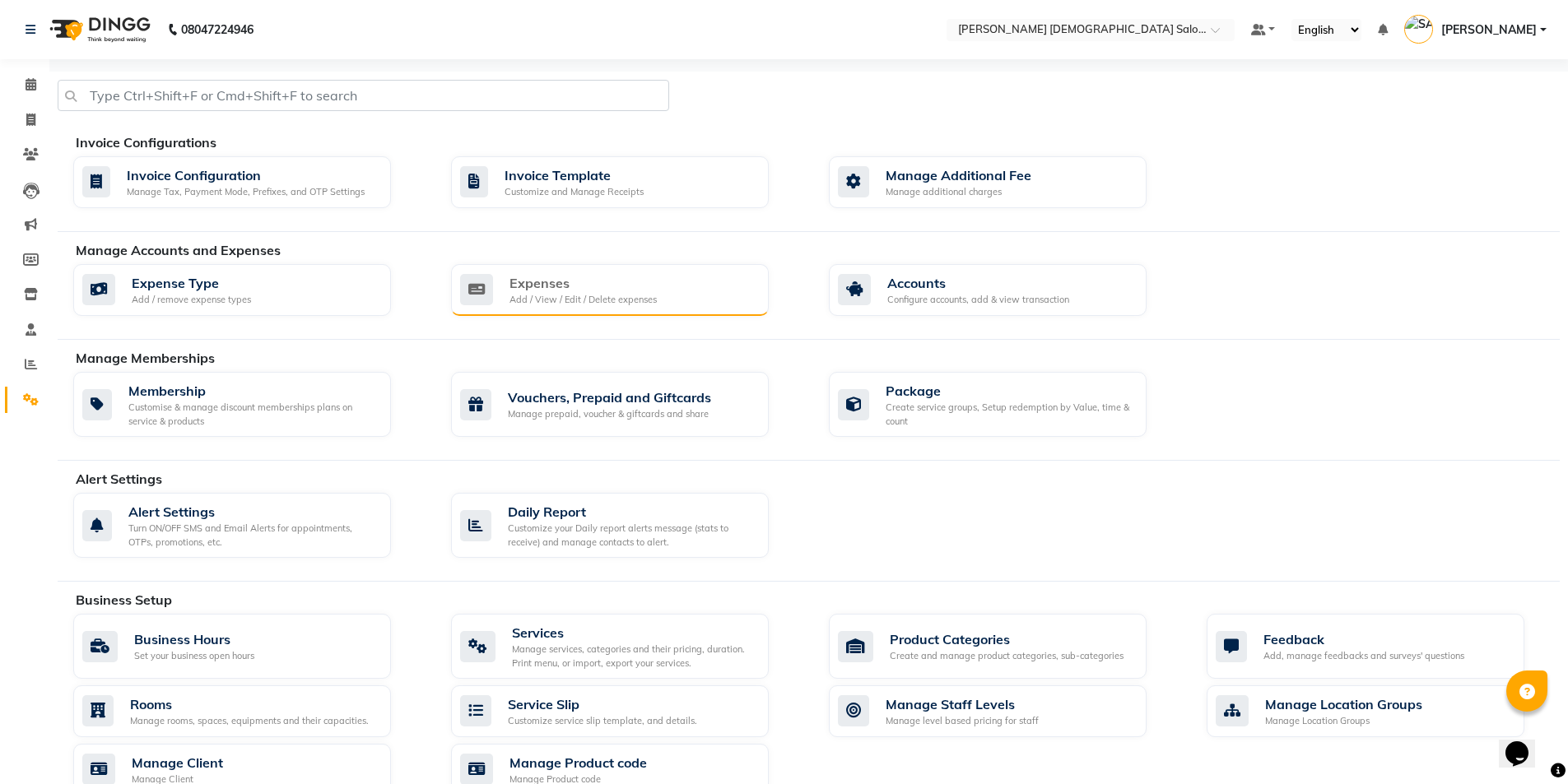
click at [525, 297] on div "Add / View / Edit / Delete expenses" at bounding box center [583, 300] width 147 height 14
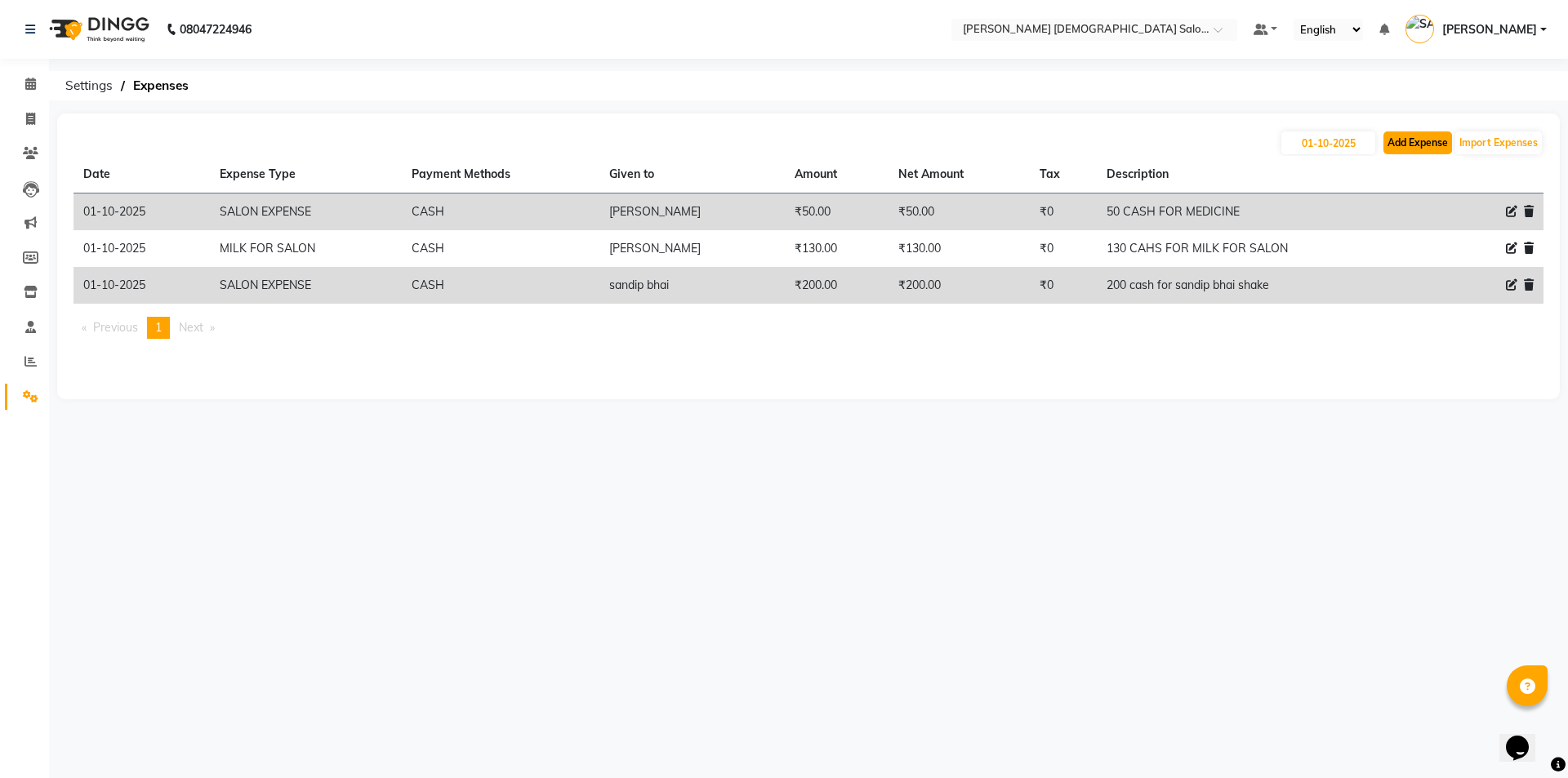
click at [1427, 154] on button "Add Expense" at bounding box center [1418, 143] width 69 height 23
select select "1"
select select "6665"
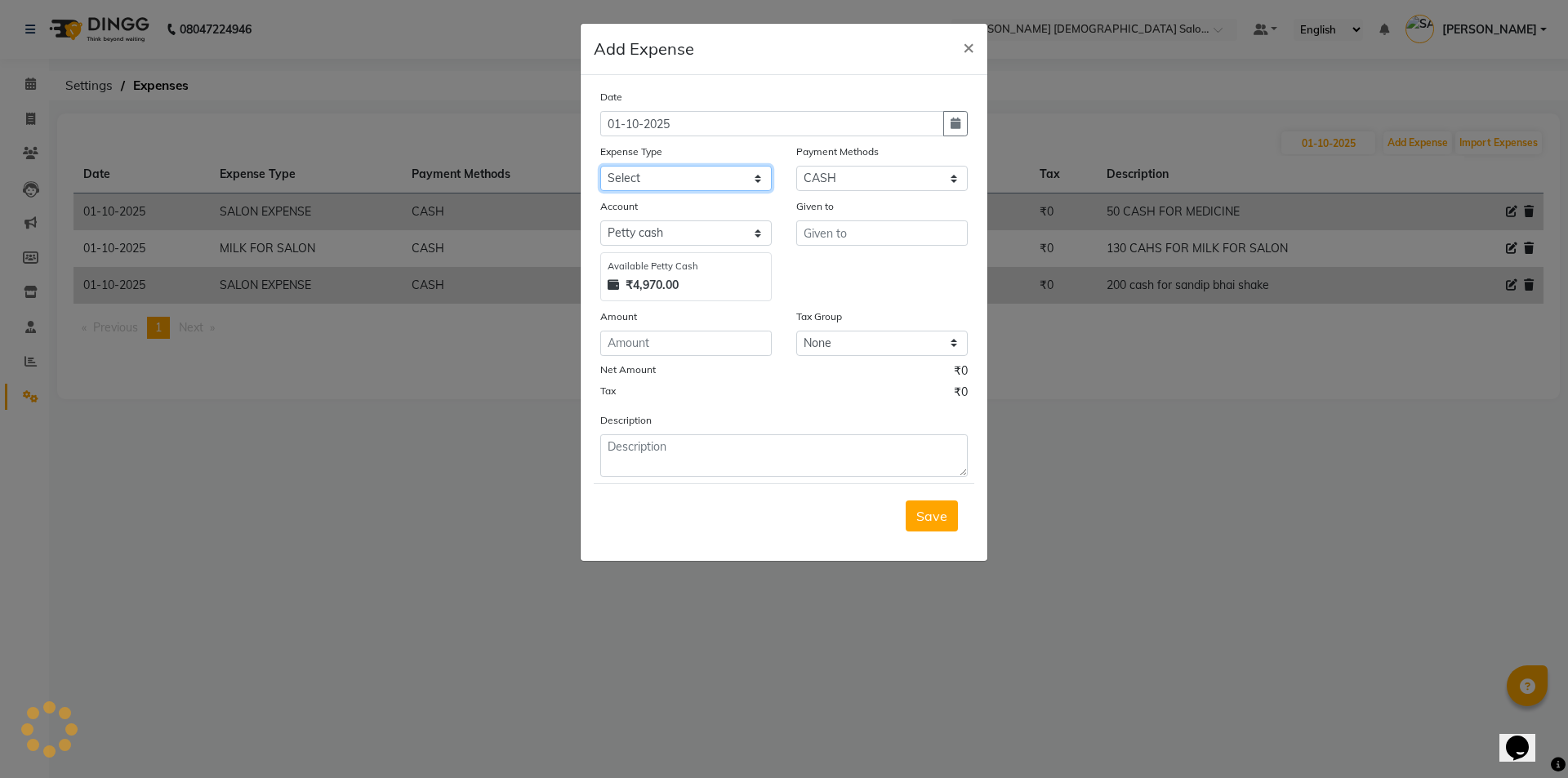
click at [635, 169] on select "Select ADVANCE RUPEES FOR STAFF CLEANING GROSSERY CLENING ITEM HOUSEKEEPIN clie…" at bounding box center [686, 178] width 171 height 25
select select "19200"
click at [600, 166] on select "Select ADVANCE RUPEES FOR STAFF CLEANING GROSSERY CLENING ITEM HOUSEKEEPIN clie…" at bounding box center [686, 178] width 171 height 25
drag, startPoint x: 865, startPoint y: 238, endPoint x: 812, endPoint y: 226, distance: 54.3
click at [863, 238] on input "text" at bounding box center [882, 232] width 171 height 25
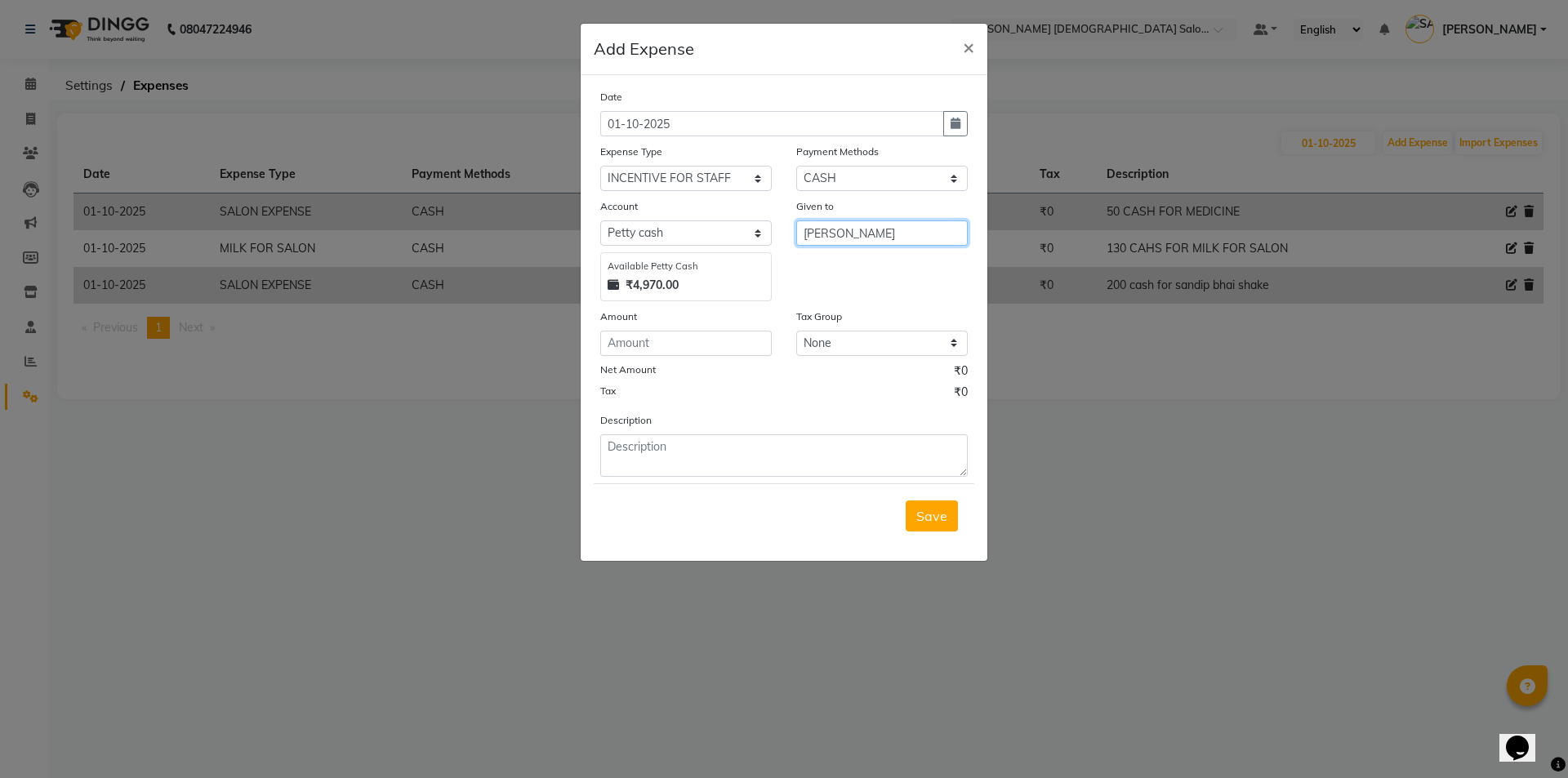
type input "[PERSON_NAME]"
click at [745, 349] on input "number" at bounding box center [686, 343] width 171 height 25
type input "300"
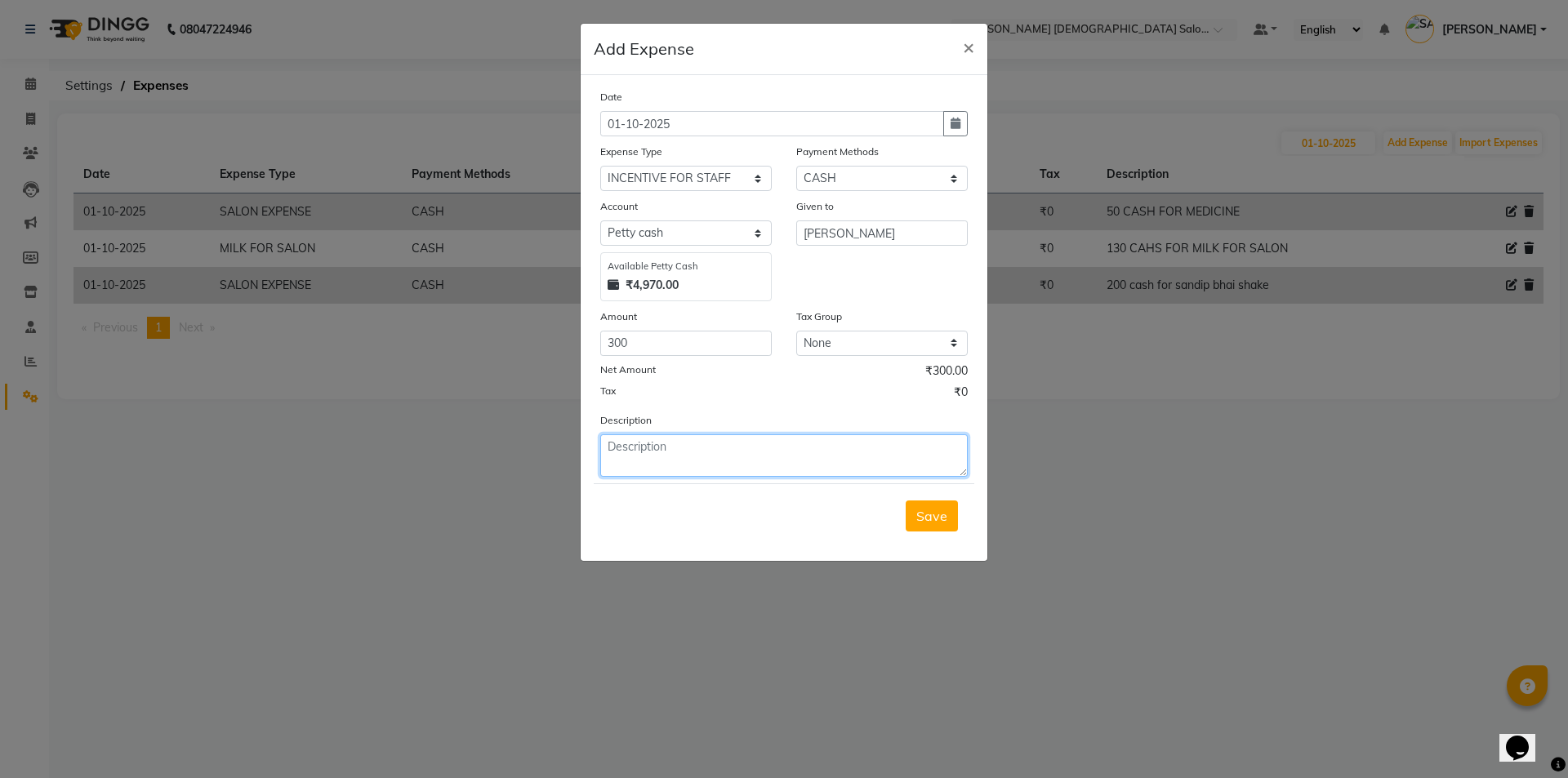
click at [767, 438] on textarea at bounding box center [784, 455] width 368 height 43
type textarea "300 CAHS FOR INSENTIVE"
click at [925, 528] on button "Save" at bounding box center [932, 516] width 52 height 31
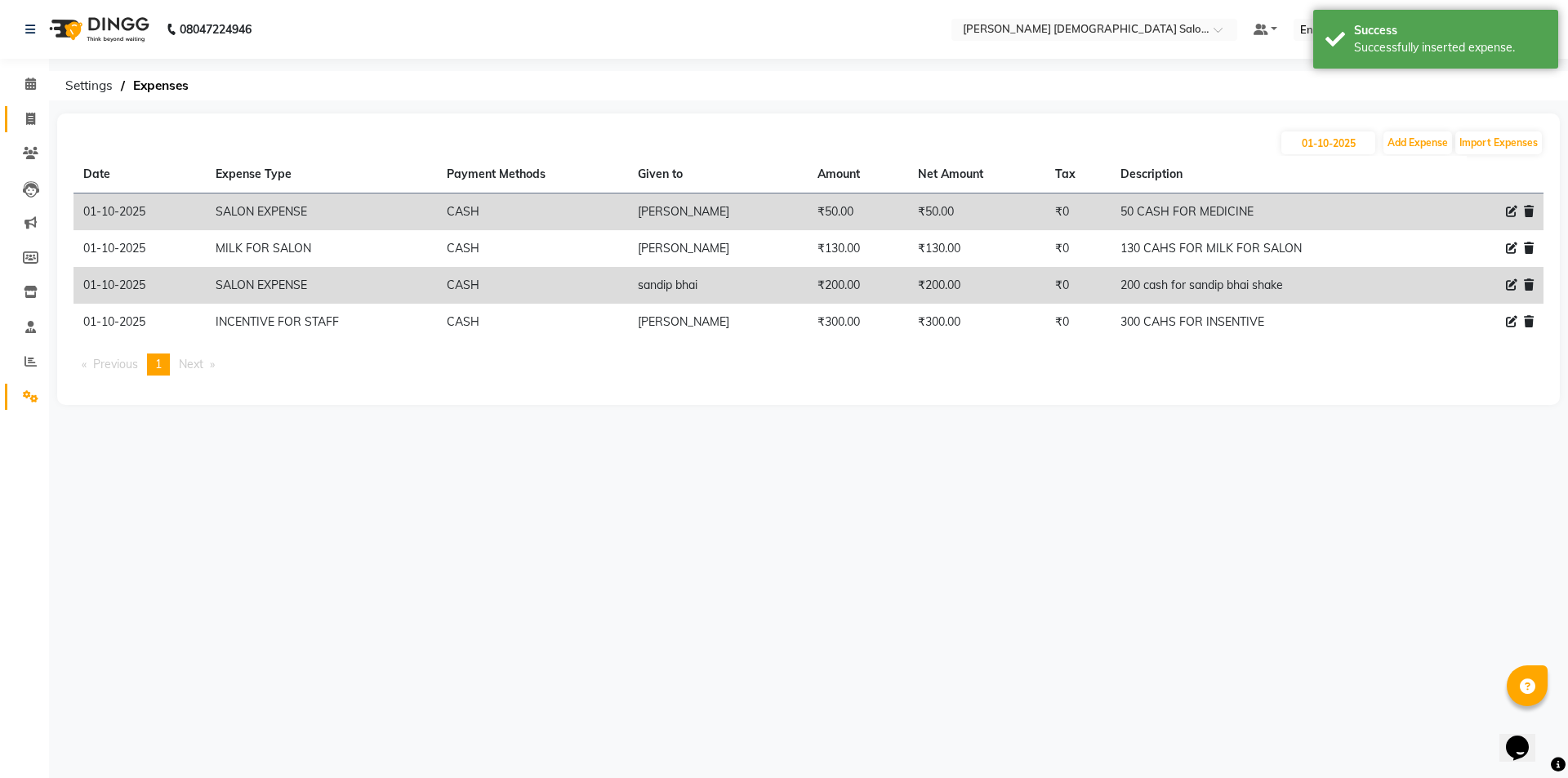
click at [21, 130] on link "Invoice" at bounding box center [24, 120] width 39 height 27
select select "service"
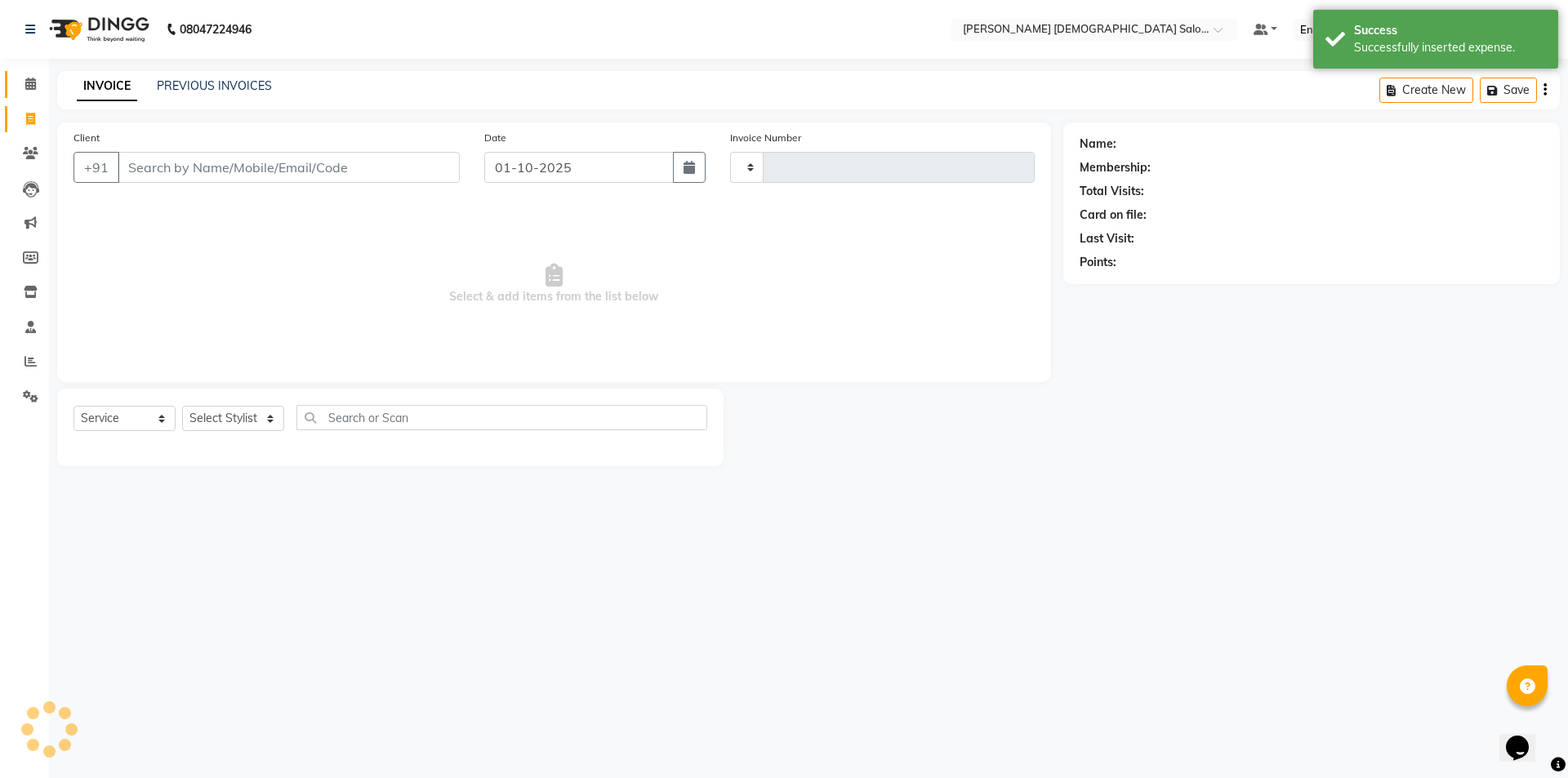
click at [23, 73] on link "Calendar" at bounding box center [24, 84] width 39 height 27
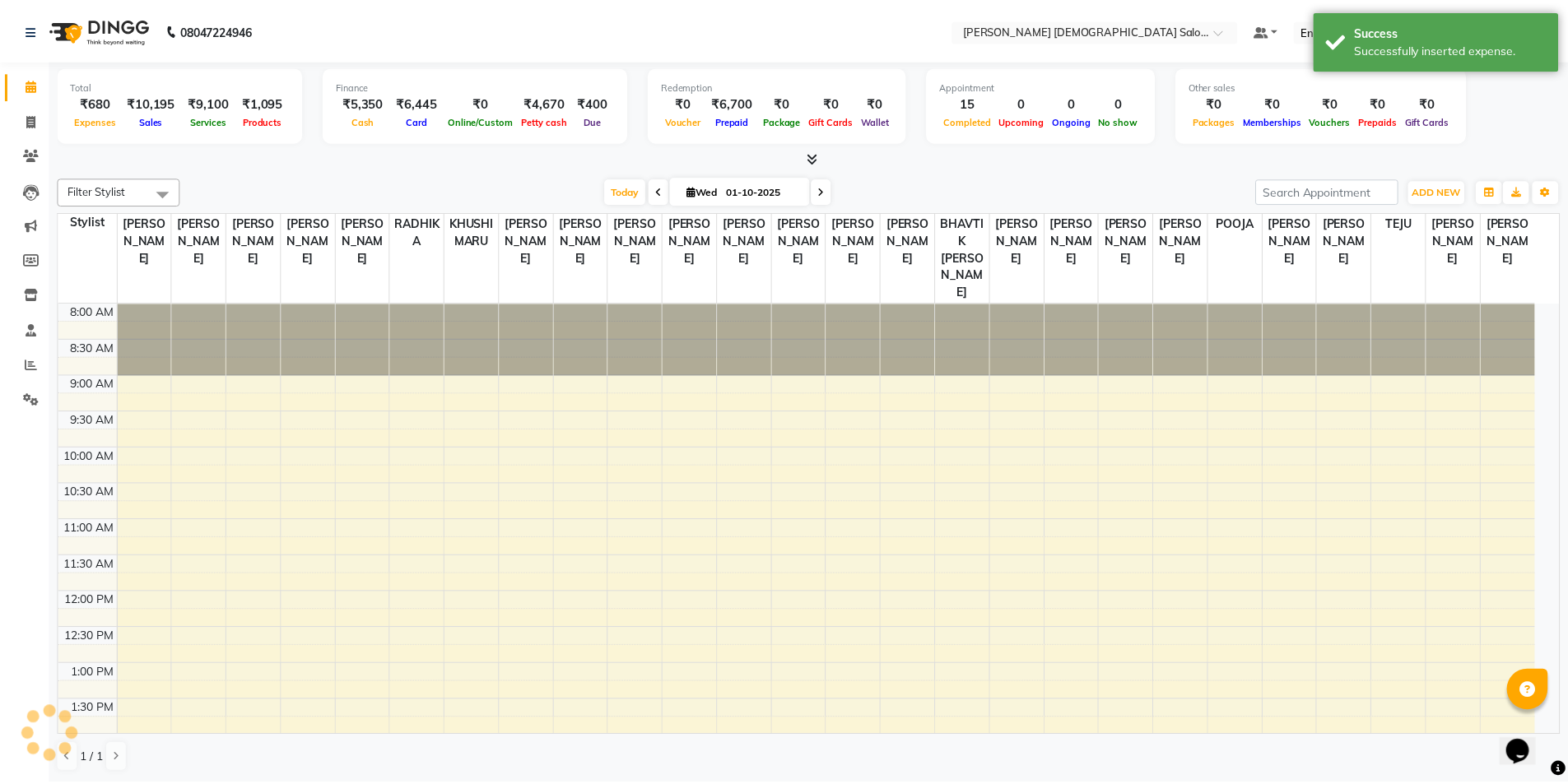
scroll to position [459, 0]
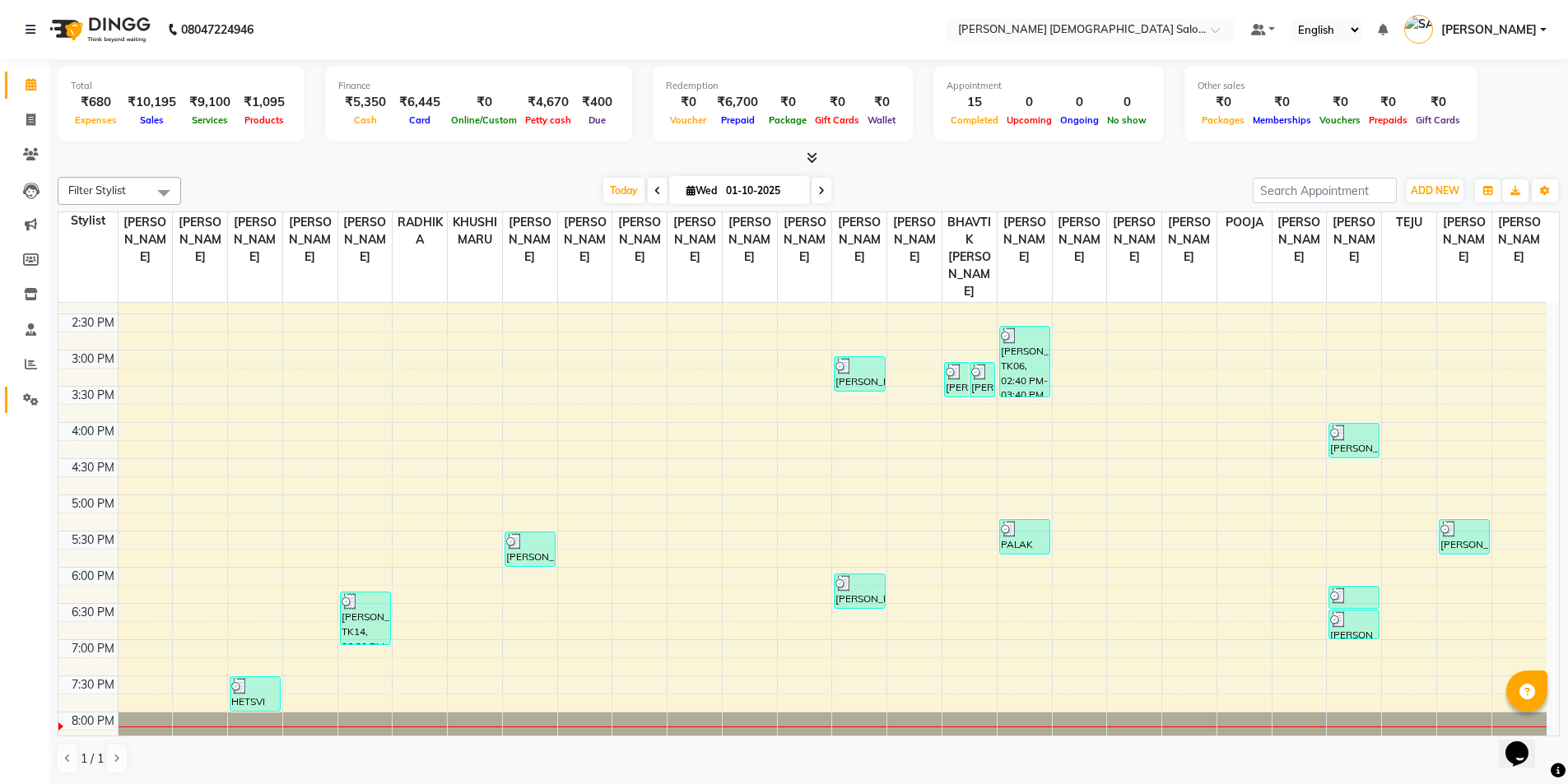
click at [14, 399] on link "Settings" at bounding box center [25, 399] width 40 height 27
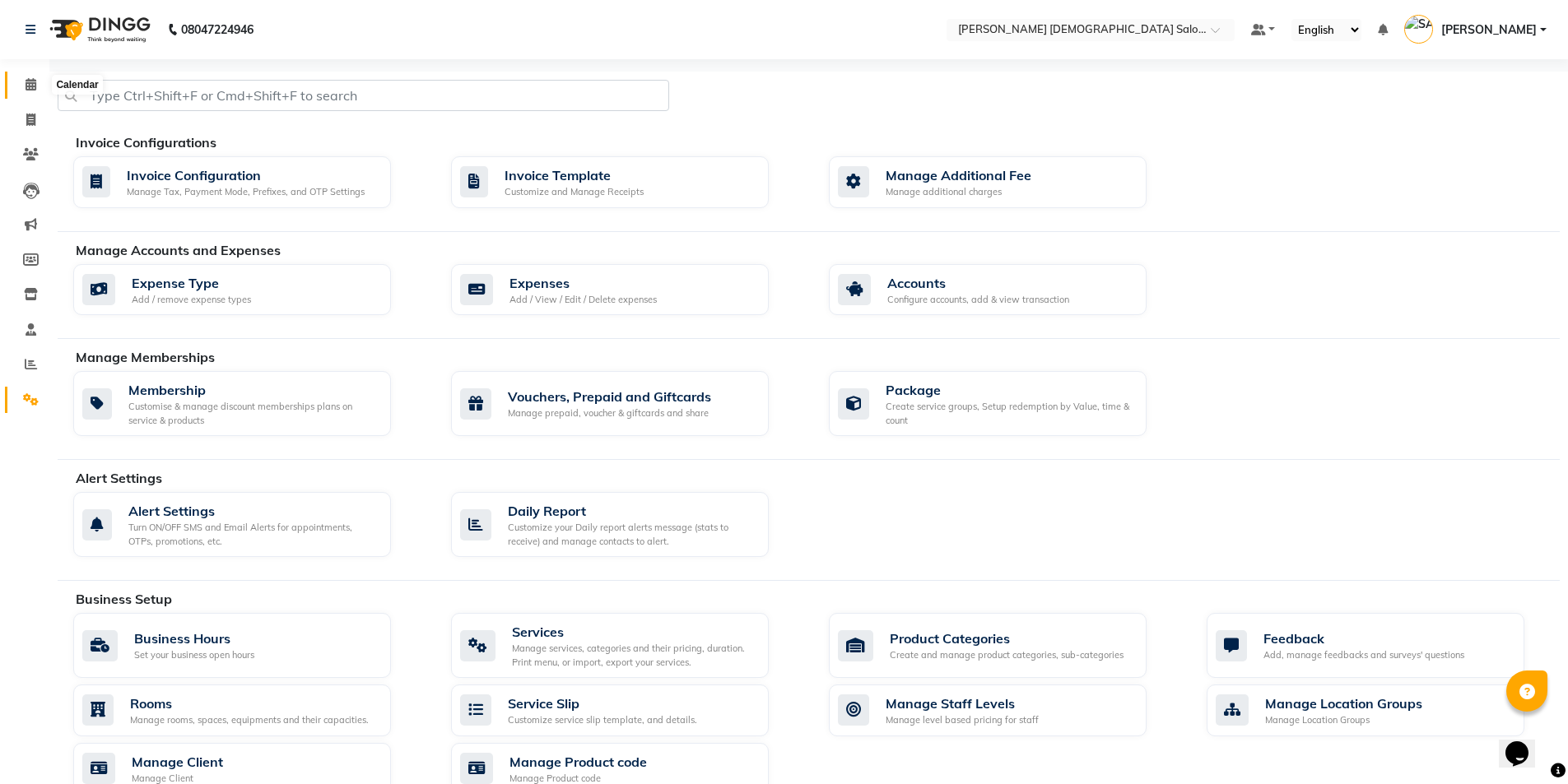
click at [37, 92] on span at bounding box center [31, 85] width 29 height 19
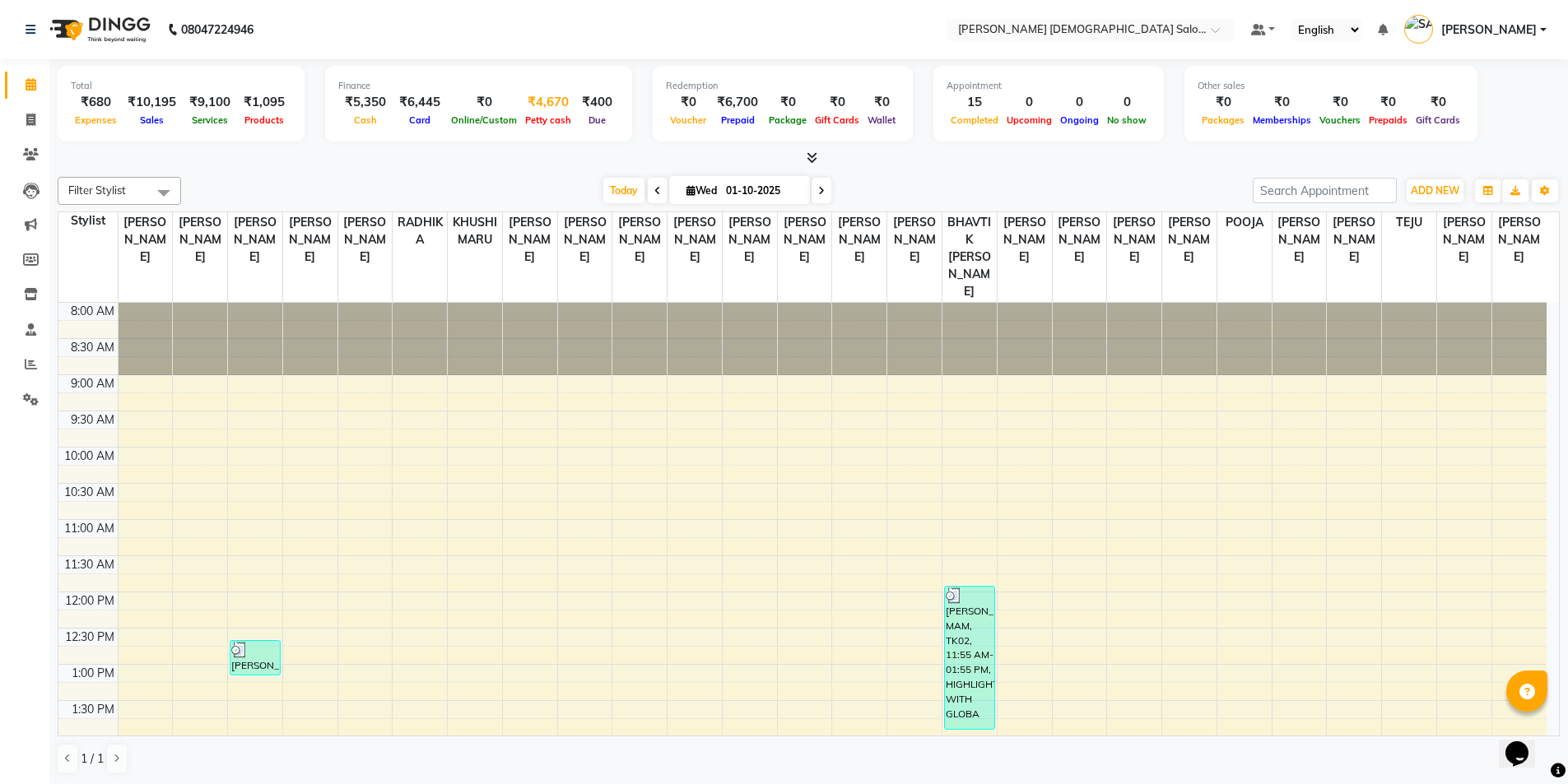
click at [526, 100] on div "₹4,670" at bounding box center [548, 103] width 55 height 19
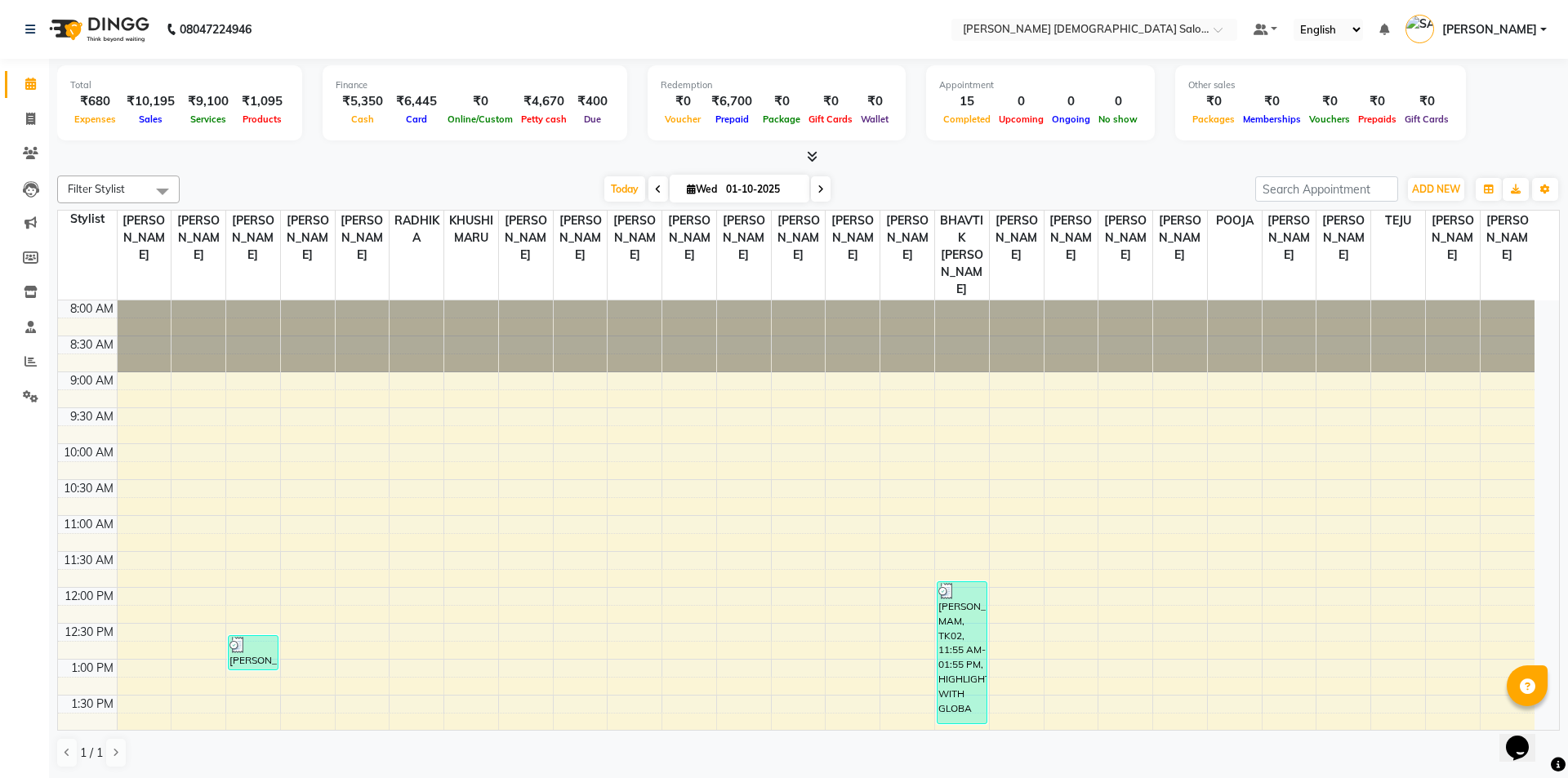
select select "6665"
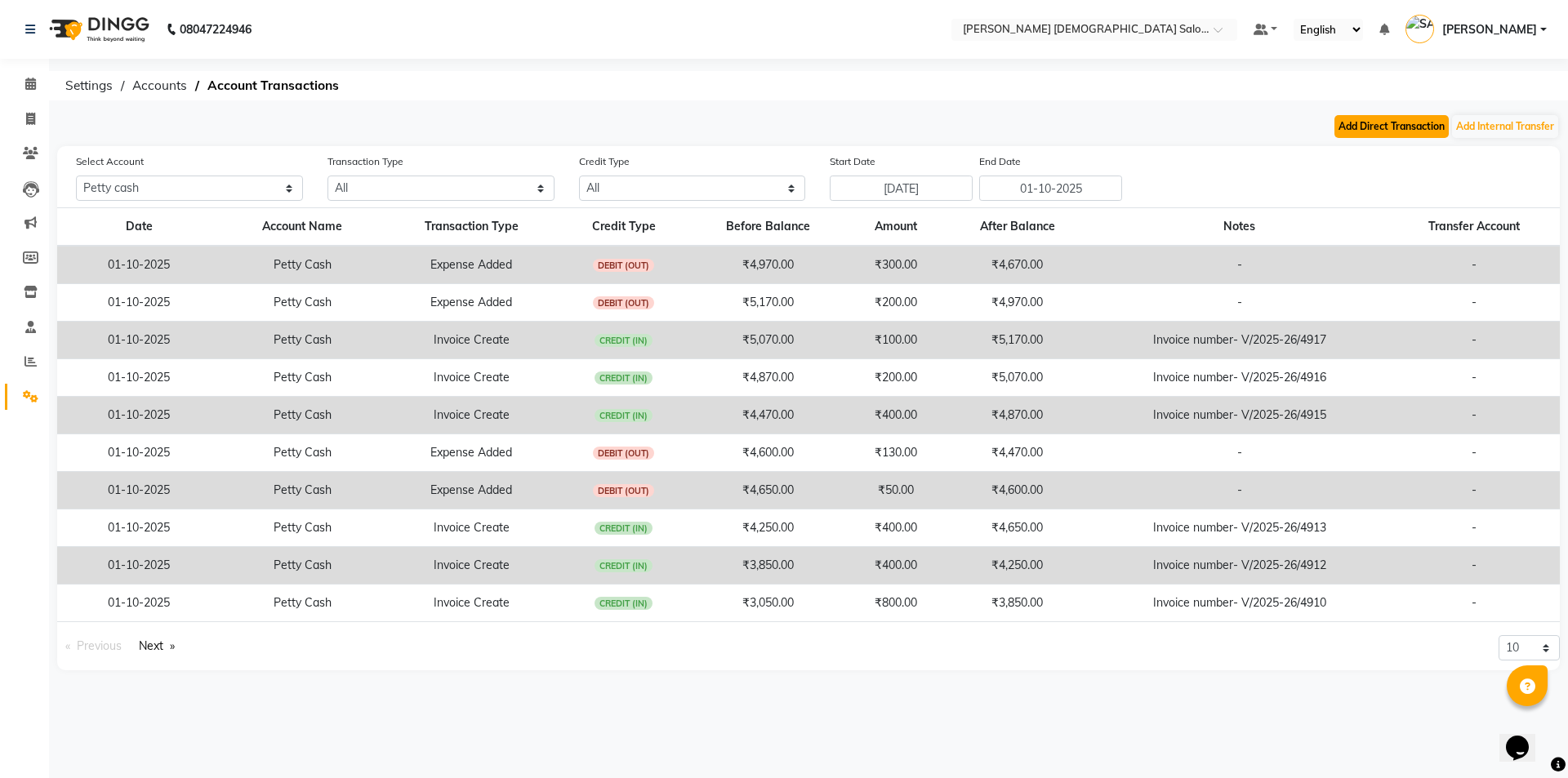
click at [1434, 121] on button "Add Direct Transaction" at bounding box center [1392, 127] width 114 height 23
select select "direct"
select select "6665"
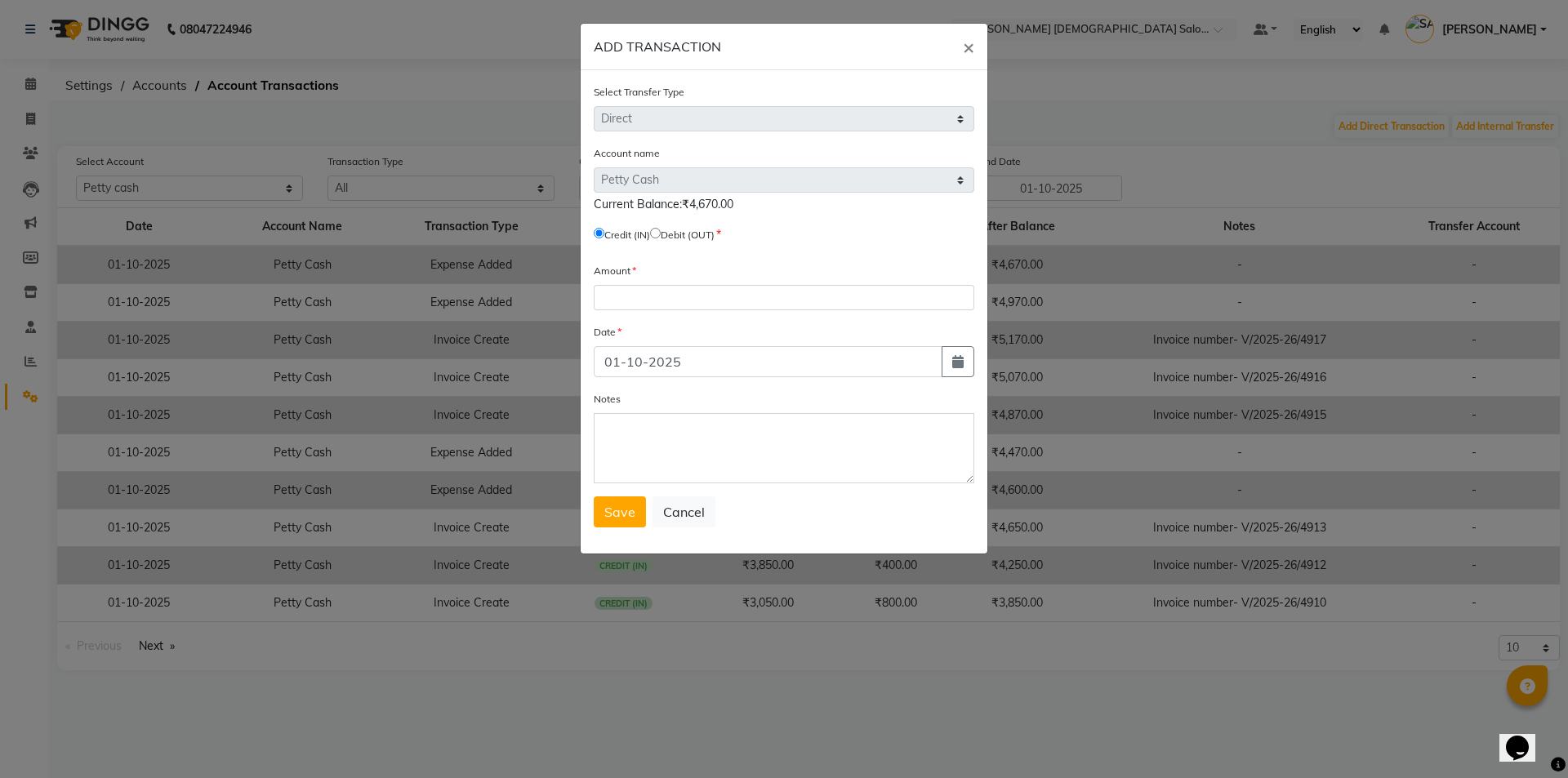
click at [660, 233] on input "radio" at bounding box center [655, 233] width 10 height 10
radio input "true"
click at [667, 289] on input "number" at bounding box center [784, 297] width 381 height 25
type input "4670"
click at [646, 467] on textarea "Notes" at bounding box center [784, 448] width 381 height 70
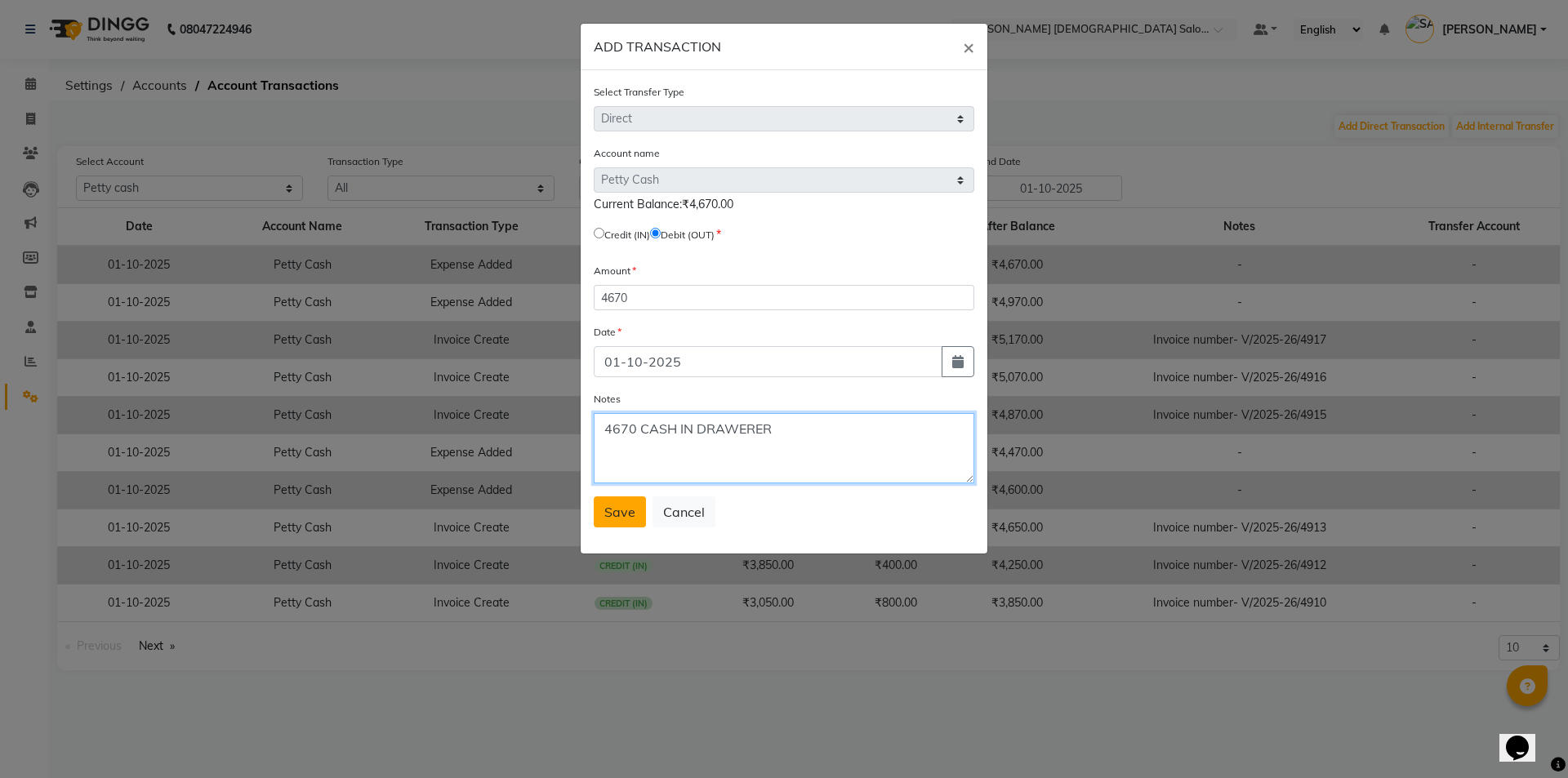
type textarea "4670 CASH IN DRAWERER"
click at [644, 522] on button "Save" at bounding box center [620, 512] width 52 height 31
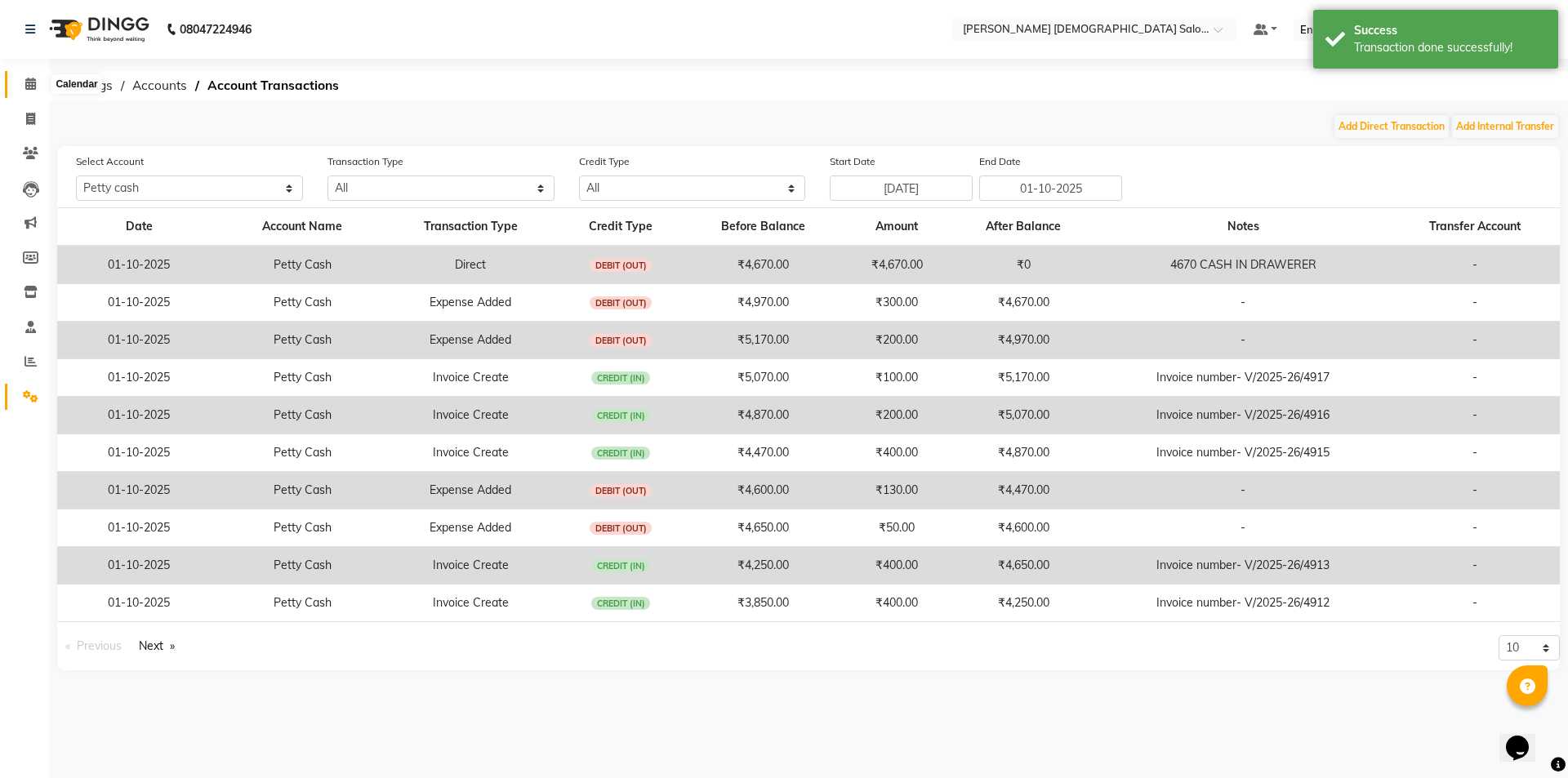
click at [40, 93] on span at bounding box center [31, 85] width 29 height 19
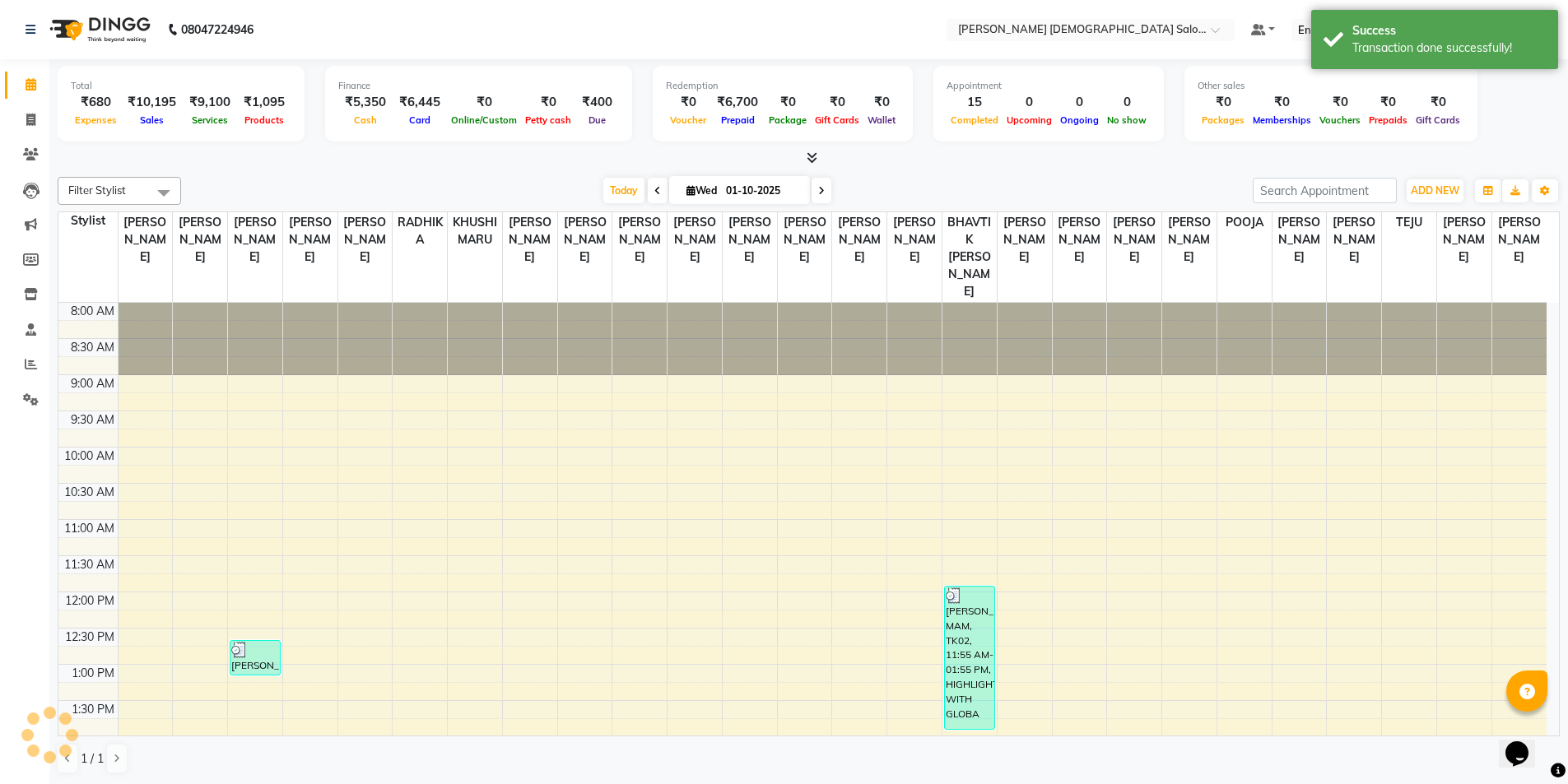
scroll to position [490, 0]
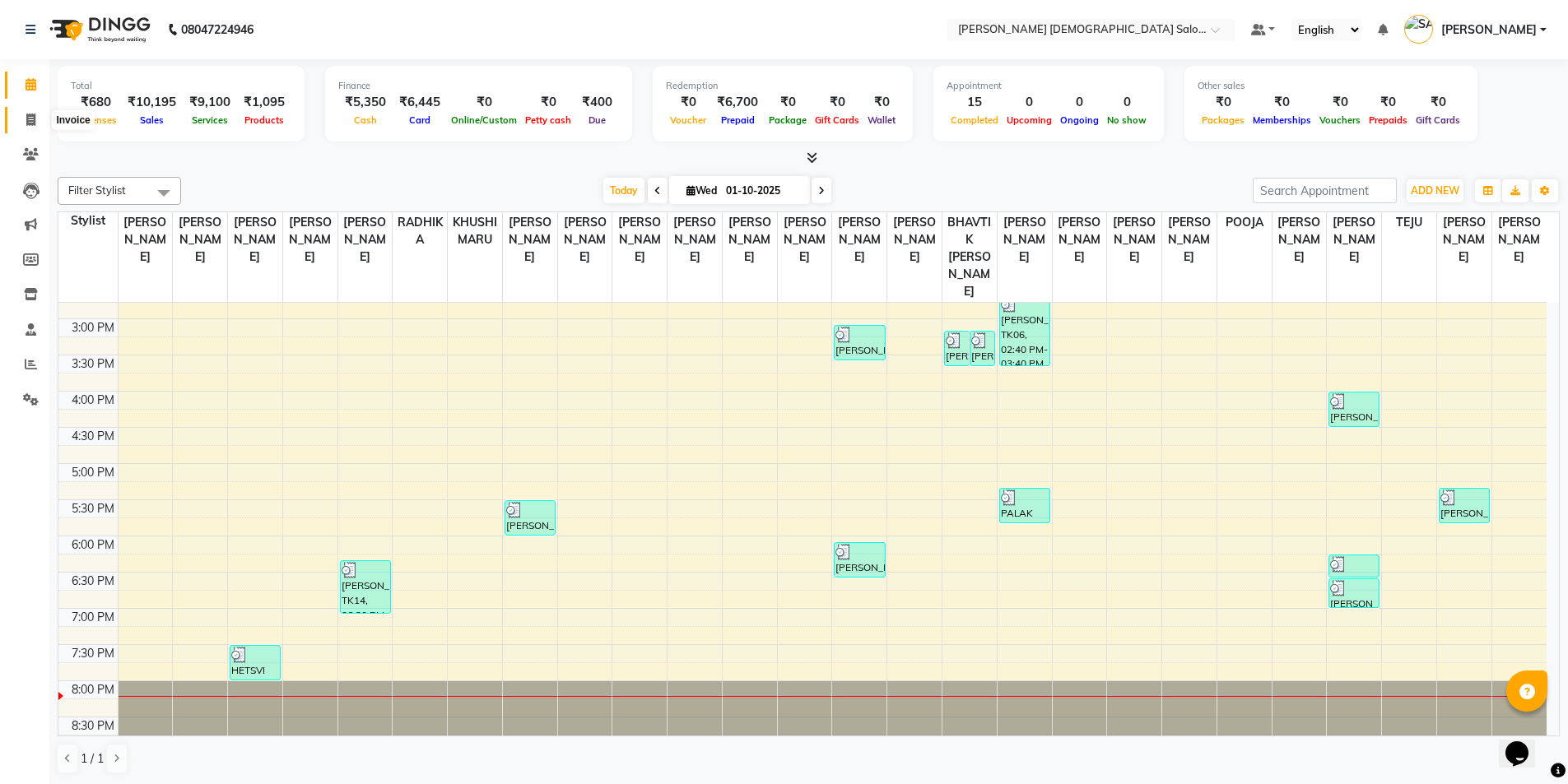
click at [35, 121] on icon at bounding box center [31, 120] width 9 height 12
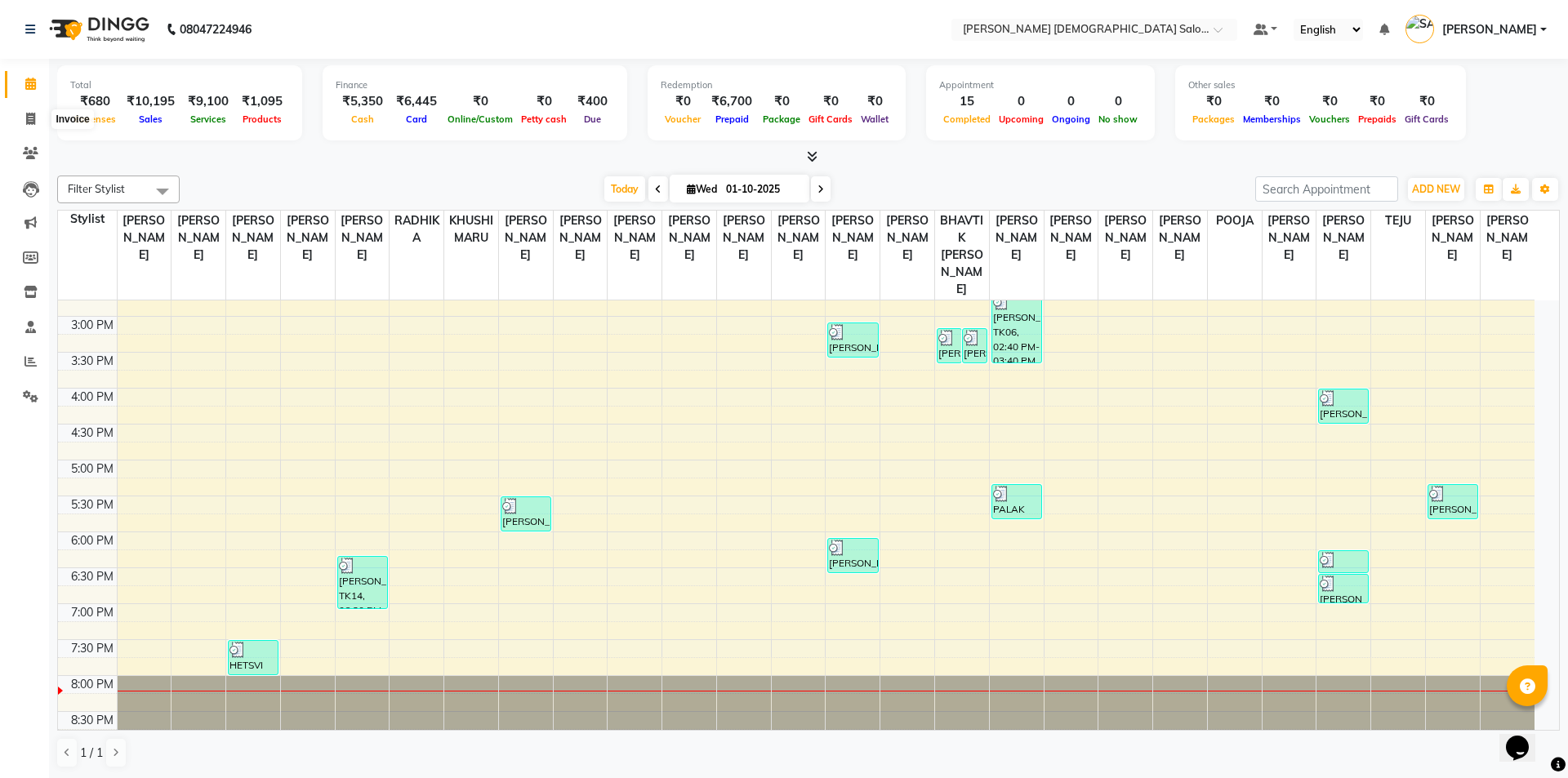
select select "7542"
select select "service"
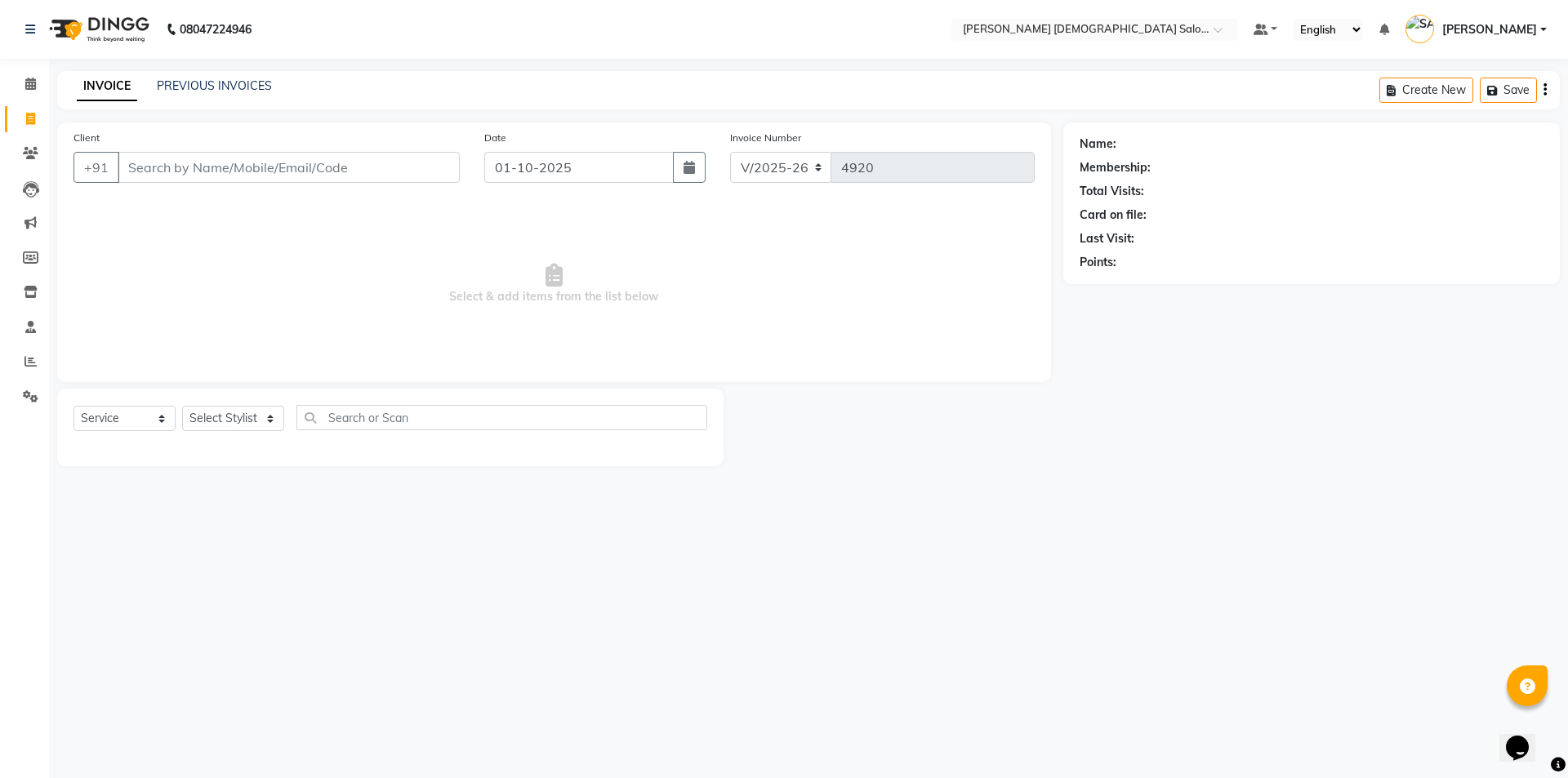
click at [193, 70] on div "08047224946 Select Location × Elaine Ladies Salon, Nr Balaji Hall Default Panel…" at bounding box center [784, 389] width 1568 height 778
click at [192, 84] on link "PREVIOUS INVOICES" at bounding box center [214, 86] width 115 height 15
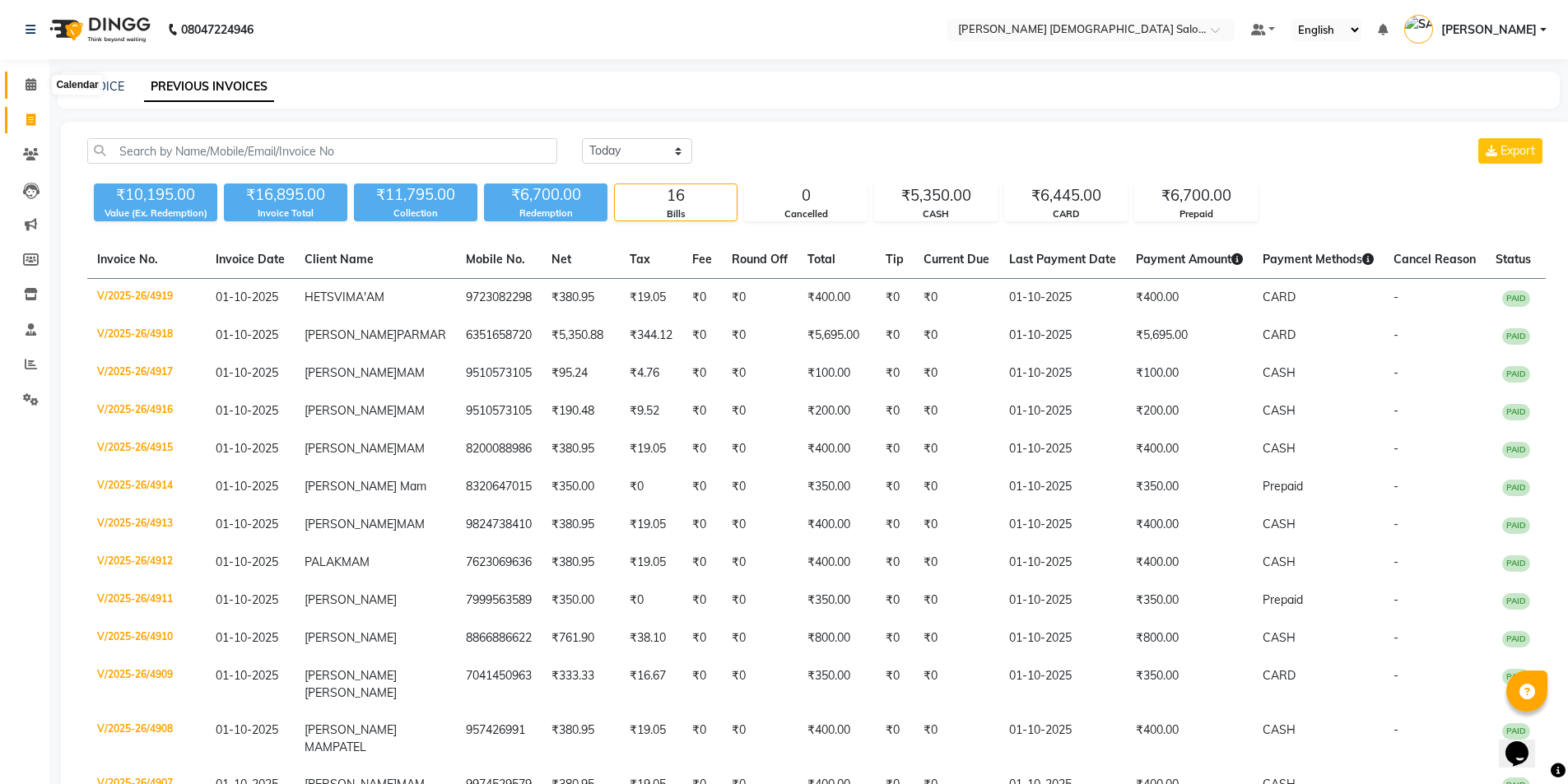
click at [19, 92] on span at bounding box center [31, 85] width 29 height 19
